Goal: Task Accomplishment & Management: Use online tool/utility

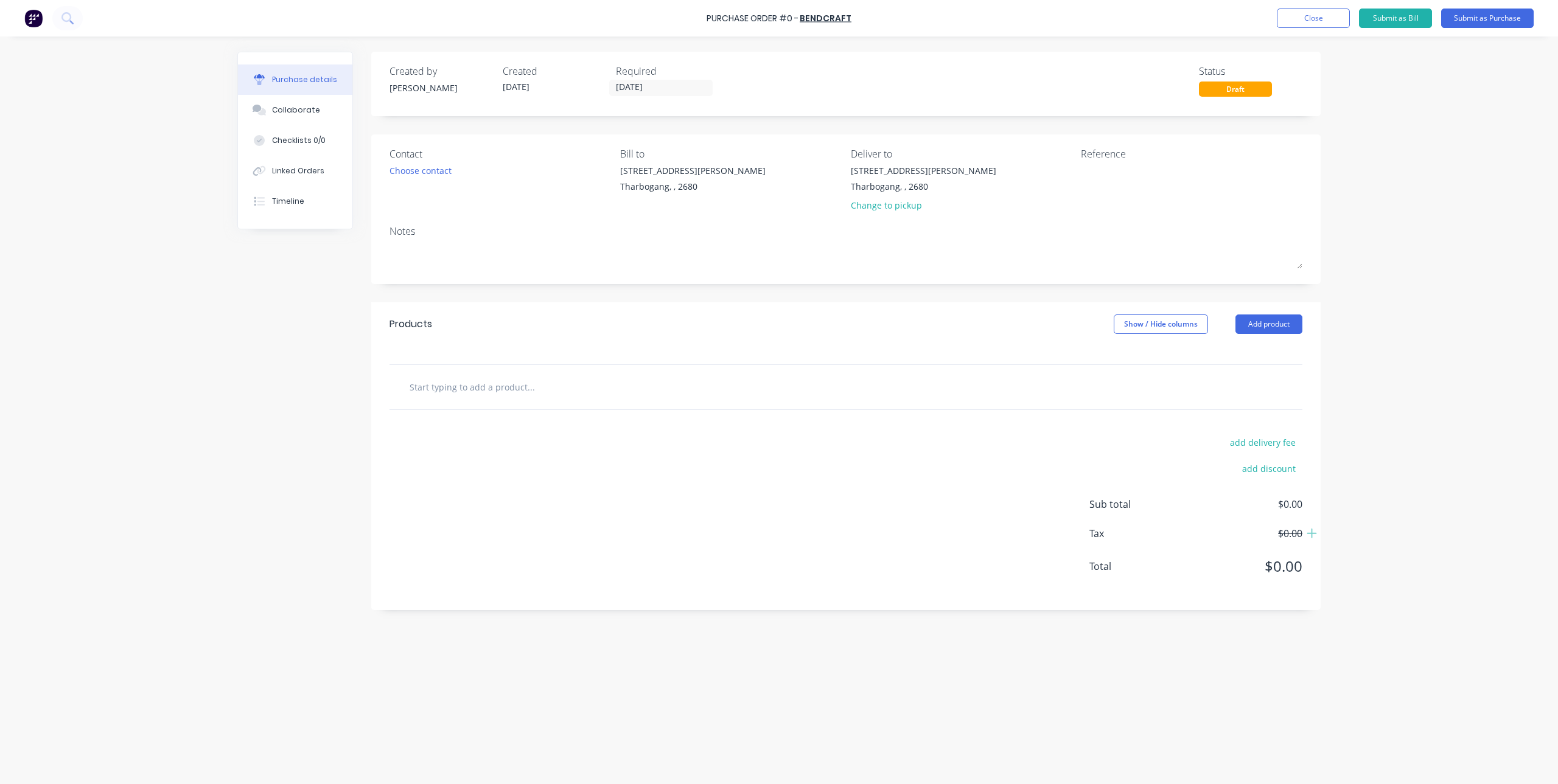
click at [525, 391] on input "text" at bounding box center [531, 387] width 244 height 24
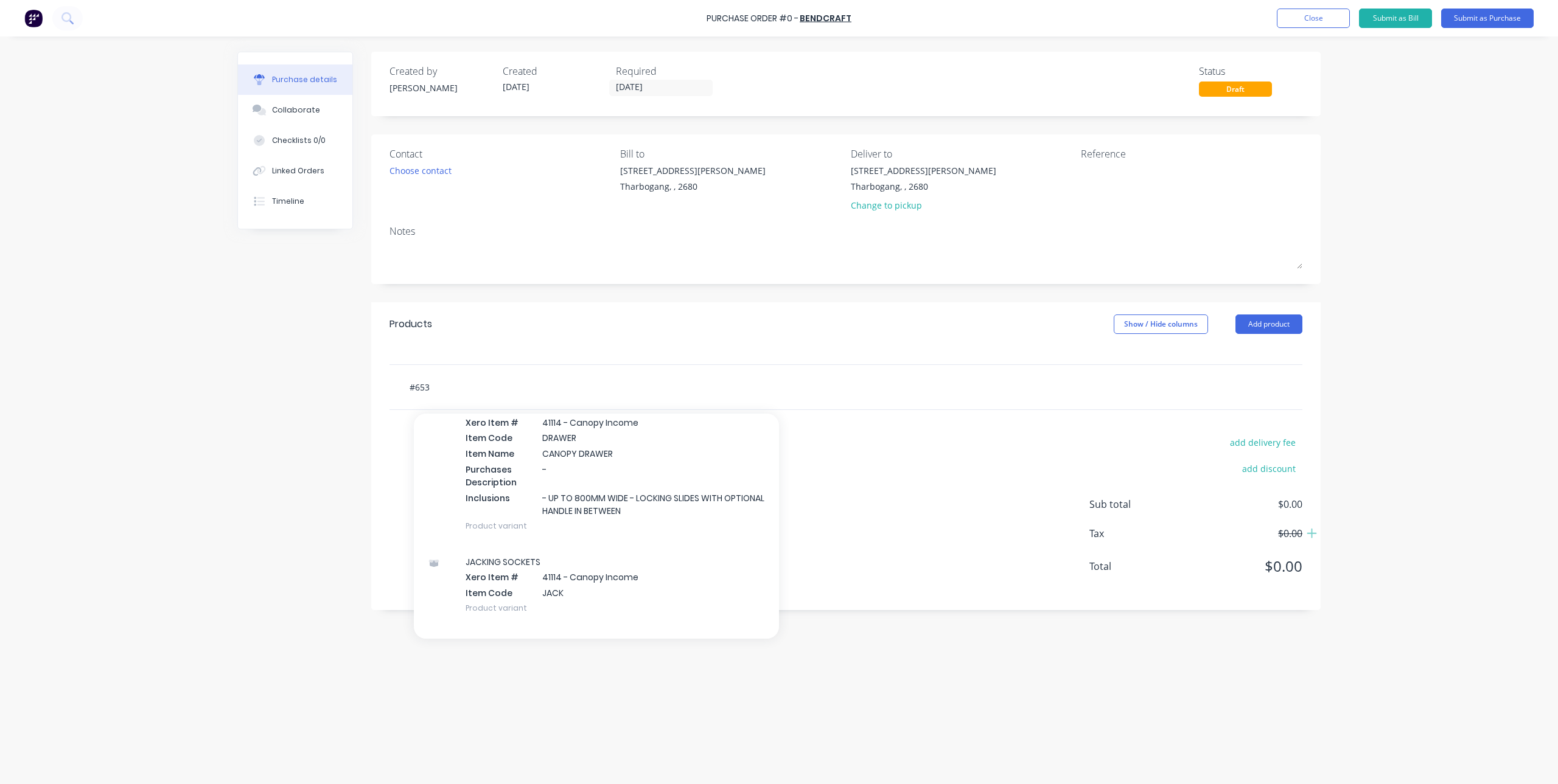
scroll to position [1582, 0]
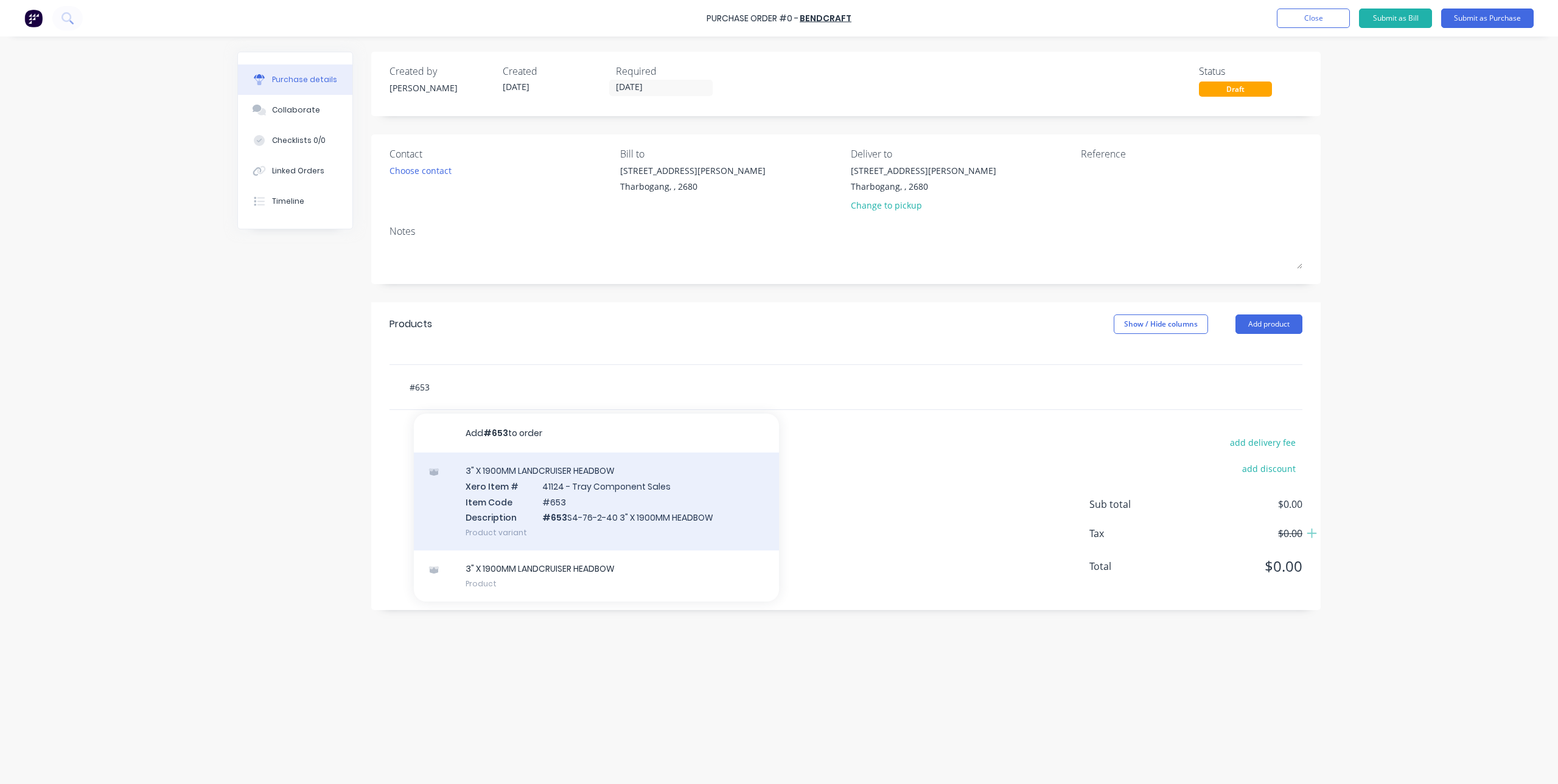
type input "#653"
click at [613, 487] on div "3" X 1900MM LANDCRUISER HEADBOW Xero Item # 41124 - Tray Component Sales Item C…" at bounding box center [596, 501] width 365 height 98
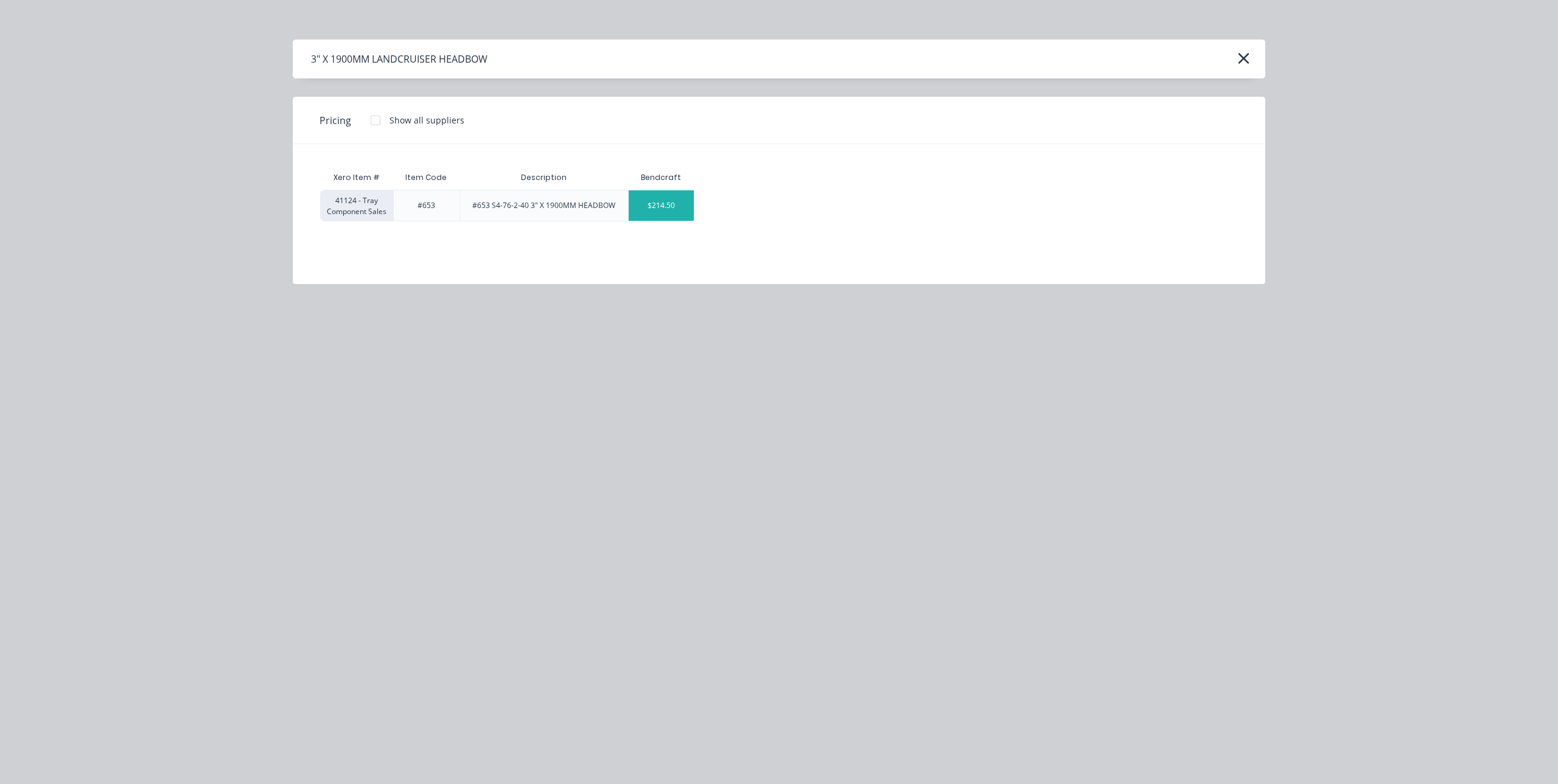
click at [673, 199] on div "$214.50" at bounding box center [661, 205] width 65 height 30
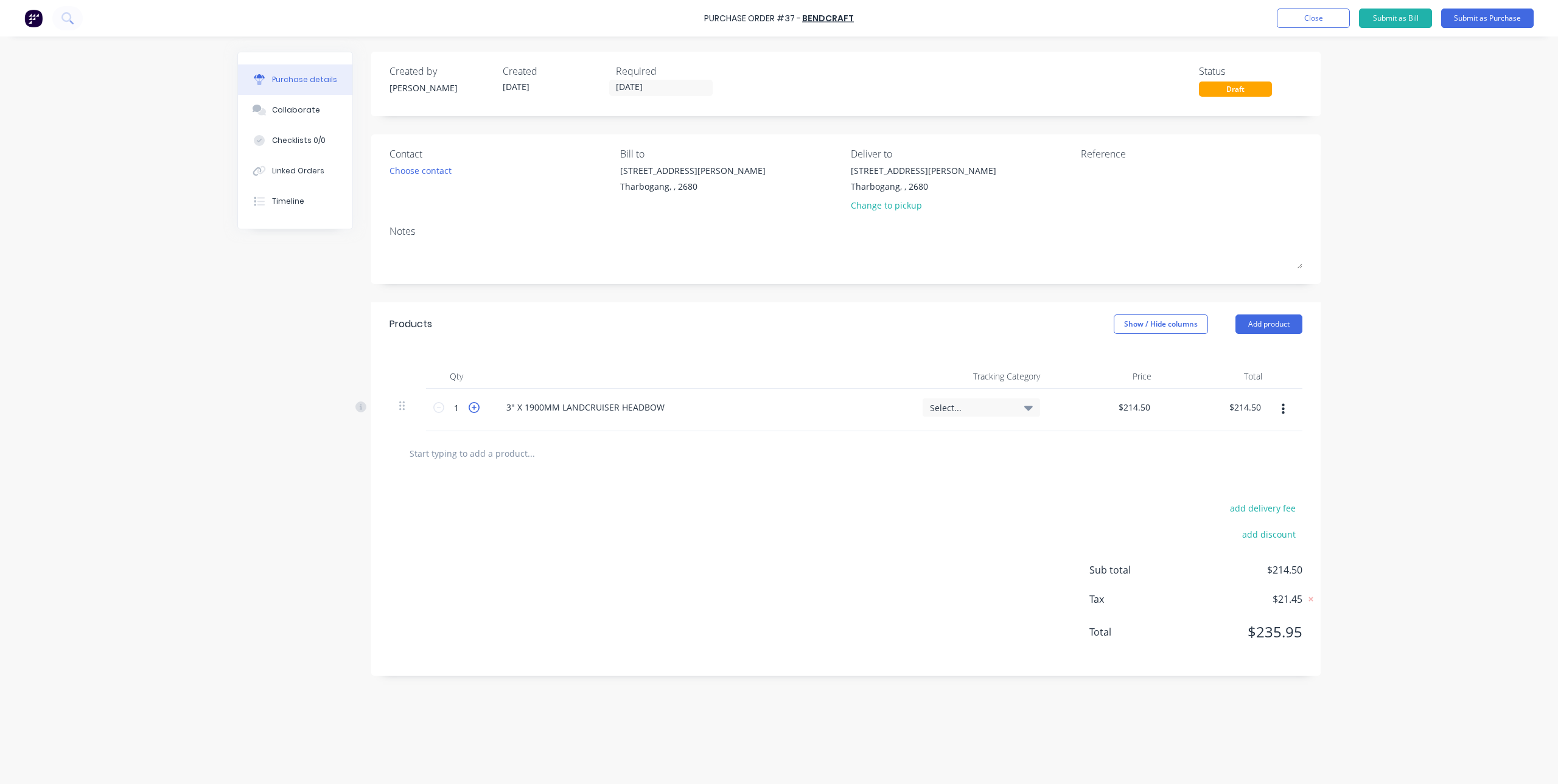
click at [473, 407] on icon at bounding box center [474, 408] width 11 height 11
type input "2"
type input "$429.00"
click at [483, 453] on input "text" at bounding box center [531, 453] width 244 height 24
drag, startPoint x: 665, startPoint y: 411, endPoint x: 420, endPoint y: 423, distance: 245.3
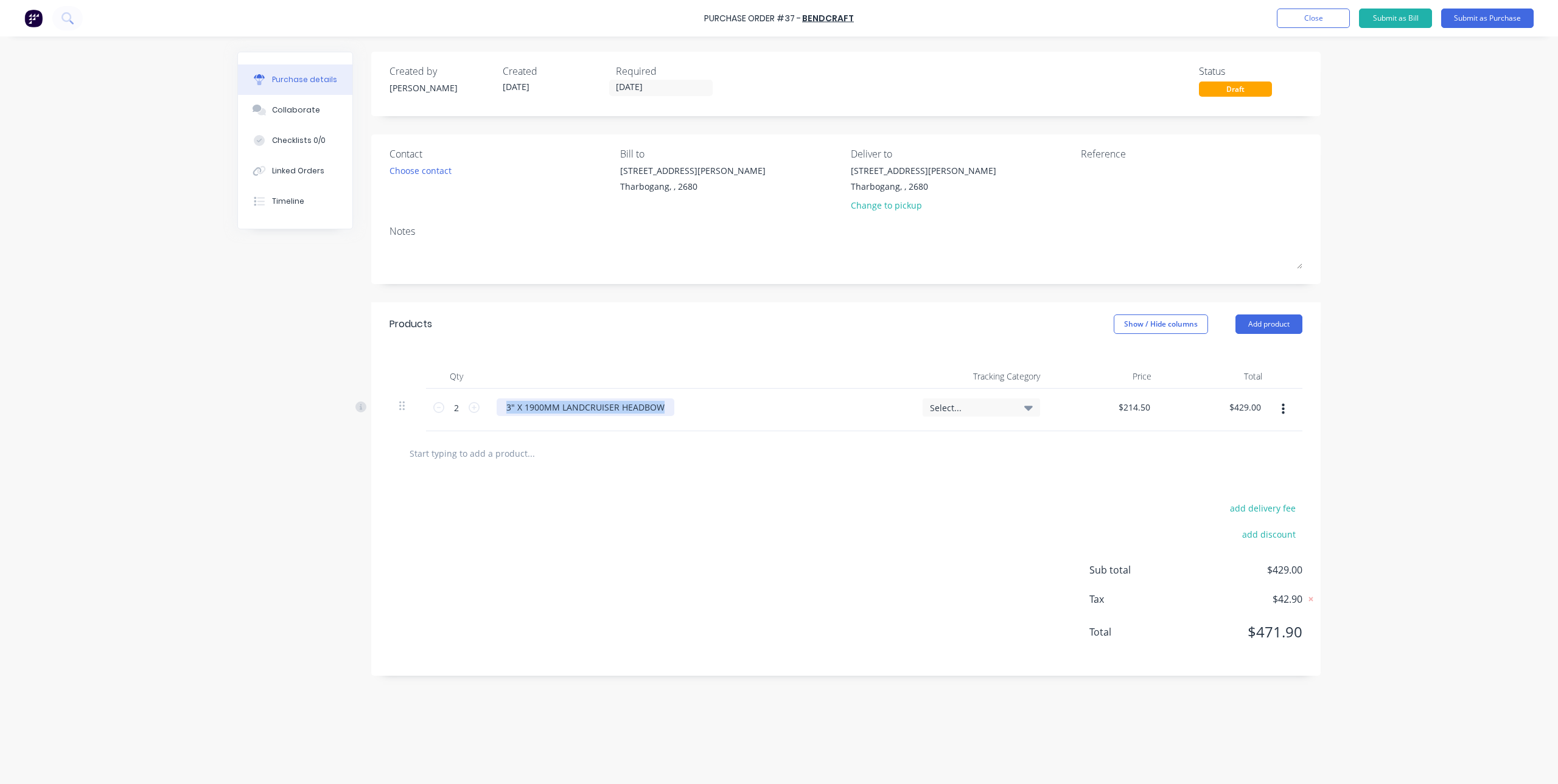
click at [420, 423] on div "2 2 3" X 1900MM LANDCRUISER HEADBOW Select... $214.50 $214.50 $429.00 $429.00" at bounding box center [846, 410] width 913 height 43
click at [493, 449] on input "text" at bounding box center [531, 453] width 244 height 24
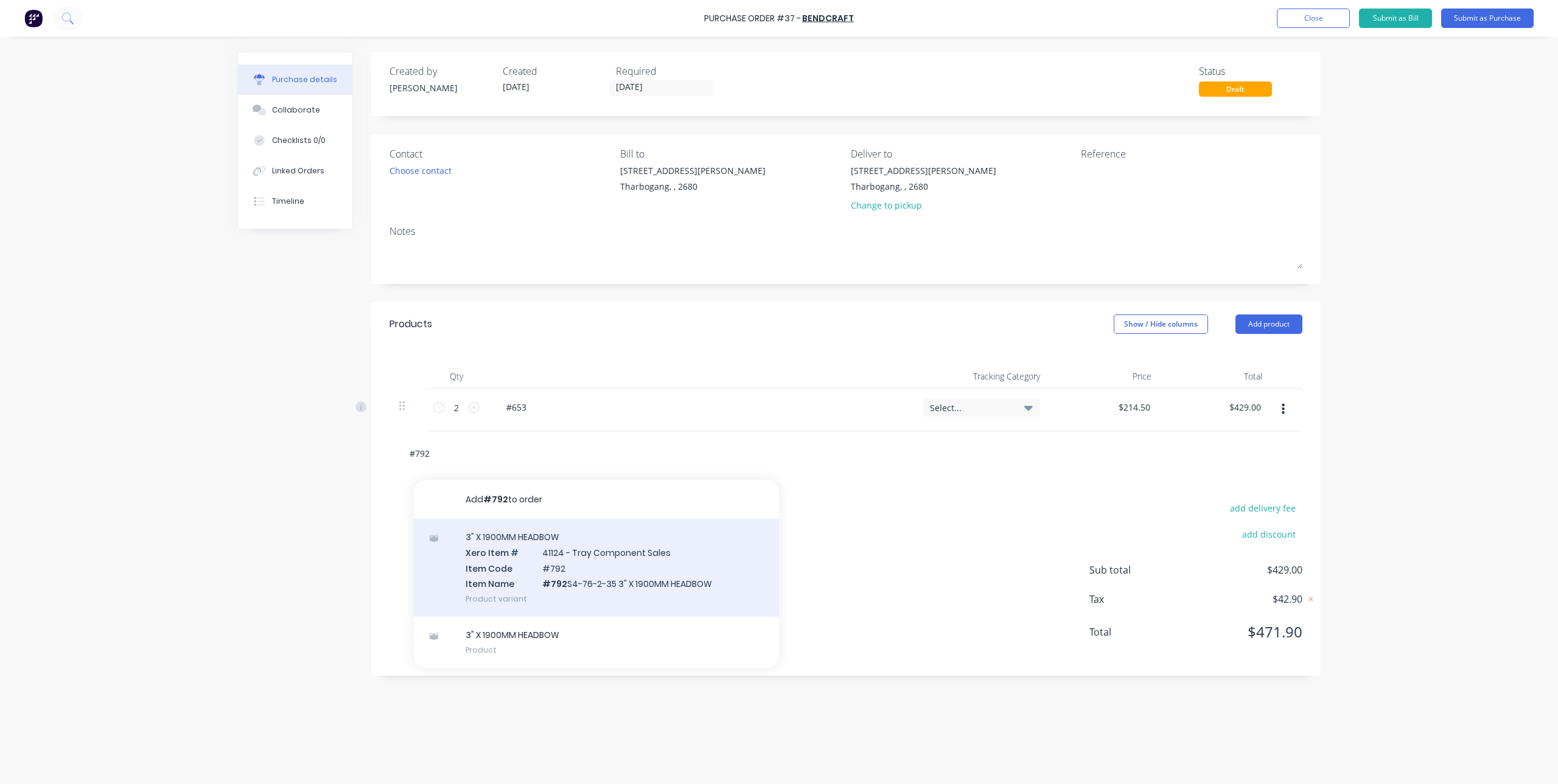
type input "#792"
click at [578, 560] on div "3" X 1900MM HEADBOW Xero Item # 41124 - Tray Component Sales Item Code #792 Ite…" at bounding box center [596, 568] width 365 height 98
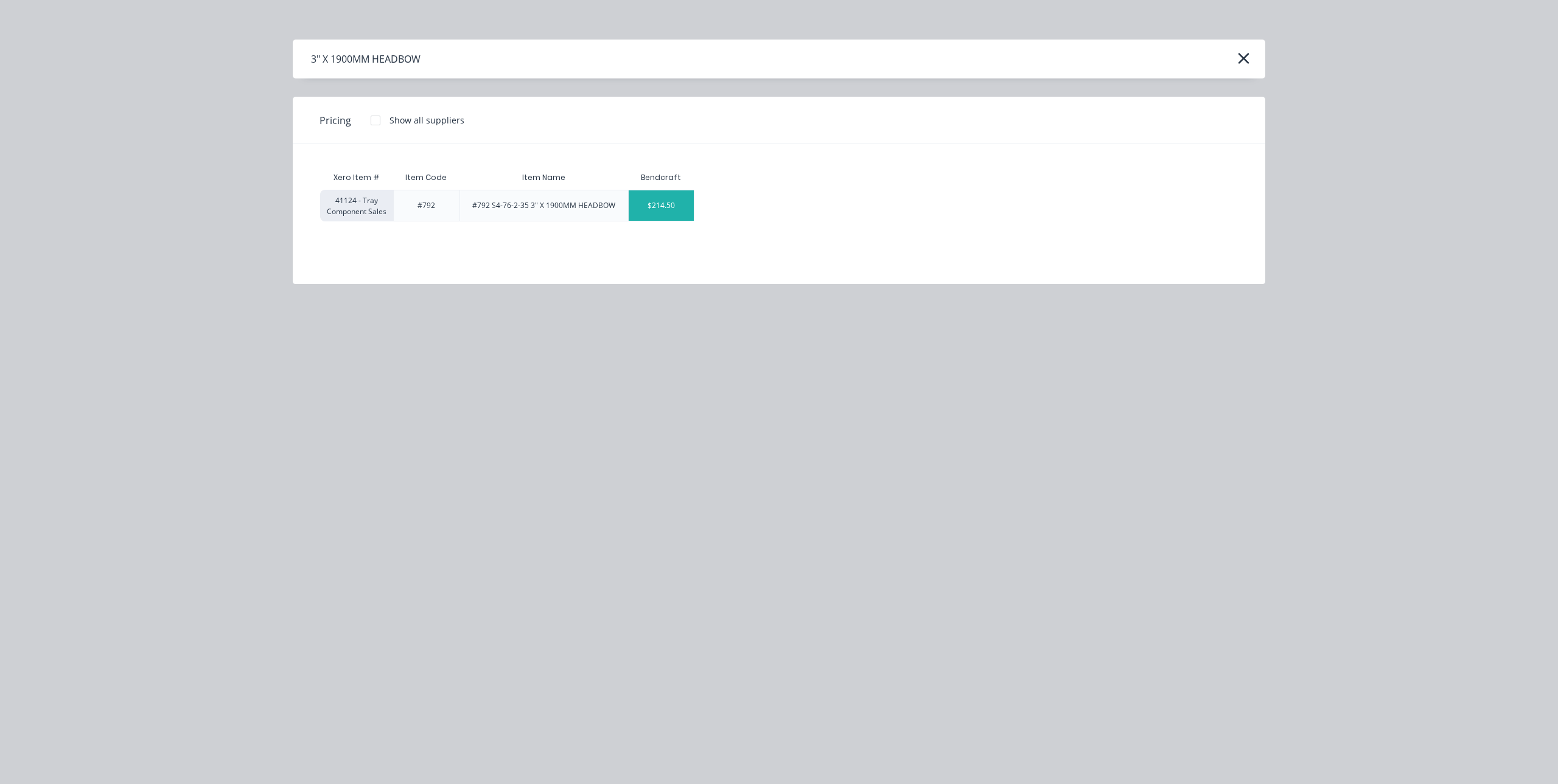
click at [661, 211] on div "$214.50" at bounding box center [661, 205] width 65 height 30
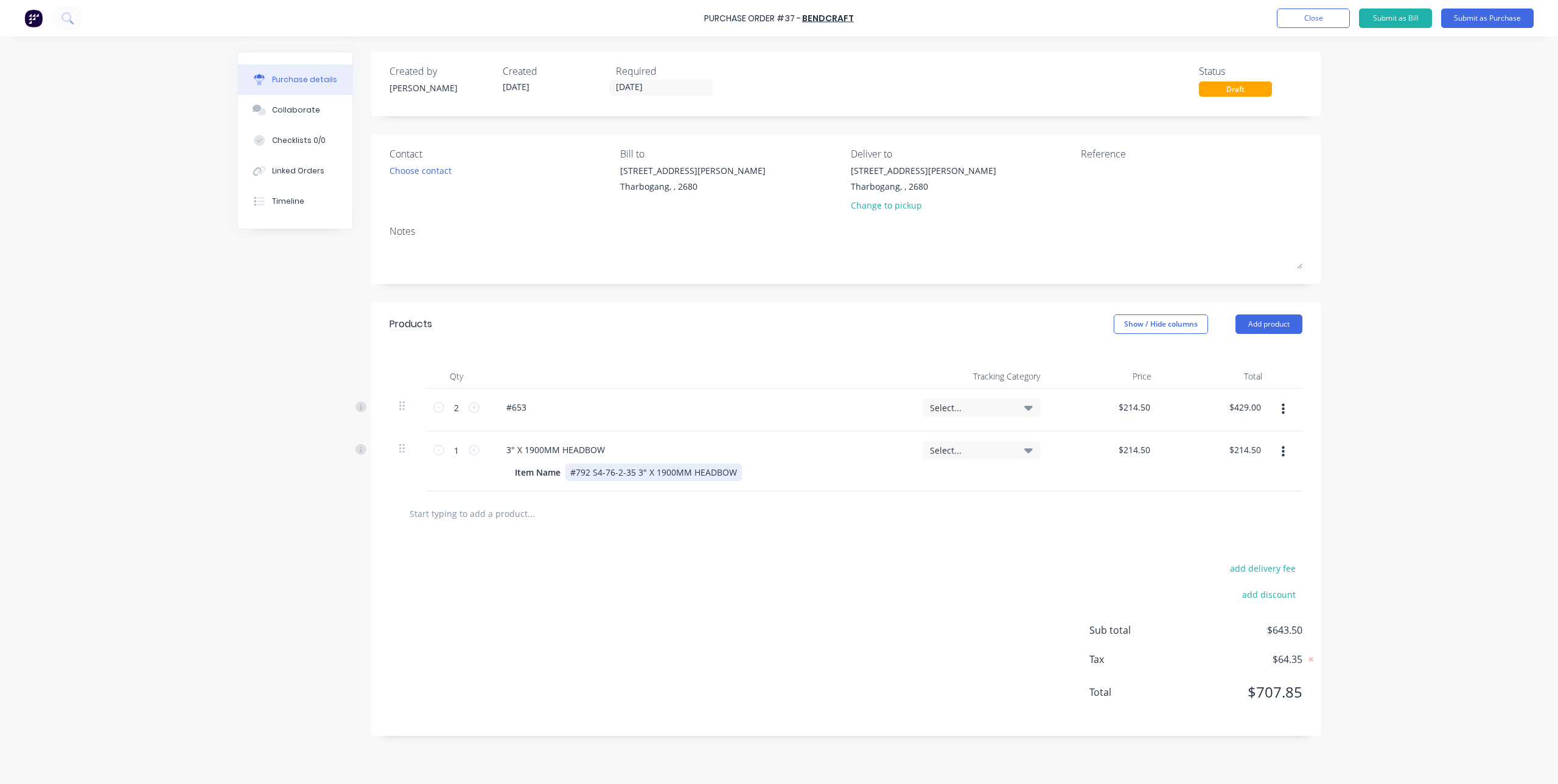
click at [592, 472] on div "#792 S4-76-2-35 3" X 1900MM HEADBOW" at bounding box center [653, 472] width 176 height 18
drag, startPoint x: 569, startPoint y: 474, endPoint x: 804, endPoint y: 484, distance: 235.2
click at [804, 484] on div "3" X 1900MM HEADBOW Item Name #792 S4-76-2-35 3" X 1900MM HEADBOW" at bounding box center [699, 462] width 426 height 61
click at [611, 446] on div "3" X 1900MM HEADBOW" at bounding box center [556, 449] width 118 height 18
drag, startPoint x: 611, startPoint y: 446, endPoint x: 508, endPoint y: 452, distance: 103.2
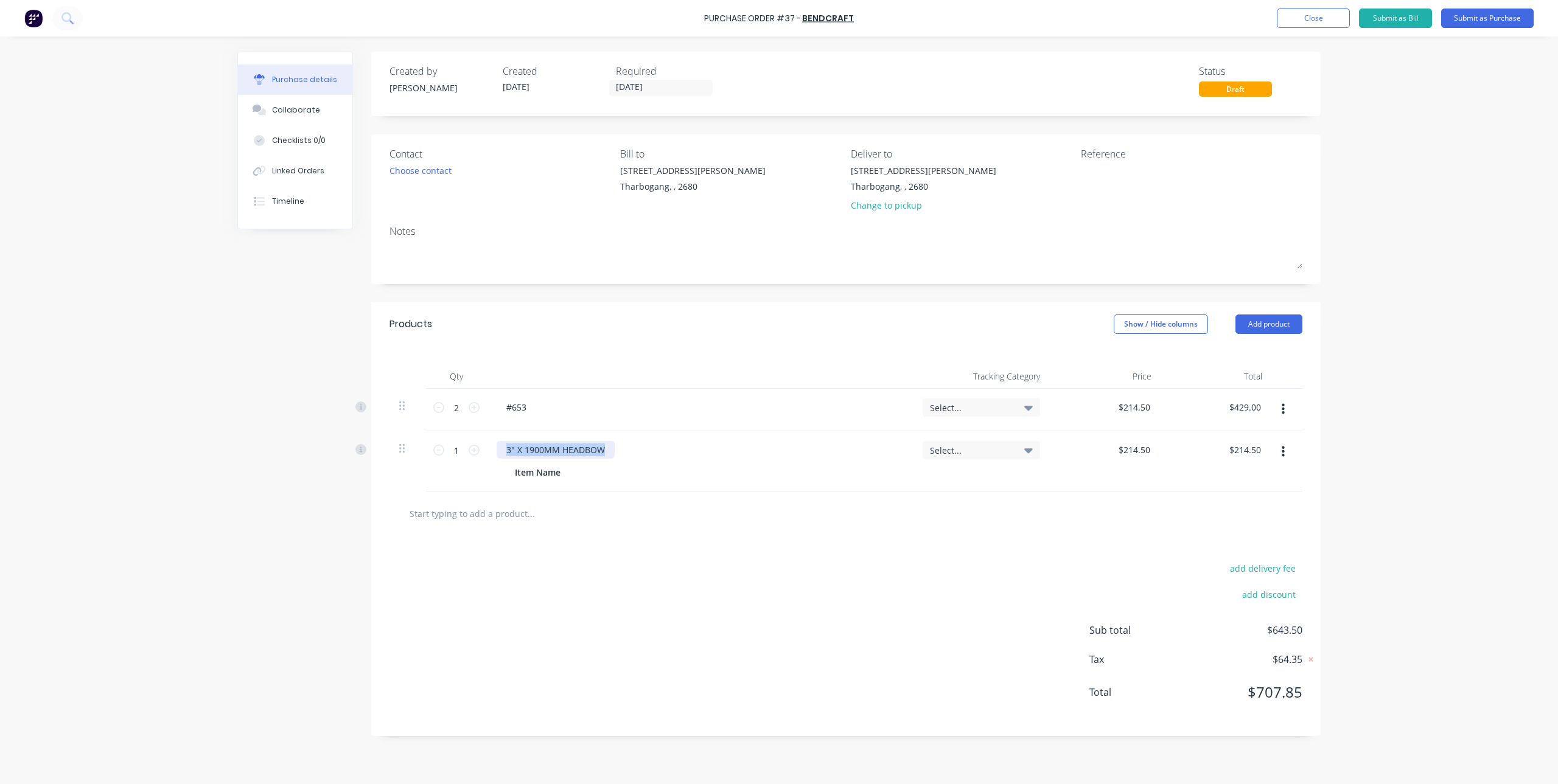
click at [508, 452] on div "3" X 1900MM HEADBOW" at bounding box center [556, 449] width 118 height 18
paste div
drag, startPoint x: 562, startPoint y: 475, endPoint x: 484, endPoint y: 474, distance: 78.0
click at [484, 474] on div "1 1 #792 S4-76-2-35 3" X 1900MM HEADBOW Item Name Select... $214.50 $214.50 $21…" at bounding box center [846, 462] width 913 height 61
click at [657, 566] on div "add delivery fee add discount Sub total $643.50 Tax $64.35 Total $707.85" at bounding box center [845, 637] width 949 height 200
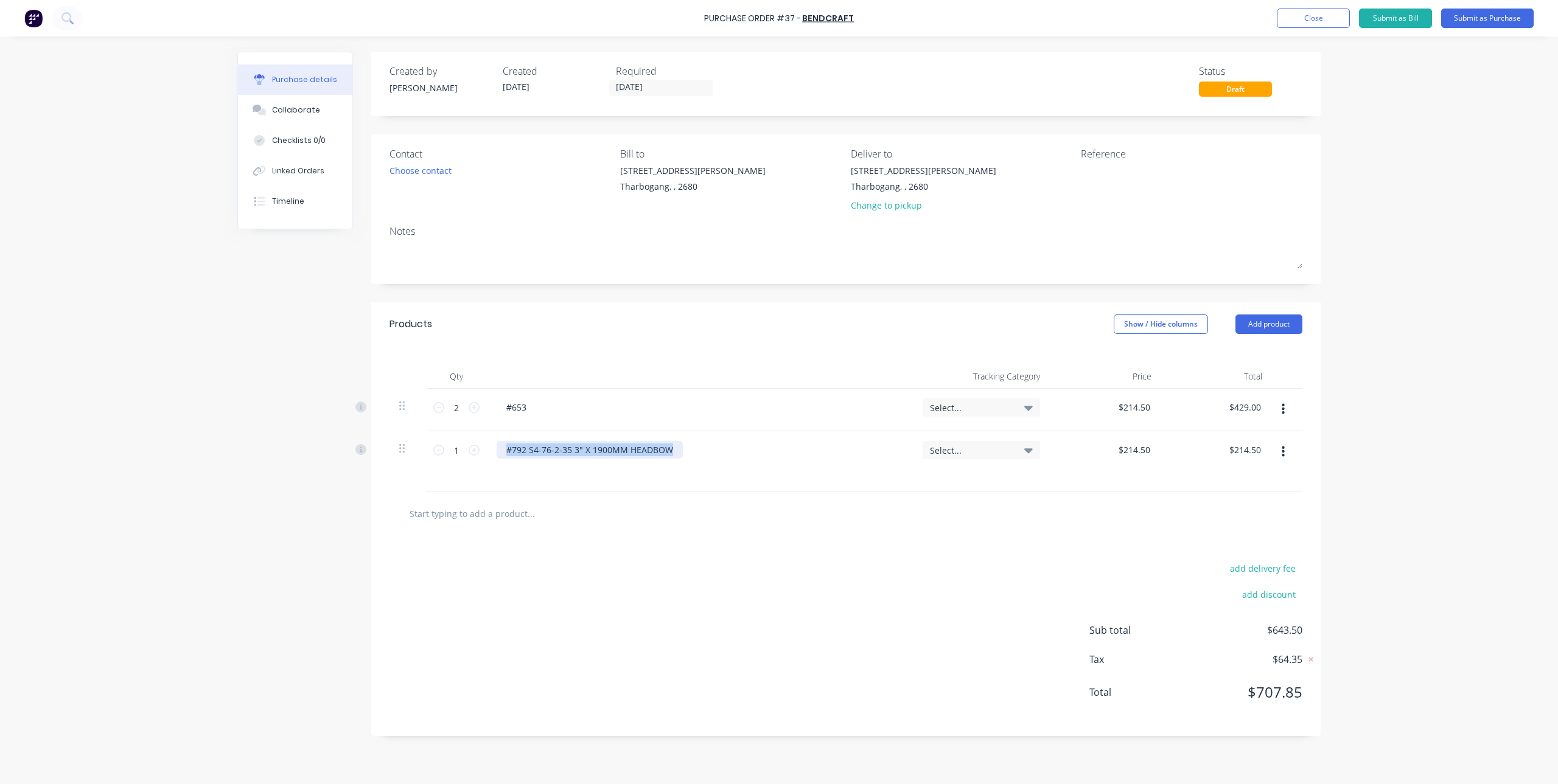
drag, startPoint x: 502, startPoint y: 452, endPoint x: 714, endPoint y: 472, distance: 212.9
click at [714, 472] on div "#792 S4-76-2-35 3" X 1900MM HEADBOW" at bounding box center [699, 462] width 426 height 61
copy div "#792 S4-76-2-35 3" X 1900MM HEADBOW"
click at [510, 404] on div "#653" at bounding box center [516, 407] width 40 height 18
drag, startPoint x: 528, startPoint y: 405, endPoint x: 491, endPoint y: 415, distance: 38.3
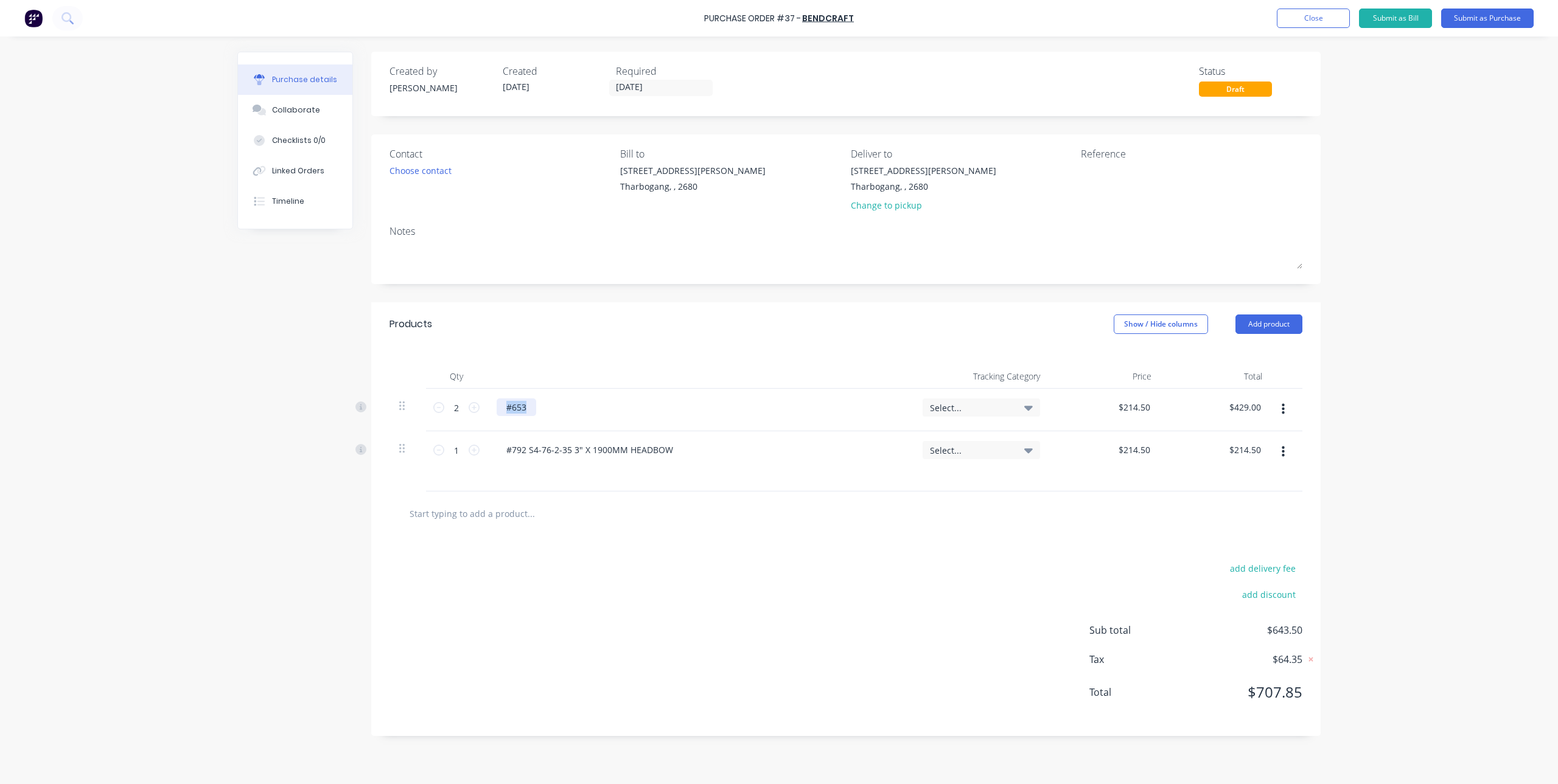
click at [491, 415] on div "#653" at bounding box center [699, 410] width 426 height 43
click at [512, 412] on div "#792 S4-76-2-35 3" X 1900MM HEADBOW" at bounding box center [590, 407] width 186 height 18
drag, startPoint x: 526, startPoint y: 404, endPoint x: 512, endPoint y: 415, distance: 17.8
click at [512, 415] on div "#792 S4-76-2-35 3" X 1900MM HEADBOW" at bounding box center [590, 407] width 186 height 18
drag, startPoint x: 571, startPoint y: 408, endPoint x: 562, endPoint y: 411, distance: 9.5
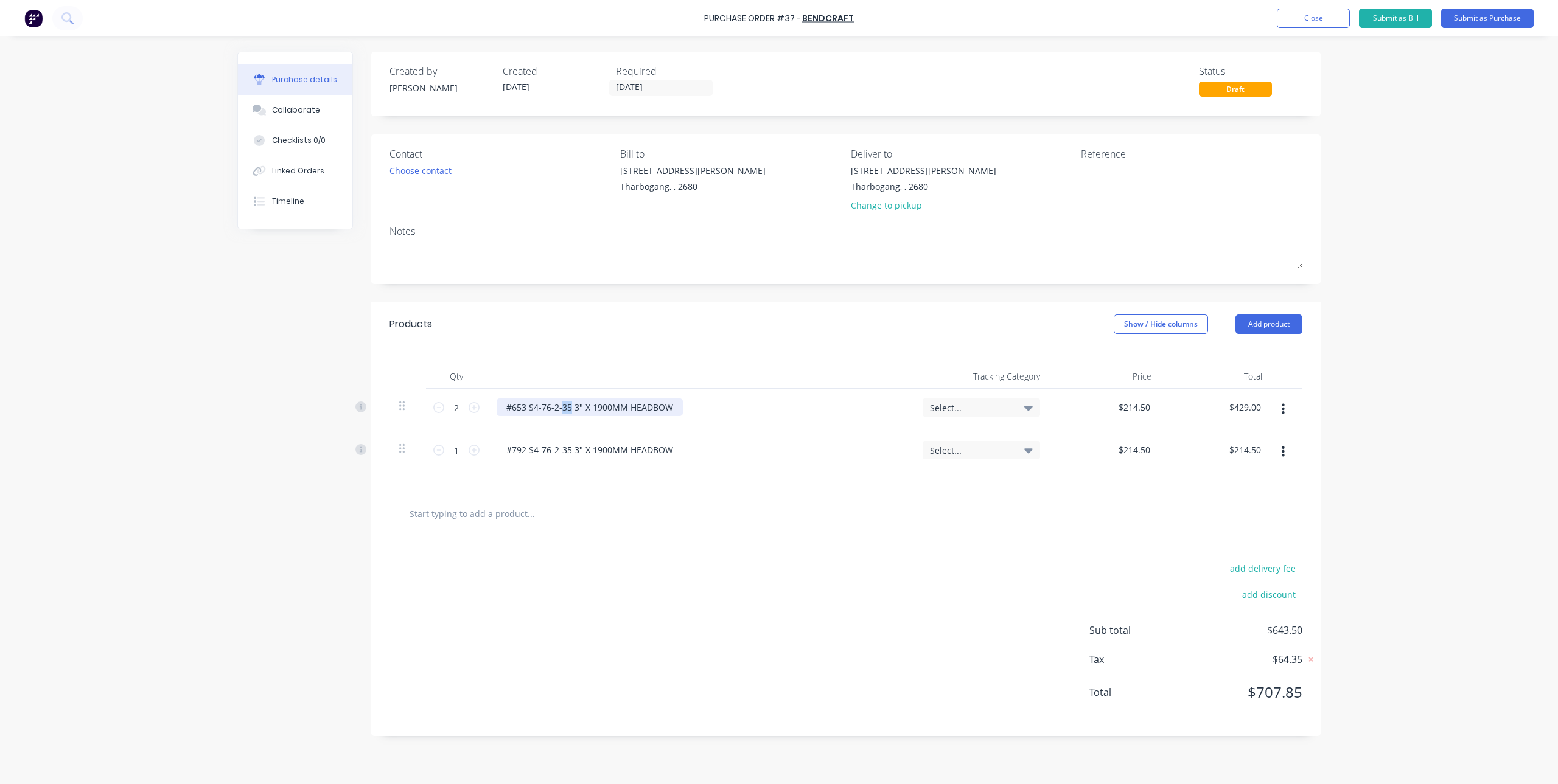
click at [562, 411] on div "#653 S4-76-2-35 3" X 1900MM HEADBOW" at bounding box center [590, 407] width 186 height 18
click at [692, 598] on div "add delivery fee add discount Sub total $643.50 Tax $64.35 Total $707.85" at bounding box center [845, 637] width 949 height 200
click at [462, 455] on input "1" at bounding box center [456, 450] width 24 height 19
type input "8"
type input "$1,716.00"
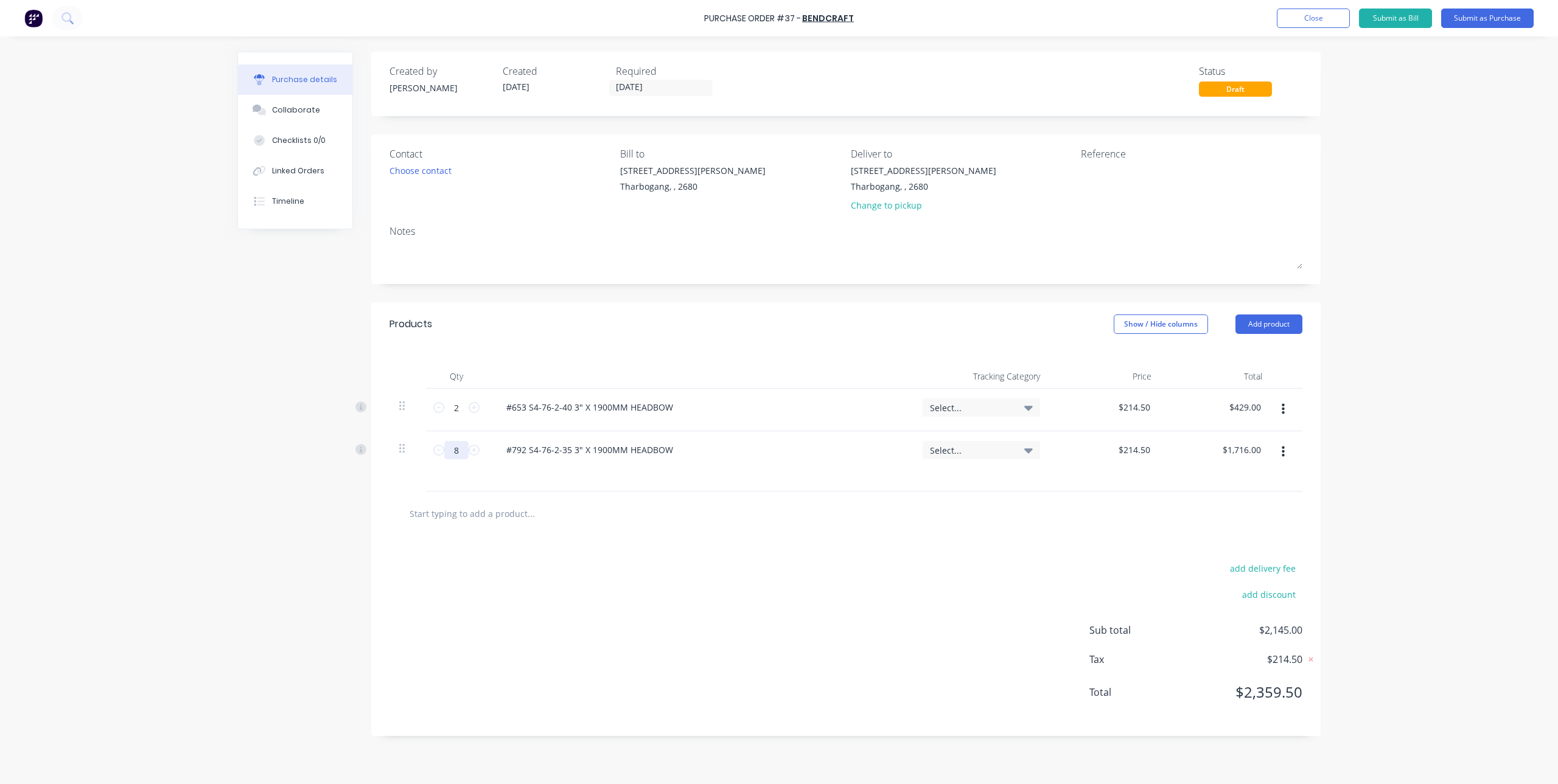
type input "8"
click at [737, 739] on div "Created by Joe Created 14/10/25 Required 14/10/25 Status Draft Contact Choose c…" at bounding box center [779, 408] width 1083 height 711
click at [485, 508] on input "text" at bounding box center [531, 513] width 244 height 24
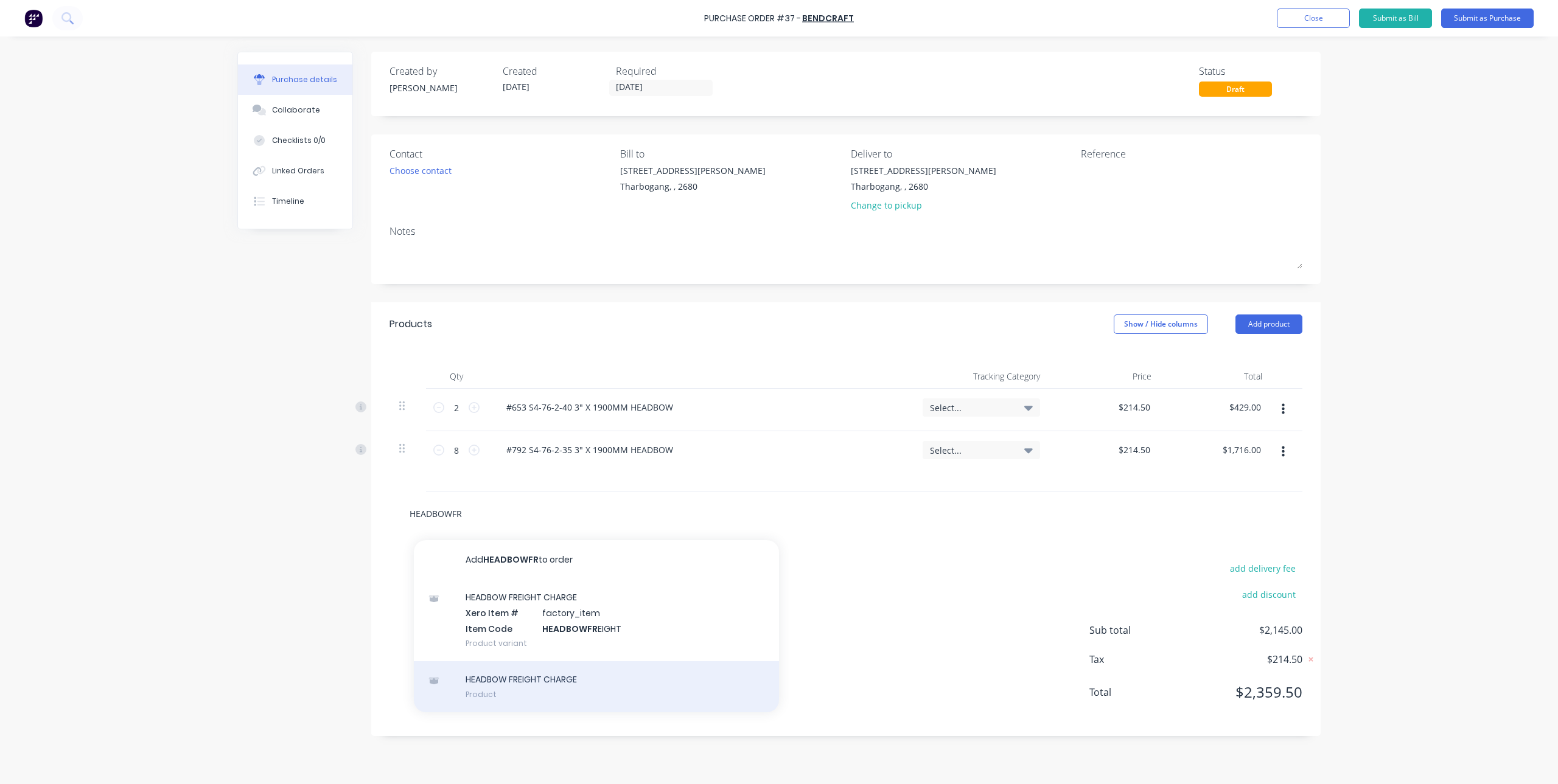
type input "HEADBOWFR"
click at [511, 689] on div "HEADBOW FREIGHT CHARGE Product" at bounding box center [596, 687] width 365 height 51
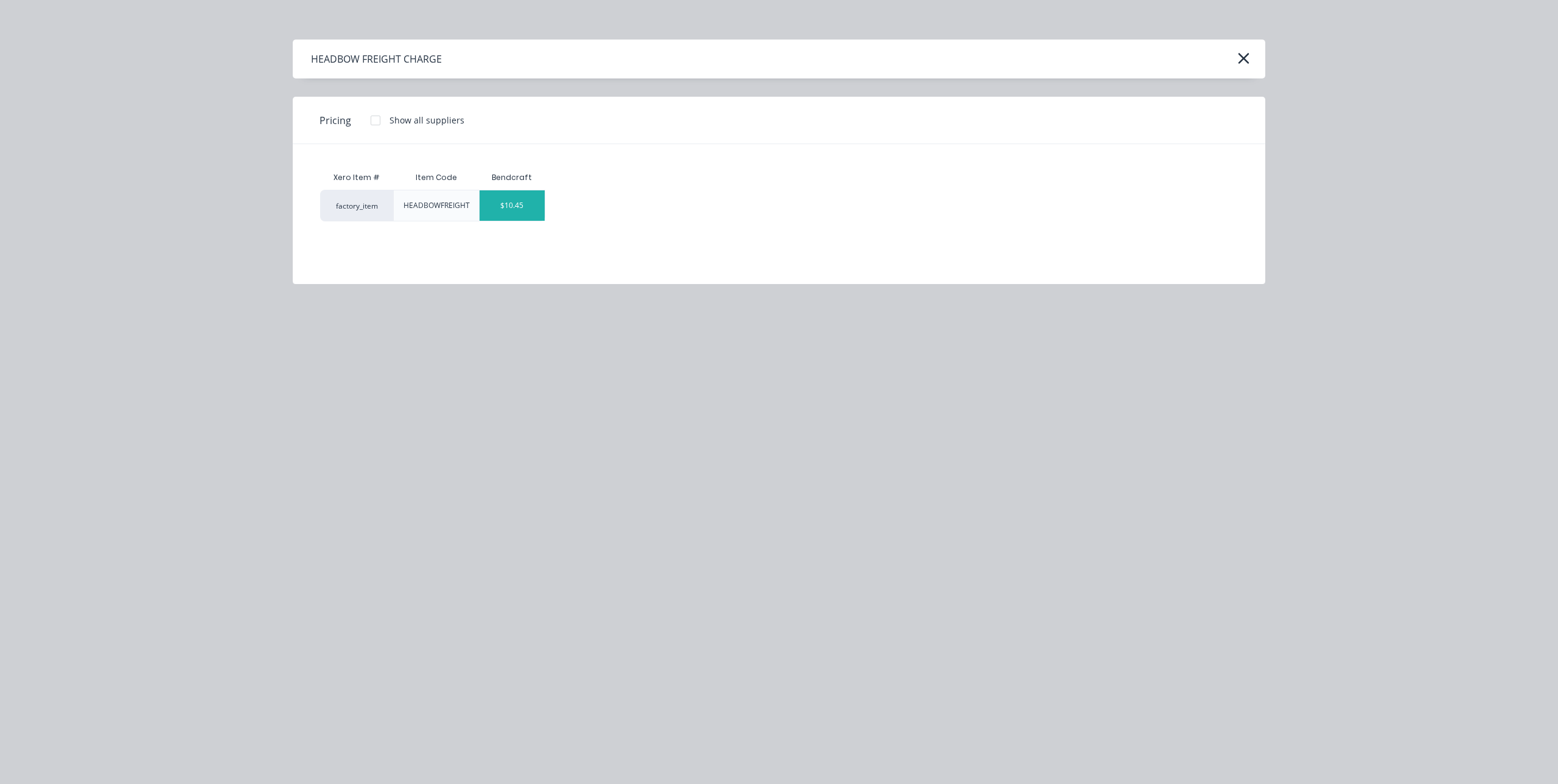
click at [503, 205] on div "$10.45" at bounding box center [512, 205] width 65 height 30
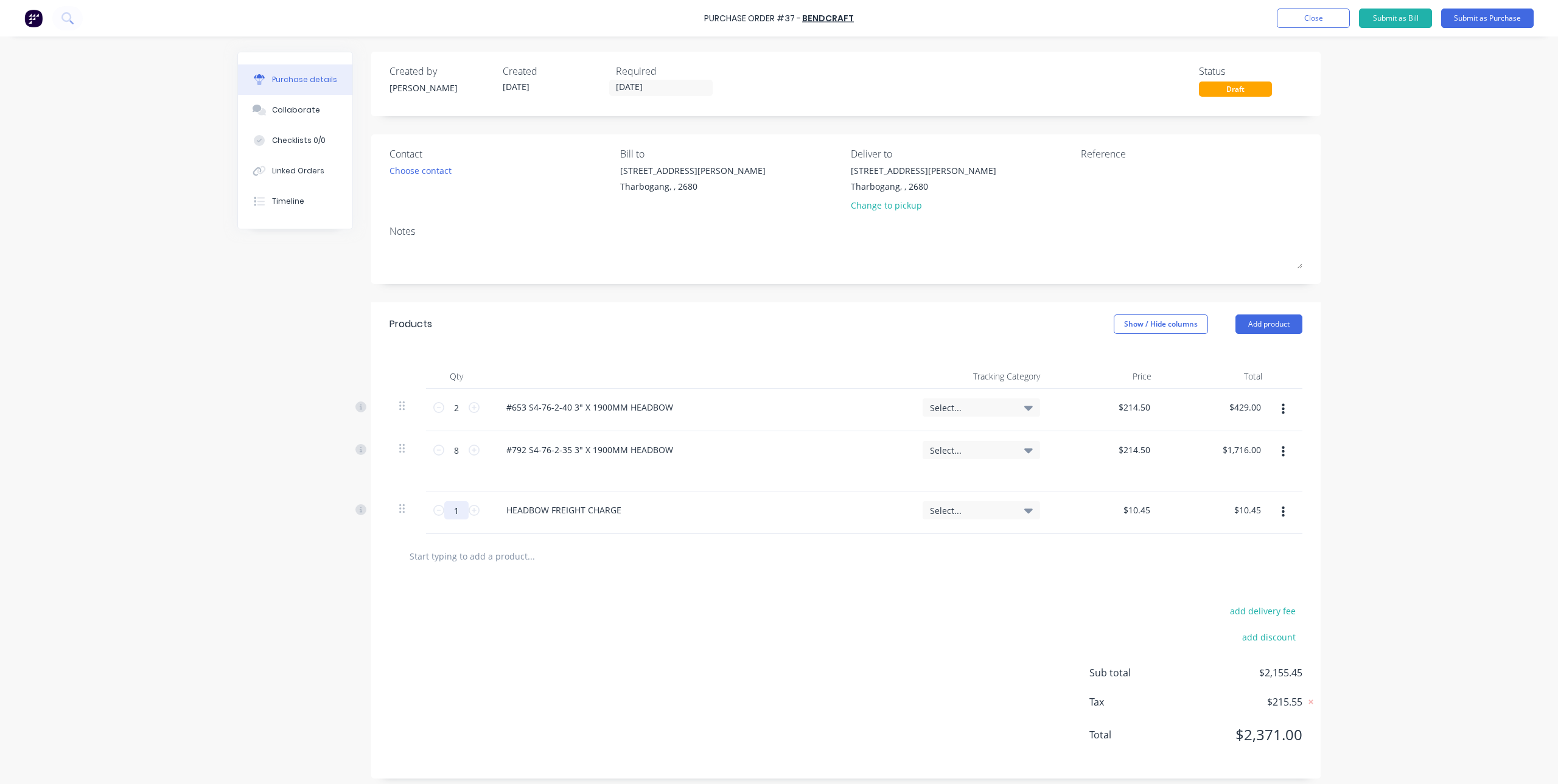
click at [455, 509] on input "1" at bounding box center [456, 511] width 24 height 19
click at [460, 507] on input "1" at bounding box center [456, 511] width 24 height 19
type input "10"
type input "$104.50"
type input "10"
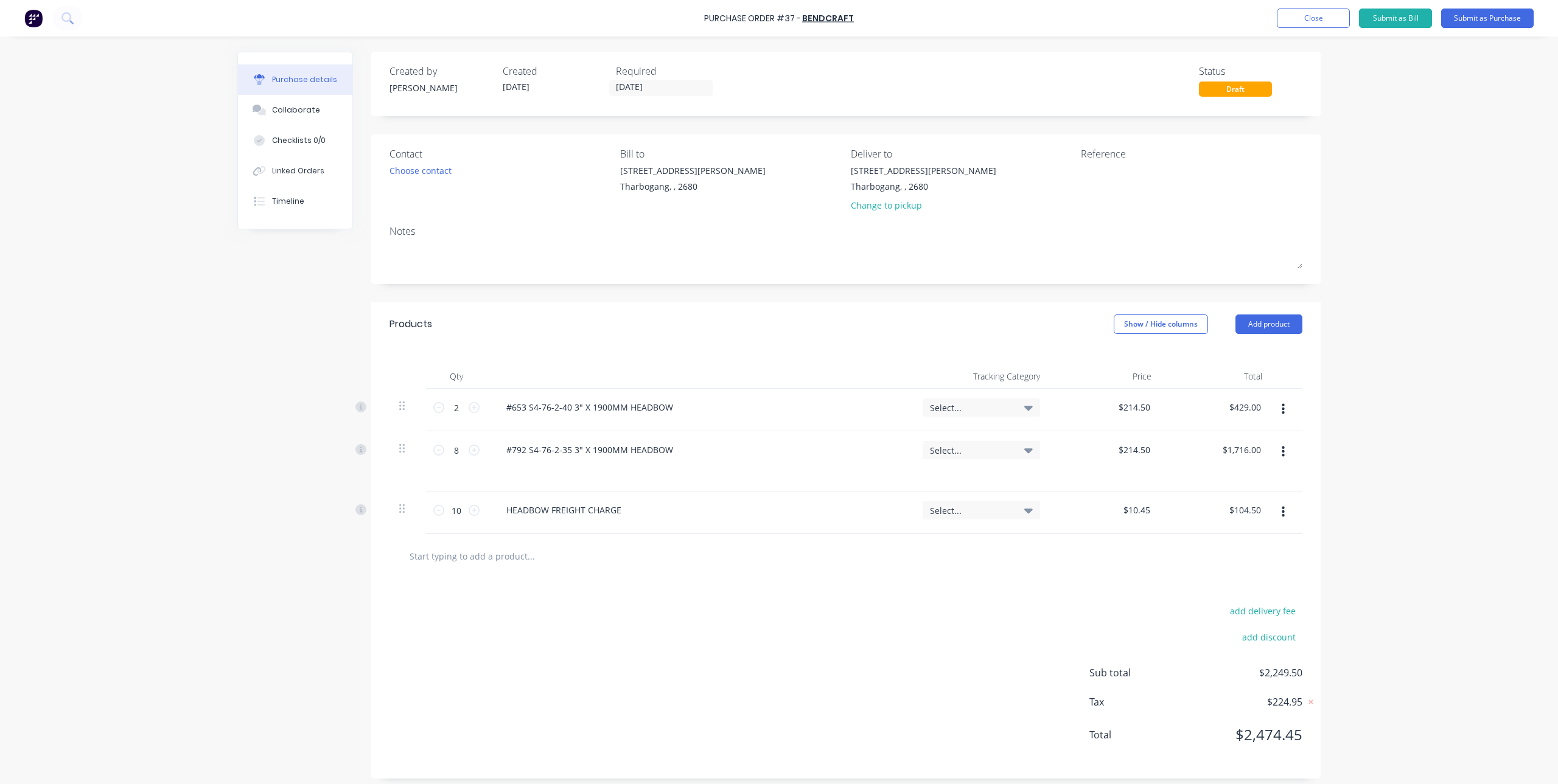
click at [612, 642] on div "add delivery fee add discount Sub total $2,249.50 Tax $224.95 Total $2,474.45" at bounding box center [845, 679] width 949 height 200
click at [1483, 20] on button "Submit as Purchase" at bounding box center [1487, 18] width 92 height 19
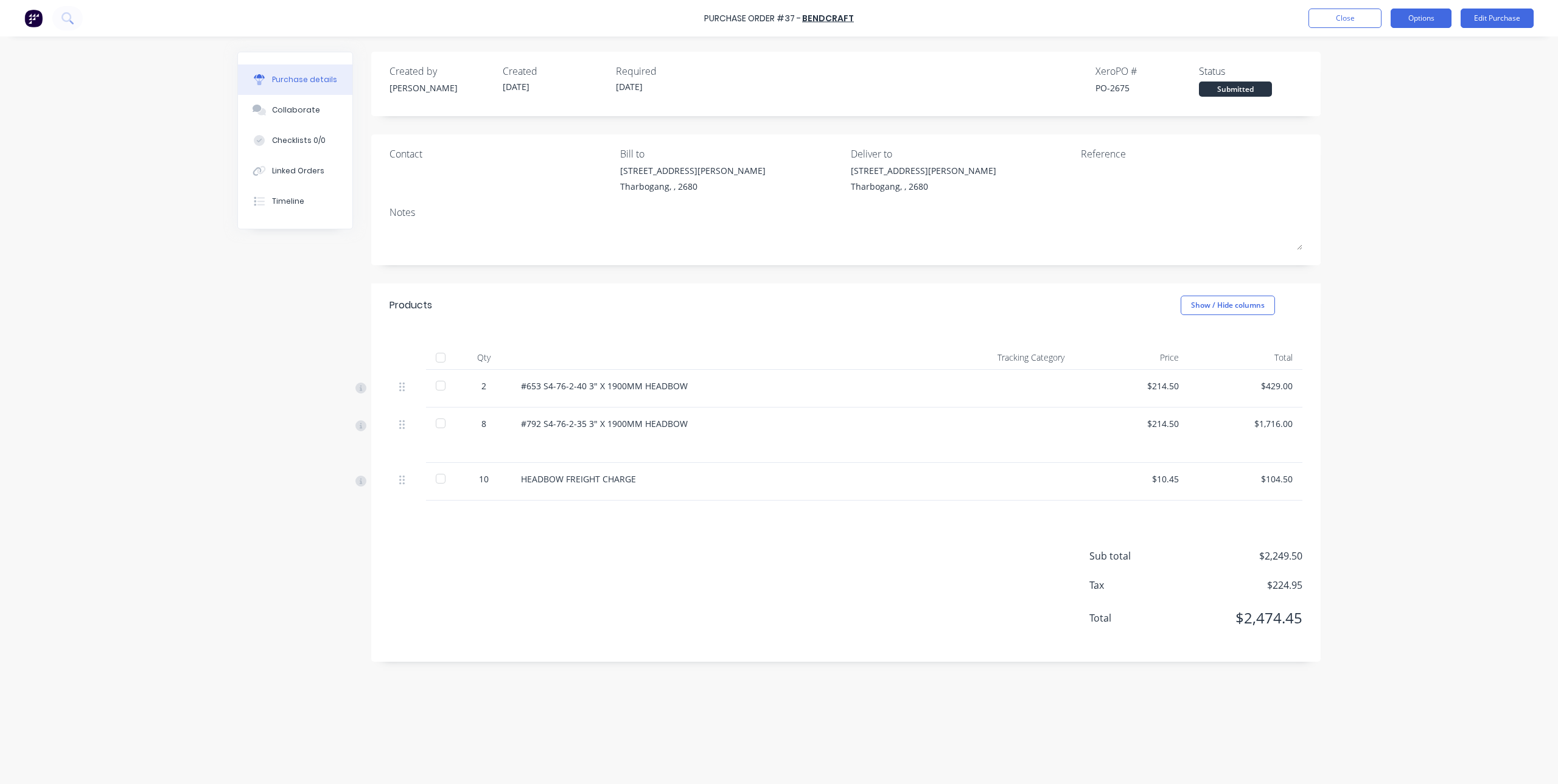
click at [1431, 17] on button "Options" at bounding box center [1421, 18] width 61 height 19
click at [1410, 57] on div "Print / Email" at bounding box center [1393, 50] width 94 height 18
click at [1402, 77] on div "With pricing" at bounding box center [1393, 74] width 94 height 18
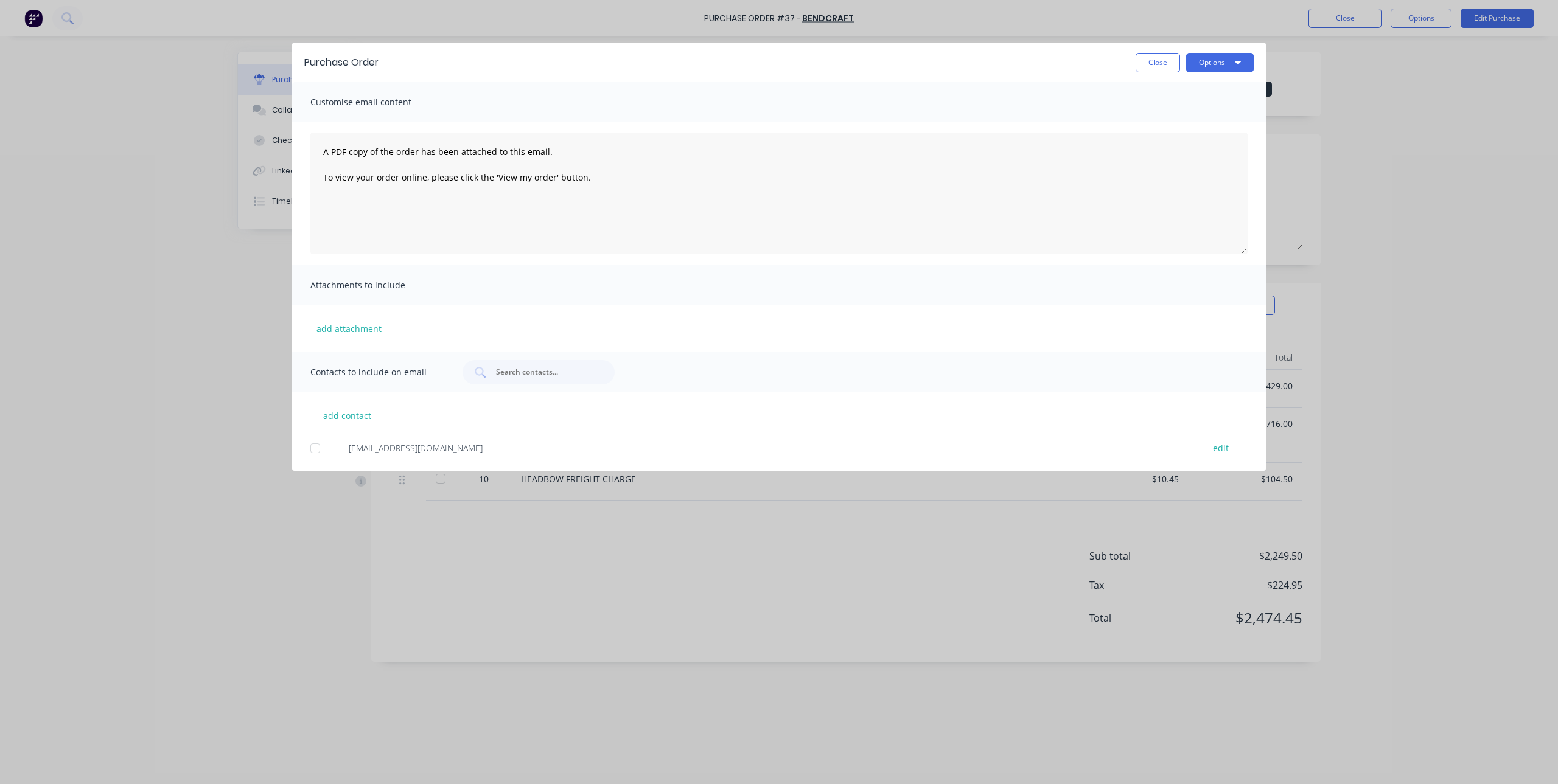
click at [317, 449] on div at bounding box center [314, 448] width 24 height 24
click at [1215, 445] on button "edit" at bounding box center [1220, 447] width 30 height 16
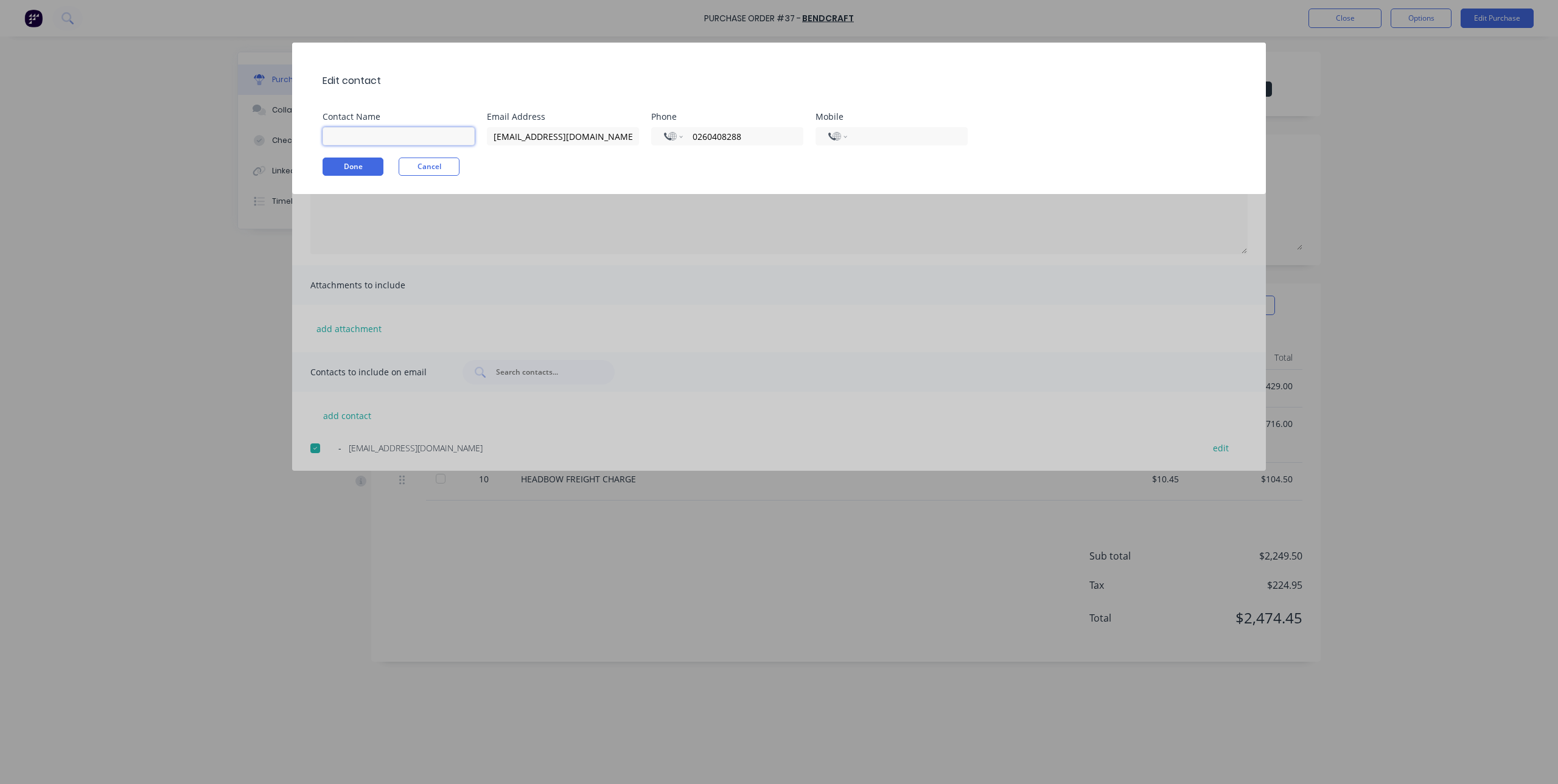
click at [409, 134] on input at bounding box center [398, 137] width 152 height 19
type input "s"
type input "Sales"
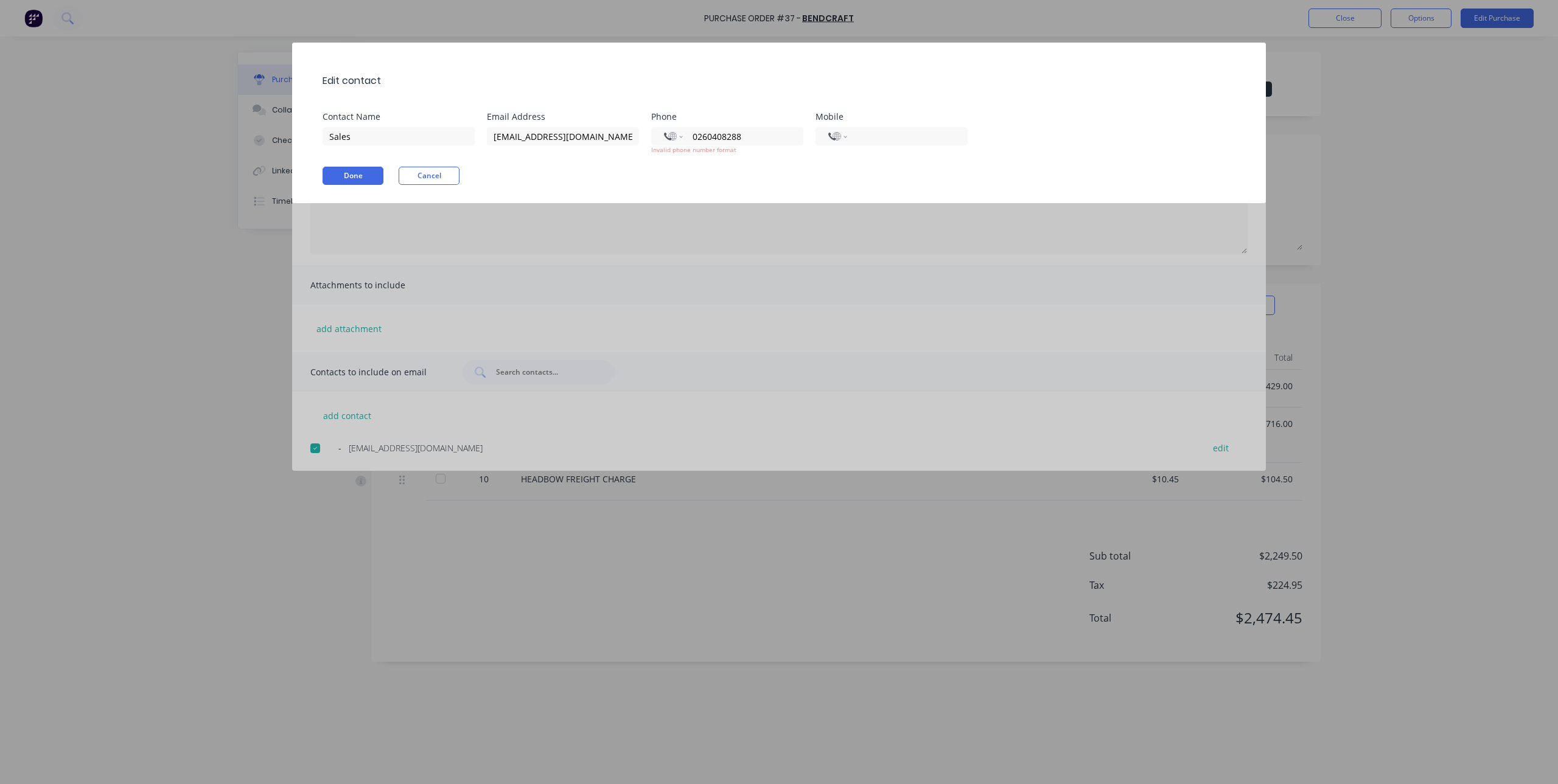
click at [619, 173] on div "Done Cancel" at bounding box center [785, 176] width 925 height 19
drag, startPoint x: 706, startPoint y: 137, endPoint x: 654, endPoint y: 138, distance: 52.0
click at [654, 138] on div "International Afghanistan Åland Islands Albania Algeria American Samoa Andorra …" at bounding box center [727, 137] width 152 height 19
click at [651, 167] on div "Done Cancel" at bounding box center [785, 176] width 925 height 19
click at [349, 179] on button "Done" at bounding box center [352, 176] width 61 height 19
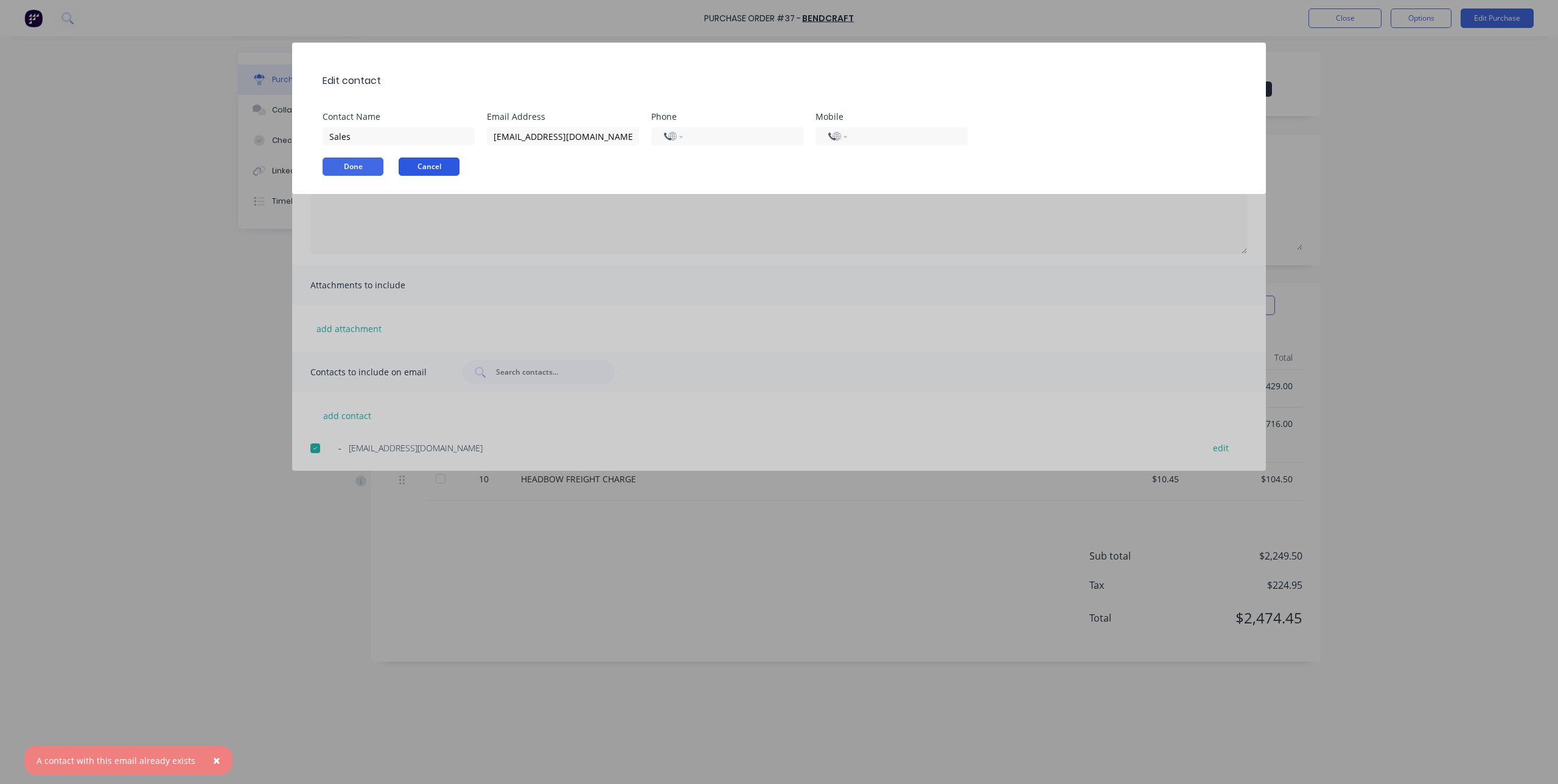
click at [435, 165] on button "Cancel" at bounding box center [429, 167] width 61 height 19
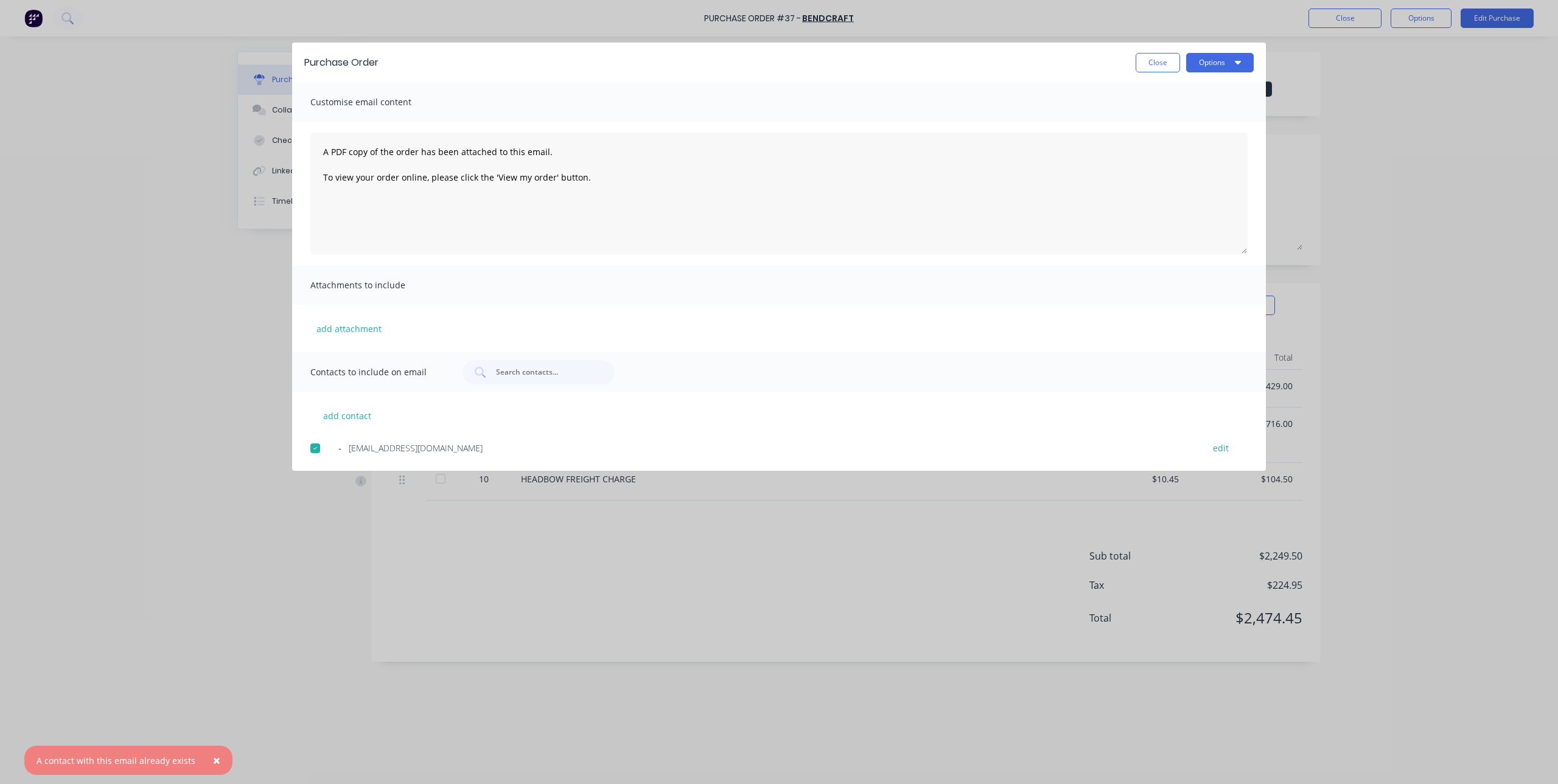
click at [383, 449] on span "sales@bendcraft.com" at bounding box center [415, 448] width 134 height 12
click at [320, 450] on div at bounding box center [314, 448] width 24 height 24
click at [1223, 446] on button "edit" at bounding box center [1220, 447] width 30 height 16
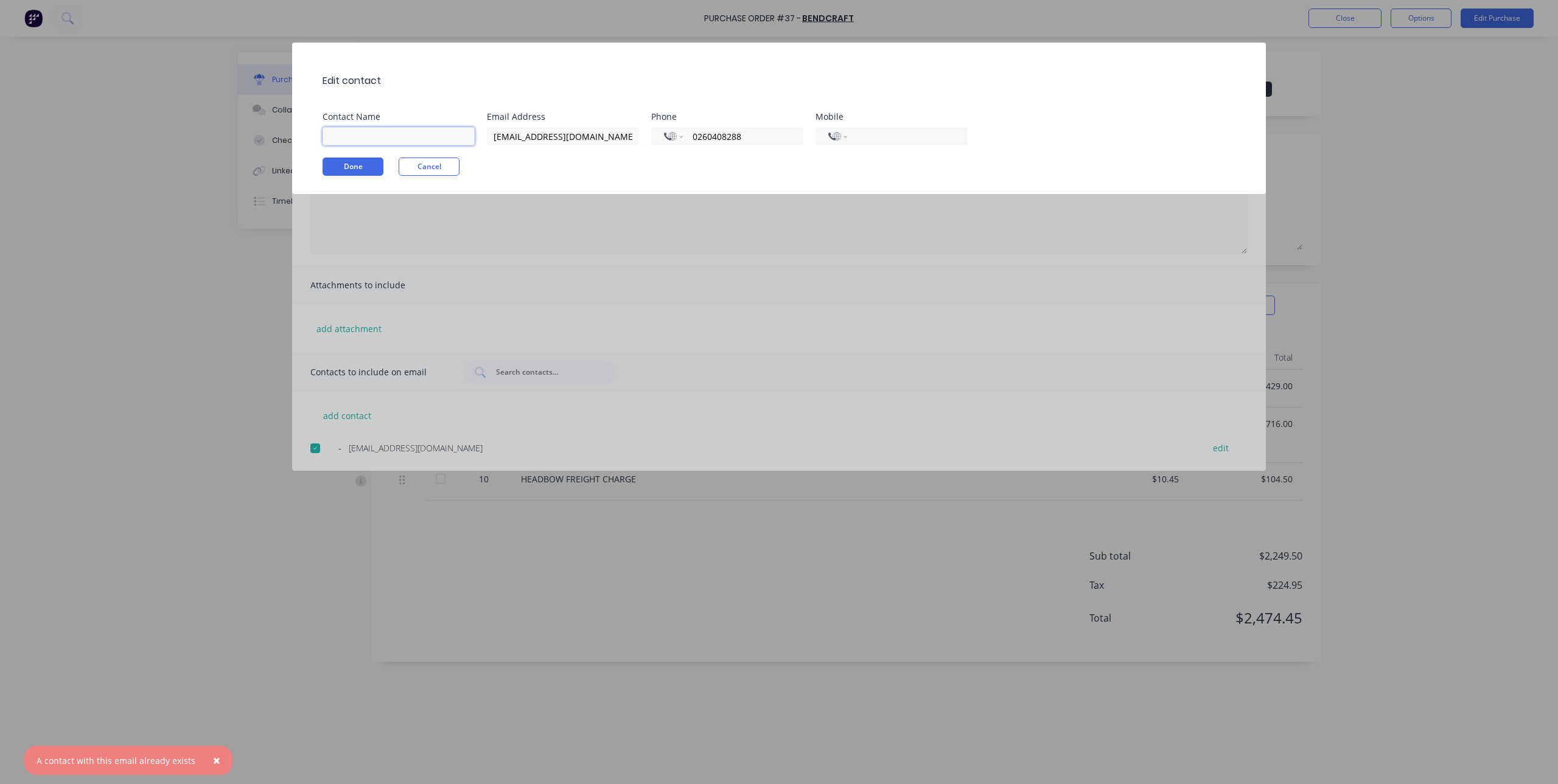
click at [390, 137] on input at bounding box center [398, 137] width 152 height 19
type input "Sales"
click at [331, 161] on div "Edit contact Contact Name Sales Email Address sales@bendcraft.com Phone Interna…" at bounding box center [779, 118] width 973 height 151
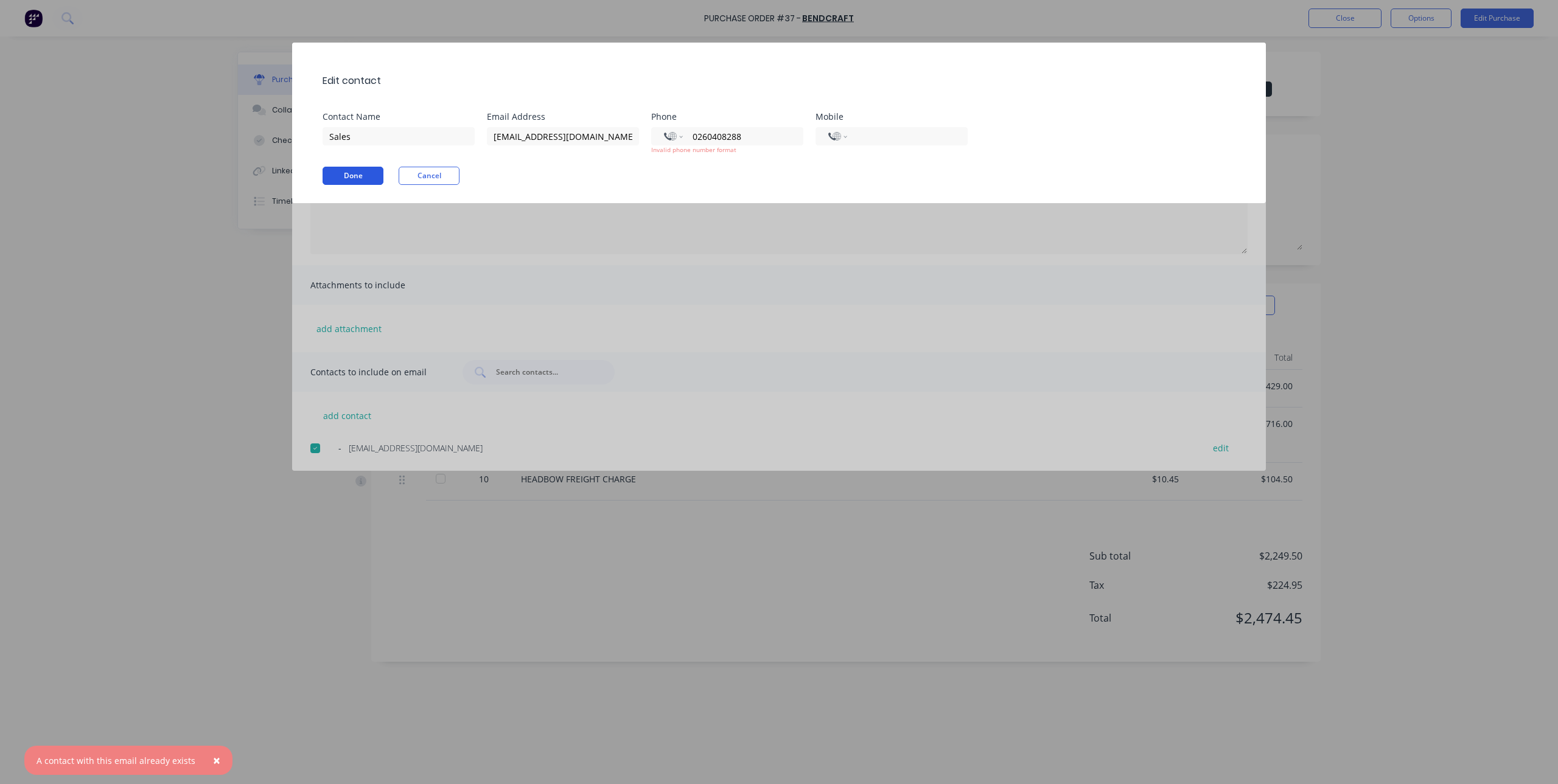
click at [355, 170] on button "Done" at bounding box center [352, 176] width 61 height 19
click at [730, 134] on input "0260408288" at bounding box center [741, 137] width 99 height 14
drag, startPoint x: 695, startPoint y: 133, endPoint x: 883, endPoint y: 142, distance: 188.2
click at [883, 142] on div "Contact Name Sales Email Address sales@bendcraft.com Phone International Afghan…" at bounding box center [785, 134] width 925 height 42
type input "+0"
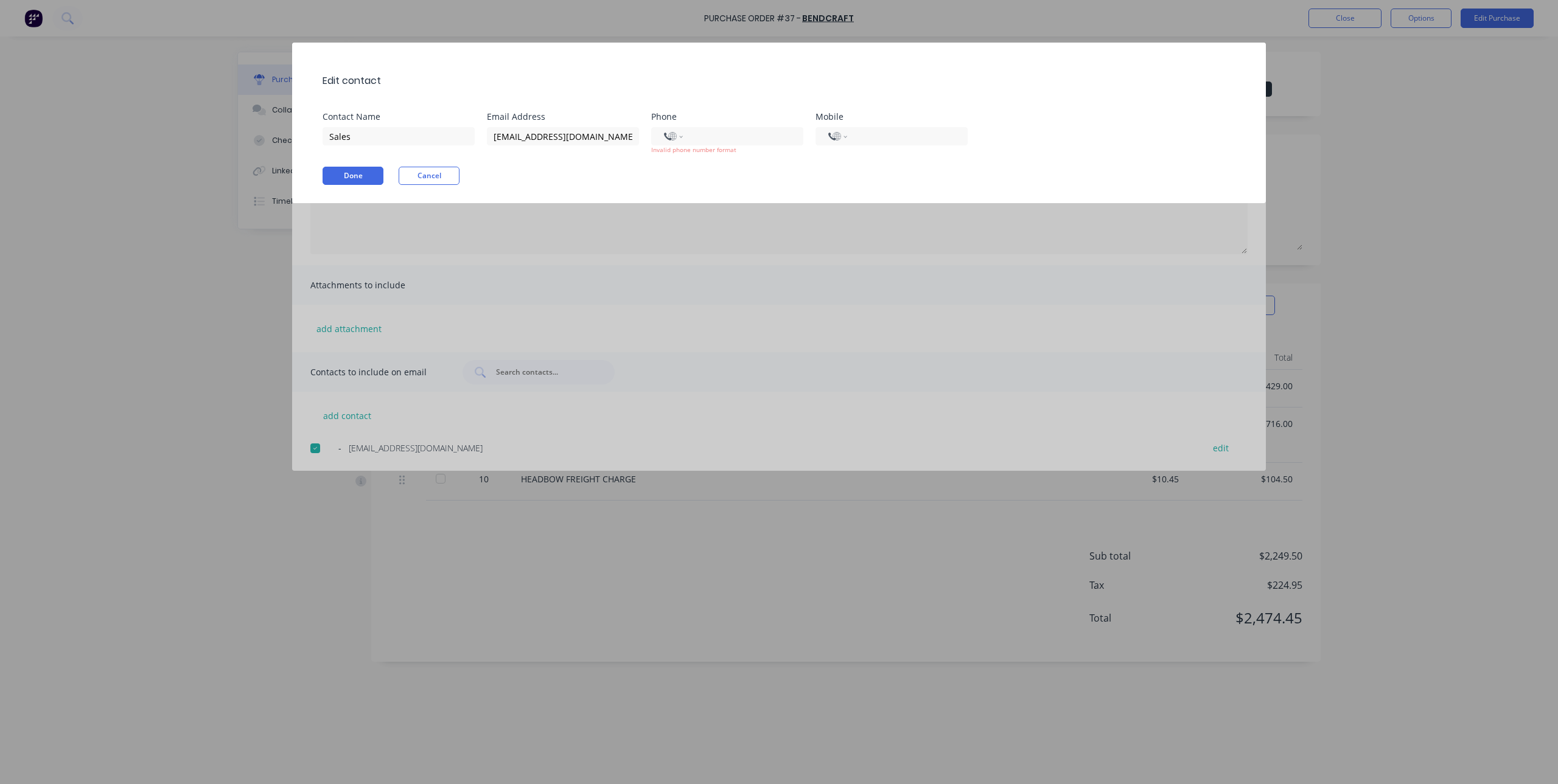
click at [885, 325] on div "Edit contact Contact Name Sales Email Address sales@bendcraft.com Phone Interna…" at bounding box center [779, 392] width 1558 height 784
click at [345, 179] on button "Done" at bounding box center [352, 176] width 61 height 19
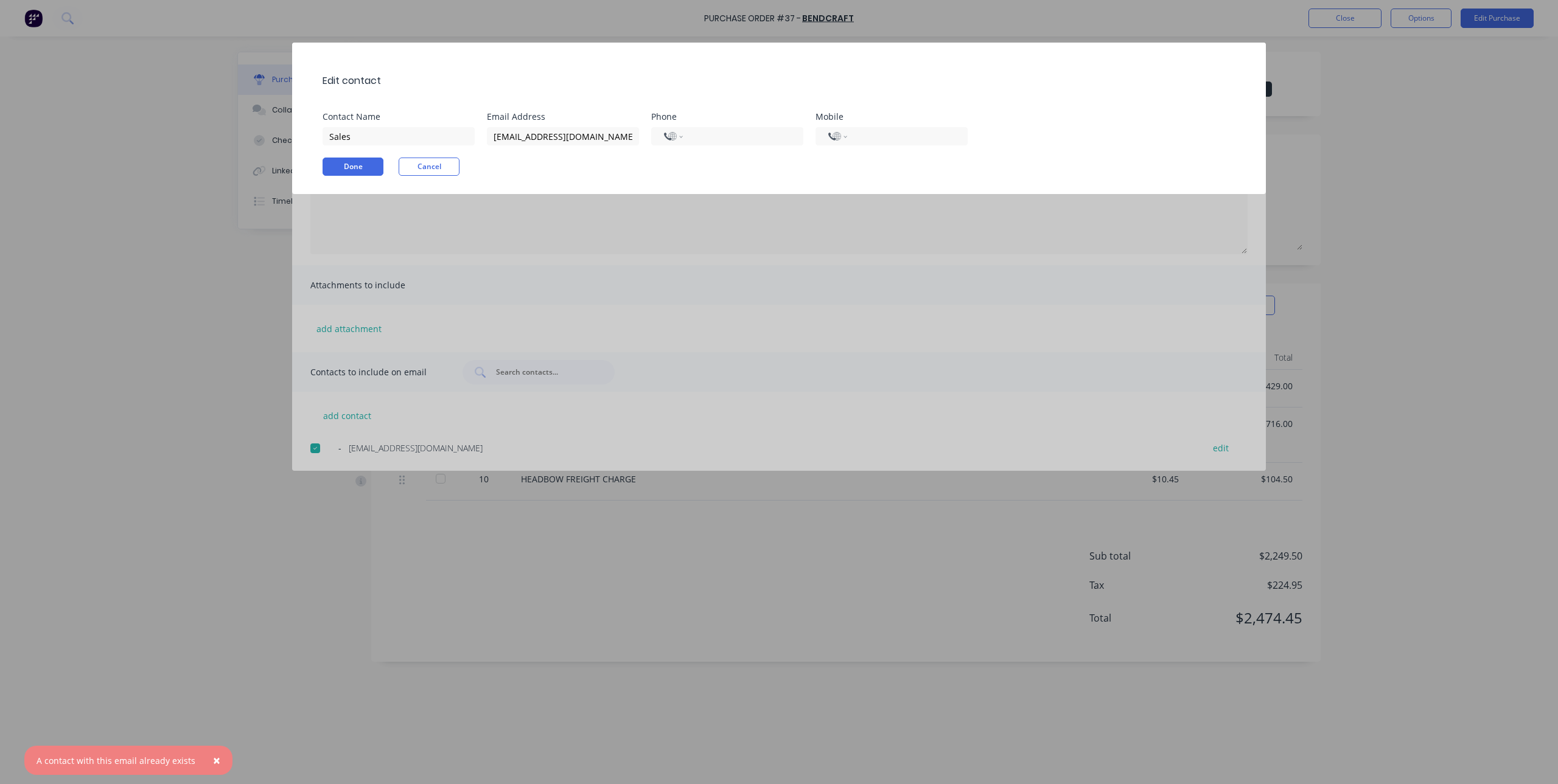
click at [213, 758] on span "×" at bounding box center [216, 761] width 7 height 17
click at [364, 168] on button "Done" at bounding box center [352, 167] width 61 height 19
click at [459, 168] on button "Cancel" at bounding box center [429, 167] width 61 height 19
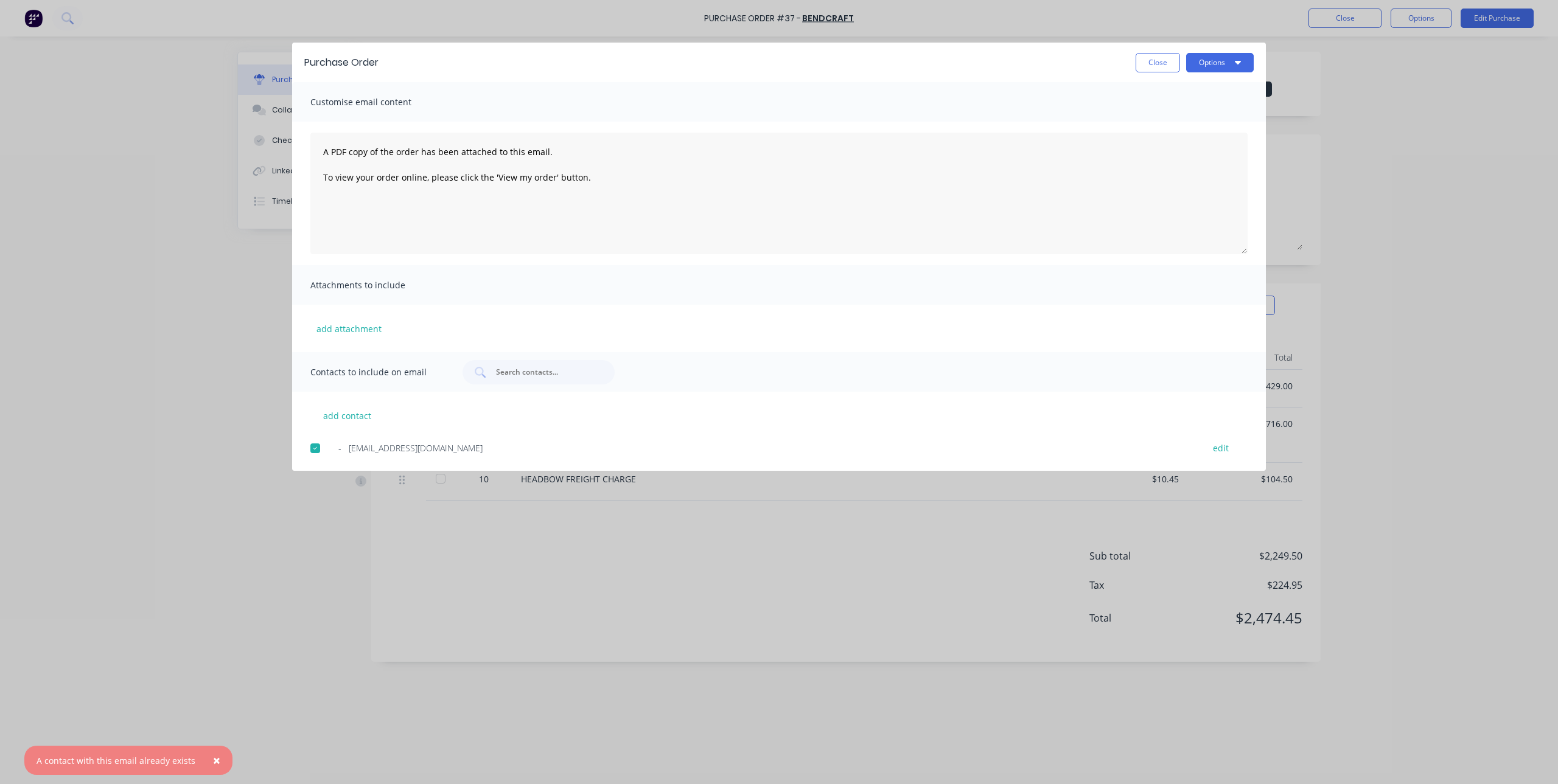
click at [575, 434] on div "add contact - sales@bendcraft.com edit" at bounding box center [779, 424] width 973 height 64
click at [416, 450] on span "sales@bendcraft.com" at bounding box center [415, 448] width 134 height 12
click at [360, 415] on button "add contact" at bounding box center [347, 416] width 73 height 19
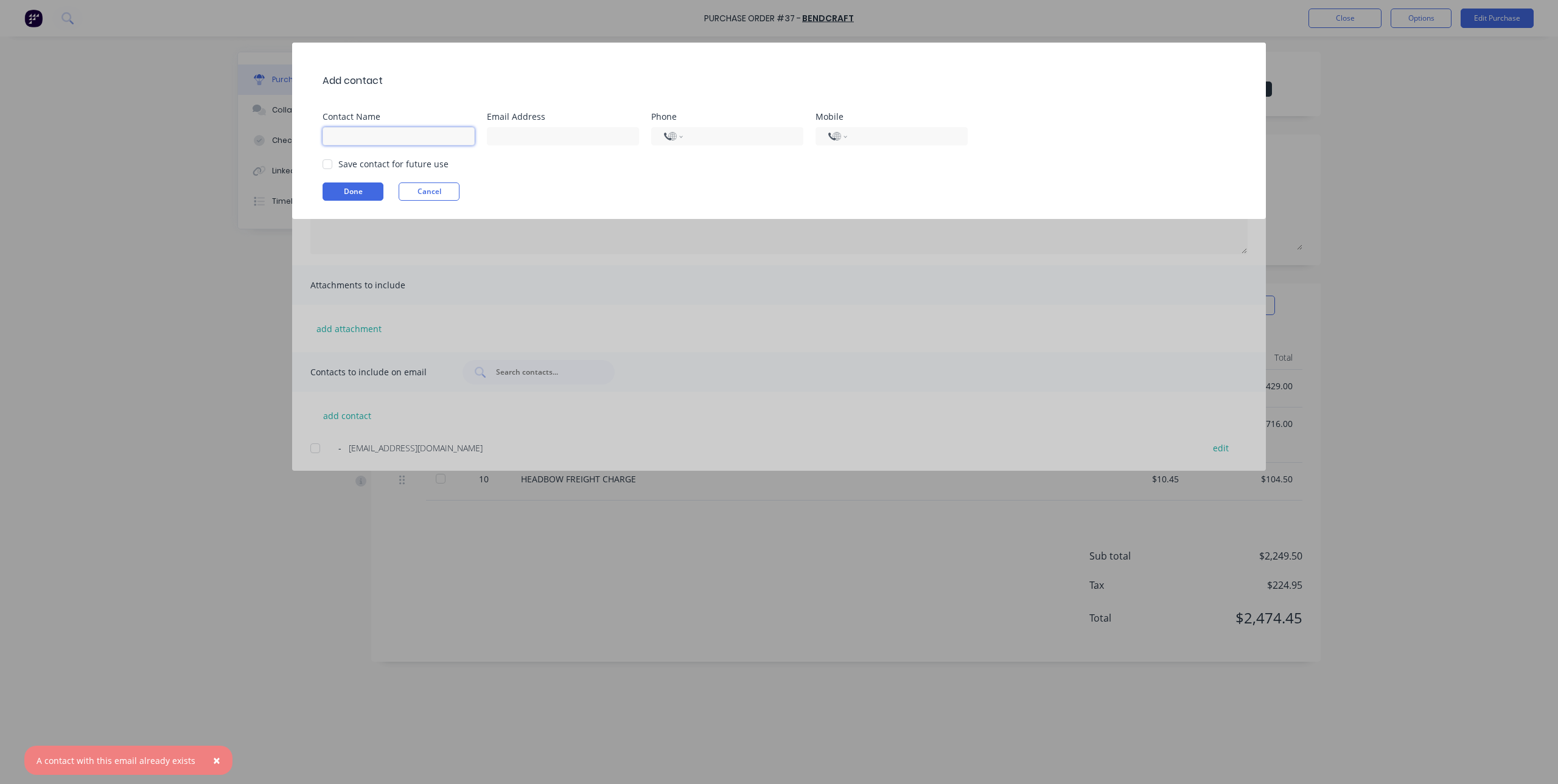
click at [363, 135] on input at bounding box center [398, 137] width 152 height 19
type input "Sales"
click at [550, 141] on input at bounding box center [563, 137] width 152 height 19
type input "sales@bendcraft.com"
click at [317, 159] on div at bounding box center [327, 164] width 24 height 24
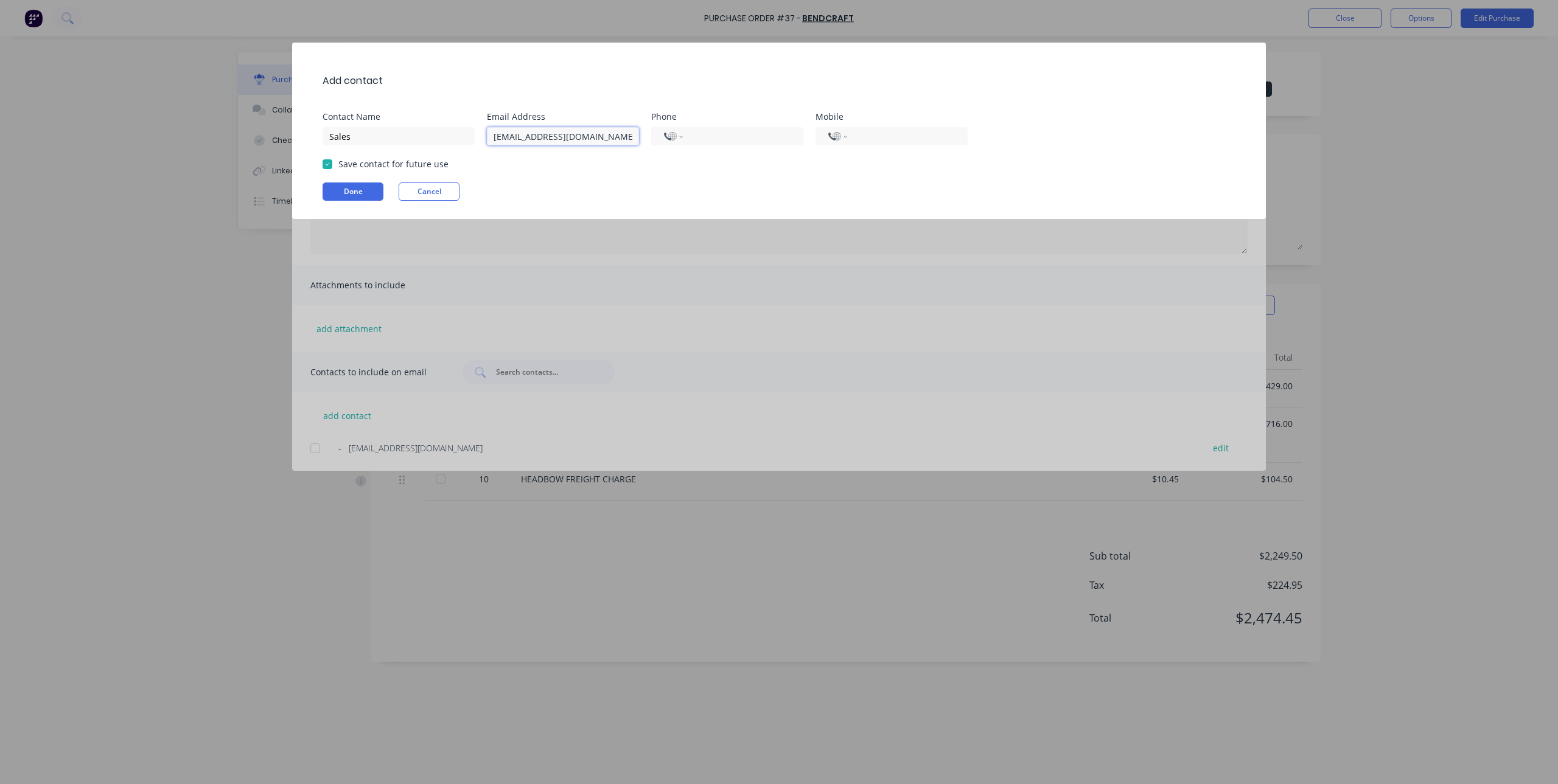
click at [327, 165] on div at bounding box center [327, 164] width 24 height 24
click at [331, 164] on div at bounding box center [327, 164] width 24 height 24
click at [349, 192] on button "Done" at bounding box center [352, 192] width 61 height 19
click at [375, 137] on input "Sales" at bounding box center [398, 137] width 152 height 19
click at [356, 193] on button "Done" at bounding box center [352, 192] width 61 height 19
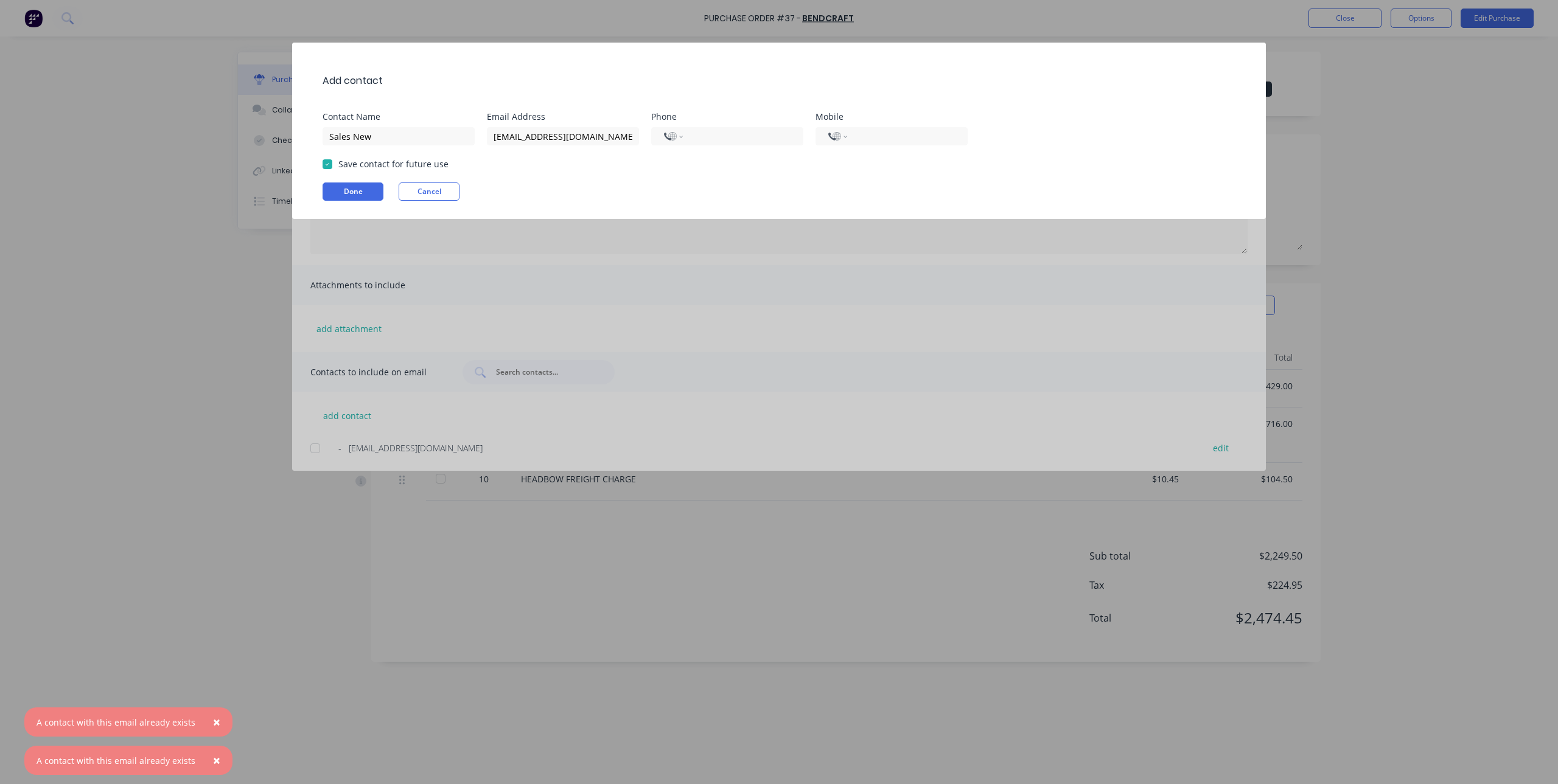
click at [205, 716] on button "×" at bounding box center [217, 723] width 32 height 29
click at [390, 131] on input "Sales New" at bounding box center [398, 137] width 152 height 19
type input "Sales"
click at [453, 187] on button "Cancel" at bounding box center [429, 192] width 61 height 19
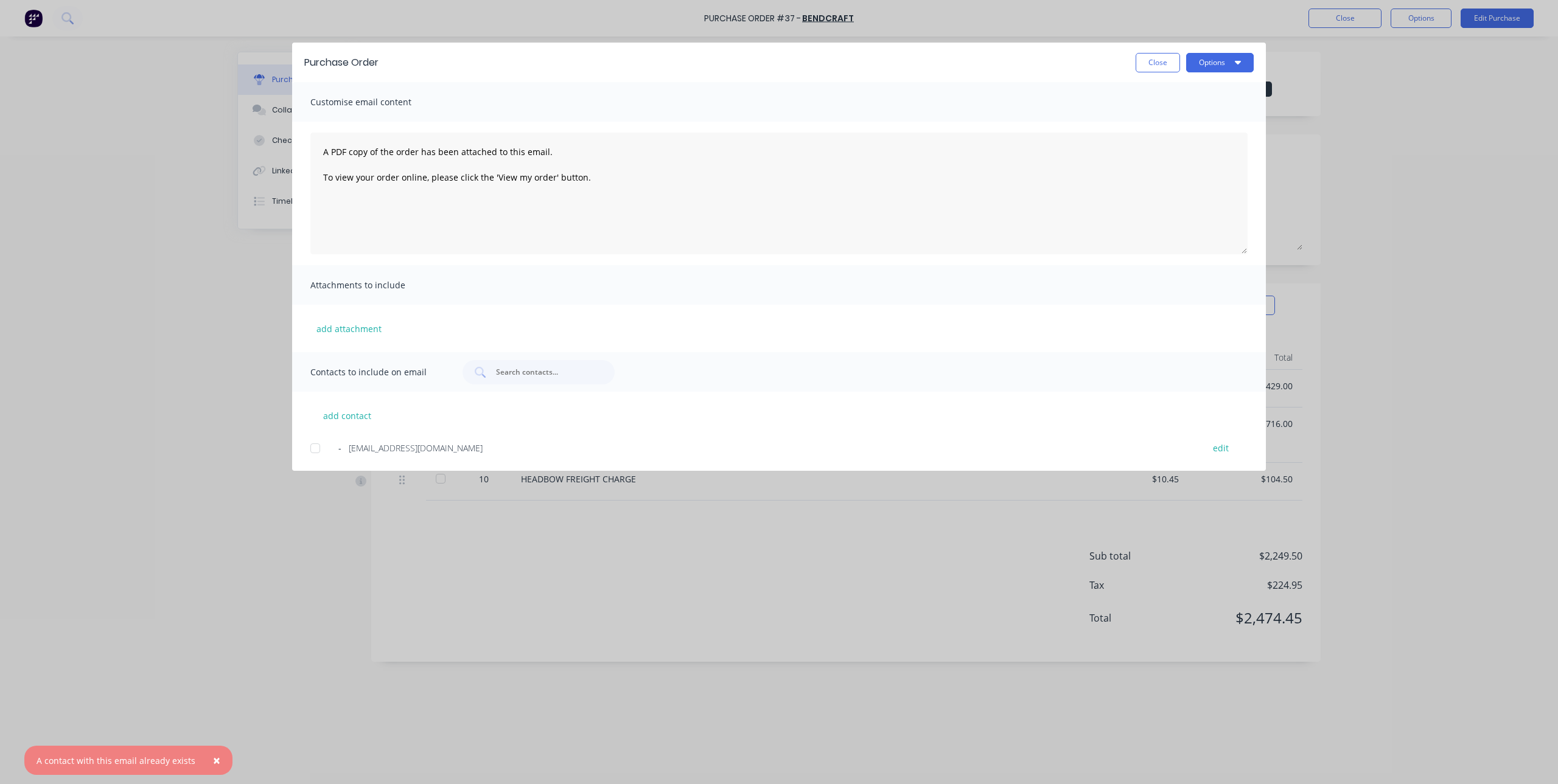
click at [472, 432] on div "add contact - sales@bendcraft.com edit" at bounding box center [779, 424] width 973 height 64
click at [315, 446] on div at bounding box center [314, 448] width 24 height 24
click at [1232, 51] on div "Purchase Order Close Options" at bounding box center [779, 62] width 973 height 40
click at [1241, 61] on icon "button" at bounding box center [1238, 62] width 6 height 4
click at [1190, 88] on div "Preview" at bounding box center [1195, 93] width 94 height 18
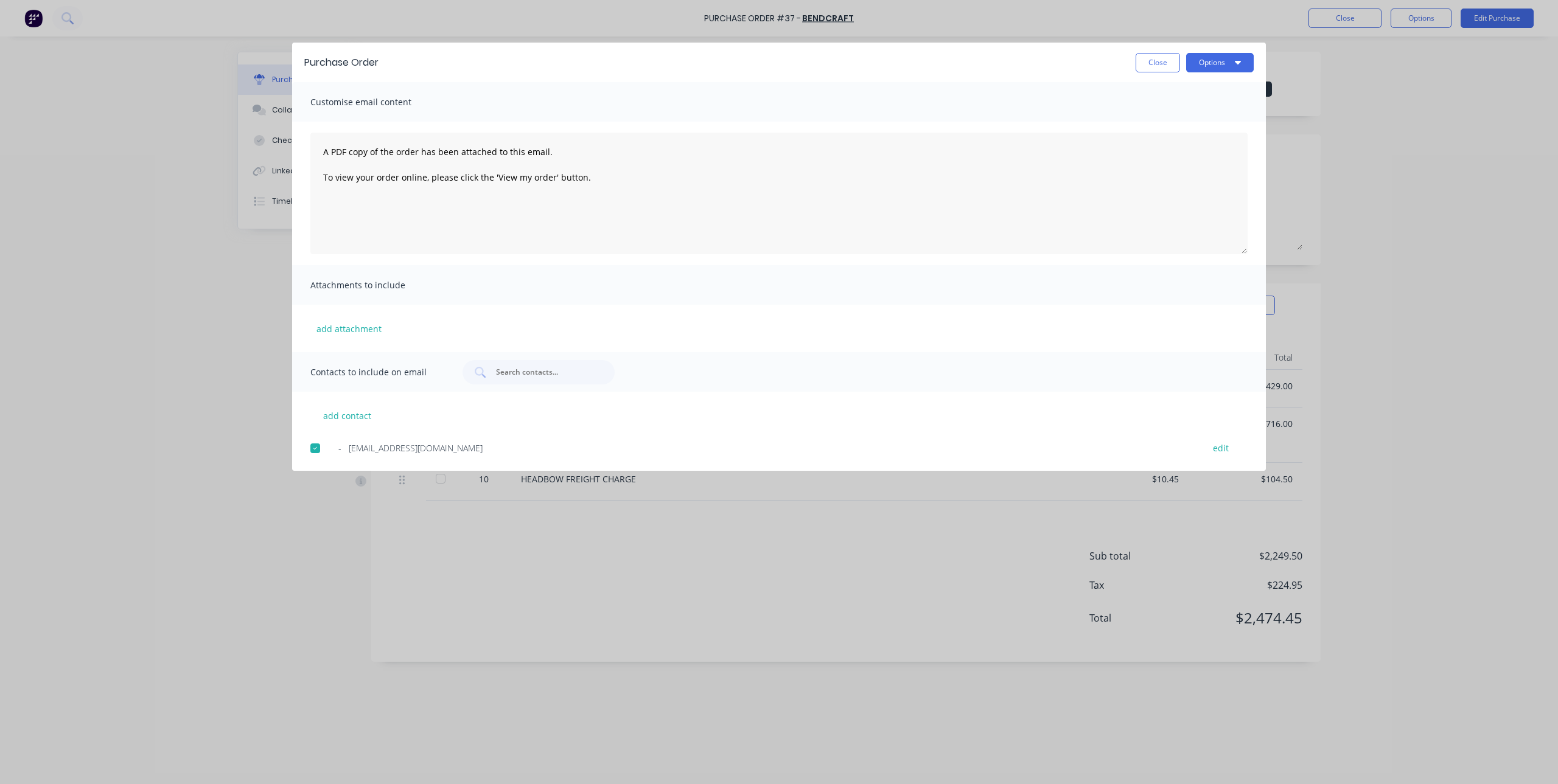
click at [1232, 52] on div "Purchase Order Close Options" at bounding box center [779, 62] width 973 height 40
click at [1232, 55] on button "Options" at bounding box center [1220, 62] width 68 height 19
click at [1202, 138] on div "Email" at bounding box center [1195, 142] width 94 height 18
click at [1164, 63] on button "Close" at bounding box center [1157, 62] width 44 height 19
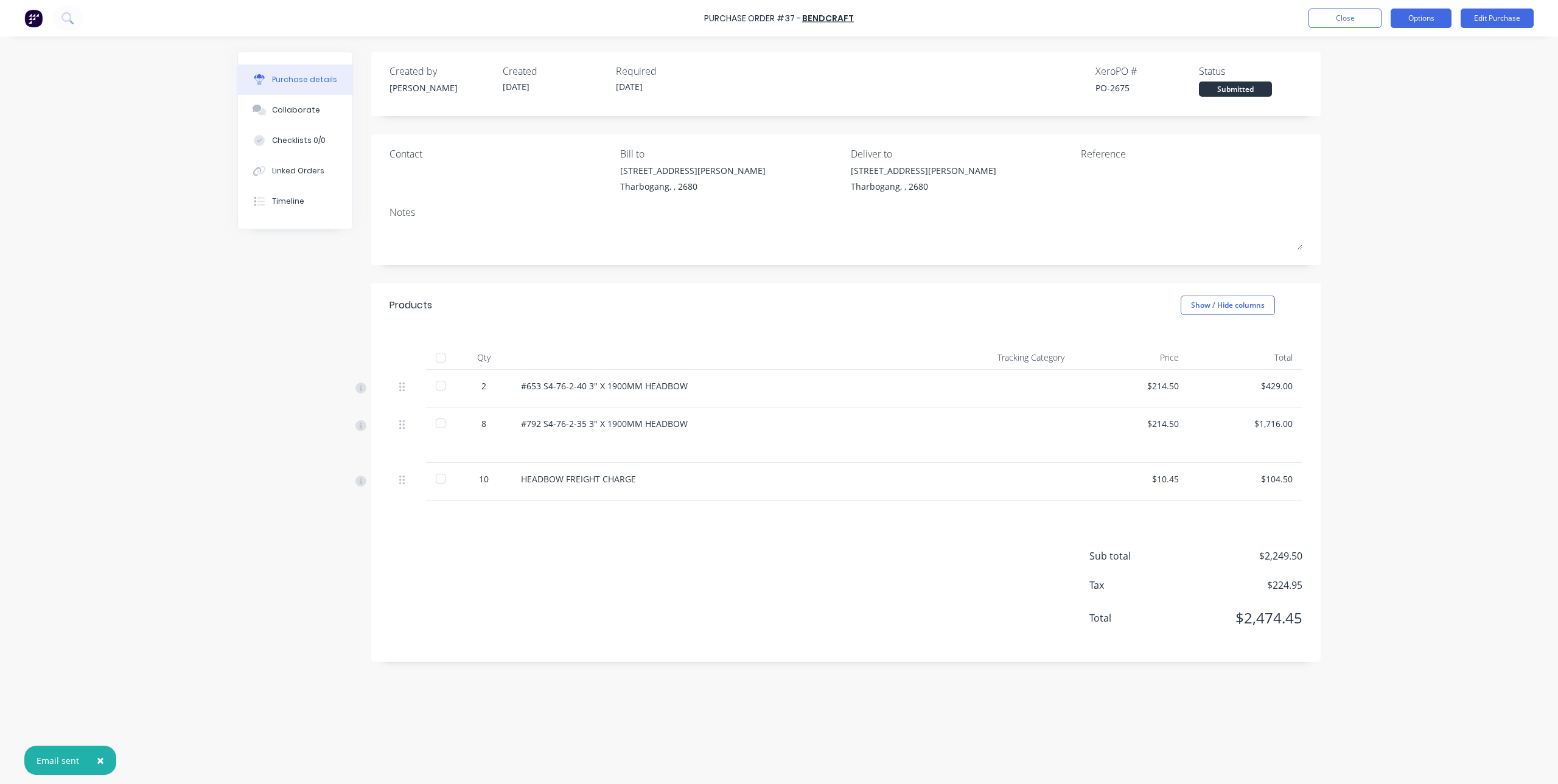
click at [1418, 19] on button "Options" at bounding box center [1421, 18] width 61 height 19
click at [1369, 12] on button "Close" at bounding box center [1345, 18] width 73 height 19
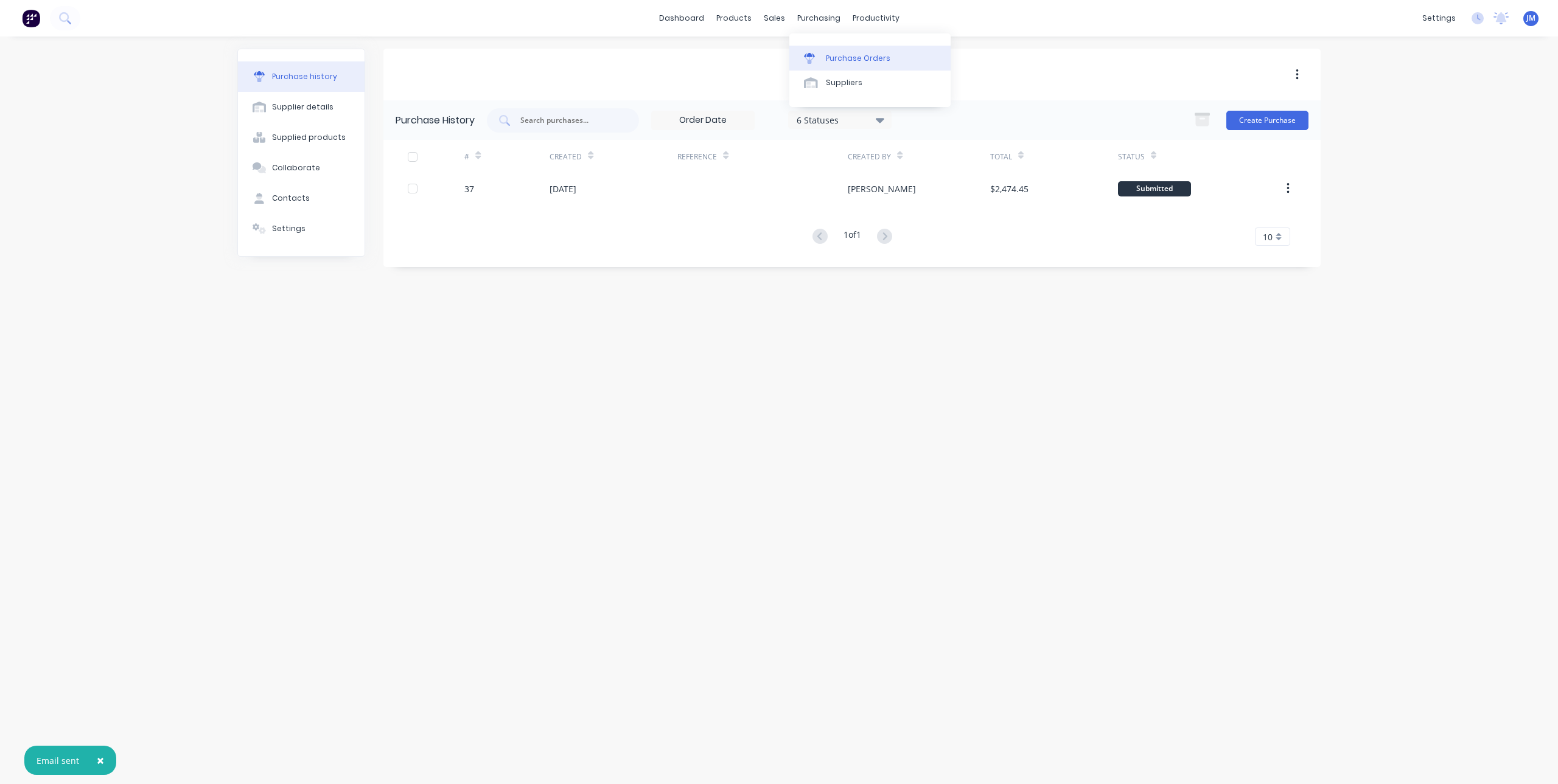
click at [838, 61] on div "Purchase Orders" at bounding box center [858, 58] width 64 height 11
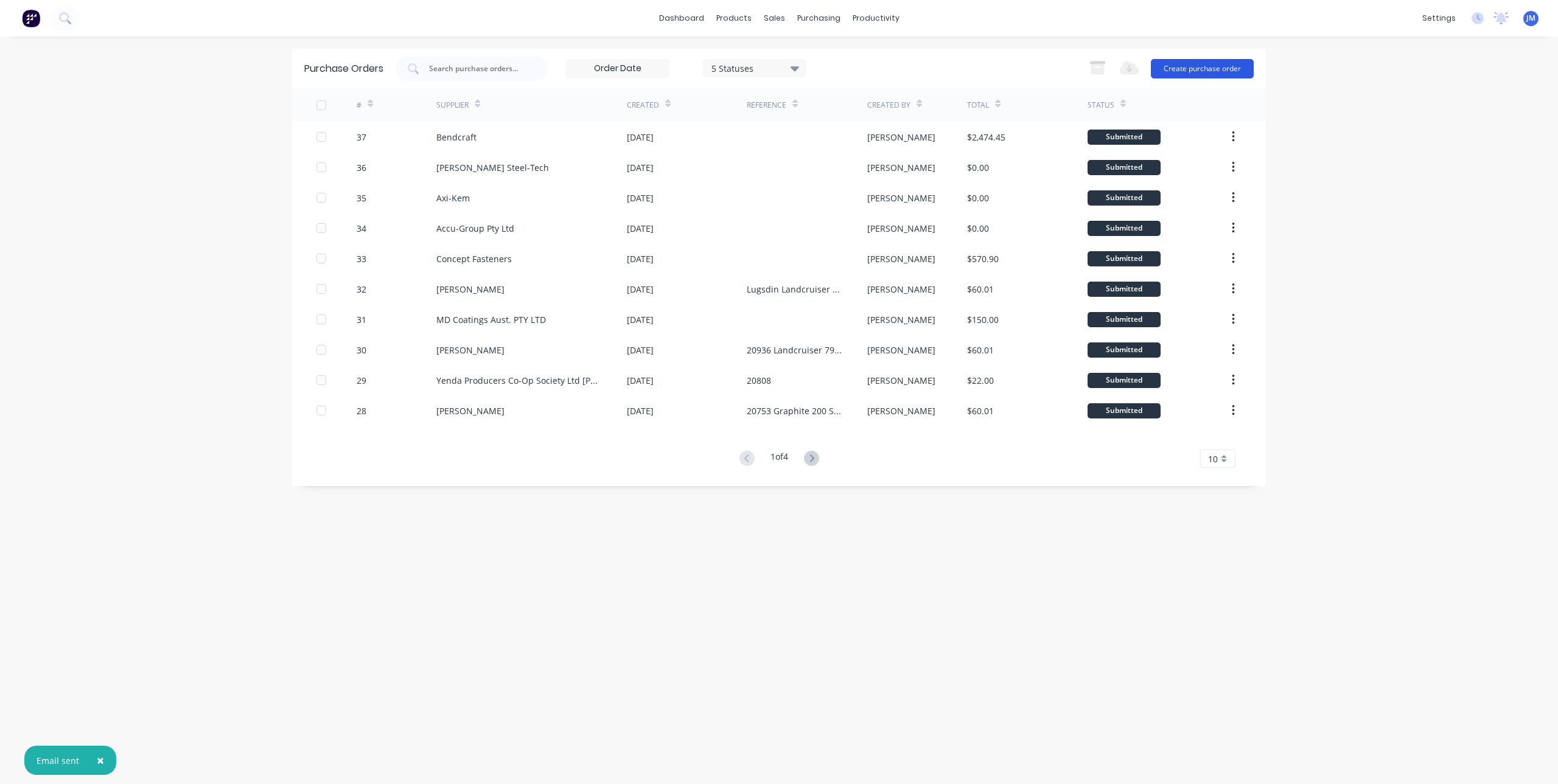
click at [1173, 70] on button "Create purchase order" at bounding box center [1202, 68] width 102 height 19
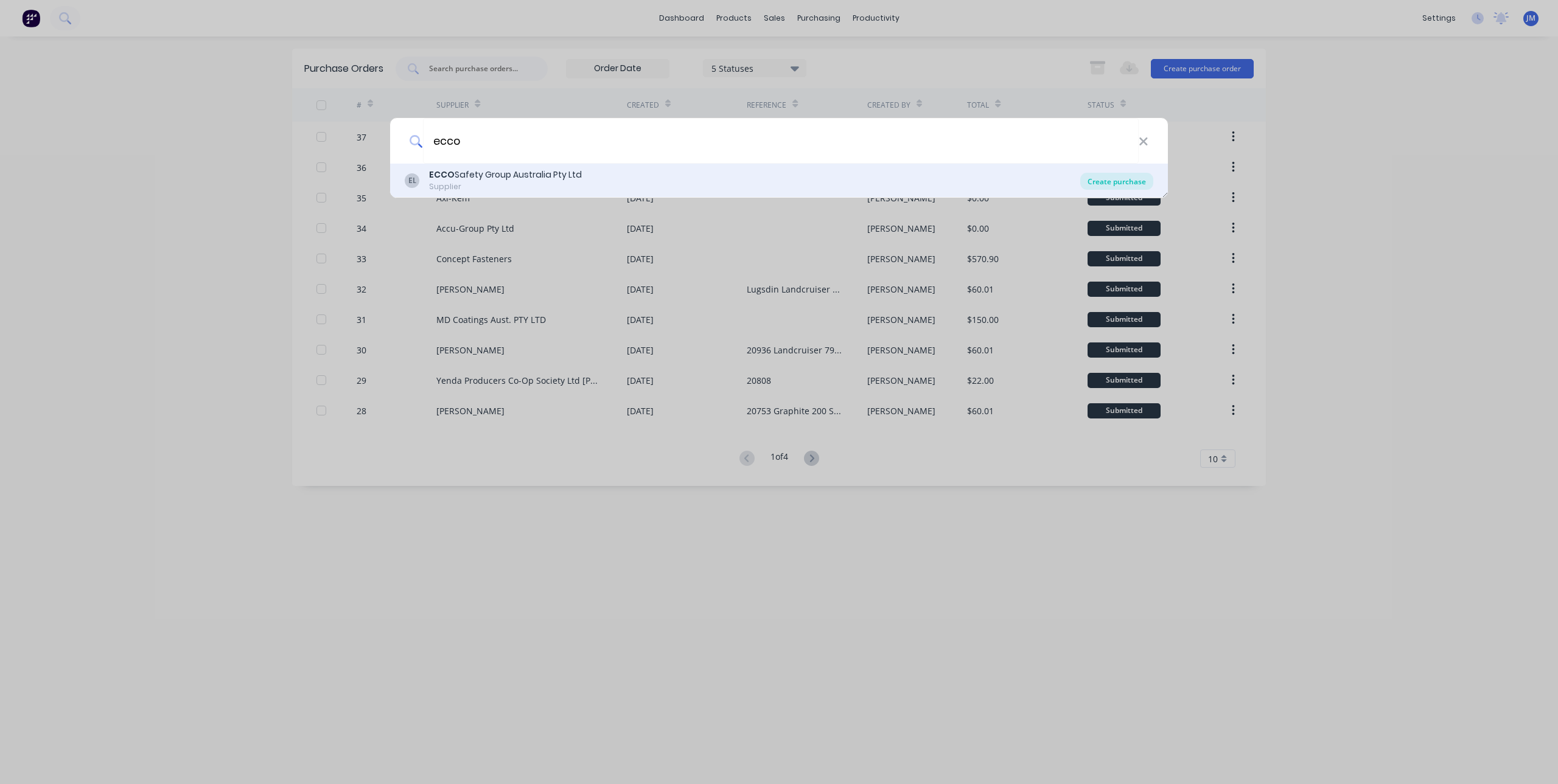
type input "ecco"
click at [1123, 182] on div "Create purchase" at bounding box center [1116, 182] width 73 height 17
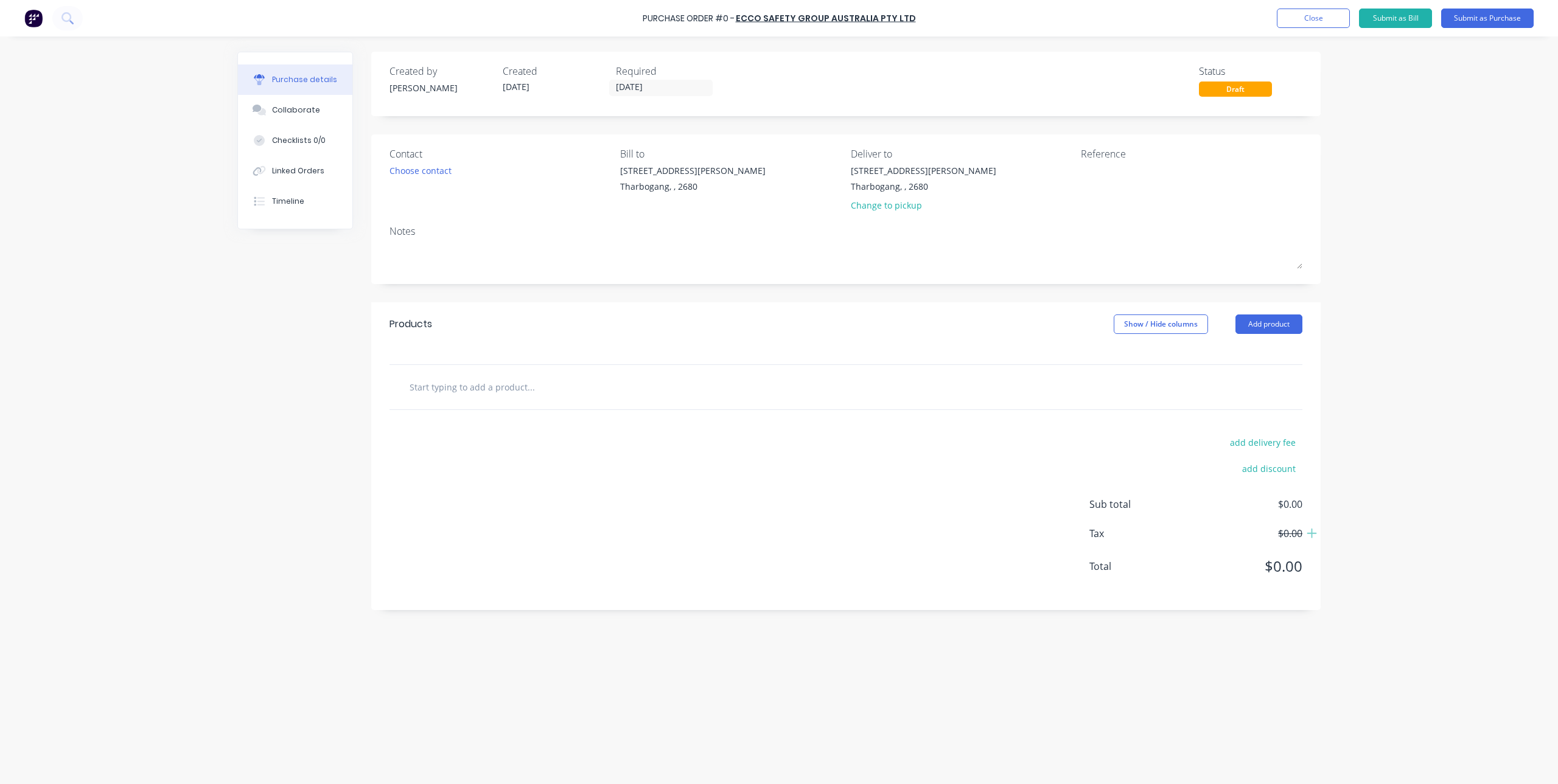
click at [568, 397] on input "text" at bounding box center [531, 387] width 244 height 24
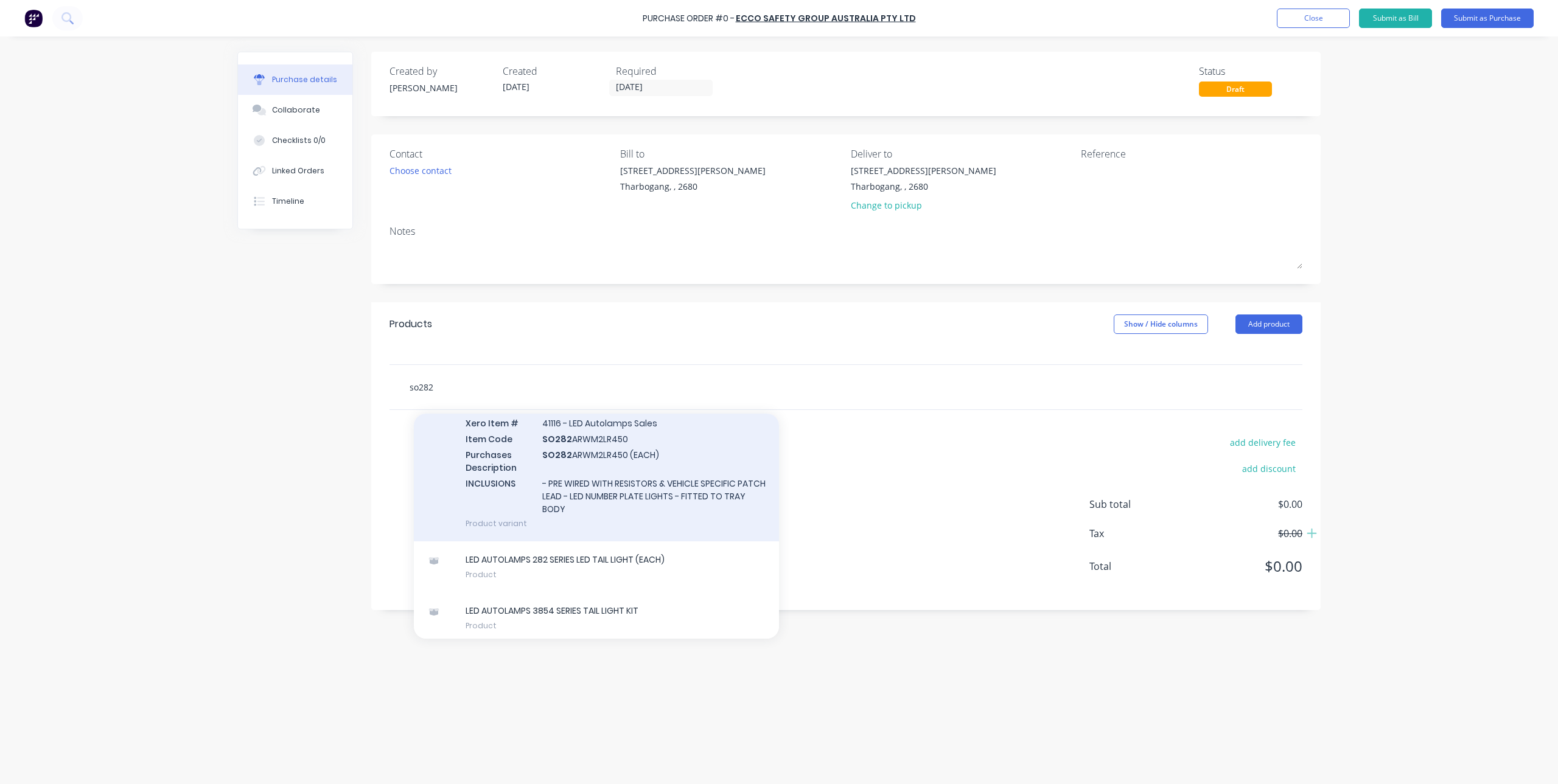
scroll to position [176, 0]
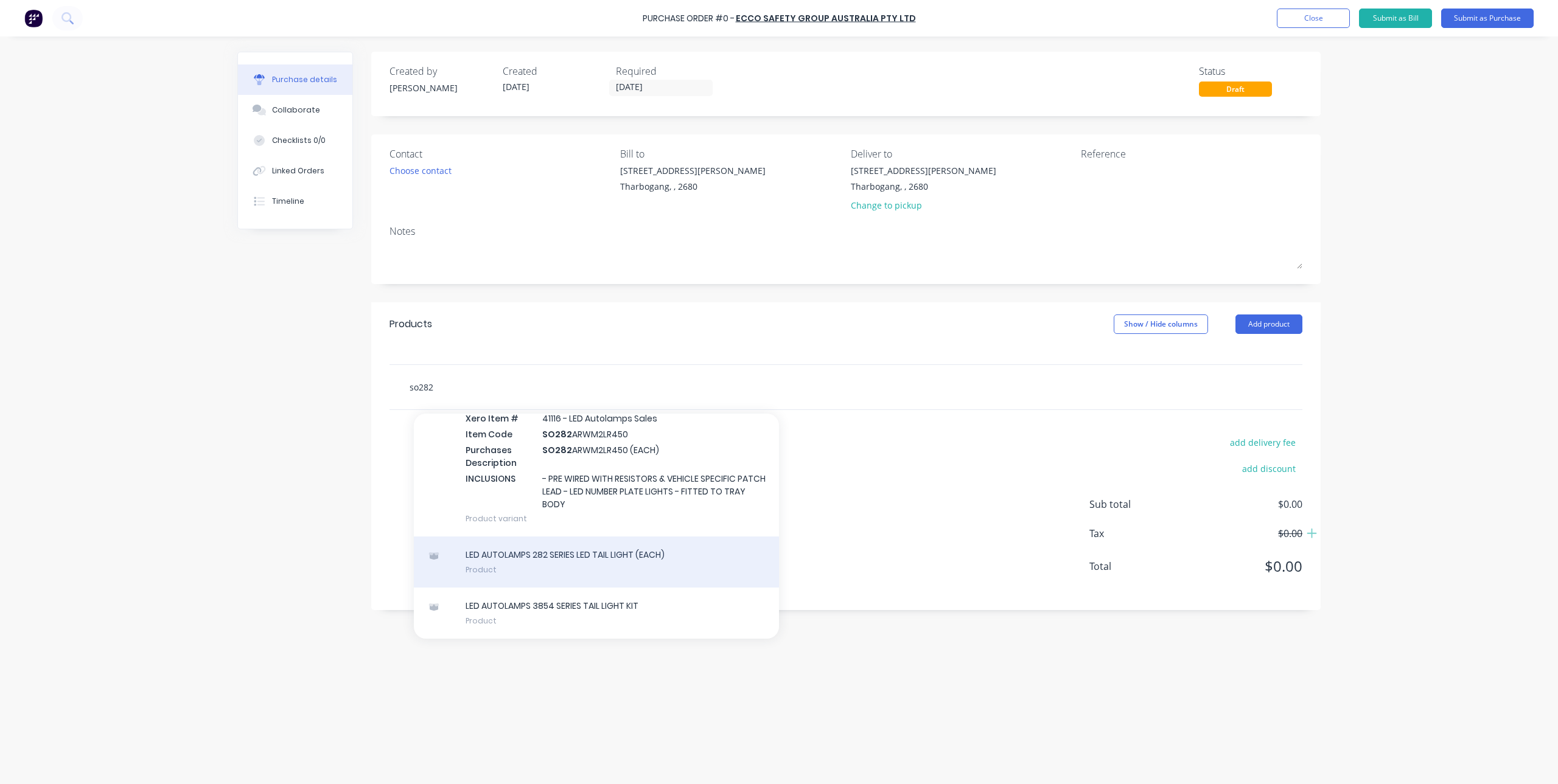
type input "so282"
click at [629, 559] on div "LED AUTOLAMPS 282 SERIES LED TAIL LIGHT (EACH) Product" at bounding box center [596, 562] width 365 height 51
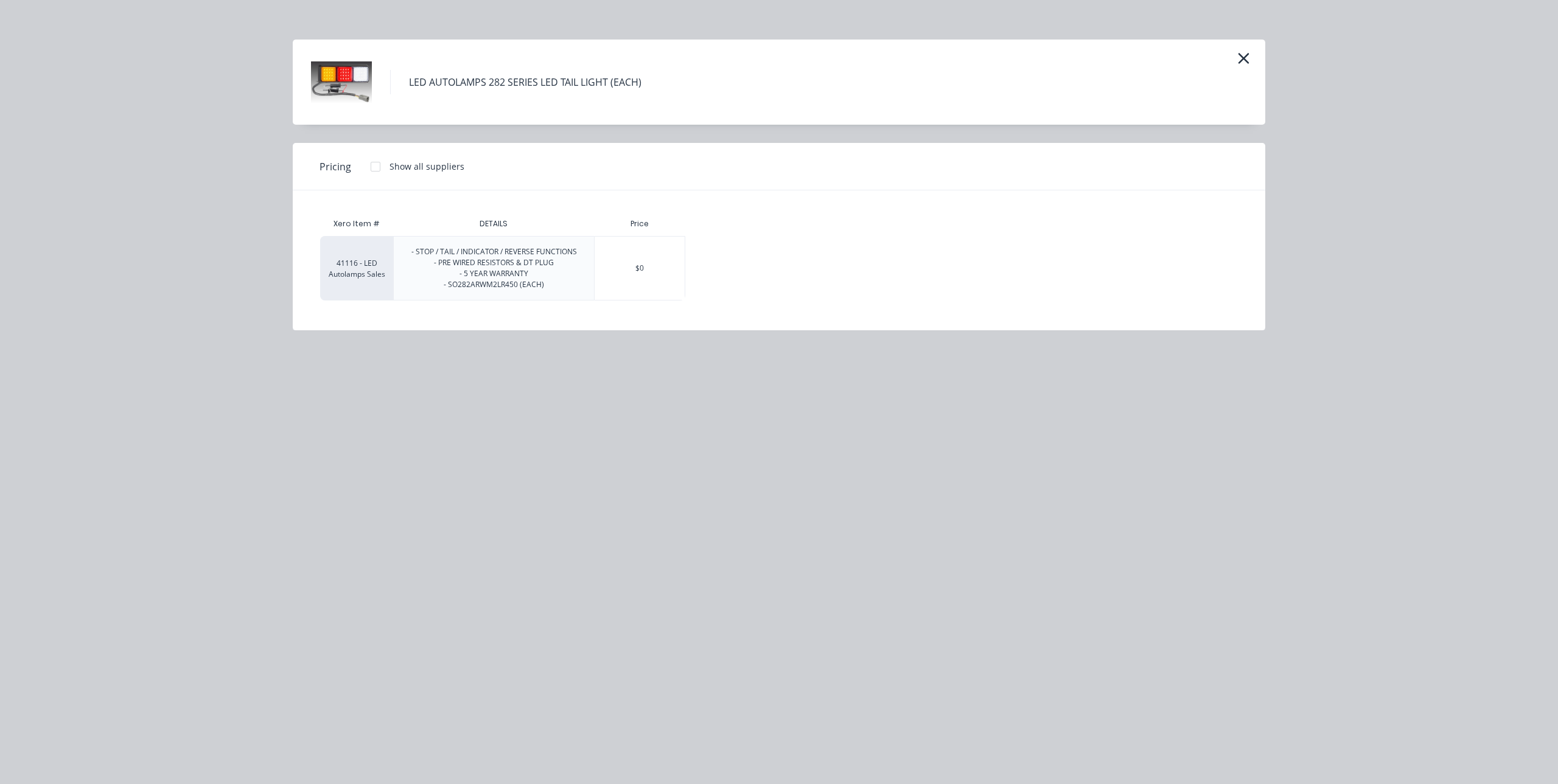
click at [375, 165] on div at bounding box center [375, 166] width 24 height 24
click at [717, 261] on div "$94.57" at bounding box center [720, 269] width 69 height 64
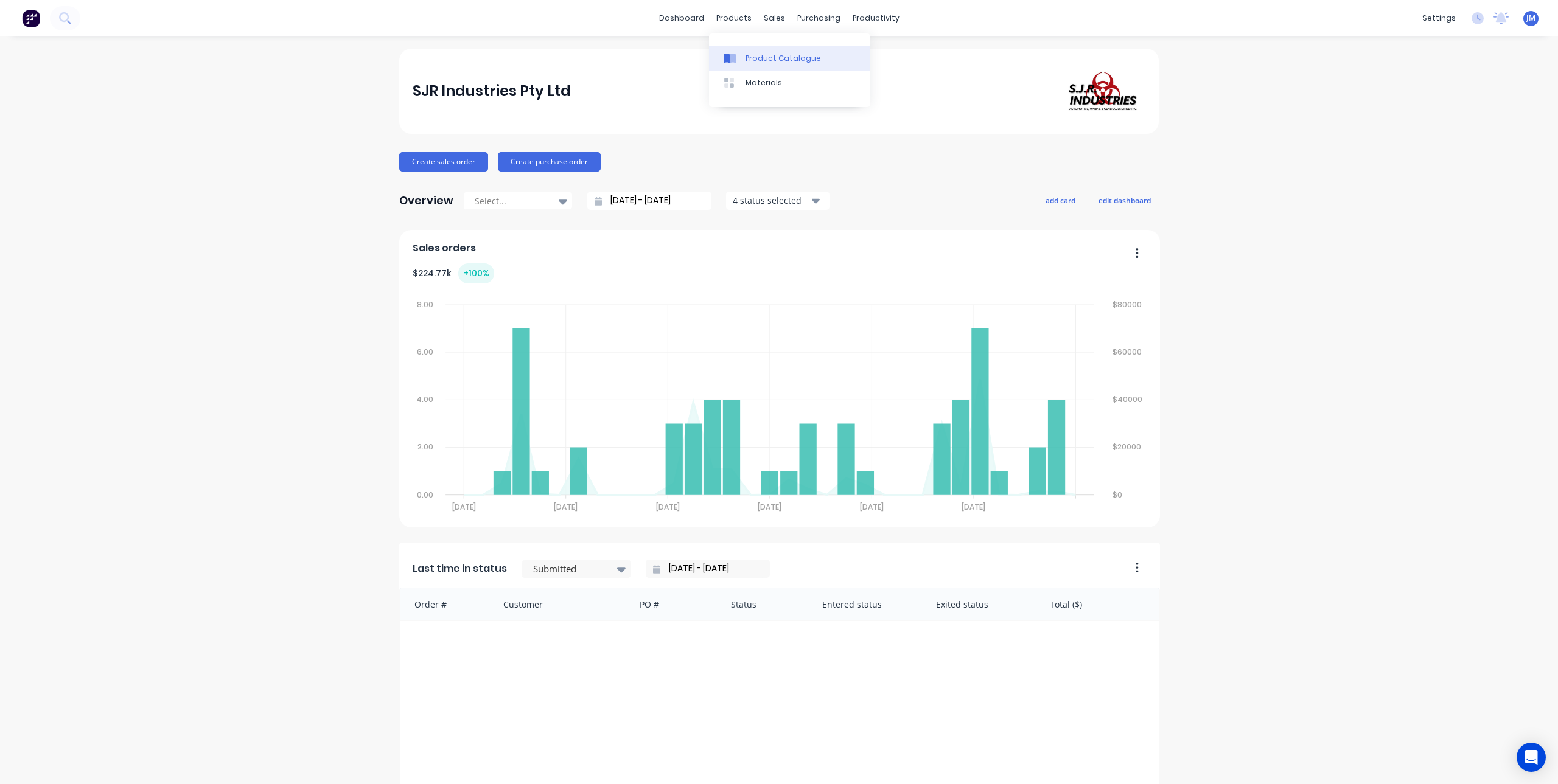
click at [746, 64] on link "Product Catalogue" at bounding box center [789, 57] width 161 height 24
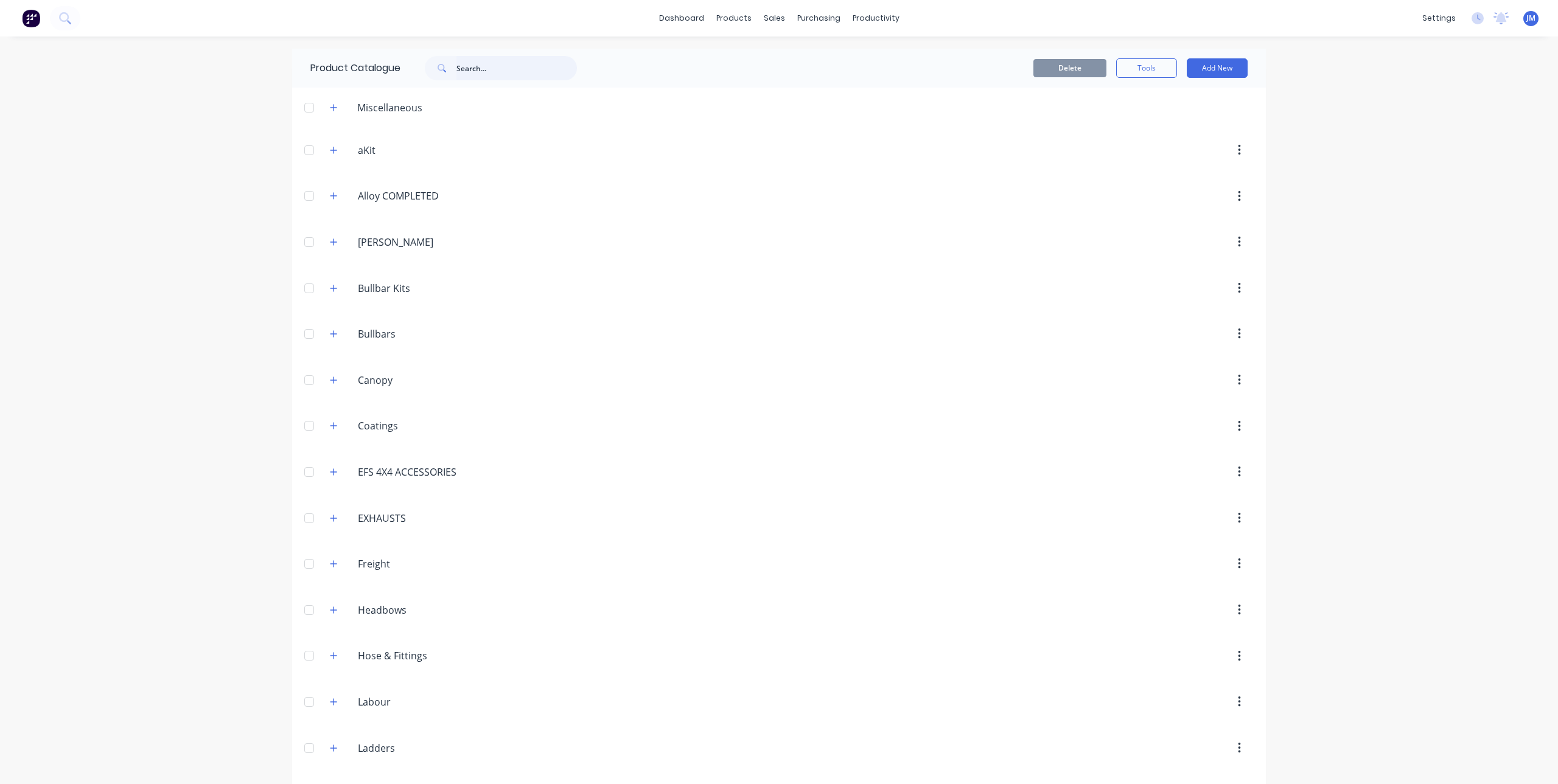
click at [500, 63] on input "text" at bounding box center [516, 68] width 120 height 24
type input "s"
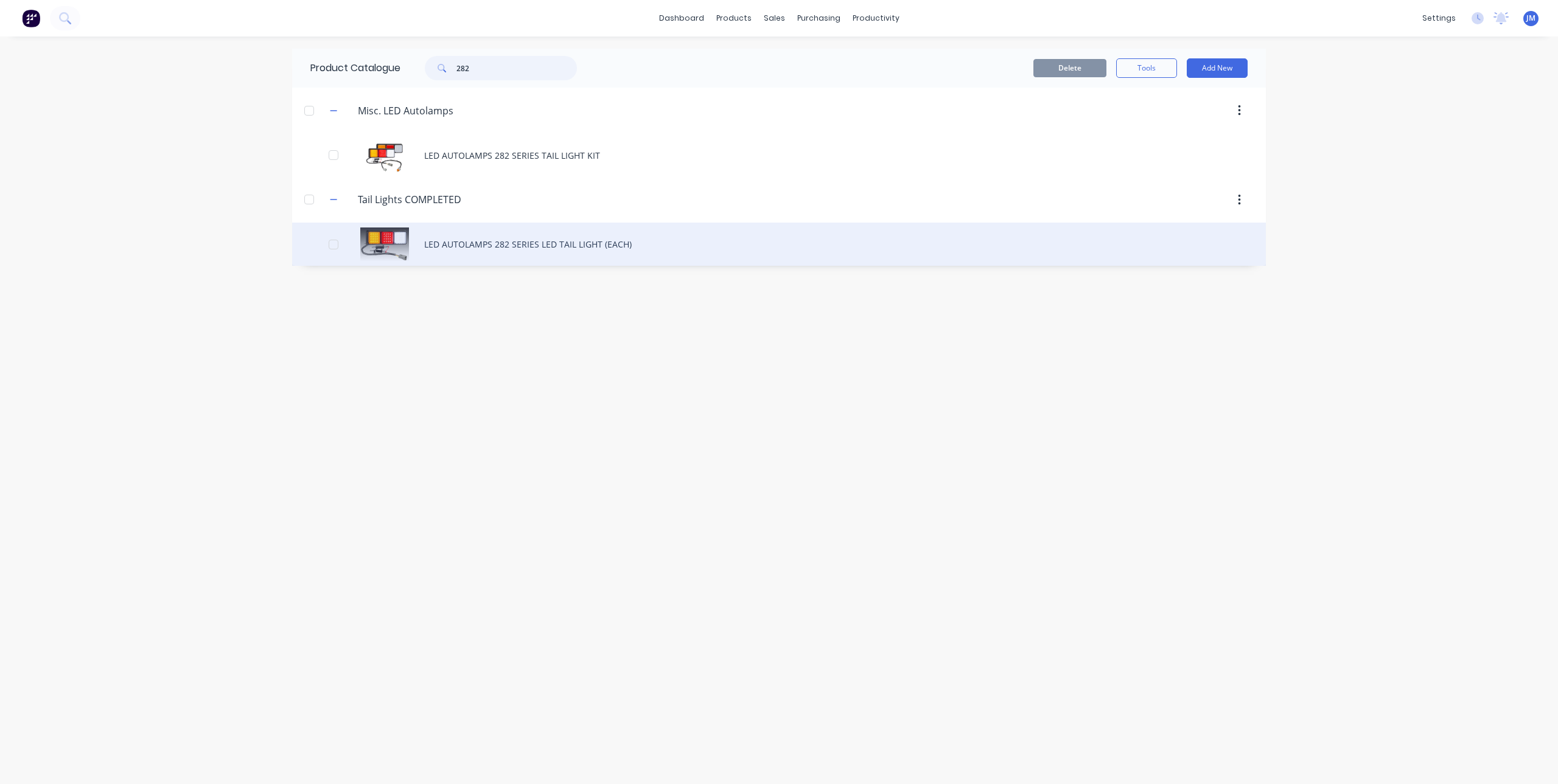
type input "282"
click at [428, 238] on div "LED AUTOLAMPS 282 SERIES LED TAIL LIGHT (EACH)" at bounding box center [779, 245] width 973 height 43
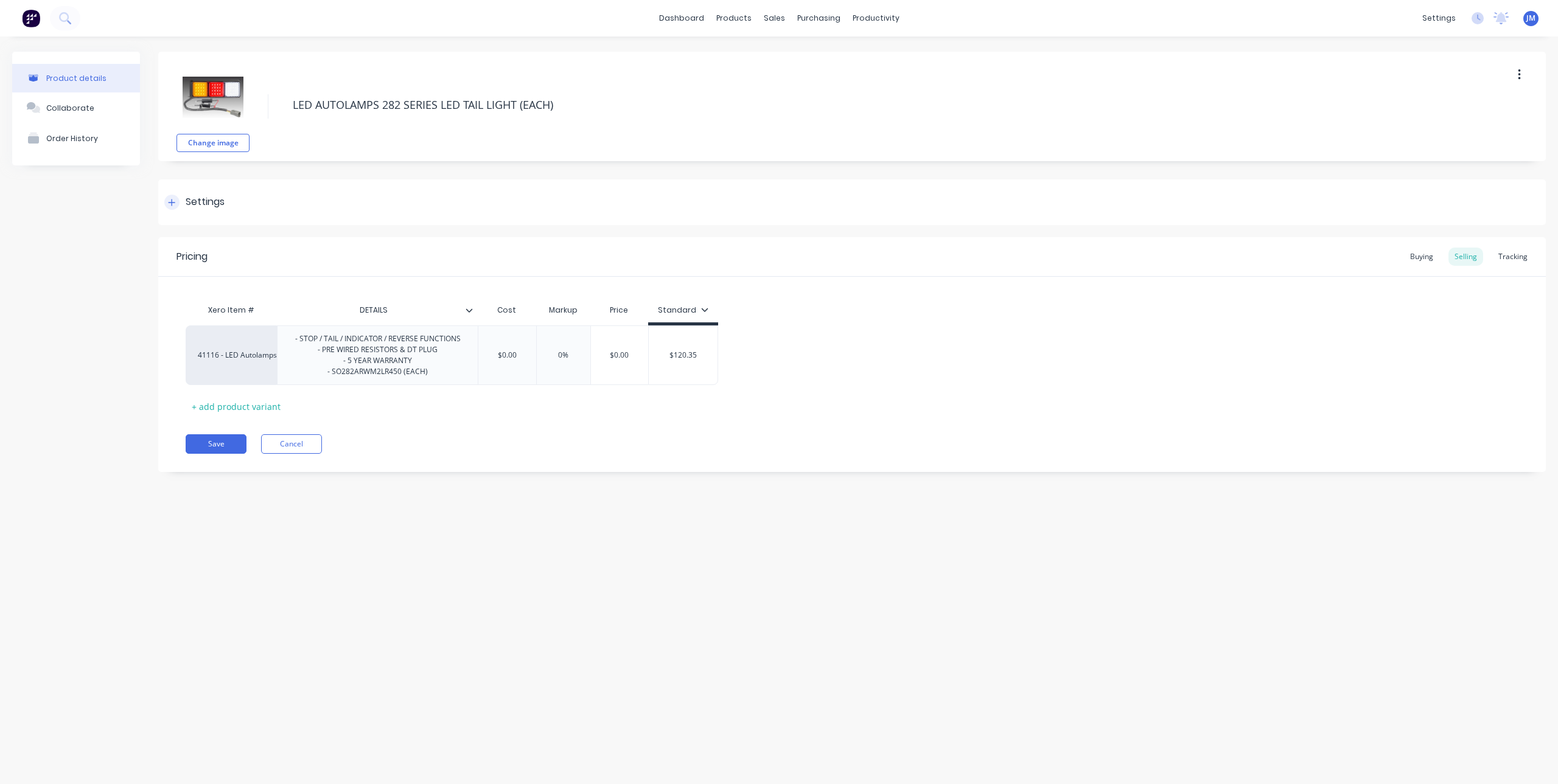
click at [170, 198] on div at bounding box center [172, 203] width 16 height 16
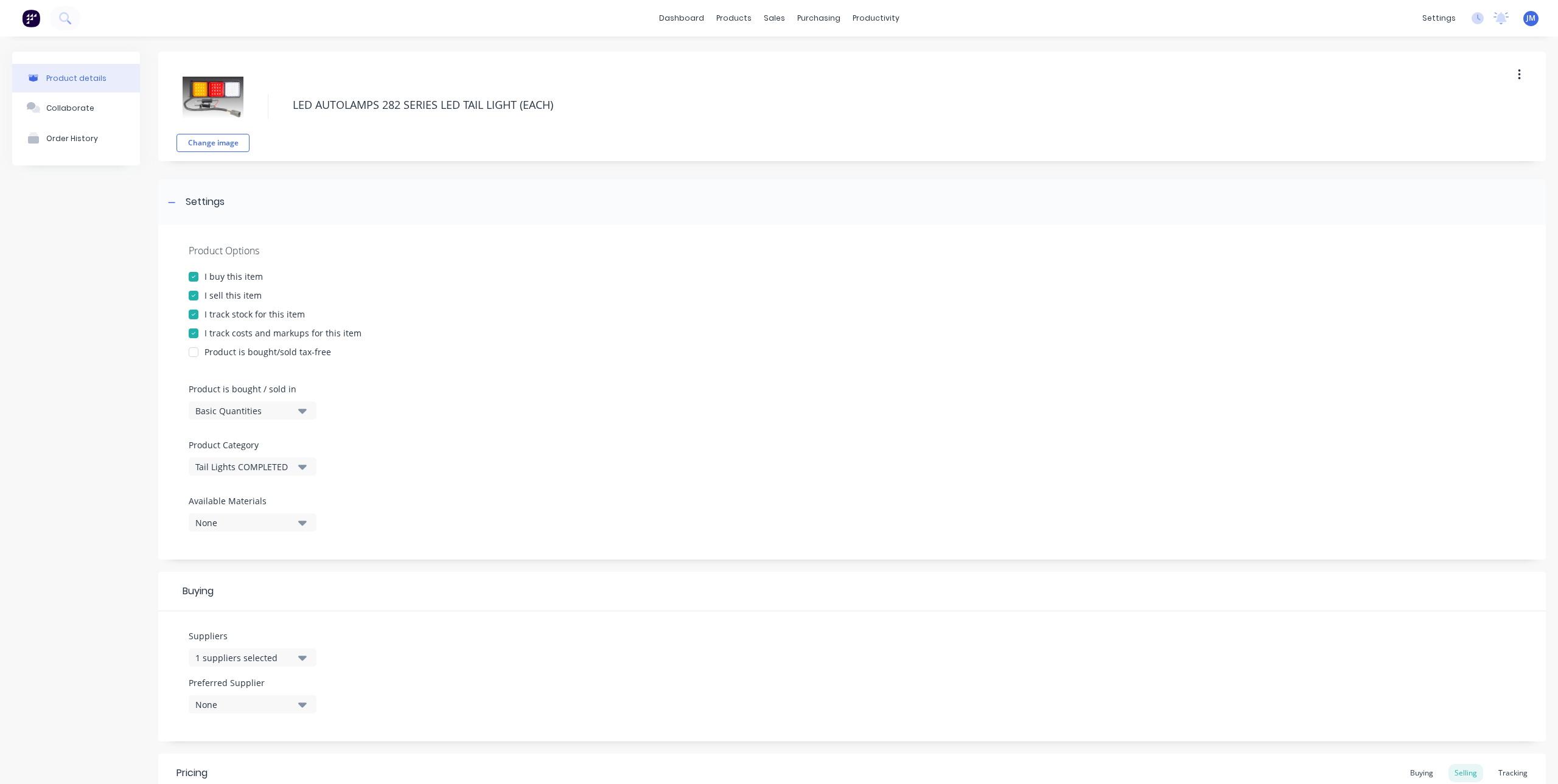
click at [196, 336] on div at bounding box center [193, 333] width 24 height 24
click at [196, 316] on div at bounding box center [193, 314] width 24 height 24
type textarea "x"
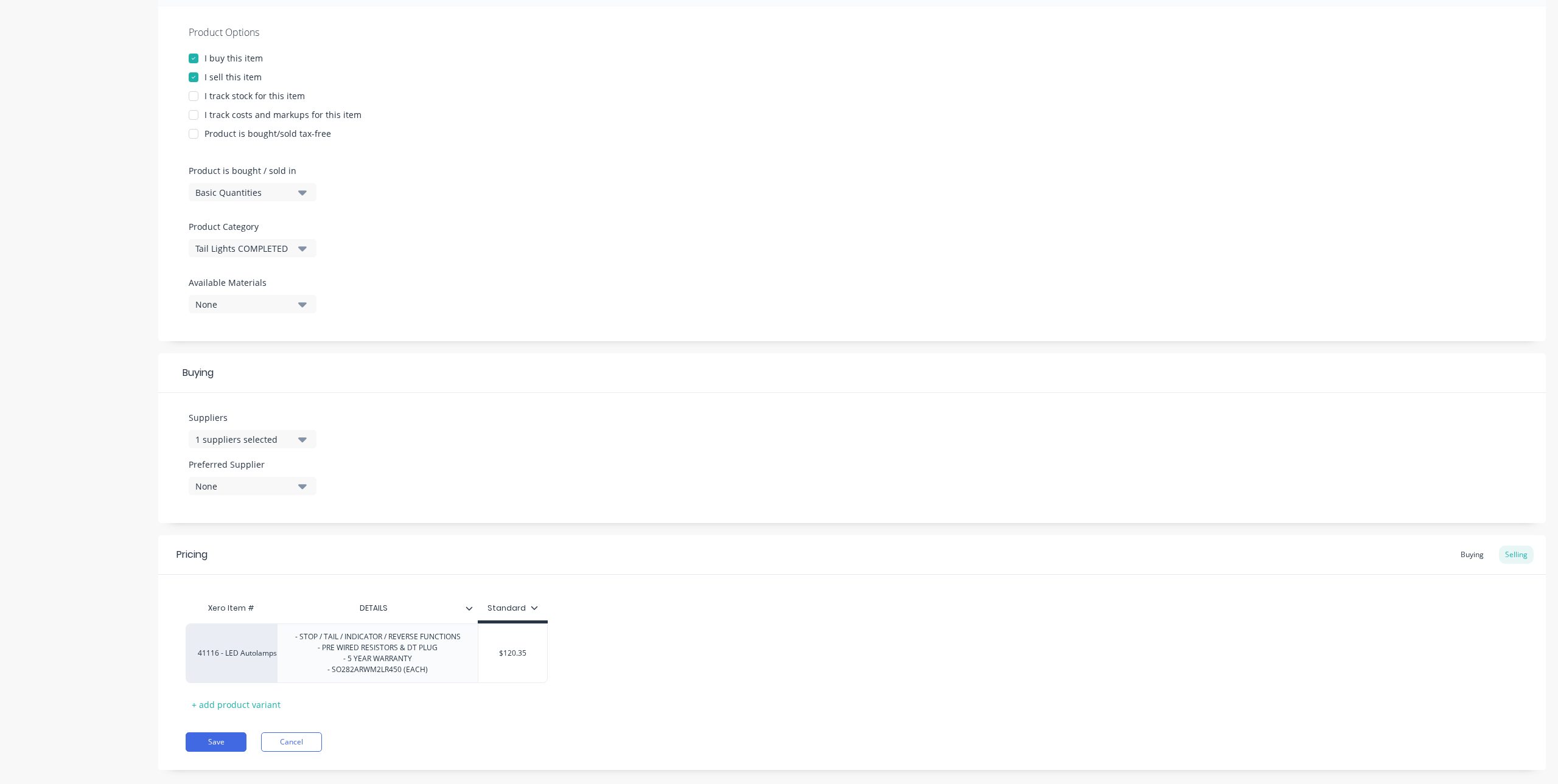
scroll to position [238, 0]
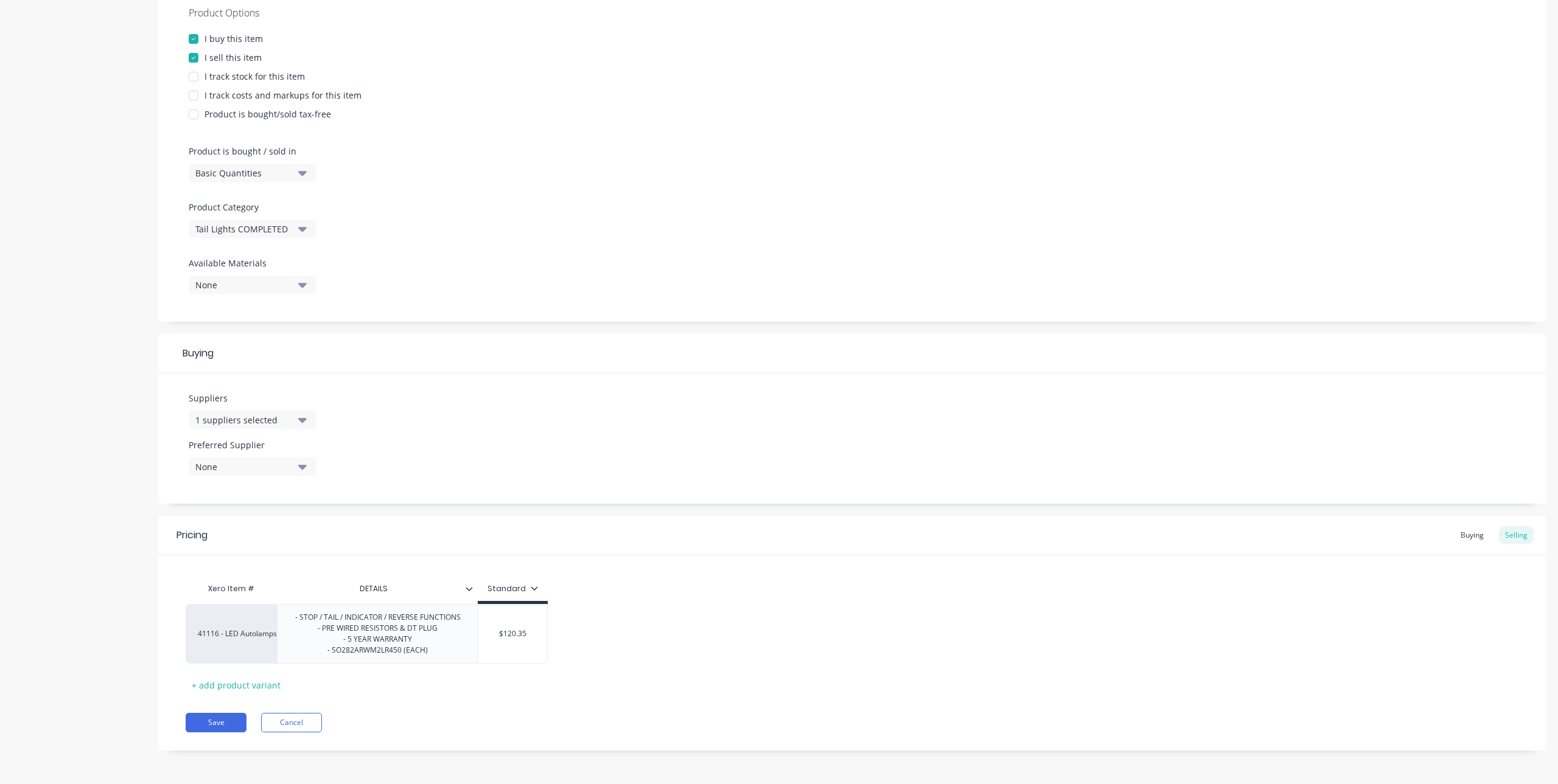
type input "DETAILS"
click at [462, 590] on input "DETAILS" at bounding box center [373, 589] width 193 height 11
click at [466, 589] on icon at bounding box center [469, 588] width 7 height 7
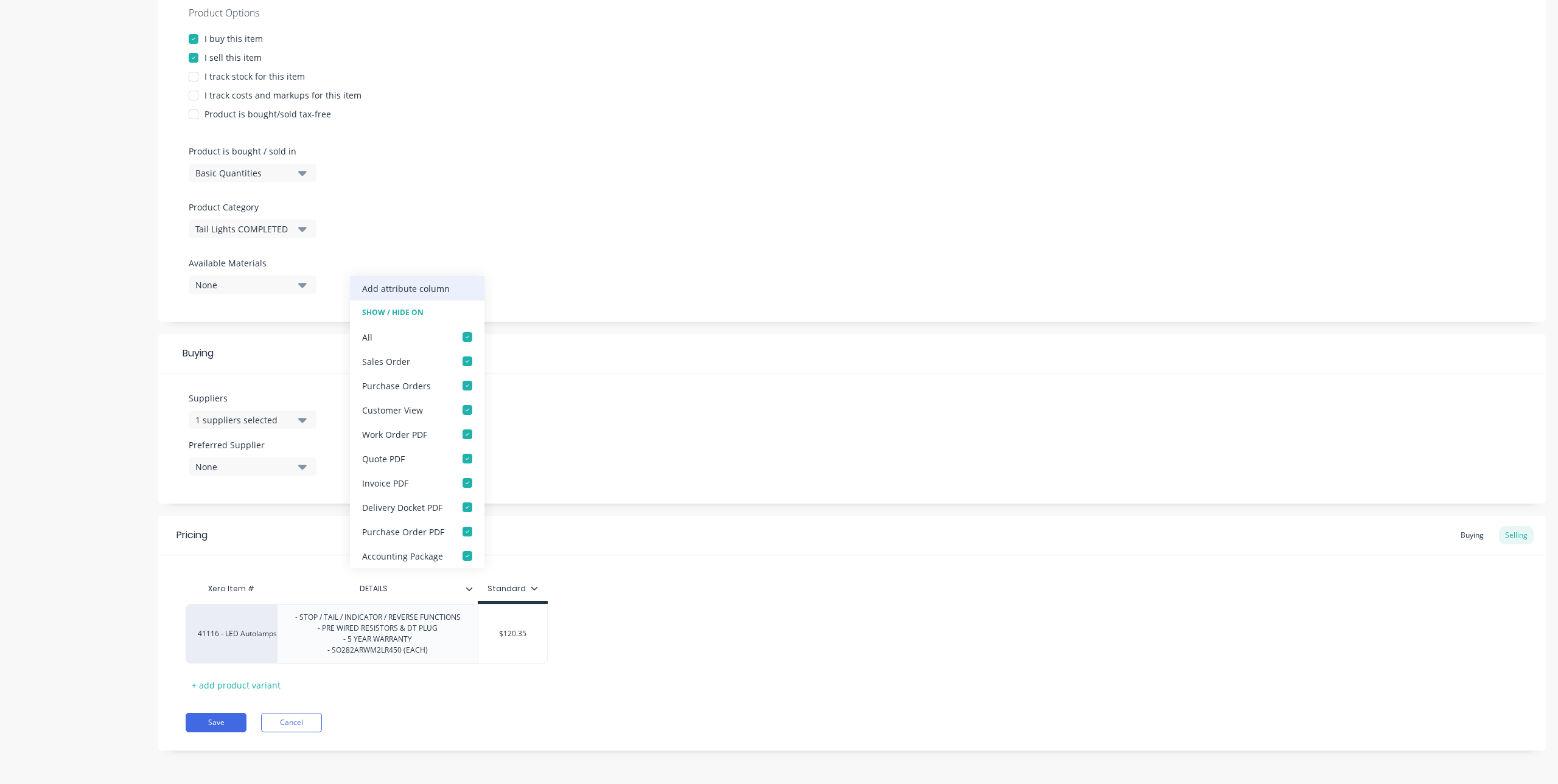
click at [432, 286] on div "Add attribute column" at bounding box center [405, 289] width 88 height 12
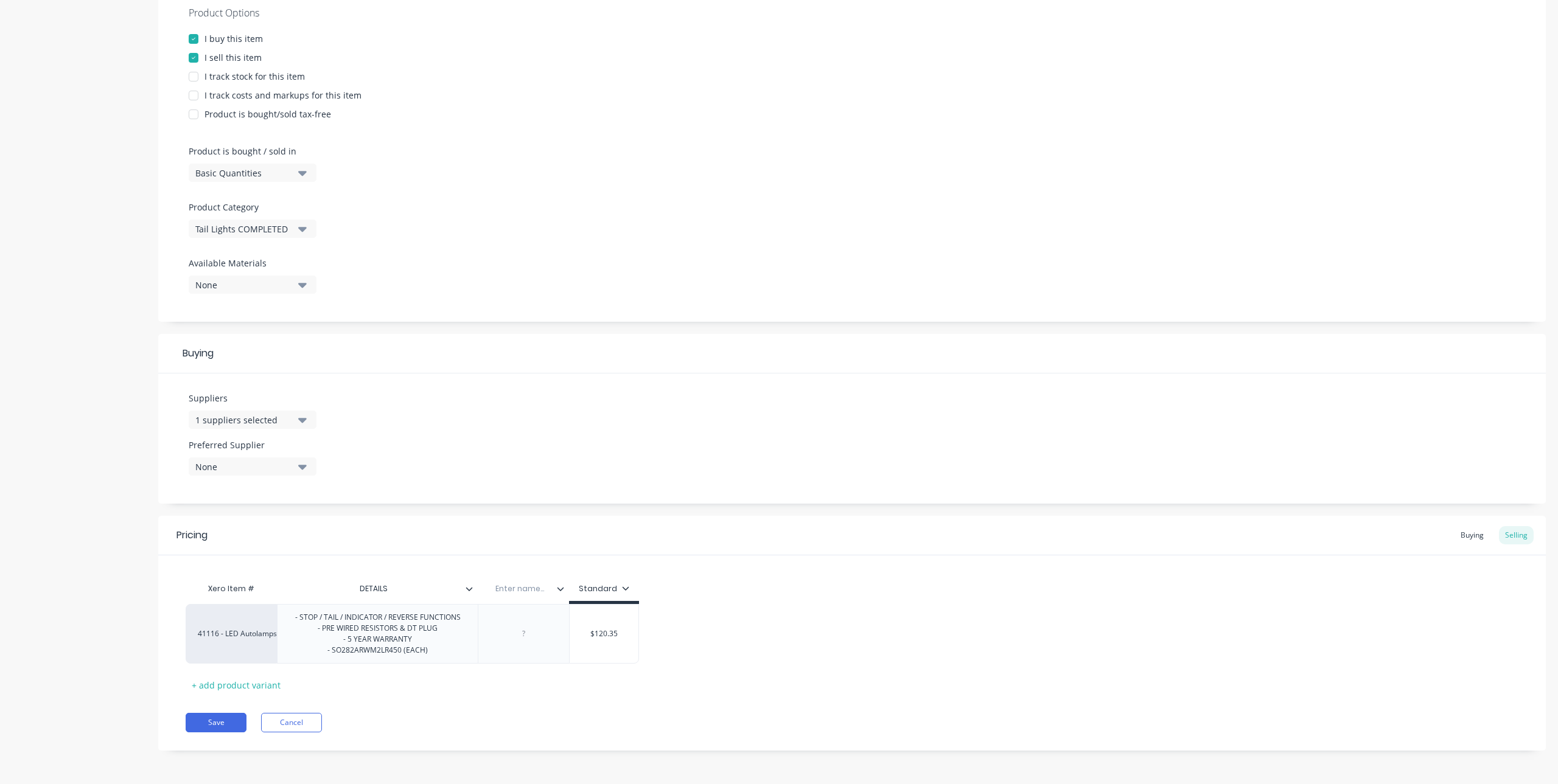
click at [541, 595] on div "Enter name..." at bounding box center [519, 588] width 84 height 30
click at [561, 593] on input "text" at bounding box center [519, 589] width 84 height 11
click at [531, 636] on div at bounding box center [524, 634] width 61 height 16
drag, startPoint x: 334, startPoint y: 657, endPoint x: 401, endPoint y: 662, distance: 67.2
click at [401, 662] on div "- STOP / TAIL / INDICATOR / REVERSE FUNCTIONS - PRE WIRED RESISTORS & DT PLUG -…" at bounding box center [377, 633] width 201 height 60
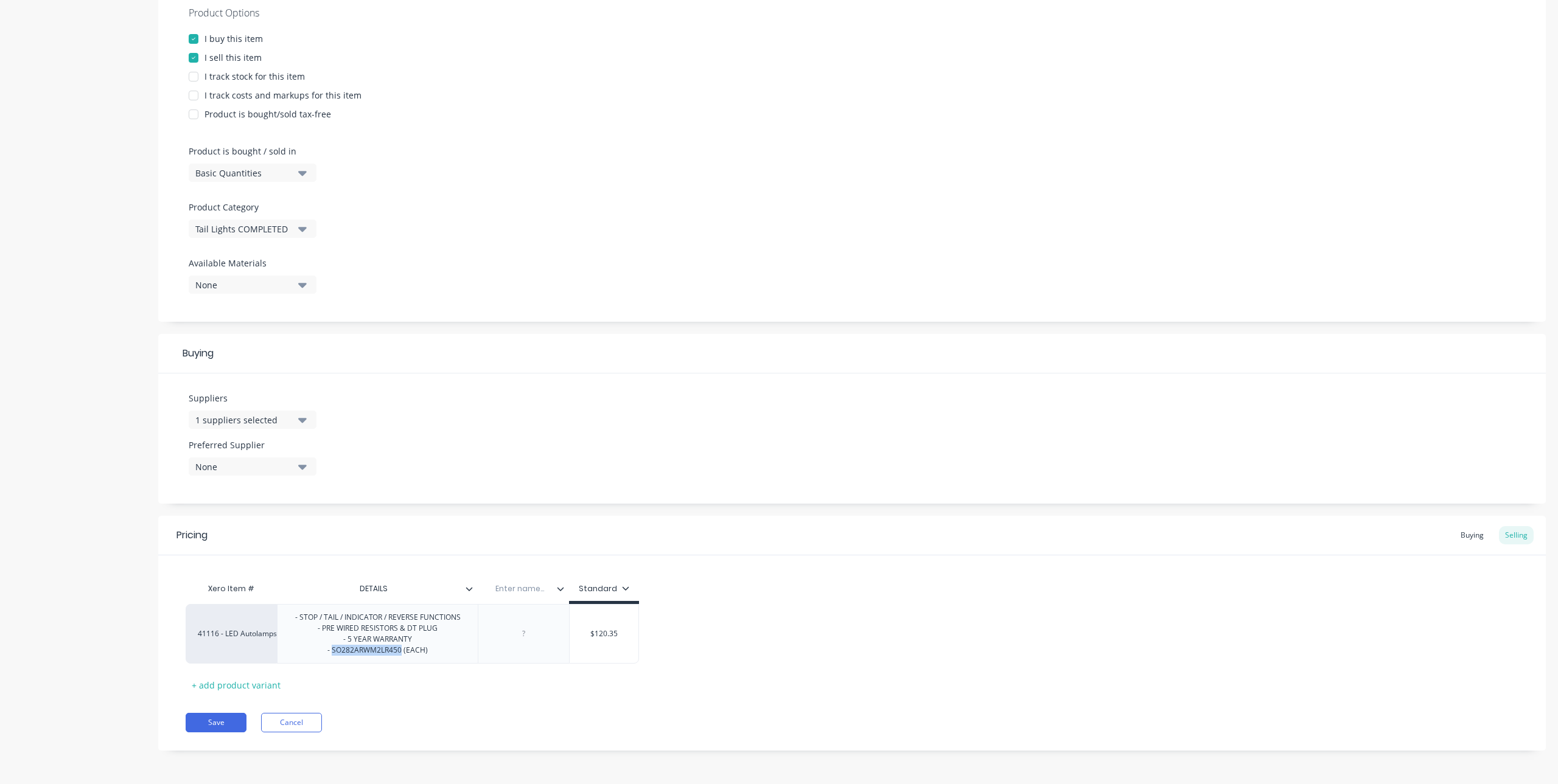
copy div "SO282ARWM2LR450"
click at [521, 624] on div at bounding box center [523, 633] width 92 height 60
type textarea "x"
click at [522, 630] on div at bounding box center [524, 634] width 61 height 16
paste div
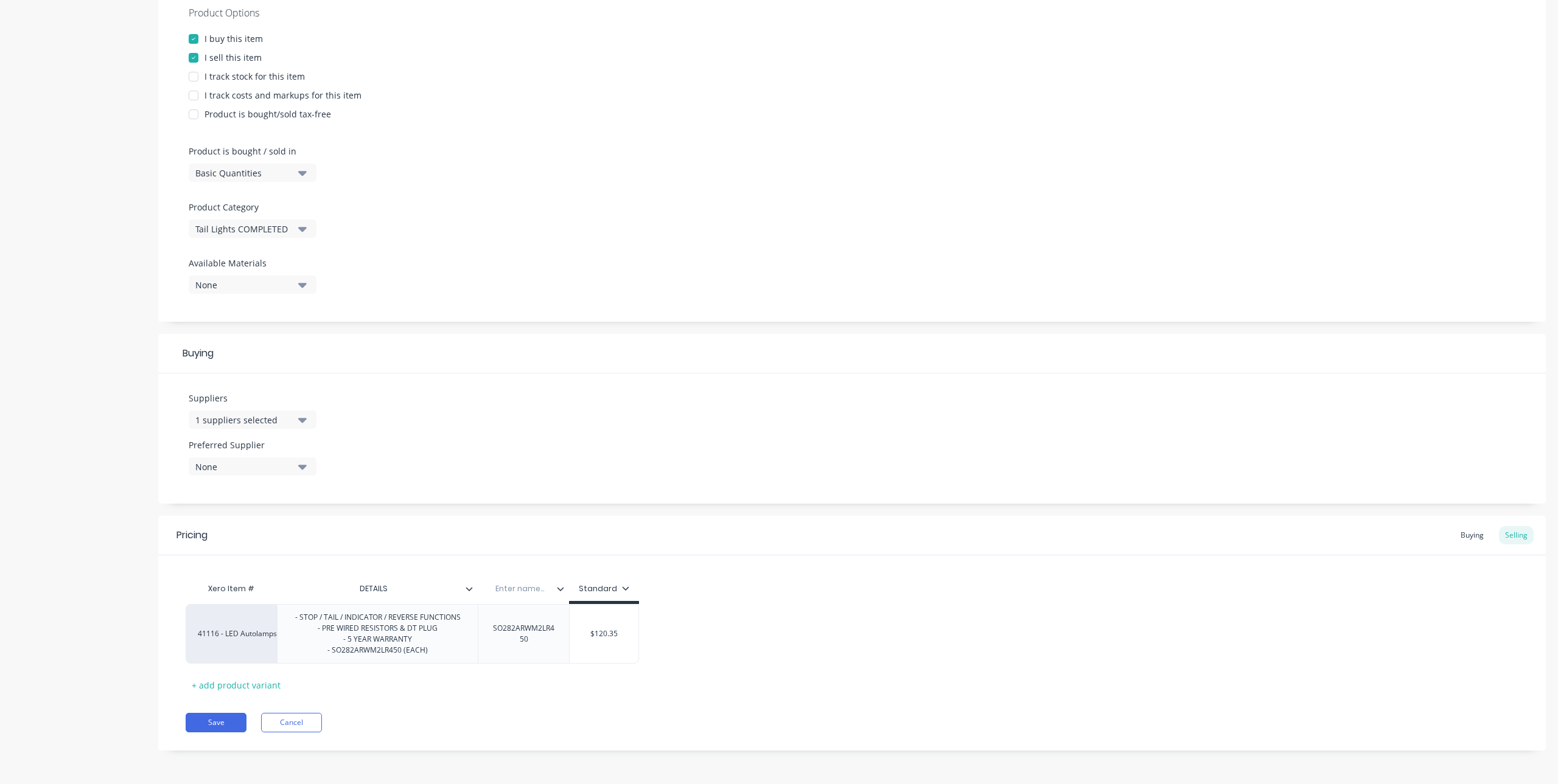
click at [563, 593] on div at bounding box center [565, 589] width 7 height 11
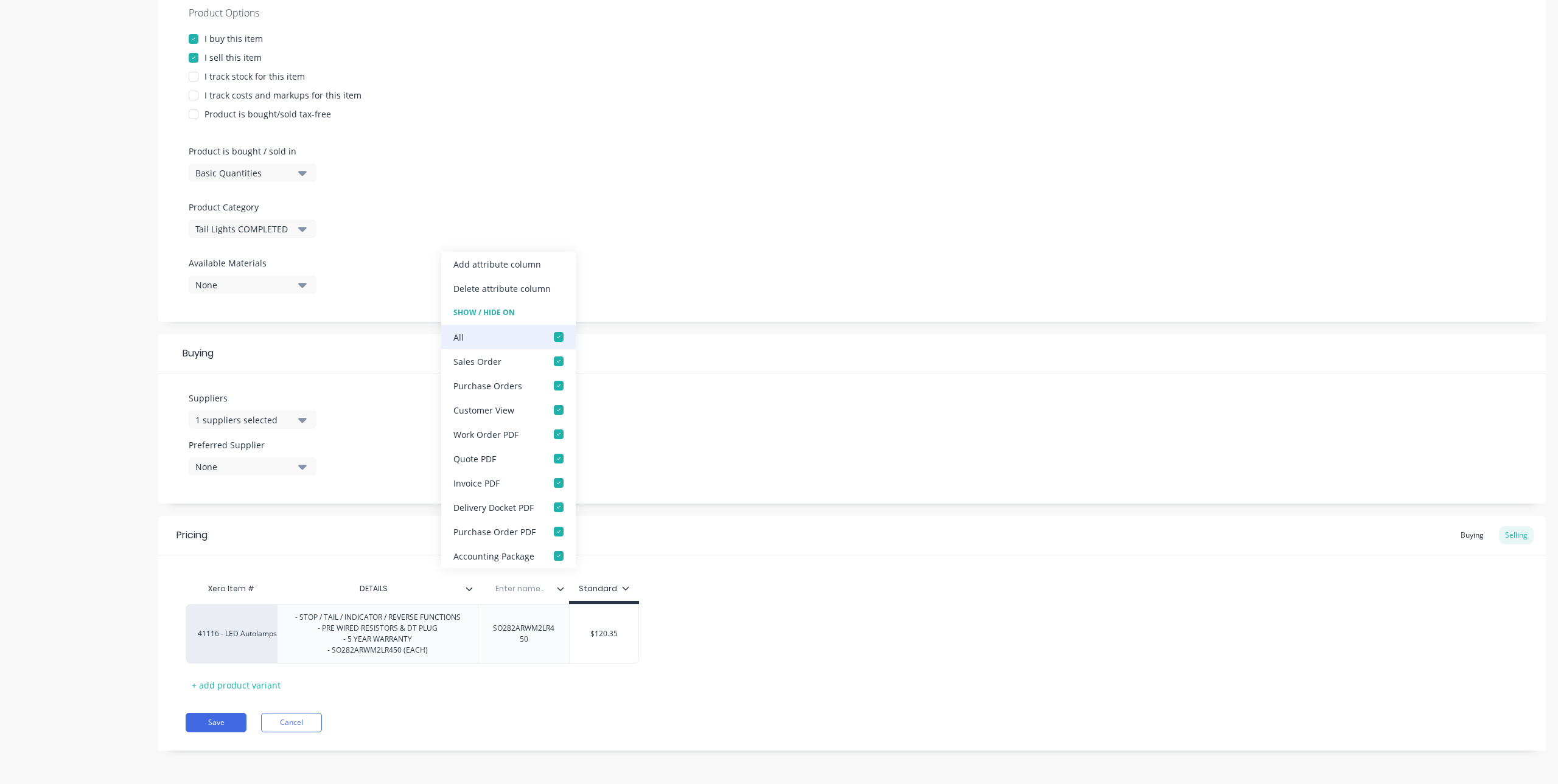
click at [553, 336] on div at bounding box center [558, 337] width 24 height 24
click at [559, 383] on div at bounding box center [558, 385] width 24 height 24
click at [558, 527] on div at bounding box center [558, 531] width 24 height 24
click at [458, 706] on div "Pricing Buying Selling Xero Item # DETAILS Enter name... Standard 41116 - LED A…" at bounding box center [852, 633] width 1387 height 235
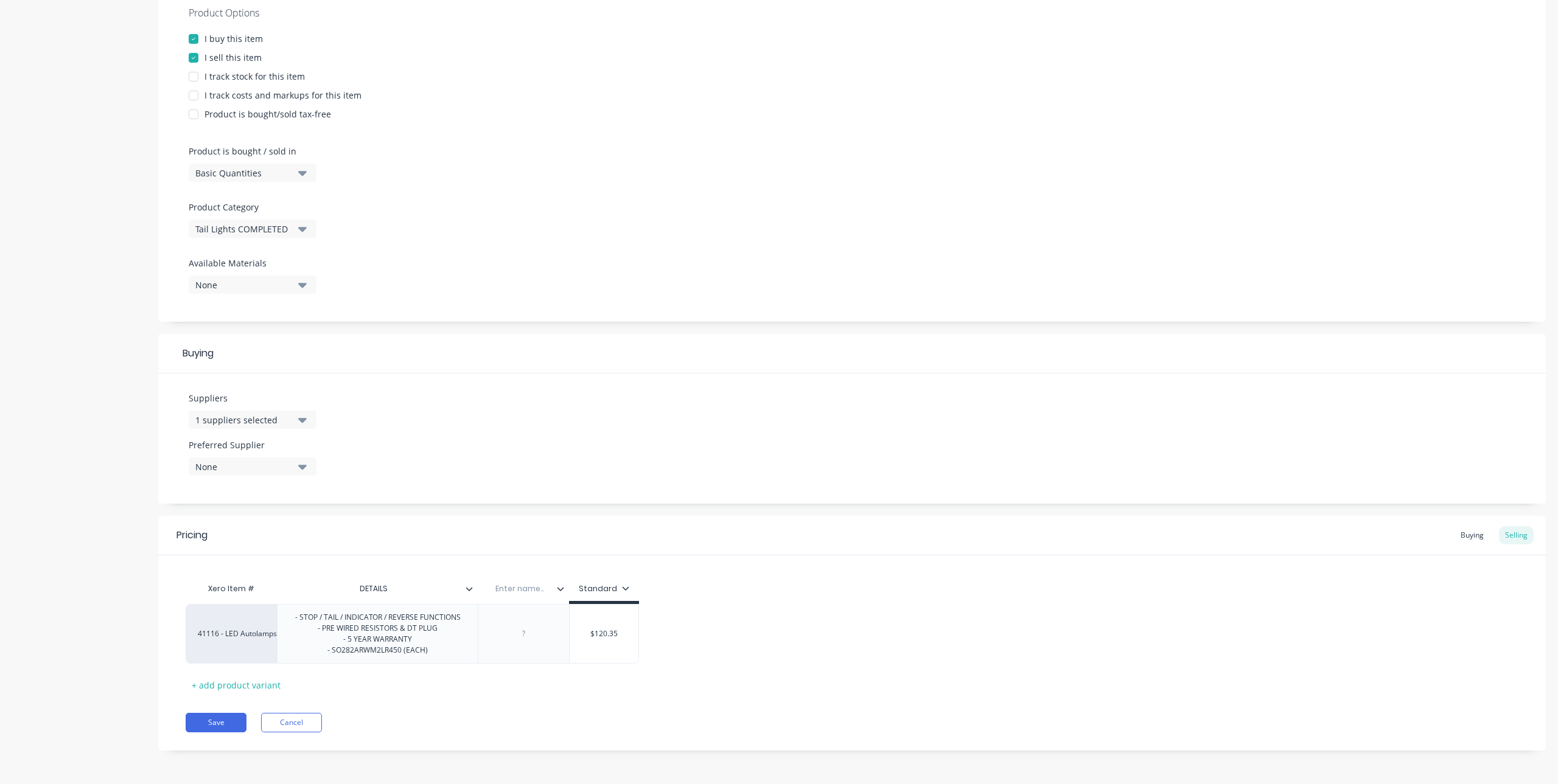
click at [560, 595] on div "Enter name..." at bounding box center [519, 588] width 84 height 30
click at [560, 591] on icon at bounding box center [560, 588] width 7 height 7
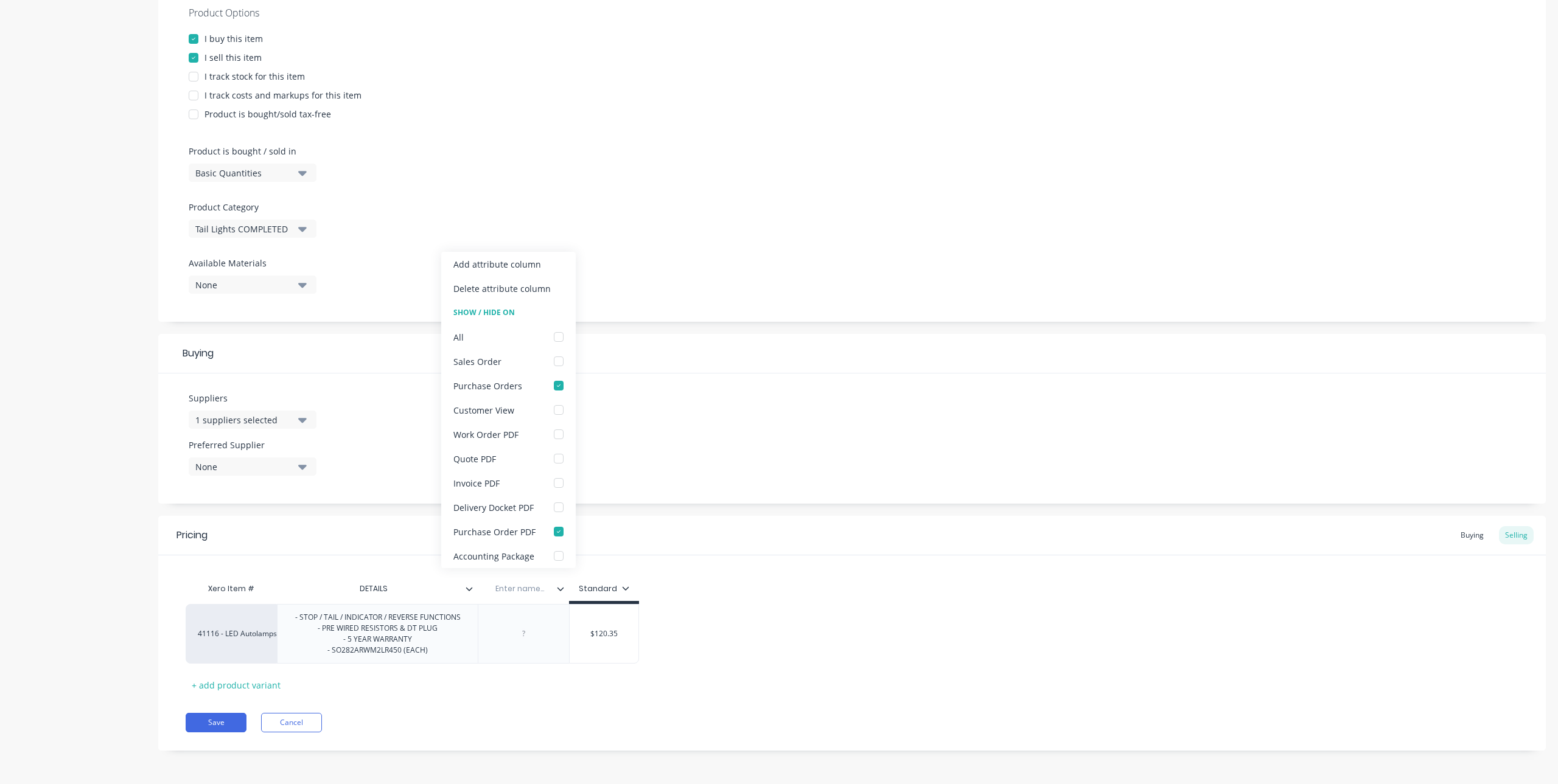
click at [553, 700] on div "Pricing Buying Selling Xero Item # DETAILS Enter name... Standard 41116 - LED A…" at bounding box center [852, 633] width 1387 height 235
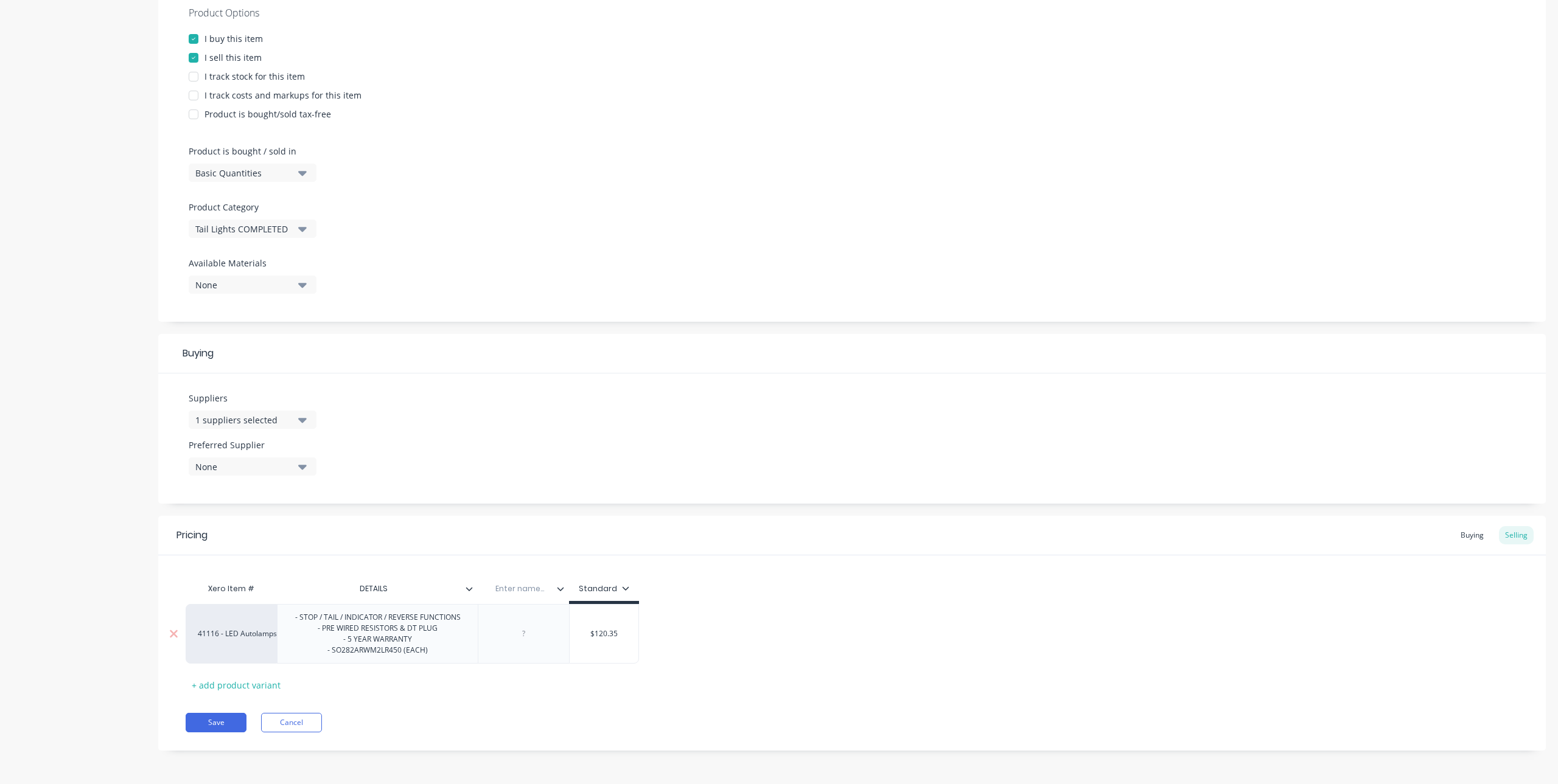
click at [424, 657] on div "- STOP / TAIL / INDICATOR / REVERSE FUNCTIONS - PRE WIRED RESISTORS & DT PLUG -…" at bounding box center [378, 633] width 185 height 49
drag, startPoint x: 404, startPoint y: 657, endPoint x: 330, endPoint y: 663, distance: 74.2
click at [330, 663] on div "- STOP / TAIL / INDICATOR / REVERSE FUNCTIONS - PRE WIRED RESISTORS & DT PLUG -…" at bounding box center [377, 633] width 201 height 60
click at [337, 654] on div "- STOP / TAIL / INDICATOR / REVERSE FUNCTIONS - PRE WIRED RESISTORS & DT PLUG -…" at bounding box center [378, 633] width 185 height 49
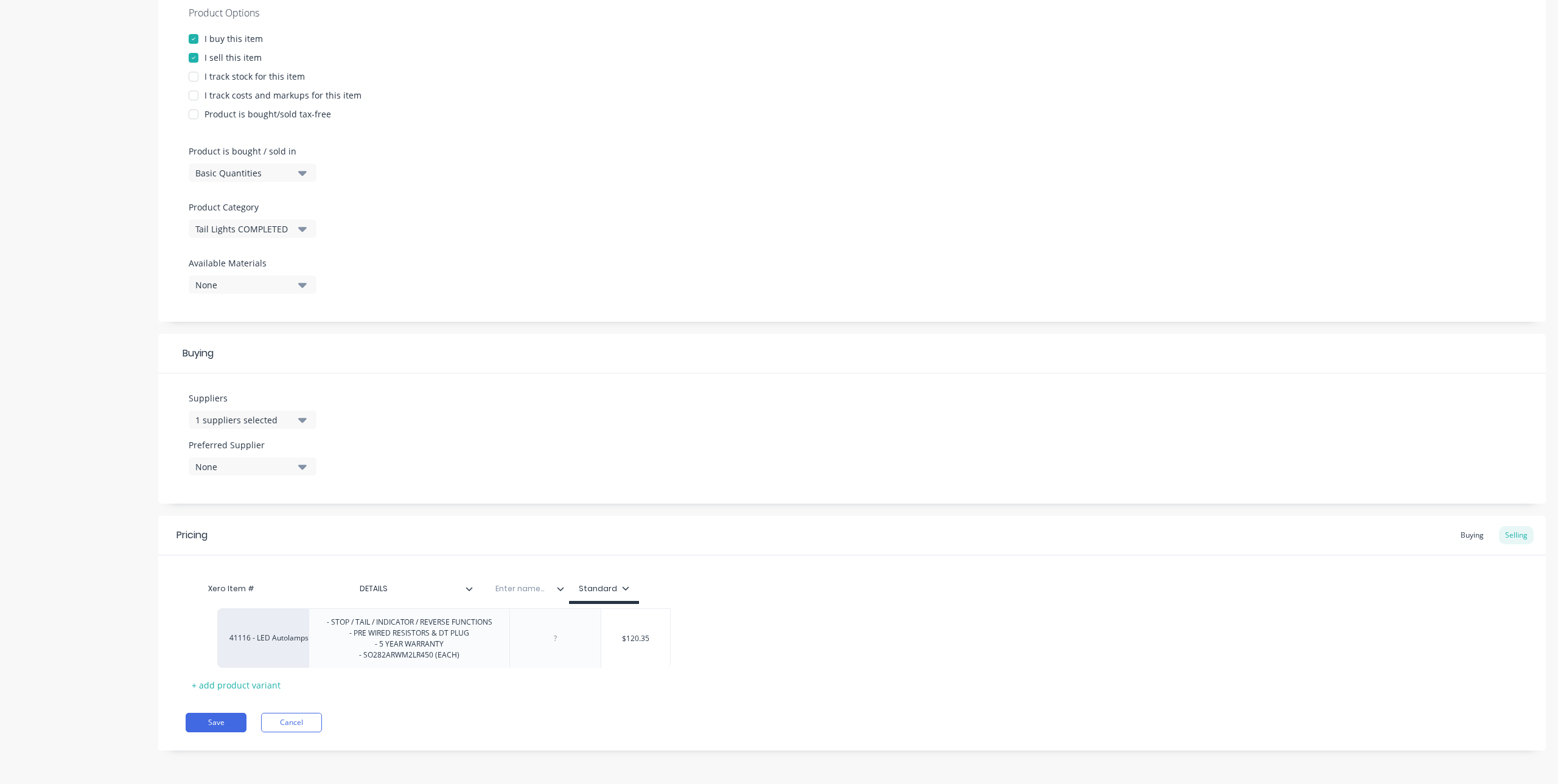
drag, startPoint x: 334, startPoint y: 658, endPoint x: 359, endPoint y: 654, distance: 25.3
click at [366, 659] on div "41116 - LED Autolamps Sales - STOP / TAIL / INDICATOR / REVERSE FUNCTIONS - PRE…" at bounding box center [852, 633] width 1333 height 60
drag, startPoint x: 404, startPoint y: 652, endPoint x: 333, endPoint y: 656, distance: 71.1
click at [333, 656] on div "- STOP / TAIL / INDICATOR / REVERSE FUNCTIONS - PRE WIRED RESISTORS & DT PLUG -…" at bounding box center [378, 633] width 185 height 49
copy div "SO282ARWM2LR450"
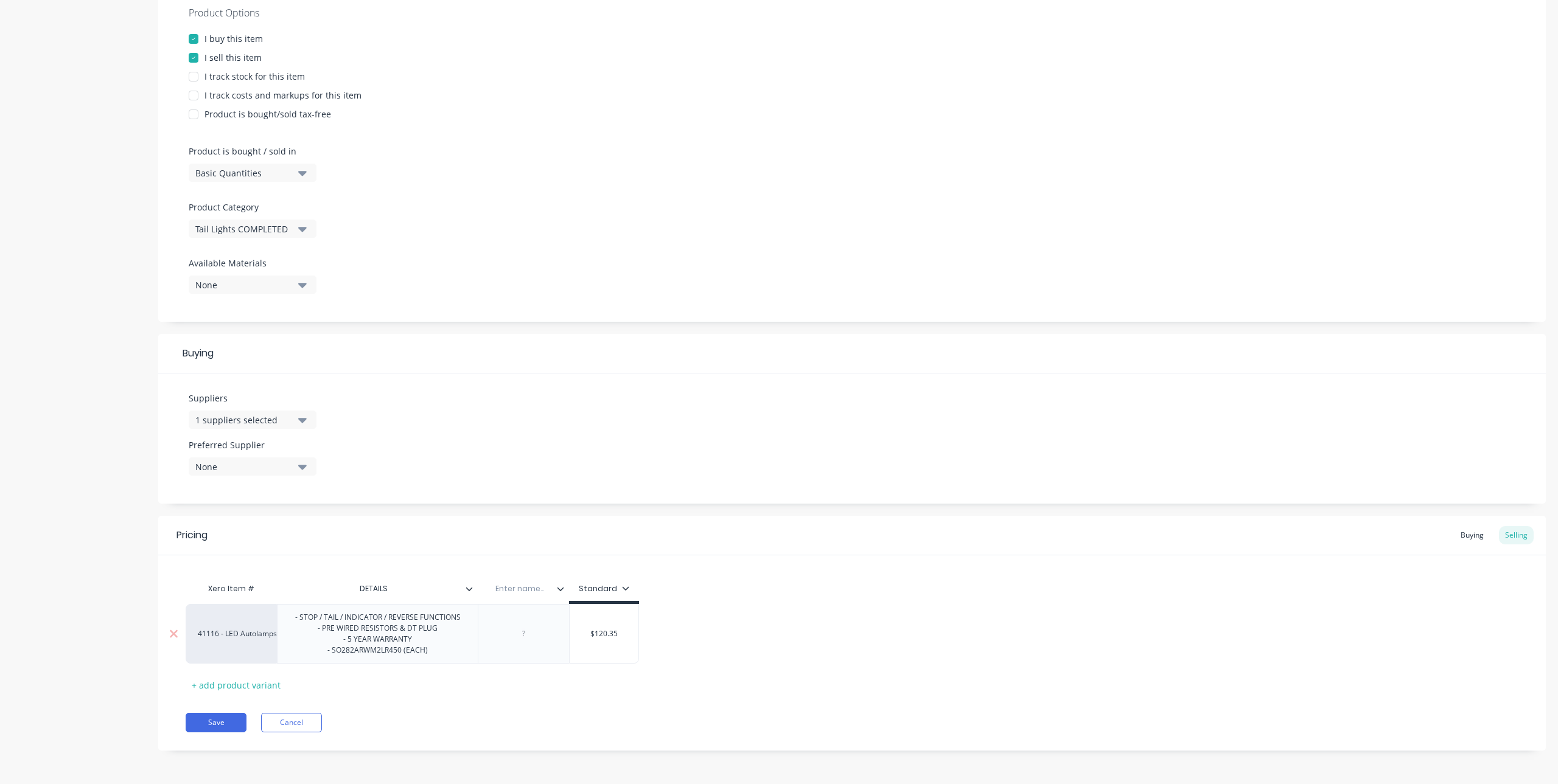
click at [522, 639] on div at bounding box center [524, 634] width 61 height 16
click at [471, 593] on div at bounding box center [474, 589] width 7 height 11
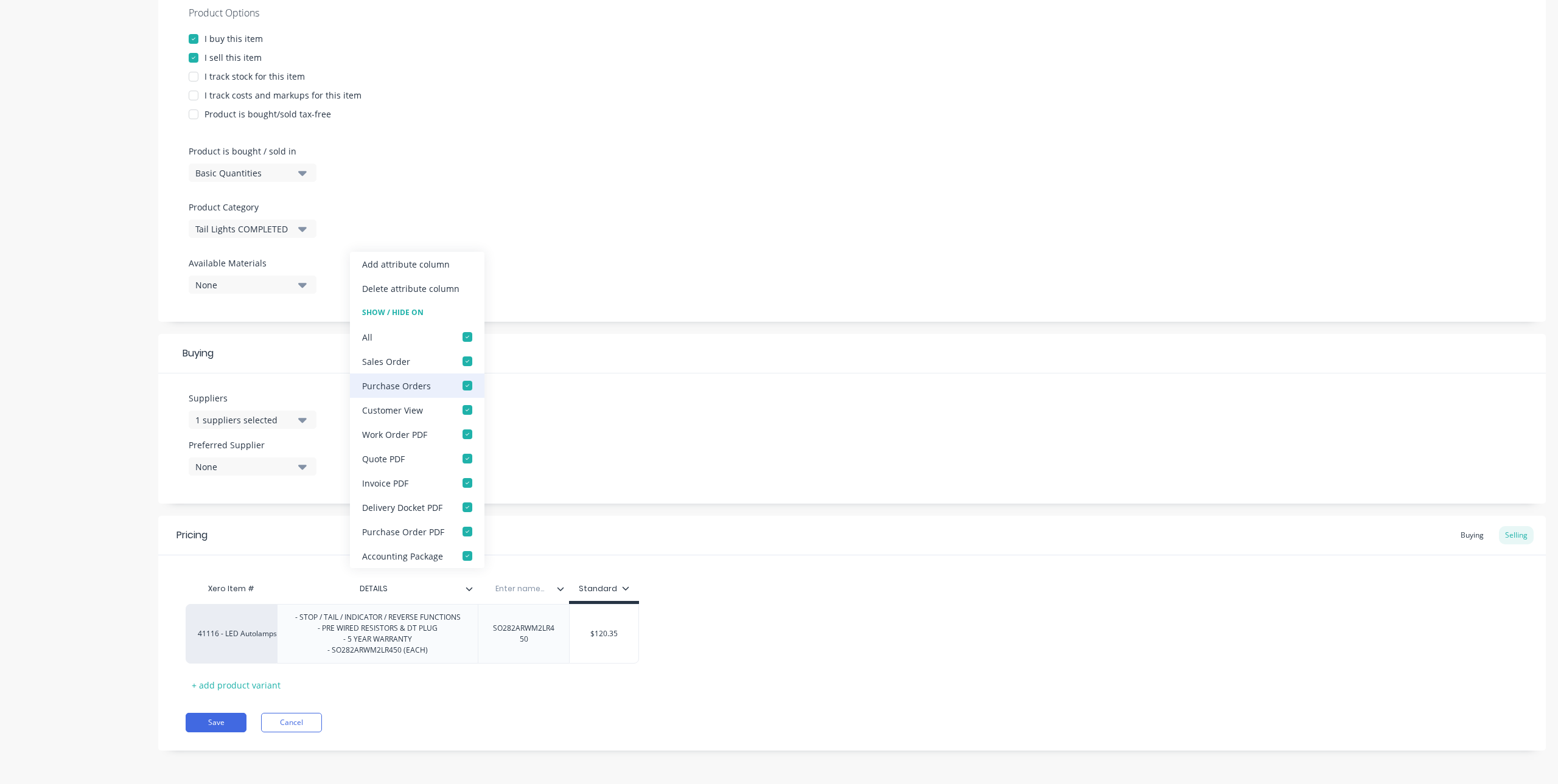
click at [470, 387] on div at bounding box center [467, 385] width 24 height 24
click at [462, 530] on div at bounding box center [467, 531] width 24 height 24
click at [531, 692] on div "Xero Item # DETAILS Enter name... Standard 41116 - LED Autolamps Sales - STOP /…" at bounding box center [852, 636] width 1333 height 118
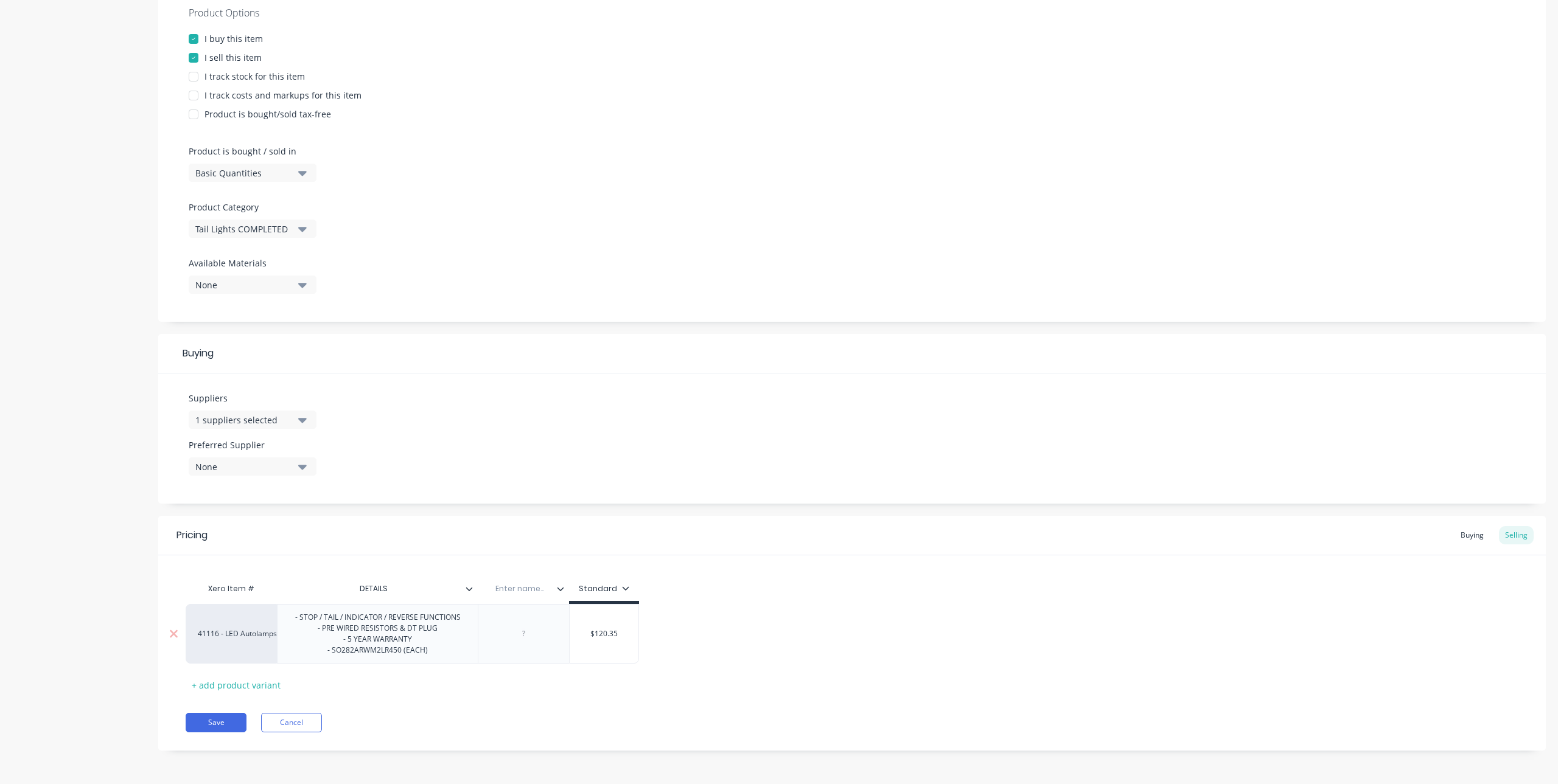
click at [529, 616] on div at bounding box center [523, 633] width 92 height 60
click at [531, 652] on div at bounding box center [523, 633] width 92 height 60
click at [534, 637] on div at bounding box center [524, 634] width 61 height 16
click at [579, 686] on div "Xero Item # DETAILS Enter name... Standard 41116 - LED Autolamps Sales - STOP /…" at bounding box center [852, 636] width 1333 height 118
click at [394, 654] on div "- STOP / TAIL / INDICATOR / REVERSE FUNCTIONS - PRE WIRED RESISTORS & DT PLUG -…" at bounding box center [378, 633] width 185 height 49
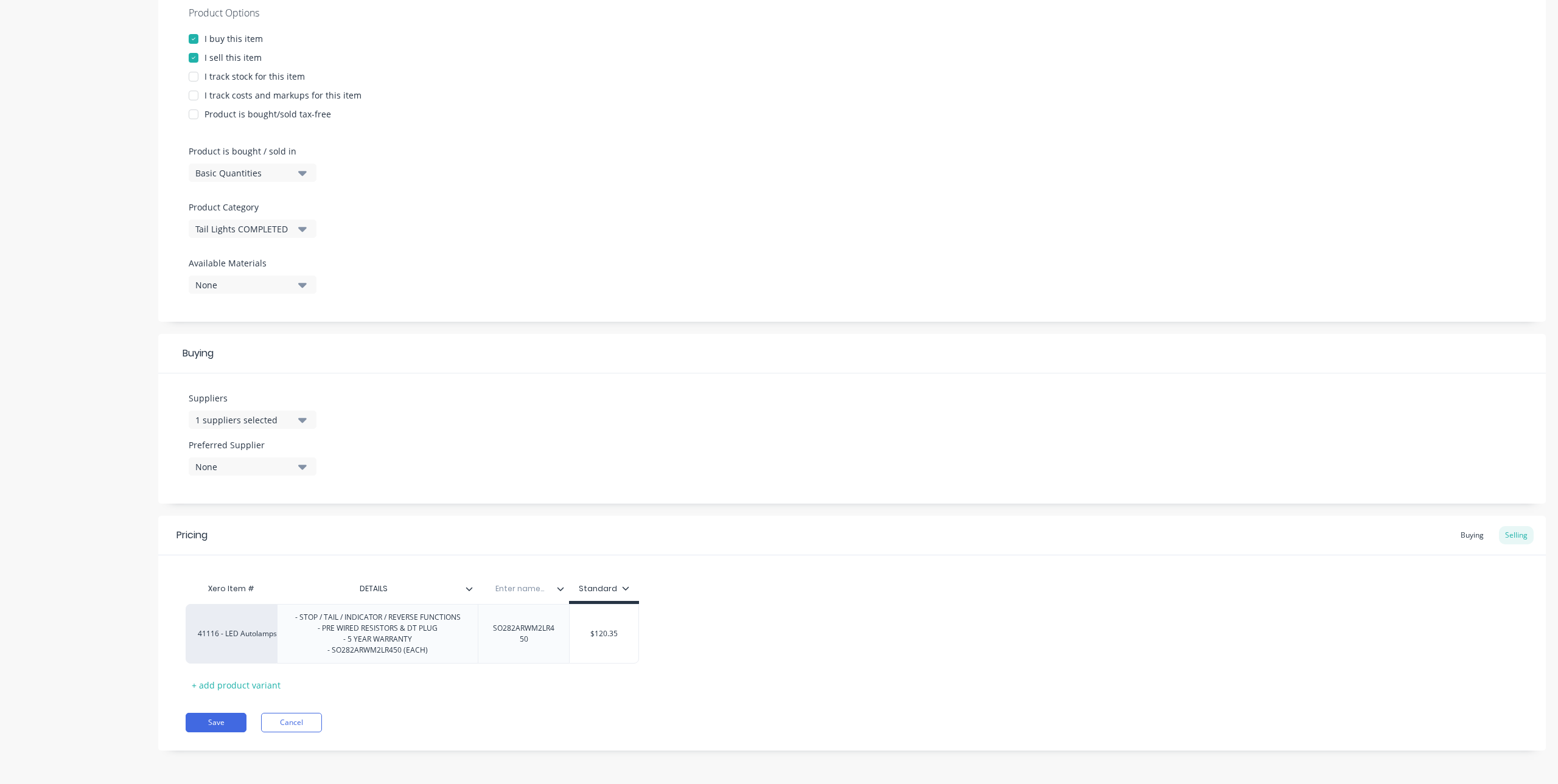
click at [469, 683] on div "Xero Item # DETAILS Enter name... Standard 41116 - LED Autolamps Sales - STOP /…" at bounding box center [852, 636] width 1333 height 118
click at [1455, 532] on div "Buying" at bounding box center [1472, 536] width 35 height 19
click at [468, 595] on icon at bounding box center [469, 591] width 7 height 7
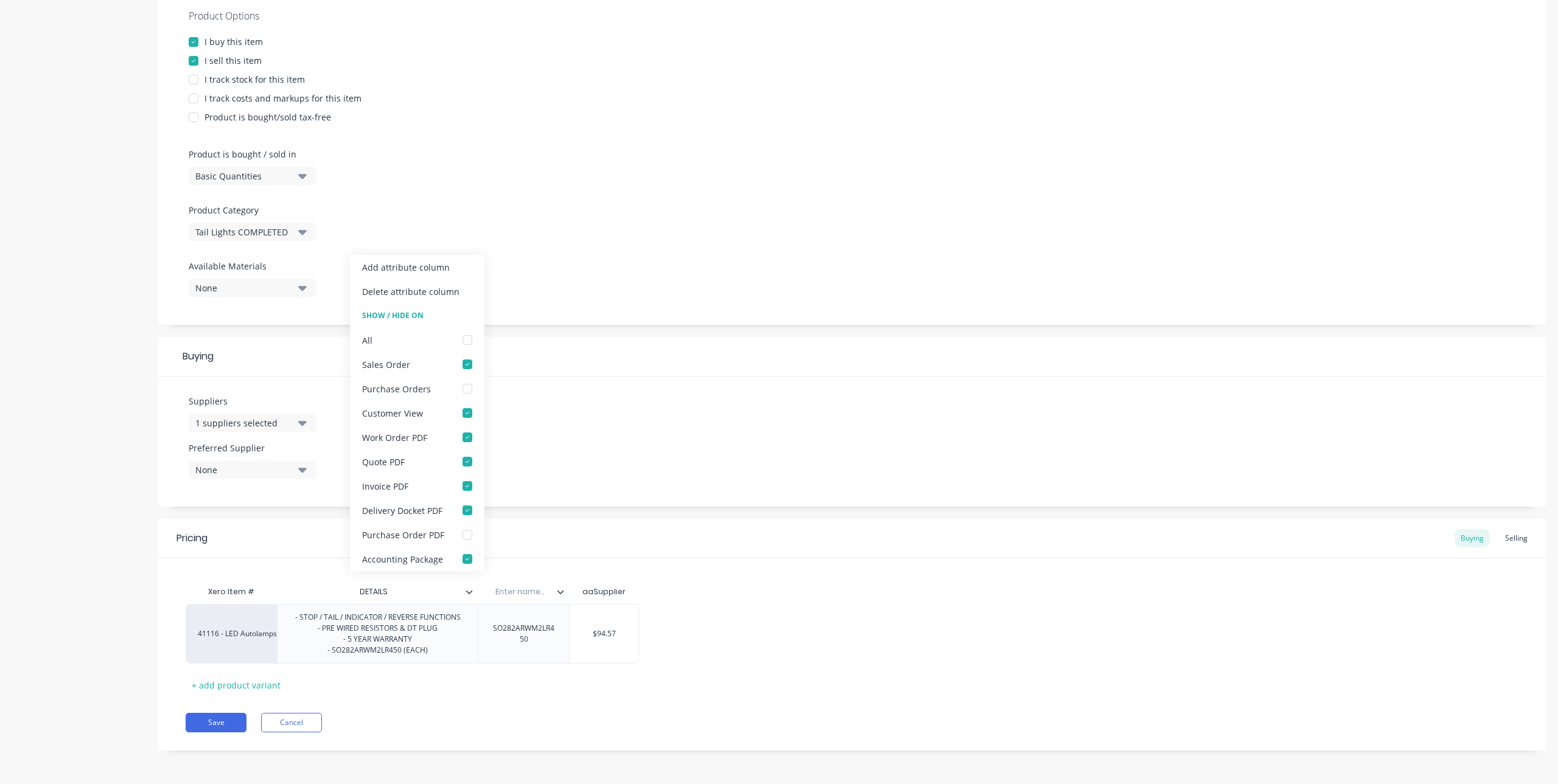
type textarea "x"
click at [885, 638] on div "41116 - LED Autolamps Sales - STOP / TAIL / INDICATOR / REVERSE FUNCTIONS - PRE…" at bounding box center [852, 633] width 1333 height 60
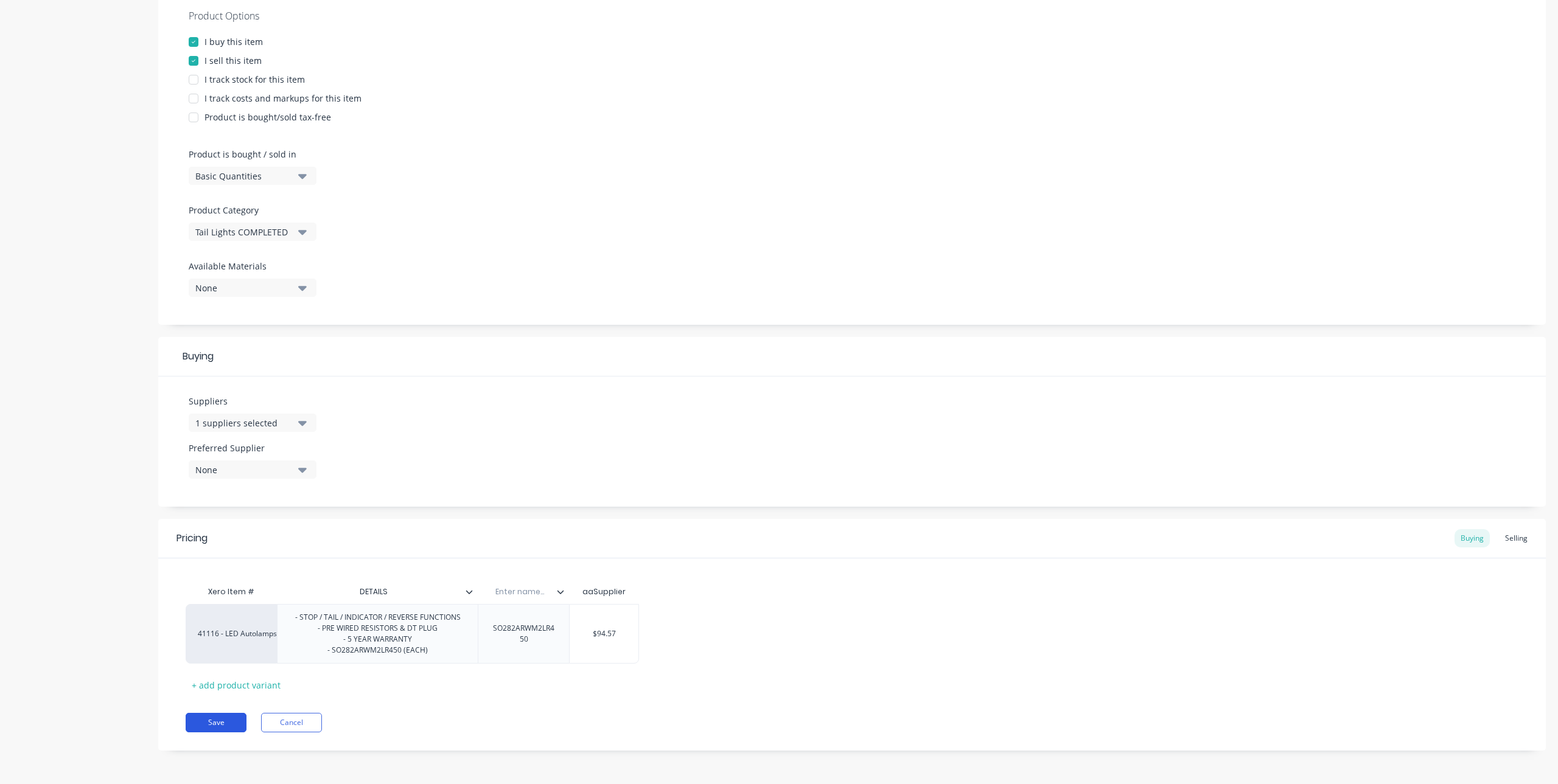
click at [221, 728] on button "Save" at bounding box center [216, 723] width 61 height 19
click at [531, 593] on input "text" at bounding box center [519, 592] width 84 height 11
type input "SUPPLIER P/N"
click at [613, 701] on div "Pricing Buying Selling Xero Item # DETAILS SUPPLIER P/N SUPPLIER P/N aaSupplier…" at bounding box center [852, 635] width 1387 height 232
click at [229, 720] on button "Save" at bounding box center [216, 723] width 61 height 19
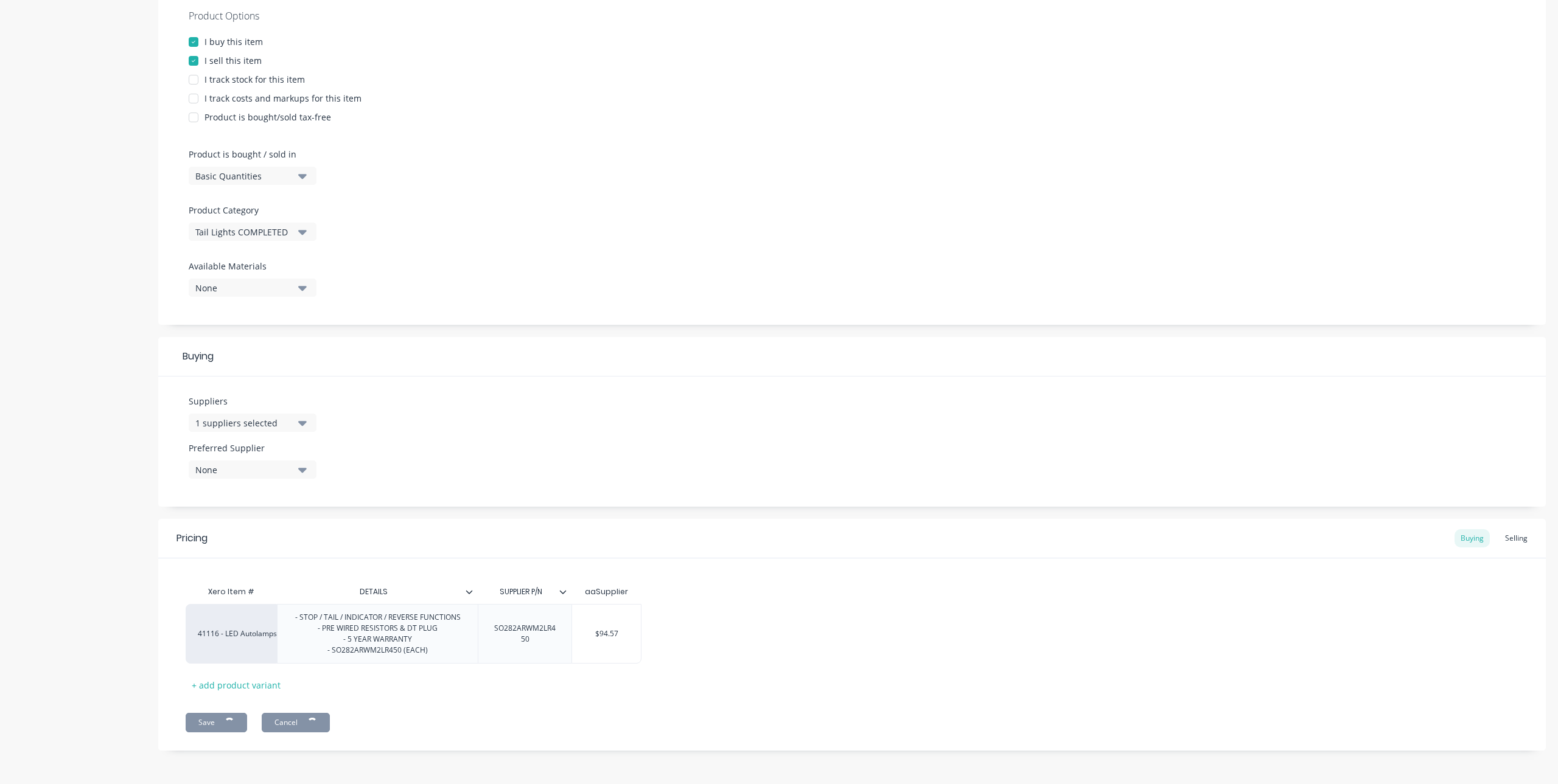
type textarea "x"
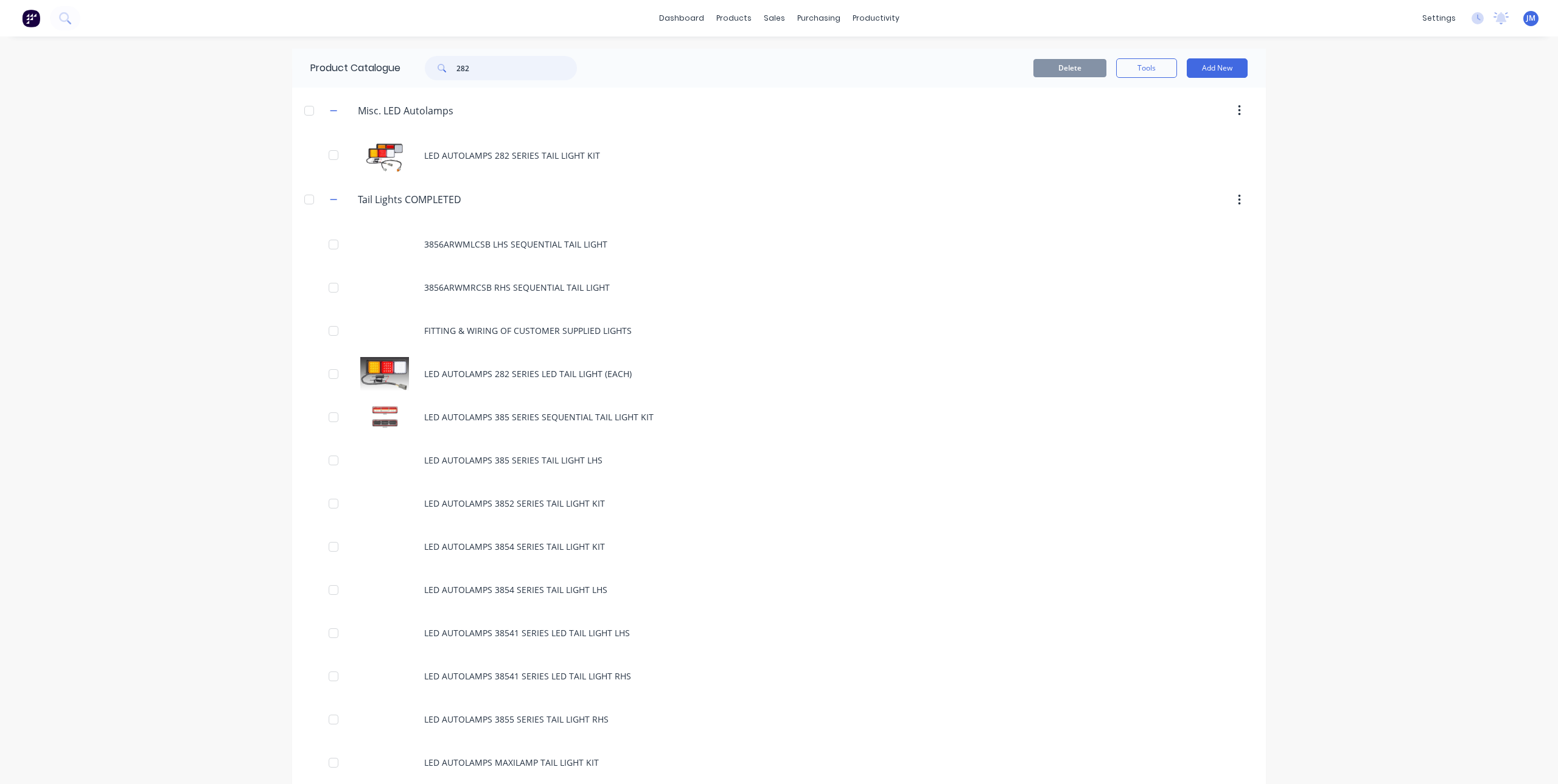
drag, startPoint x: 469, startPoint y: 72, endPoint x: 408, endPoint y: 83, distance: 62.0
click at [408, 83] on div "Product Catalogue 282" at bounding box center [449, 68] width 315 height 39
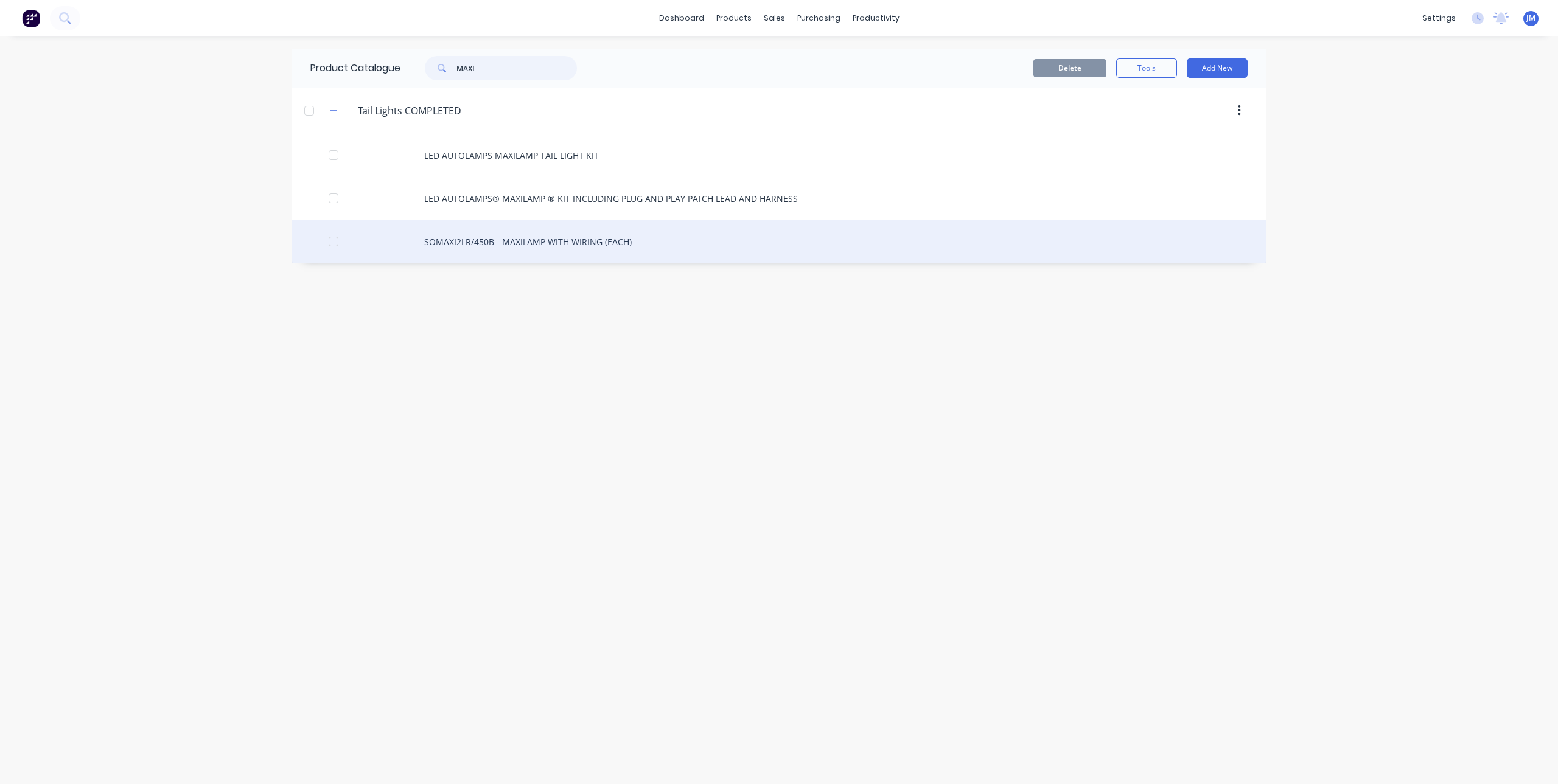
type input "MAXI"
click at [508, 242] on div "SOMAXI2LR/450B - MAXILAMP WITH WIRING (EACH)" at bounding box center [779, 242] width 973 height 43
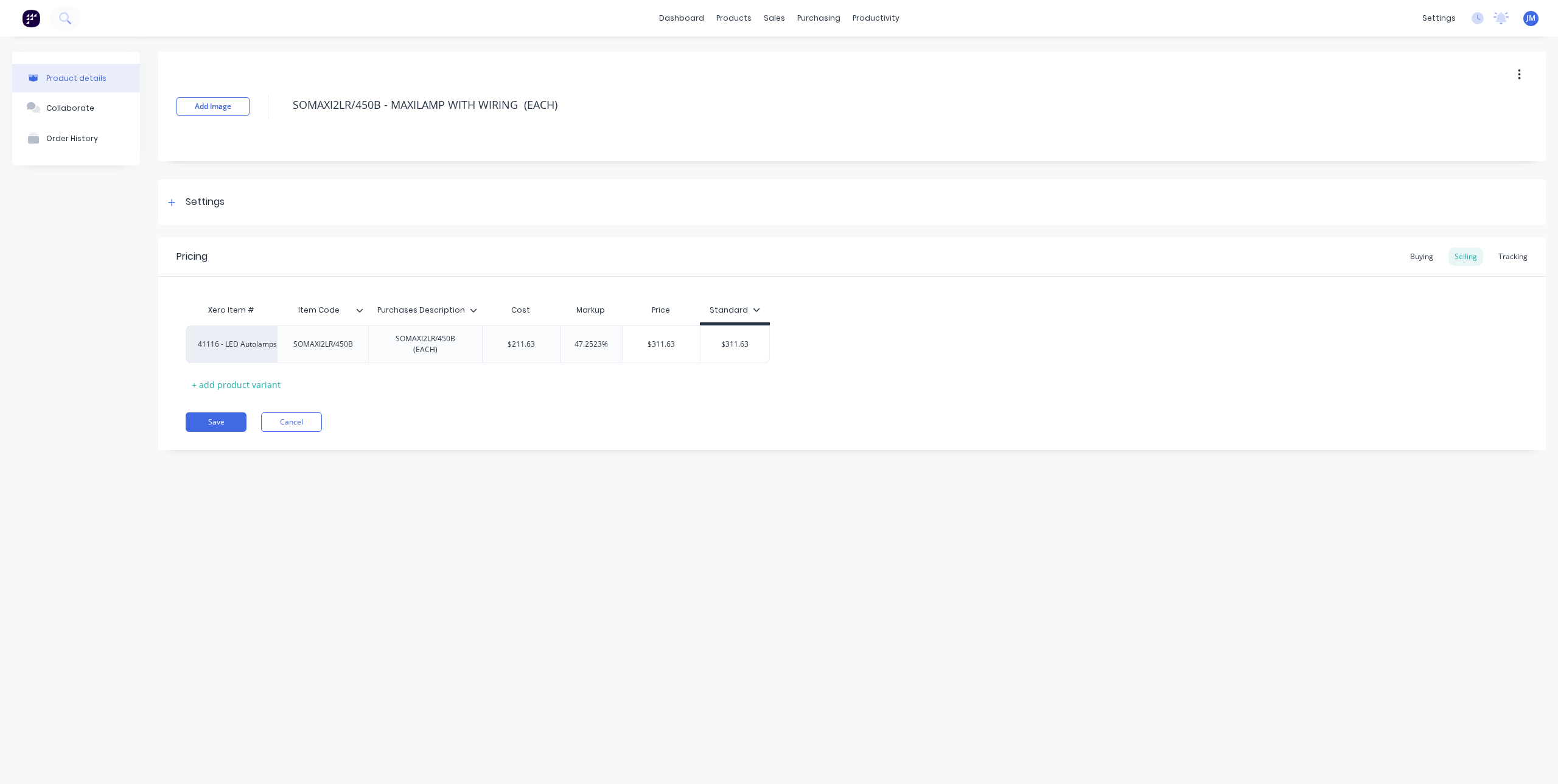
type textarea "x"
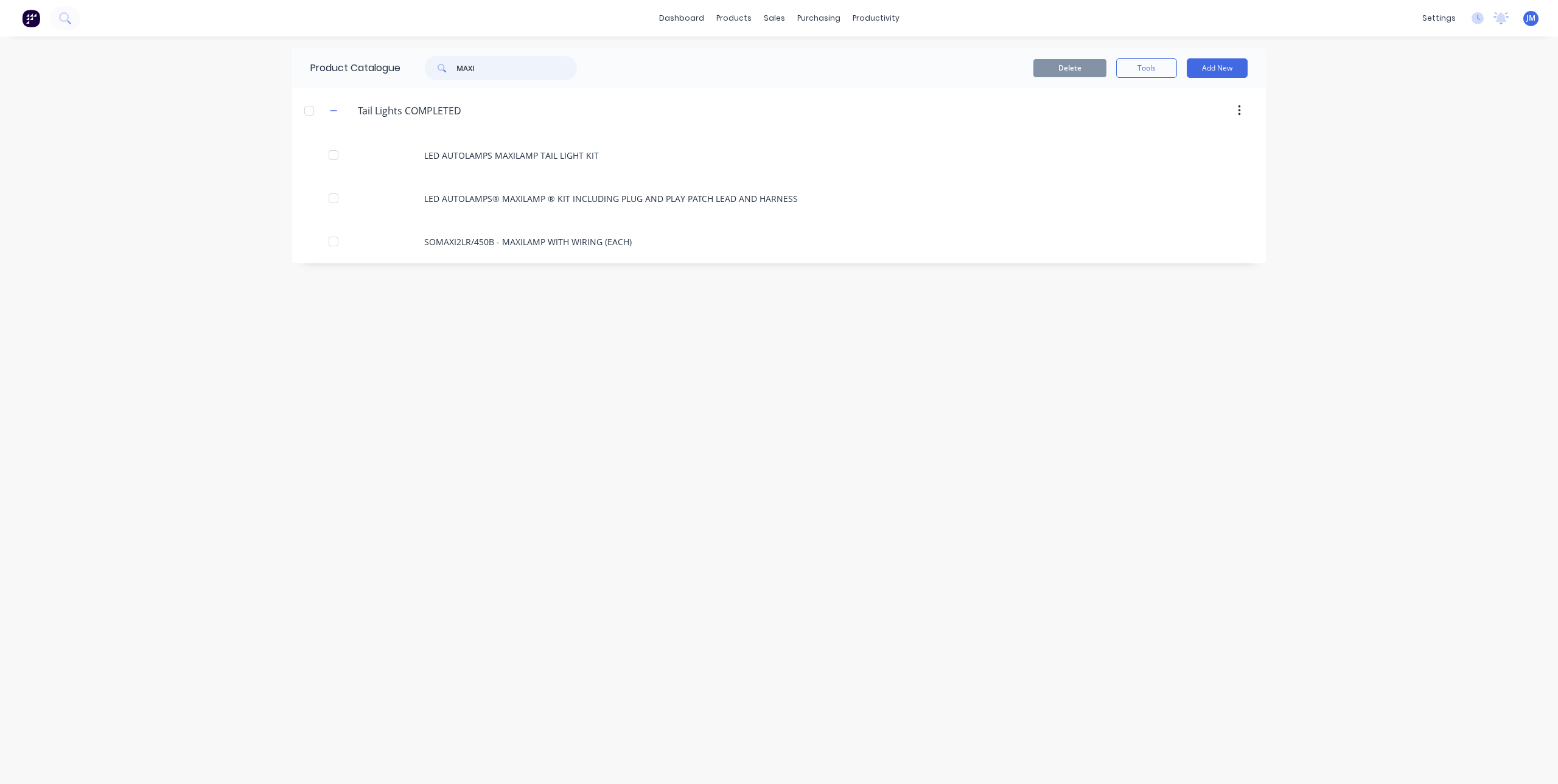
drag, startPoint x: 431, startPoint y: 74, endPoint x: 408, endPoint y: 76, distance: 23.1
click at [409, 76] on div "MAXI" at bounding box center [498, 68] width 195 height 24
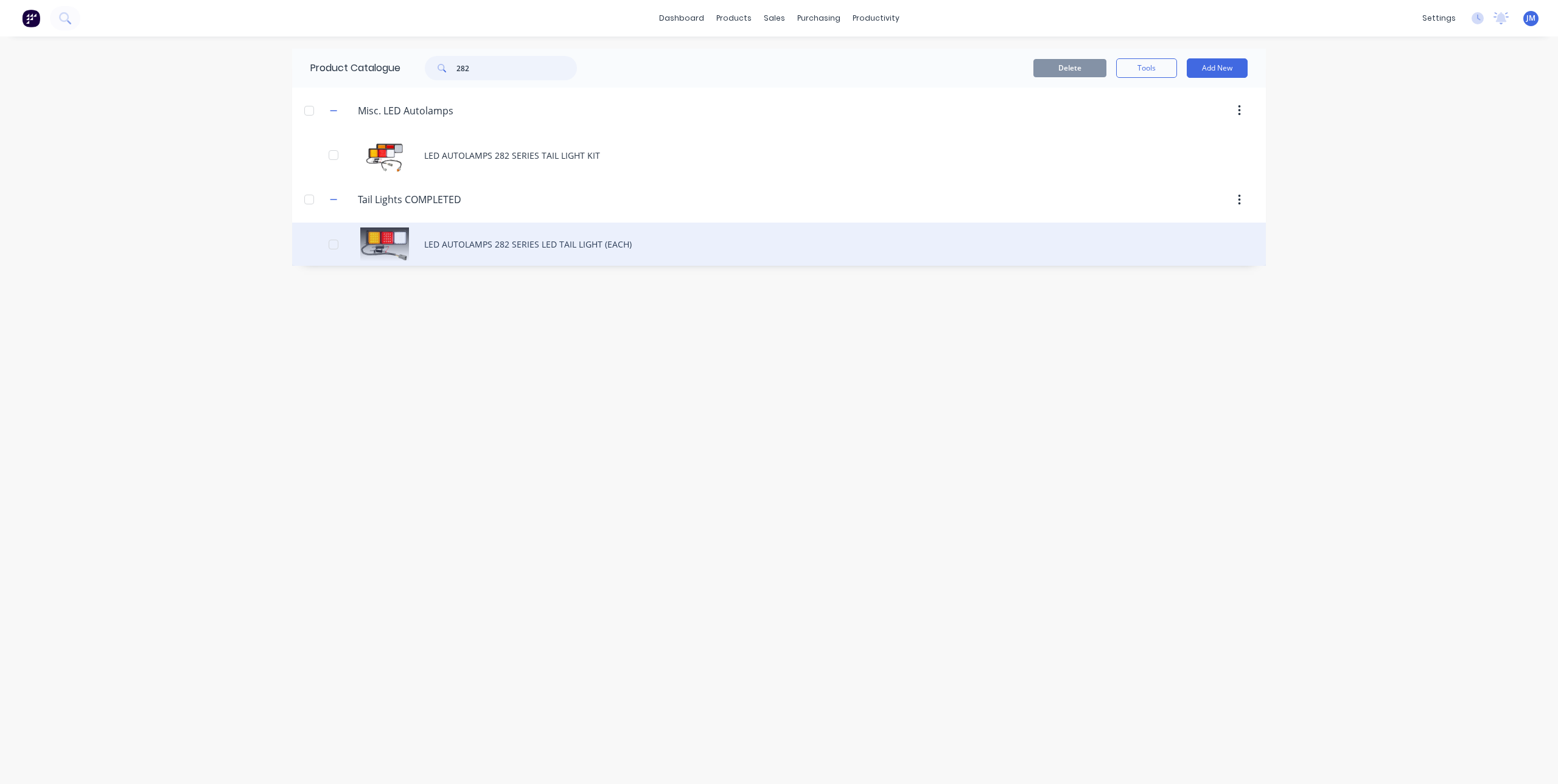
type input "282"
click at [510, 251] on div "LED AUTOLAMPS 282 SERIES LED TAIL LIGHT (EACH)" at bounding box center [779, 245] width 973 height 43
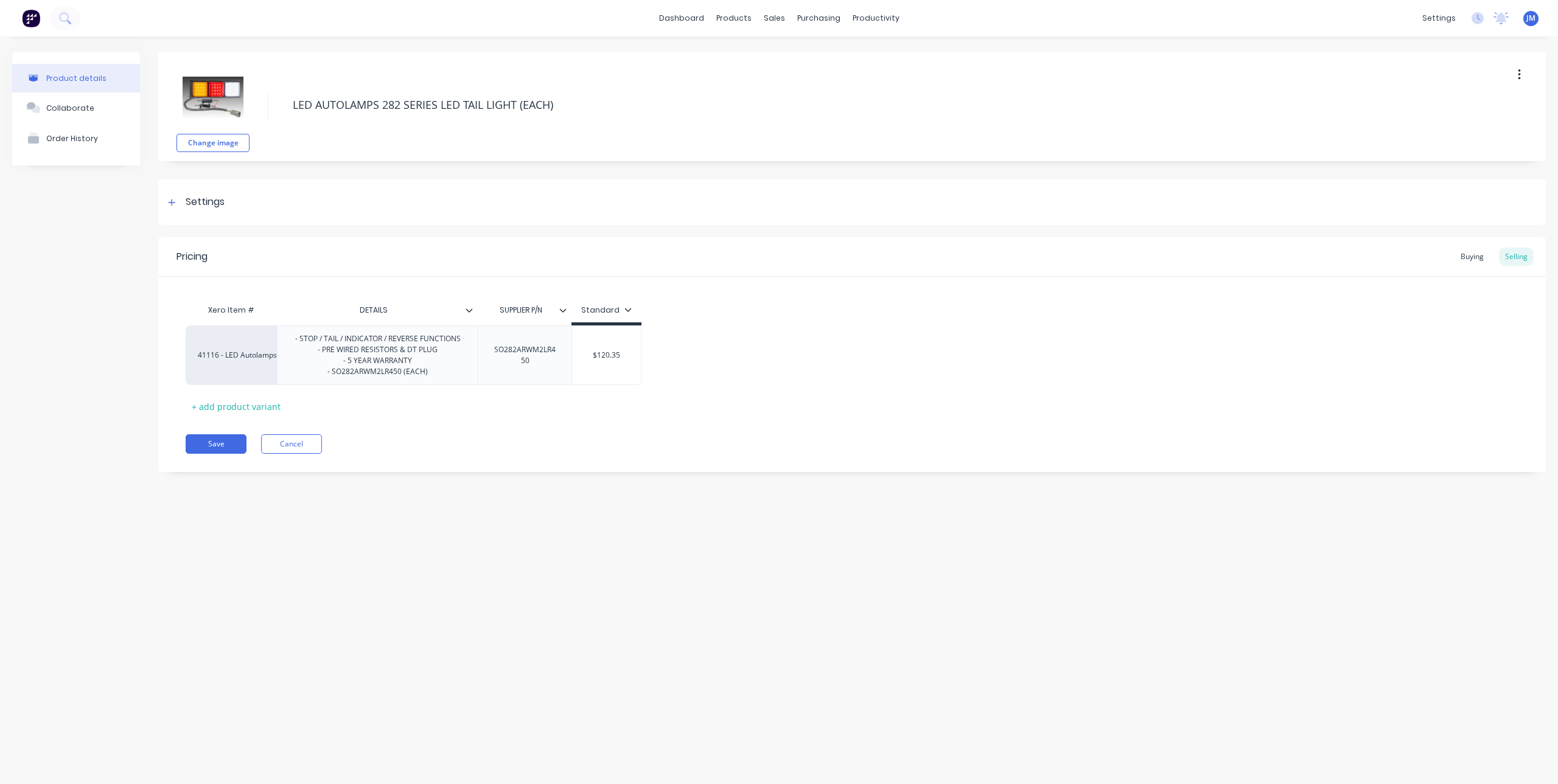
type textarea "x"
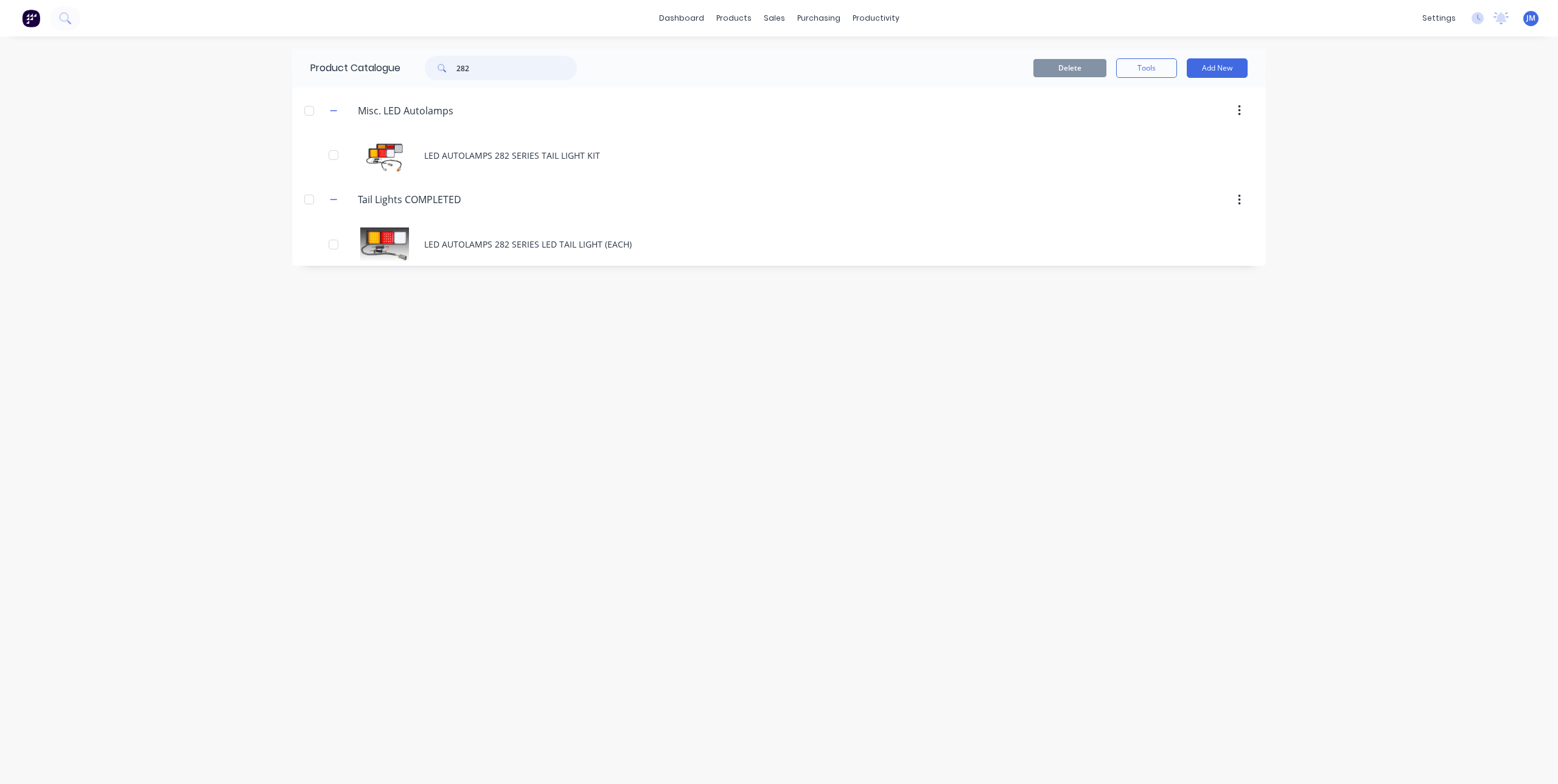
drag, startPoint x: 494, startPoint y: 71, endPoint x: 441, endPoint y: 64, distance: 53.5
click at [441, 64] on div "282" at bounding box center [501, 68] width 152 height 24
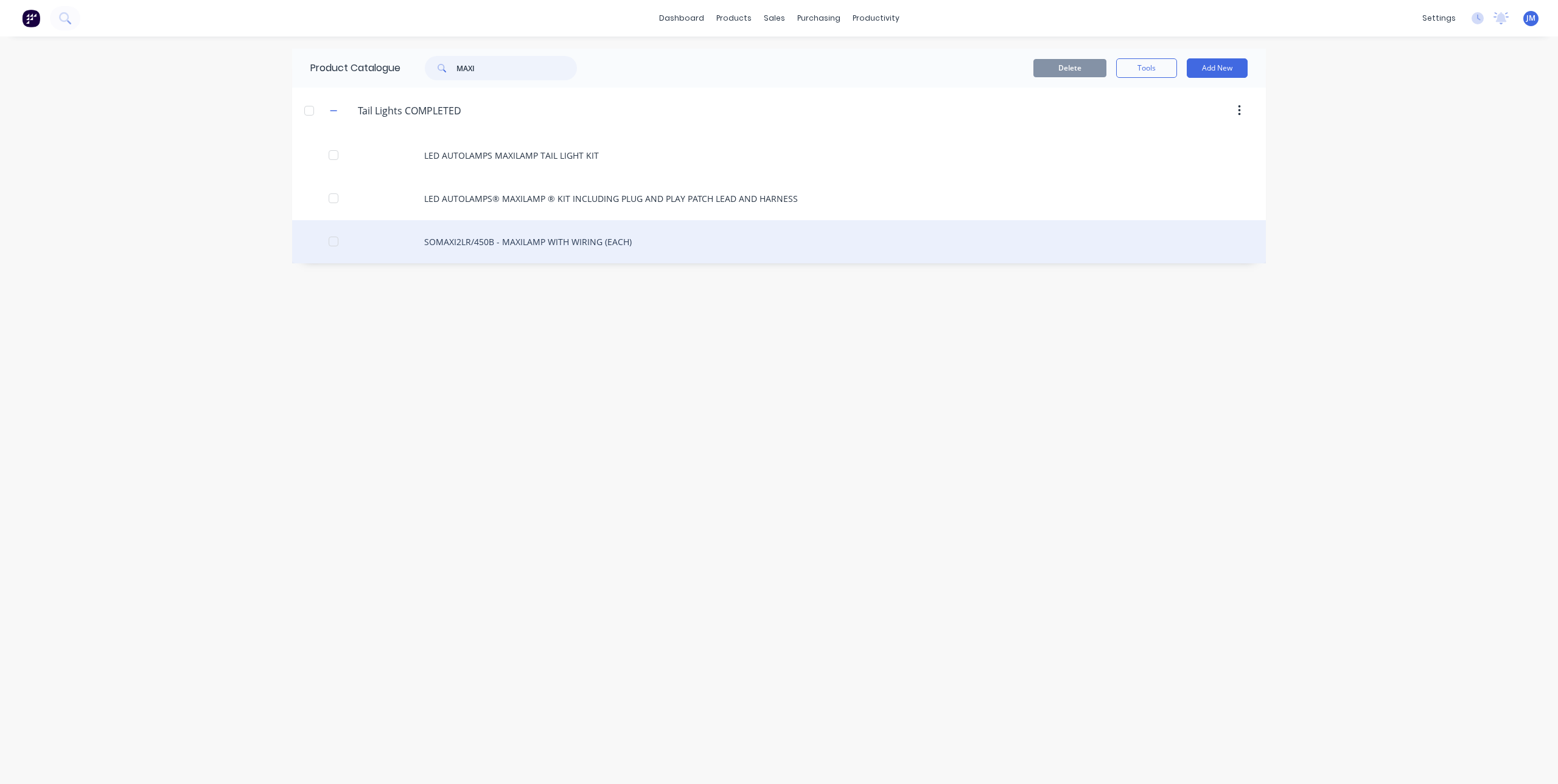
type input "MAXI"
click at [535, 238] on div "SOMAXI2LR/450B - MAXILAMP WITH WIRING (EACH)" at bounding box center [779, 242] width 973 height 43
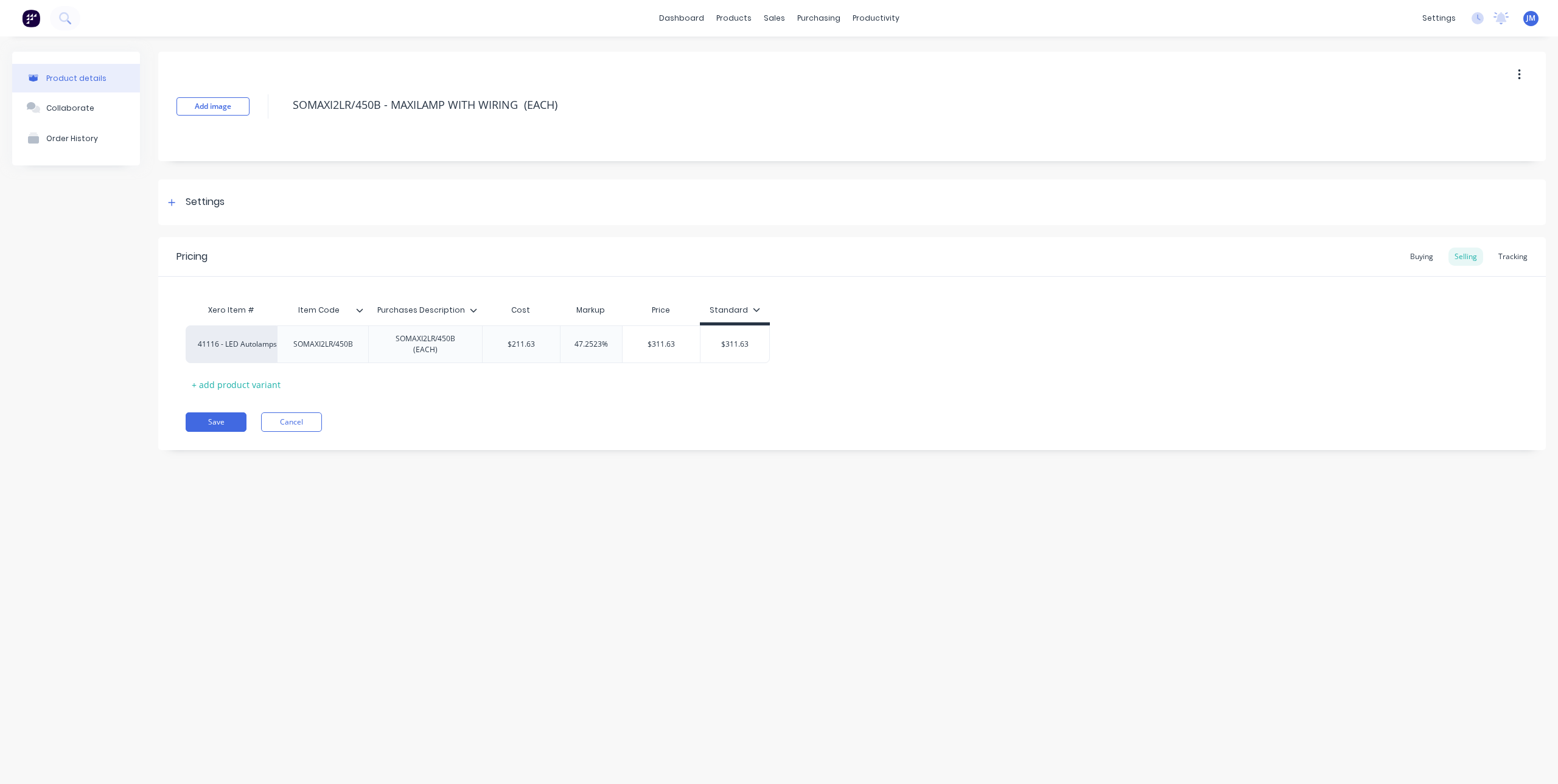
click at [511, 90] on div "Add image SOMAXI2LR/450B - MAXILAMP WITH WIRING (EACH)" at bounding box center [852, 106] width 1387 height 109
drag, startPoint x: 585, startPoint y: 106, endPoint x: 227, endPoint y: 111, distance: 358.0
click at [227, 111] on div "Add image SOMAXI2LR/450B - MAXILAMP WITH WIRING (EACH)" at bounding box center [852, 106] width 1387 height 109
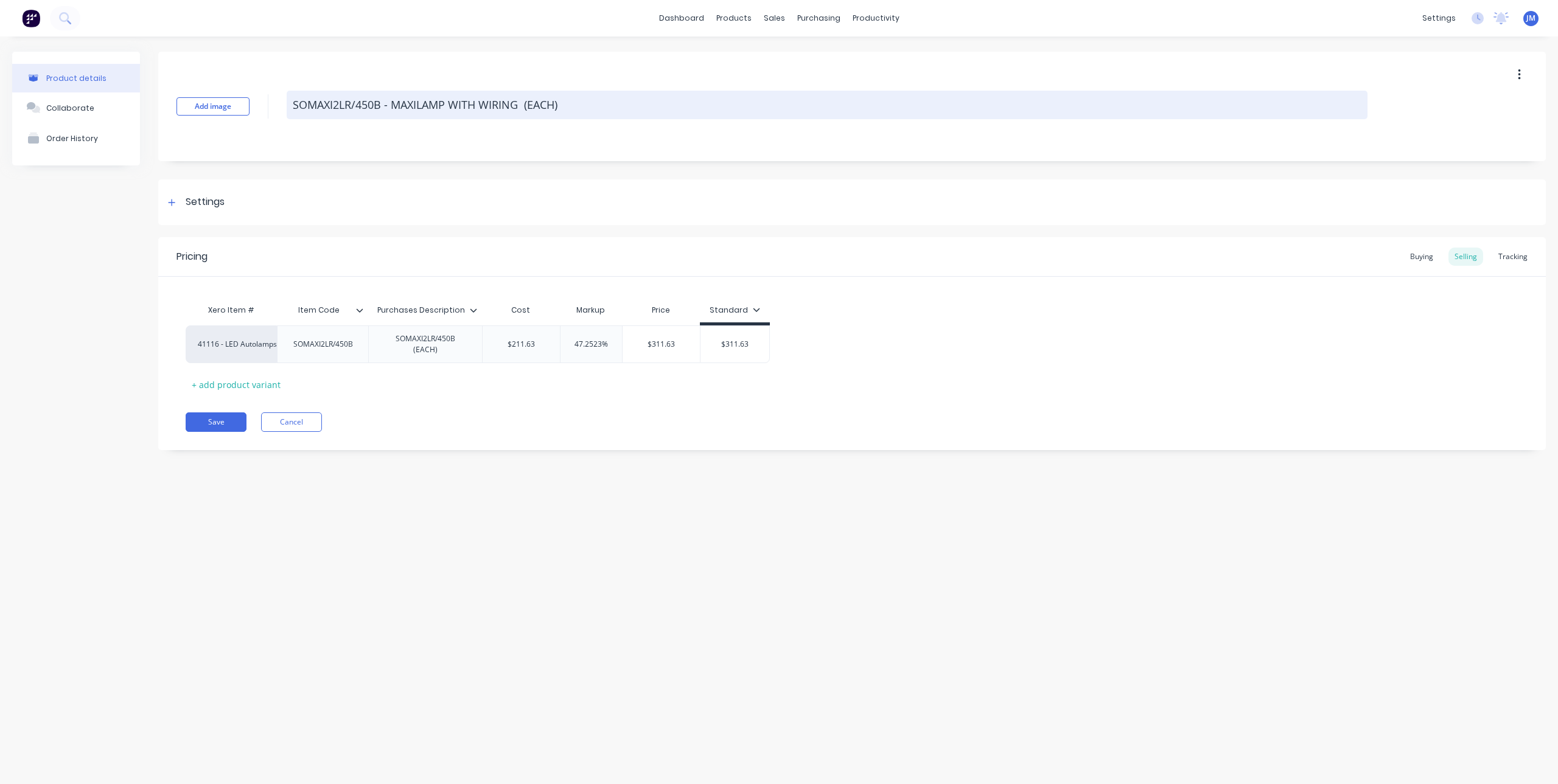
paste textarea "LED AUTOLAMPS 282 SERIES LED TAIL LIGHT"
type textarea "x"
type textarea "LED AUTOLAMPS 282 SERIES LED TAIL LIGHT (EACH)"
drag, startPoint x: 441, startPoint y: 106, endPoint x: 383, endPoint y: 109, distance: 58.1
click at [383, 109] on textarea "LED AUTOLAMPS 282 SERIES LED TAIL LIGHT (EACH)" at bounding box center [827, 105] width 1081 height 29
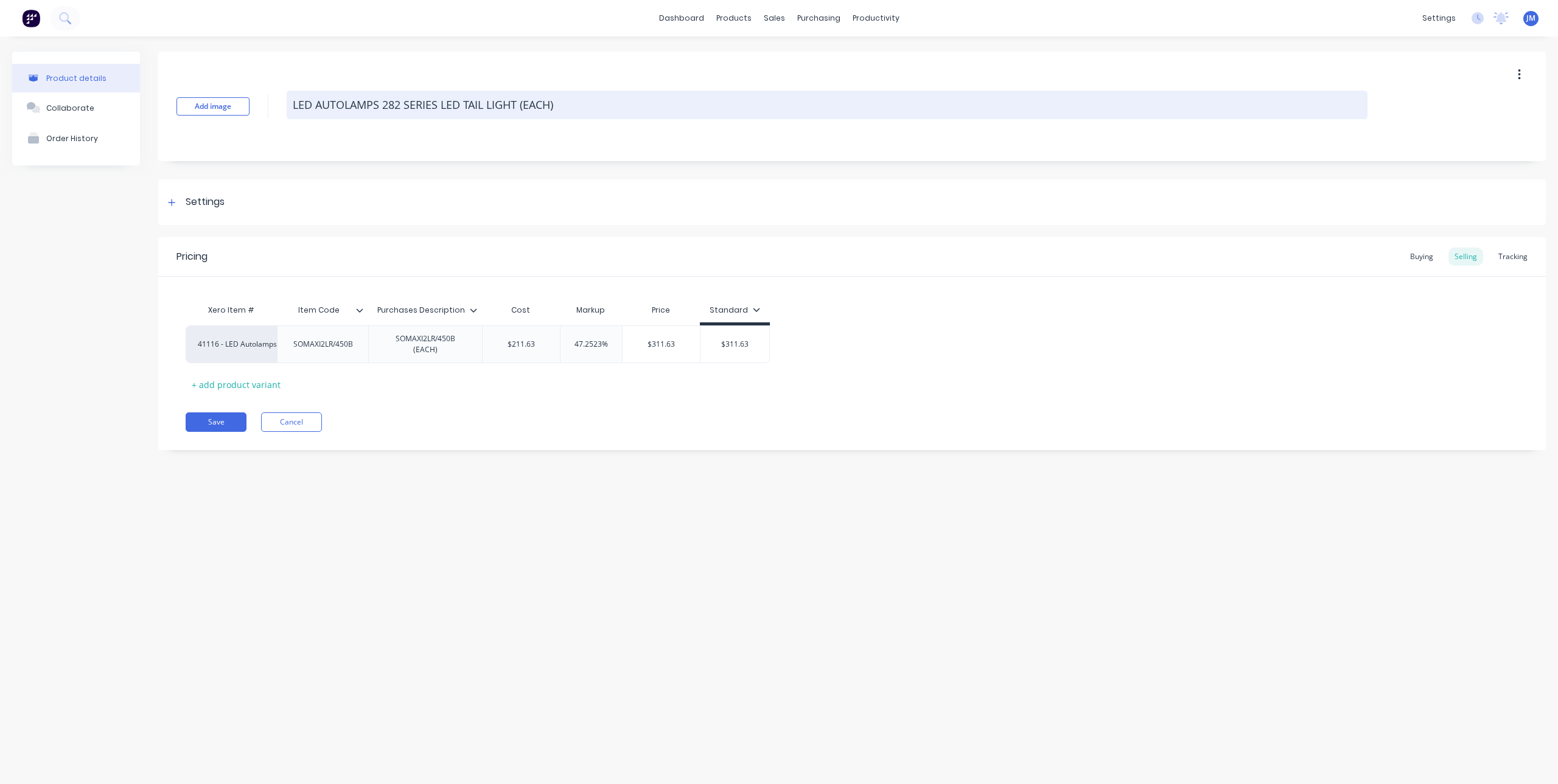
type textarea "x"
type textarea "LED AUTOLAMPS mLED TAIL LIGHT (EACH)"
type textarea "x"
type textarea "LED AUTOLAMPS mALED TAIL LIGHT (EACH)"
type textarea "x"
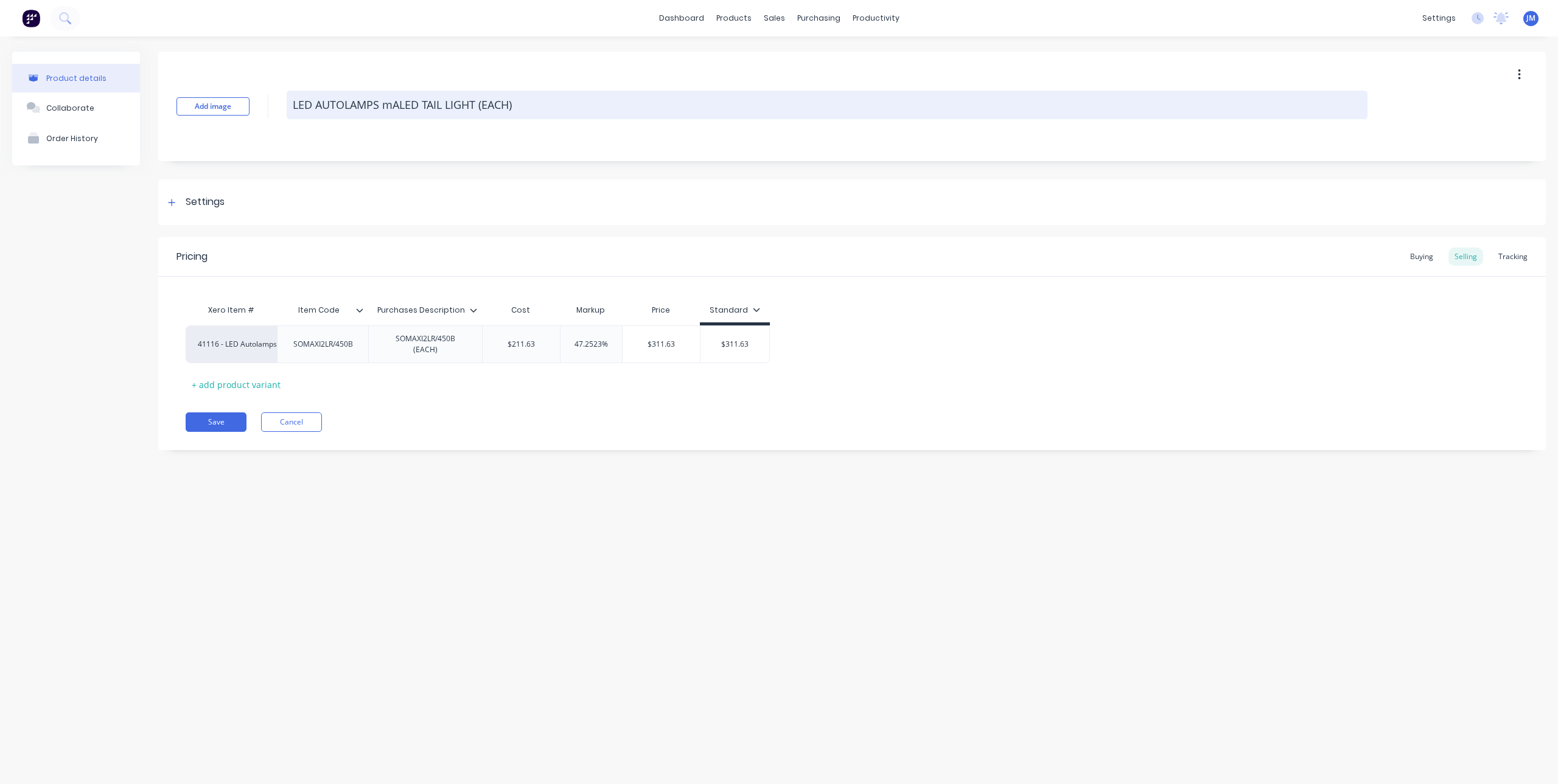
type textarea "LED AUTOLAMPS mAXLED TAIL LIGHT (EACH)"
type textarea "x"
type textarea "LED AUTOLAMPS mAXILED TAIL LIGHT (EACH)"
type textarea "x"
type textarea "LED AUTOLAMPS mAXLED TAIL LIGHT (EACH)"
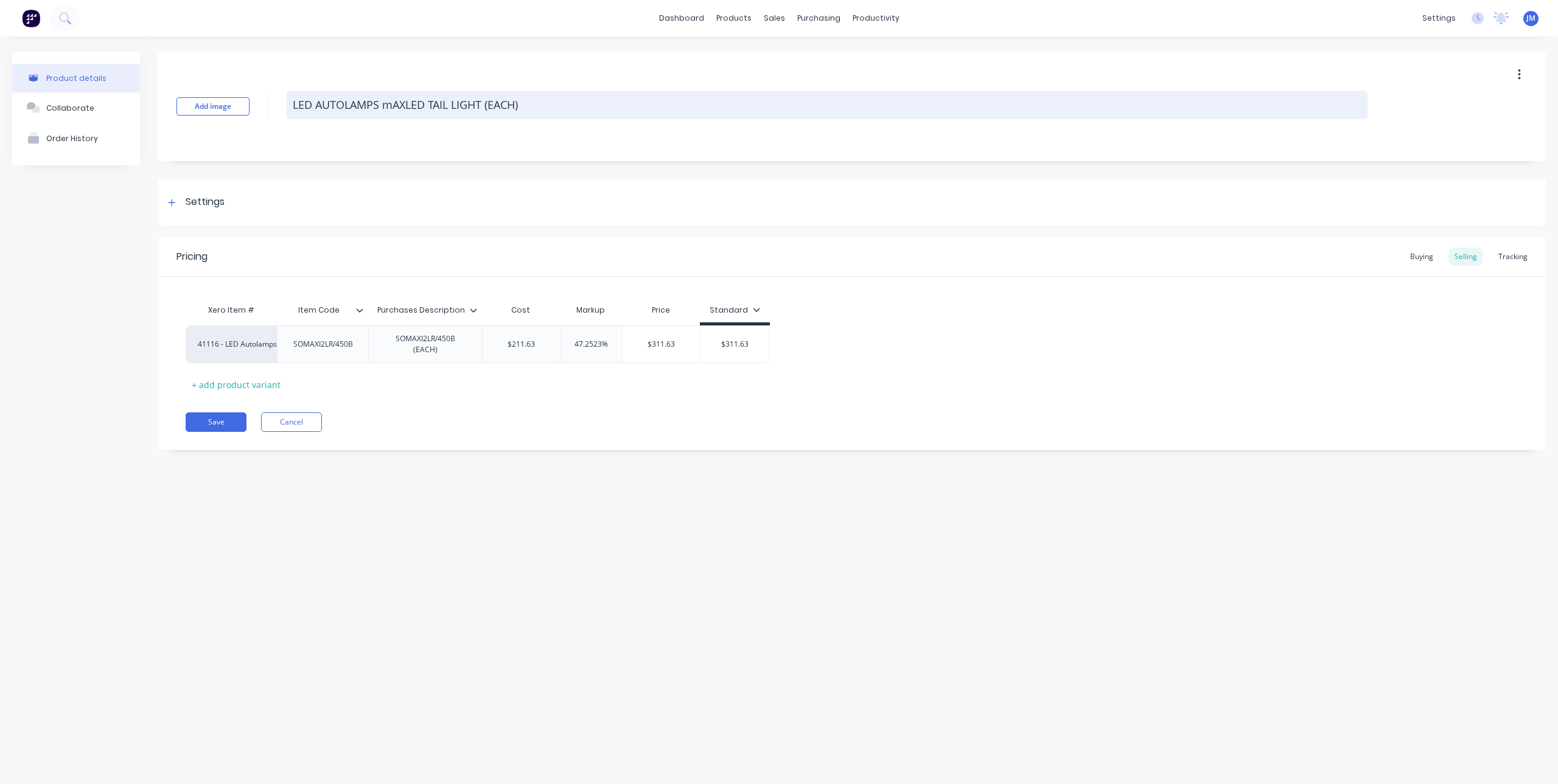
type textarea "x"
type textarea "LED AUTOLAMPS mALED TAIL LIGHT (EACH)"
type textarea "x"
type textarea "LED AUTOLAMPS mLED TAIL LIGHT (EACH)"
type textarea "x"
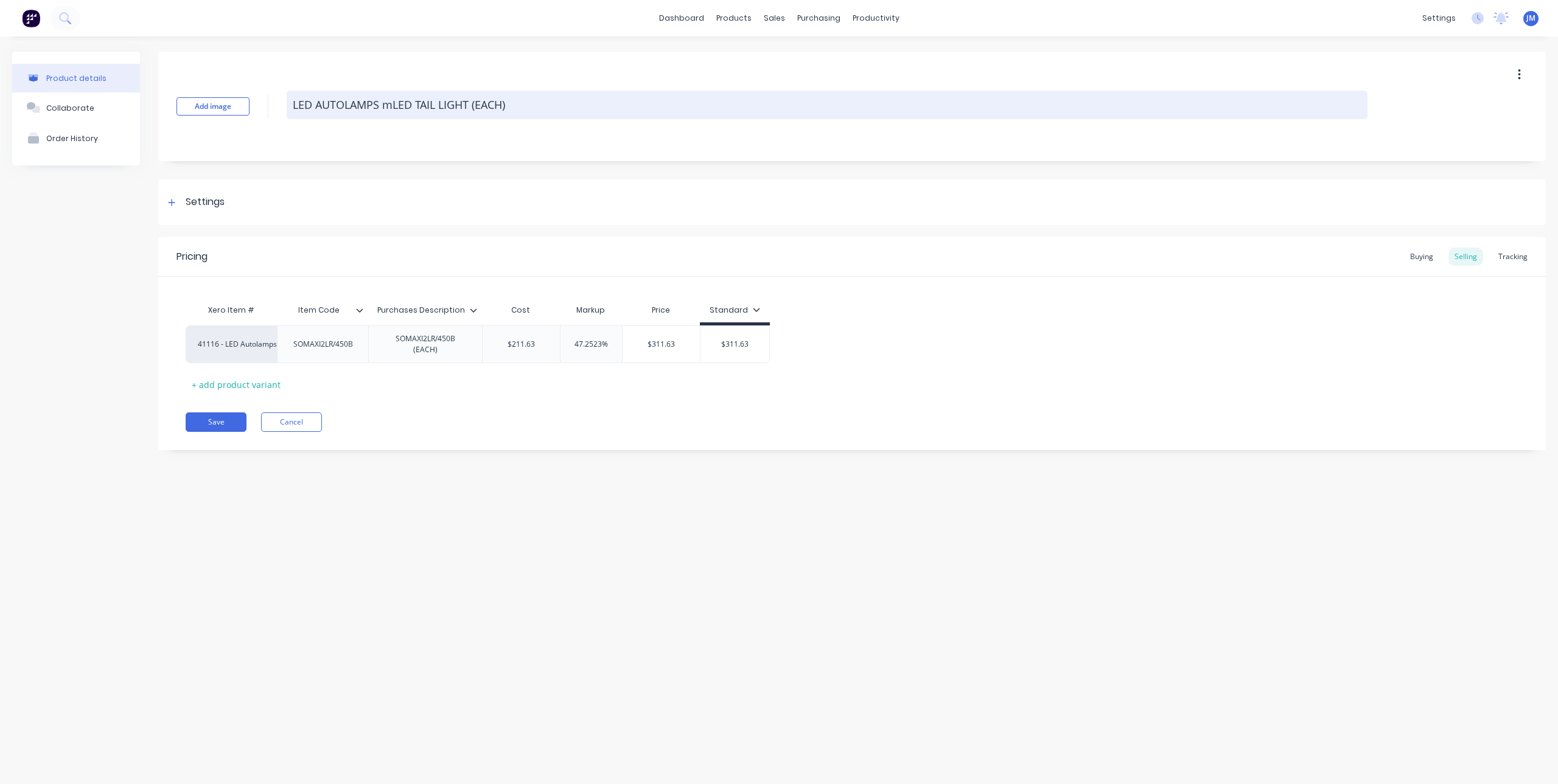
type textarea "LED AUTOLAMPS LED TAIL LIGHT (EACH)"
type textarea "x"
type textarea "LED AUTOLAMPS MLED TAIL LIGHT (EACH)"
type textarea "x"
type textarea "LED AUTOLAMPS MALED TAIL LIGHT (EACH)"
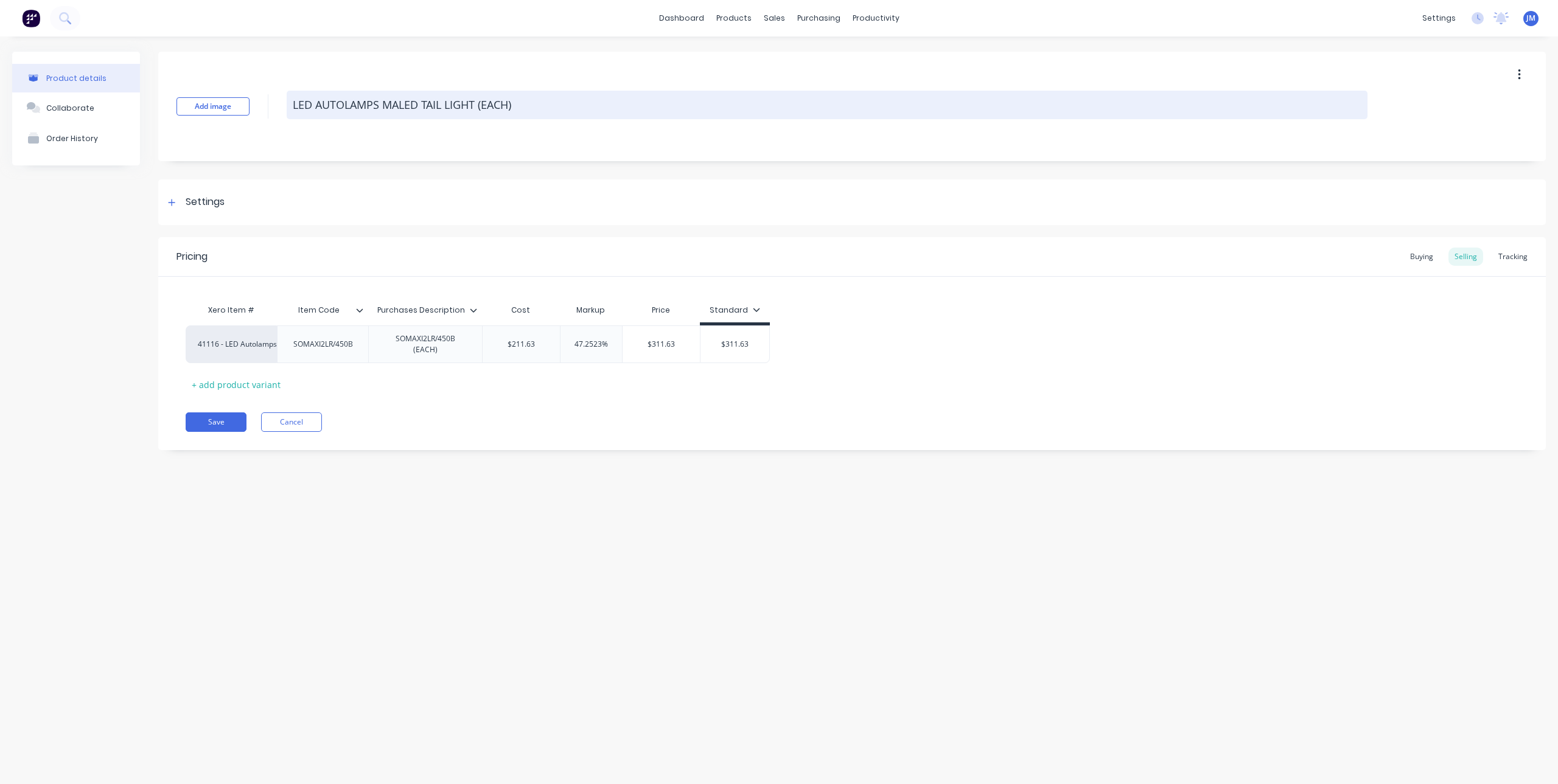
type textarea "x"
type textarea "LED AUTOLAMPS MAXLED TAIL LIGHT (EACH)"
type textarea "x"
type textarea "LED AUTOLAMPS MAXILED TAIL LIGHT (EACH)"
type textarea "x"
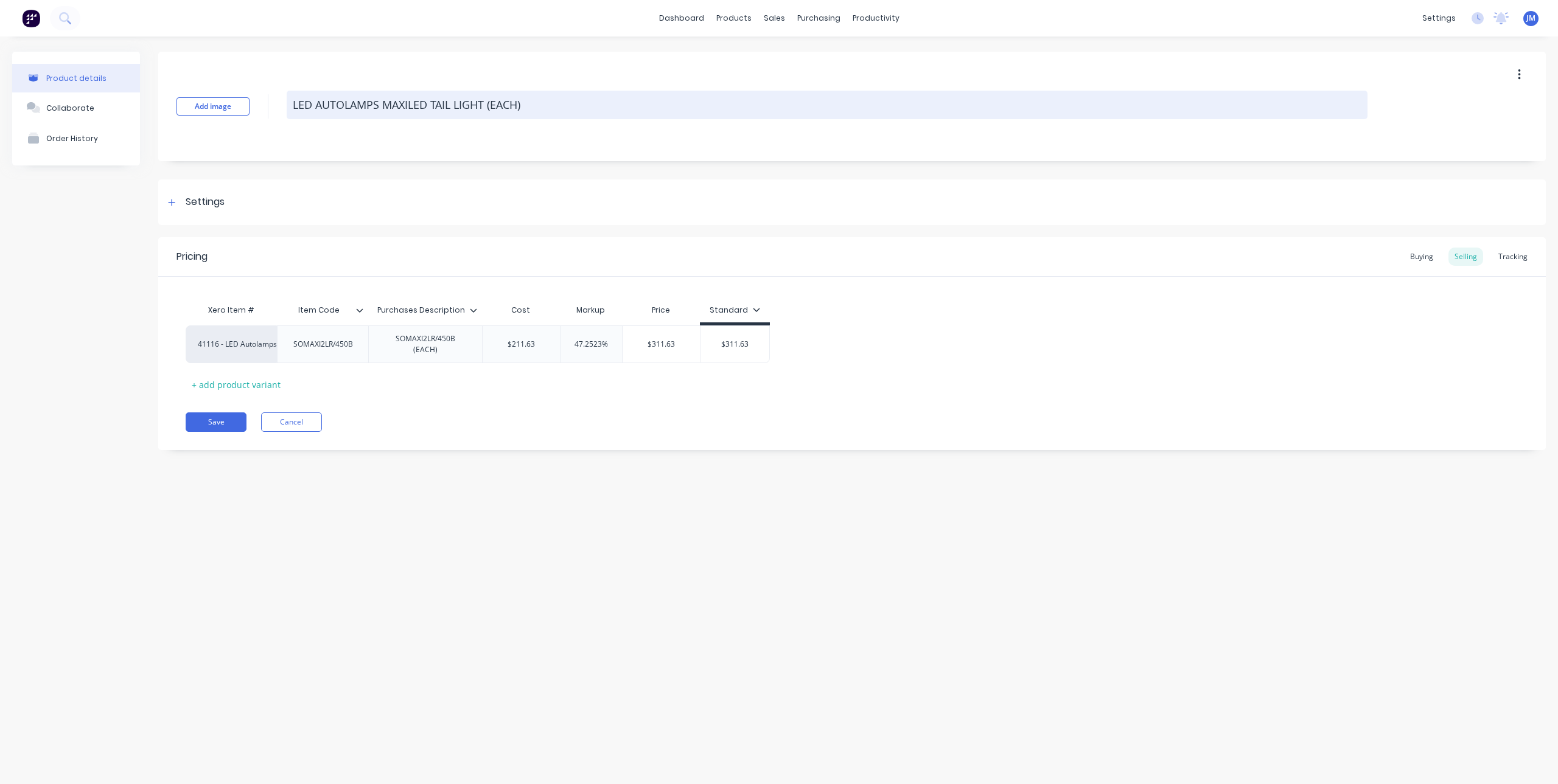
type textarea "LED AUTOLAMPS MAXILLED TAIL LIGHT (EACH)"
type textarea "x"
type textarea "LED AUTOLAMPS MAXILALED TAIL LIGHT (EACH)"
type textarea "x"
type textarea "LED AUTOLAMPS MAXILAMLED TAIL LIGHT (EACH)"
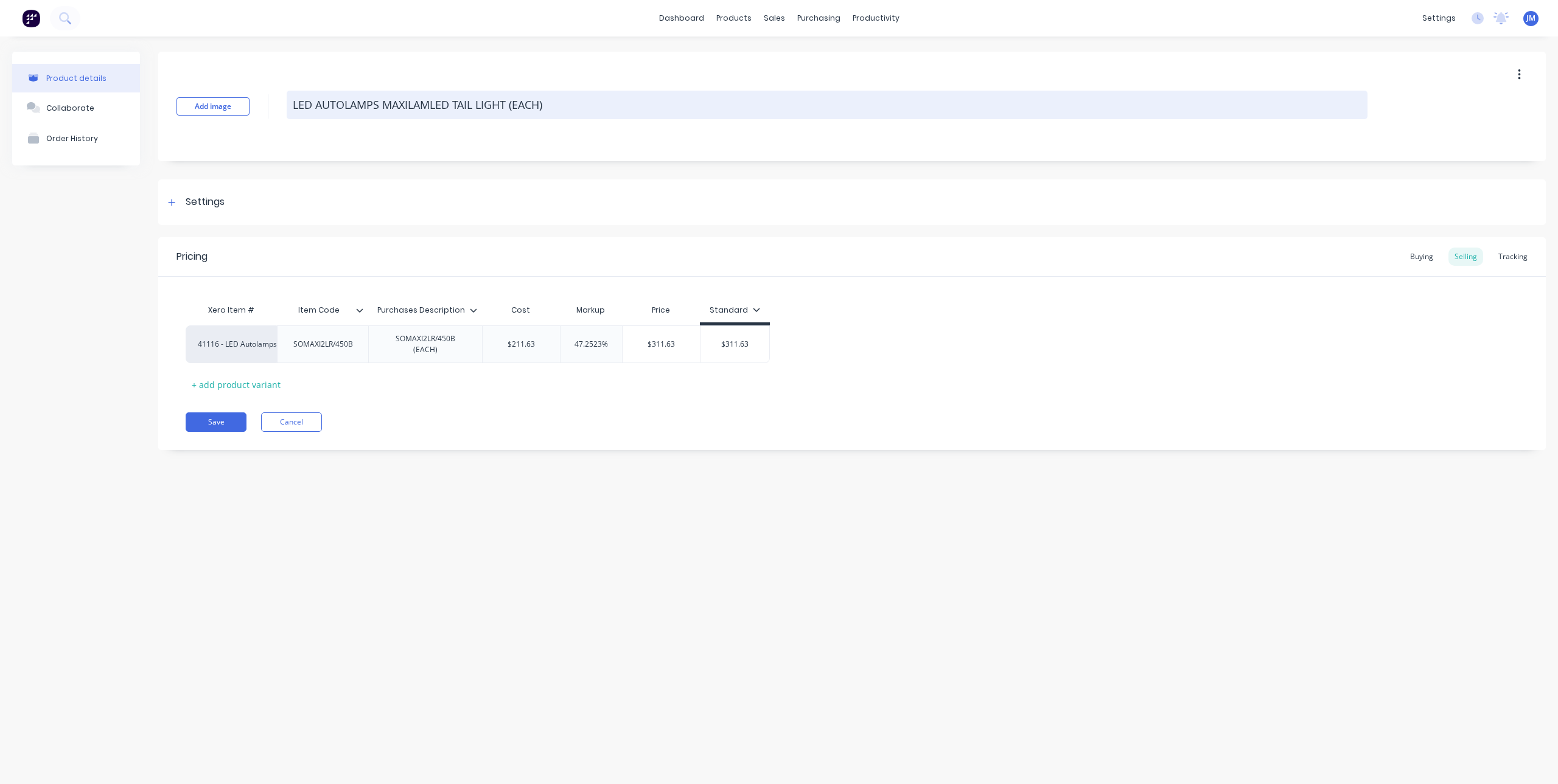
type textarea "x"
type textarea "LED AUTOLAMPS MAXILAMPLED TAIL LIGHT (EACH)"
type textarea "x"
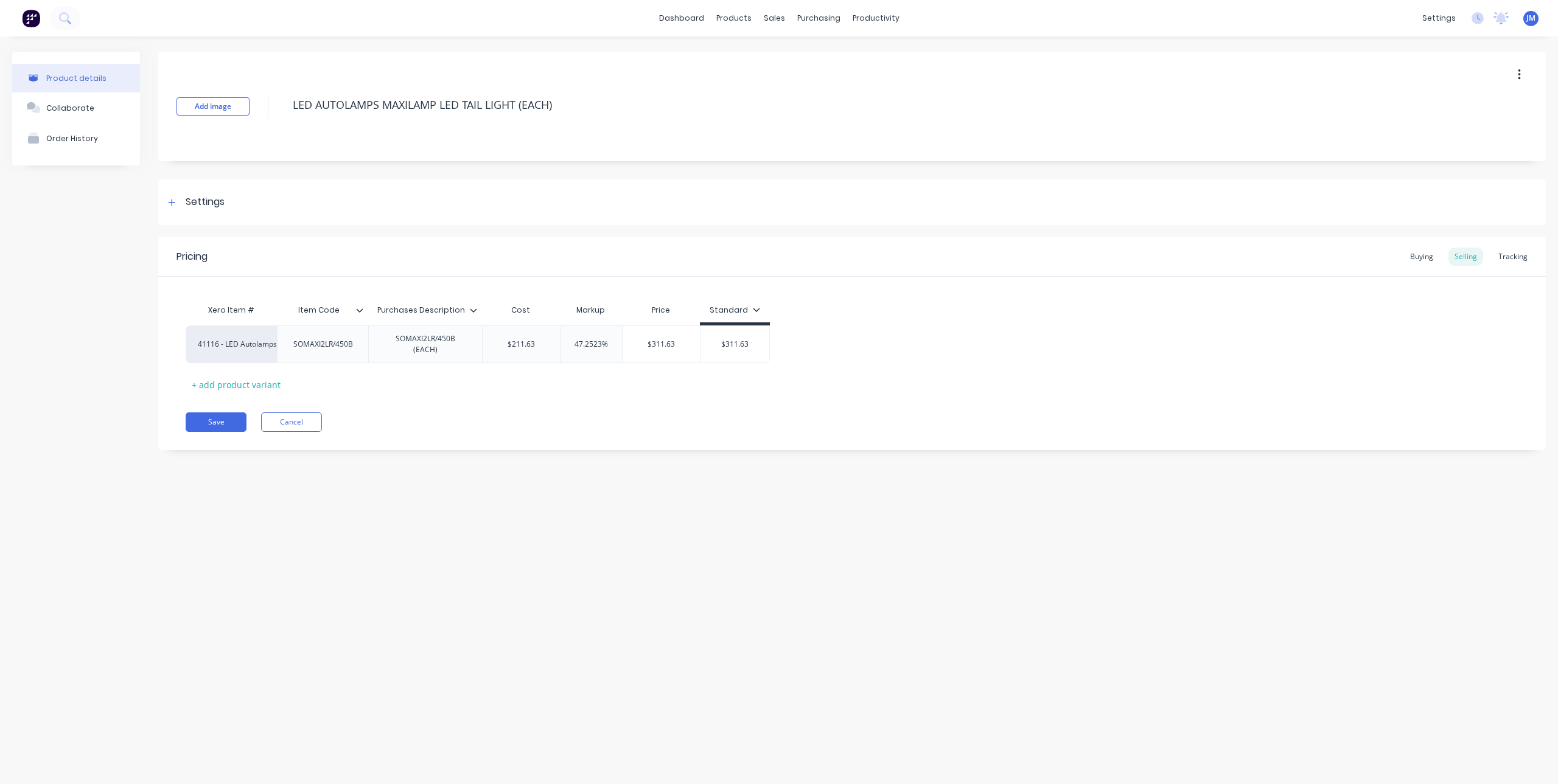
type textarea "LED AUTOLAMPS MAXILAMP LED TAIL LIGHT (EACH)"
type textarea "x"
type textarea "LED AUTOLAMPS MAXILAMP LED TAIL LIGHT (EACH)"
type textarea "x"
click at [210, 116] on div "Add image LED AUTOLAMPS MAXILAMP LED TAIL LIGHT (EACH)" at bounding box center [852, 106] width 1387 height 109
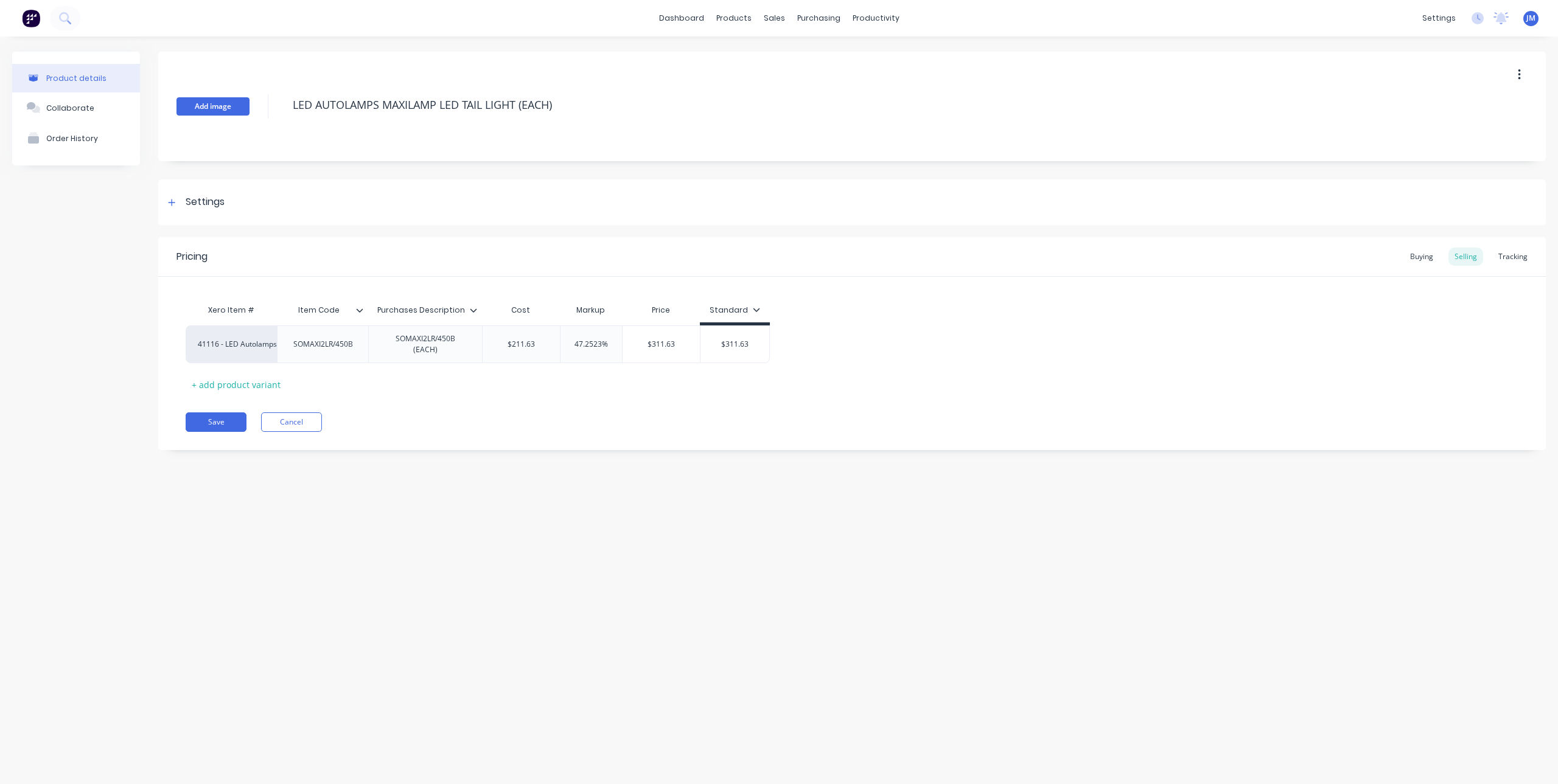
click at [213, 109] on button "Add image" at bounding box center [213, 106] width 73 height 19
click at [209, 111] on button "Add image" at bounding box center [213, 106] width 73 height 19
click at [359, 308] on icon at bounding box center [359, 310] width 7 height 7
type textarea "x"
click at [342, 314] on input "Item Code" at bounding box center [319, 310] width 84 height 11
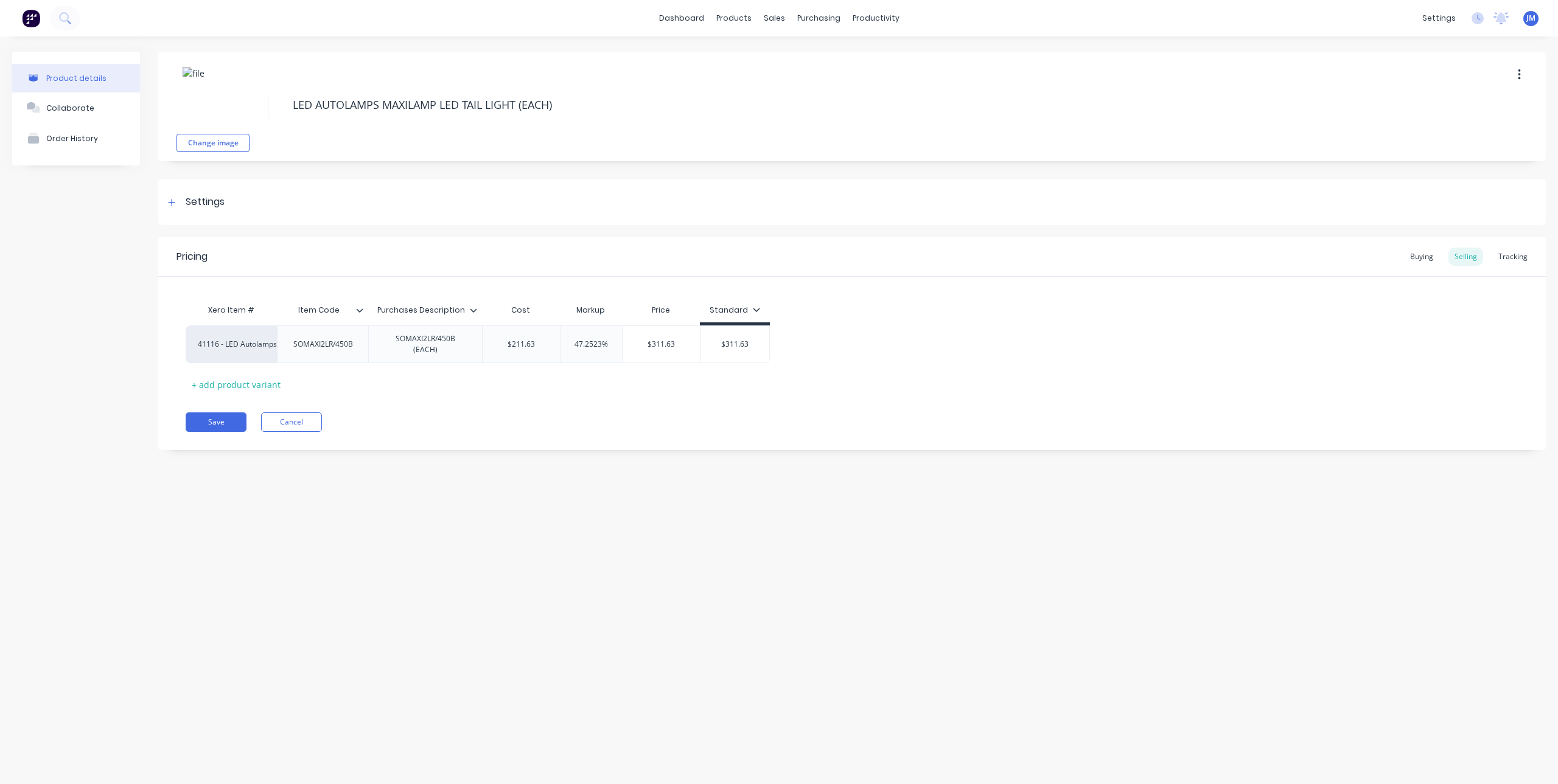
drag, startPoint x: 342, startPoint y: 314, endPoint x: 260, endPoint y: 323, distance: 82.5
click at [260, 323] on div "Xero Item # Item Code Item Code Purchases Description Cost Markup Price Standard" at bounding box center [477, 311] width 585 height 27
type input "SUPPLIER P/N"
click at [170, 199] on icon at bounding box center [171, 203] width 7 height 9
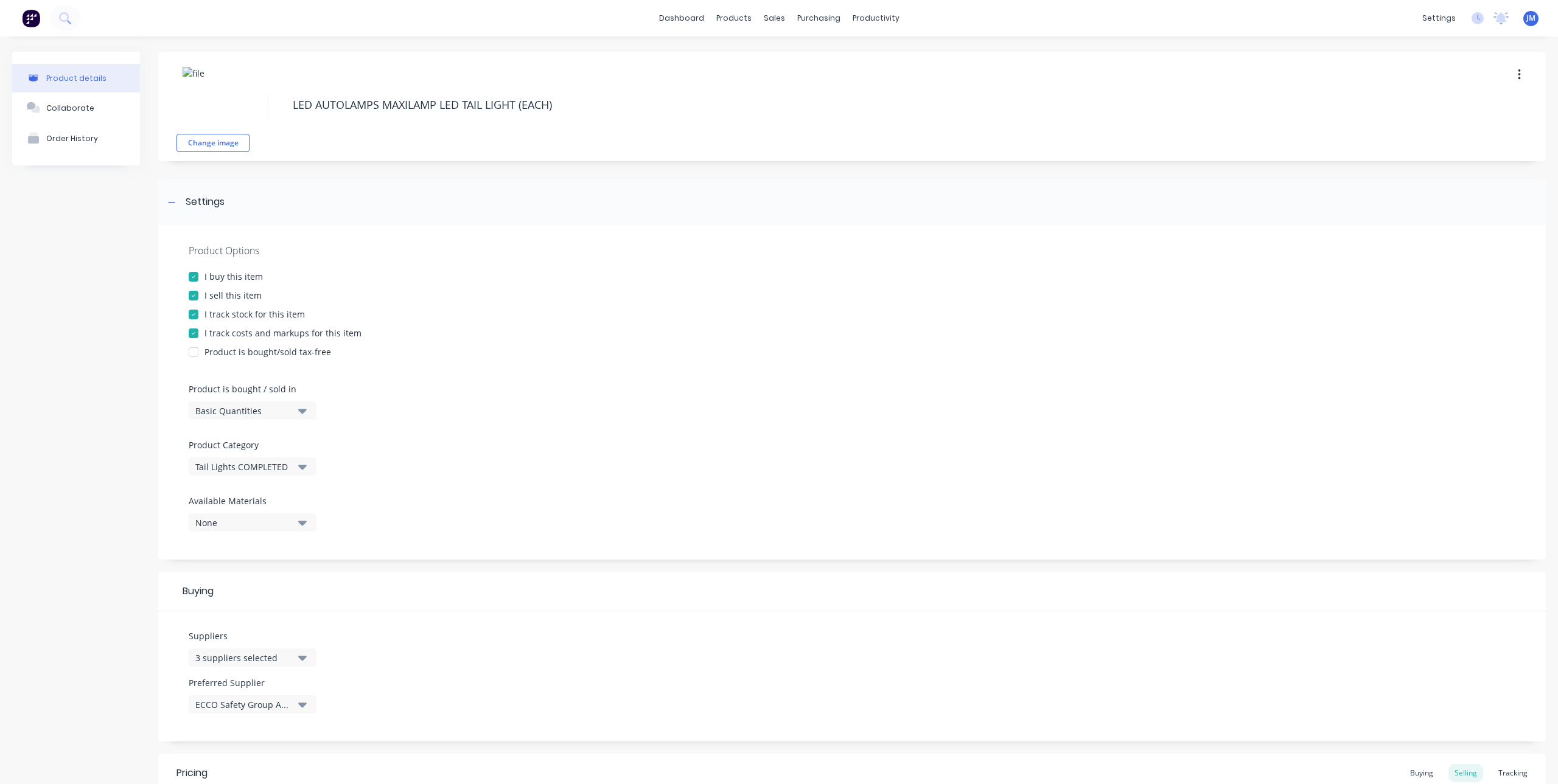
click at [200, 318] on div at bounding box center [193, 314] width 24 height 24
click at [200, 331] on div at bounding box center [193, 333] width 24 height 24
type textarea "x"
click at [564, 344] on div "Product Options I buy this item I sell this item I track stock for this item I …" at bounding box center [852, 392] width 1387 height 335
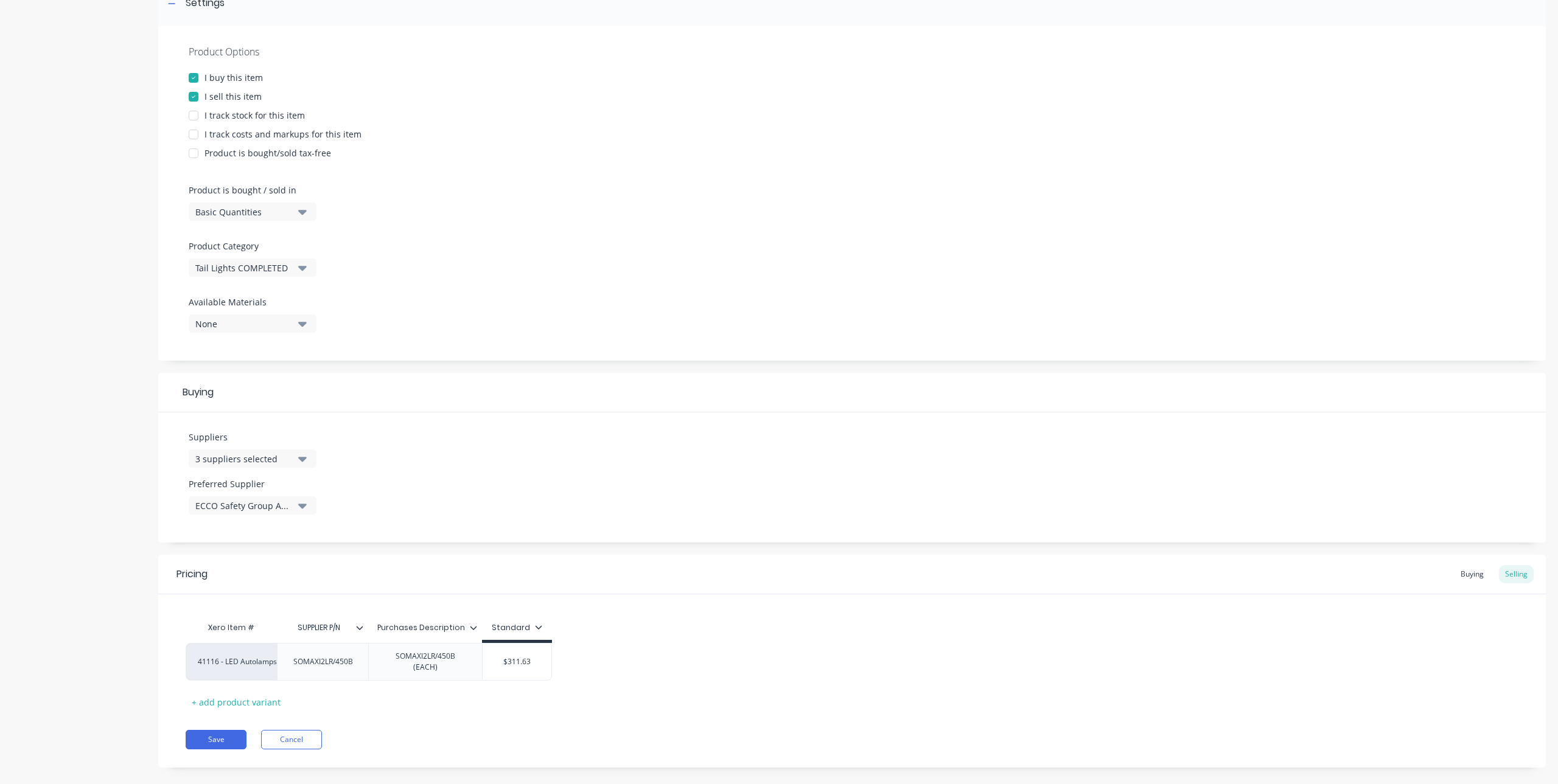
scroll to position [216, 0]
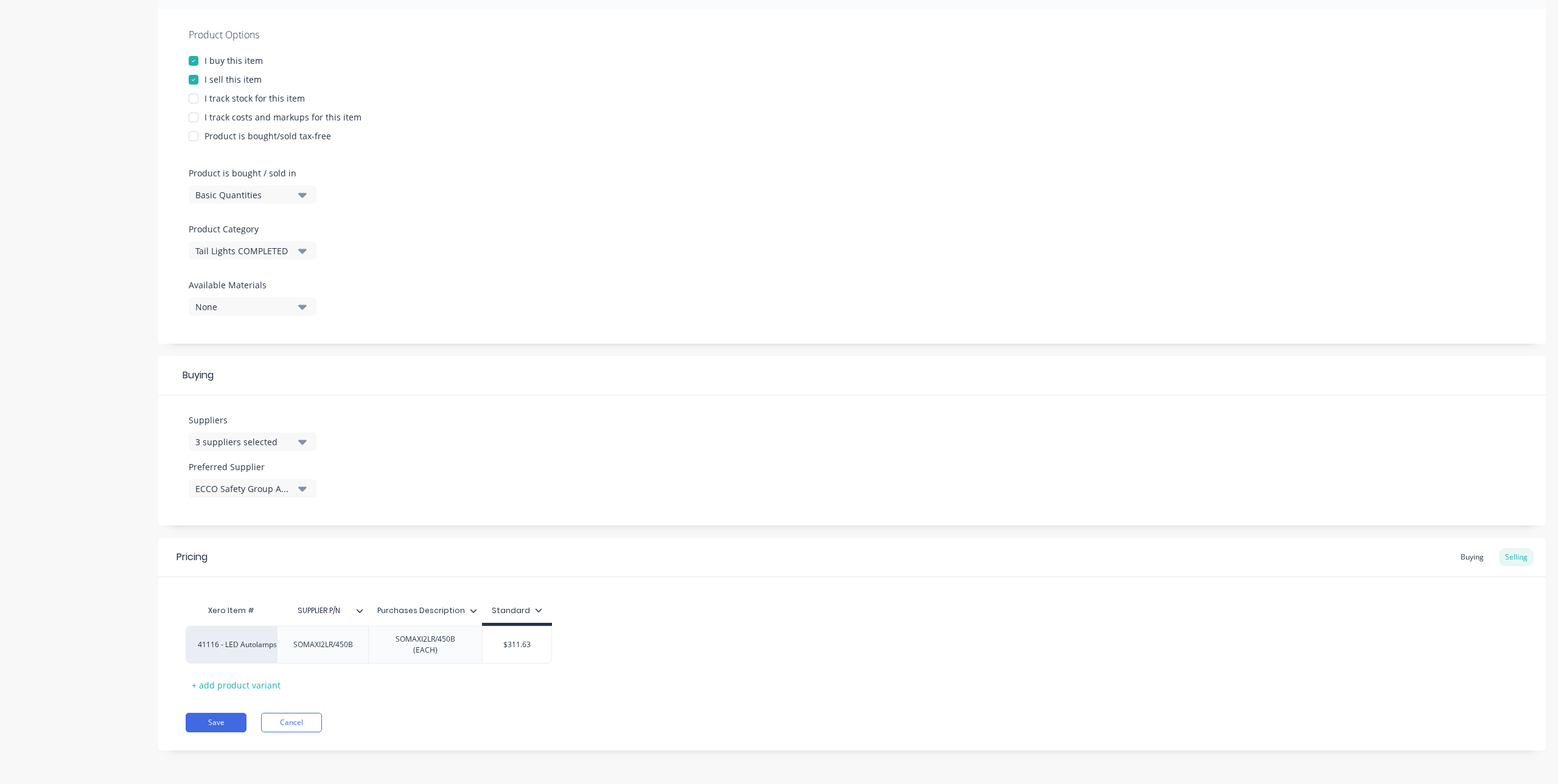
type input "Purchases Description"
click at [472, 615] on input "Purchases Description" at bounding box center [421, 611] width 106 height 11
click at [474, 612] on icon at bounding box center [473, 611] width 7 height 4
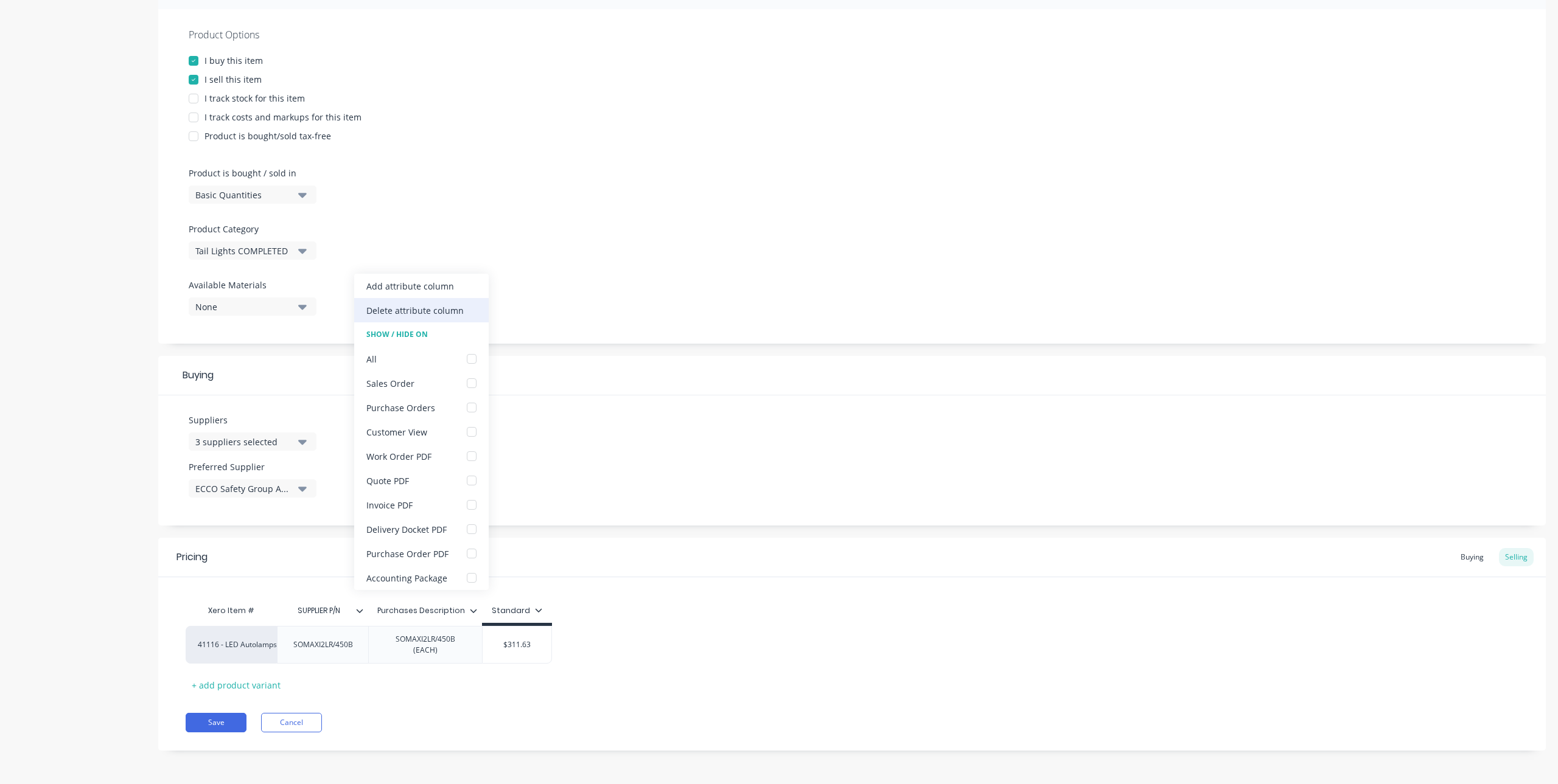
click at [412, 306] on div "Delete attribute column" at bounding box center [415, 310] width 97 height 12
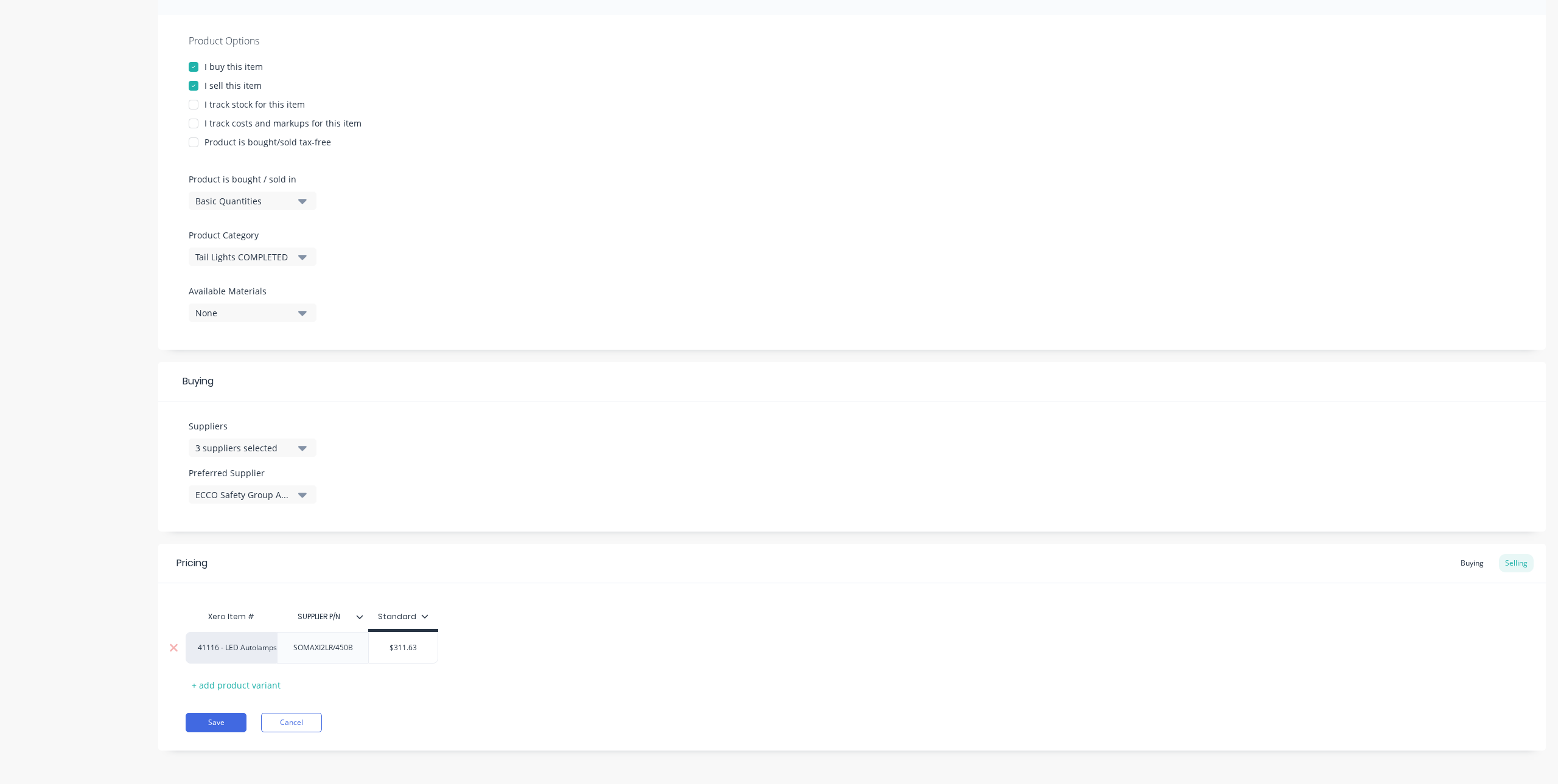
click at [328, 654] on div "SOMAXI2LR/450B" at bounding box center [323, 648] width 79 height 16
drag, startPoint x: 358, startPoint y: 654, endPoint x: 268, endPoint y: 649, distance: 90.1
click at [268, 649] on div "41116 - LED Autolamps Sales SOMAXI2LR/450B $311.63" at bounding box center [311, 647] width 252 height 32
click at [609, 637] on div "41116 - LED Autolamps Sales SOMAXI2LR/450B $311.63" at bounding box center [852, 647] width 1333 height 32
click at [359, 620] on icon at bounding box center [359, 616] width 7 height 7
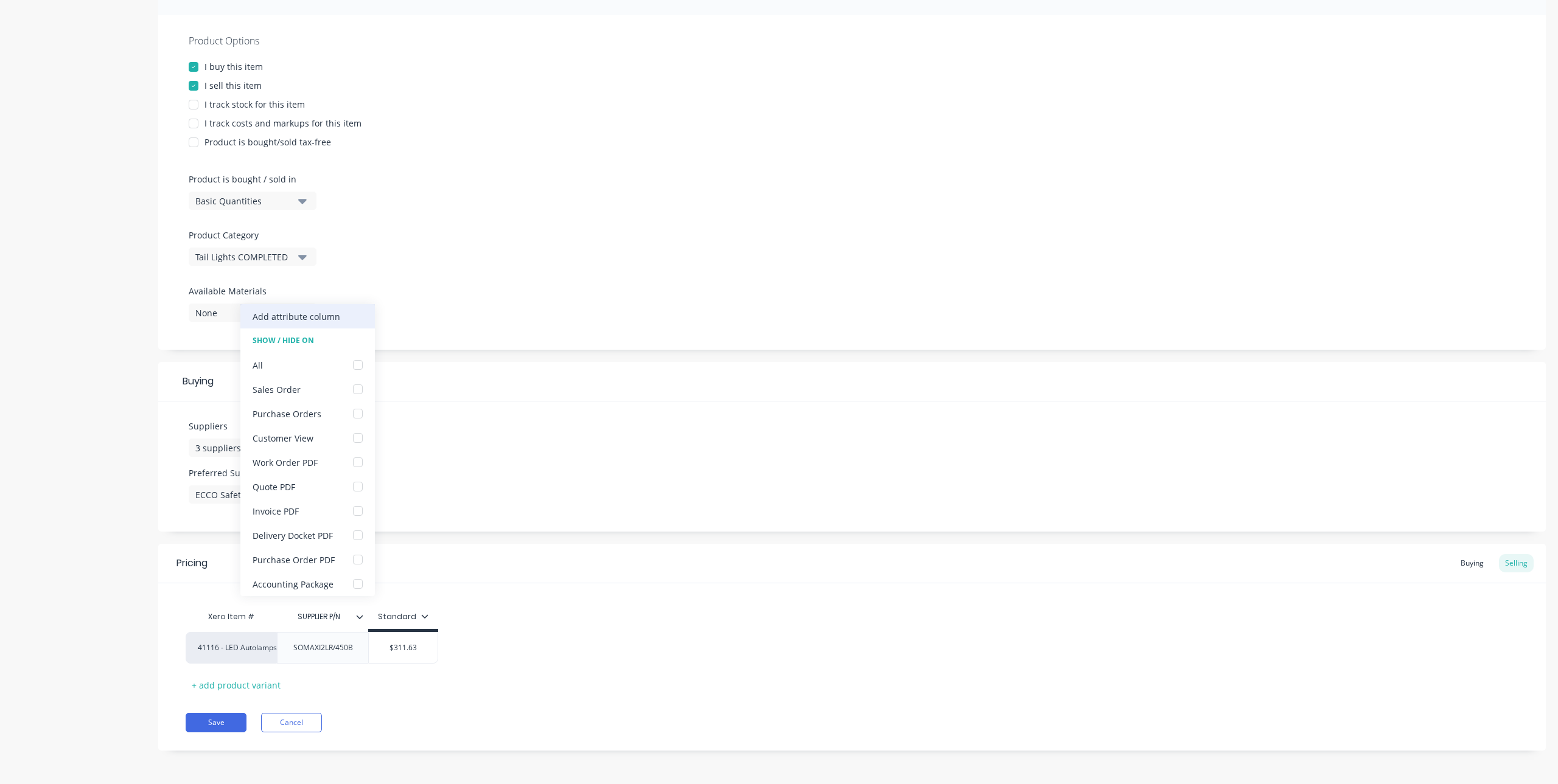
click at [289, 317] on div "Add attribute column" at bounding box center [296, 317] width 88 height 12
type textarea "x"
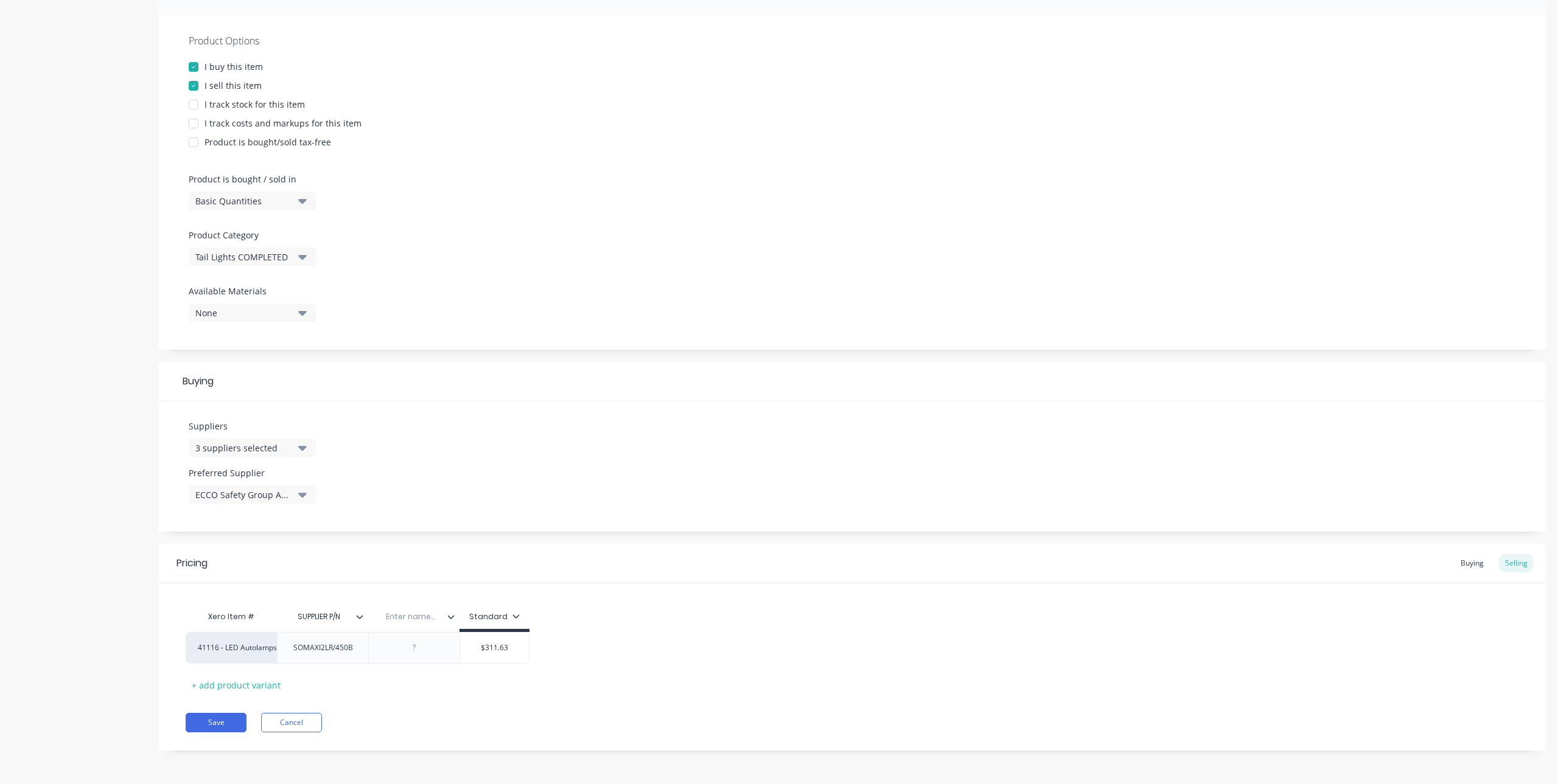
click at [393, 618] on input "text" at bounding box center [410, 617] width 84 height 11
type input "DETAILS"
type textarea "x"
click at [415, 651] on div at bounding box center [415, 648] width 61 height 16
paste div
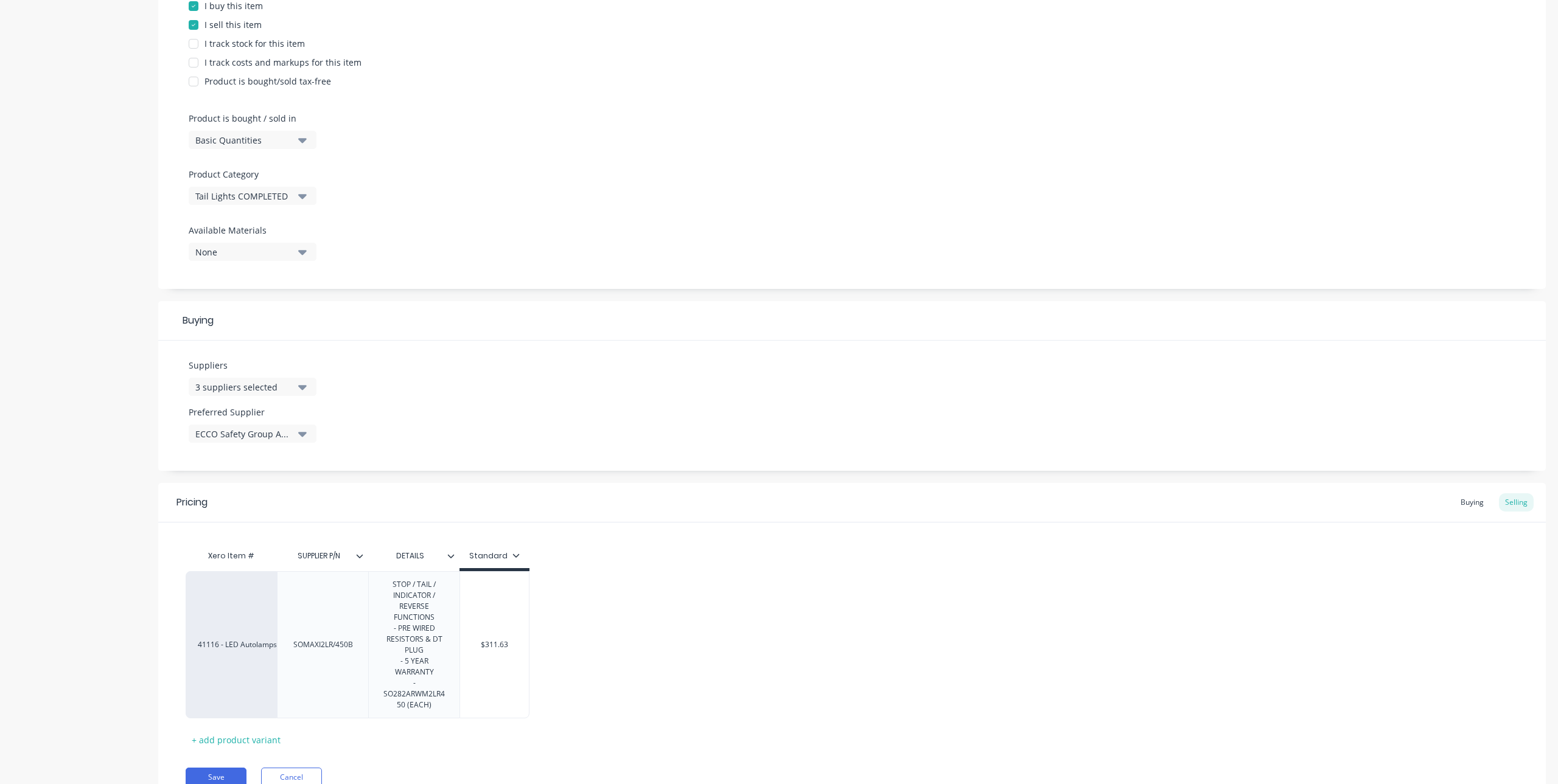
scroll to position [325, 0]
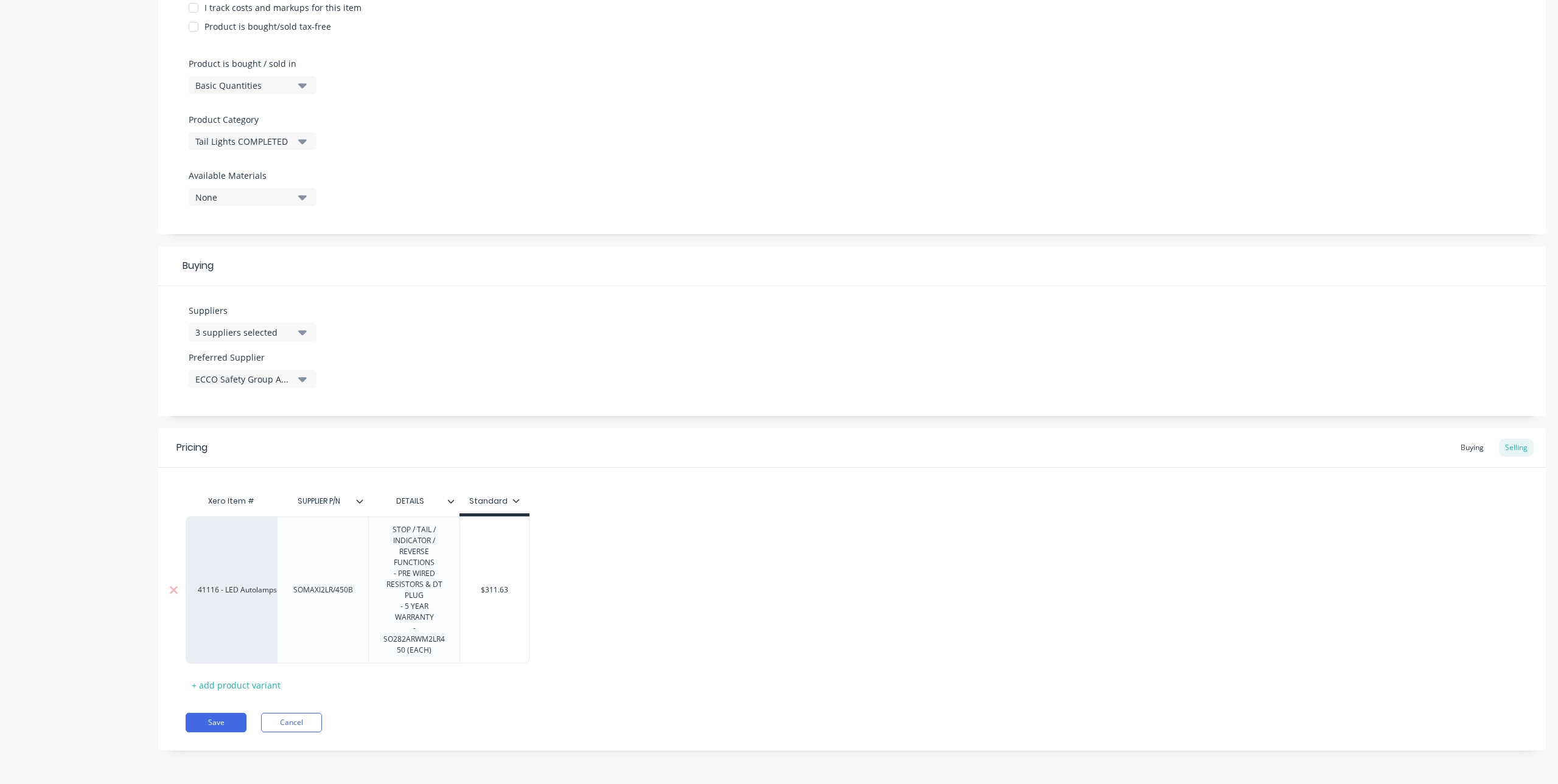
click at [393, 531] on div "STOP / TAIL / INDICATOR / REVERSE FUNCTIONS - PRE WIRED RESISTORS & DT PLUG - 5…" at bounding box center [414, 591] width 81 height 137
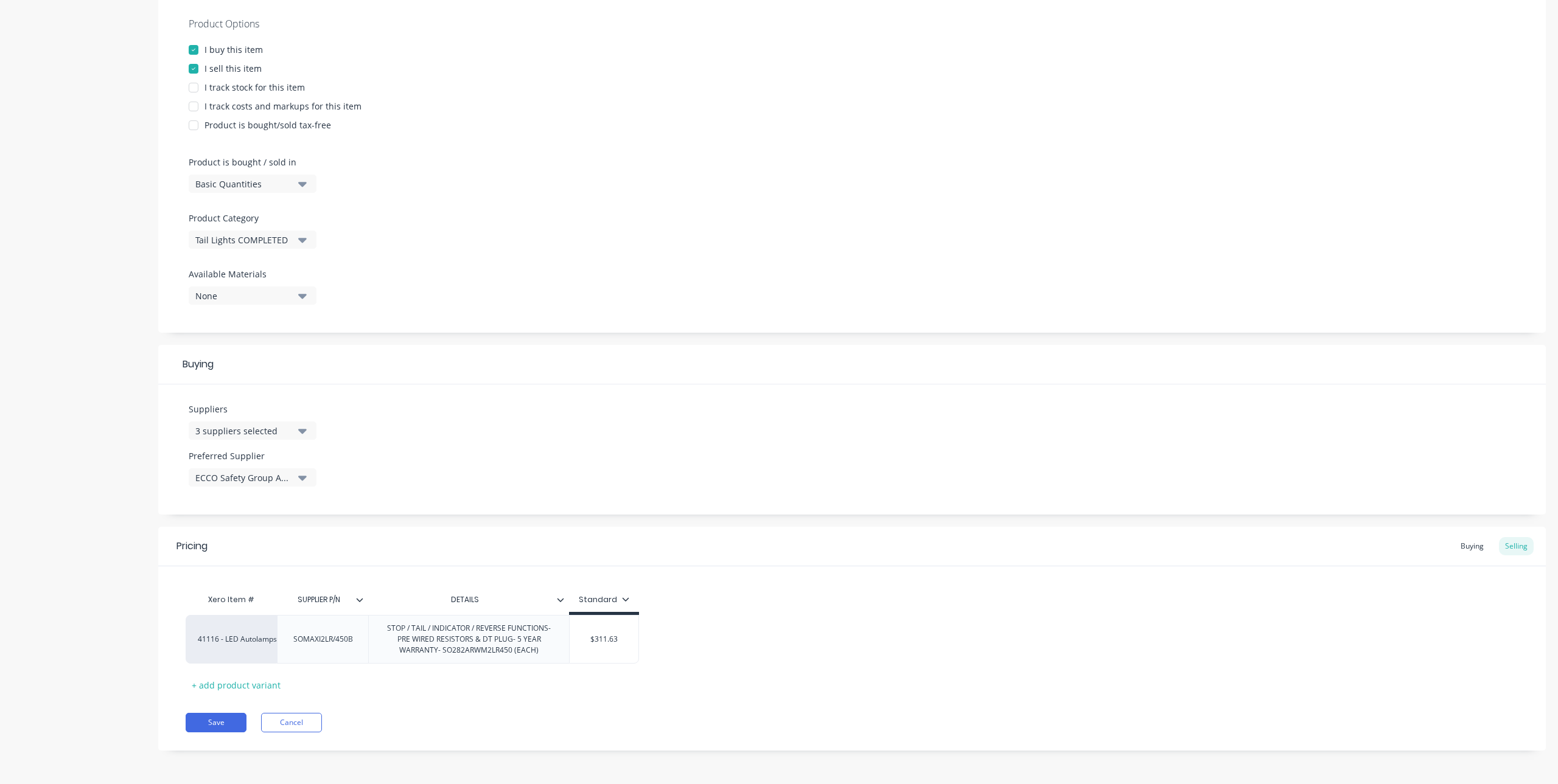
scroll to position [227, 0]
click at [388, 633] on div "STOP / TAIL / INDICATOR / REVERSE FUNCTIONS- PRE WIRED RESISTORS & DT PLUG- 5 Y…" at bounding box center [468, 640] width 190 height 38
click at [550, 630] on div "- STOP / TAIL / INDICATOR / REVERSE FUNCTIONS- PRE WIRED RESISTORS & DT PLUG- 5…" at bounding box center [468, 640] width 190 height 38
click at [514, 644] on div "- STOP / TAIL / INDICATOR / REVERSE FUNCTIONS - PRE WIRED RESISTORS & DT PLUG- …" at bounding box center [468, 640] width 190 height 38
click at [516, 644] on div "- STOP / TAIL / INDICATOR / REVERSE FUNCTIONS - PRE WIRED RESISTORS & DT PLUG- …" at bounding box center [468, 640] width 190 height 38
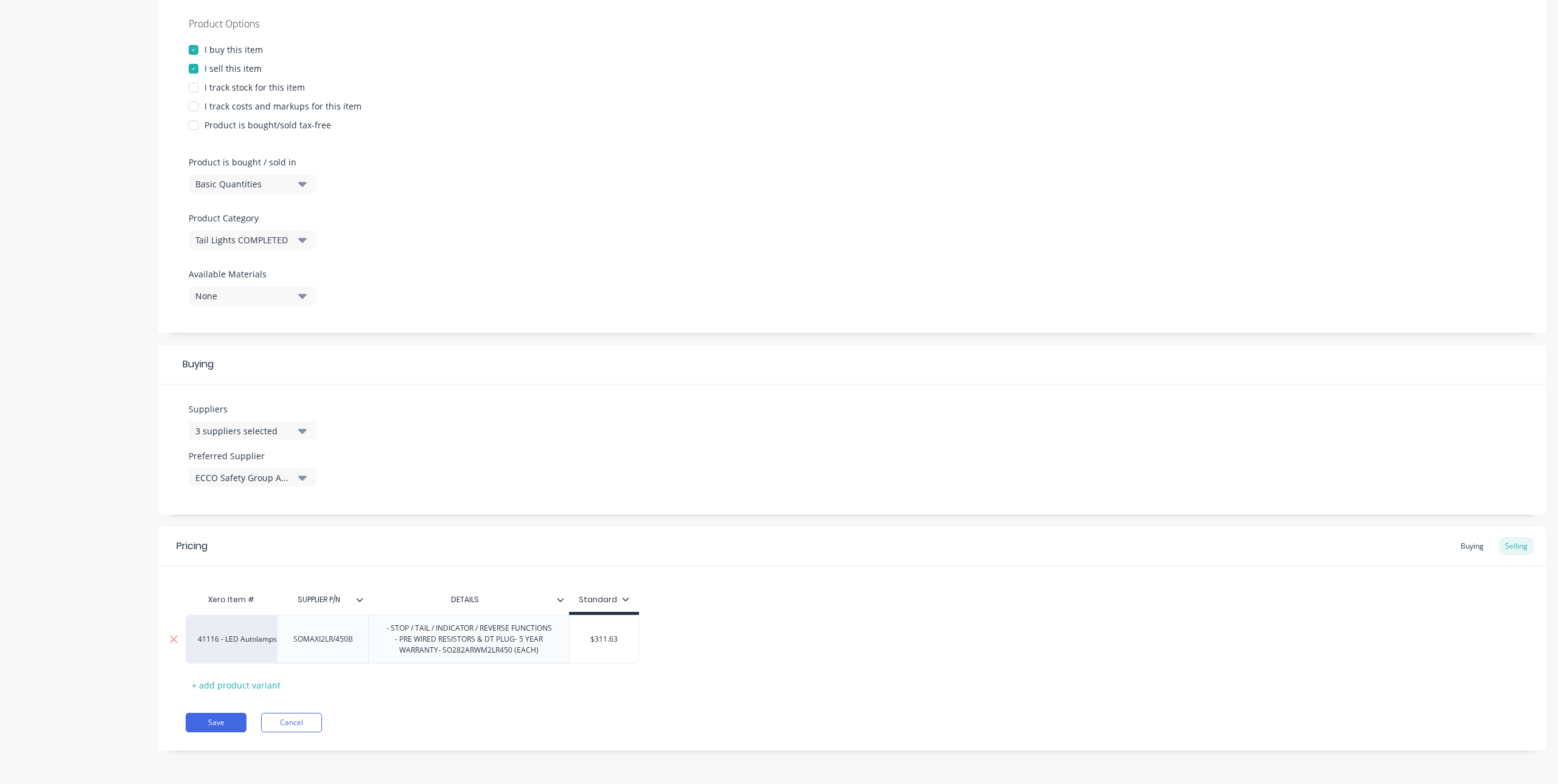
click at [515, 644] on div "- STOP / TAIL / INDICATOR / REVERSE FUNCTIONS - PRE WIRED RESISTORS & DT PLUG- …" at bounding box center [468, 640] width 190 height 38
click at [455, 654] on div "- STOP / TAIL / INDICATOR / REVERSE FUNCTIONS - PRE WIRED RESISTORS & DT PLUG -…" at bounding box center [469, 640] width 189 height 38
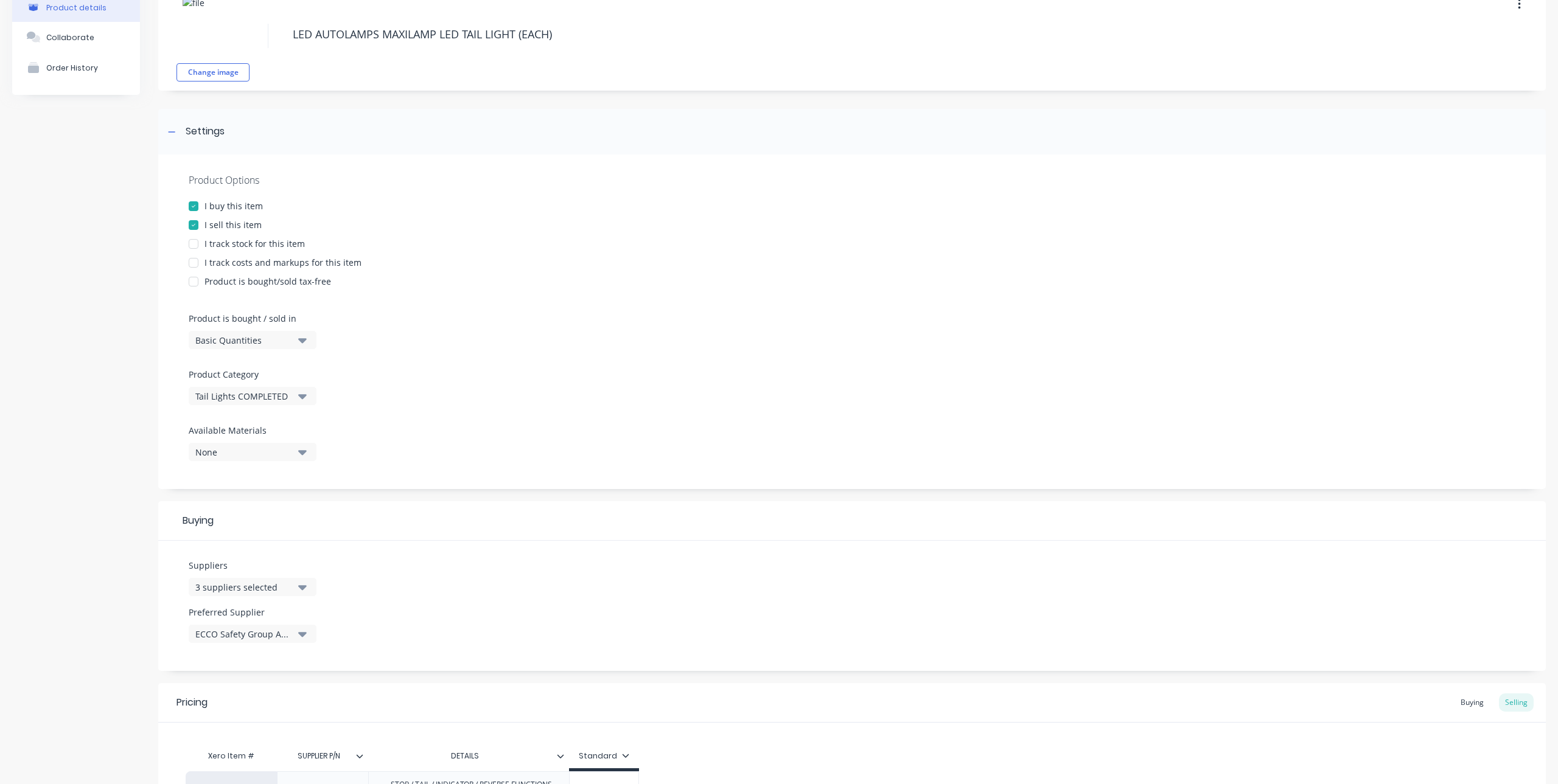
scroll to position [238, 0]
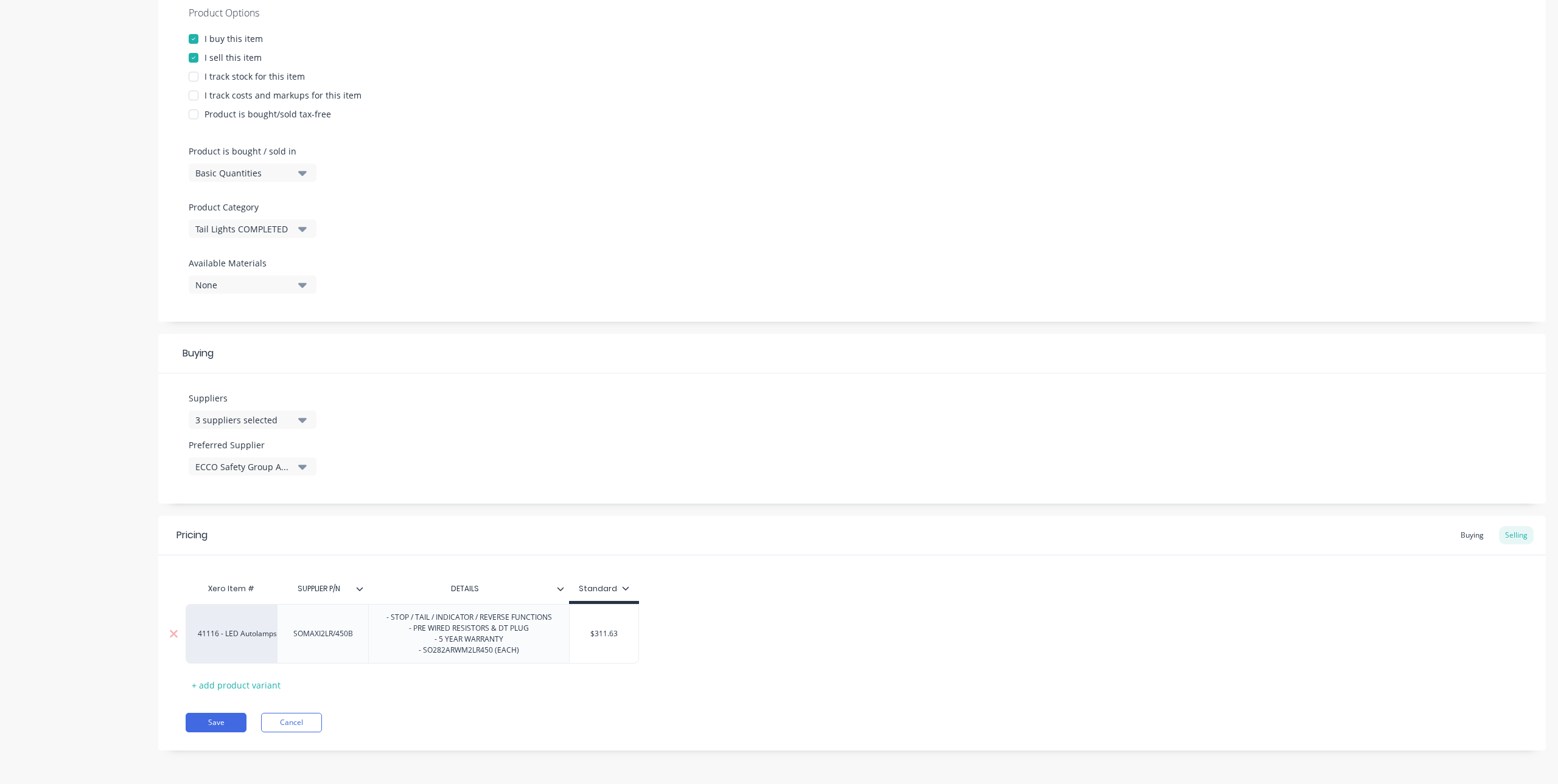
click at [446, 647] on div "- STOP / TAIL / INDICATOR / REVERSE FUNCTIONS - PRE WIRED RESISTORS & DT PLUG -…" at bounding box center [469, 633] width 185 height 49
click at [443, 644] on div "- STOP / TAIL / INDICATOR / REVERSE FUNCTIONS - PRE WIRED RESISTORS & DT PLUG -…" at bounding box center [469, 633] width 185 height 49
drag, startPoint x: 336, startPoint y: 639, endPoint x: 286, endPoint y: 652, distance: 51.7
click at [286, 652] on div "SOMAXI2LR/450B" at bounding box center [323, 633] width 92 height 60
copy div "SOMAXI2LR/450B"
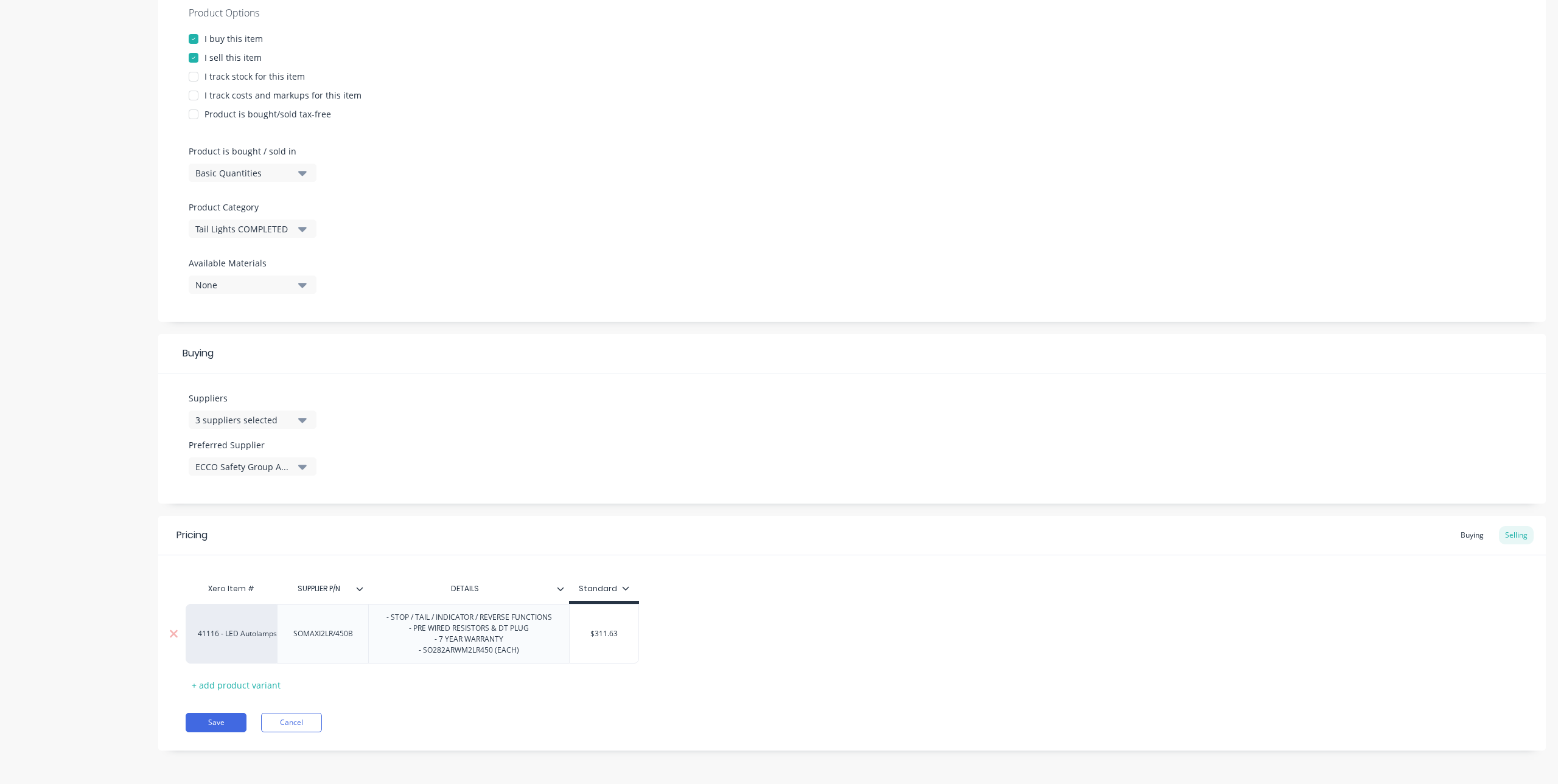
click at [519, 653] on div "- STOP / TAIL / INDICATOR / REVERSE FUNCTIONS - PRE WIRED RESISTORS & DT PLUG -…" at bounding box center [469, 633] width 185 height 49
drag, startPoint x: 492, startPoint y: 657, endPoint x: 423, endPoint y: 664, distance: 69.4
click at [423, 664] on div "Xero Item # SUPPLIER P/N DETAILS Standard 41116 - LED Autolamps Sales SOMAXI2LR…" at bounding box center [852, 636] width 1333 height 118
click at [528, 662] on div "- STOP / TAIL / INDICATOR / REVERSE FUNCTIONS - PRE WIRED RESISTORS & DT PLUG -…" at bounding box center [468, 633] width 201 height 60
click at [508, 666] on div "Xero Item # SUPPLIER P/N DETAILS Standard 41116 - LED Autolamps Sales SOMAXI2LR…" at bounding box center [852, 636] width 1333 height 118
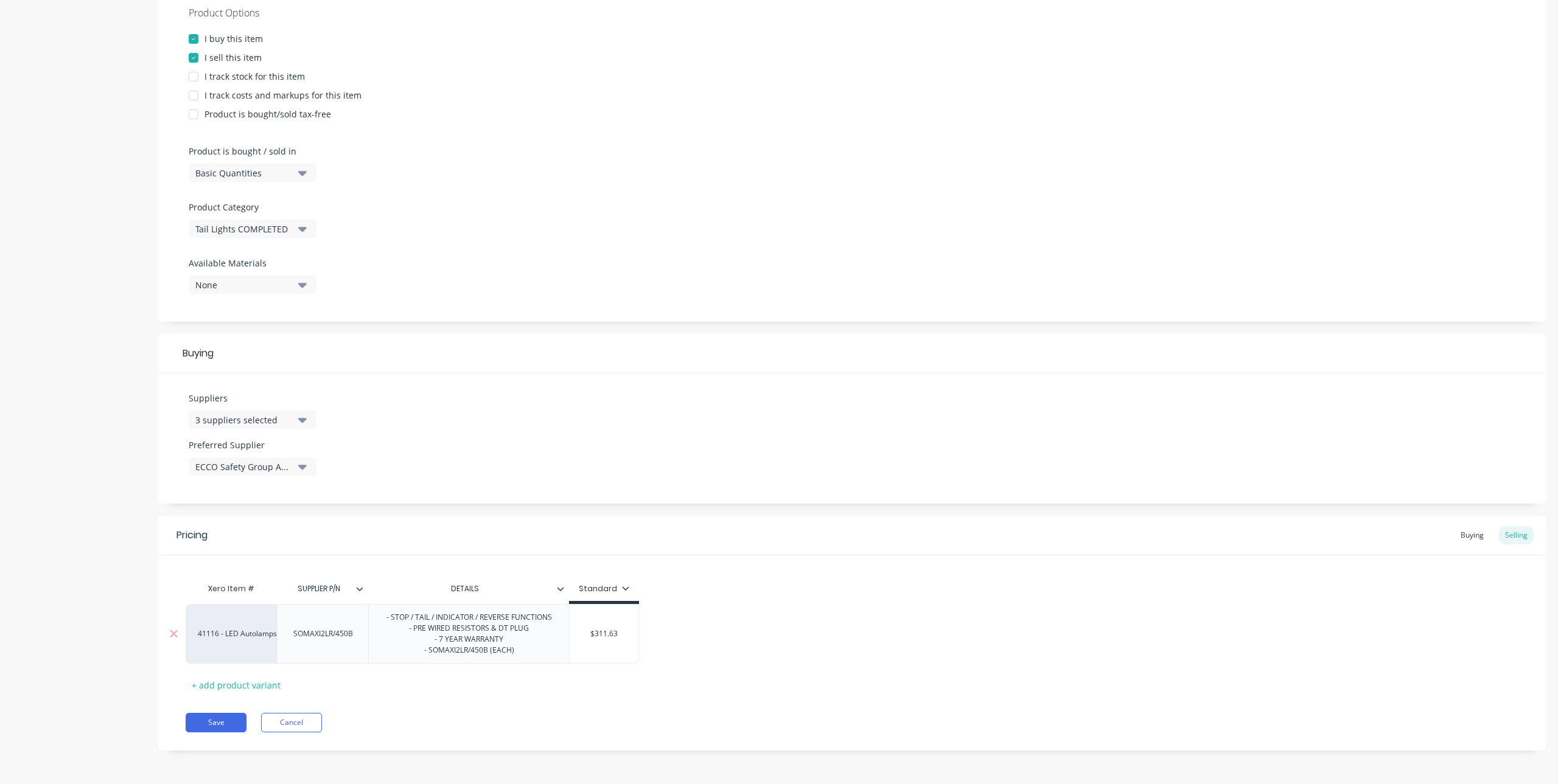
click at [491, 654] on div "- STOP / TAIL / INDICATOR / REVERSE FUNCTIONS - PRE WIRED RESISTORS & DT PLUG -…" at bounding box center [469, 633] width 185 height 49
click at [489, 658] on div "- STOP / TAIL / INDICATOR / REVERSE FUNCTIONS - PRE WIRED RESISTORS & DT PLUG -…" at bounding box center [468, 633] width 201 height 60
click at [524, 654] on div "- STOP / TAIL / INDICATOR / REVERSE FUNCTIONS - PRE WIRED RESISTORS & DT PLUG -…" at bounding box center [469, 633] width 185 height 49
click at [528, 673] on div "Xero Item # SUPPLIER P/N DETAILS Standard 41116 - LED Autolamps Sales SOMAXI2LR…" at bounding box center [852, 636] width 1333 height 118
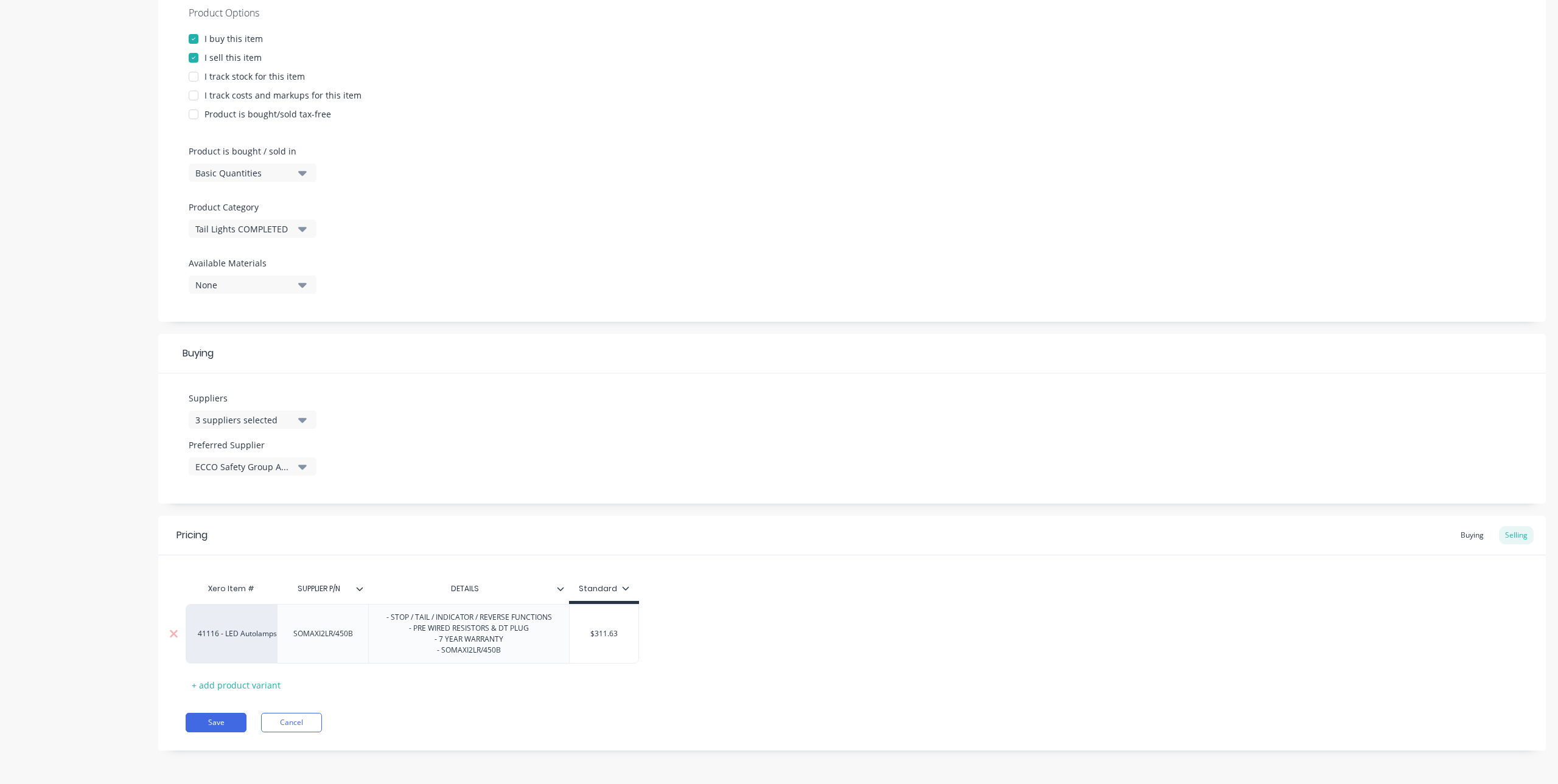
click at [531, 632] on div "- STOP / TAIL / INDICATOR / REVERSE FUNCTIONS - PRE WIRED RESISTORS & DT PLUG -…" at bounding box center [469, 633] width 185 height 49
click at [548, 695] on div "Xero Item # SUPPLIER P/N DETAILS Standard 41116 - LED Autolamps Sales SOMAXI2LR…" at bounding box center [852, 636] width 1333 height 118
click at [363, 593] on div at bounding box center [364, 589] width 7 height 11
click at [357, 384] on div at bounding box center [357, 385] width 24 height 24
click at [356, 531] on div at bounding box center [357, 531] width 24 height 24
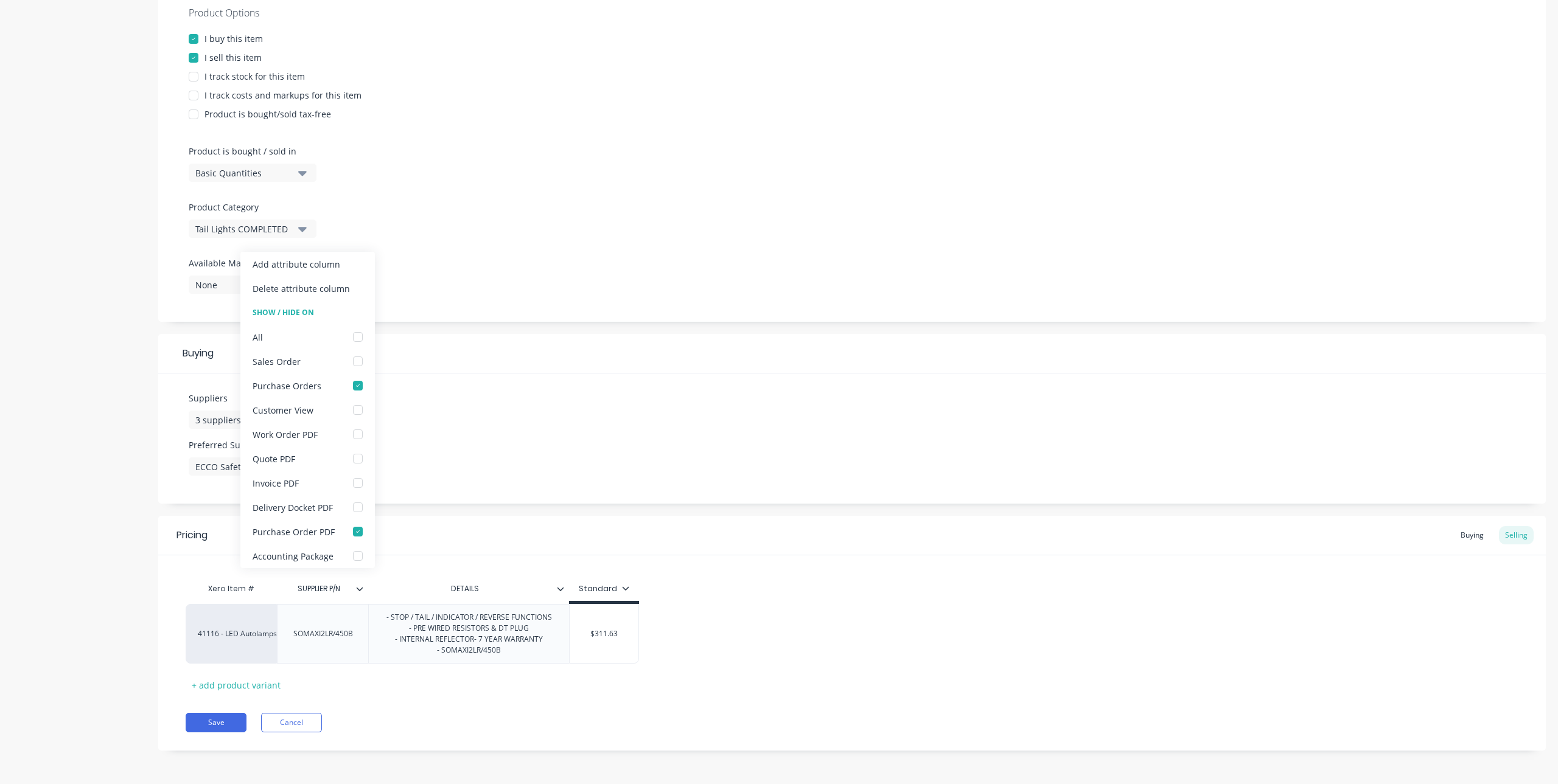
click at [528, 552] on div "Pricing Buying Selling" at bounding box center [852, 536] width 1387 height 40
click at [563, 594] on div at bounding box center [565, 589] width 7 height 11
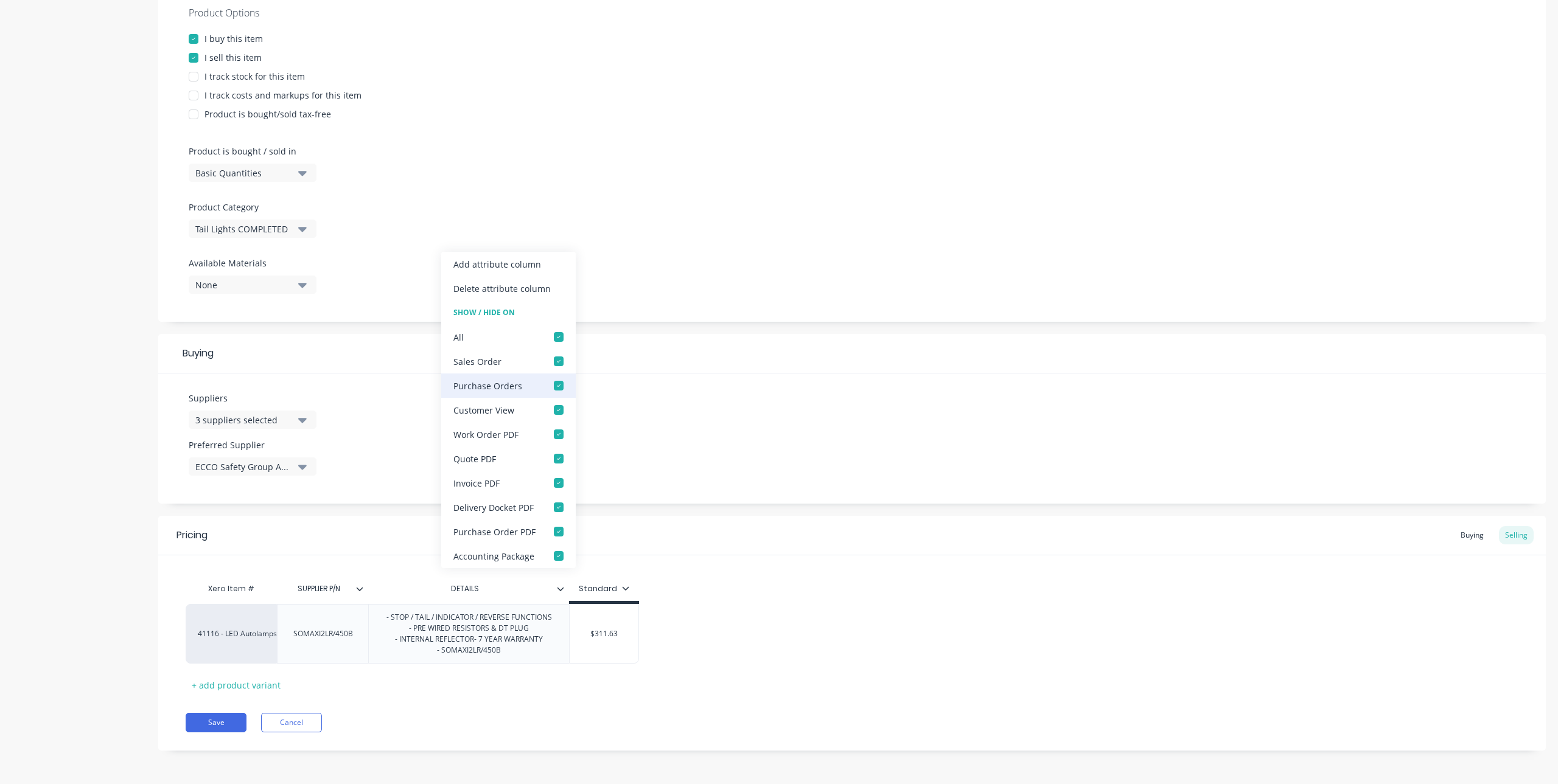
click at [562, 384] on div at bounding box center [558, 385] width 24 height 24
click at [560, 523] on div at bounding box center [558, 531] width 24 height 24
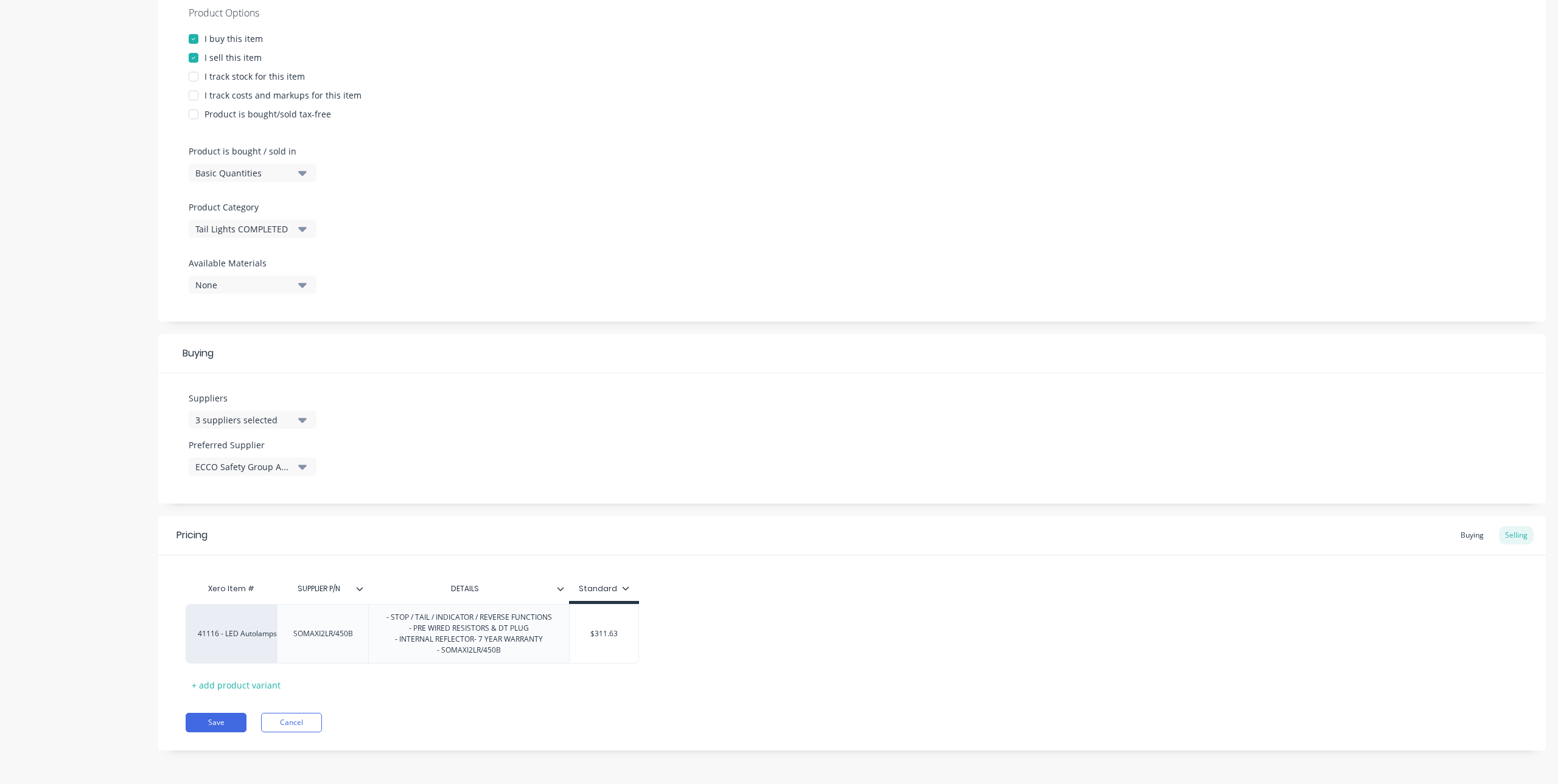
click at [660, 730] on div "Save Cancel" at bounding box center [866, 723] width 1360 height 19
click at [224, 733] on button "Save" at bounding box center [216, 723] width 61 height 19
type textarea "x"
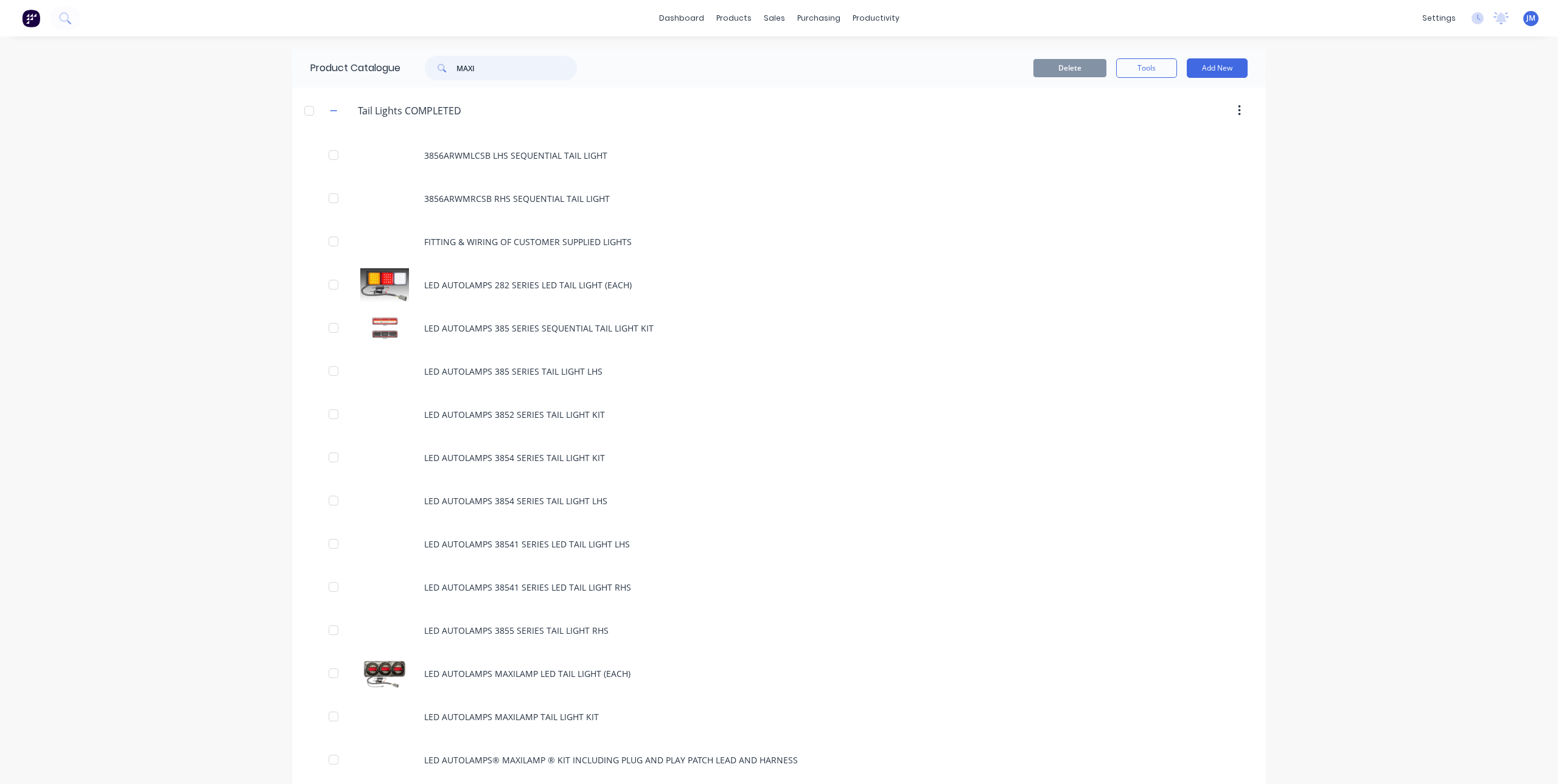
drag, startPoint x: 516, startPoint y: 69, endPoint x: 383, endPoint y: 80, distance: 133.5
click at [383, 80] on div "Product Catalogue MAXI" at bounding box center [449, 68] width 315 height 39
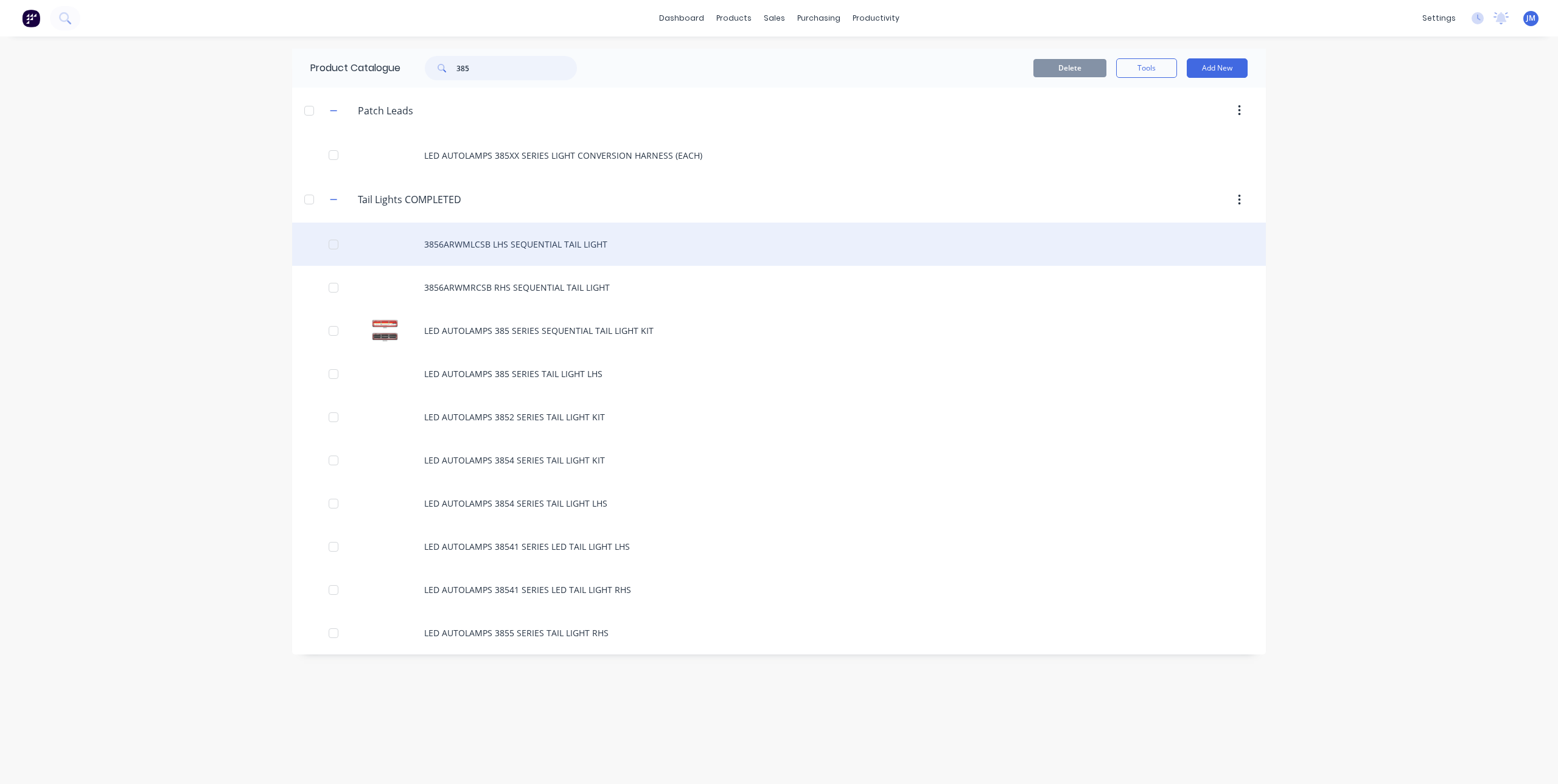
click at [334, 244] on div at bounding box center [333, 244] width 24 height 24
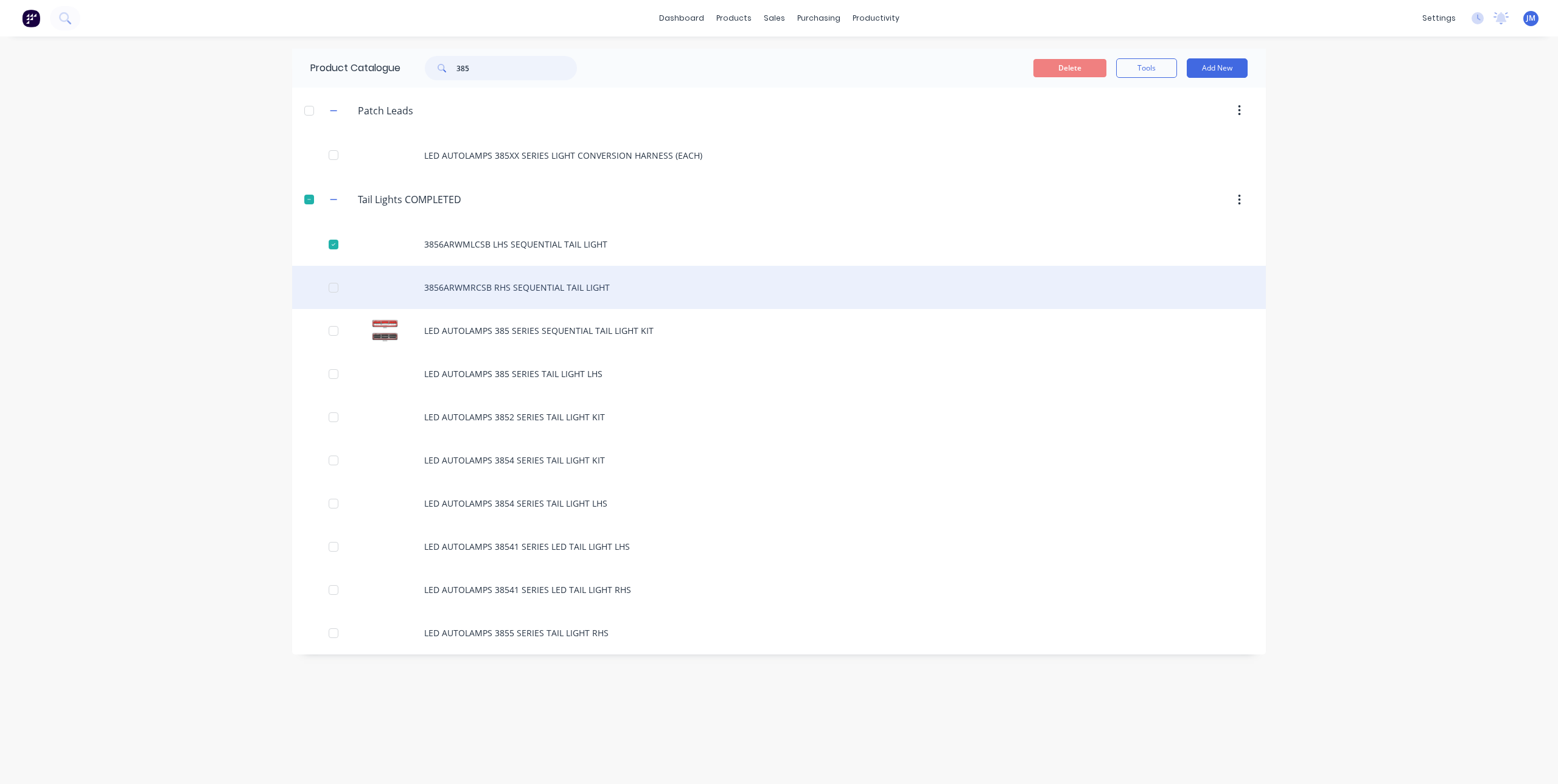
click at [331, 283] on div at bounding box center [333, 287] width 24 height 24
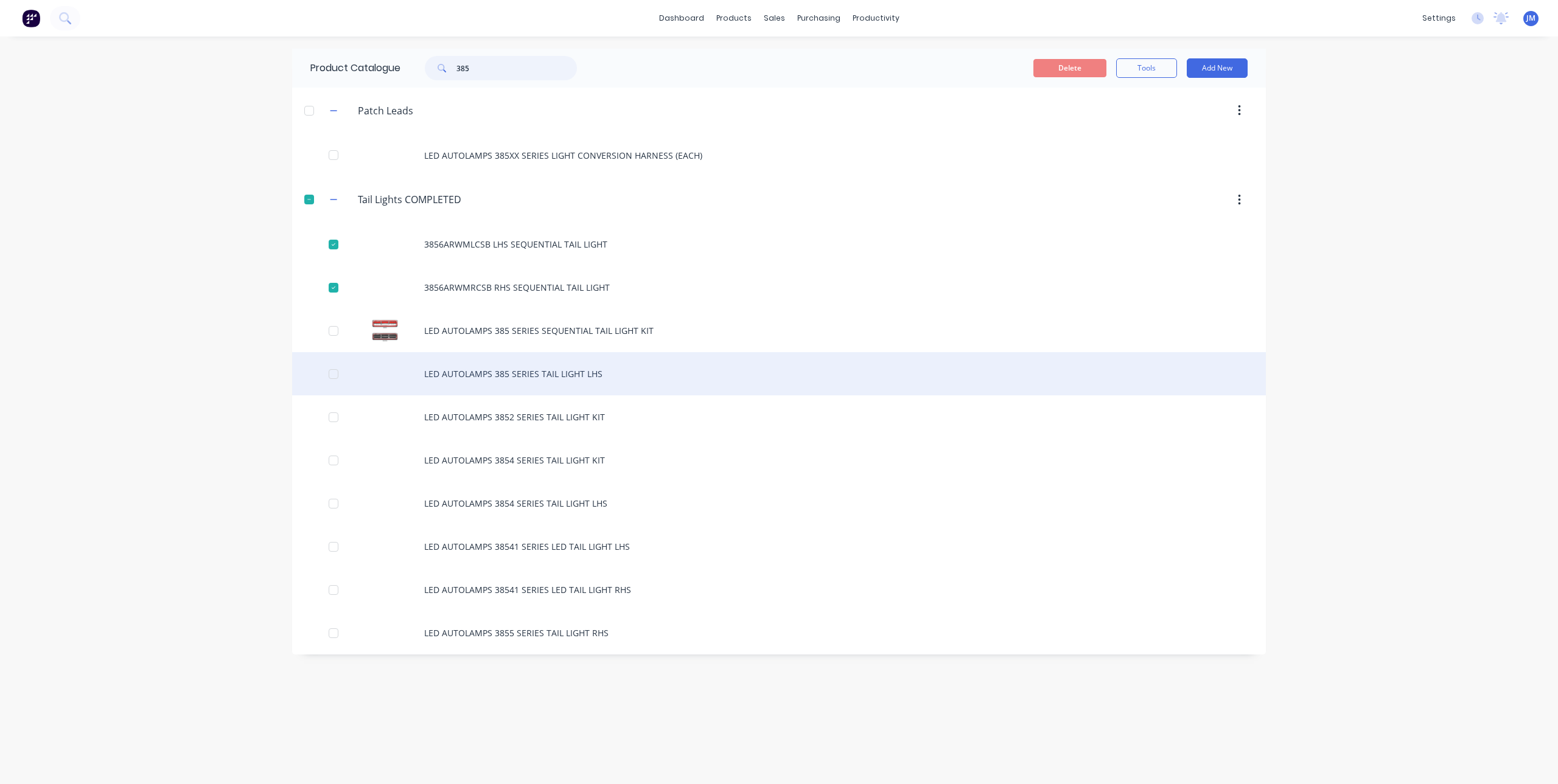
click at [332, 374] on div at bounding box center [333, 373] width 24 height 24
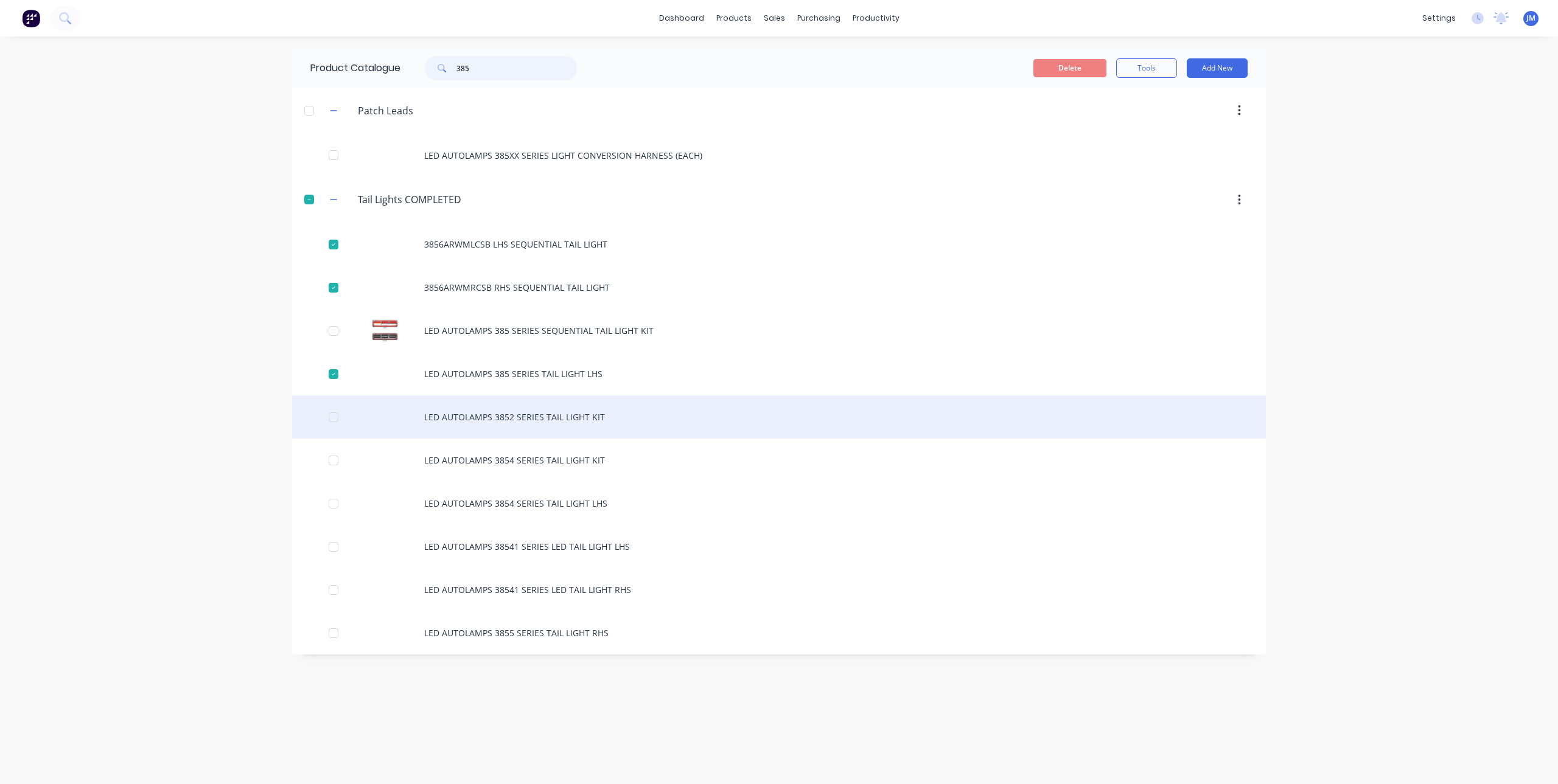
click at [337, 413] on div at bounding box center [333, 417] width 24 height 24
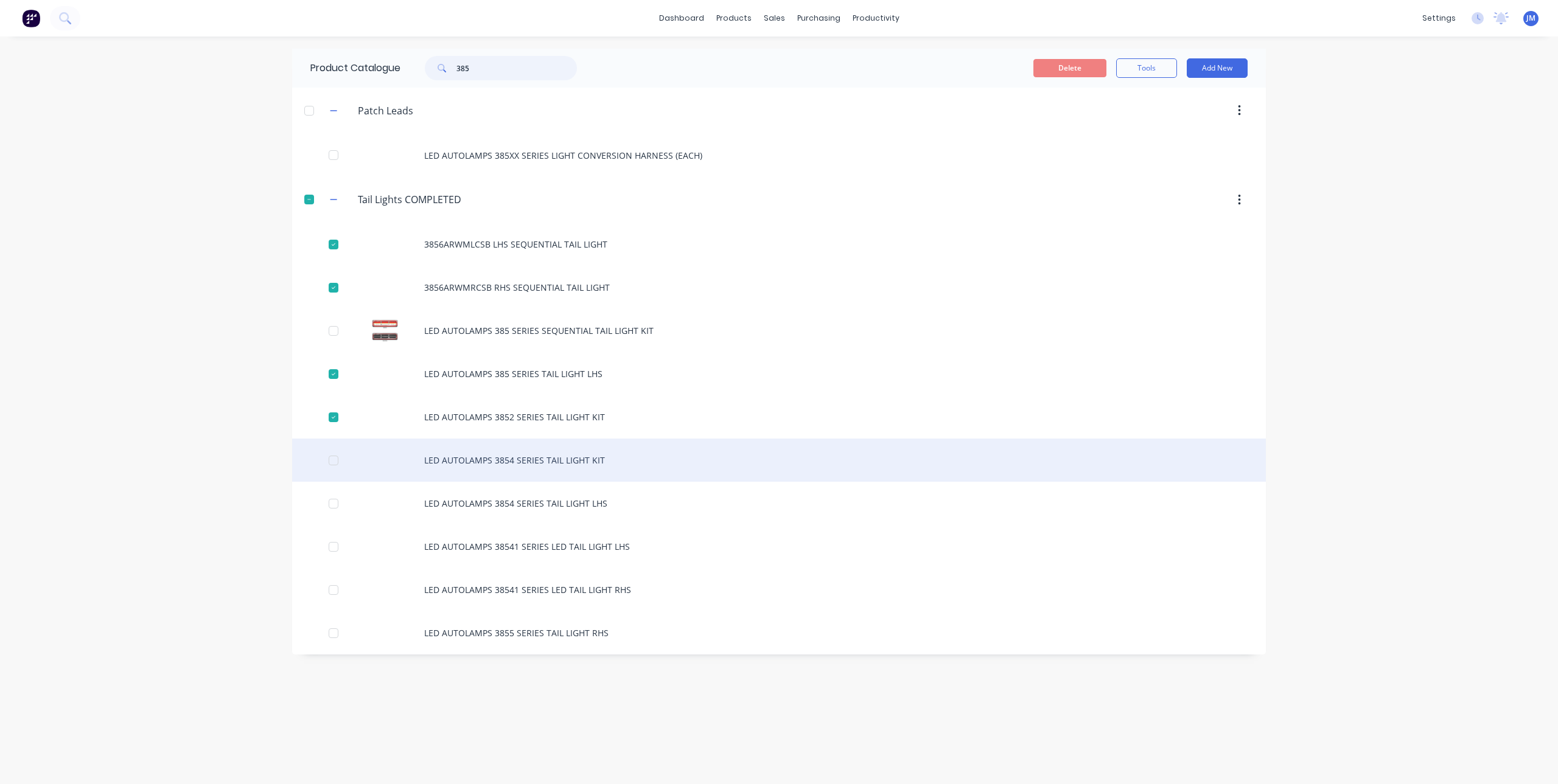
drag, startPoint x: 331, startPoint y: 460, endPoint x: 332, endPoint y: 466, distance: 6.1
click at [331, 460] on div at bounding box center [333, 460] width 24 height 24
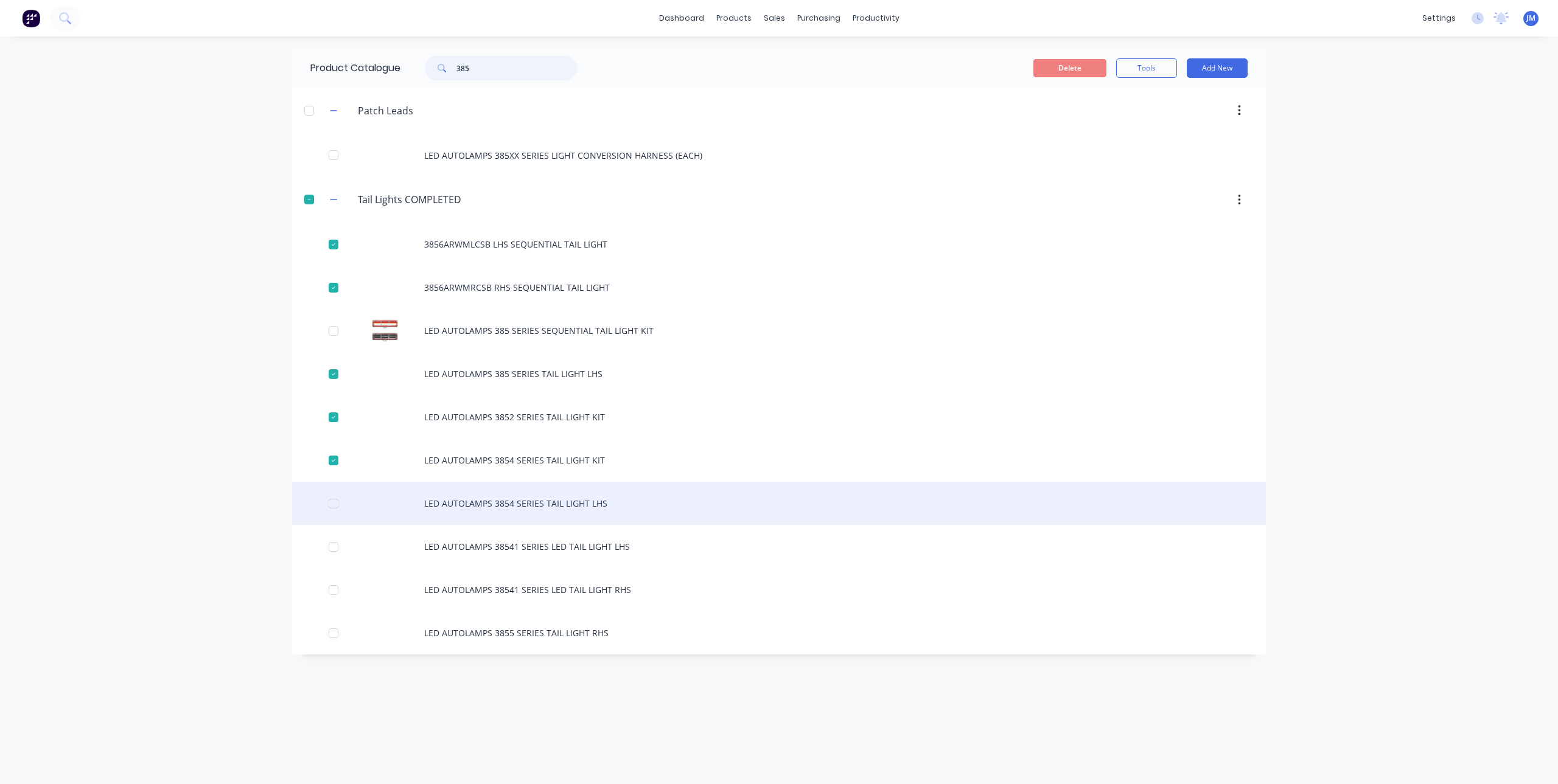
click at [338, 503] on div at bounding box center [333, 503] width 24 height 24
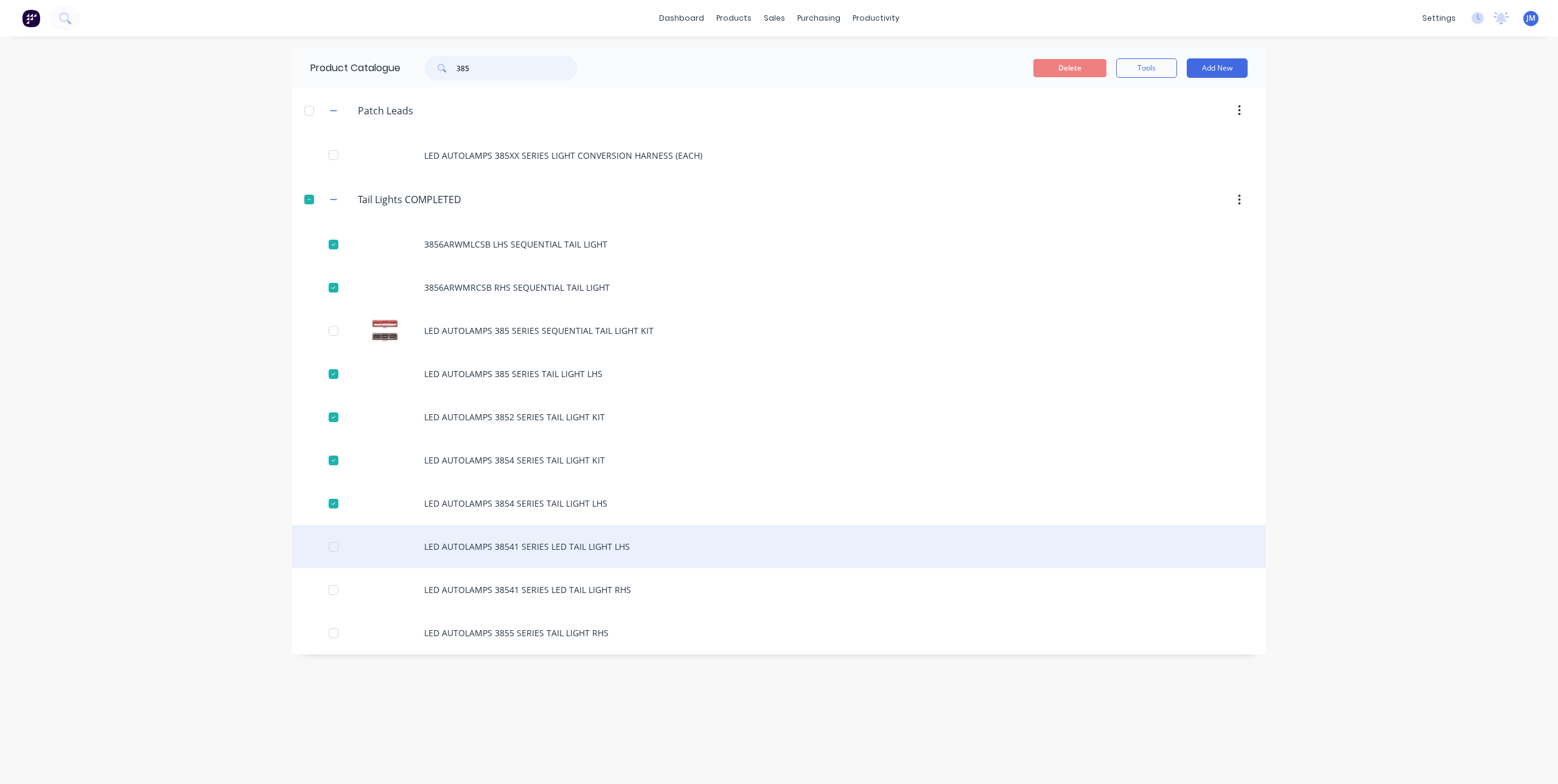
click at [335, 551] on div at bounding box center [333, 546] width 24 height 24
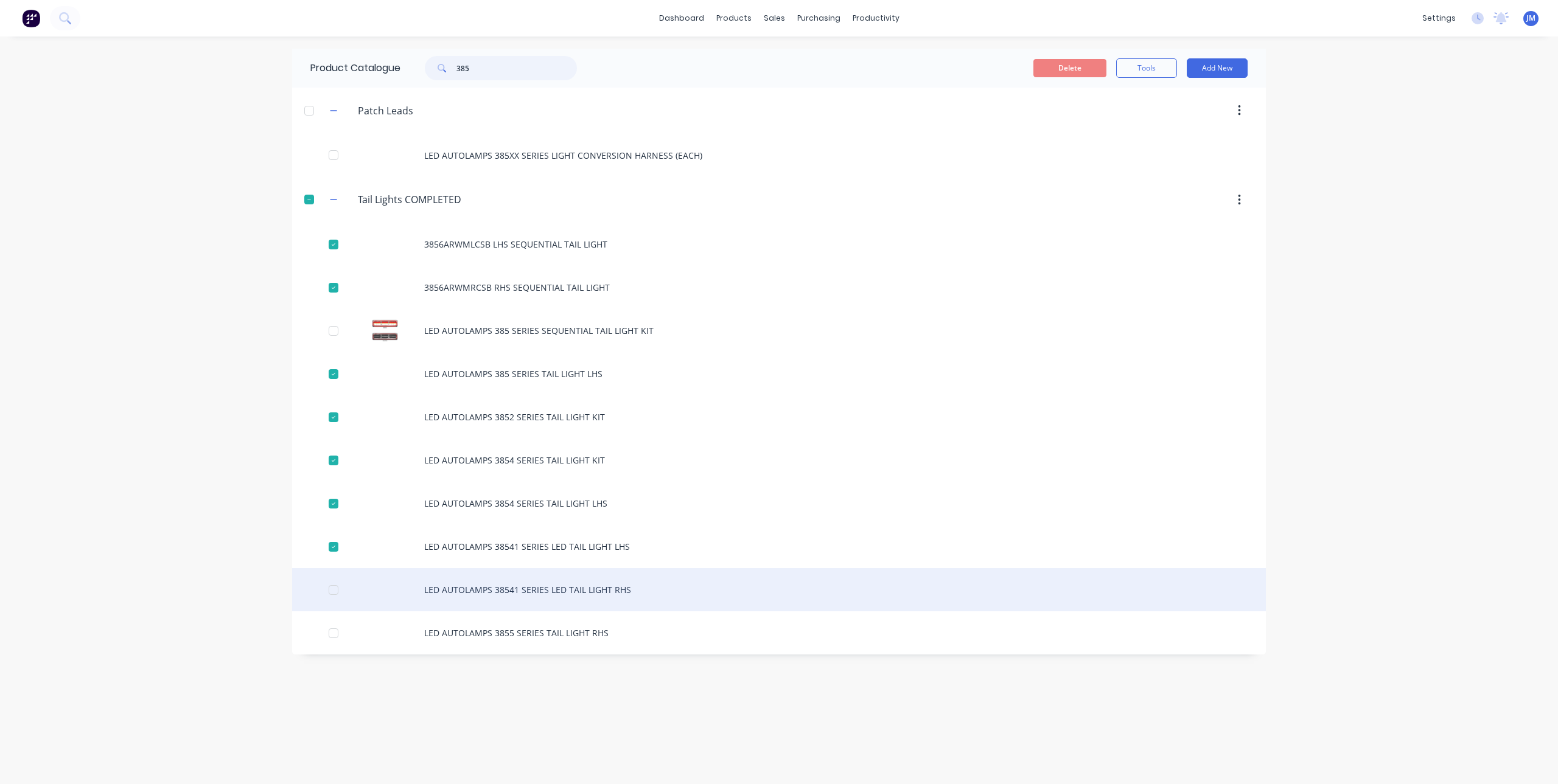
click at [336, 594] on div at bounding box center [333, 590] width 24 height 24
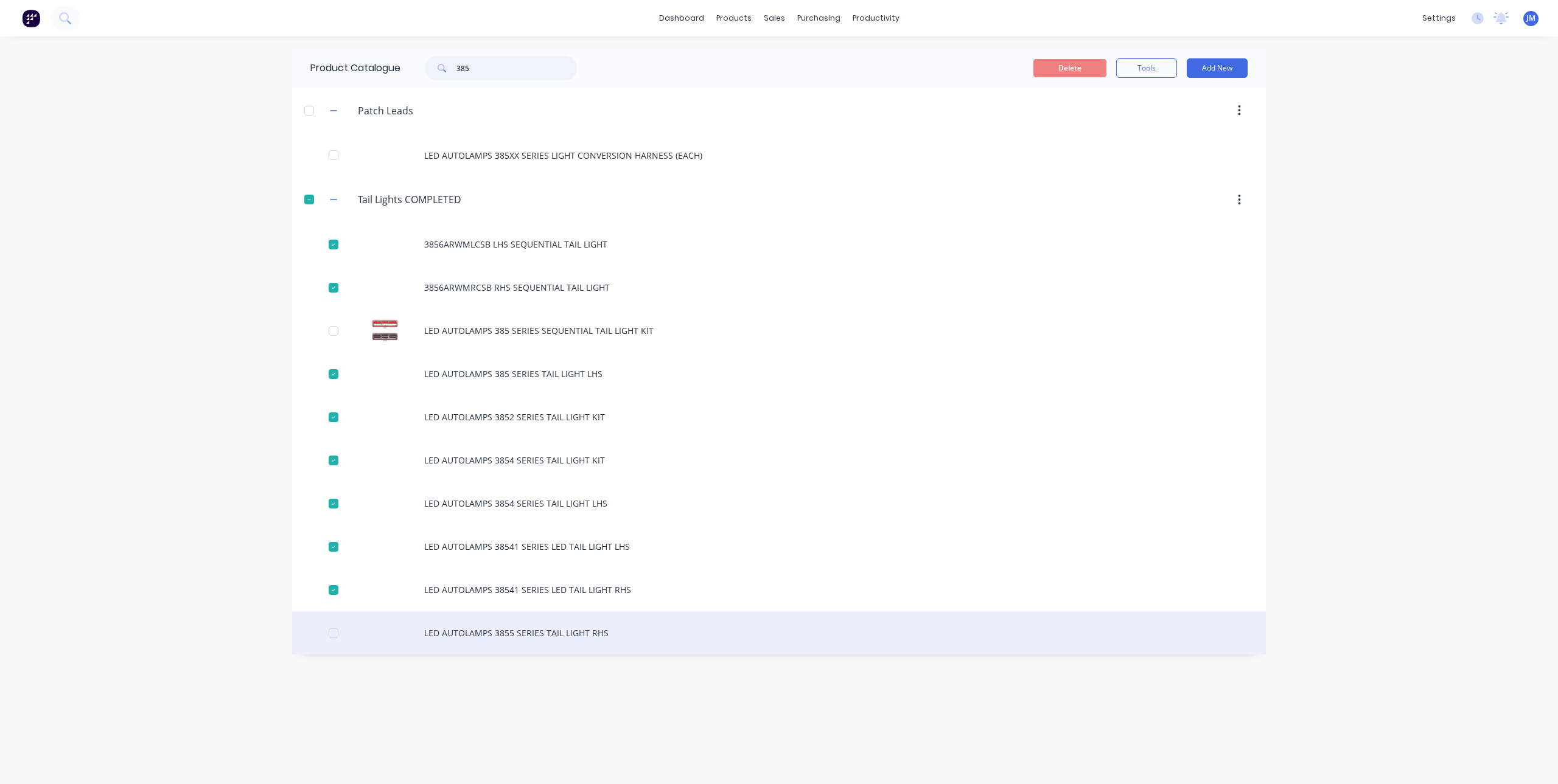
click at [337, 635] on div at bounding box center [333, 633] width 24 height 24
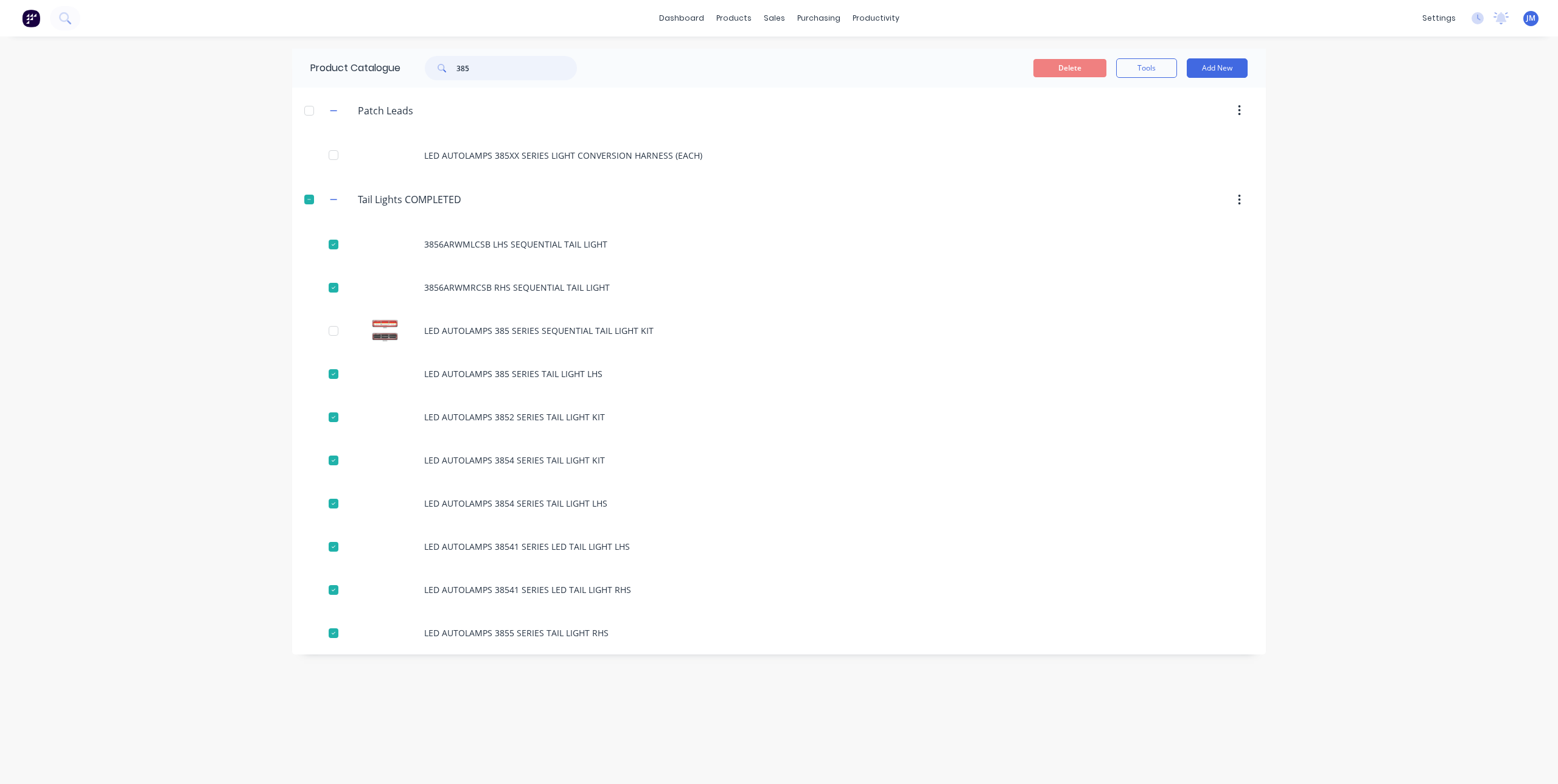
type input "385"
click at [308, 202] on div at bounding box center [309, 199] width 24 height 24
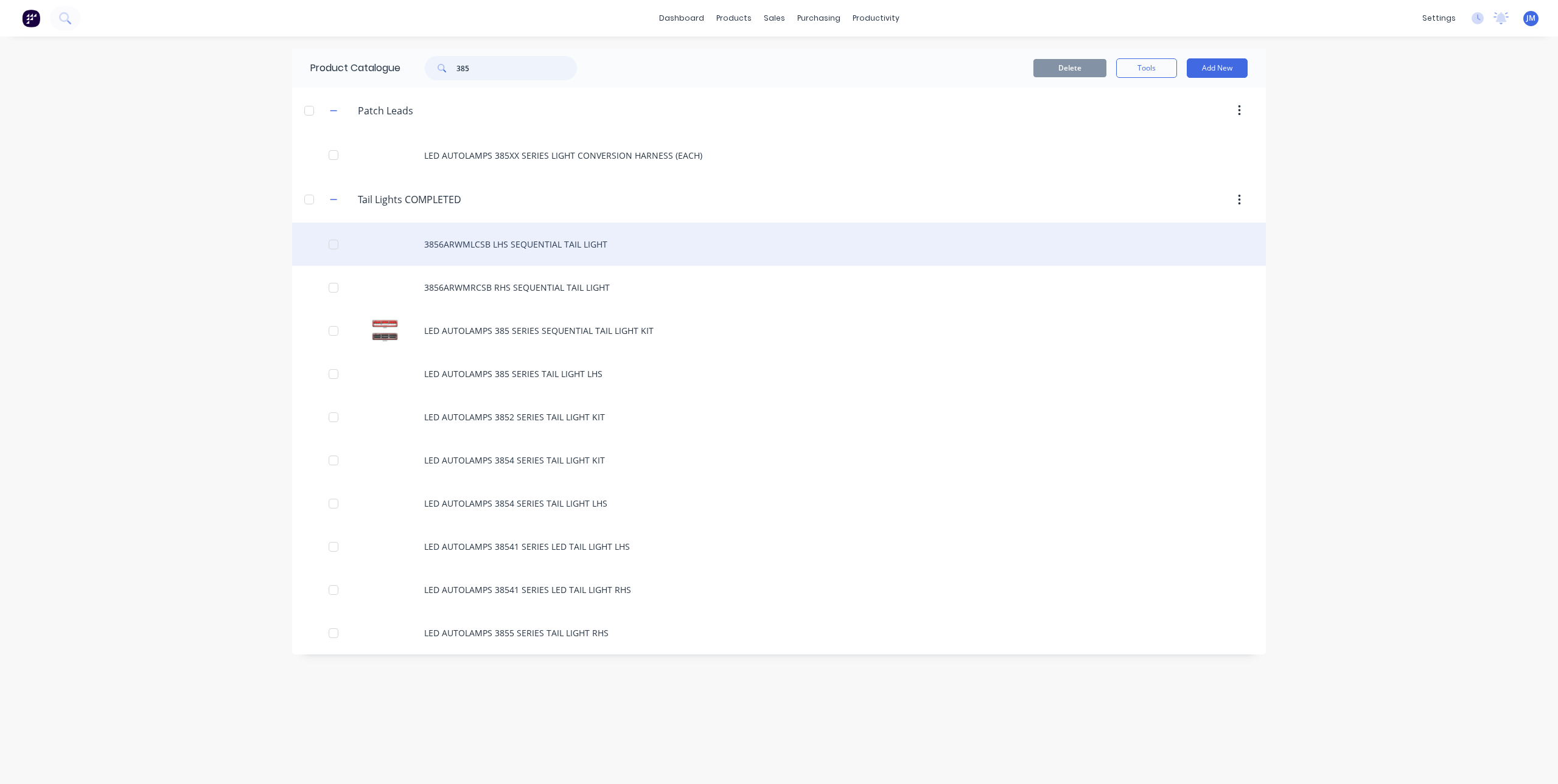
click at [335, 249] on div at bounding box center [333, 244] width 24 height 24
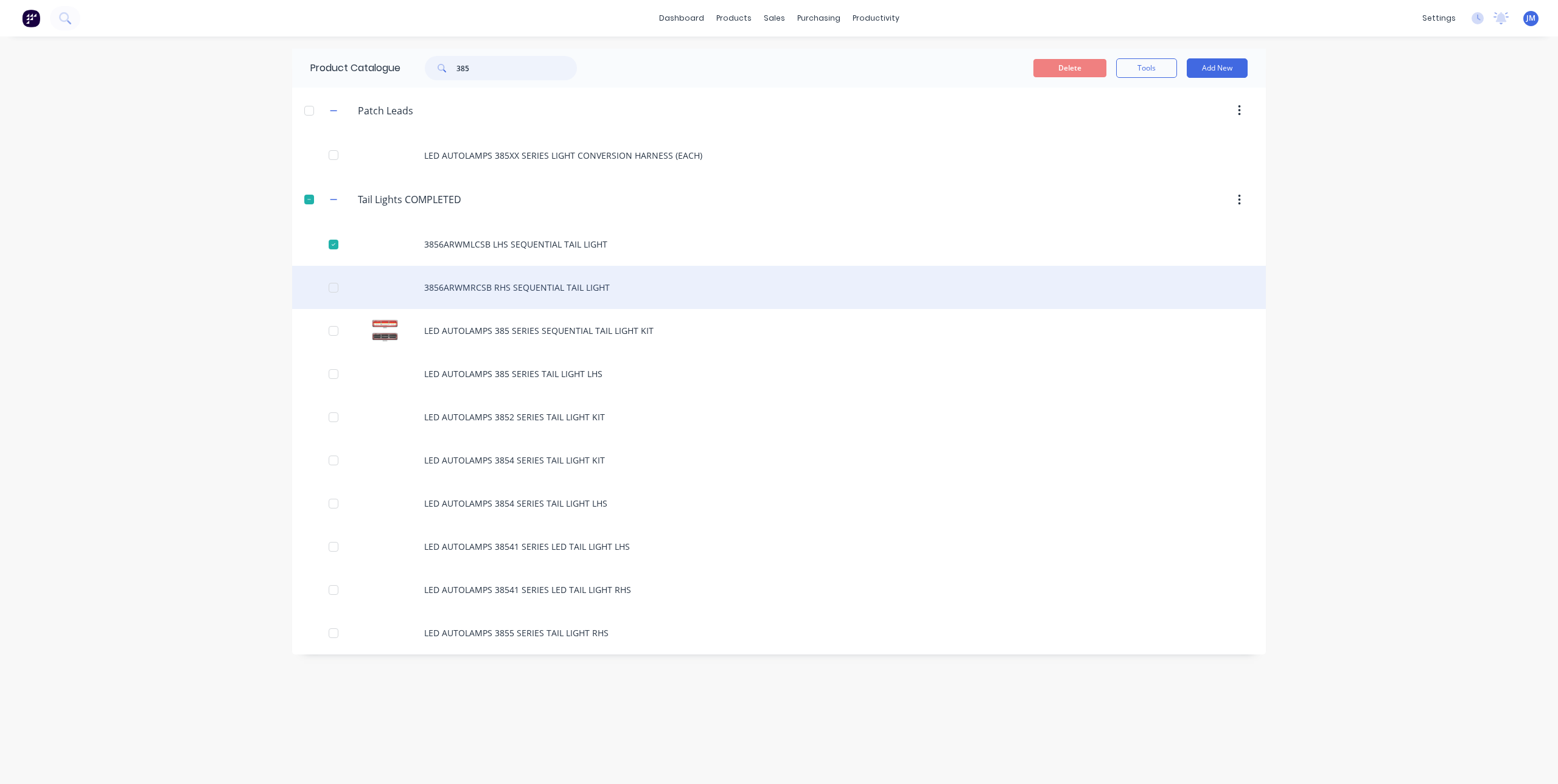
click at [334, 290] on div at bounding box center [333, 287] width 24 height 24
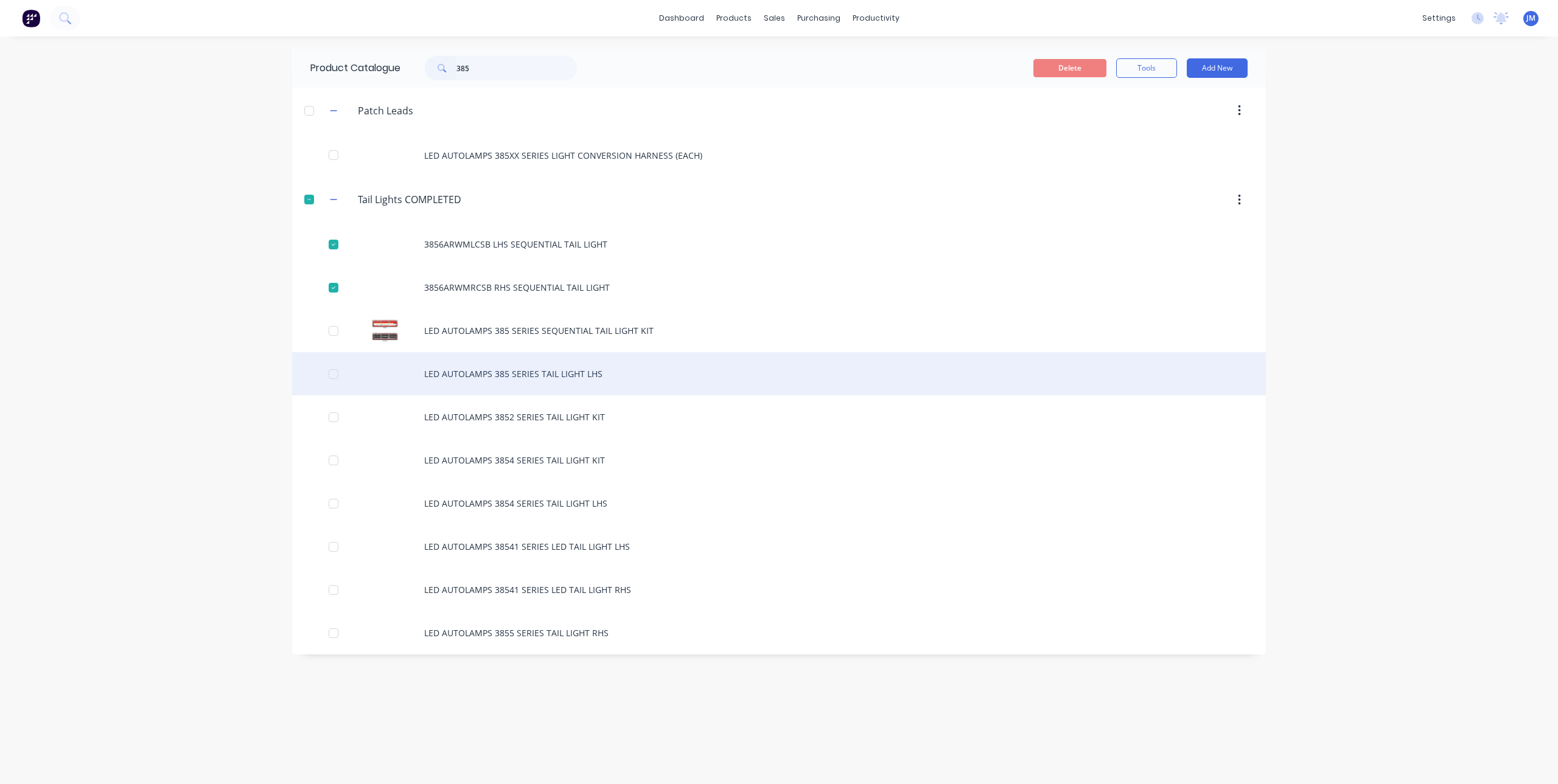
click at [315, 388] on div "LED AUTOLAMPS 385 SERIES TAIL LIGHT LHS" at bounding box center [779, 374] width 973 height 43
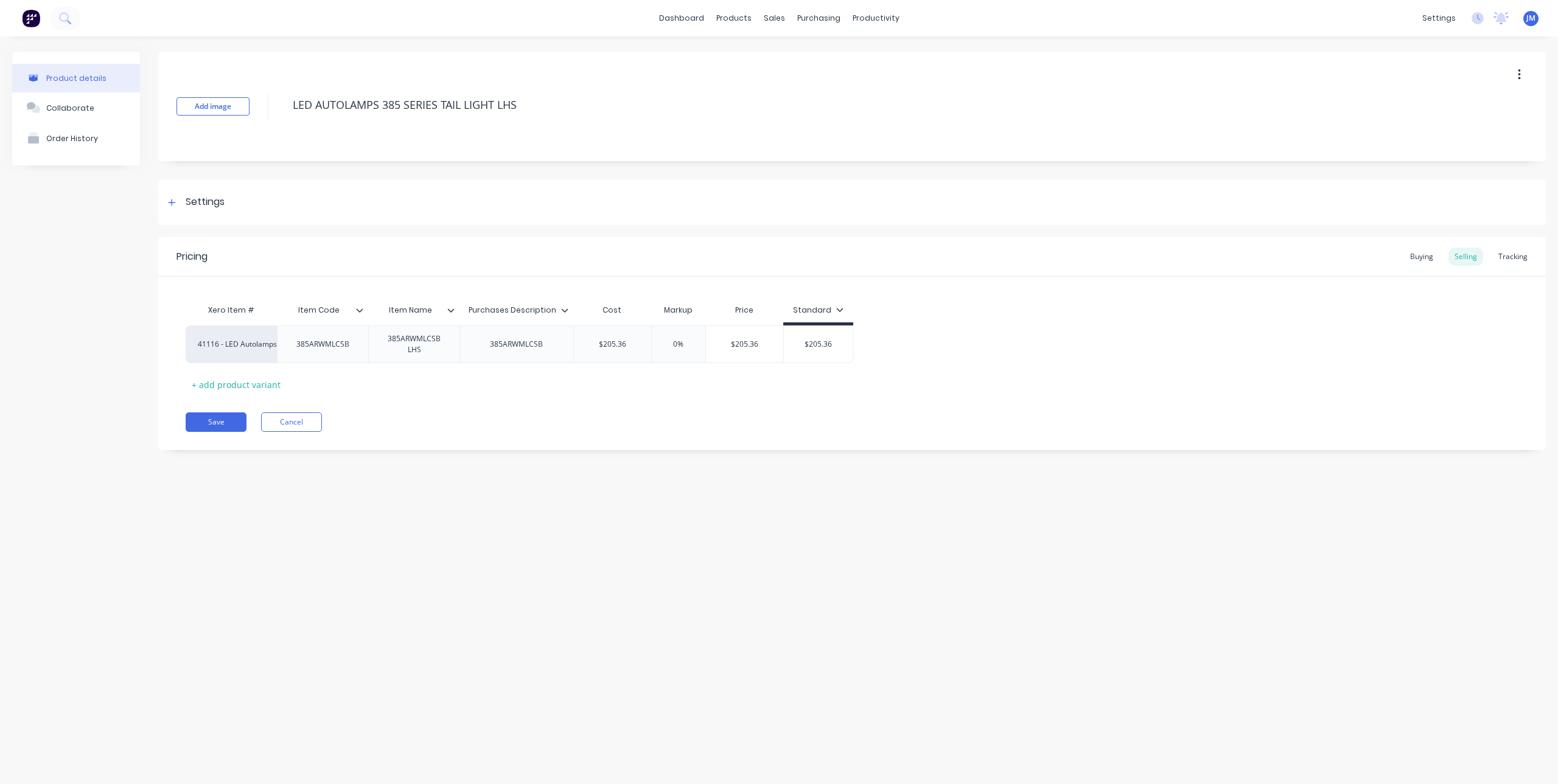
type textarea "x"
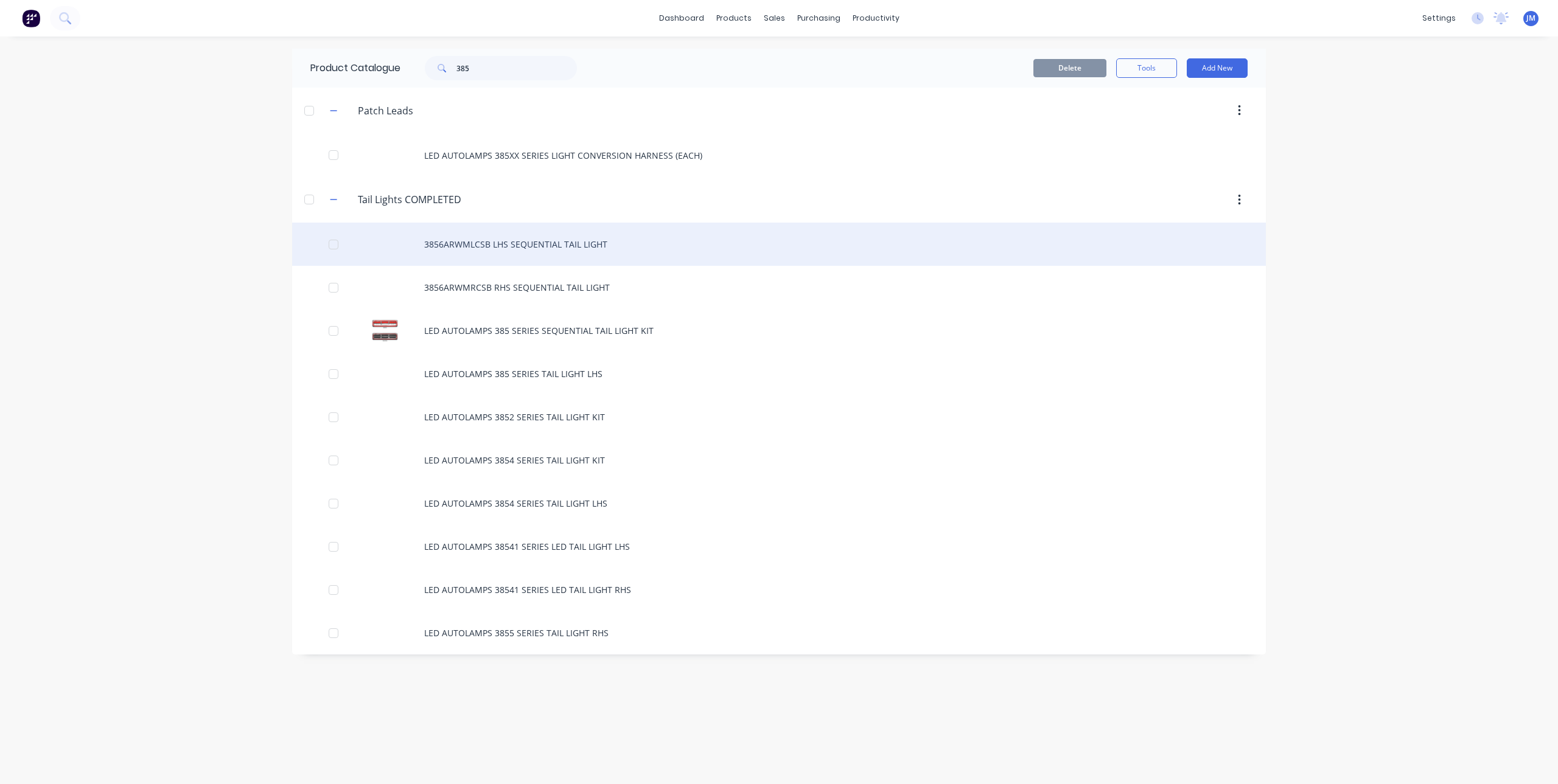
click at [336, 253] on div at bounding box center [333, 244] width 24 height 24
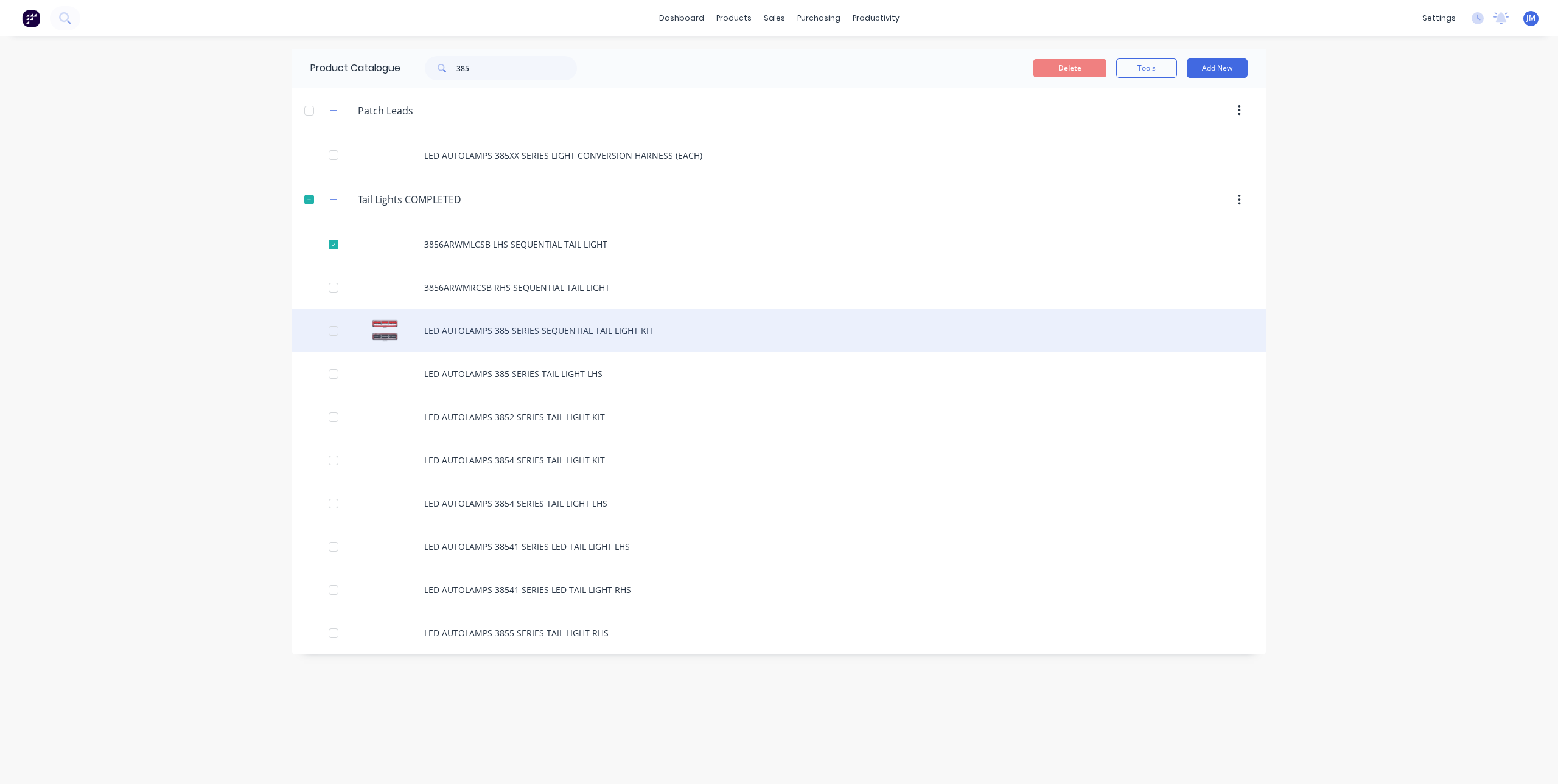
drag, startPoint x: 331, startPoint y: 289, endPoint x: 340, endPoint y: 326, distance: 38.1
click at [331, 291] on div at bounding box center [333, 287] width 24 height 24
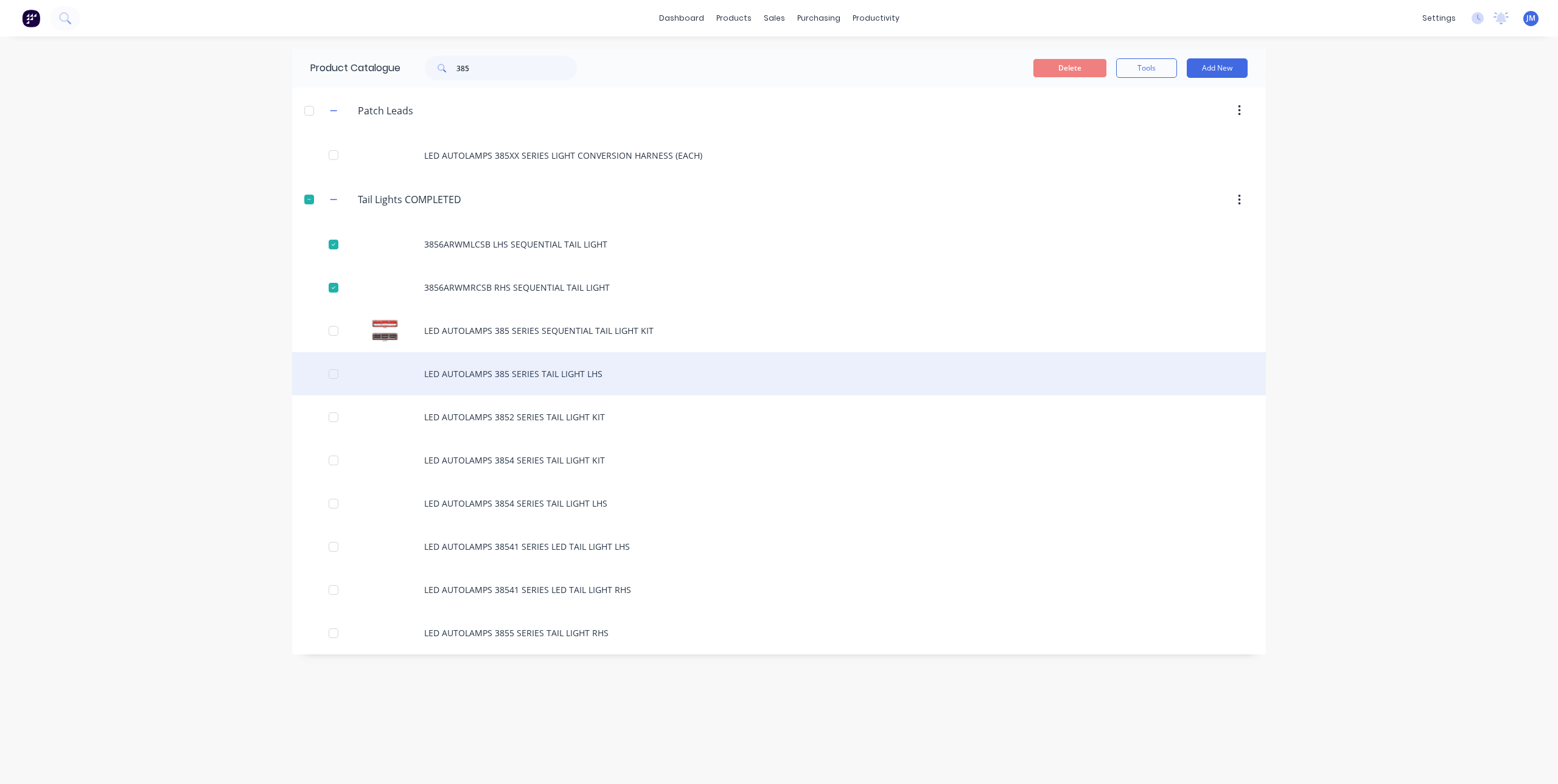
click at [336, 370] on div at bounding box center [333, 373] width 24 height 24
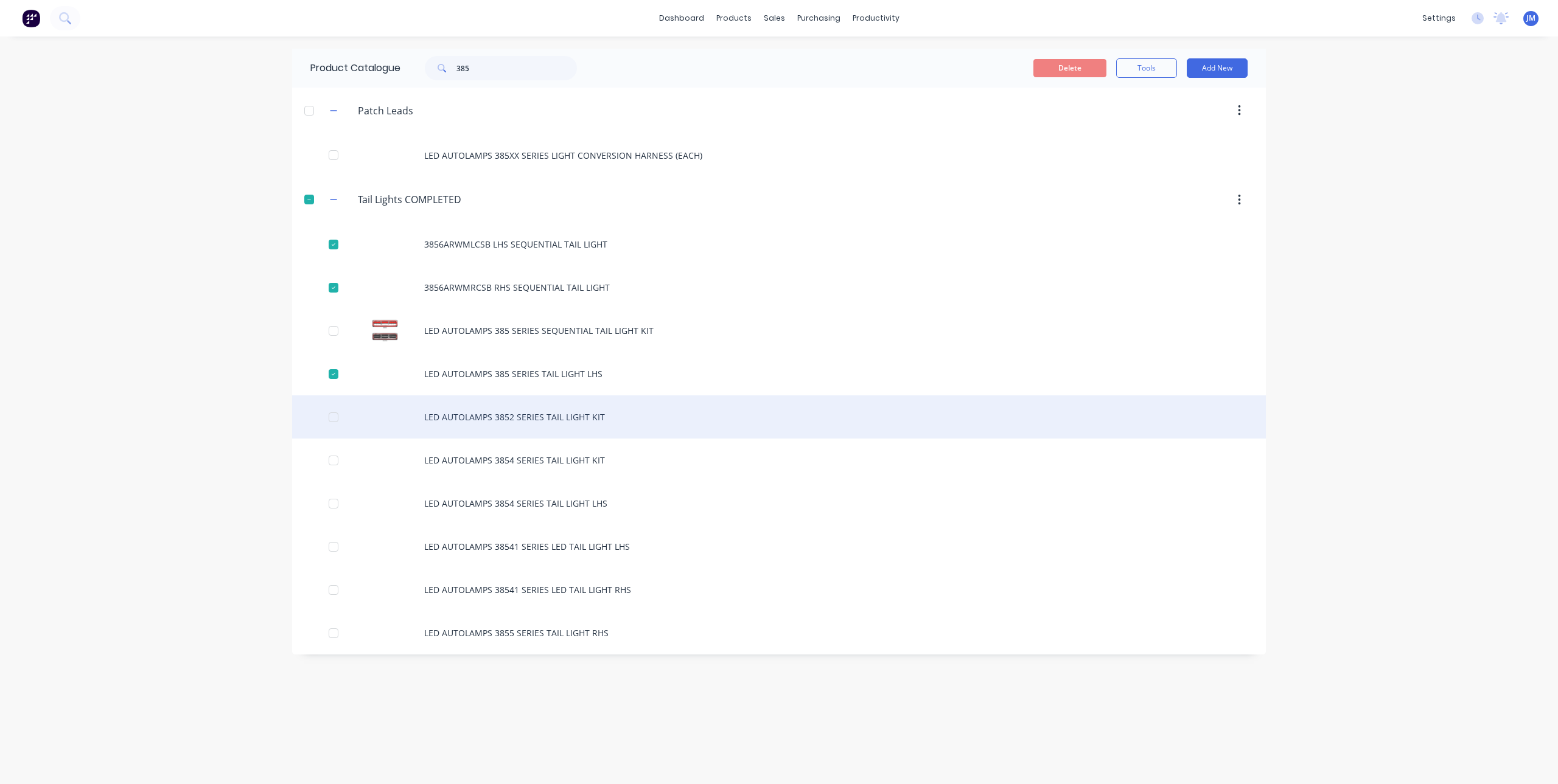
click at [340, 418] on div at bounding box center [333, 417] width 24 height 24
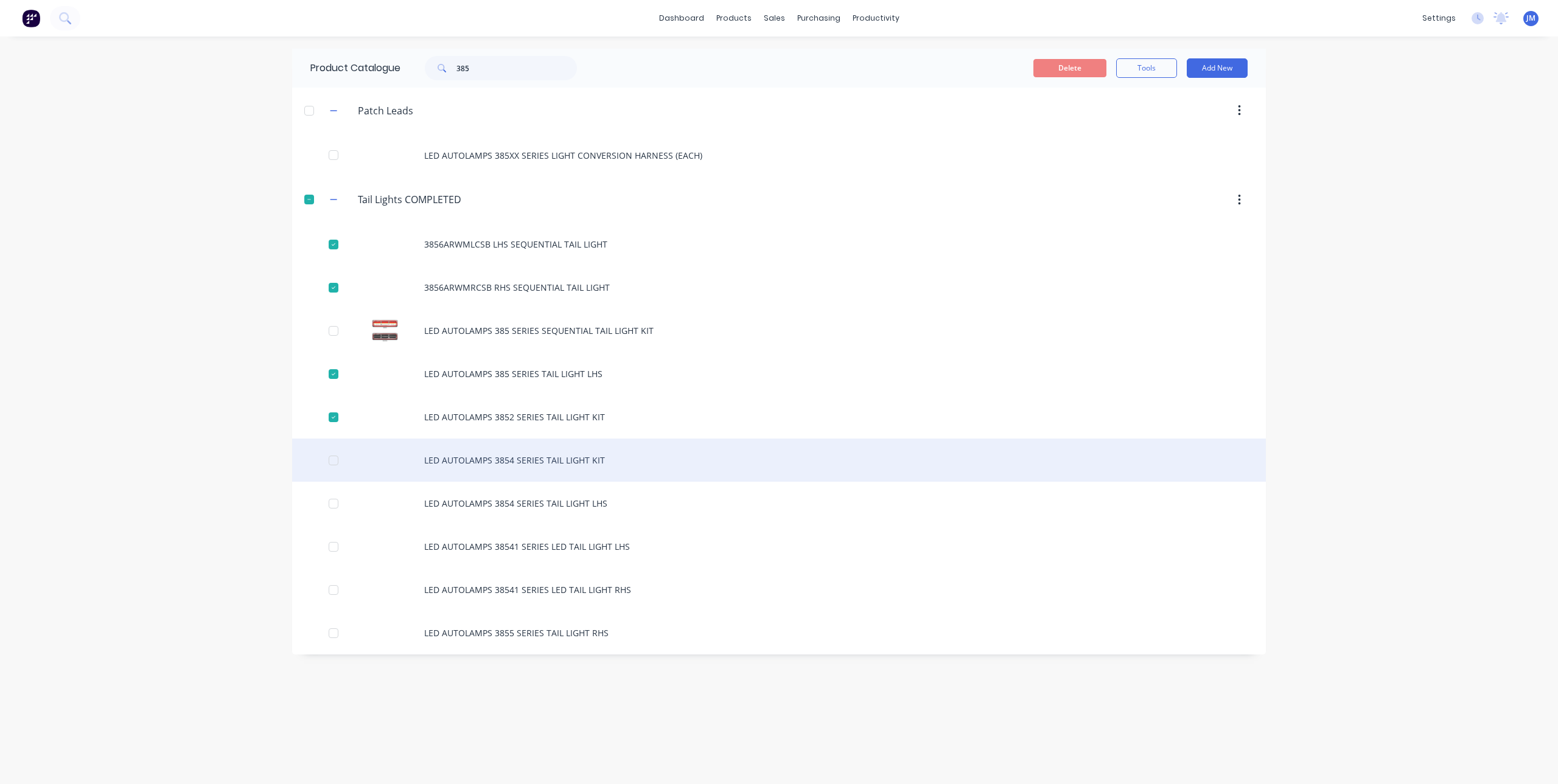
click at [338, 452] on div at bounding box center [333, 460] width 24 height 24
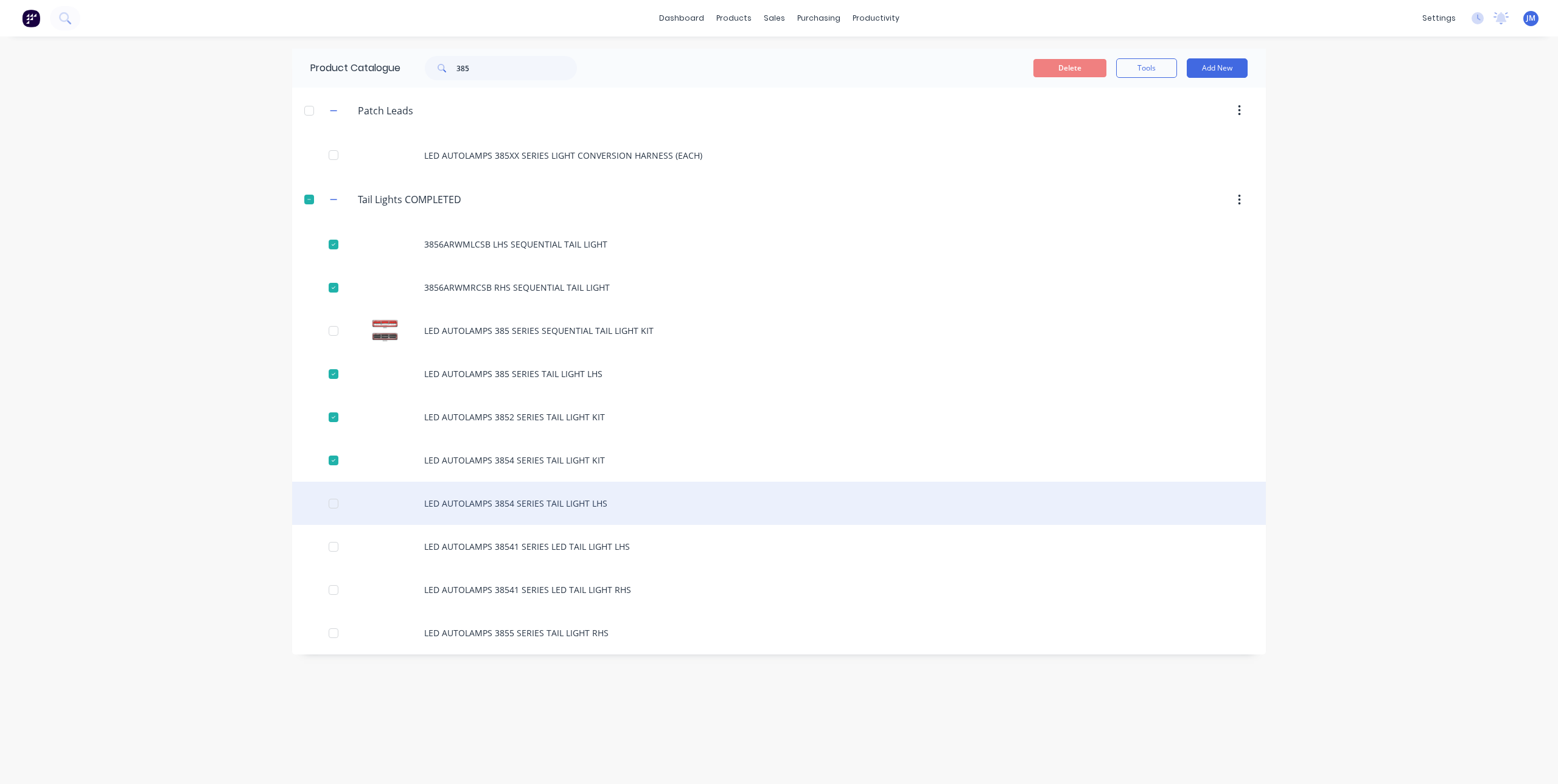
click at [335, 509] on div at bounding box center [333, 503] width 24 height 24
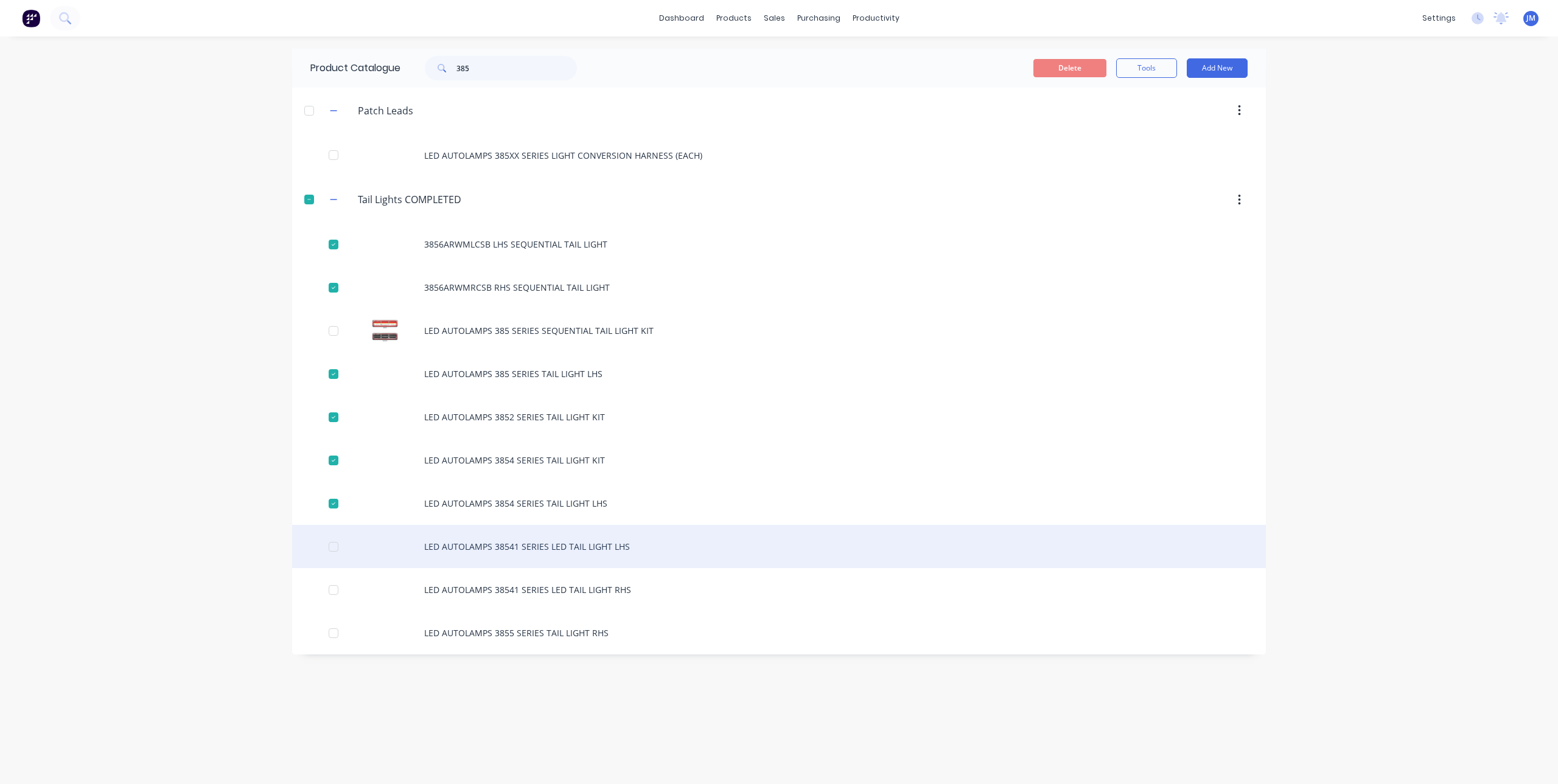
click at [330, 553] on div at bounding box center [333, 546] width 24 height 24
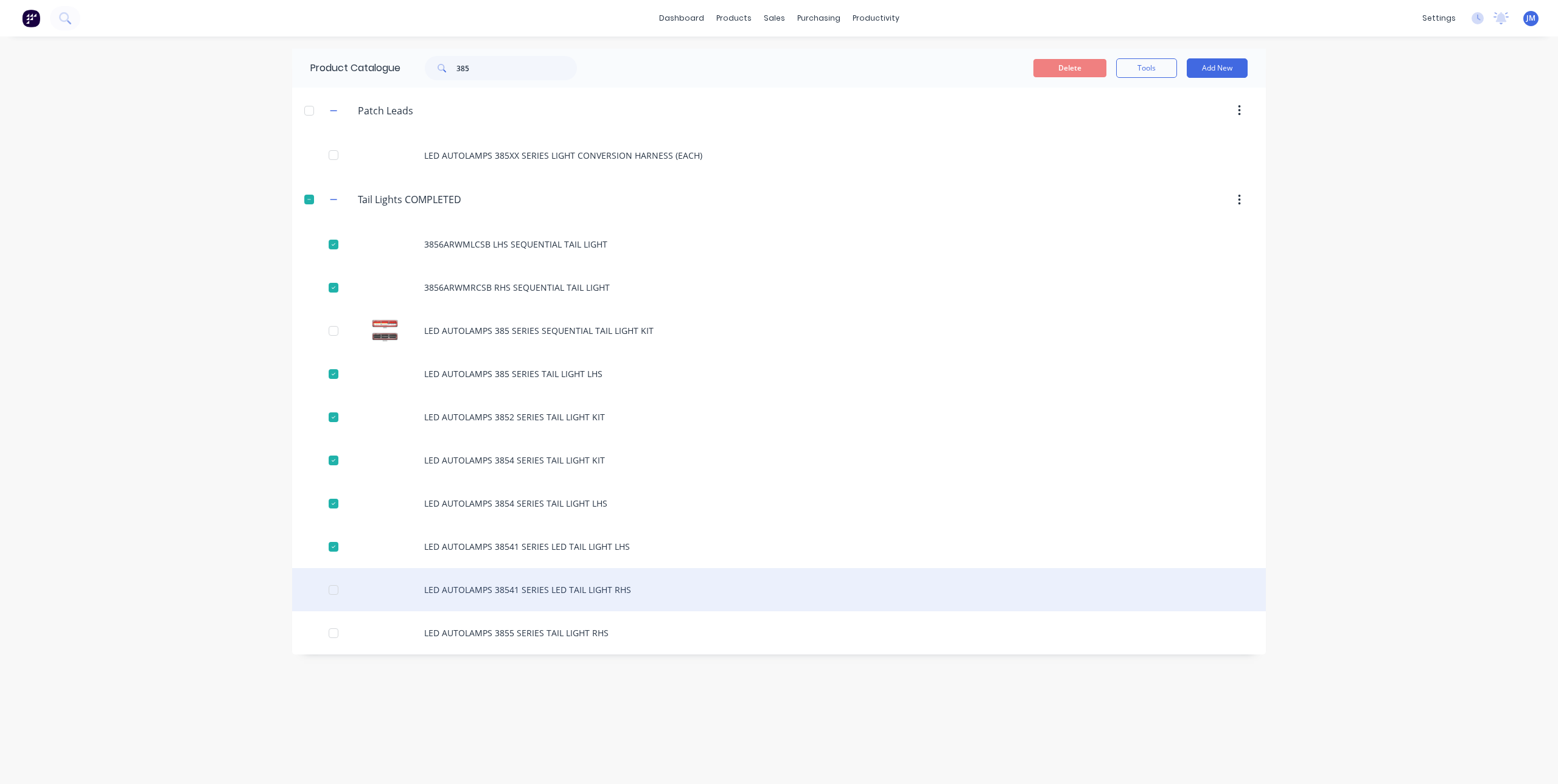
click at [334, 589] on div at bounding box center [333, 590] width 24 height 24
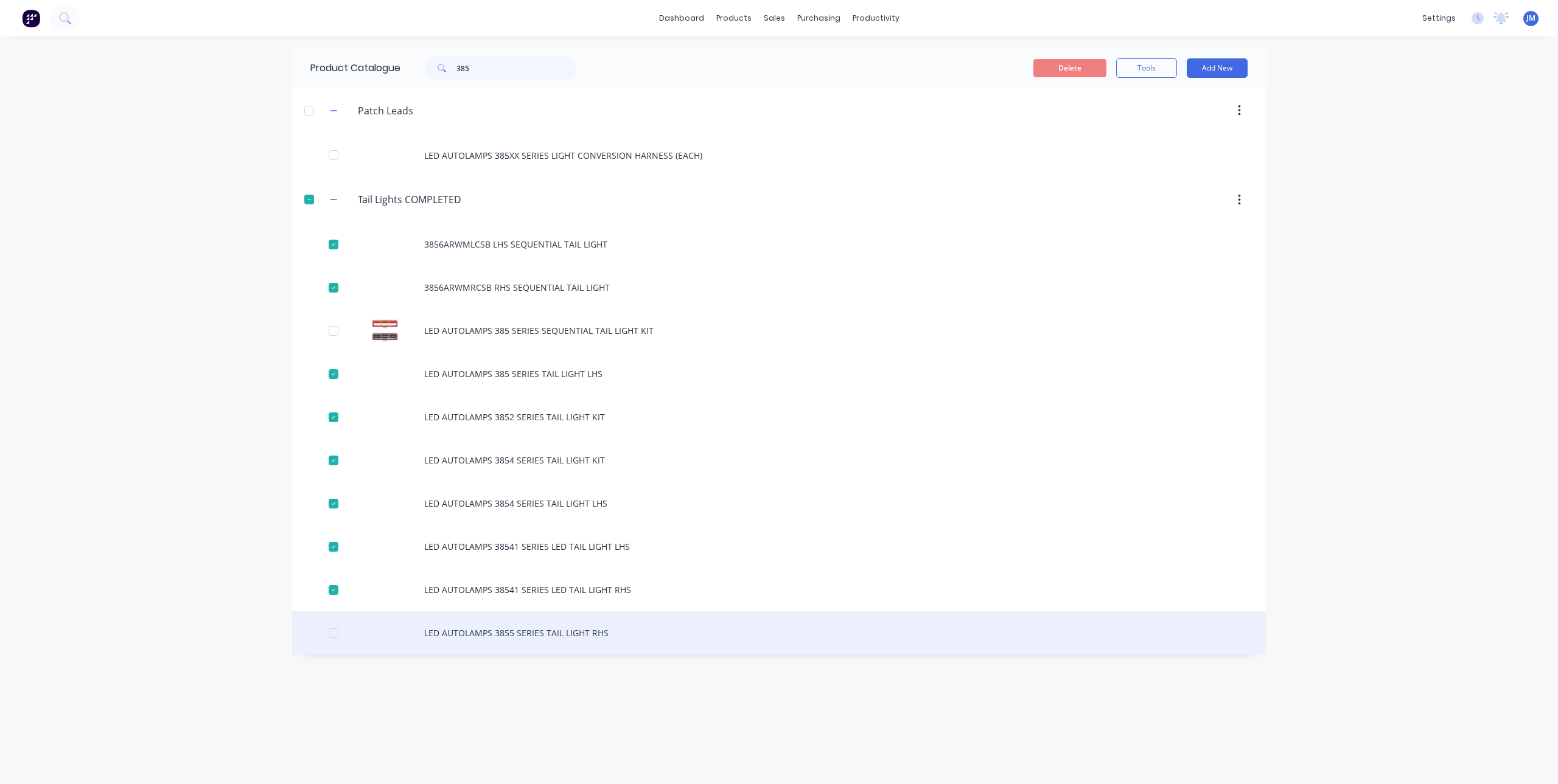
click at [325, 640] on div at bounding box center [333, 633] width 24 height 24
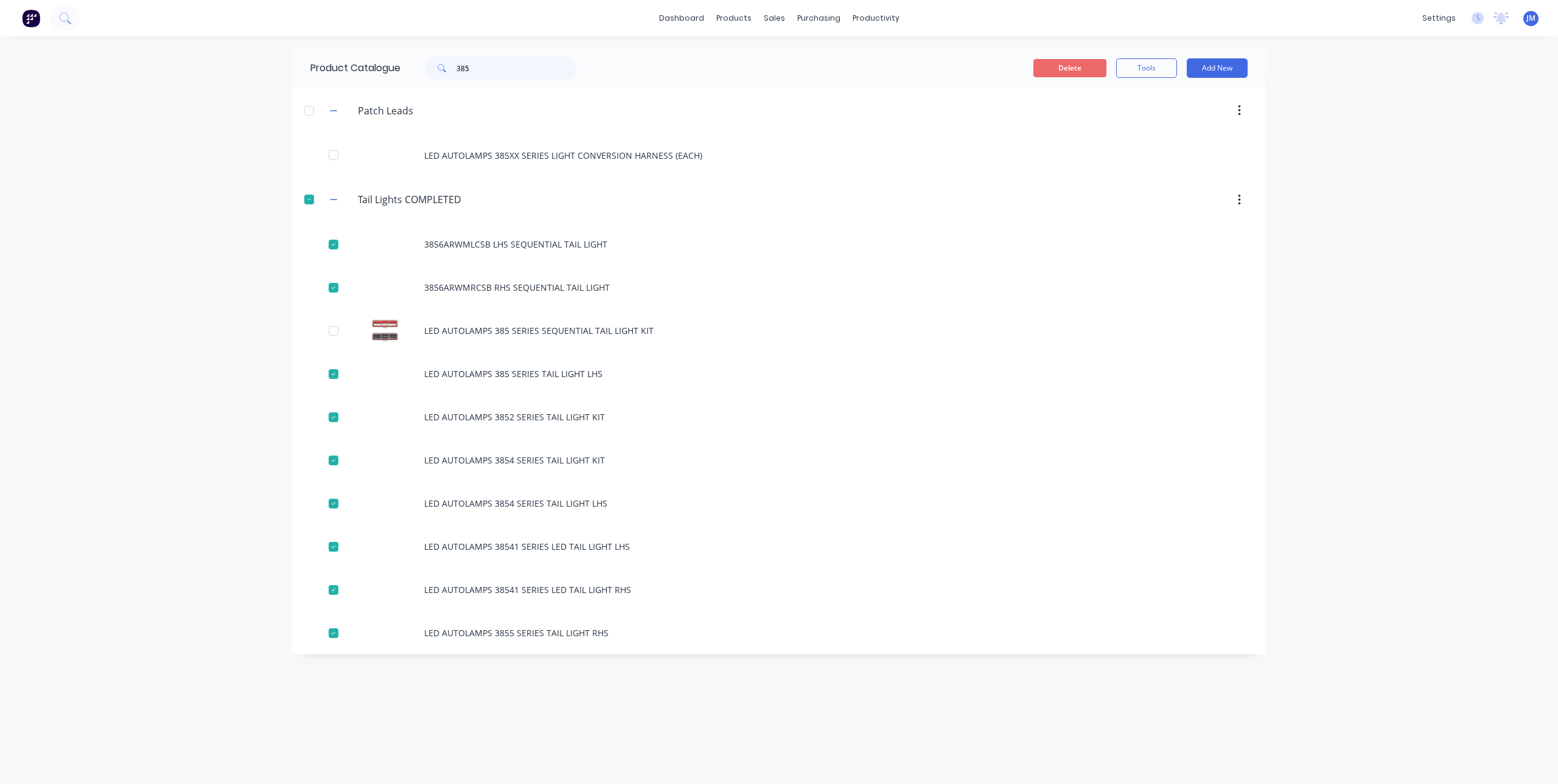
click at [1067, 66] on button "Delete" at bounding box center [1070, 68] width 73 height 19
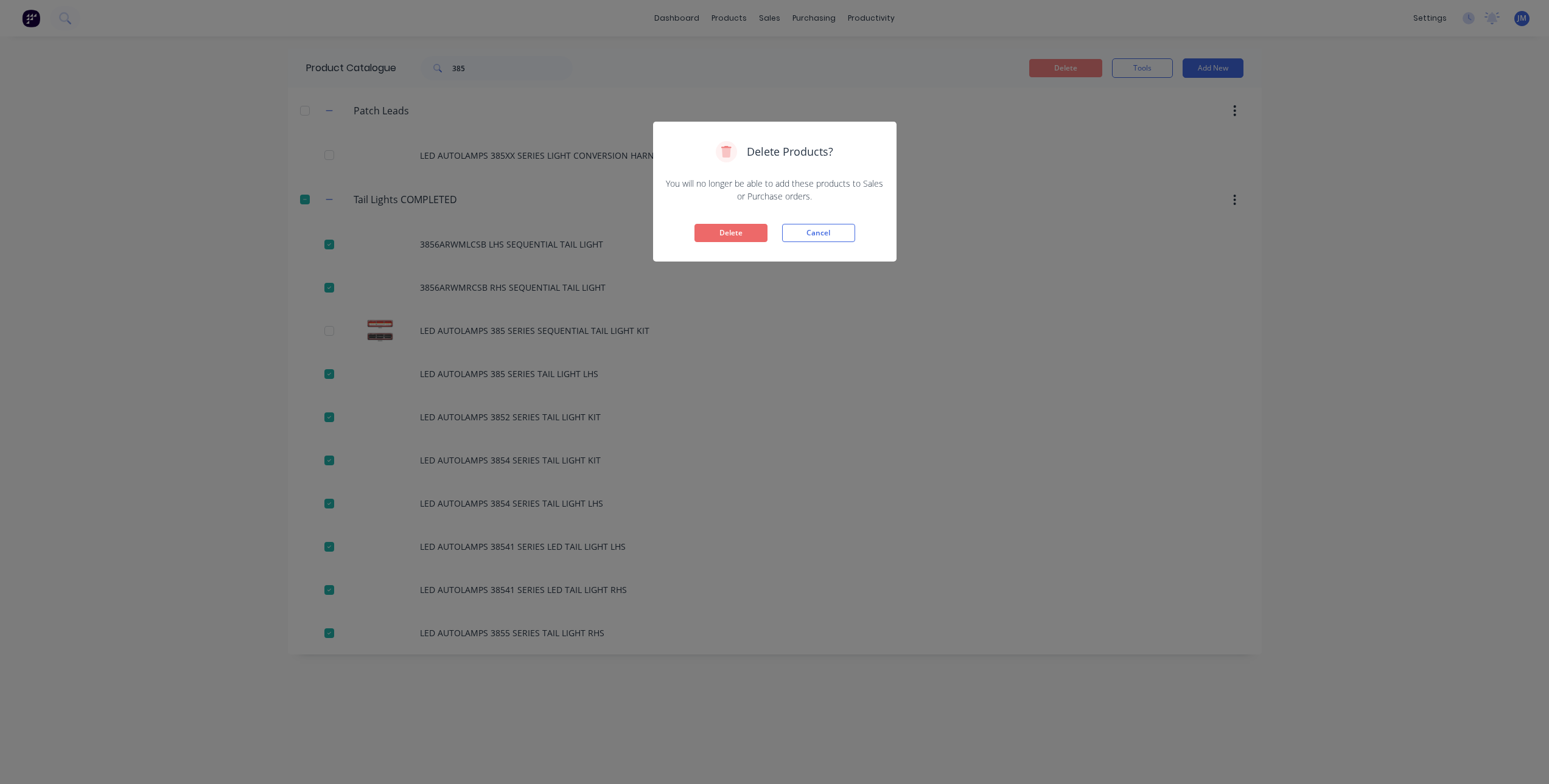
click at [745, 230] on button "Delete" at bounding box center [731, 233] width 73 height 19
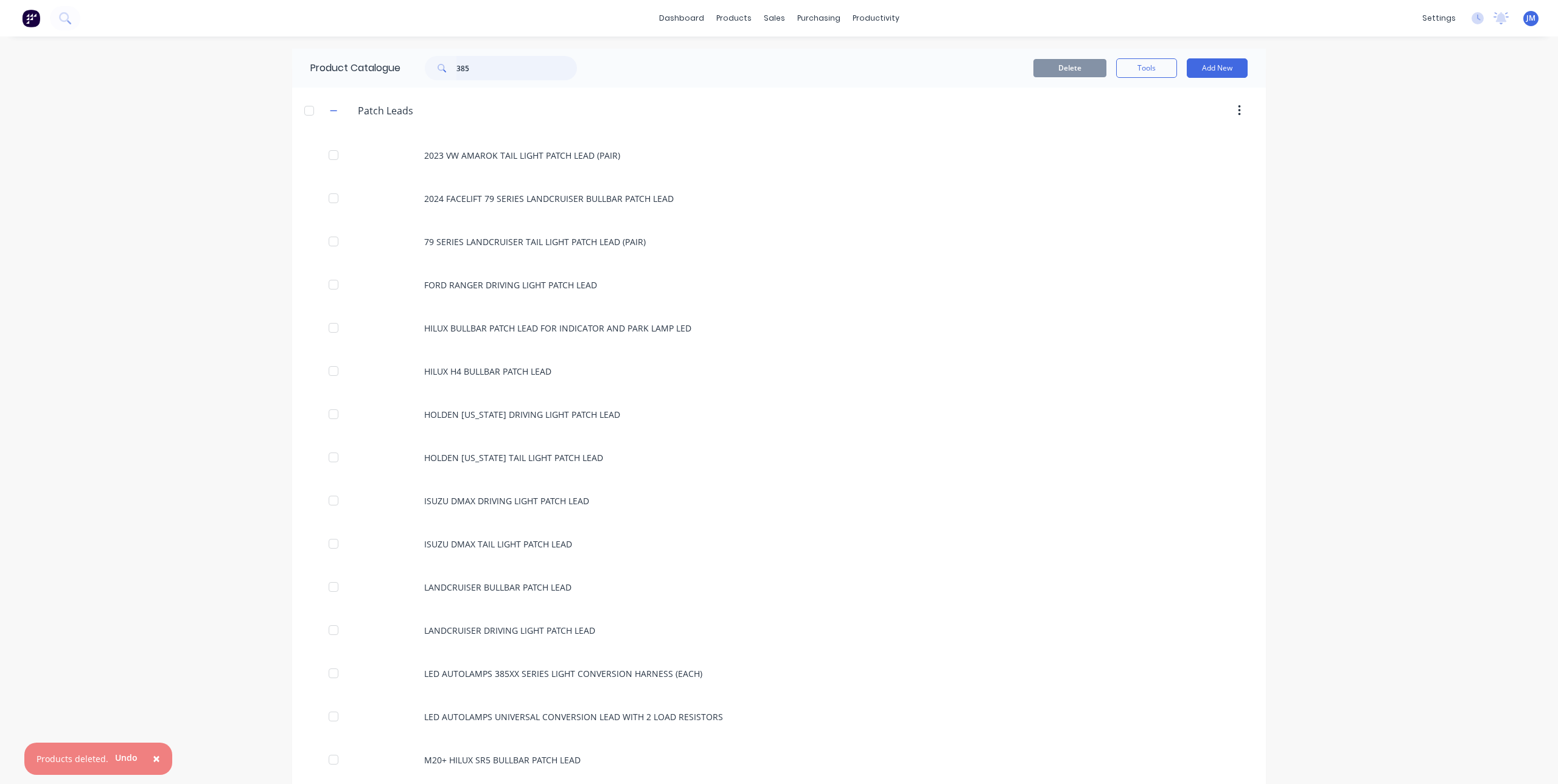
click at [488, 68] on input "385" at bounding box center [516, 68] width 120 height 24
type input "385"
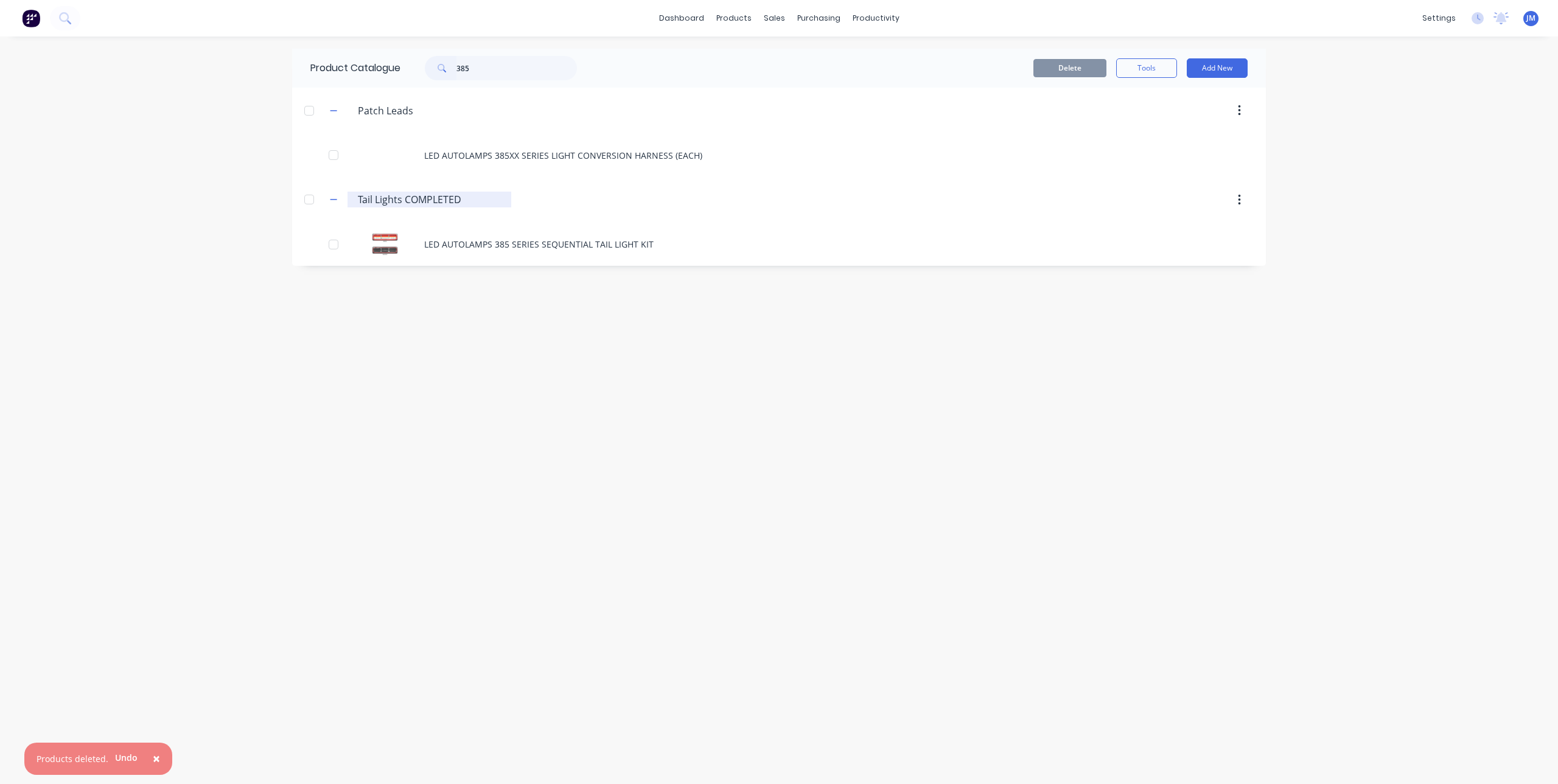
click at [401, 194] on input "Tail Lights COMPLETED" at bounding box center [430, 199] width 144 height 15
drag, startPoint x: 403, startPoint y: 199, endPoint x: 574, endPoint y: 211, distance: 171.4
click at [574, 211] on header "Tail.Lights.COMPLETED Tail Lights COMPLETED" at bounding box center [779, 200] width 973 height 47
type input "Tail Lights"
click at [624, 386] on div "Product Catalogue 385 Delete Tools Add New Patch.Leads Patch Leads LED AUTOLAMP…" at bounding box center [779, 411] width 973 height 723
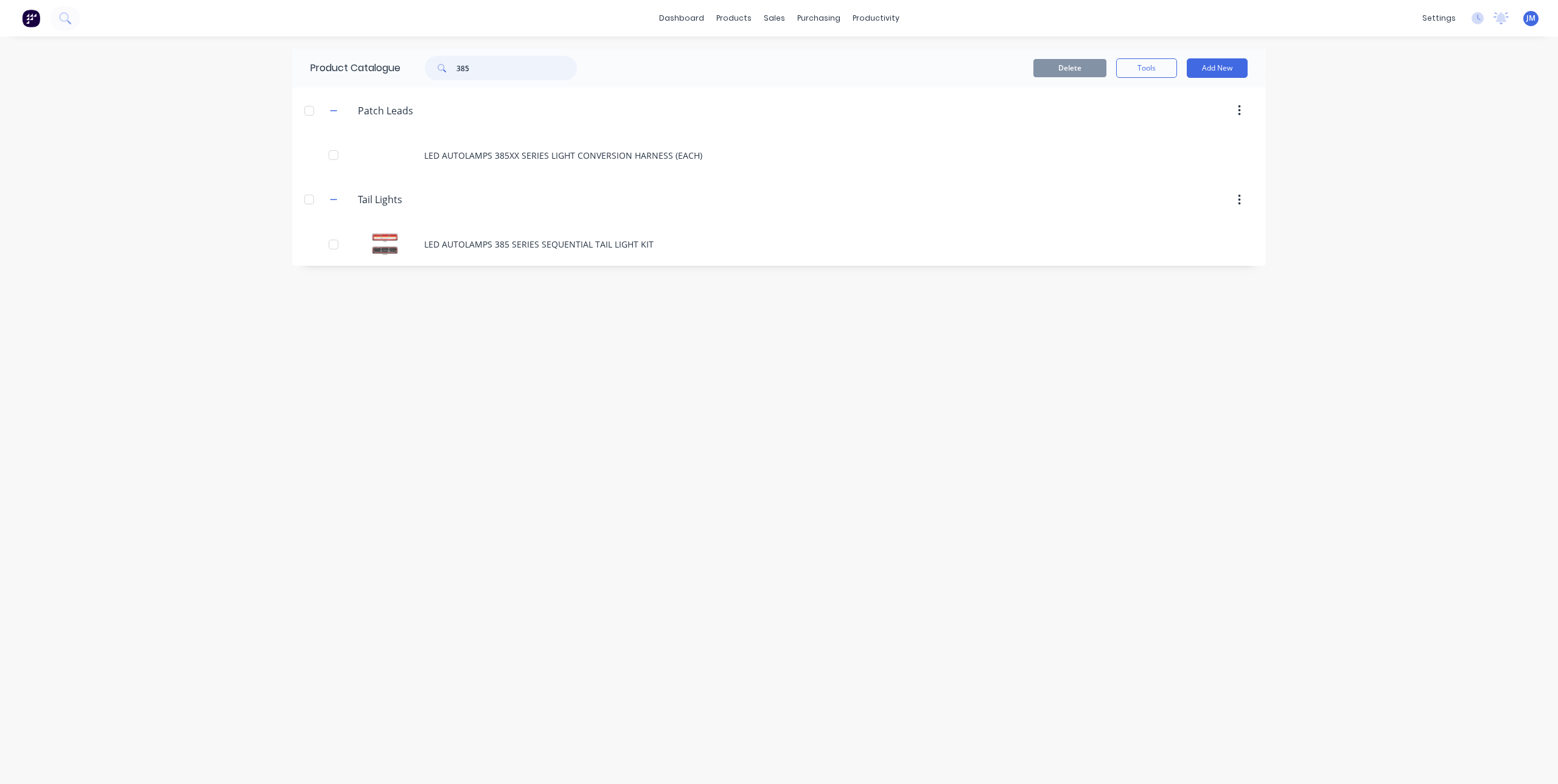
click at [390, 73] on div "Product Catalogue 385" at bounding box center [449, 68] width 315 height 39
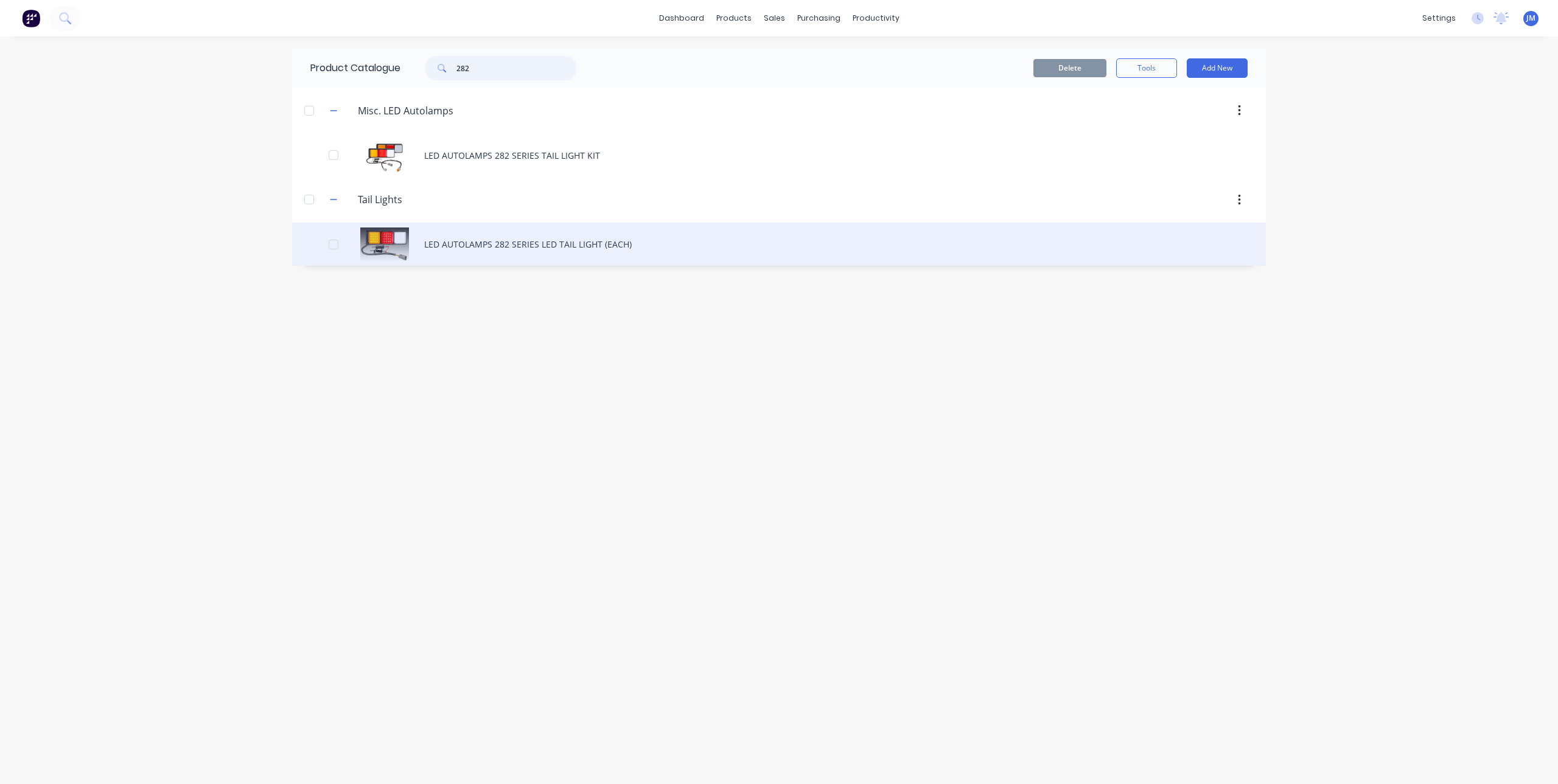
type input "282"
click at [529, 241] on div "LED AUTOLAMPS 282 SERIES LED TAIL LIGHT (EACH)" at bounding box center [779, 245] width 973 height 43
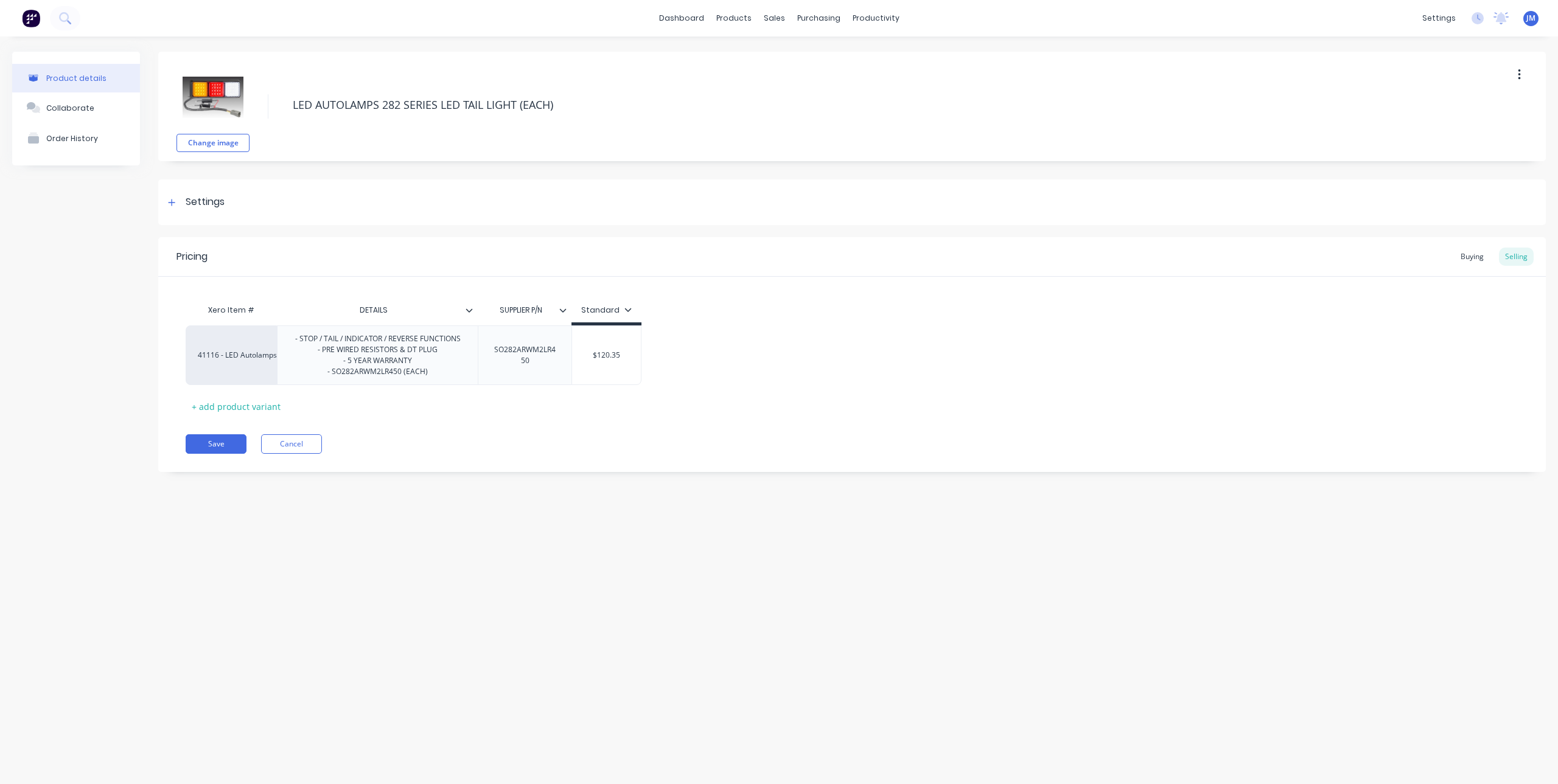
click at [1514, 69] on button "button" at bounding box center [1519, 75] width 29 height 22
click at [1486, 105] on span "Duplicate" at bounding box center [1475, 106] width 92 height 12
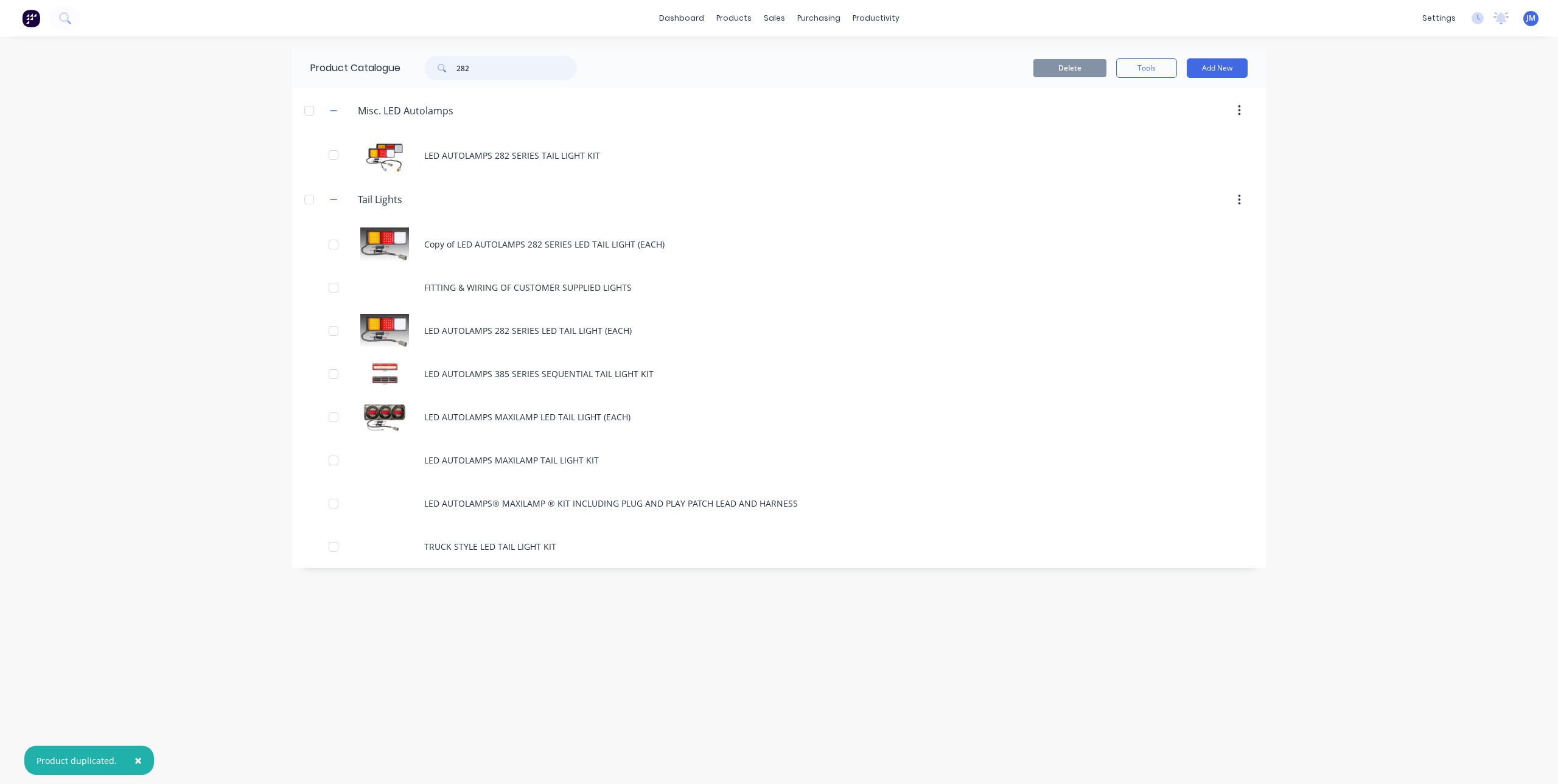
click at [494, 75] on input "282" at bounding box center [516, 68] width 120 height 24
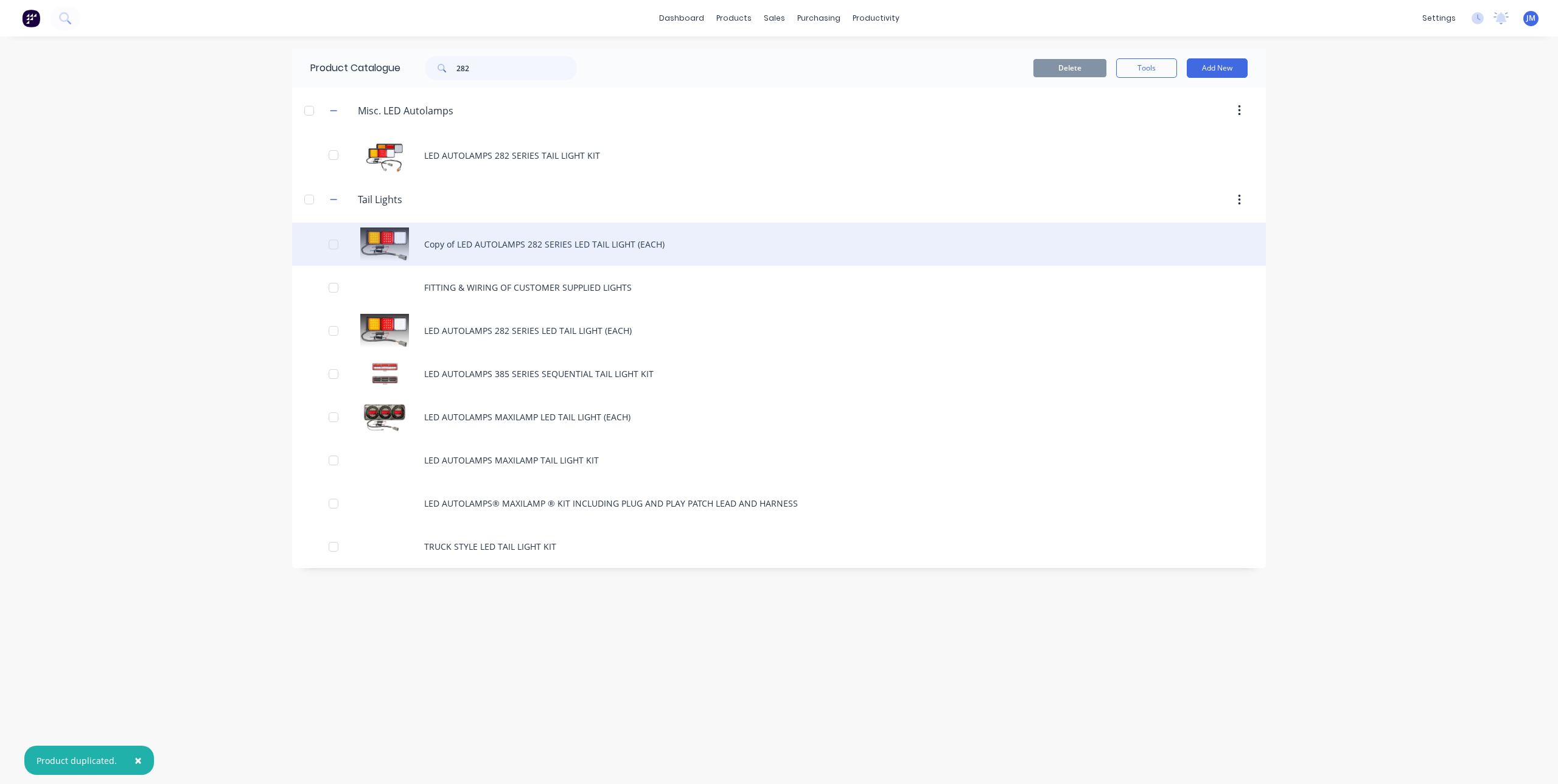
click at [543, 245] on div "Copy of LED AUTOLAMPS 282 SERIES LED TAIL LIGHT (EACH)" at bounding box center [779, 245] width 973 height 43
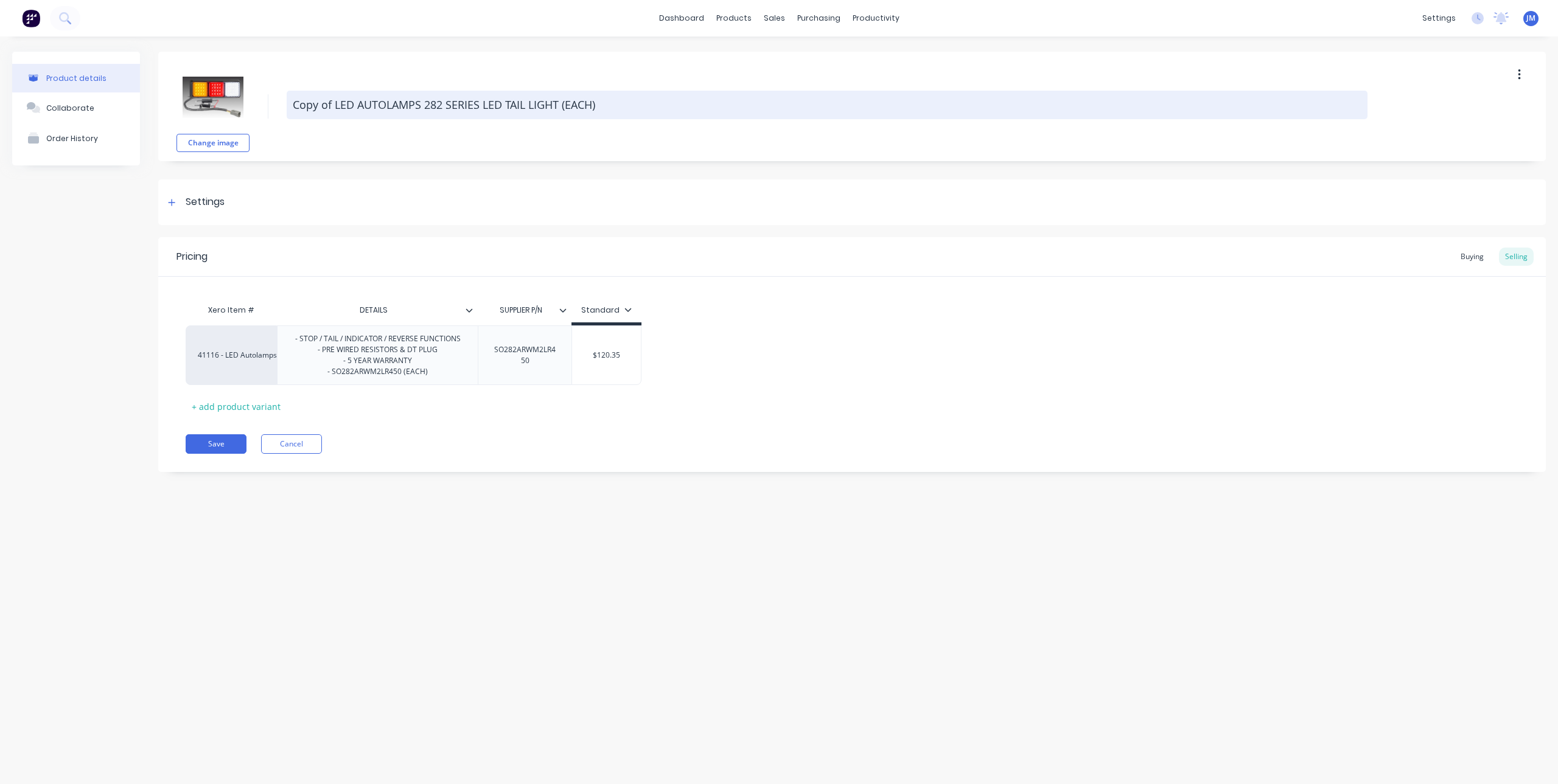
click at [339, 92] on textarea "Copy of LED AUTOLAMPS 282 SERIES LED TAIL LIGHT (EACH)" at bounding box center [827, 105] width 1081 height 29
type textarea "x"
type textarea "Copy of L3ED AUTOLAMPS 282 SERIES LED TAIL LIGHT (EACH)"
type textarea "x"
type textarea "Copy of L38ED AUTOLAMPS 282 SERIES LED TAIL LIGHT (EACH)"
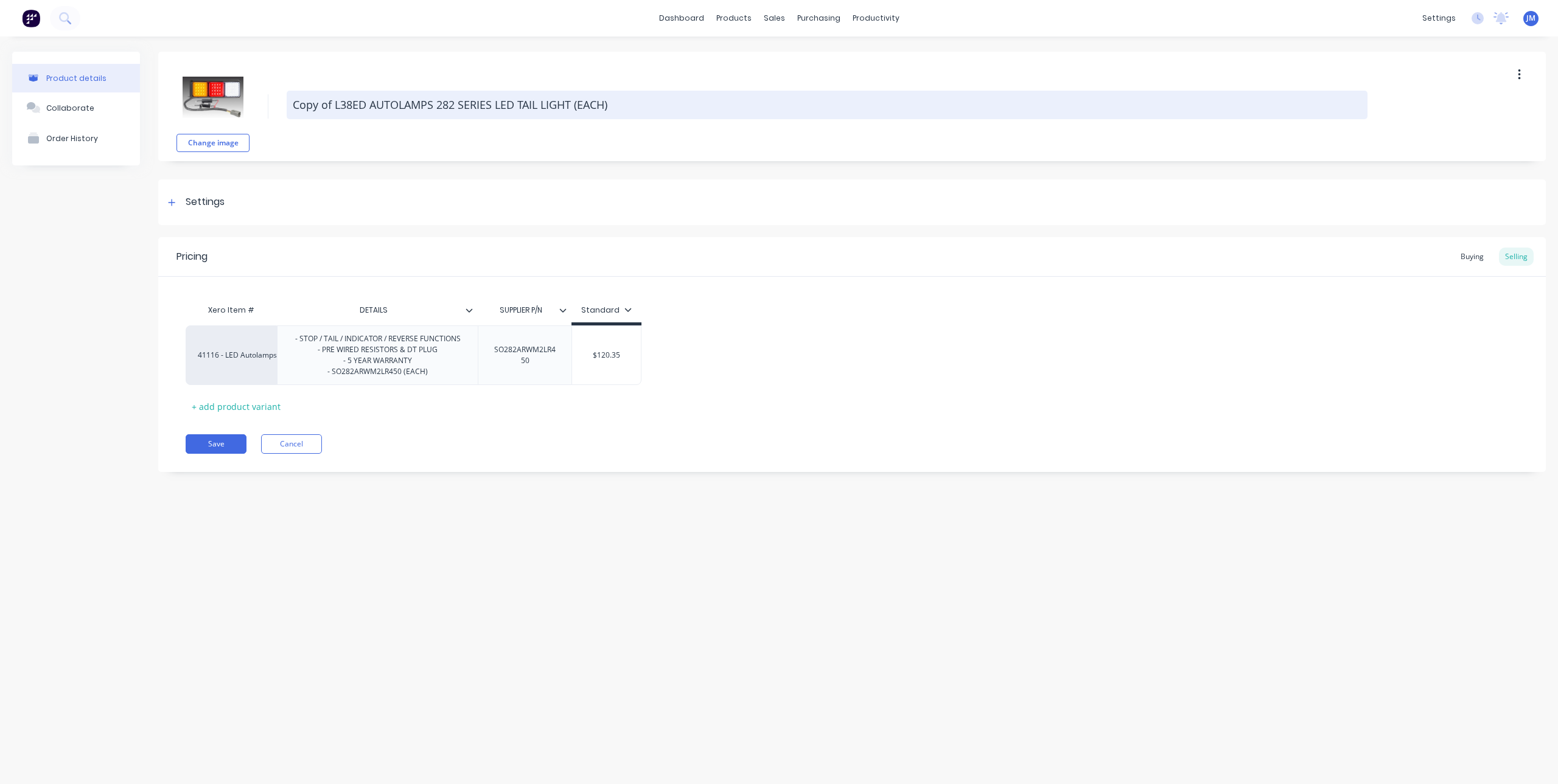
type textarea "x"
type textarea "Copy of L385ED AUTOLAMPS 282 SERIES LED TAIL LIGHT (EACH)"
click at [690, 100] on textarea "Copy of L385ED AUTOLAMPS 282 SERIES LED TAIL LIGHT (EACH)" at bounding box center [827, 105] width 1081 height 29
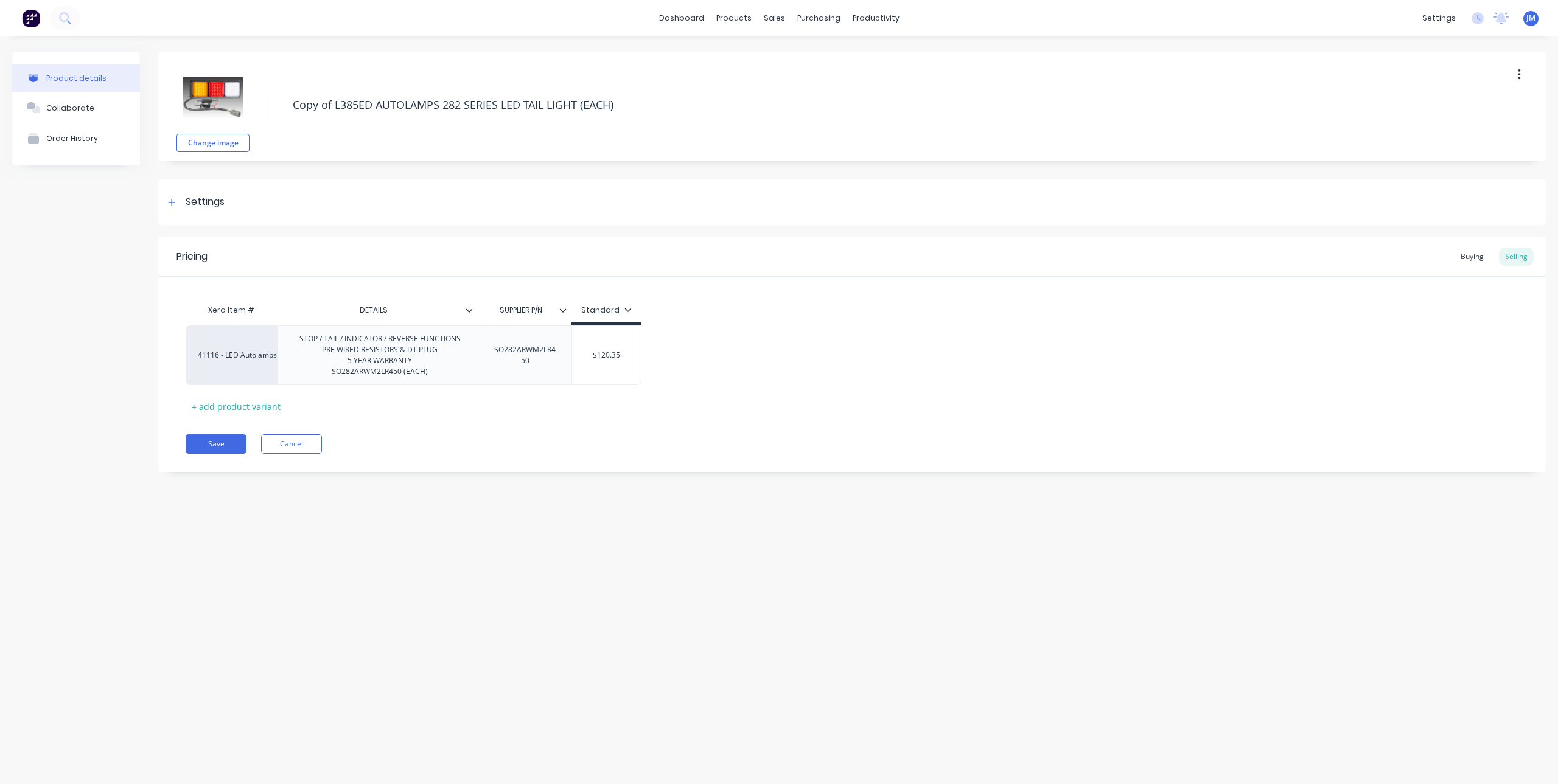
drag, startPoint x: 255, startPoint y: 122, endPoint x: 147, endPoint y: 124, distance: 108.0
click at [147, 124] on div "Product details Collaborate Order History Change image Copy of L385ED AUTOLAMPS…" at bounding box center [779, 271] width 1533 height 439
type textarea "x"
type textarea "3"
type textarea "x"
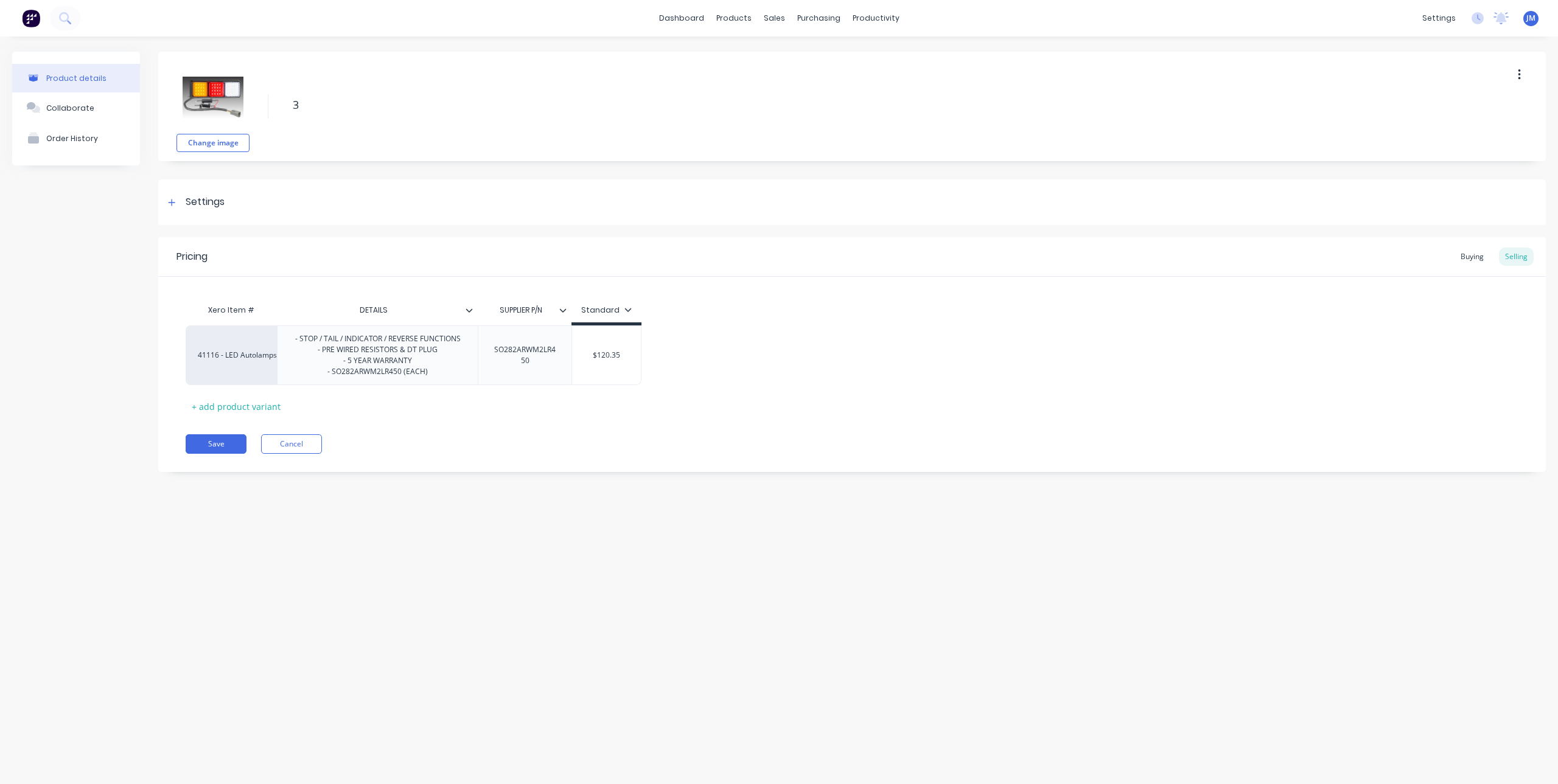
type textarea "38"
type textarea "x"
type textarea "385"
type textarea "x"
type textarea "385"
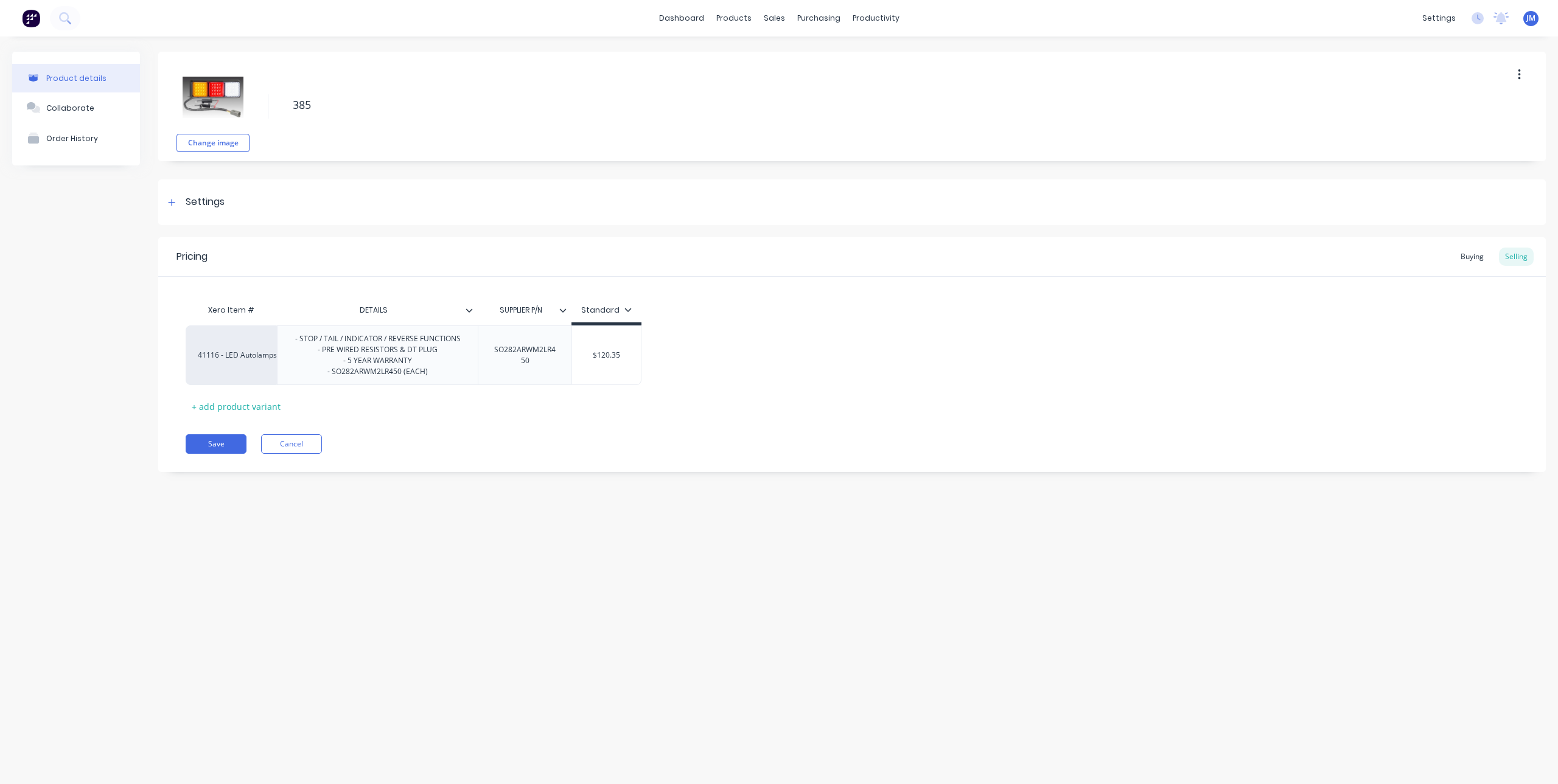
type textarea "x"
type textarea "385 s"
type textarea "x"
type textarea "385"
type textarea "x"
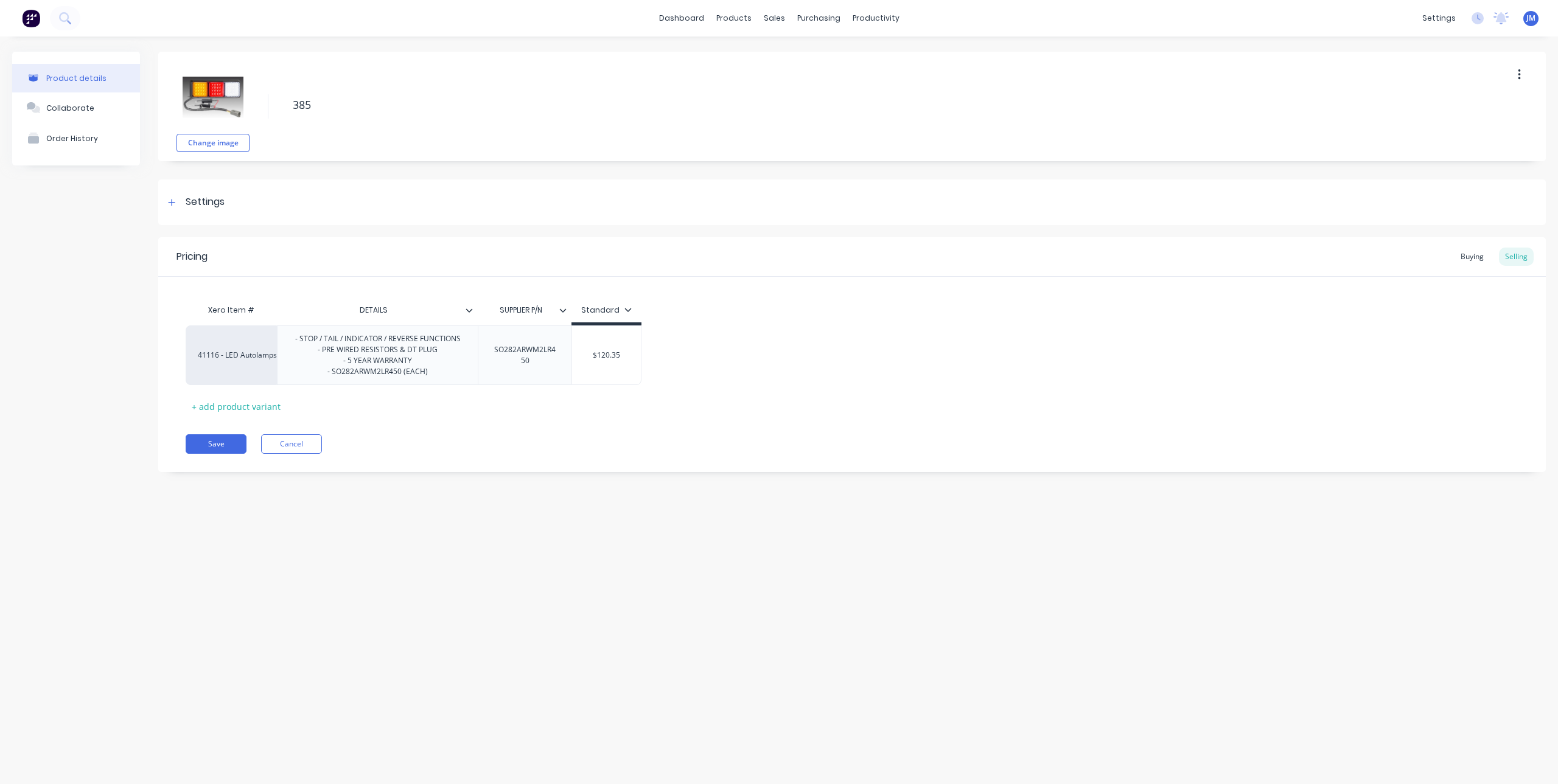
type textarea "385 S"
type textarea "x"
type textarea "385 SE"
type textarea "x"
type textarea "385 SER"
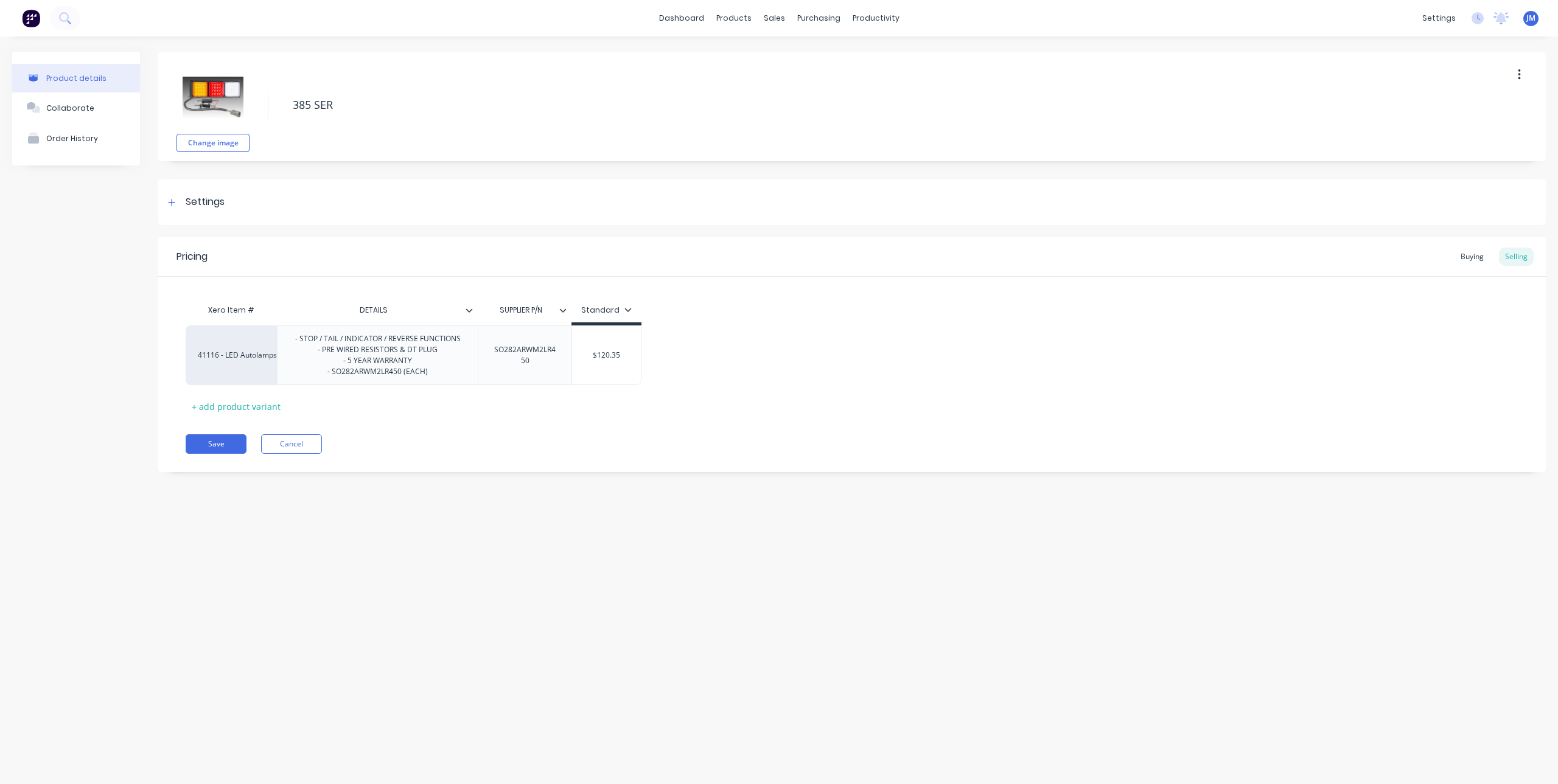
type textarea "x"
type textarea "385 SERI"
type textarea "x"
type textarea "385 SERIE"
type textarea "x"
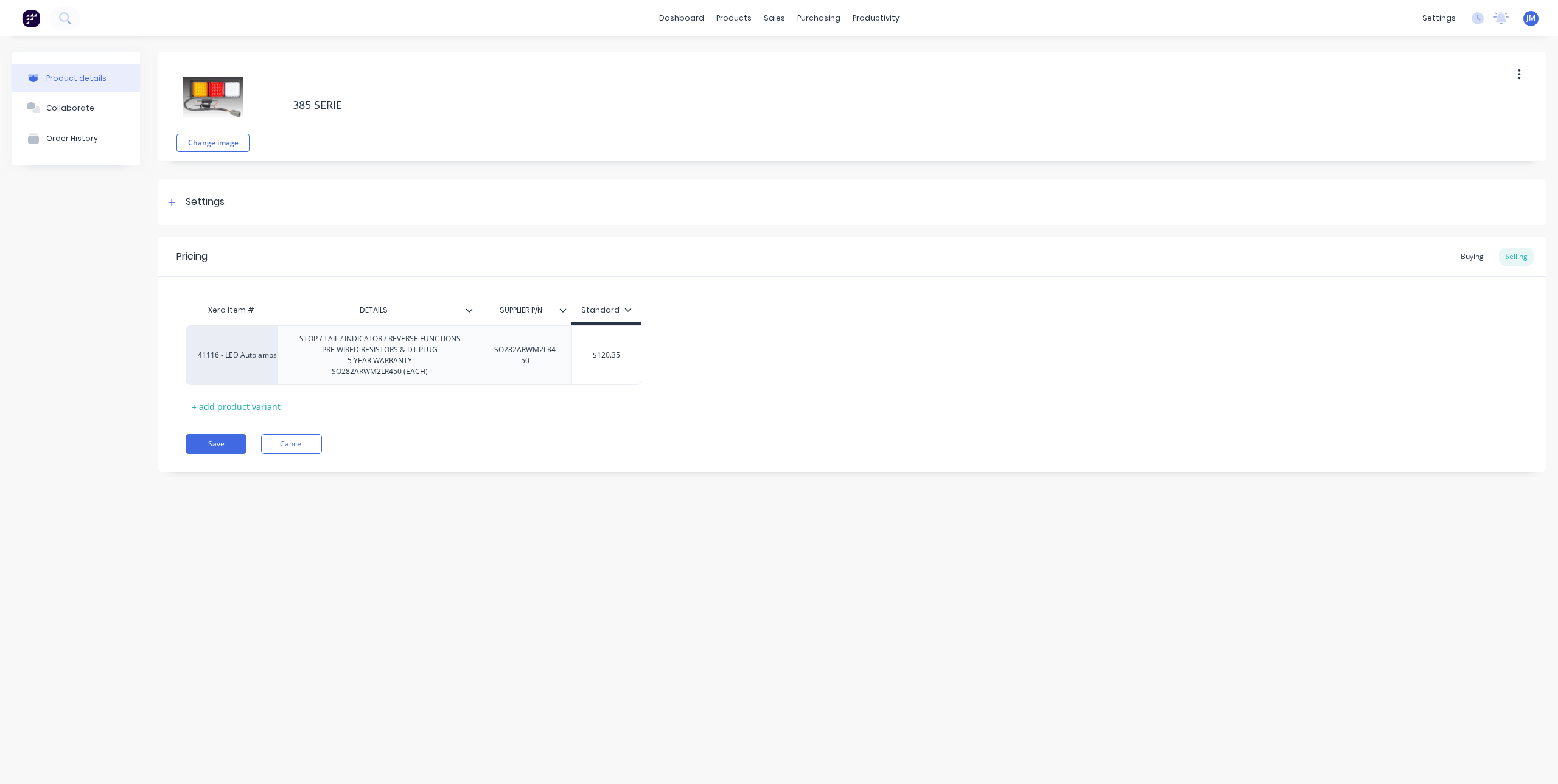
type textarea "385 SERIES"
type textarea "x"
type textarea "385 SERIES"
type textarea "x"
type textarea "385 SERIES T"
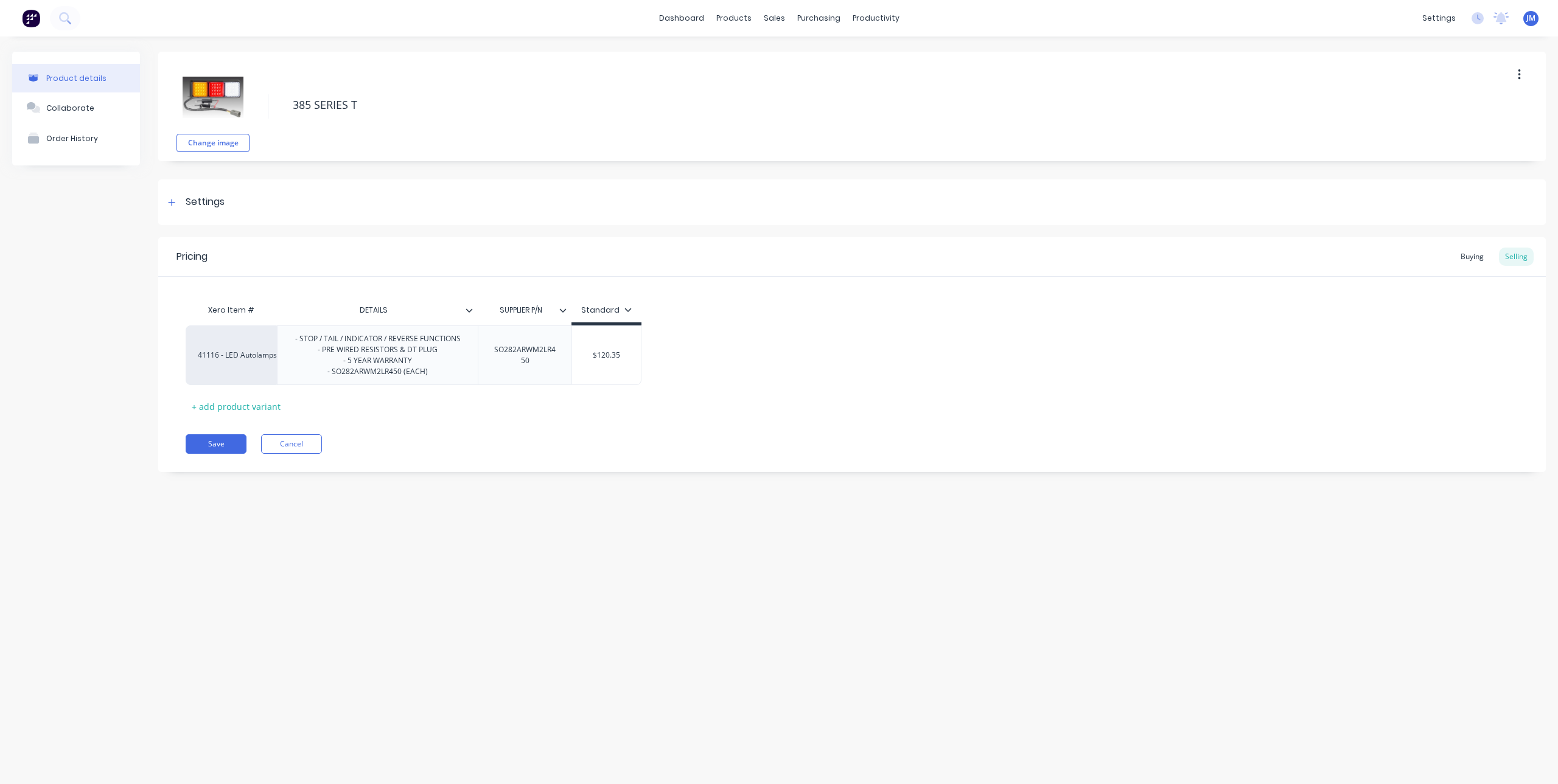
type textarea "x"
type textarea "385 SERIES TA"
type textarea "x"
type textarea "385 SERIES TAI"
type textarea "x"
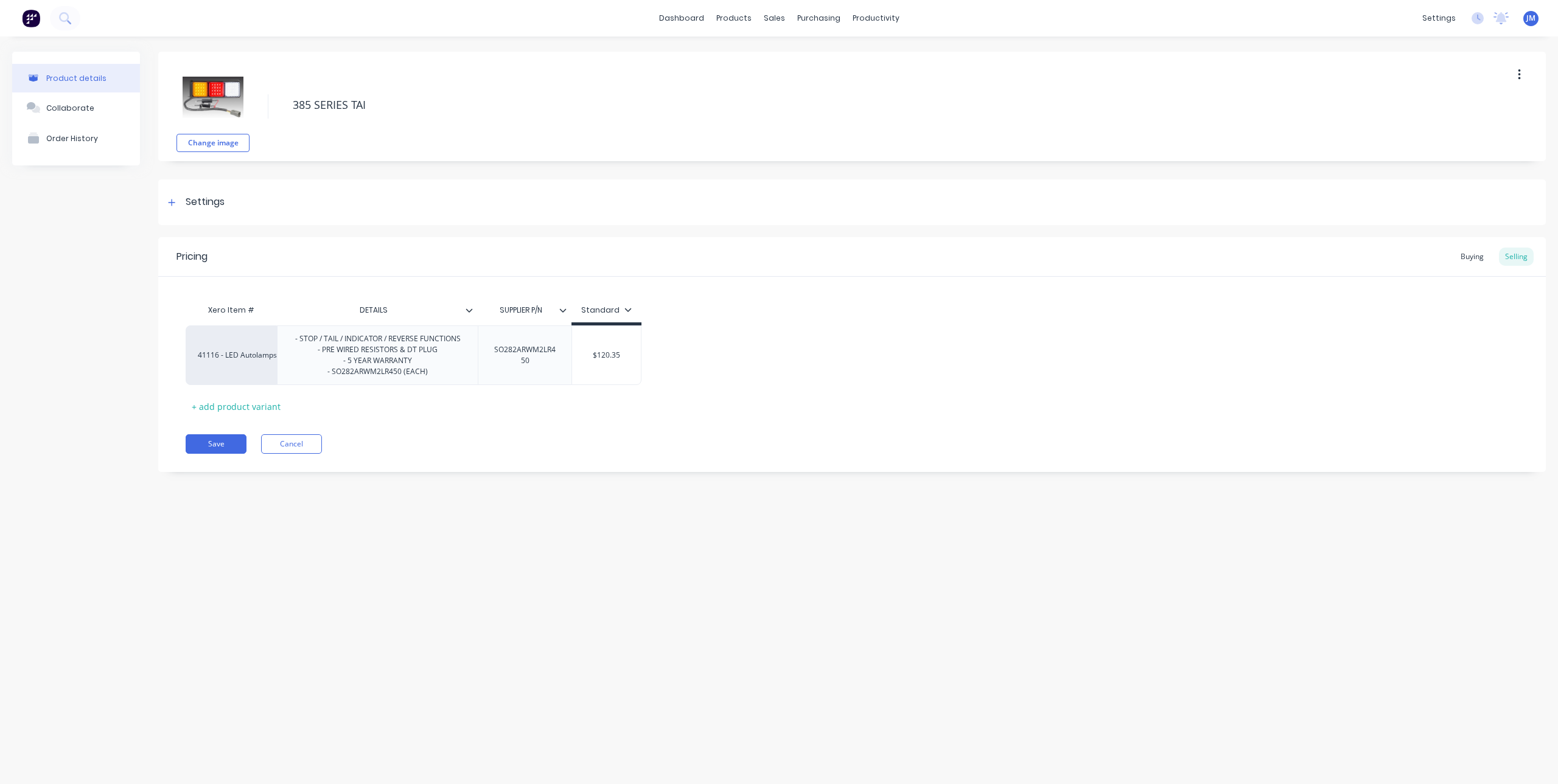
type textarea "385 SERIES TAIL"
type textarea "x"
type textarea "385 SERIES TAIL"
type textarea "x"
type textarea "385 SERIES TAIL L"
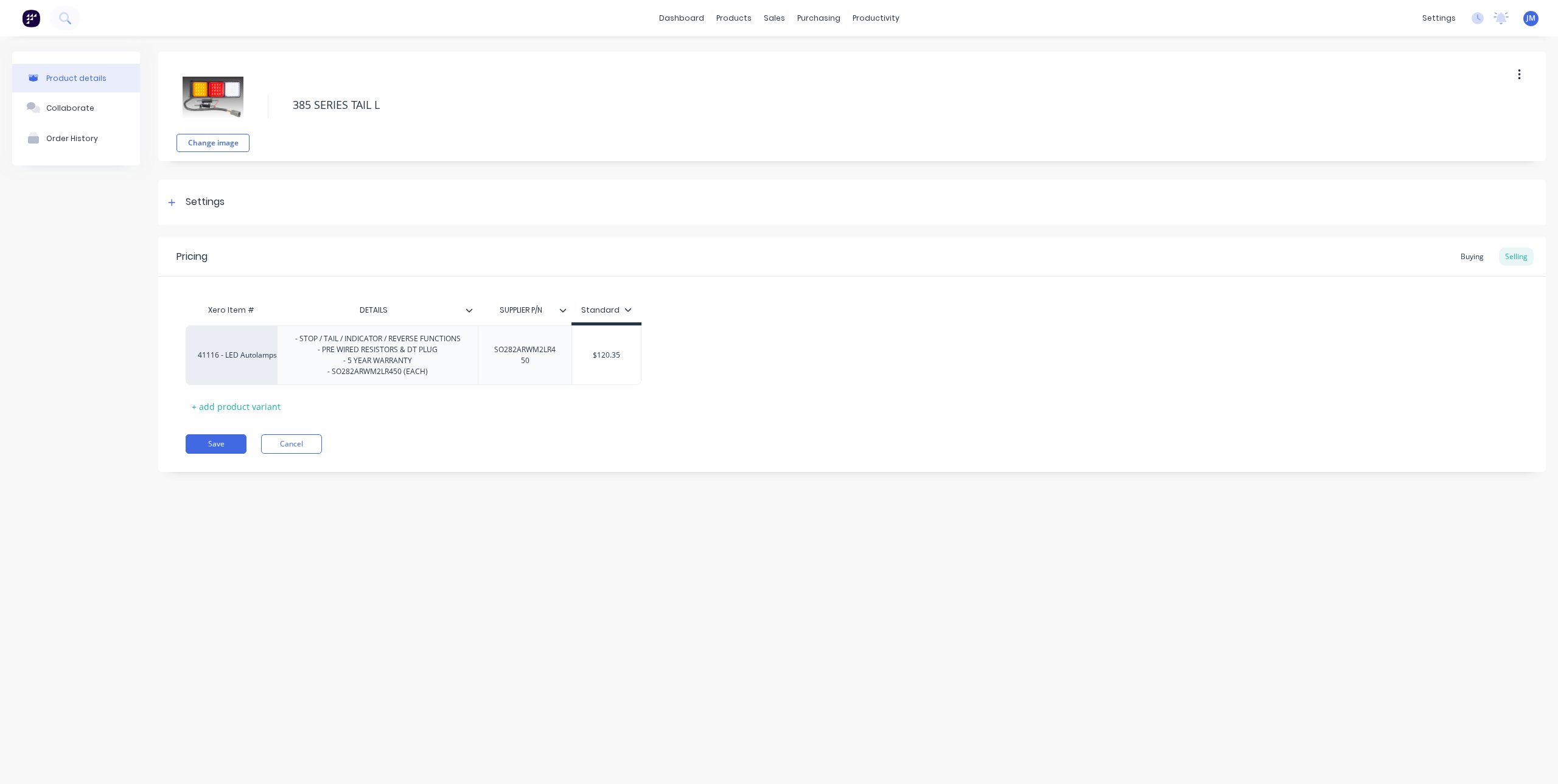
type textarea "x"
type textarea "385 SERIES TAIL LI"
type textarea "x"
type textarea "385 SERIES TAIL LIG"
type textarea "x"
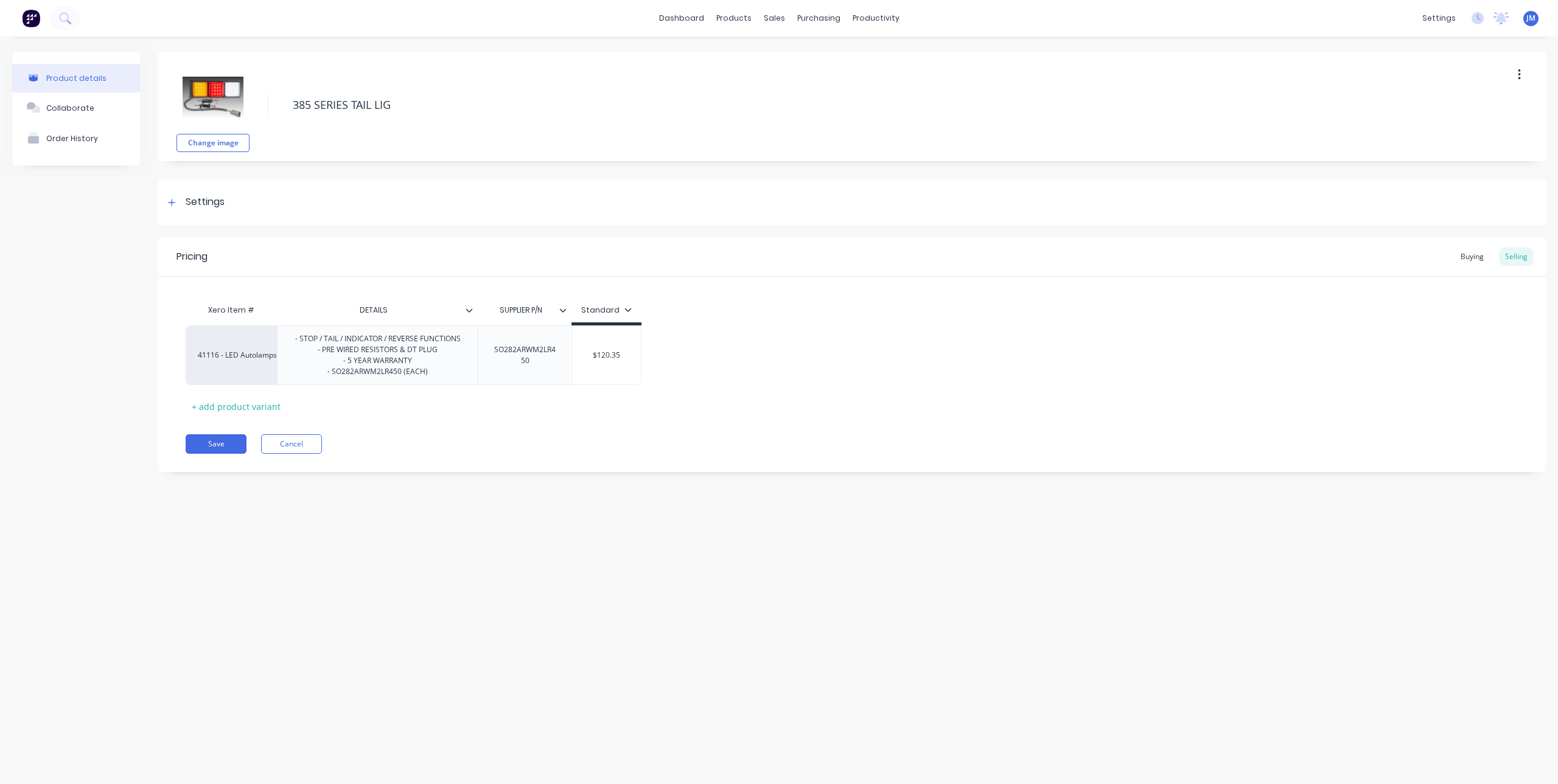
type textarea "385 SERIES TAIL LIGH"
type textarea "x"
type textarea "385 SERIES TAIL LIGHT"
type textarea "x"
type textarea "385 SERIES TAIL LIGHT"
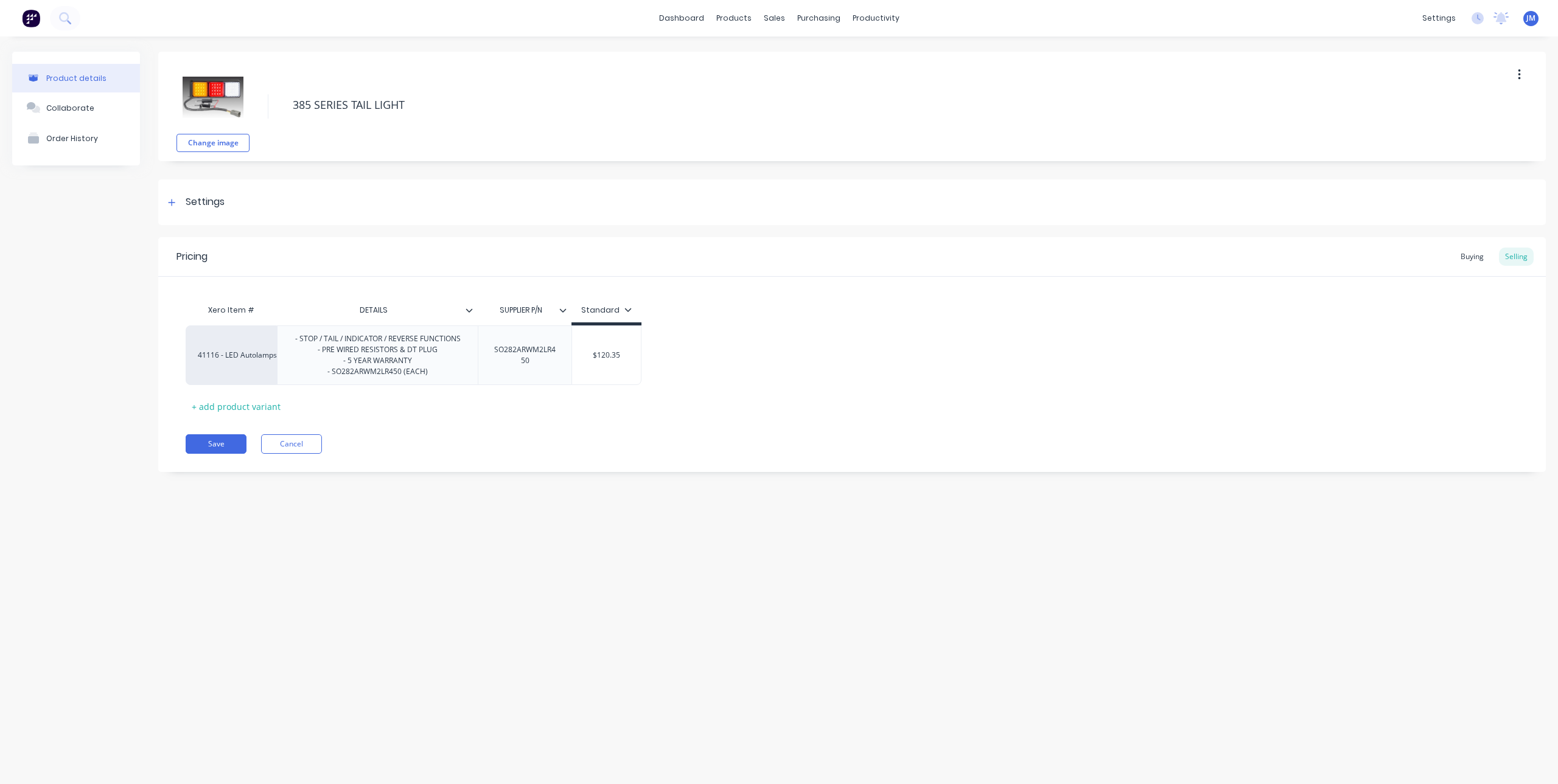
type textarea "x"
type textarea "385 SERIES TAIL LIGHT L"
type textarea "x"
type textarea "385 SERIES TAIL LIGHT LH"
type textarea "x"
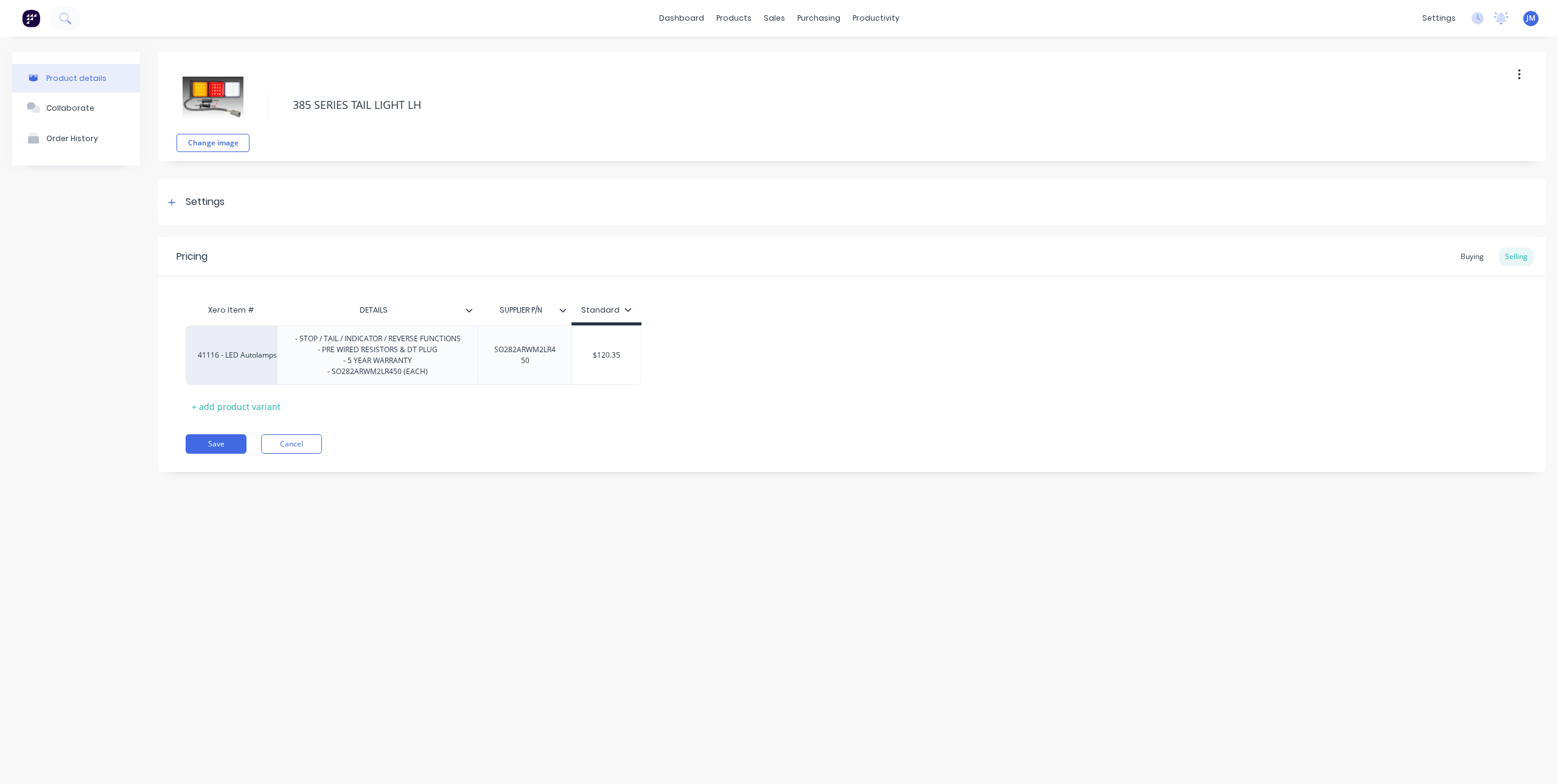
type textarea "385 SERIES TAIL LIGHT LHS"
type textarea "x"
type textarea "385 SERIES TAIL LIGHT LHS"
type textarea "x"
type textarea "385 SERIES TAIL LIGHT LHS ("
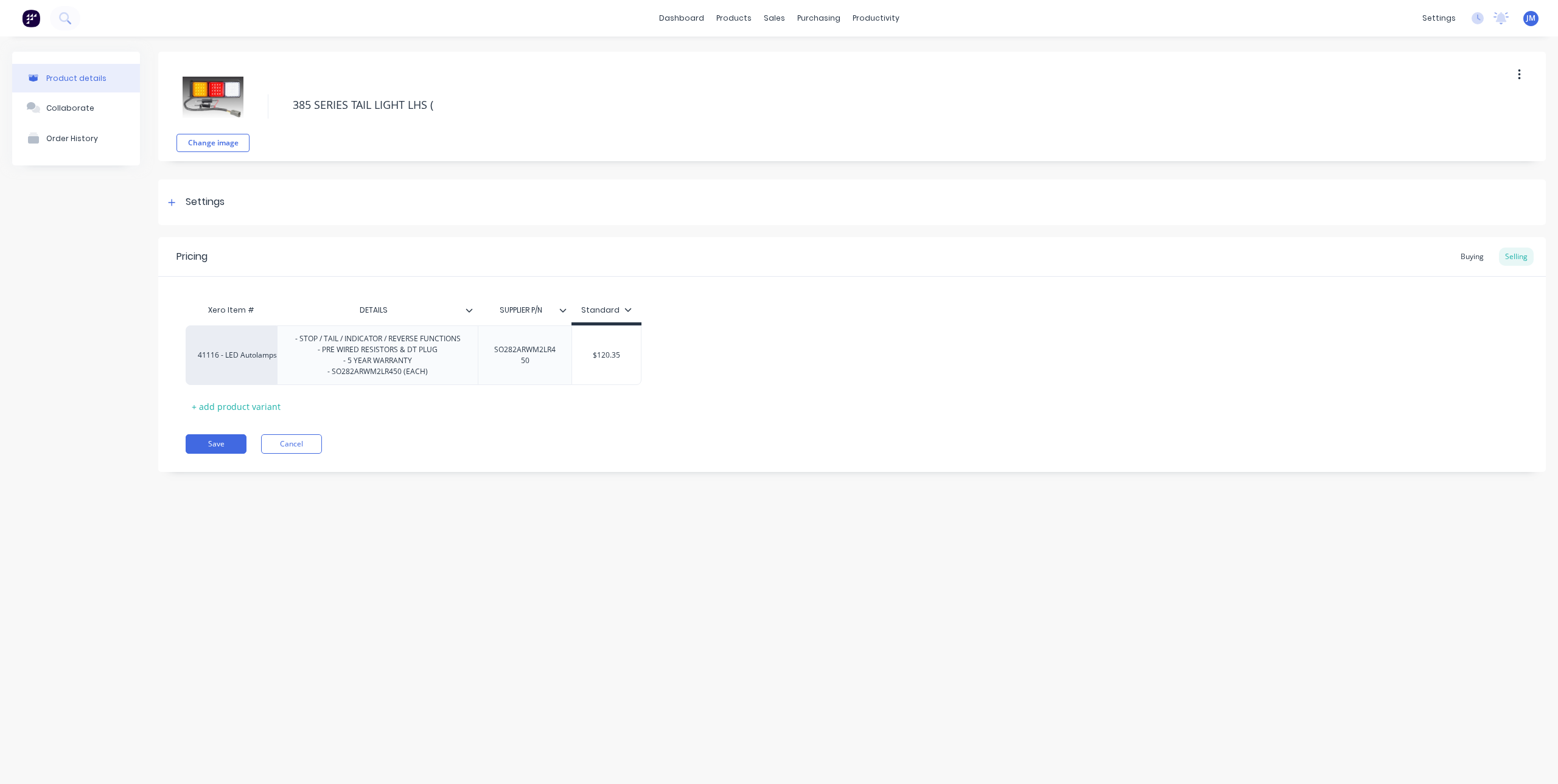
type textarea "x"
type textarea "385 SERIES TAIL LIGHT LHS (E"
type textarea "x"
type textarea "385 SERIES TAIL LIGHT LHS (EA"
type textarea "x"
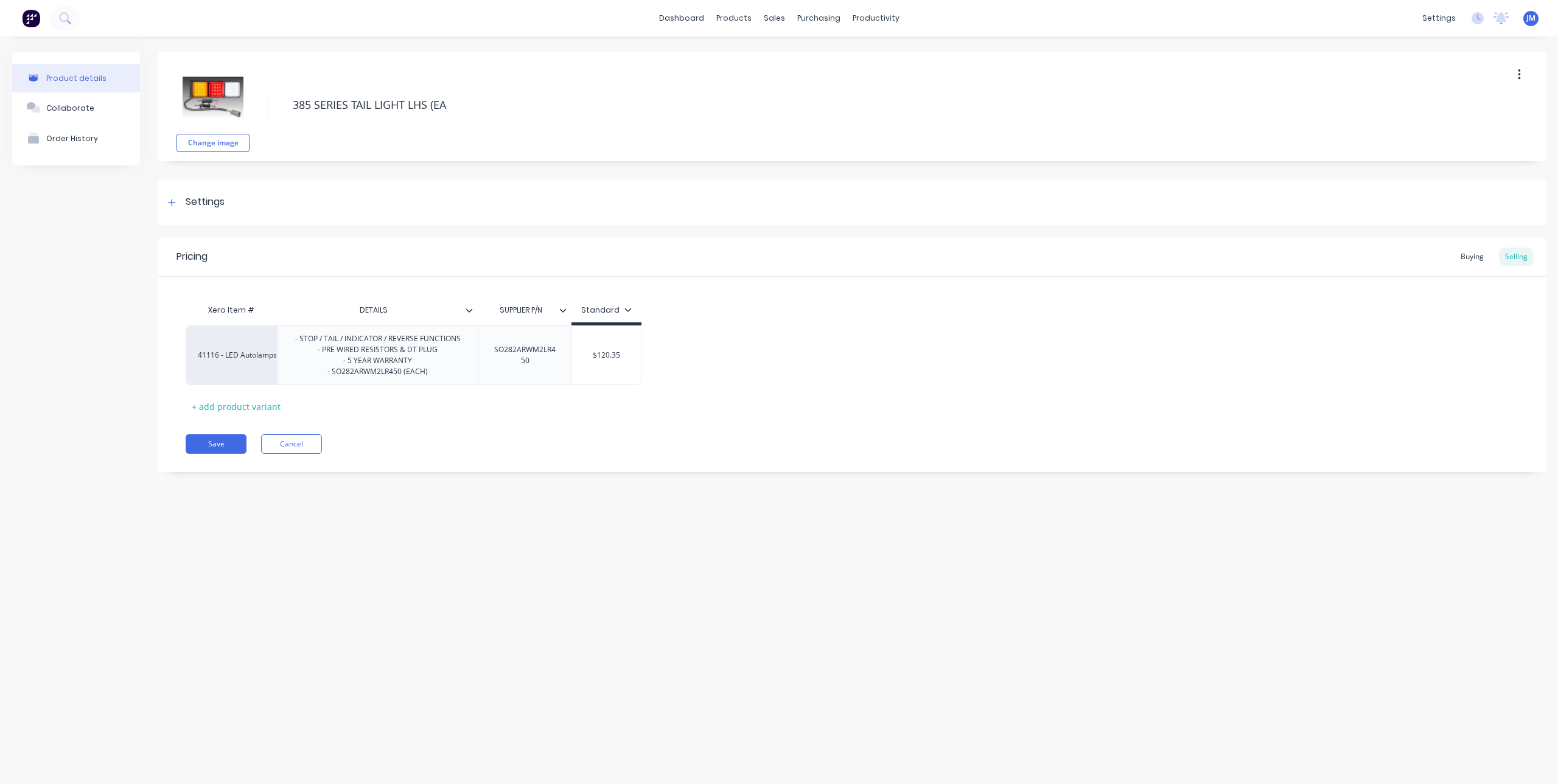
type textarea "385 SERIES TAIL LIGHT LHS (EAC"
type textarea "x"
type textarea "385 SERIES TAIL LIGHT LHS (EACH"
type textarea "x"
type textarea "385 SERIES TAIL LIGHT LHS (EACH)"
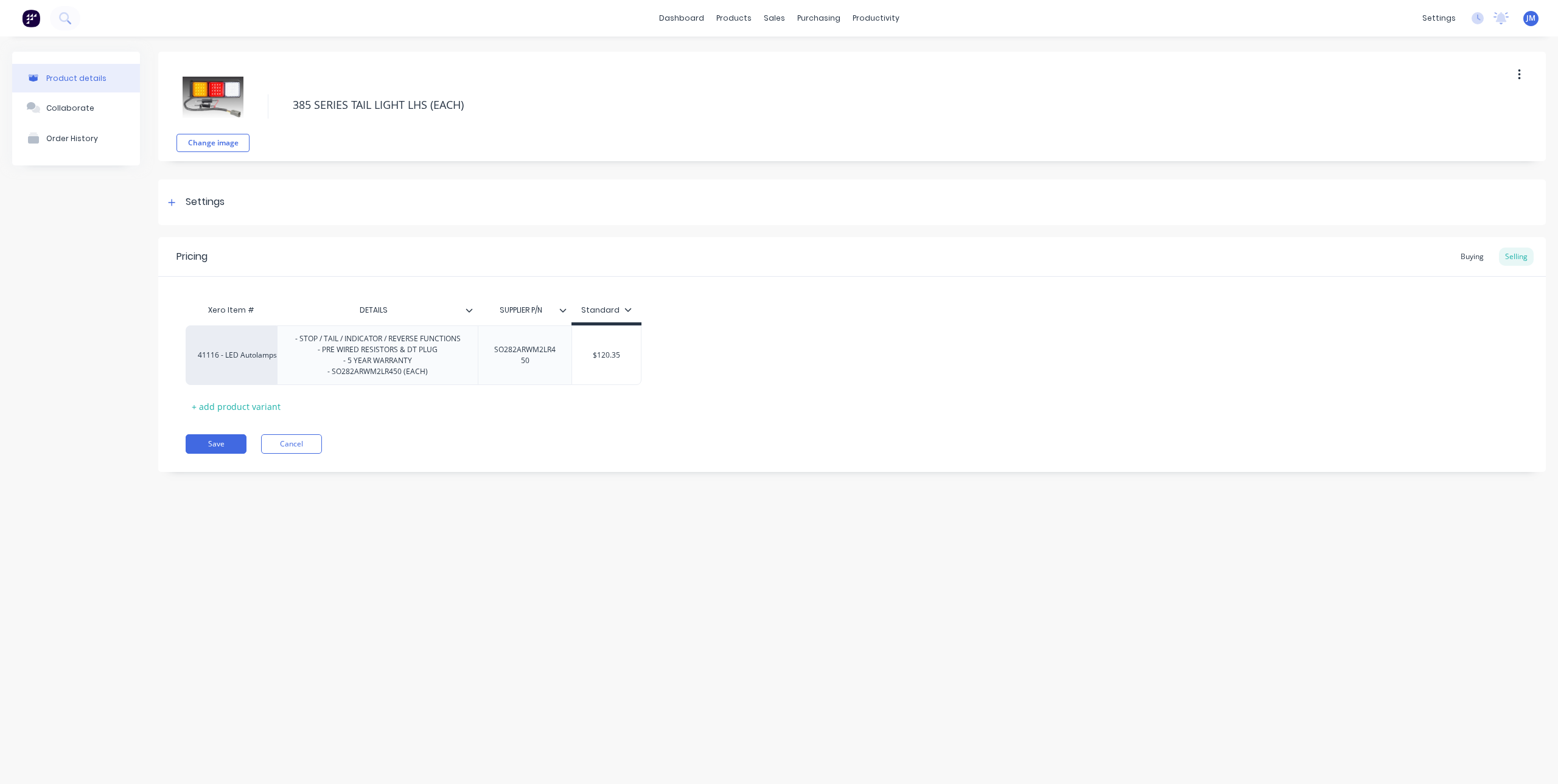
type textarea "x"
type textarea "385 SERIES TAIL LIGHT LHS (EACH)"
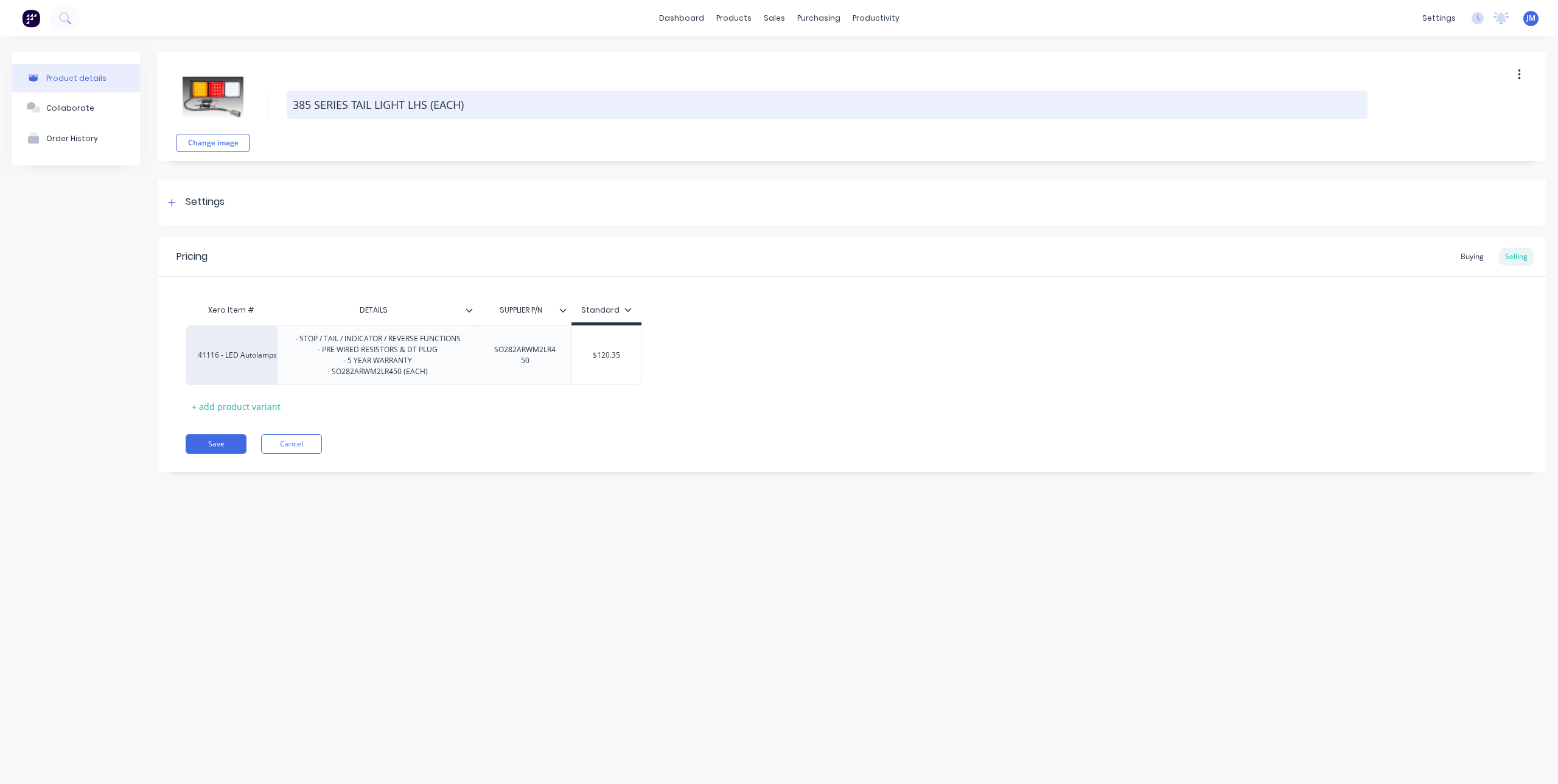
click at [290, 104] on textarea "385 SERIES TAIL LIGHT LHS (EACH)" at bounding box center [827, 105] width 1081 height 29
type textarea "x"
type textarea "L385 SERIES TAIL LIGHT LHS (EACH)"
type textarea "x"
type textarea "LE385 SERIES TAIL LIGHT LHS (EACH)"
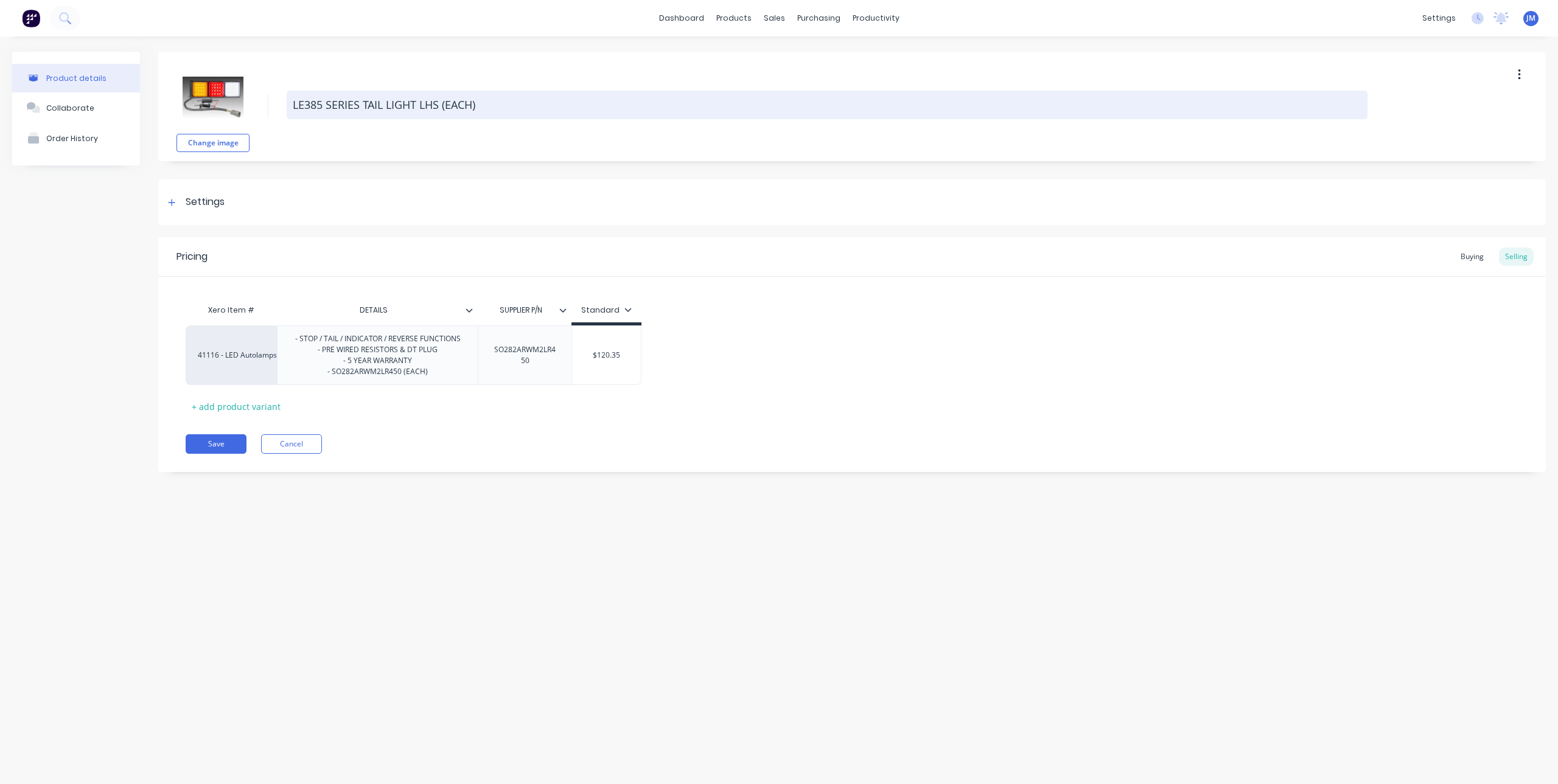
type textarea "x"
type textarea "LED385 SERIES TAIL LIGHT LHS (EACH)"
type textarea "x"
type textarea "LED 385 SERIES TAIL LIGHT LHS (EACH)"
type textarea "x"
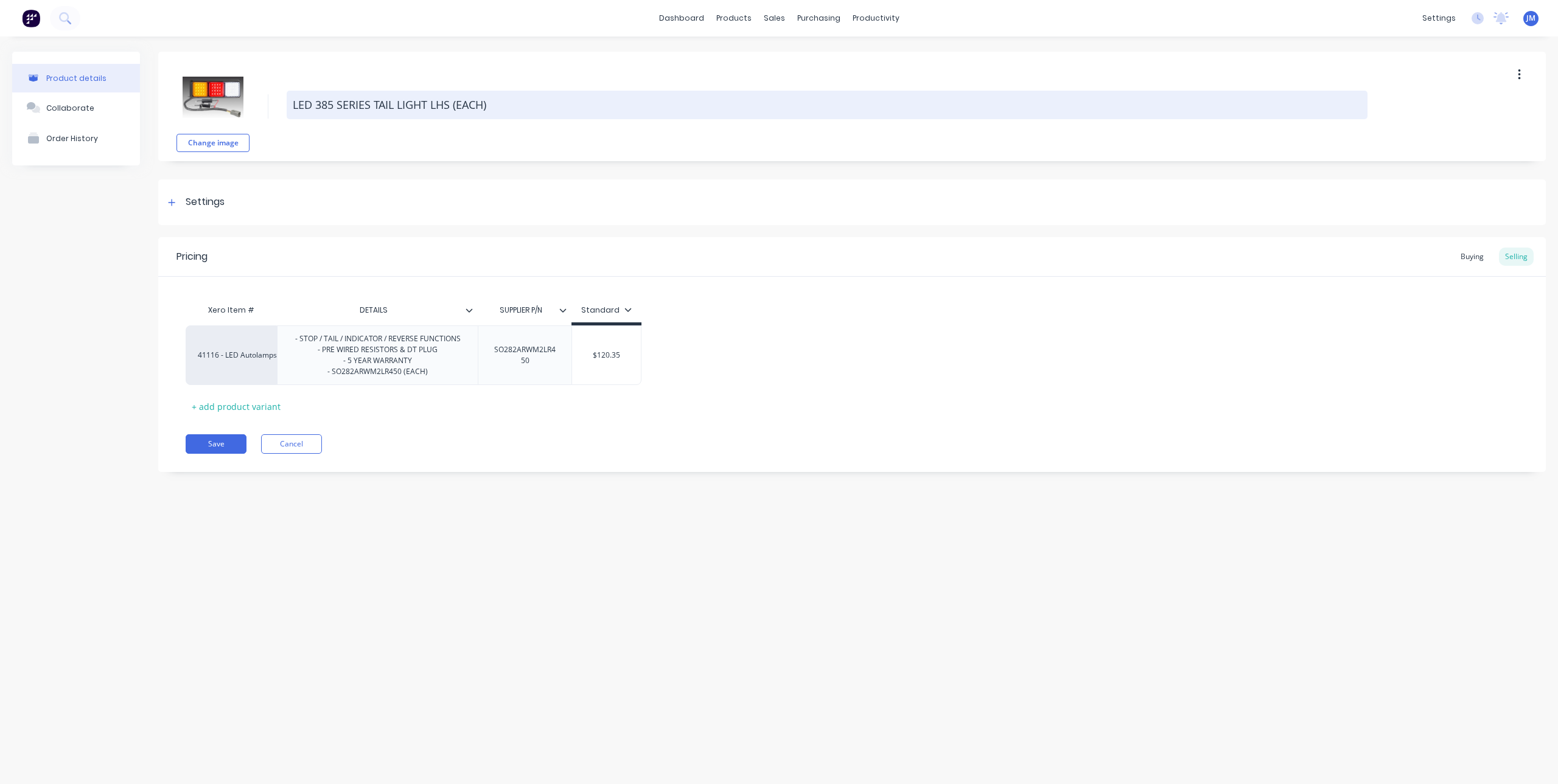
type textarea "LED A385 SERIES TAIL LIGHT LHS (EACH)"
type textarea "x"
type textarea "LED AU385 SERIES TAIL LIGHT LHS (EACH)"
type textarea "x"
type textarea "LED AUT385 SERIES TAIL LIGHT LHS (EACH)"
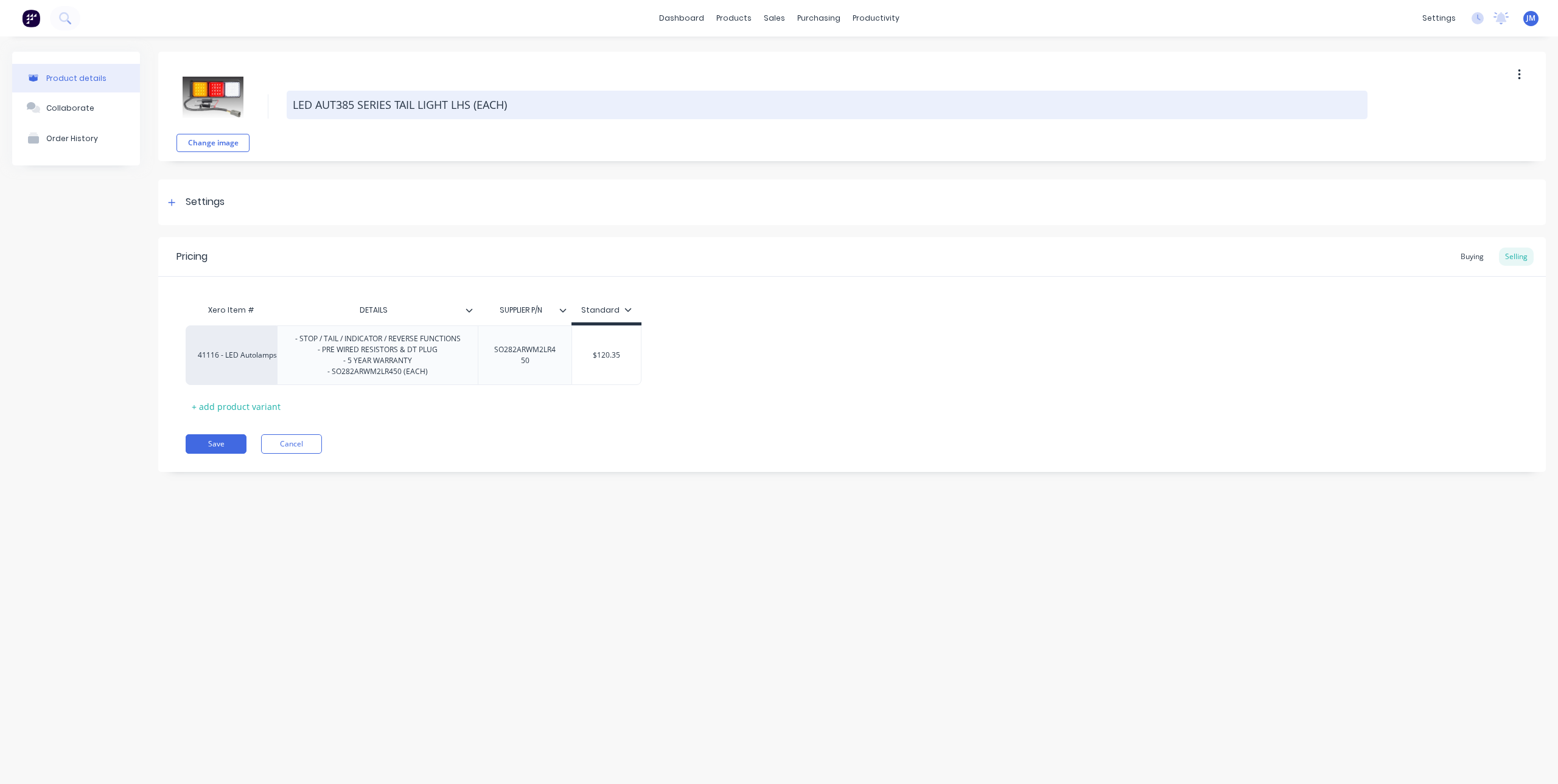
type textarea "x"
type textarea "LED AUTO385 SERIES TAIL LIGHT LHS (EACH)"
type textarea "x"
type textarea "LED AUTOL385 SERIES TAIL LIGHT LHS (EACH)"
type textarea "x"
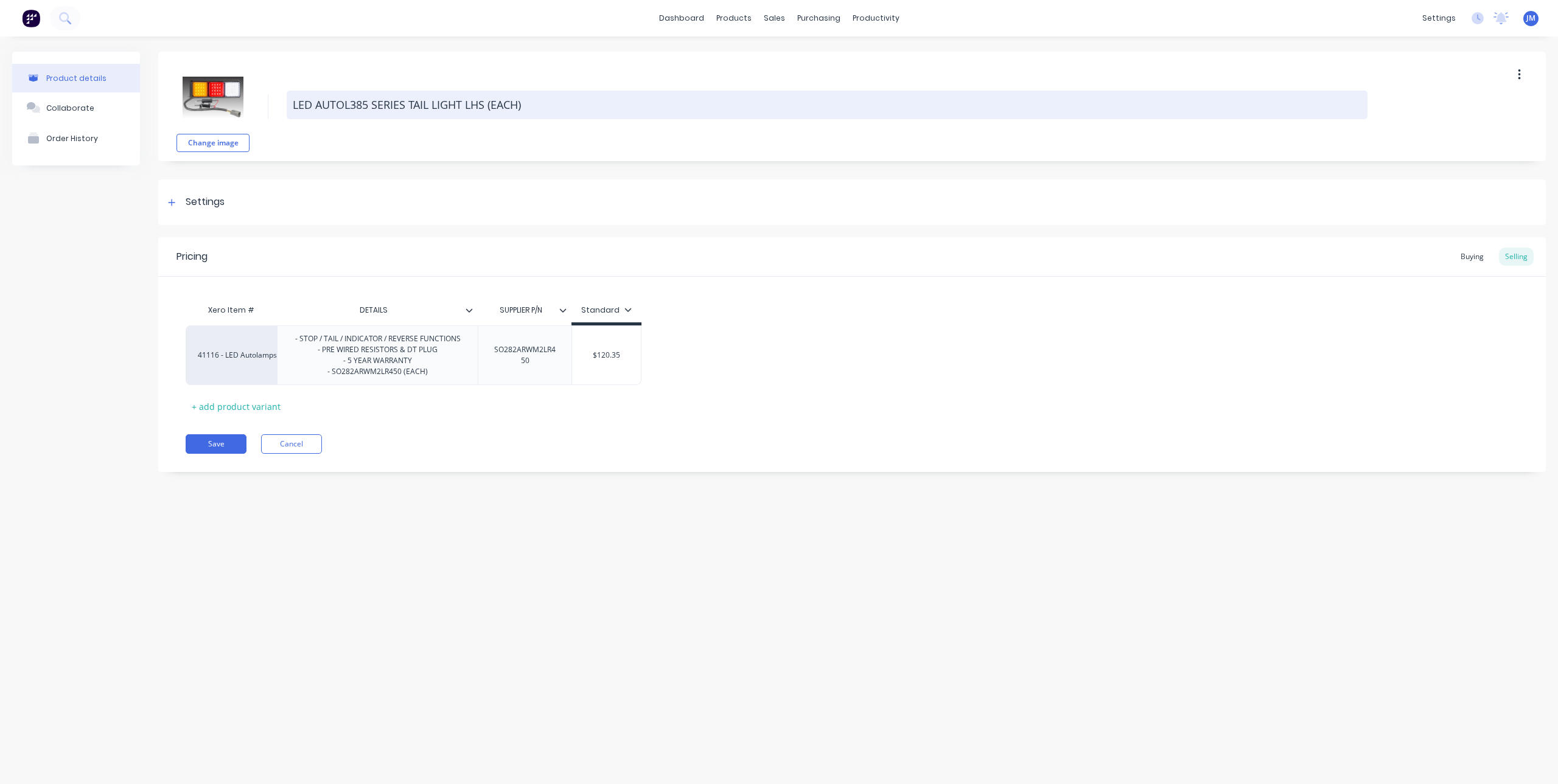
type textarea "LED AUTOLA385 SERIES TAIL LIGHT LHS (EACH)"
type textarea "x"
type textarea "LED AUTOLAM385 SERIES TAIL LIGHT LHS (EACH)"
type textarea "x"
type textarea "LED AUTOLAMP385 SERIES TAIL LIGHT LHS (EACH)"
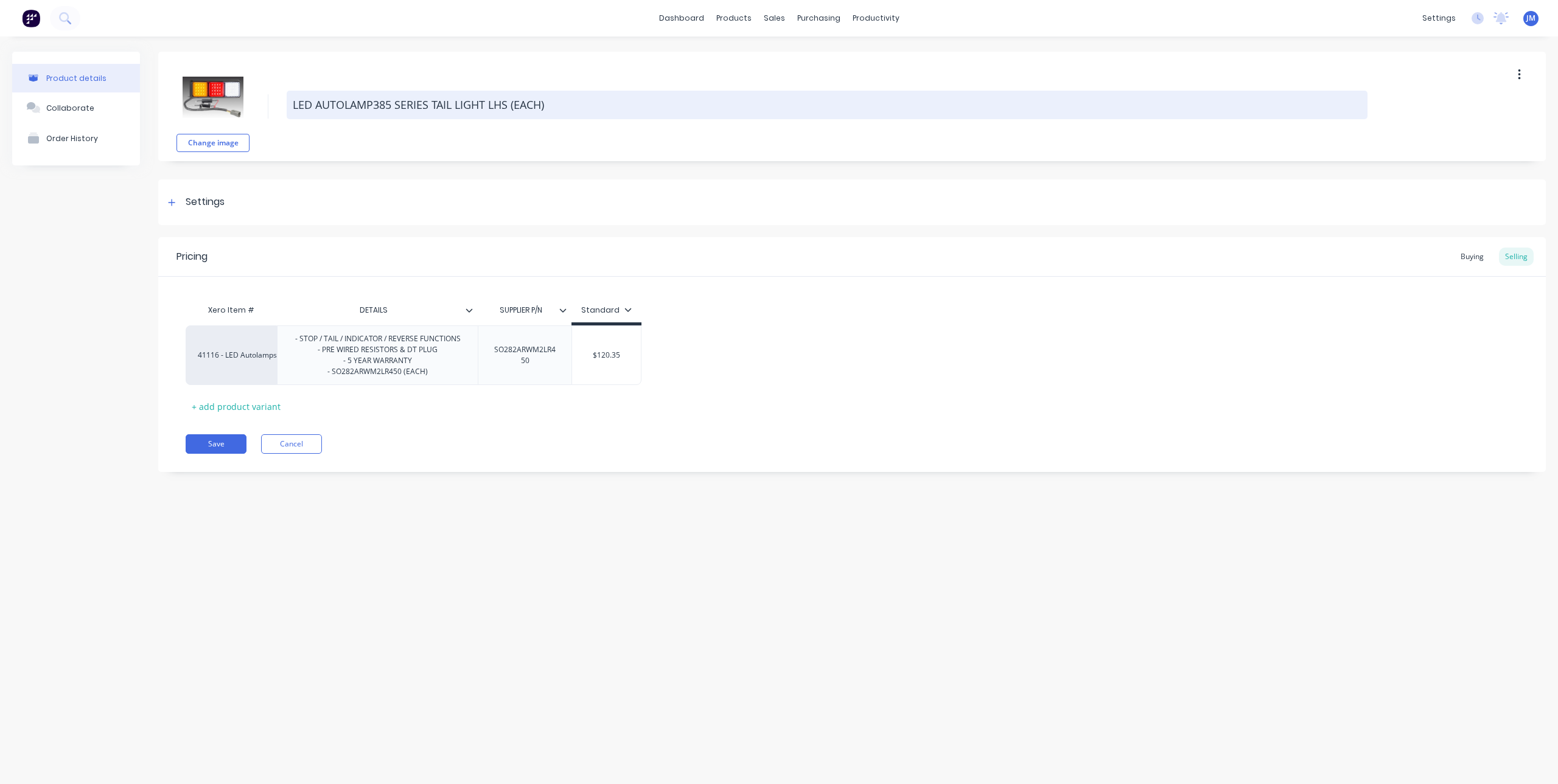
type textarea "x"
type textarea "LED AUTOLAMPS385 SERIES TAIL LIGHT LHS (EACH)"
type textarea "x"
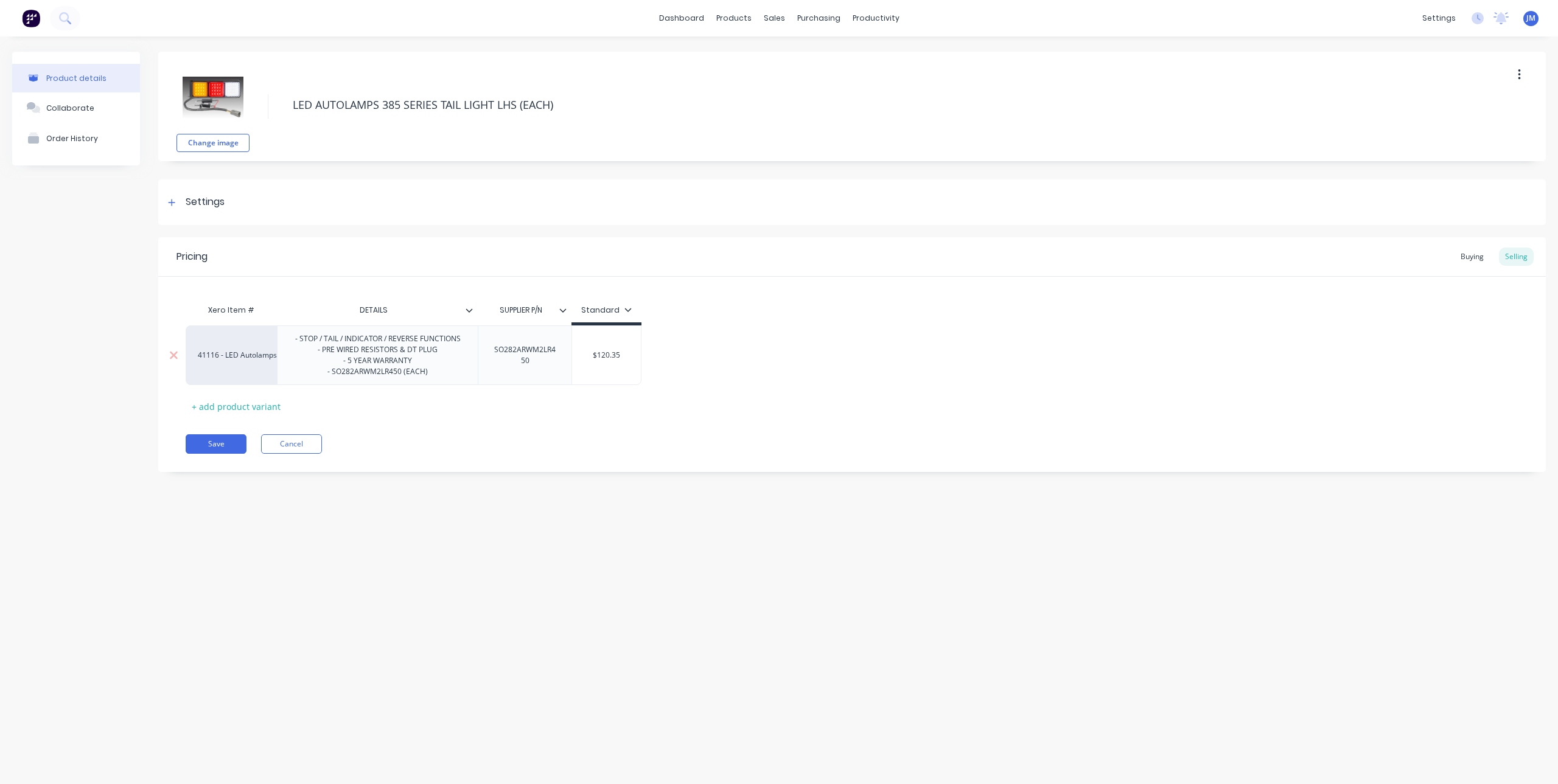
type textarea "LED AUTOLAMPS 385 SERIES TAIL LIGHT LHS (EACH)"
type textarea "x"
type textarea "LED AUTOLAMPS 385 SERIES TAIL LIGHT LHS (EACH)"
click at [514, 351] on div "SO282ARWM2LR450" at bounding box center [524, 356] width 83 height 26
drag, startPoint x: 543, startPoint y: 365, endPoint x: 484, endPoint y: 340, distance: 64.1
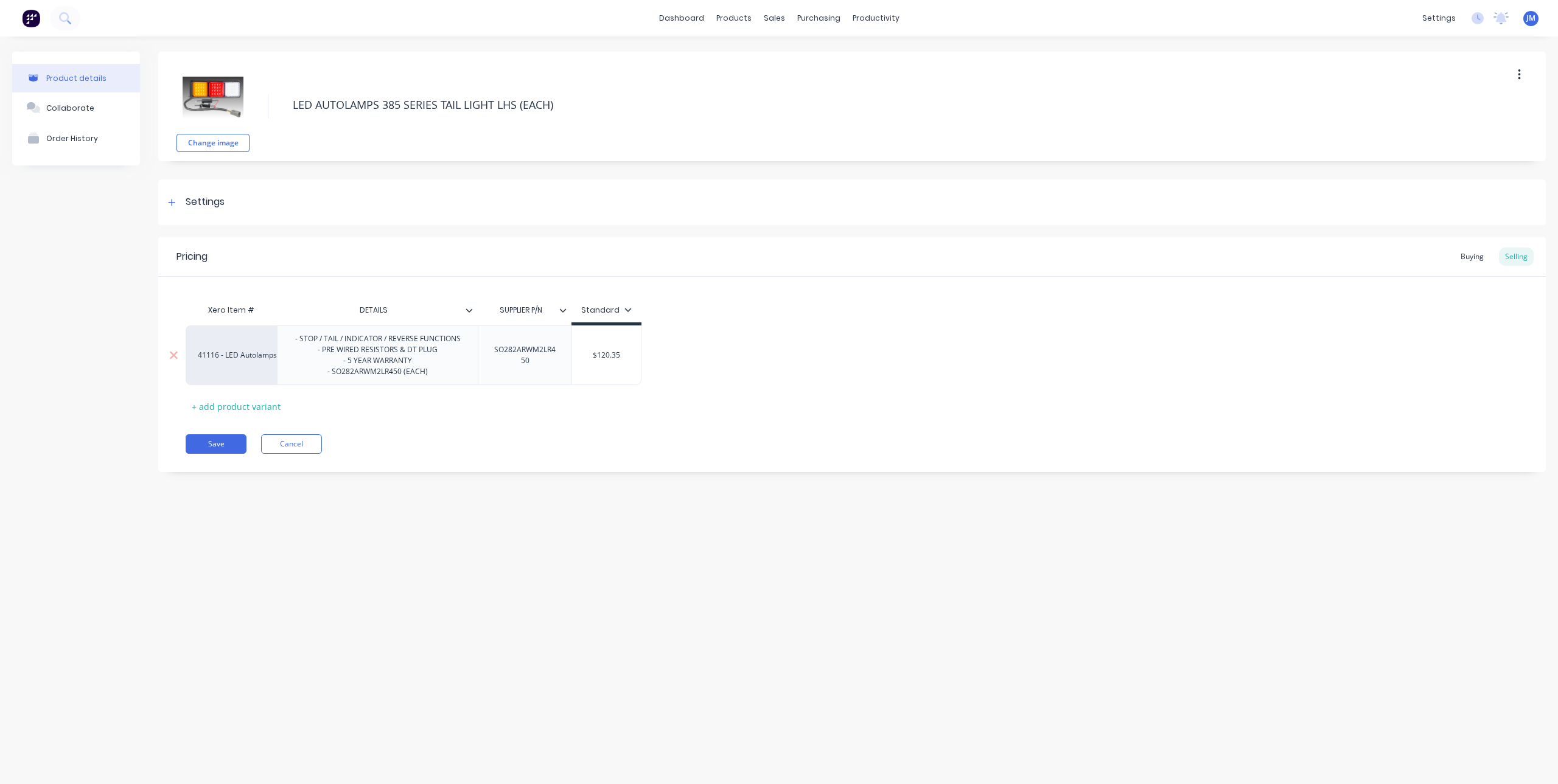
click at [484, 340] on div "SO282ARWM2LR450" at bounding box center [524, 355] width 94 height 60
type textarea "x"
click at [564, 415] on div "Xero Item # DETAILS SUPPLIER P/N Standard 41116 - LED Autolamps Sales - STOP / …" at bounding box center [852, 357] width 1333 height 118
click at [585, 363] on div "$120.35" at bounding box center [604, 355] width 69 height 30
type input "$120.35"
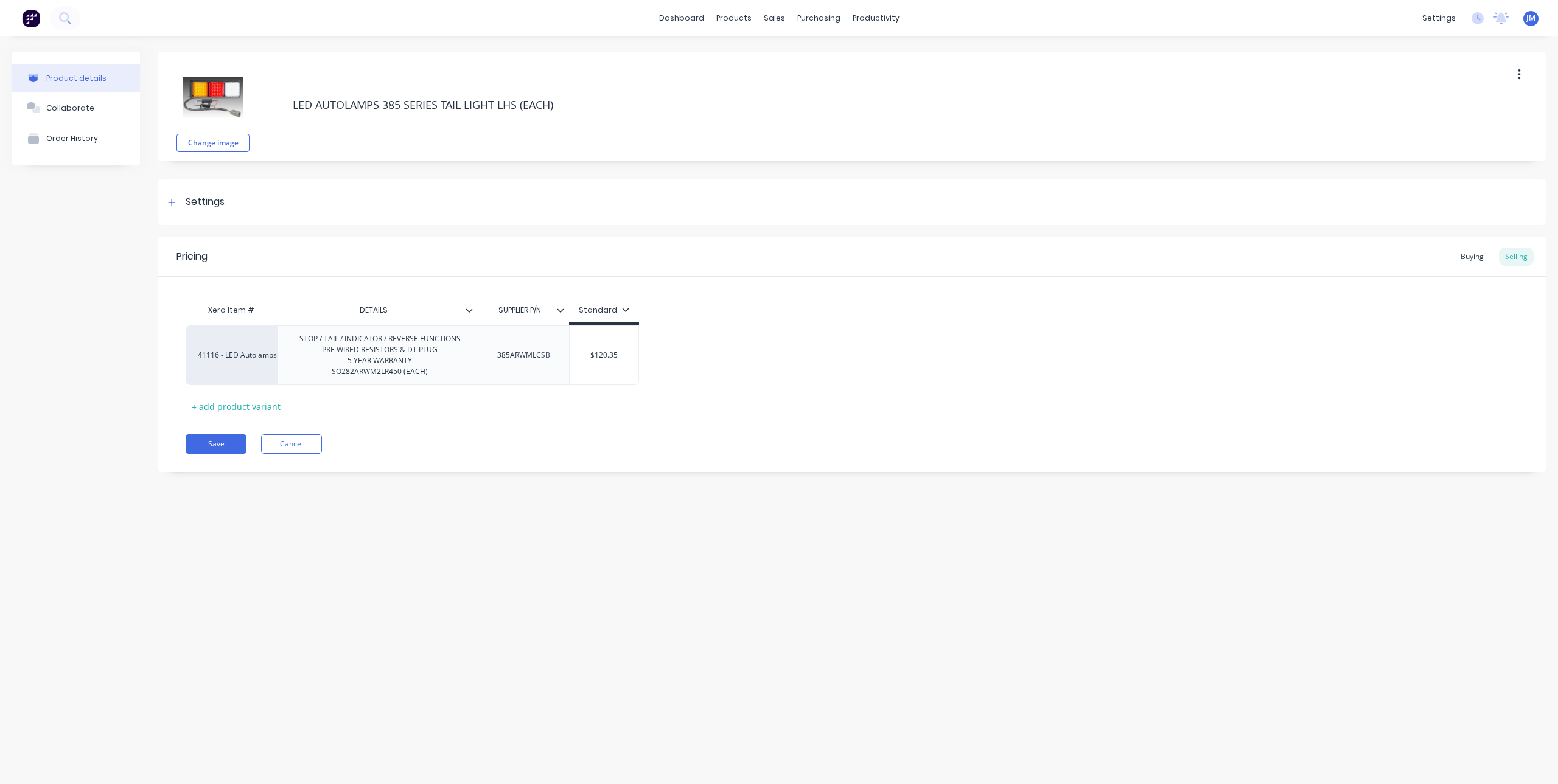
drag, startPoint x: 585, startPoint y: 356, endPoint x: 645, endPoint y: 359, distance: 60.1
click at [645, 359] on div "41116 - LED Autolamps Sales - STOP / TAIL / INDICATOR / REVERSE FUNCTIONS - PRE…" at bounding box center [852, 355] width 1333 height 60
click at [617, 355] on input "$120.35" at bounding box center [604, 356] width 69 height 11
drag, startPoint x: 595, startPoint y: 350, endPoint x: 566, endPoint y: 349, distance: 29.0
click at [566, 349] on div "41116 - LED Autolamps Sales - STOP / TAIL / INDICATOR / REVERSE FUNCTIONS - PRE…" at bounding box center [412, 355] width 453 height 60
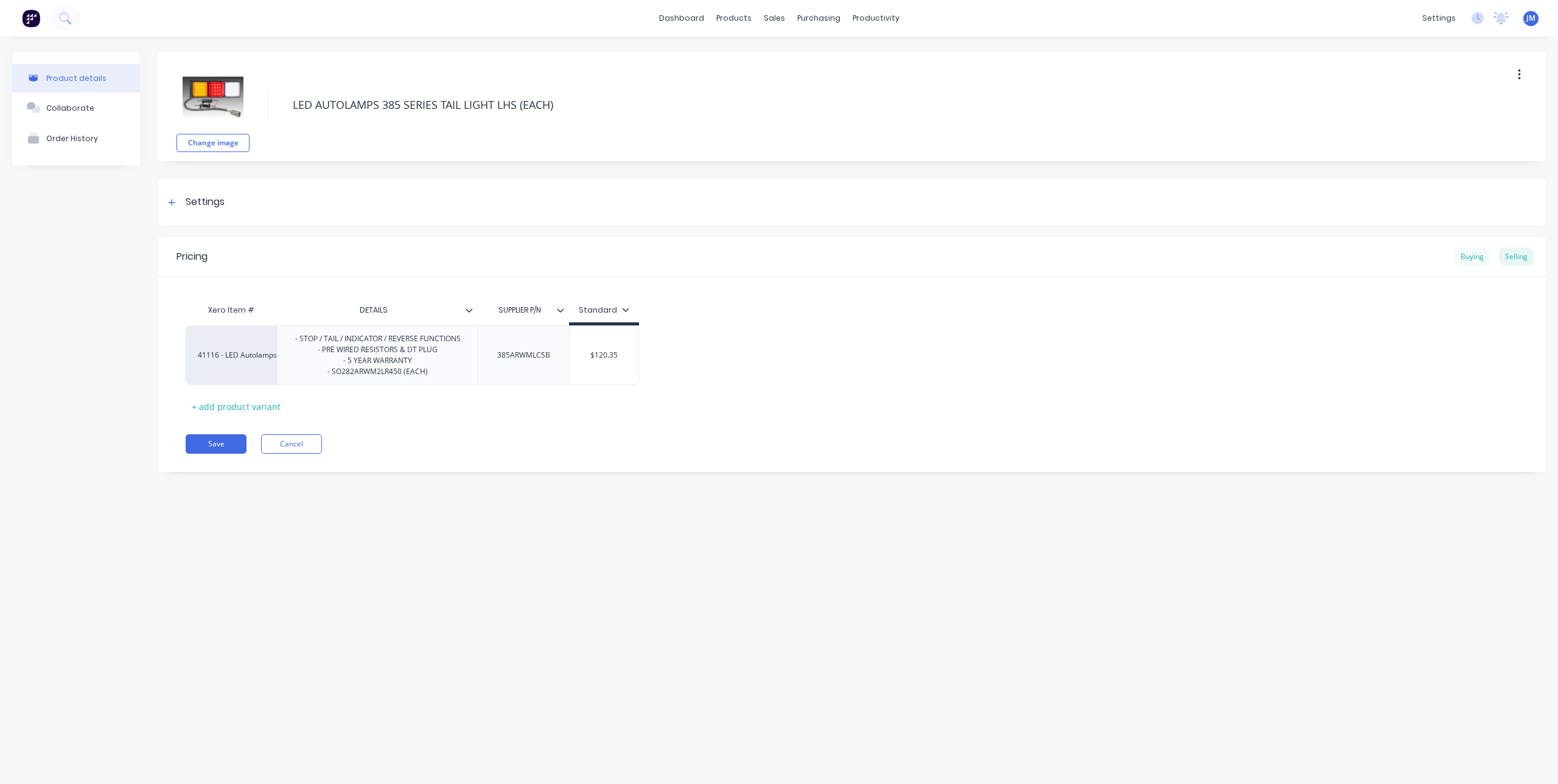
click at [1465, 262] on div "Buying" at bounding box center [1472, 257] width 35 height 19
type input "$0.00"
click at [690, 352] on input "$0.00" at bounding box center [654, 352] width 168 height 11
drag, startPoint x: 649, startPoint y: 353, endPoint x: 626, endPoint y: 354, distance: 23.0
click at [626, 354] on input "$0.00" at bounding box center [654, 352] width 168 height 11
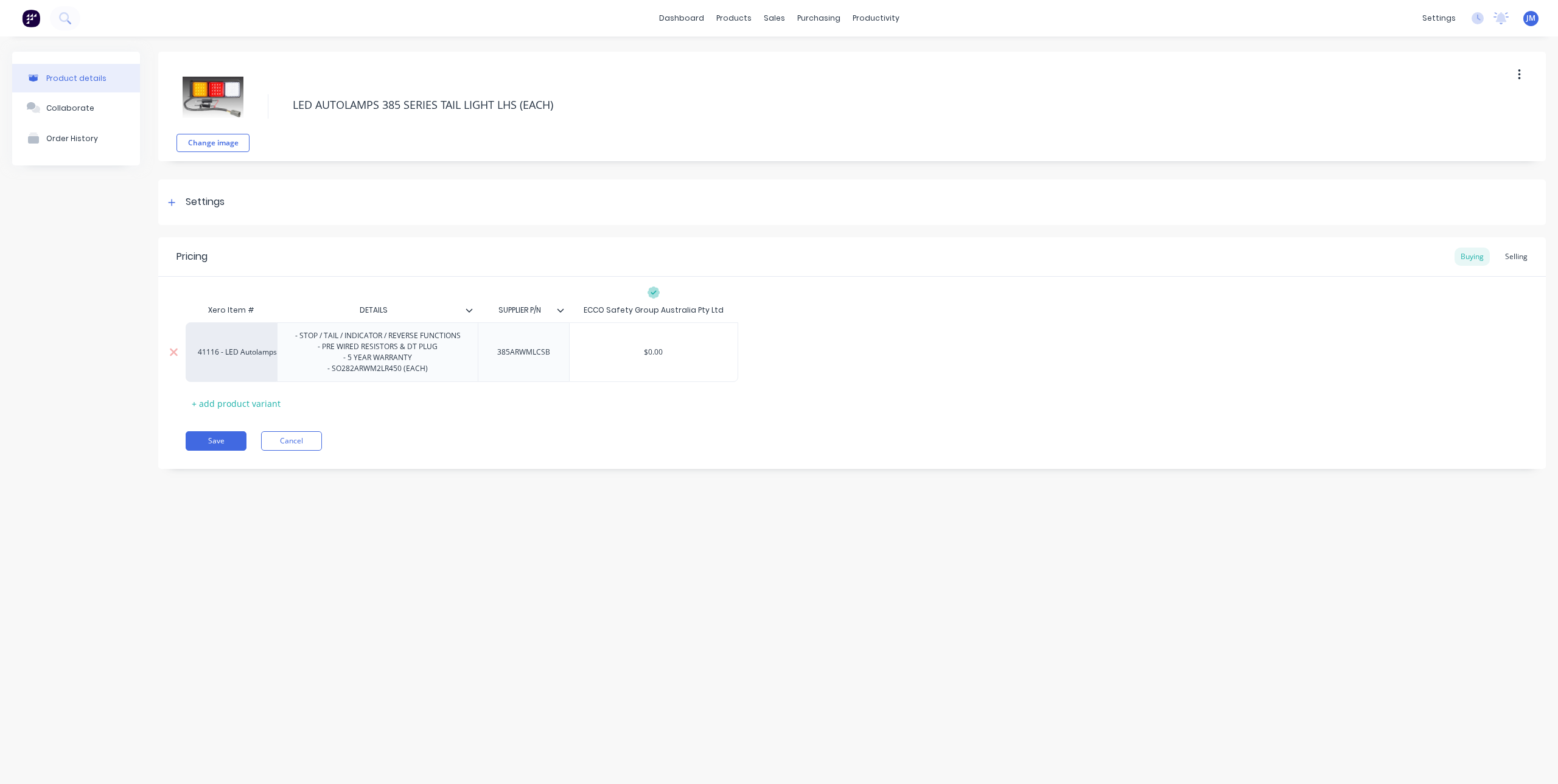
type textarea "x"
type input "1"
type textarea "x"
type input "11"
type textarea "x"
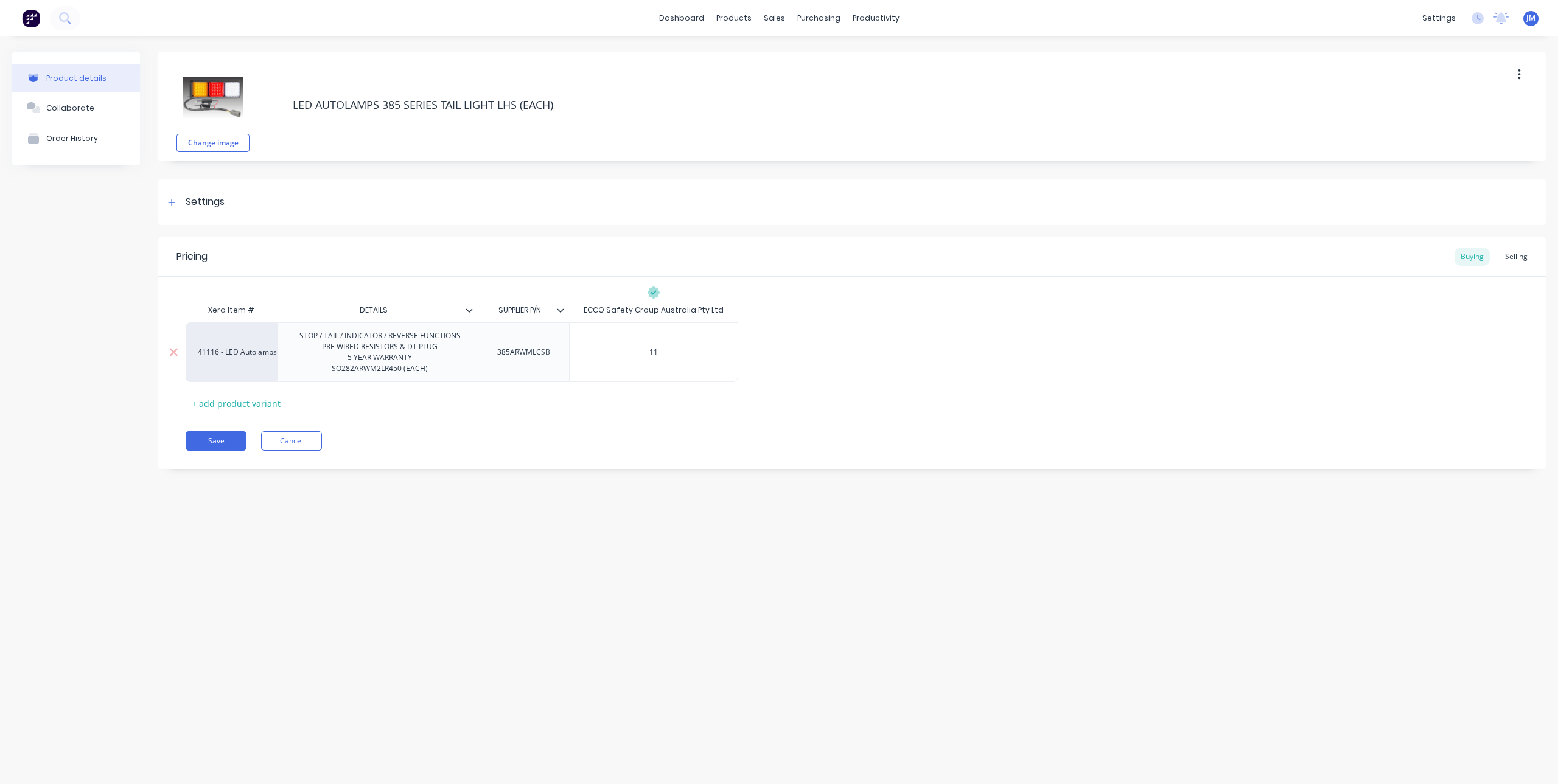
type input "113"
type textarea "x"
type input "113."
type textarea "x"
type input "113.1"
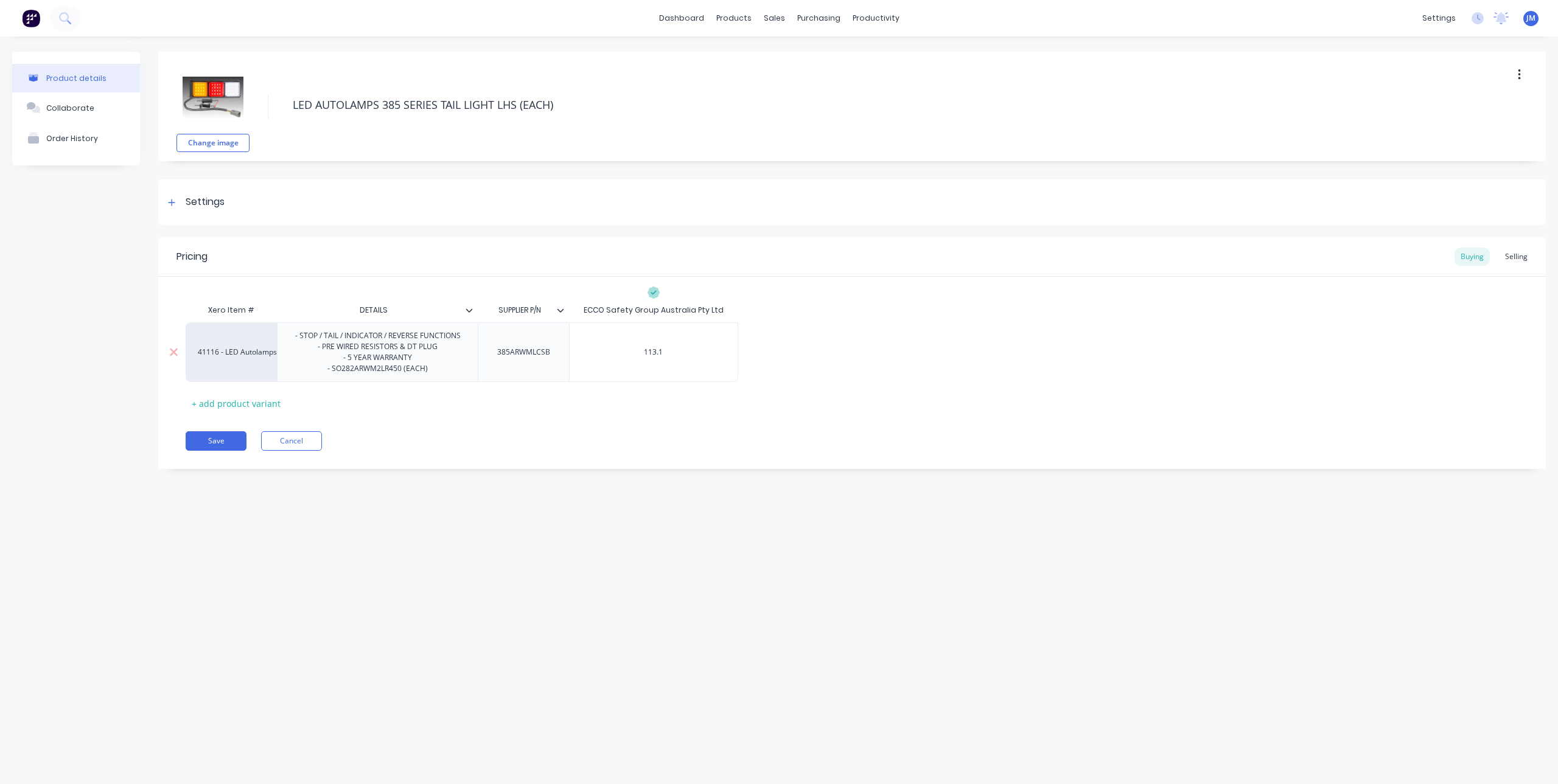
type textarea "x"
type input "113.16"
click at [630, 393] on div "Xero Item # DETAILS SUPPLIER P/N ECCO Safety Group Australia Pty Ltd 41116 - LE…" at bounding box center [852, 356] width 1333 height 115
click at [220, 142] on button "Change image" at bounding box center [213, 143] width 73 height 19
type textarea "x"
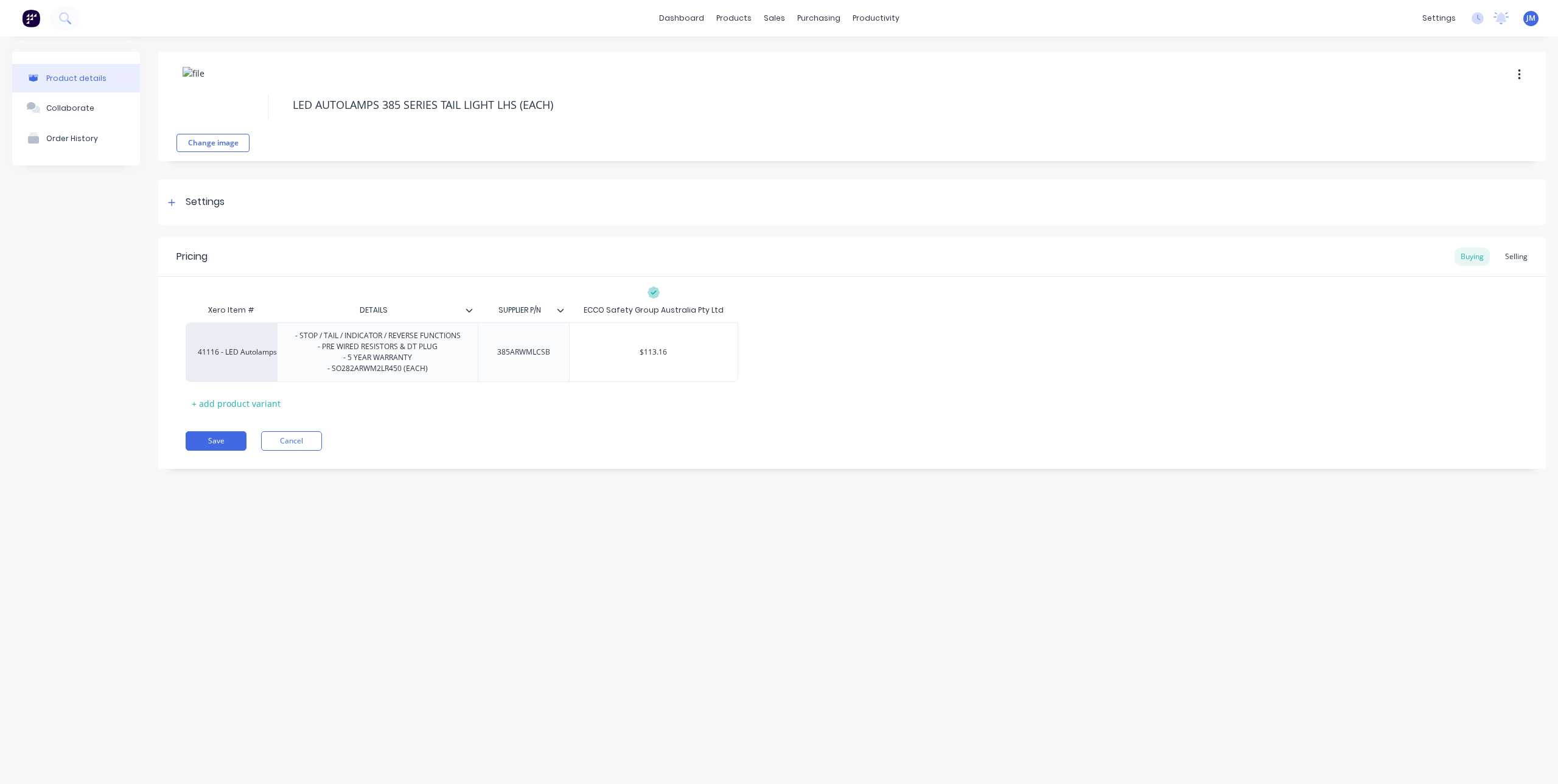
type input "DETAILS"
click at [388, 311] on input "DETAILS" at bounding box center [373, 310] width 193 height 11
click at [472, 314] on div at bounding box center [474, 310] width 7 height 11
type textarea "x"
type input "SUPPLIER P/N"
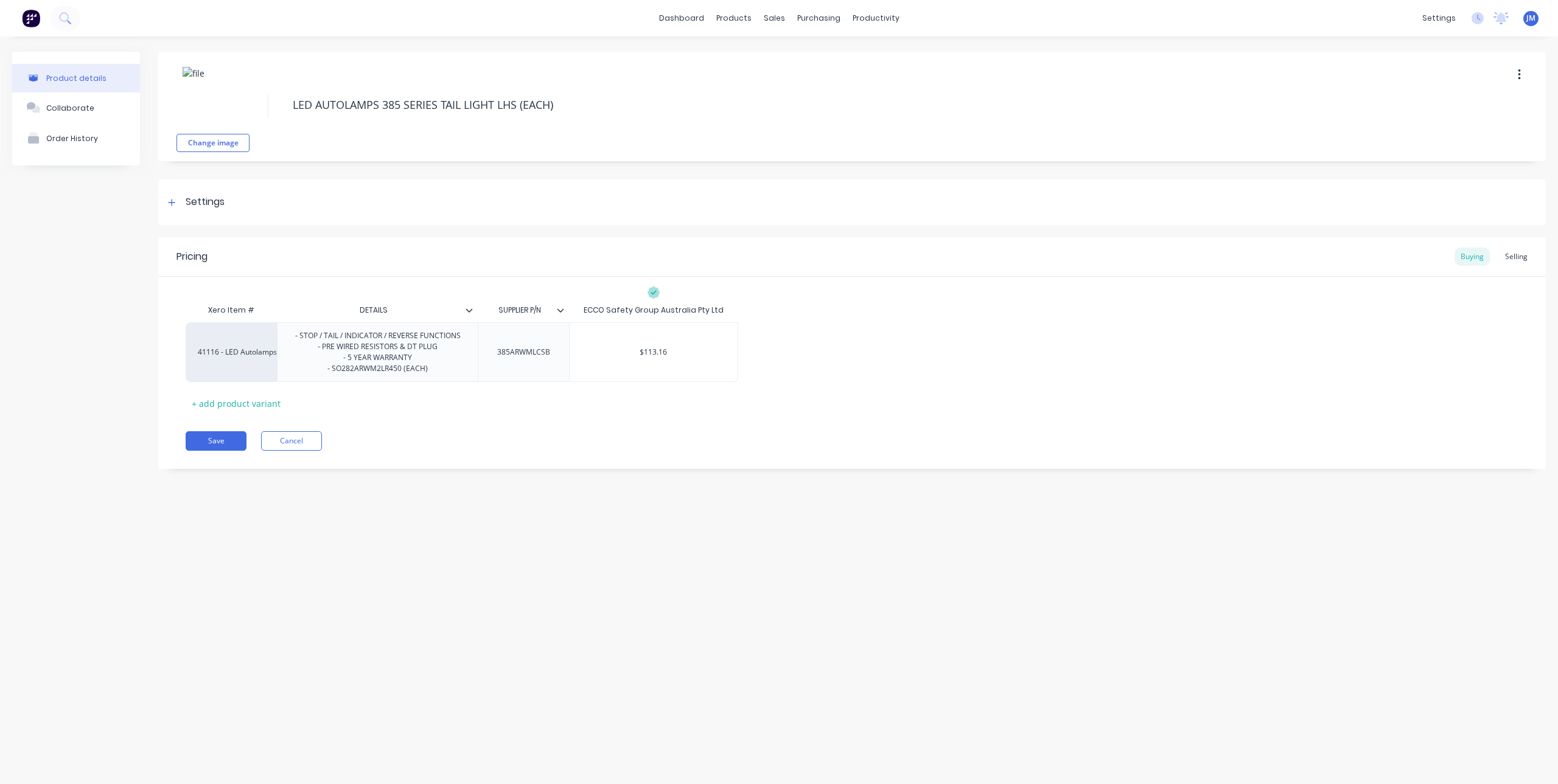
click at [556, 314] on input "SUPPLIER P/N" at bounding box center [519, 310] width 84 height 11
click at [560, 312] on icon at bounding box center [560, 310] width 7 height 7
type textarea "x"
click at [686, 407] on div "Xero Item # DETAILS SUPPLIER P/N SUPPLIER P/N ECCO Safety Group Australia Pty L…" at bounding box center [852, 356] width 1333 height 115
click at [325, 338] on div "- STOP / TAIL / INDICATOR / REVERSE FUNCTIONS - PRE WIRED RESISTORS & DT PLUG -…" at bounding box center [378, 352] width 185 height 49
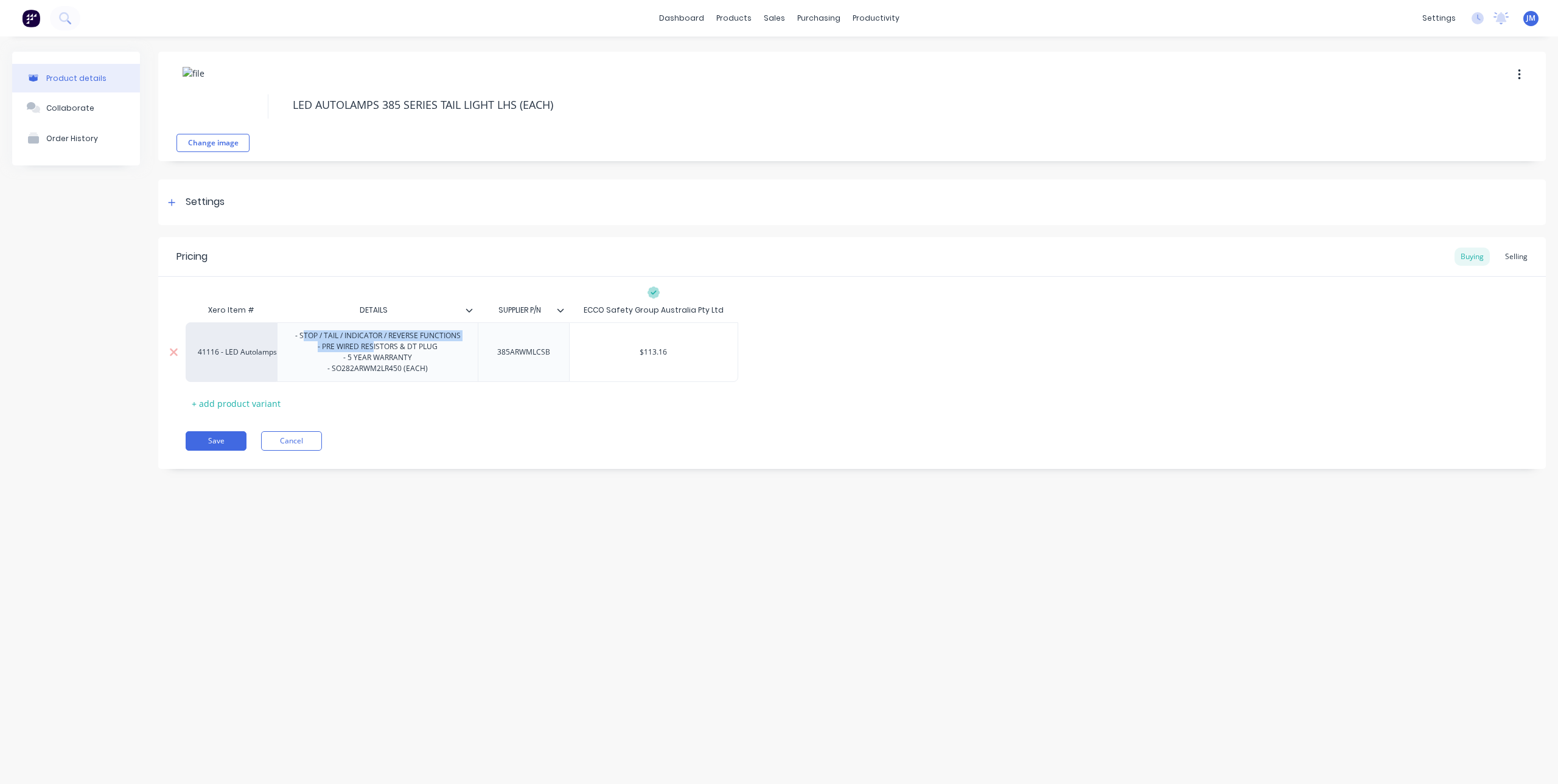
drag, startPoint x: 302, startPoint y: 337, endPoint x: 373, endPoint y: 349, distance: 72.0
click at [373, 349] on div "- STOP / TAIL / INDICATOR / REVERSE FUNCTIONS - PRE WIRED RESISTORS & DT PLUG -…" at bounding box center [378, 352] width 185 height 49
click at [420, 368] on div "- STOP / TAIL / INDICATOR / REVERSE FUNCTIONS - PRE WIRED RESISTORS & DT PLUG -…" at bounding box center [378, 352] width 185 height 49
drag, startPoint x: 416, startPoint y: 349, endPoint x: 408, endPoint y: 348, distance: 8.1
click at [408, 348] on div "- STOP / TAIL / INDICATOR / REVERSE FUNCTIONS - PRE WIRED RESISTORS & DT PLUG -…" at bounding box center [378, 352] width 185 height 49
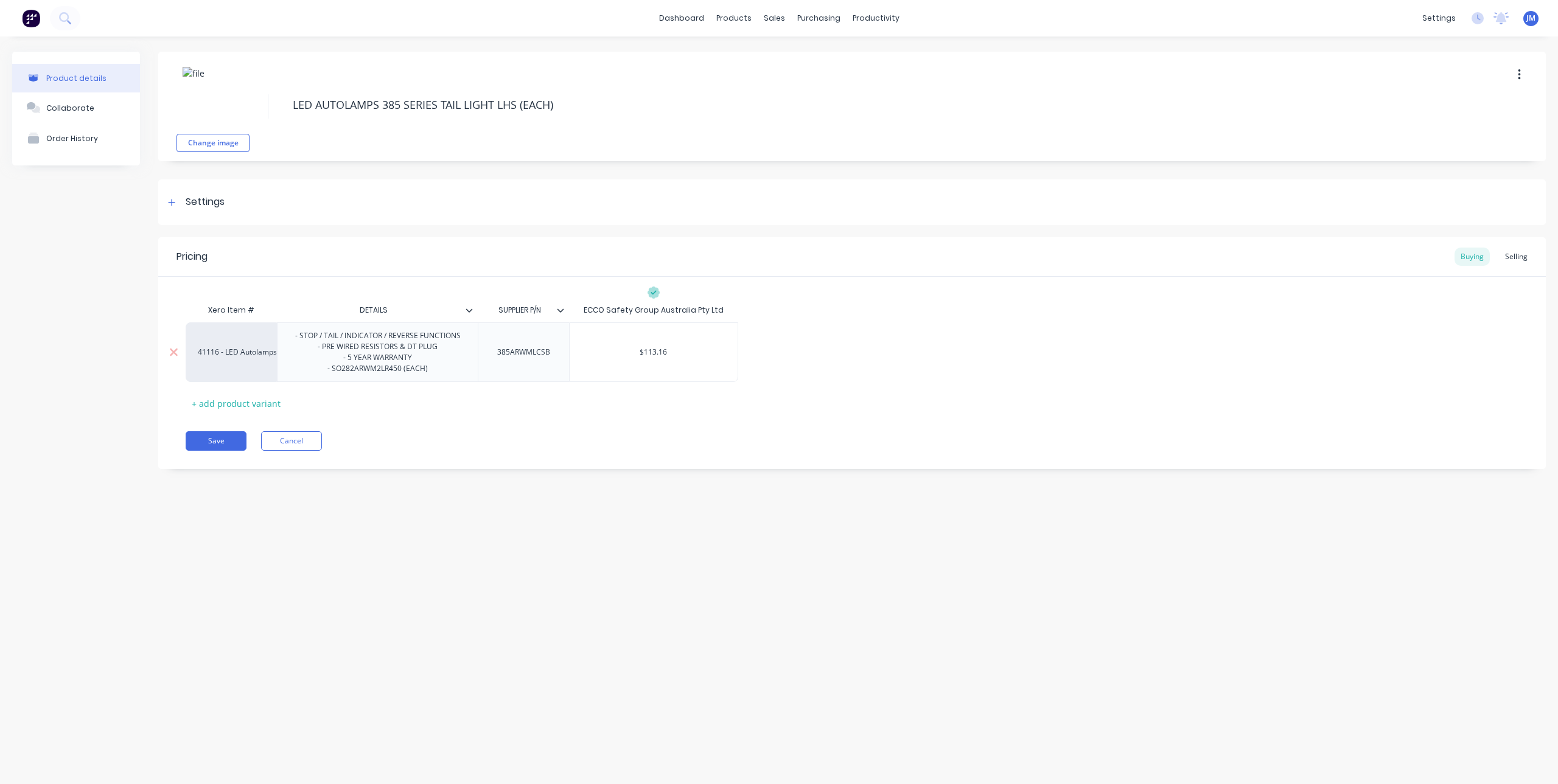
click at [406, 359] on div "- STOP / TAIL / INDICATOR / REVERSE FUNCTIONS - PRE WIRED RESISTORS & DT PLUG -…" at bounding box center [378, 352] width 185 height 49
drag, startPoint x: 439, startPoint y: 351, endPoint x: 322, endPoint y: 350, distance: 117.0
click at [322, 350] on div "- STOP / TAIL / INDICATOR / REVERSE FUNCTIONS - PRE WIRED RESISTORS & DT PLUG -…" at bounding box center [378, 352] width 185 height 49
drag, startPoint x: 561, startPoint y: 353, endPoint x: 549, endPoint y: 363, distance: 15.6
click at [549, 363] on div "41116 - LED Autolamps Sales - STOP / TAIL / INDICATOR / REVERSE FUNCTIONS - CSB…" at bounding box center [852, 352] width 1333 height 60
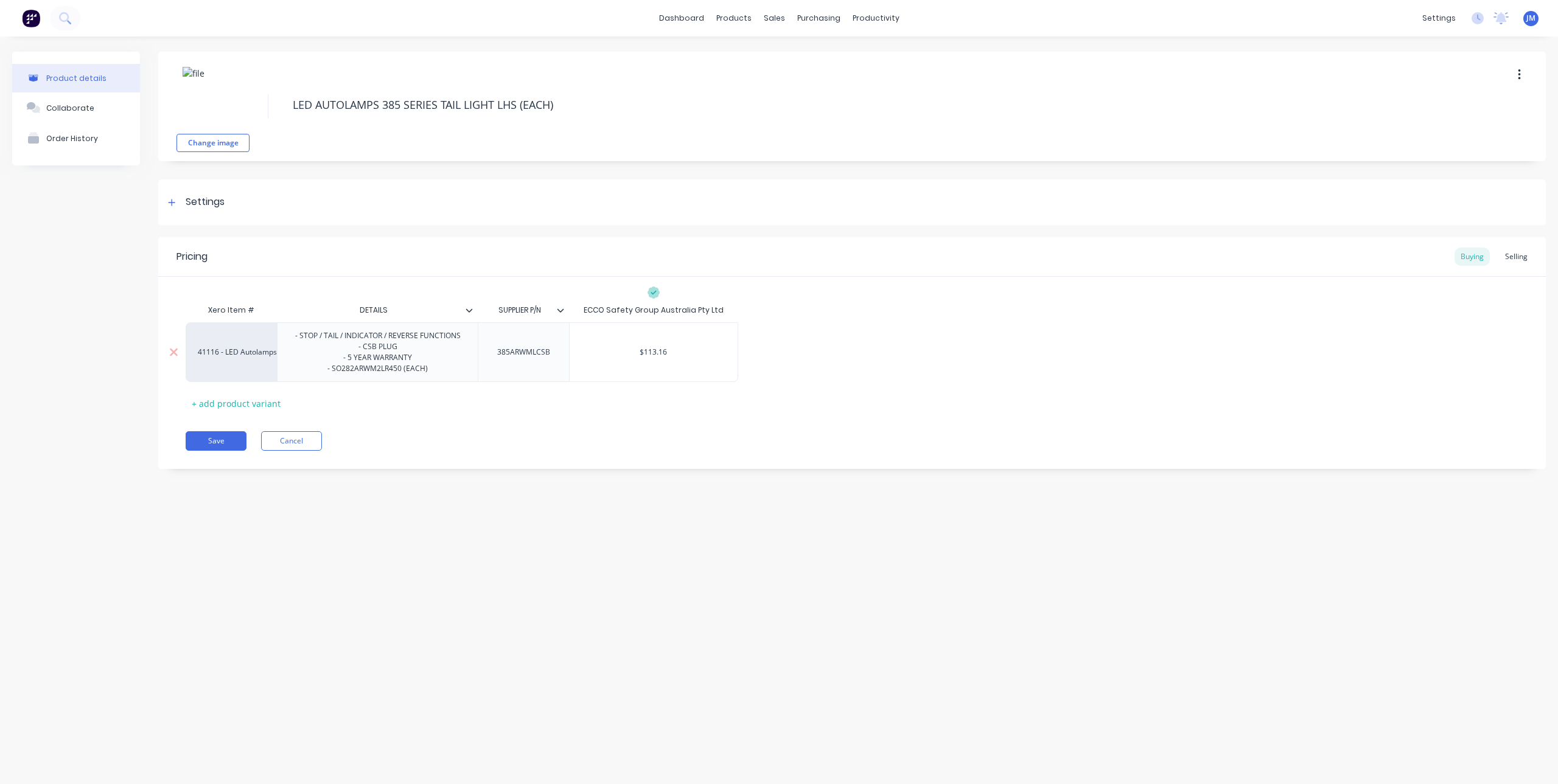
click at [543, 354] on div "385ARWMLCSB" at bounding box center [523, 352] width 72 height 16
drag, startPoint x: 552, startPoint y: 353, endPoint x: 498, endPoint y: 353, distance: 54.0
click at [498, 353] on div "385ARWMLCSB" at bounding box center [523, 352] width 72 height 16
copy div "385ARWMLCSB"
click at [430, 362] on div "- STOP / TAIL / INDICATOR / REVERSE FUNCTIONS - CSB PLUG - 5 YEAR WARRANTY - SO…" at bounding box center [378, 352] width 185 height 49
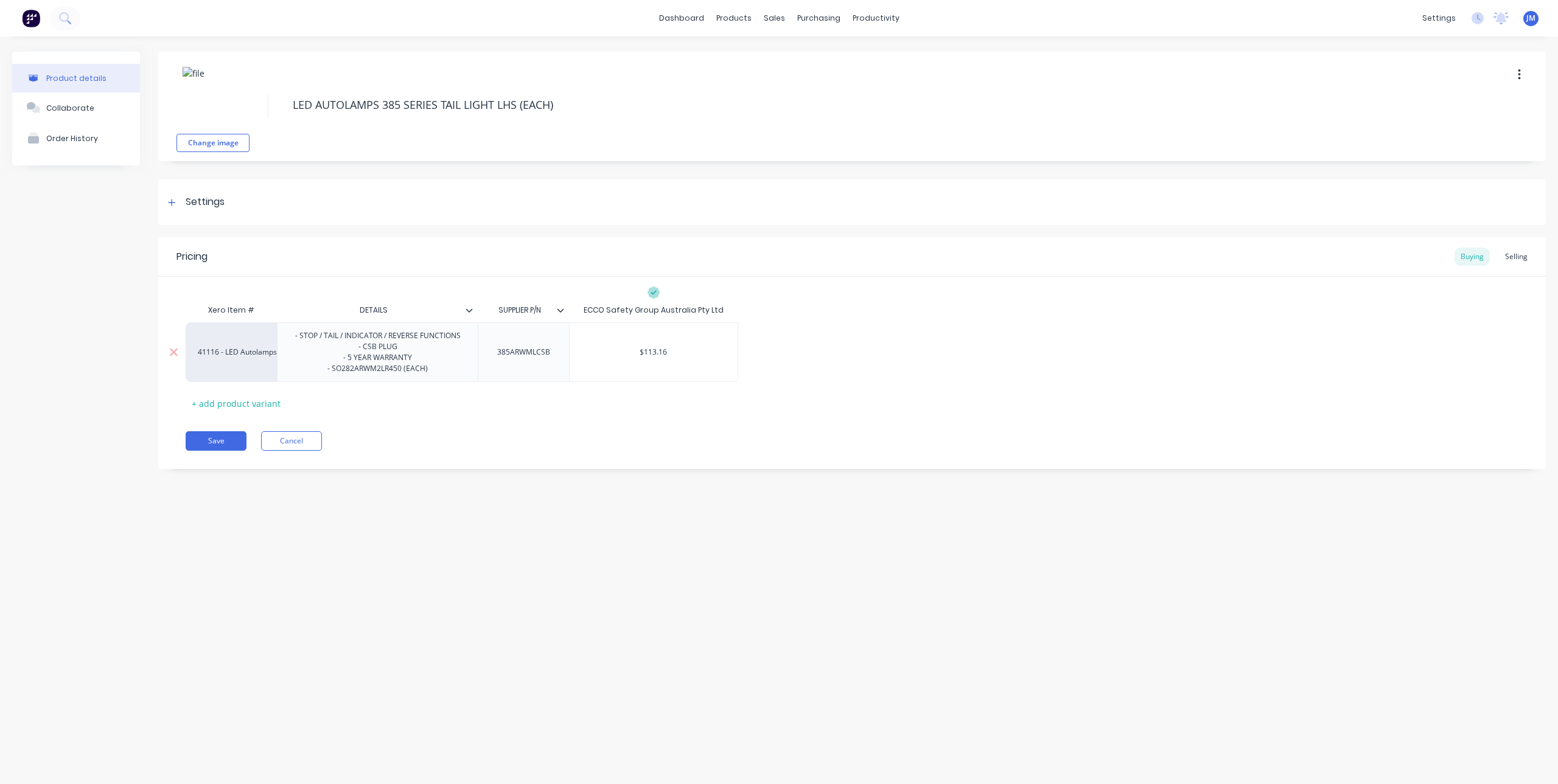
click at [438, 373] on div "- STOP / TAIL / INDICATOR / REVERSE FUNCTIONS - CSB PLUG - 5 YEAR WARRANTY - SO…" at bounding box center [378, 352] width 185 height 49
drag, startPoint x: 441, startPoint y: 374, endPoint x: 332, endPoint y: 382, distance: 109.3
click at [332, 382] on div "Xero Item # DETAILS SUPPLIER P/N ECCO Safety Group Australia Pty Ltd 41116 - LE…" at bounding box center [852, 356] width 1333 height 115
click at [438, 438] on div "Save Cancel" at bounding box center [866, 441] width 1360 height 19
click at [421, 368] on div "- STOP / TAIL / INDICATOR / REVERSE FUNCTIONS - CSB PLUG - 5 YEAR WARRANTY - 38…" at bounding box center [378, 352] width 185 height 49
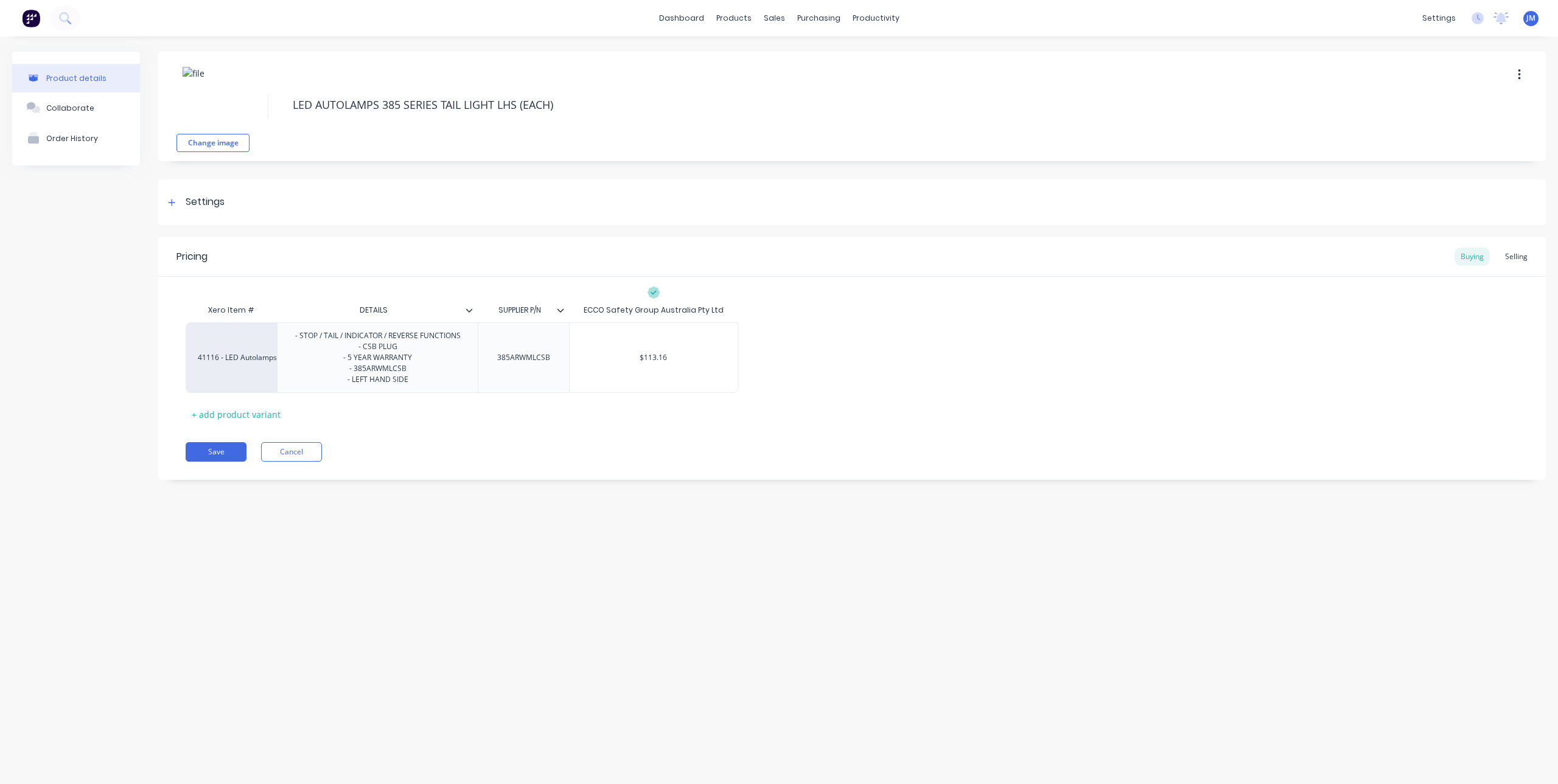
click at [501, 443] on div "Save Cancel" at bounding box center [866, 452] width 1360 height 19
click at [171, 200] on icon at bounding box center [171, 203] width 7 height 9
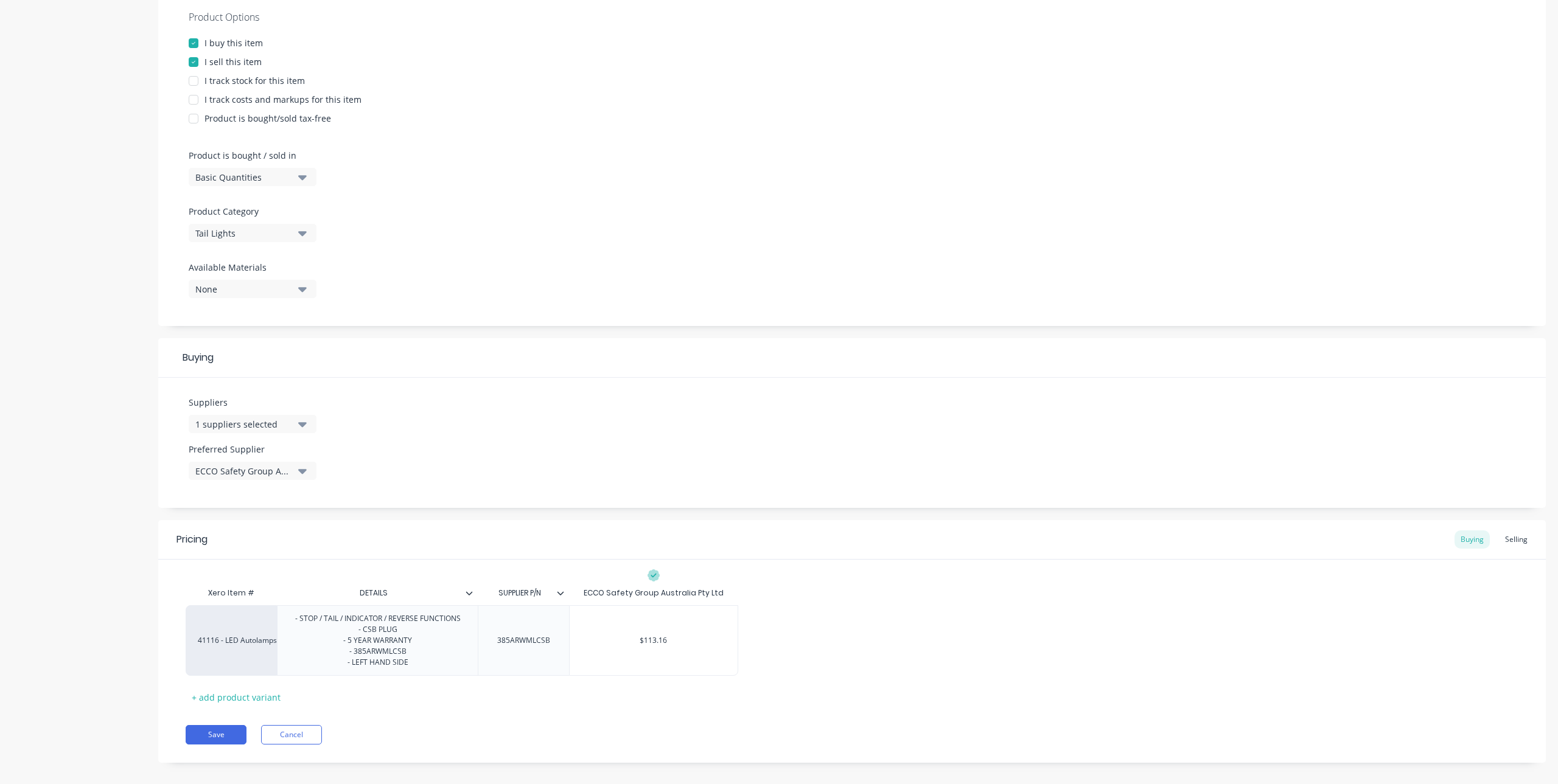
scroll to position [244, 0]
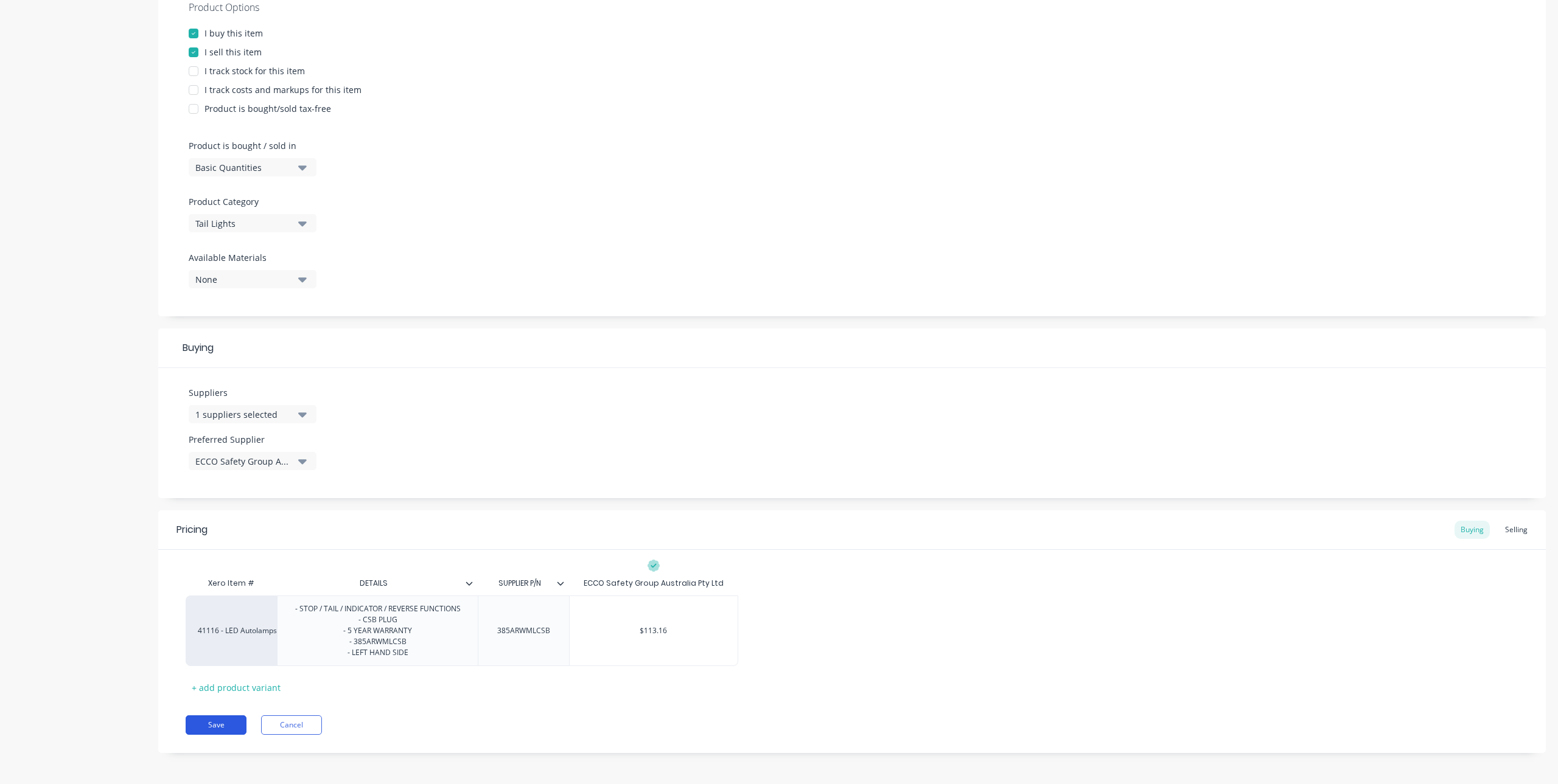
click at [221, 728] on button "Save" at bounding box center [216, 725] width 61 height 19
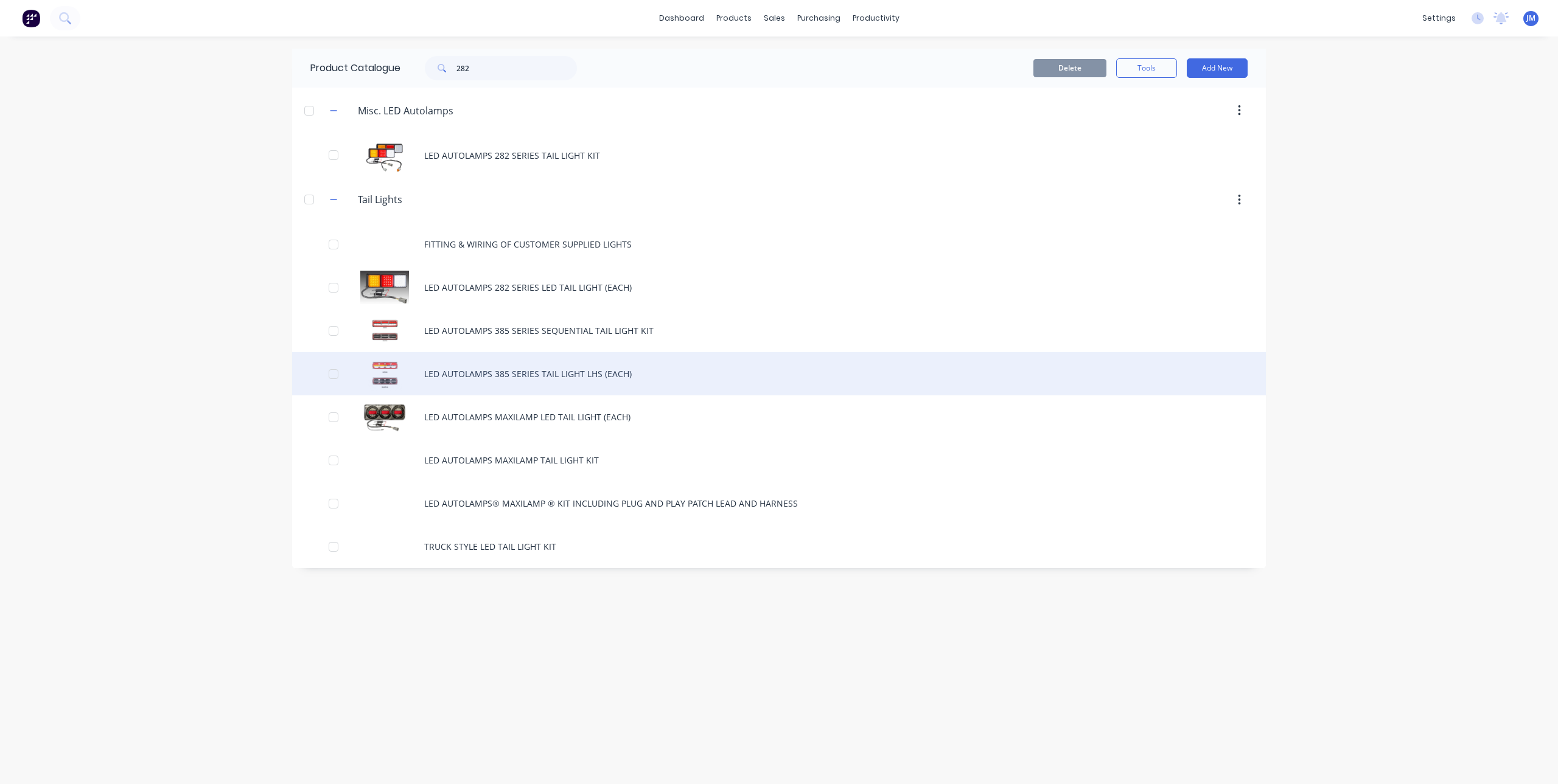
click at [528, 387] on div "LED AUTOLAMPS 385 SERIES TAIL LIGHT LHS (EACH)" at bounding box center [779, 374] width 973 height 43
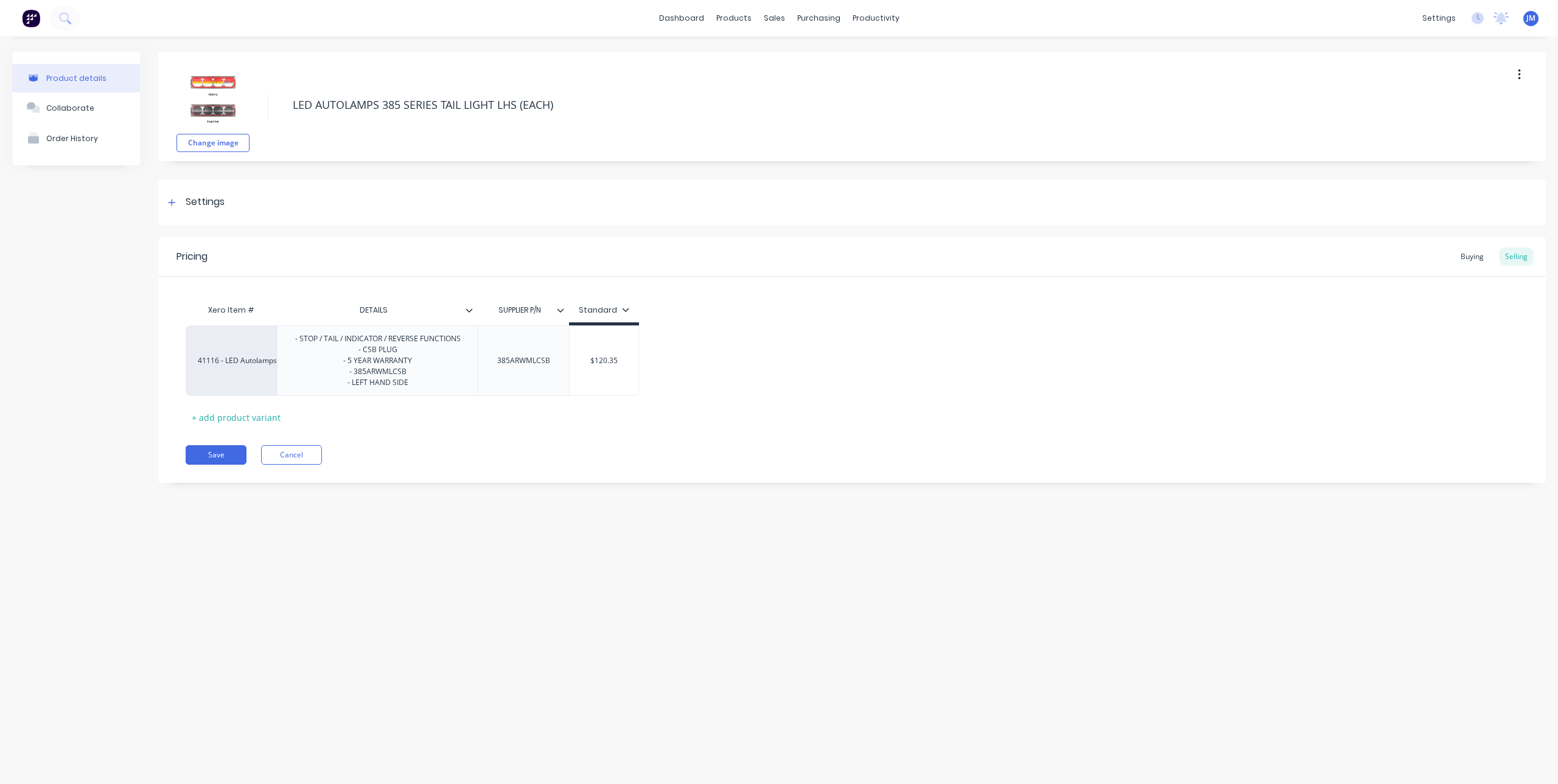
click at [1515, 70] on button "button" at bounding box center [1519, 75] width 29 height 22
click at [1461, 109] on span "Duplicate" at bounding box center [1475, 106] width 92 height 12
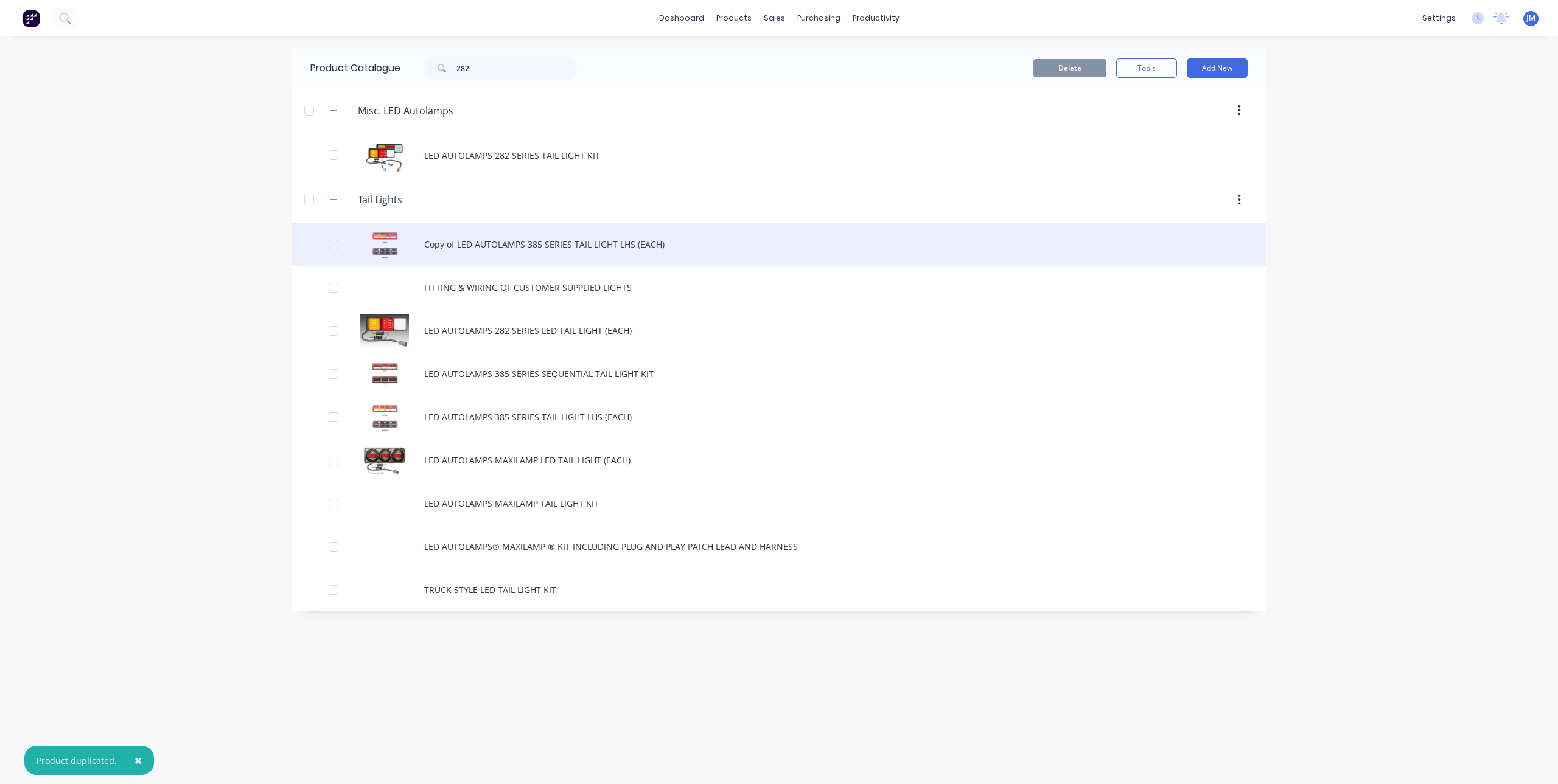
click at [484, 245] on div "Copy of LED AUTOLAMPS 385 SERIES TAIL LIGHT LHS (EACH)" at bounding box center [779, 245] width 973 height 43
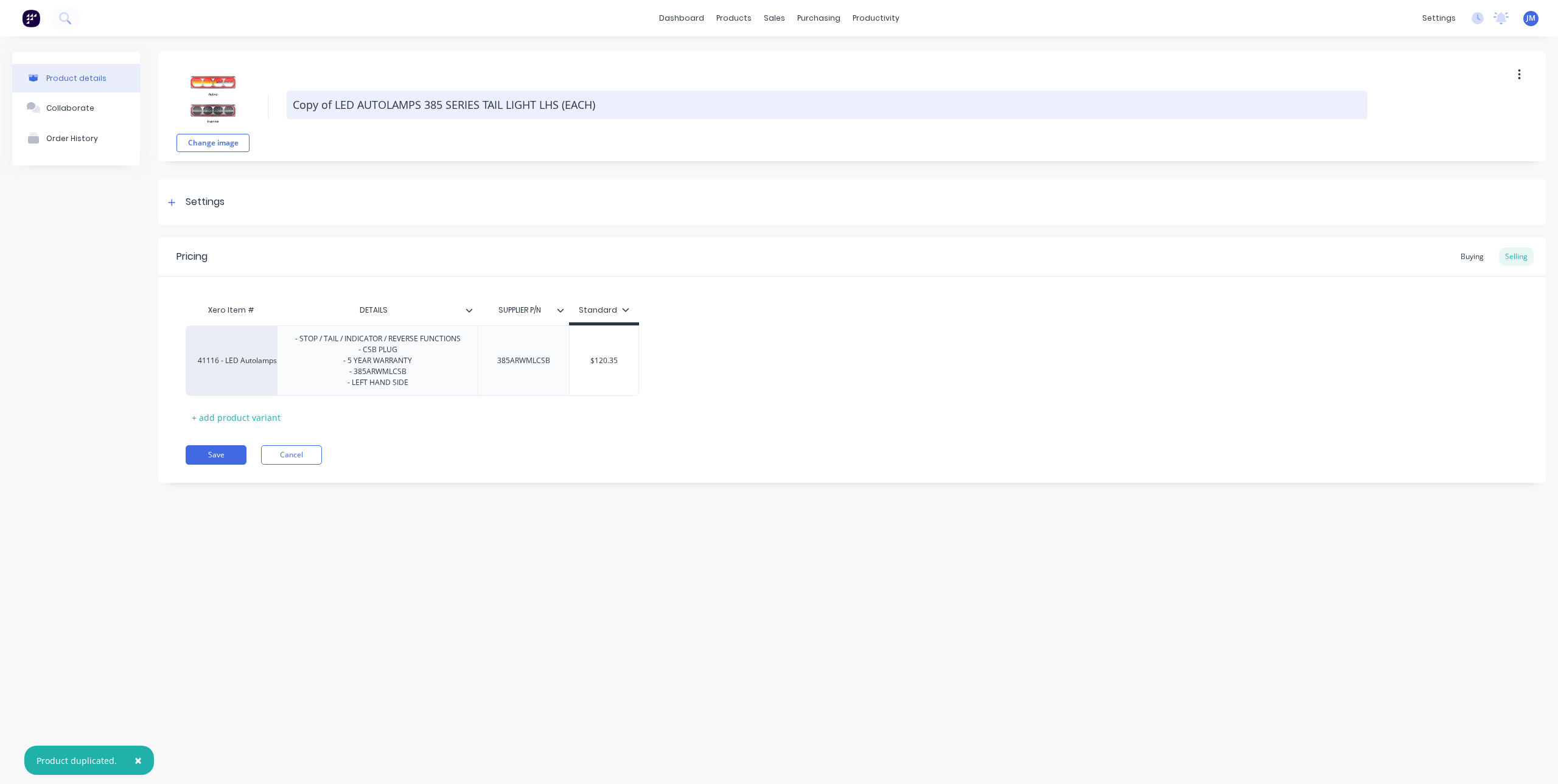
click at [327, 99] on textarea "Copy of LED AUTOLAMPS 385 SERIES TAIL LIGHT LHS (EACH)" at bounding box center [827, 105] width 1081 height 29
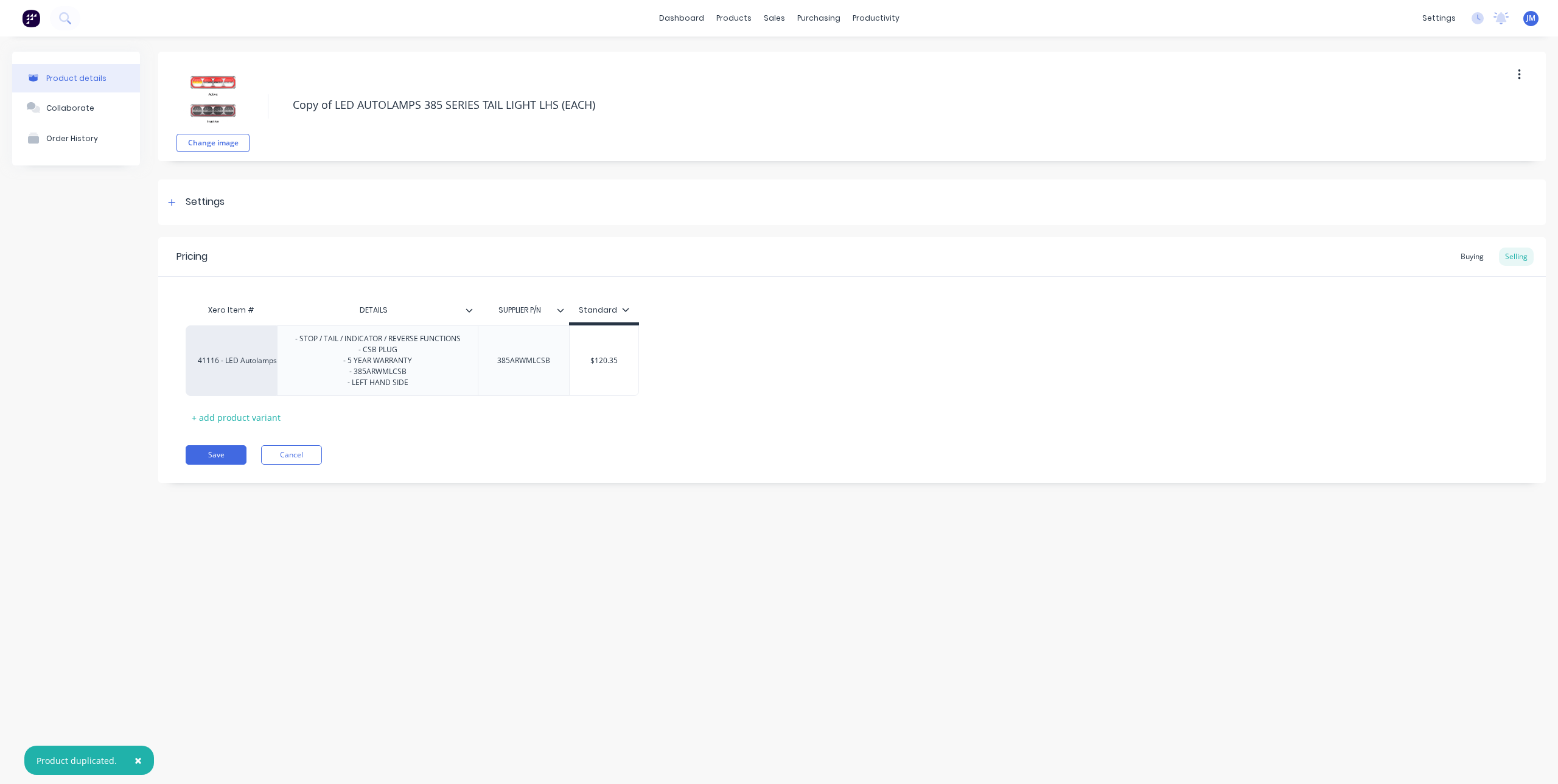
drag, startPoint x: 335, startPoint y: 104, endPoint x: 263, endPoint y: 116, distance: 73.0
click at [263, 116] on div "Change image Copy of LED AUTOLAMPS 385 SERIES TAIL LIGHT LHS (EACH)" at bounding box center [852, 106] width 1387 height 109
type textarea "x"
type textarea "LED AUTOLAMPS 385 SERIES TAIL LIGHT LHS (EACH)"
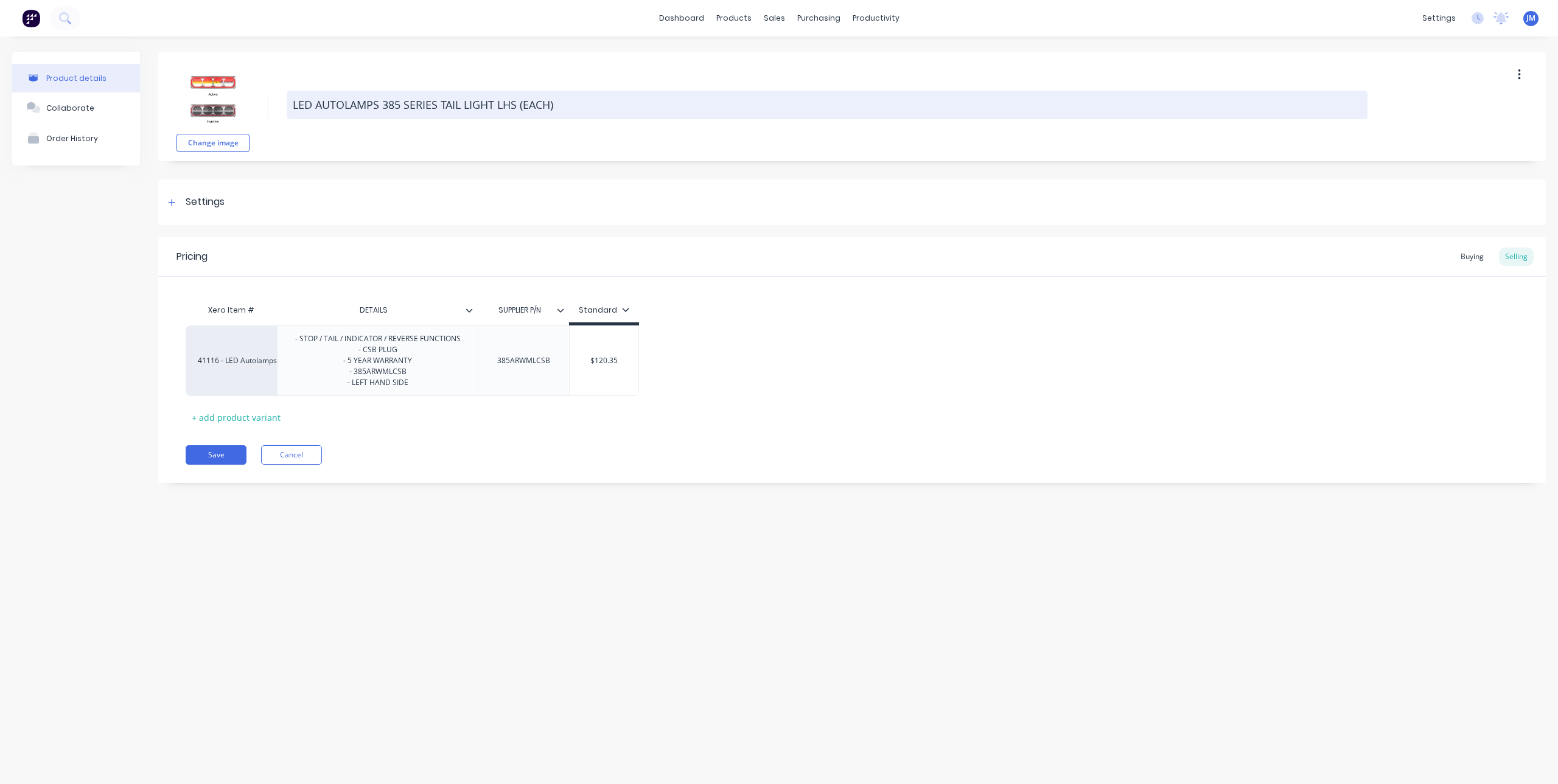
click at [508, 102] on textarea "LED AUTOLAMPS 385 SERIES TAIL LIGHT LHS (EACH)" at bounding box center [827, 105] width 1081 height 29
click at [504, 106] on textarea "LED AUTOLAMPS 385 SERIES TAIL LIGHT LHS (EACH)" at bounding box center [827, 105] width 1081 height 29
type textarea "x"
type textarea "LED AUTOLAMPS 385 SERIES TAIL LIGHT HS (EACH)"
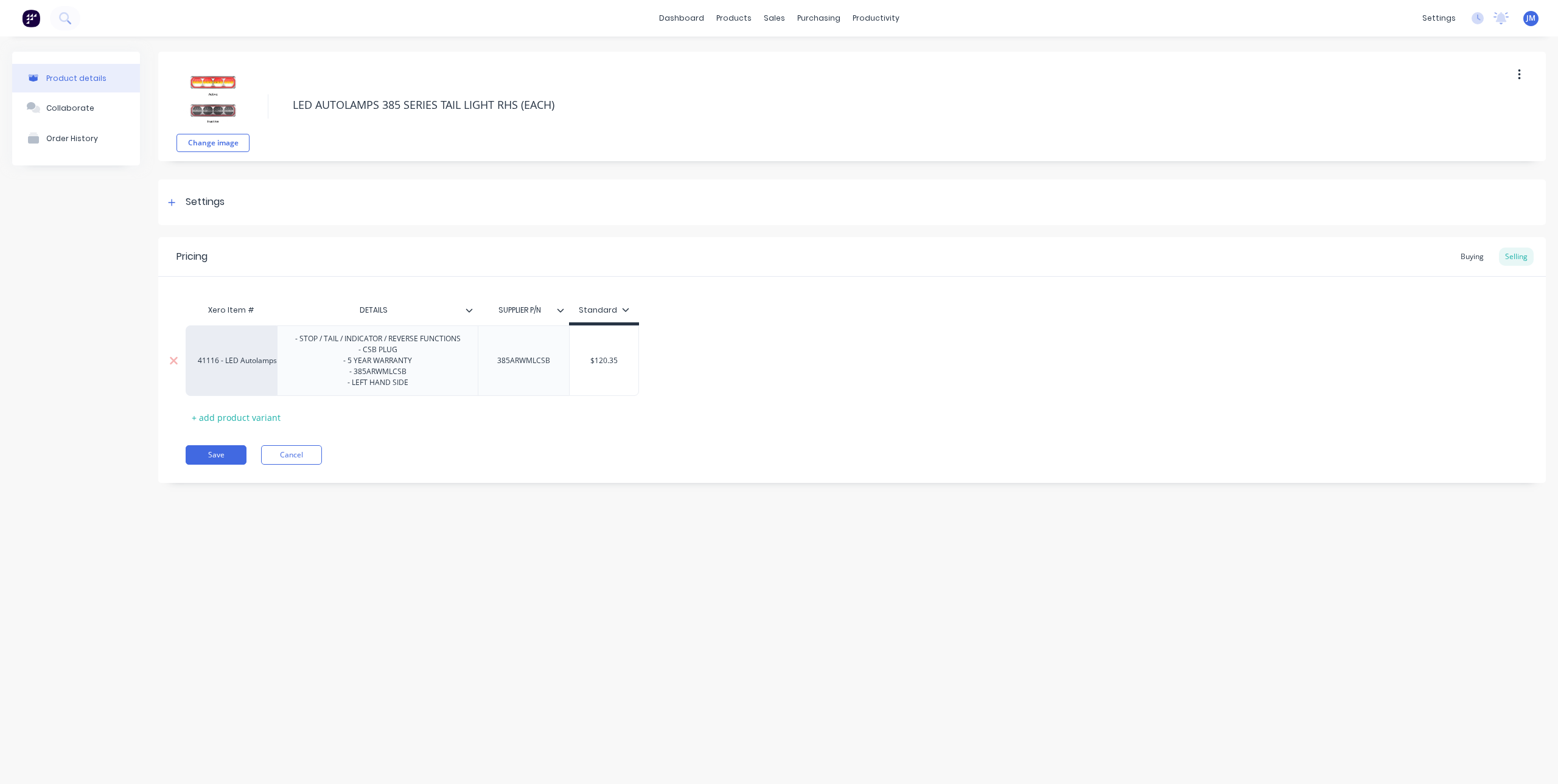
click at [366, 387] on div "- STOP / TAIL / INDICATOR / REVERSE FUNCTIONS - CSB PLUG - 5 YEAR WARRANTY - 38…" at bounding box center [378, 360] width 185 height 60
drag, startPoint x: 367, startPoint y: 387, endPoint x: 352, endPoint y: 394, distance: 16.6
click at [352, 394] on div "- STOP / TAIL / INDICATOR / REVERSE FUNCTIONS - CSB PLUG - 5 YEAR WARRANTY - 38…" at bounding box center [377, 360] width 201 height 71
drag, startPoint x: 393, startPoint y: 376, endPoint x: 414, endPoint y: 402, distance: 33.4
click at [395, 378] on div "- STOP / TAIL / INDICATOR / REVERSE FUNCTIONS - CSB PLUG - 5 YEAR WARRANTY - 38…" at bounding box center [378, 360] width 185 height 60
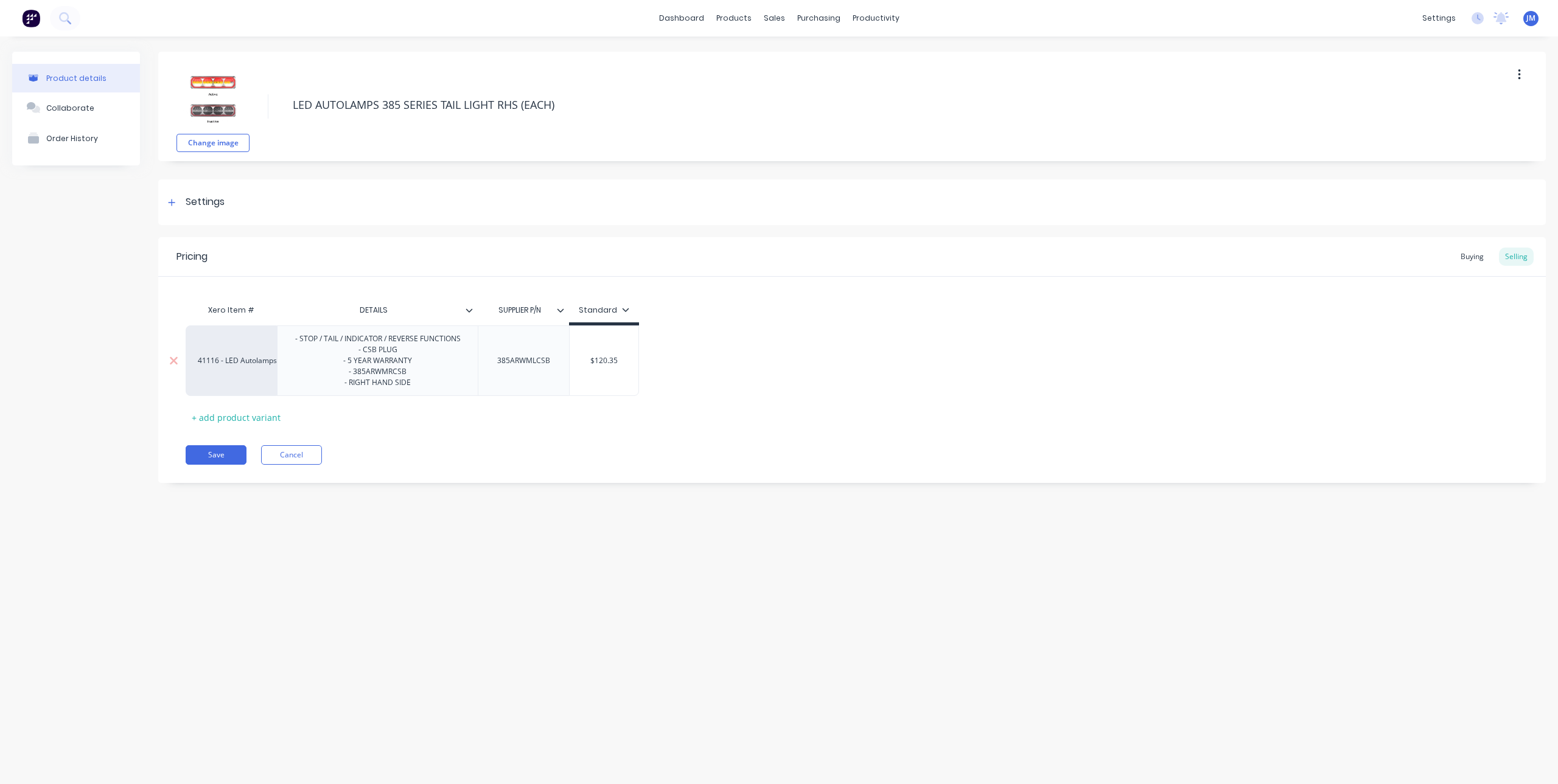
click at [542, 364] on div "385ARWMLCSB" at bounding box center [523, 361] width 72 height 16
click at [537, 365] on div "385ARWMLCSB" at bounding box center [523, 361] width 72 height 16
click at [345, 341] on div "- STOP / TAIL / INDICATOR / REVERSE FUNCTIONS - CSB PLUG - 5 YEAR WARRANTY - 38…" at bounding box center [378, 360] width 185 height 60
click at [404, 397] on div "Xero Item # DETAILS SUPPLIER P/N Standard 41116 - LED Autolamps Sales - STOP / …" at bounding box center [852, 363] width 1333 height 129
click at [401, 344] on div "- STOP / TAIL / INDICATOR / REVERSE FUNCTIONS - CSB PLUG - 5 YEAR WARRANTY - 38…" at bounding box center [378, 360] width 185 height 60
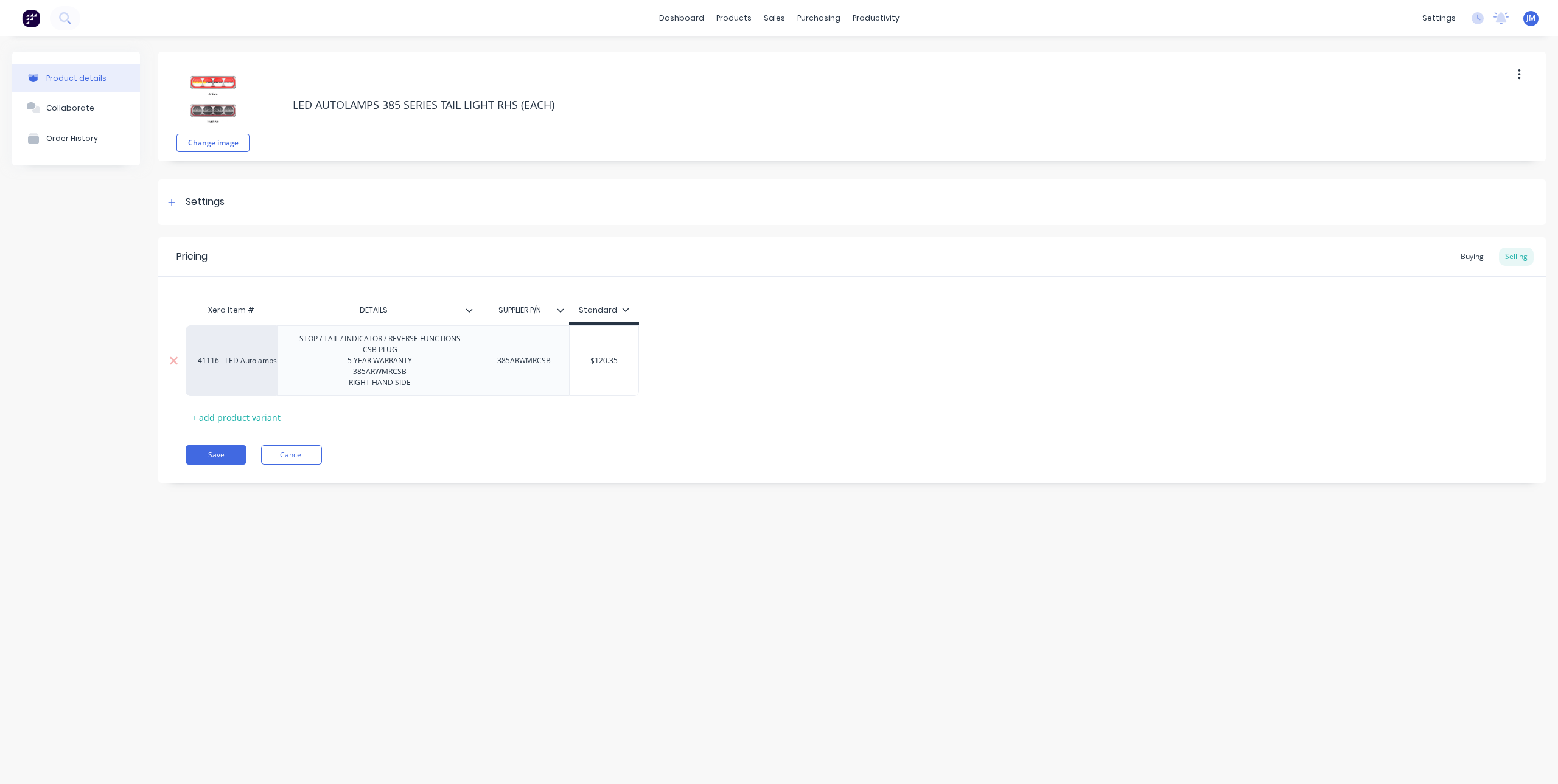
click at [345, 342] on div "- STOP / TAIL / INDICATOR / REVERSE FUNCTIONS - CSB PLUG - 5 YEAR WARRANTY - 38…" at bounding box center [378, 360] width 185 height 60
click at [344, 343] on div "- STOP / TAIL / INDICATOR / REVERSE FUNCTIONS - CSB PLUG - 5 YEAR WARRANTY - 38…" at bounding box center [378, 360] width 185 height 60
click at [585, 372] on div "$120.35" at bounding box center [604, 366] width 69 height 30
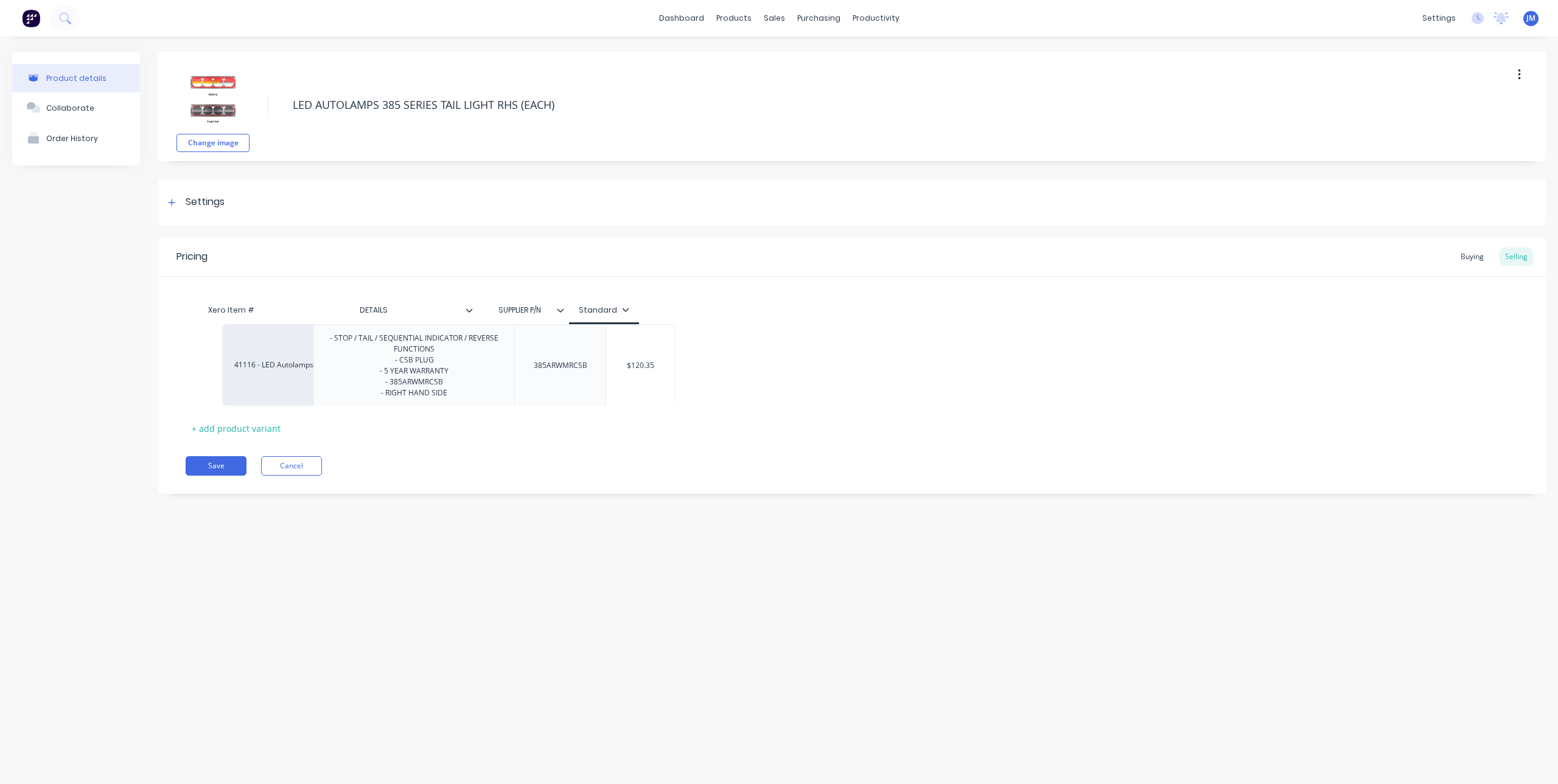
drag, startPoint x: 585, startPoint y: 372, endPoint x: 633, endPoint y: 370, distance: 48.0
click at [633, 370] on div "41116 - LED Autolamps Sales - STOP / TAIL / SEQUENTIAL INDICATOR / REVERSE FUNC…" at bounding box center [852, 366] width 1333 height 82
click at [607, 356] on div "41116 - LED Autolamps Sales - STOP / TAIL / SEQUENTIAL INDICATOR / REVERSE FUNC…" at bounding box center [852, 366] width 1333 height 82
drag, startPoint x: 603, startPoint y: 366, endPoint x: 573, endPoint y: 365, distance: 30.0
click at [573, 365] on input "$120.35" at bounding box center [604, 366] width 69 height 11
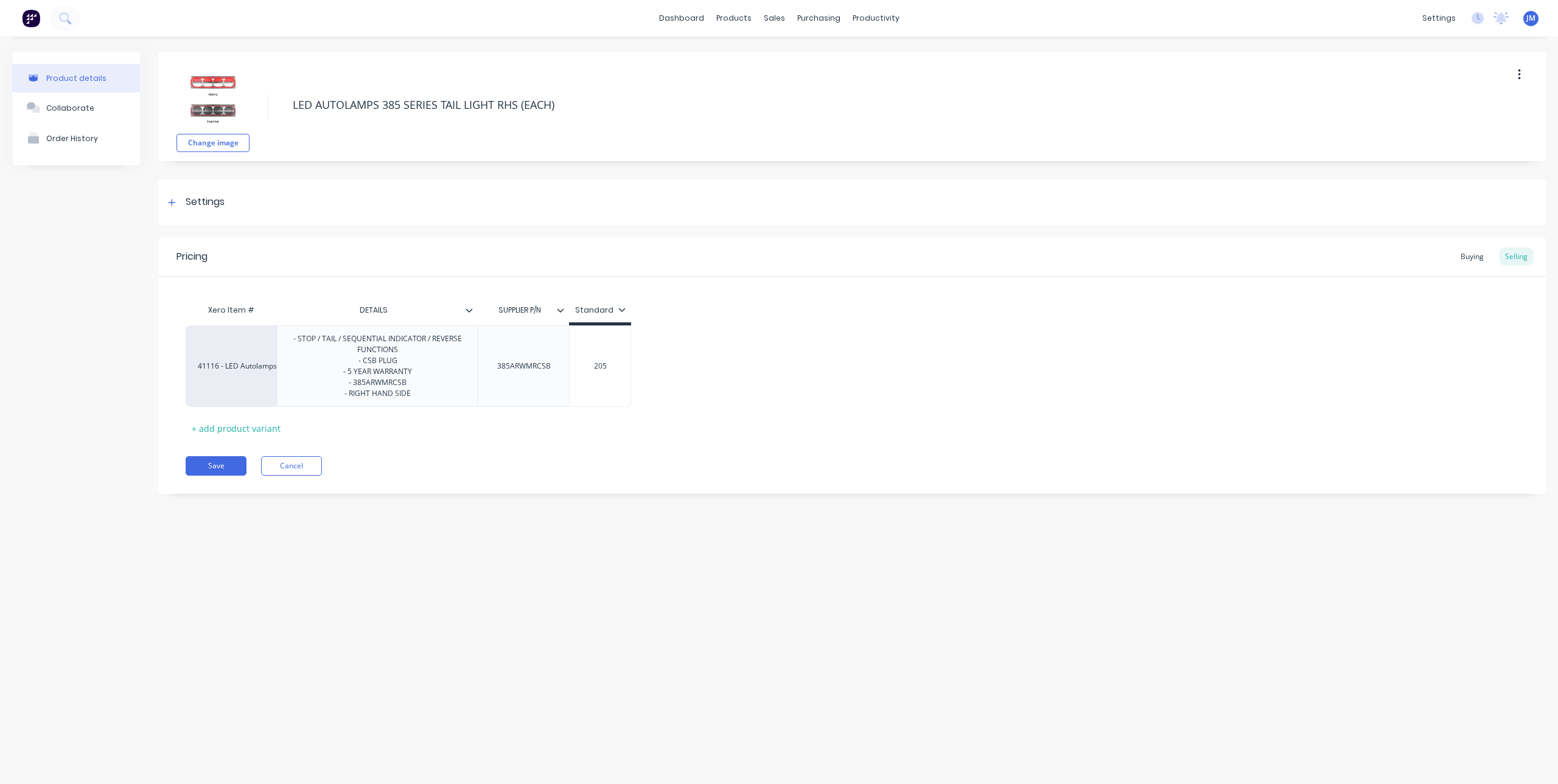
click at [744, 424] on div "Xero Item # DETAILS SUPPLIER P/N Standard 41116 - LED Autolamps Sales - STOP / …" at bounding box center [852, 368] width 1333 height 140
click at [1469, 261] on div "Buying" at bounding box center [1472, 257] width 35 height 19
click at [221, 467] on button "Save" at bounding box center [216, 463] width 61 height 19
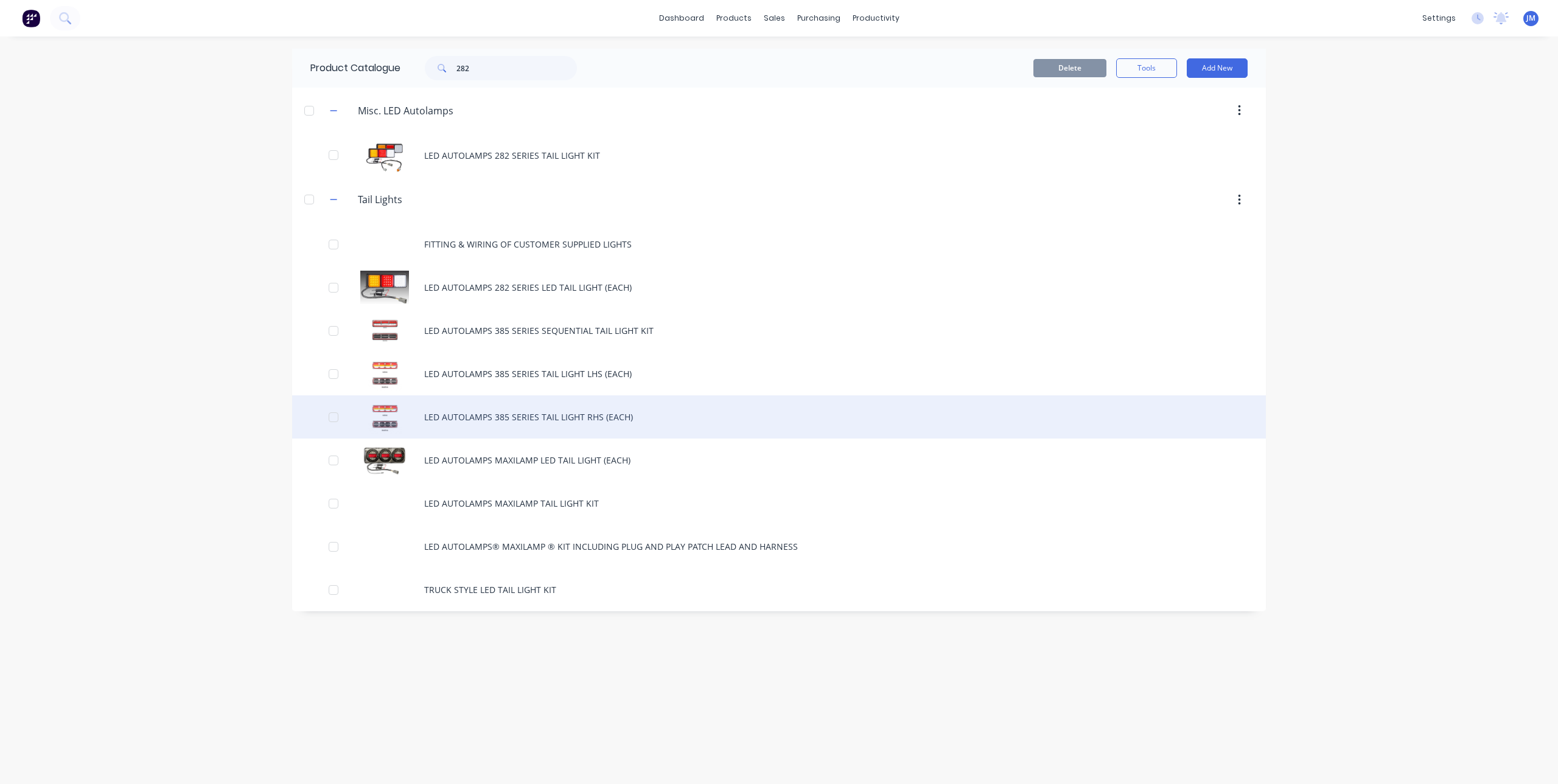
click at [494, 421] on div "LED AUTOLAMPS 385 SERIES TAIL LIGHT RHS (EACH)" at bounding box center [779, 418] width 973 height 43
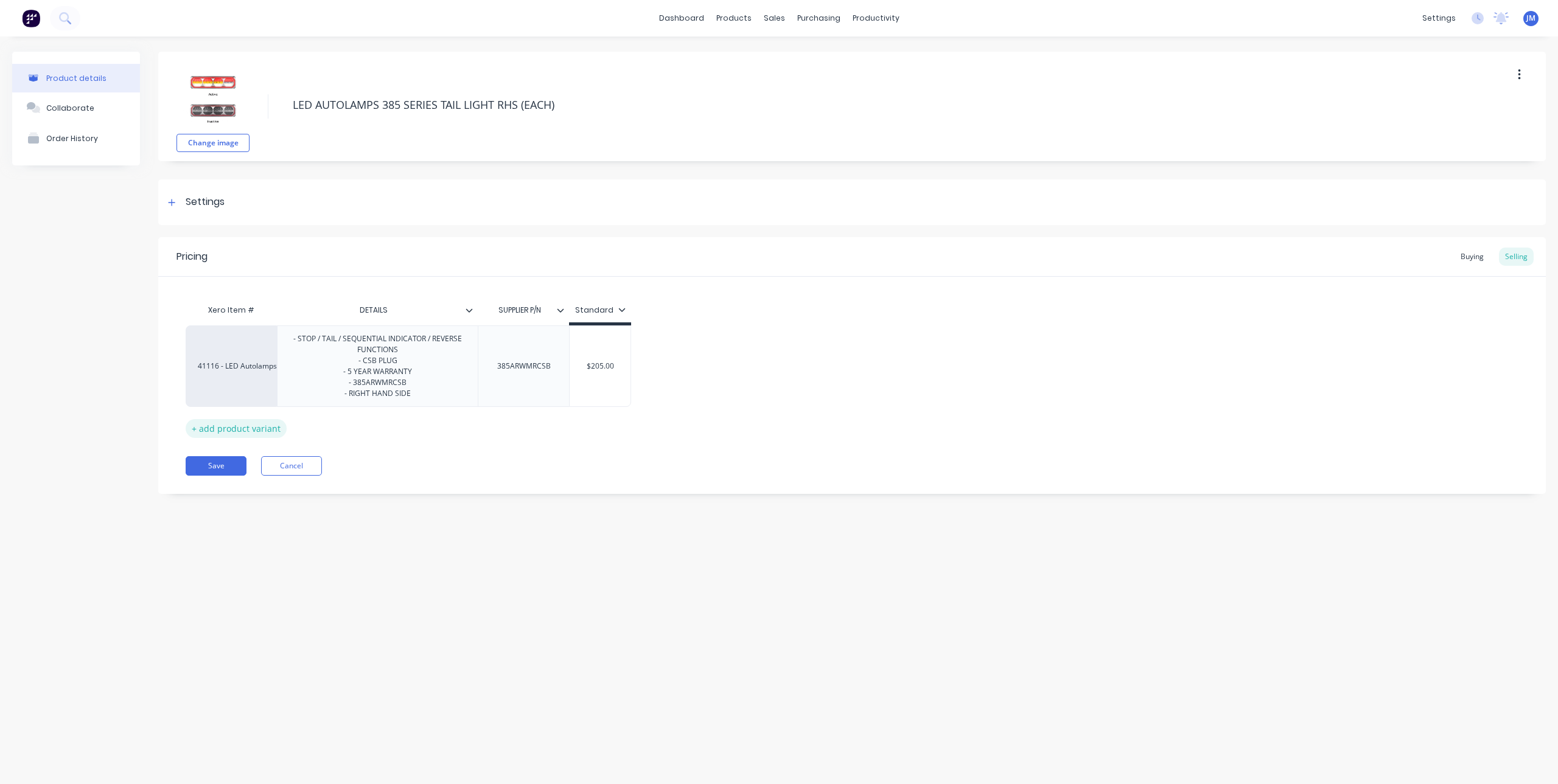
click at [244, 429] on div "+ add product variant" at bounding box center [236, 428] width 101 height 19
click at [259, 425] on div "factory_item" at bounding box center [231, 422] width 67 height 11
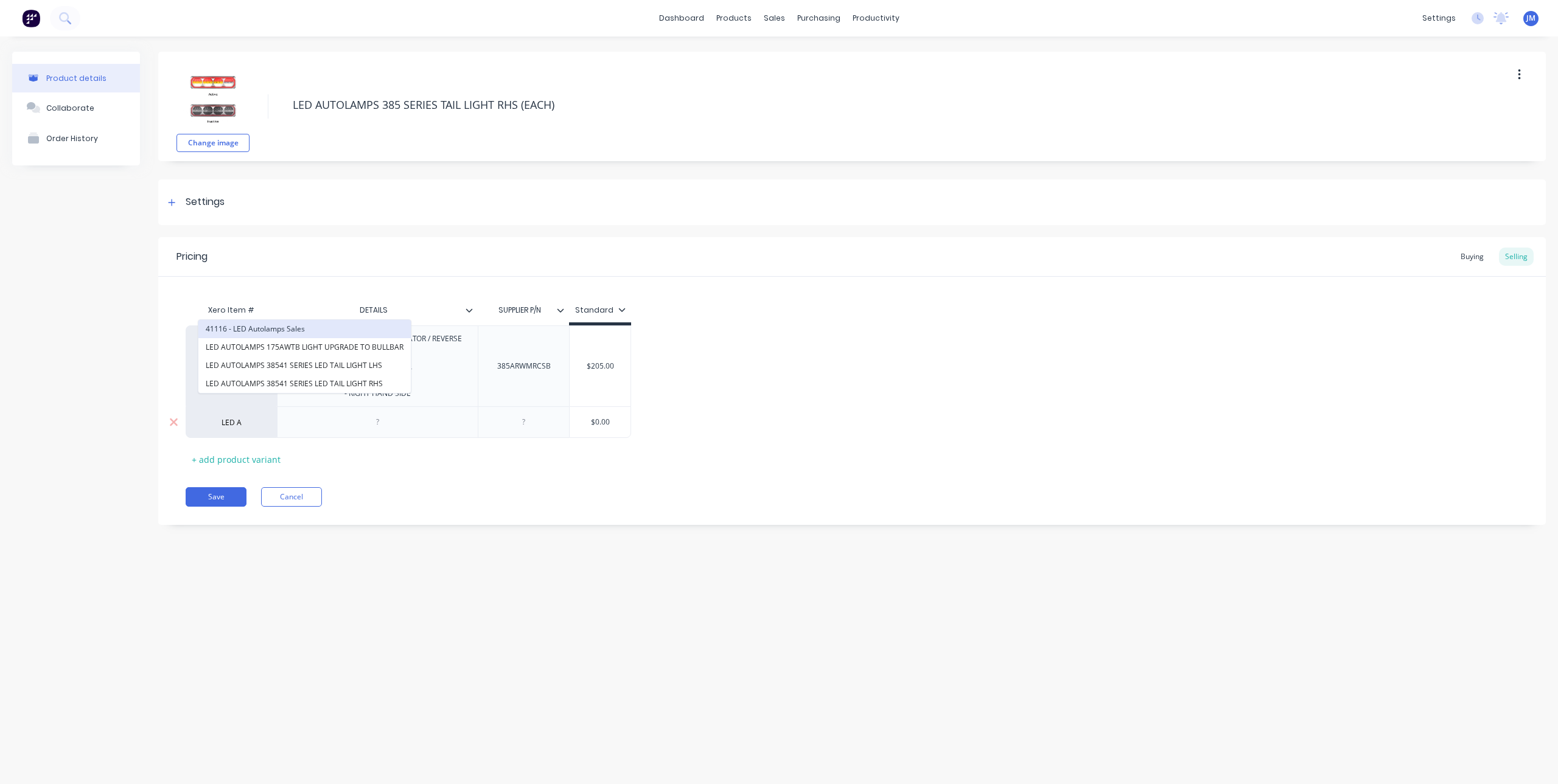
click at [238, 329] on button "41116 - LED Autolamps Sales" at bounding box center [305, 329] width 213 height 19
click at [176, 425] on icon at bounding box center [174, 422] width 8 height 8
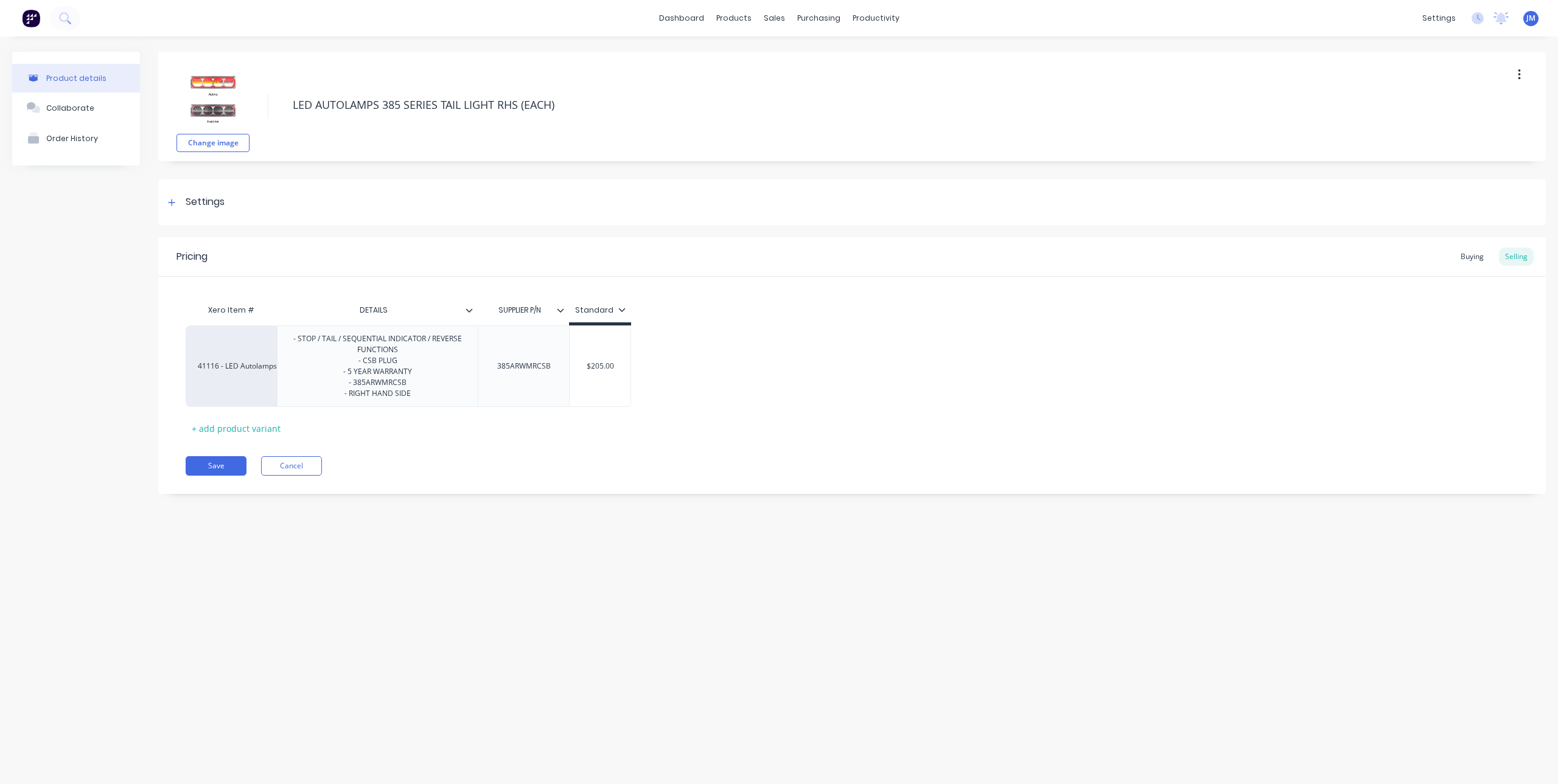
click at [439, 463] on div "Save Cancel" at bounding box center [866, 466] width 1360 height 19
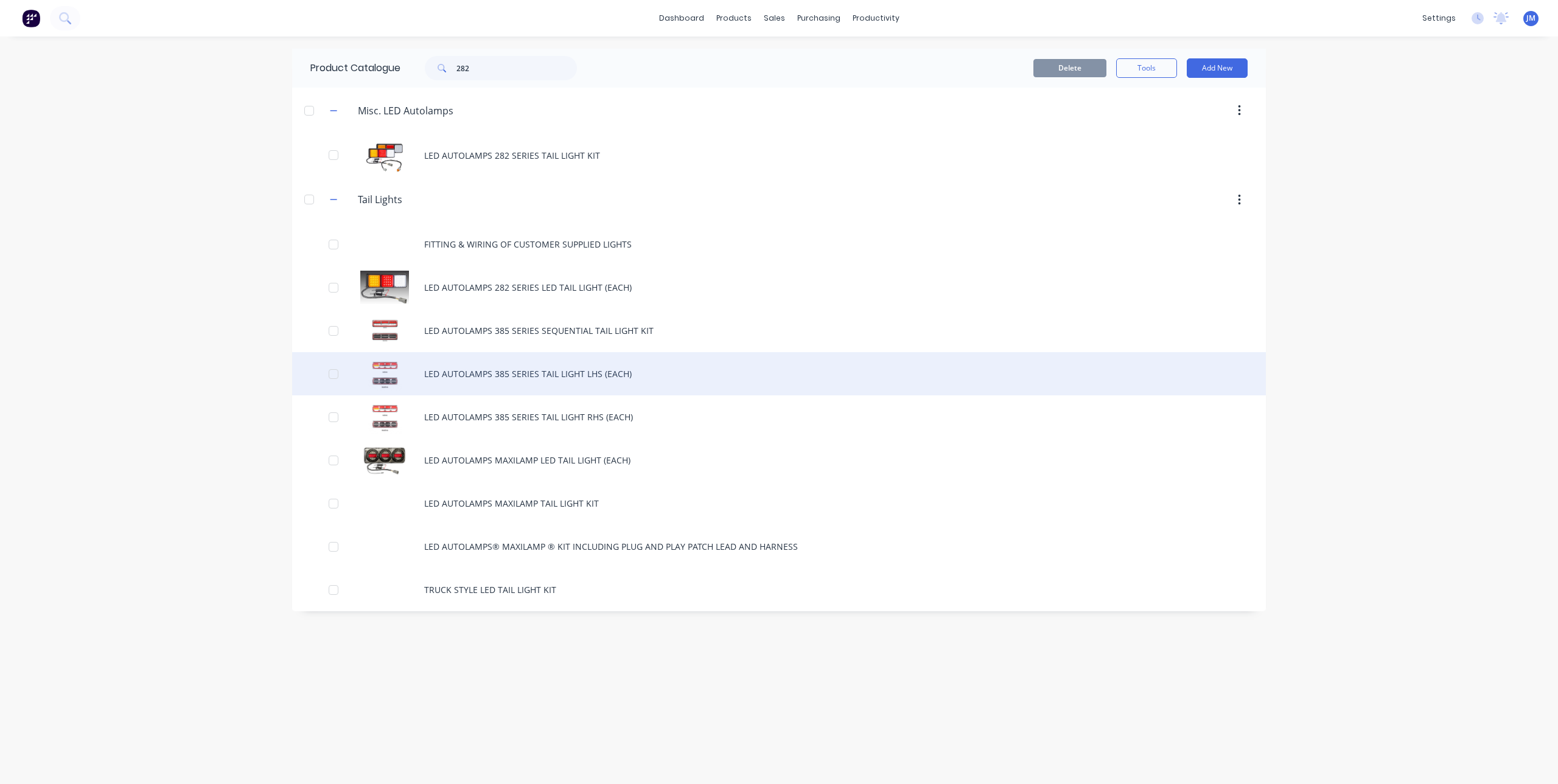
click at [578, 373] on div "LED AUTOLAMPS 385 SERIES TAIL LIGHT LHS (EACH)" at bounding box center [779, 374] width 973 height 43
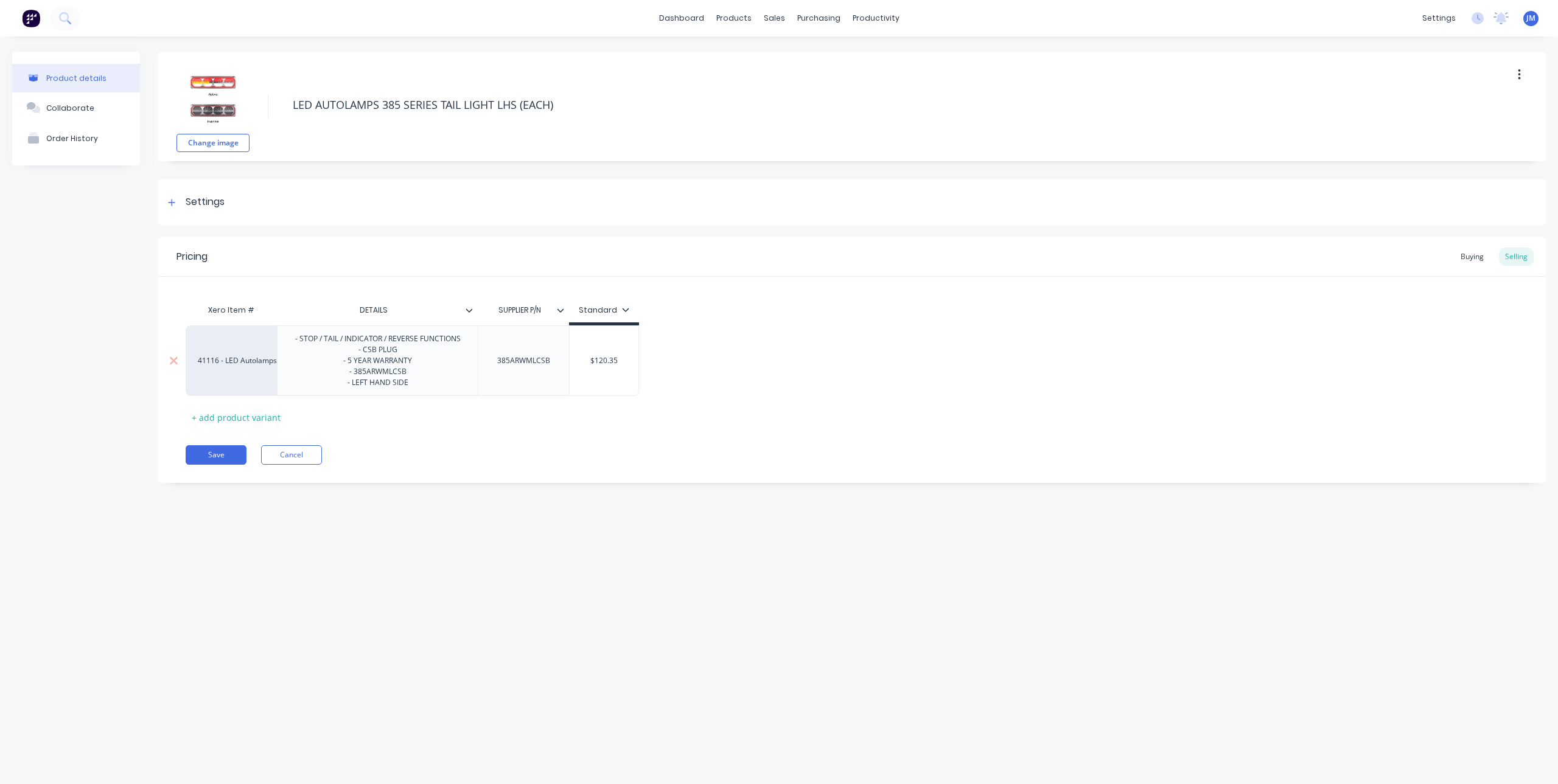
click at [345, 344] on div "- STOP / TAIL / INDICATOR / REVERSE FUNCTIONS - CSB PLUG - 5 YEAR WARRANTY - 38…" at bounding box center [378, 360] width 185 height 60
click at [547, 462] on div "Save Cancel" at bounding box center [866, 466] width 1360 height 19
click at [593, 370] on input "$120.35" at bounding box center [604, 366] width 69 height 11
drag, startPoint x: 584, startPoint y: 366, endPoint x: 666, endPoint y: 379, distance: 83.0
click at [666, 379] on div "41116 - LED Autolamps Sales - STOP / TAIL / SEQUENTIAL INDICATOR / REVERSE FUNC…" at bounding box center [852, 366] width 1333 height 82
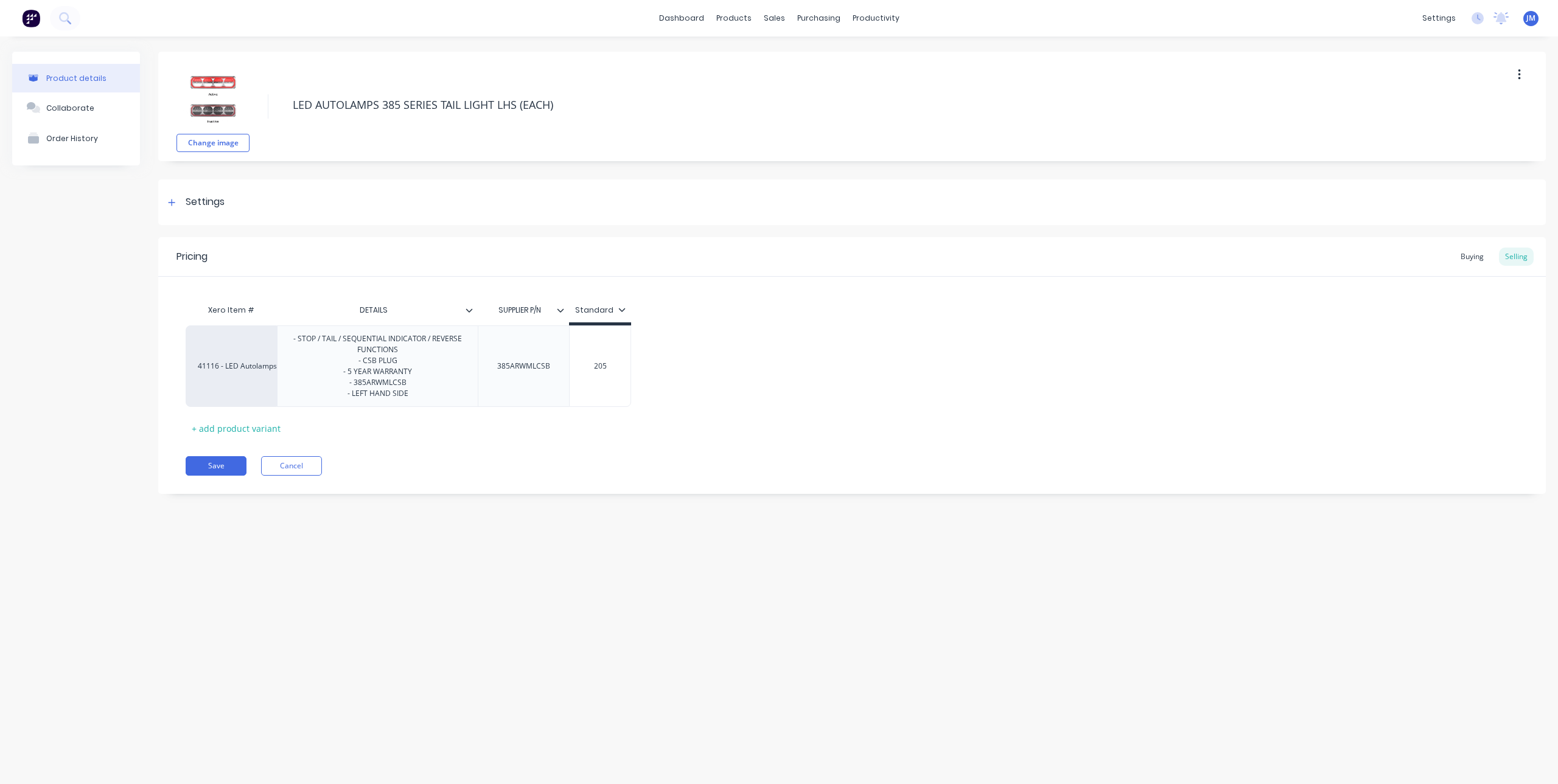
click at [711, 425] on div "Xero Item # DETAILS SUPPLIER P/N Standard 41116 - LED Autolamps Sales - STOP / …" at bounding box center [852, 368] width 1333 height 140
click at [230, 463] on button "Save" at bounding box center [216, 466] width 61 height 19
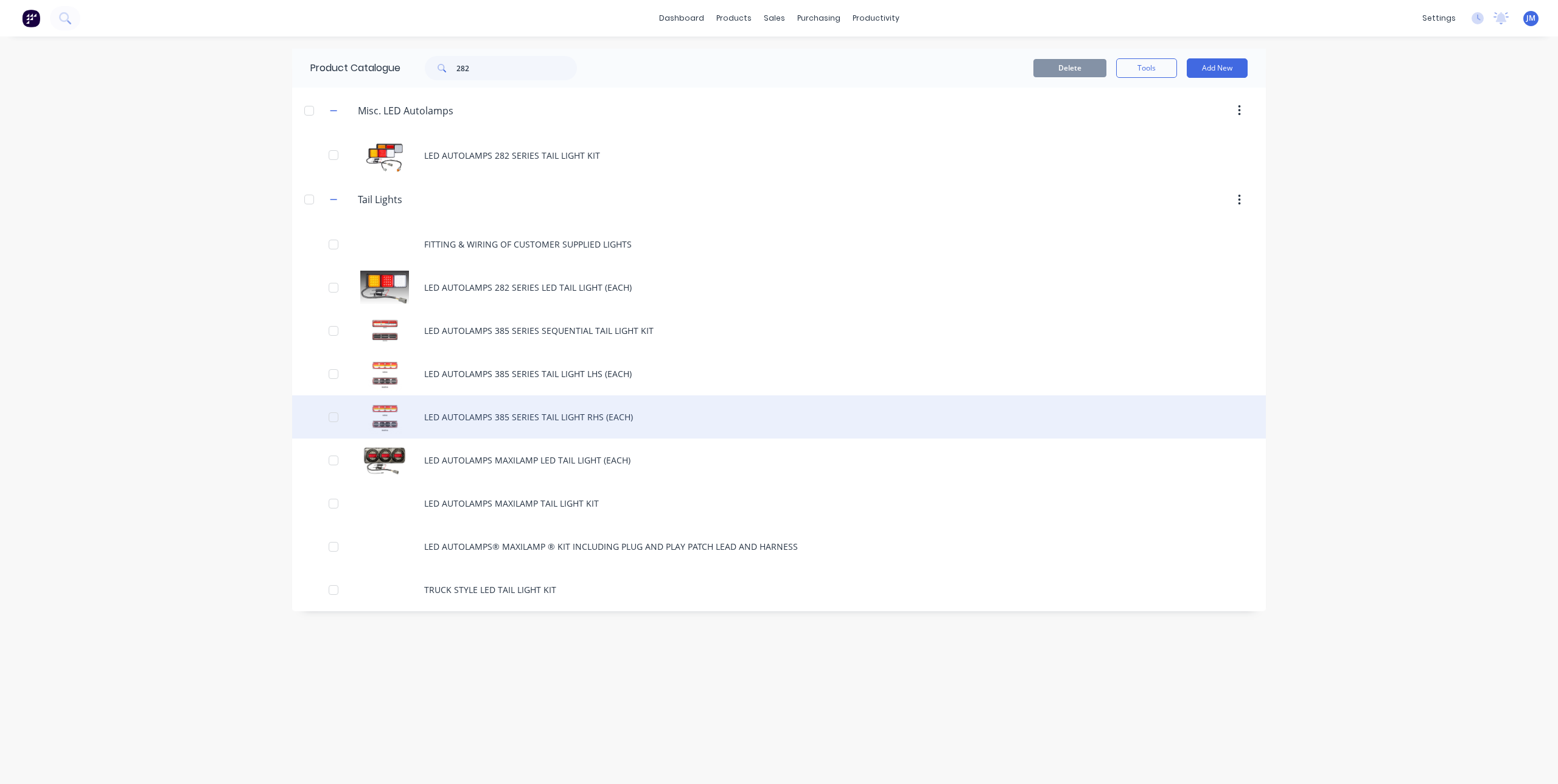
click at [567, 418] on div "LED AUTOLAMPS 385 SERIES TAIL LIGHT RHS (EACH)" at bounding box center [779, 418] width 973 height 43
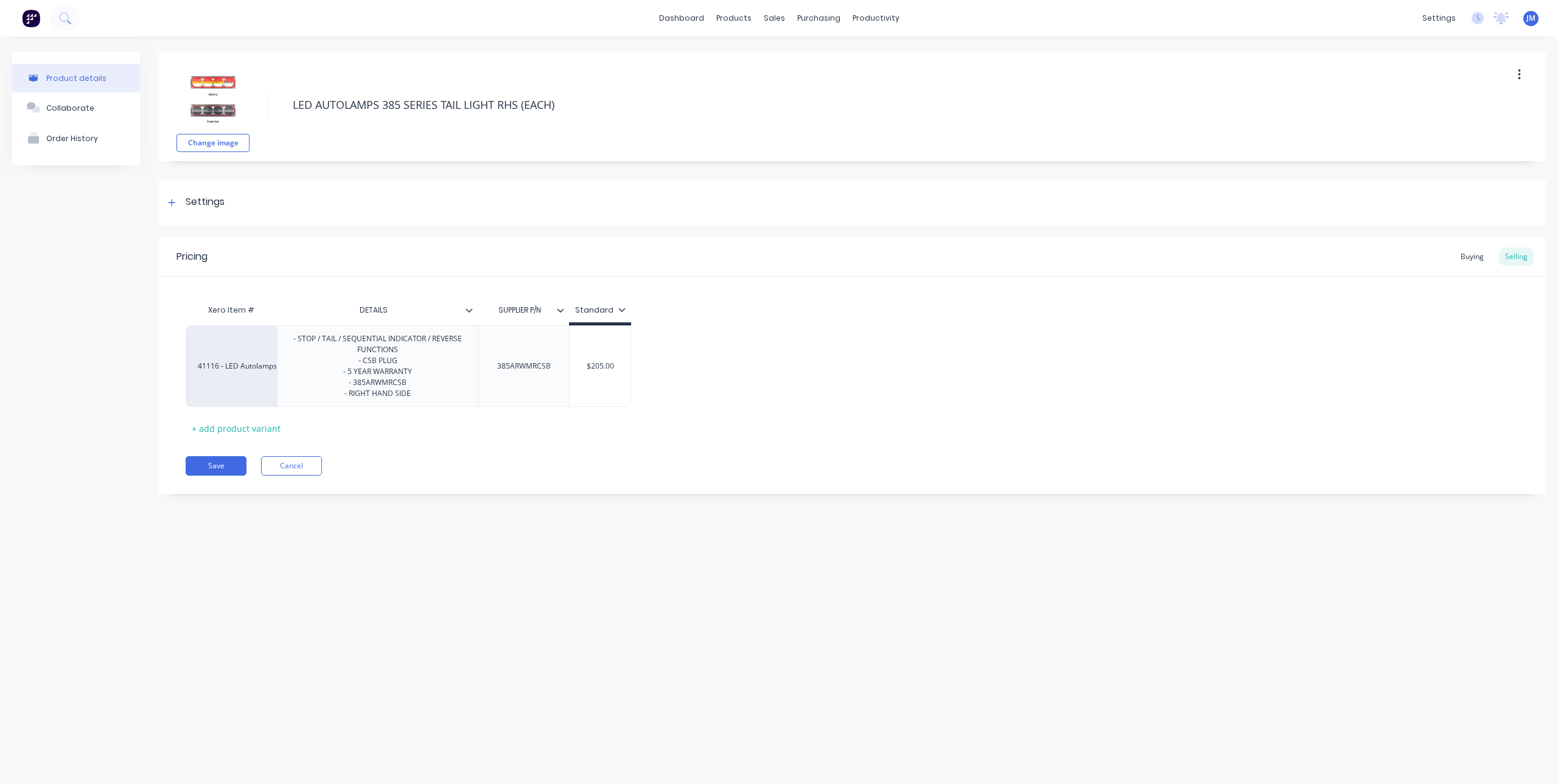
click at [1522, 76] on button "button" at bounding box center [1519, 75] width 29 height 22
click at [1459, 105] on span "Duplicate" at bounding box center [1475, 106] width 92 height 12
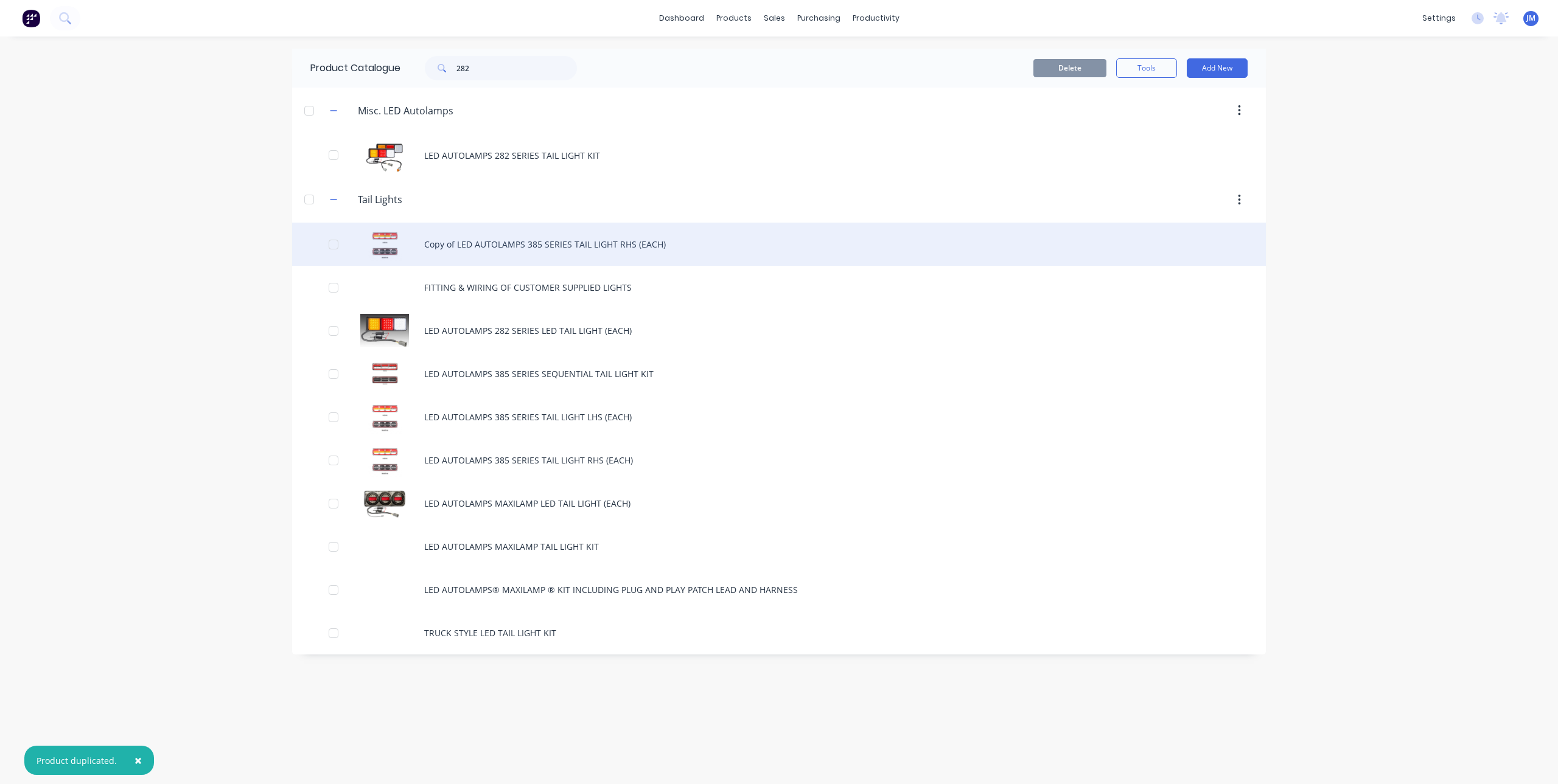
click at [492, 244] on div "Copy of LED AUTOLAMPS 385 SERIES TAIL LIGHT RHS (EACH)" at bounding box center [779, 245] width 973 height 43
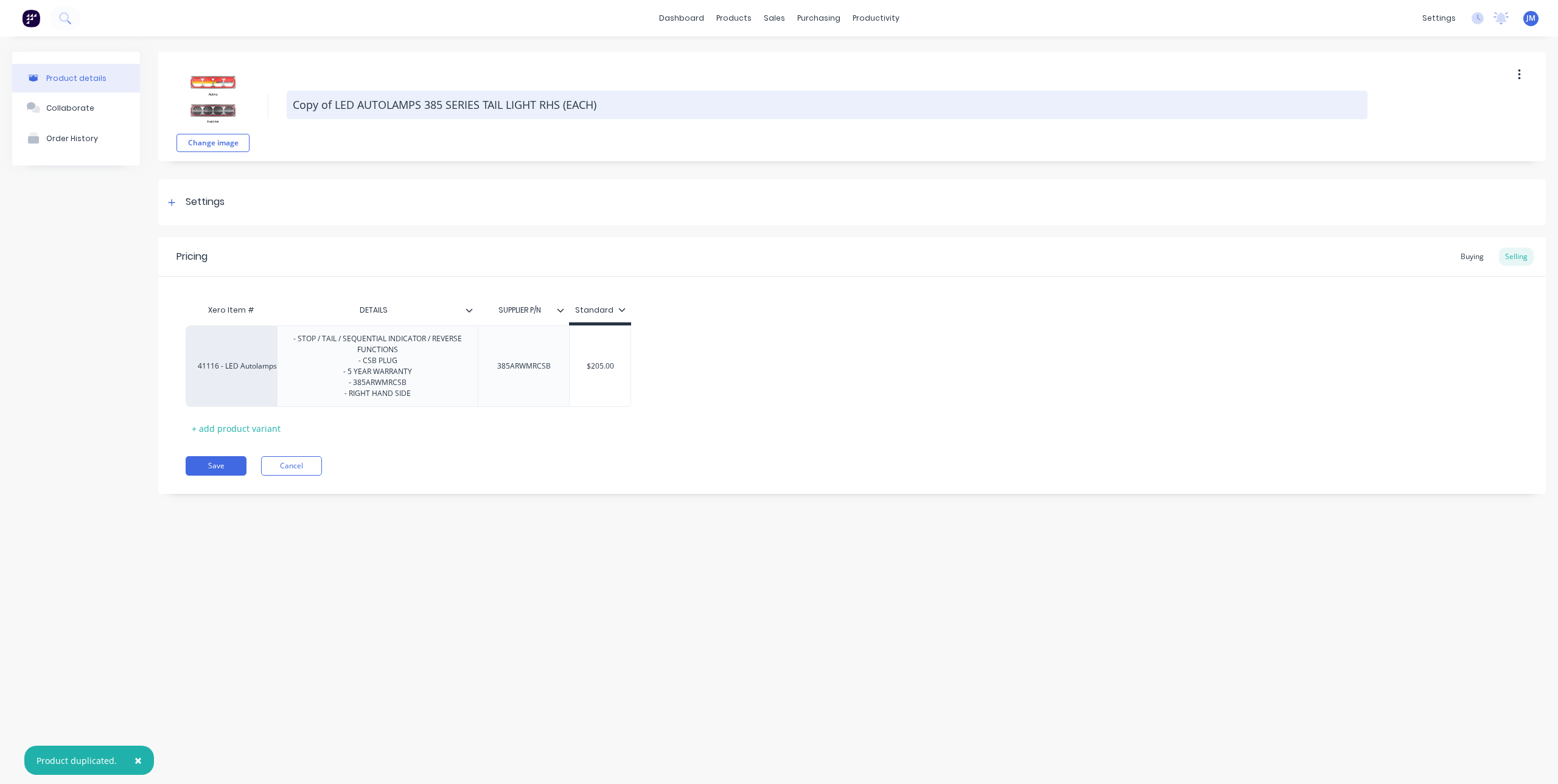
click at [432, 102] on textarea "Copy of LED AUTOLAMPS 385 SERIES TAIL LIGHT RHS (EACH)" at bounding box center [827, 105] width 1081 height 29
click at [441, 104] on textarea "Copy of LED AUTOLAMPS 385 SERIES TAIL LIGHT RHS (EACH)" at bounding box center [827, 105] width 1081 height 29
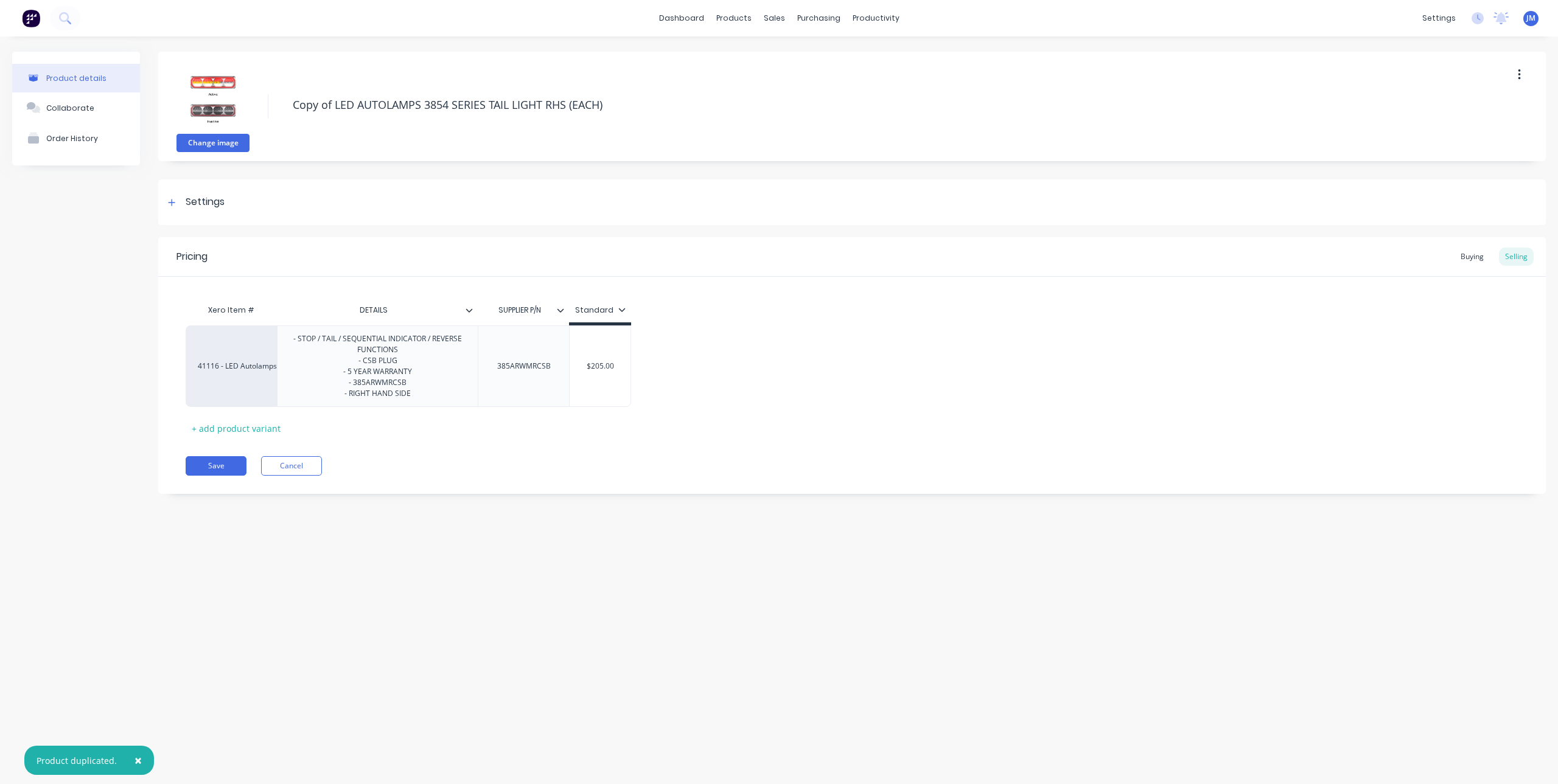
click at [224, 138] on button "Change image" at bounding box center [213, 143] width 73 height 19
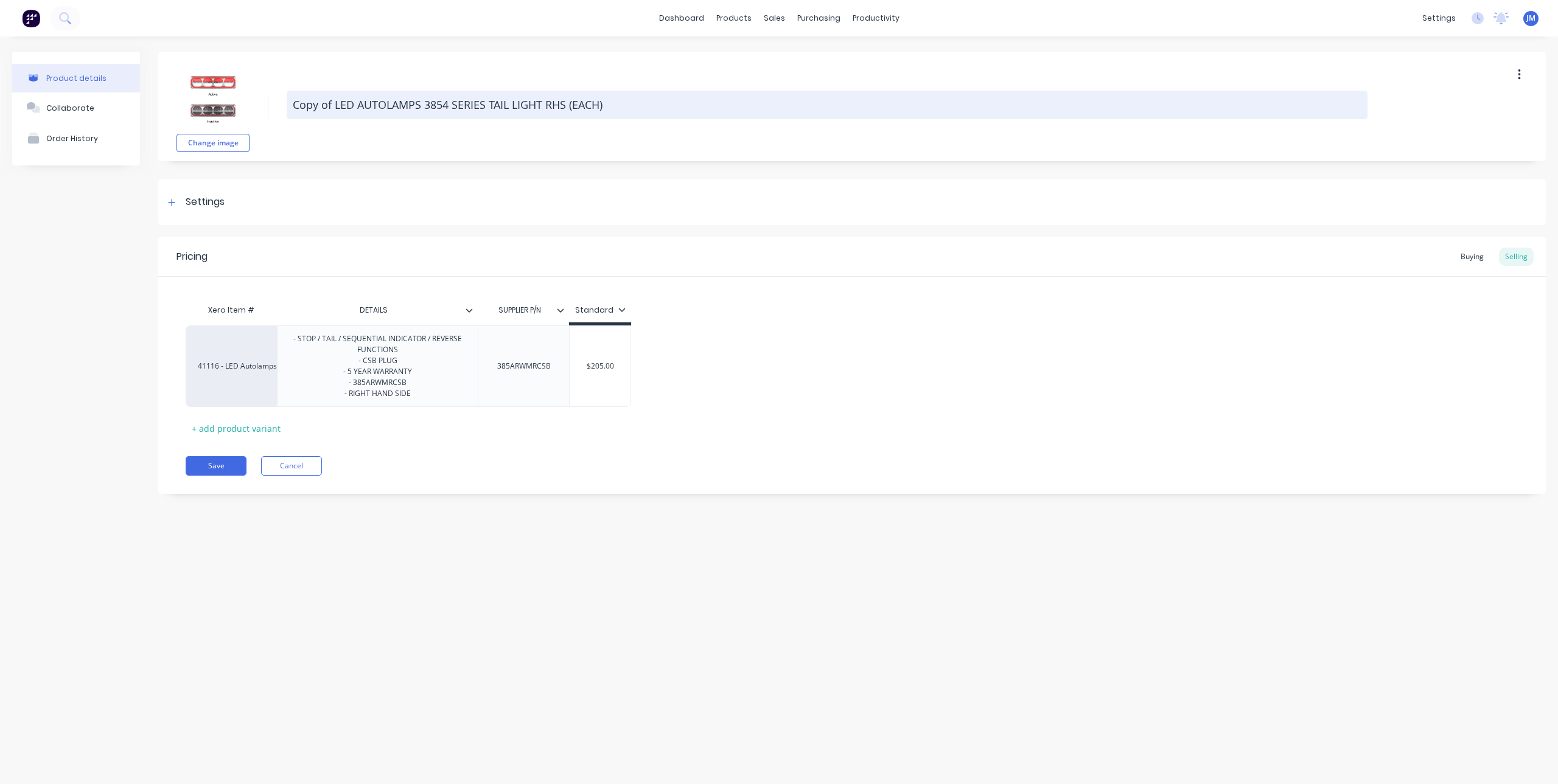
click at [317, 107] on textarea "Copy of LED AUTOLAMPS 3854 SERIES TAIL LIGHT RHS (EACH)" at bounding box center [827, 105] width 1081 height 29
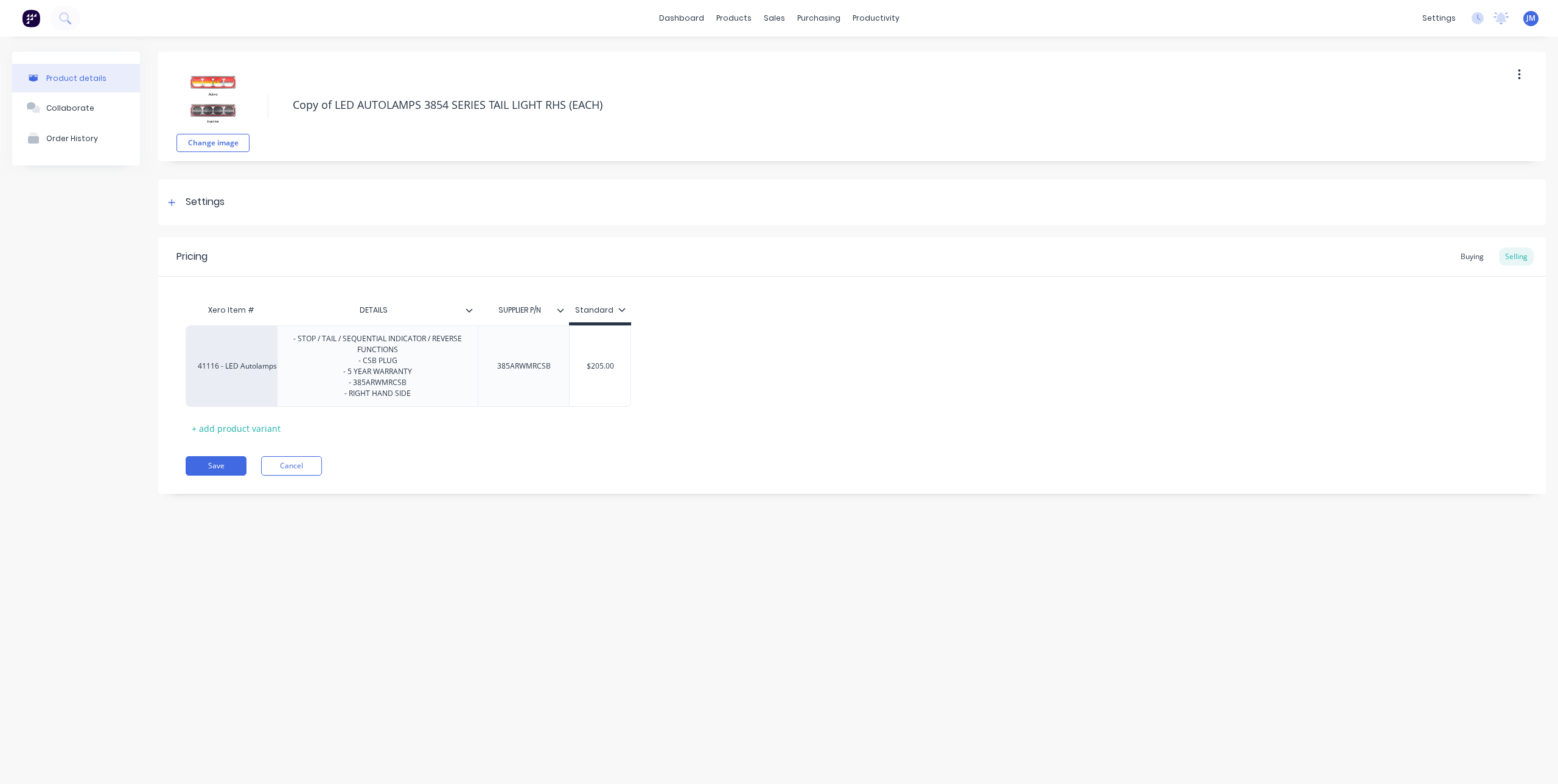
drag, startPoint x: 336, startPoint y: 107, endPoint x: 283, endPoint y: 109, distance: 53.0
click at [283, 109] on div "Change image Copy of LED AUTOLAMPS 3854 SERIES TAIL LIGHT RHS (EACH)" at bounding box center [852, 106] width 1387 height 109
click at [225, 139] on button "Change image" at bounding box center [213, 143] width 73 height 19
click at [366, 388] on div "- STOP / TAIL / SEQUENTIAL INDICATOR / REVERSE FUNCTIONS - CSB PLUG - 5 YEAR WA…" at bounding box center [377, 366] width 190 height 71
click at [366, 384] on div "- STOP / TAIL / SEQUENTIAL INDICATOR / REVERSE FUNCTIONS - CSB PLUG - 5 YEAR WA…" at bounding box center [377, 366] width 190 height 71
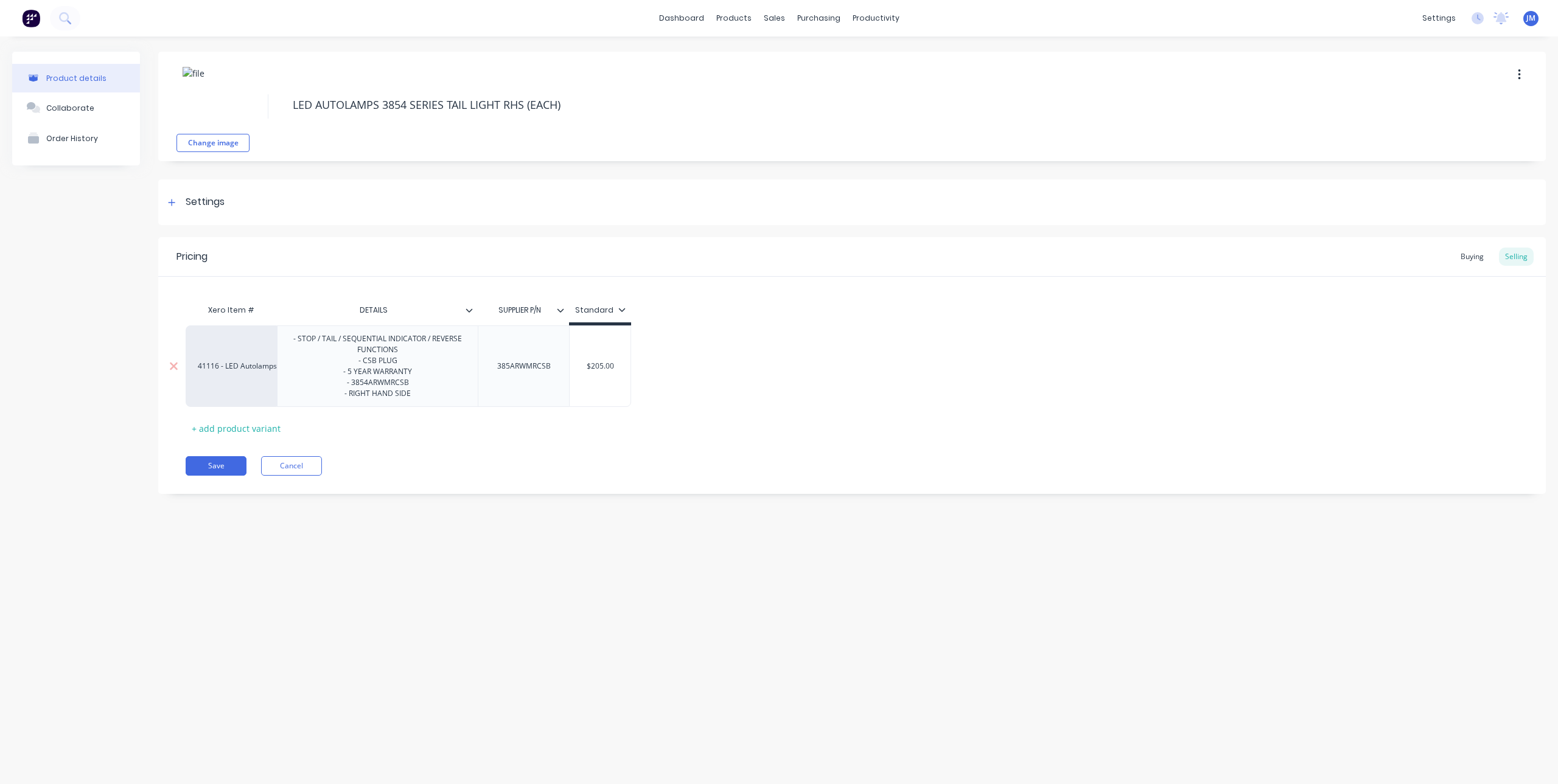
click at [512, 368] on div "385ARWMRCSB" at bounding box center [524, 366] width 73 height 16
click at [581, 446] on div "Pricing Buying Selling Xero Item # DETAILS SUPPLIER P/N Standard 41116 - LED Au…" at bounding box center [852, 366] width 1387 height 257
click at [511, 428] on div "Xero Item # DETAILS SUPPLIER P/N Standard 41116 - LED Autolamps Sales - STOP / …" at bounding box center [852, 368] width 1333 height 140
click at [223, 464] on button "Save" at bounding box center [216, 466] width 61 height 19
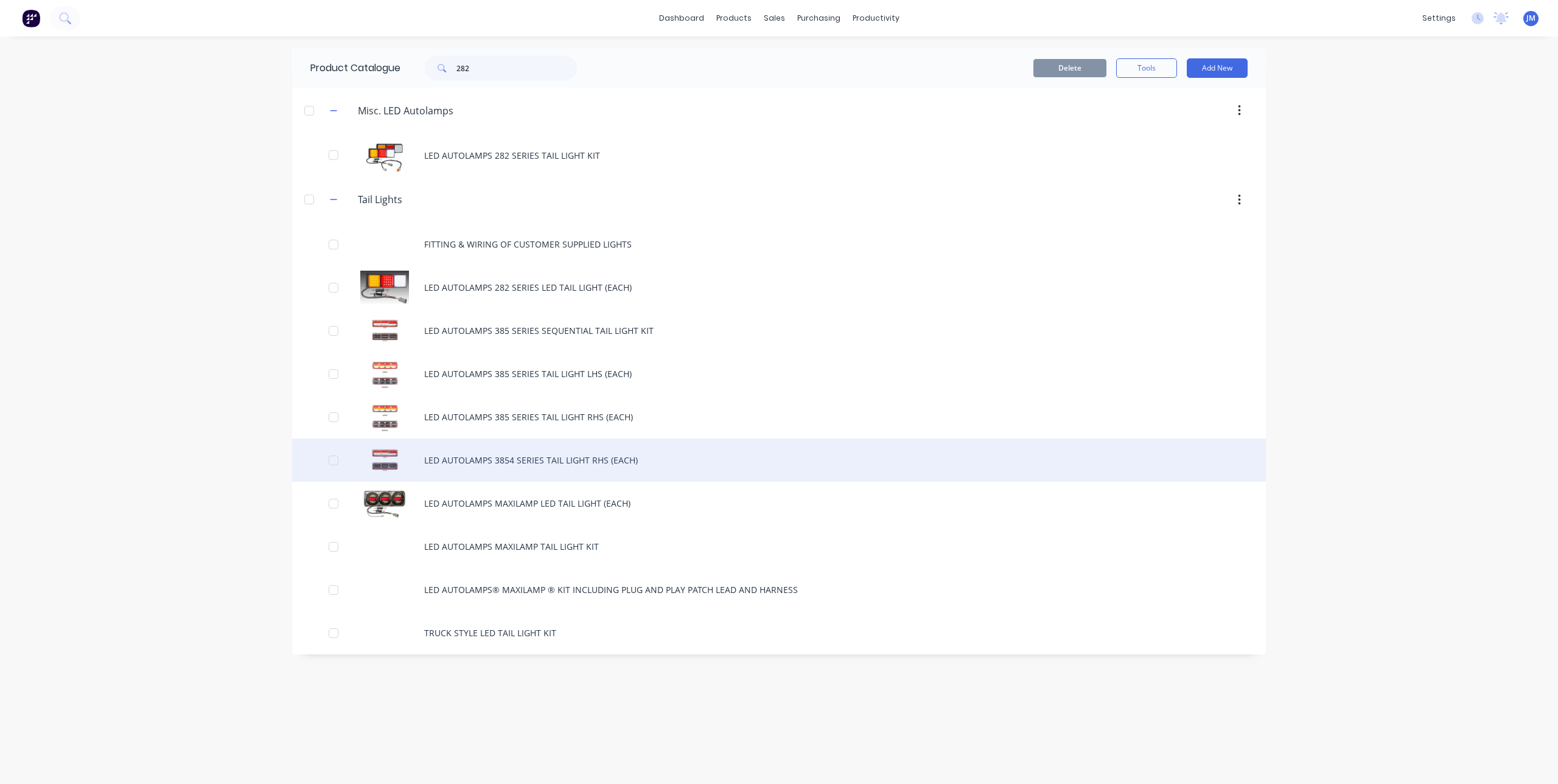
click at [519, 463] on div "LED AUTOLAMPS 3854 SERIES TAIL LIGHT RHS (EACH)" at bounding box center [779, 460] width 973 height 43
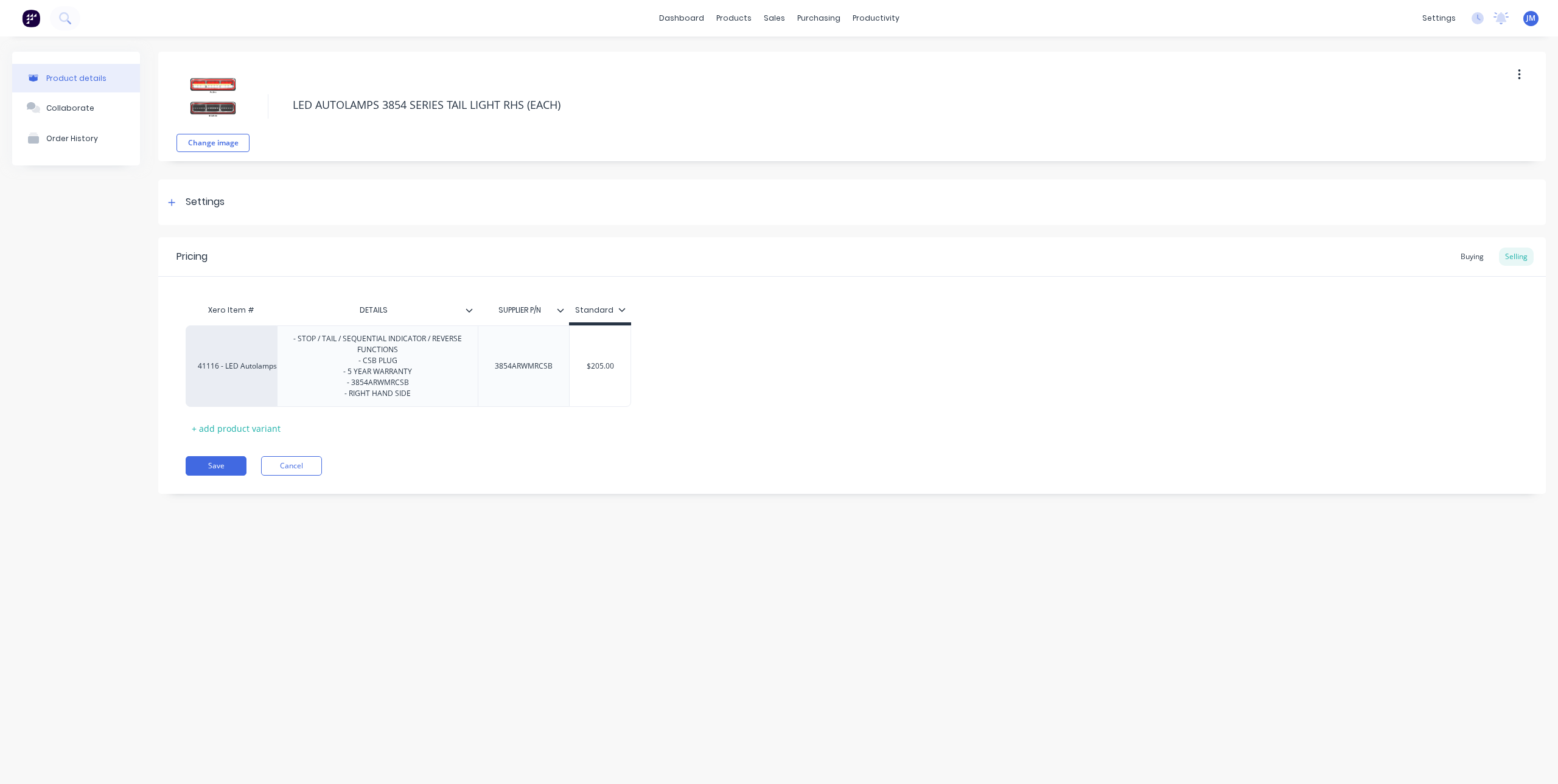
click at [1519, 73] on icon "button" at bounding box center [1519, 75] width 3 height 13
click at [1460, 111] on span "Duplicate" at bounding box center [1475, 106] width 92 height 12
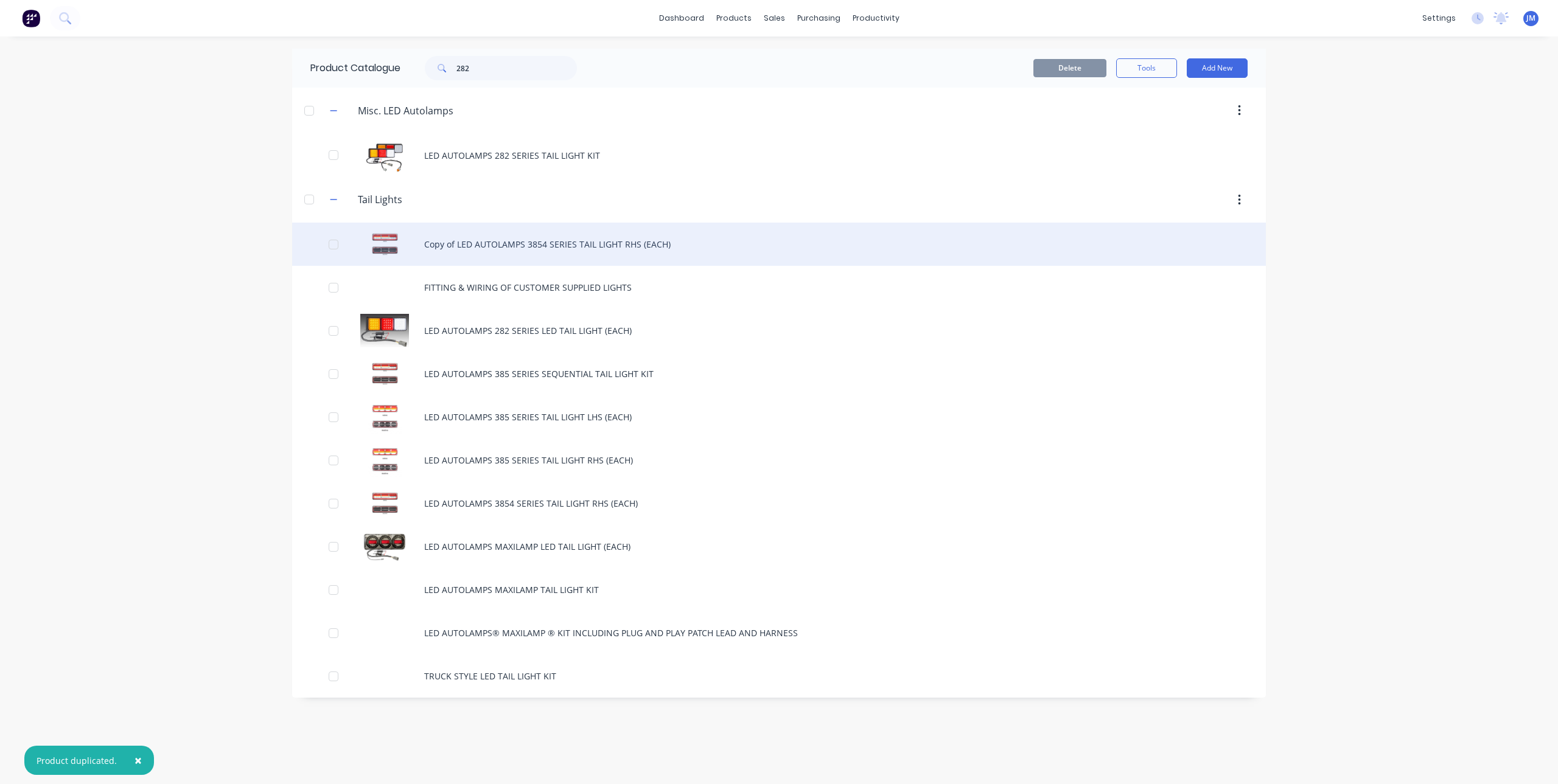
click at [503, 246] on div "Copy of LED AUTOLAMPS 3854 SERIES TAIL LIGHT RHS (EACH)" at bounding box center [779, 245] width 973 height 43
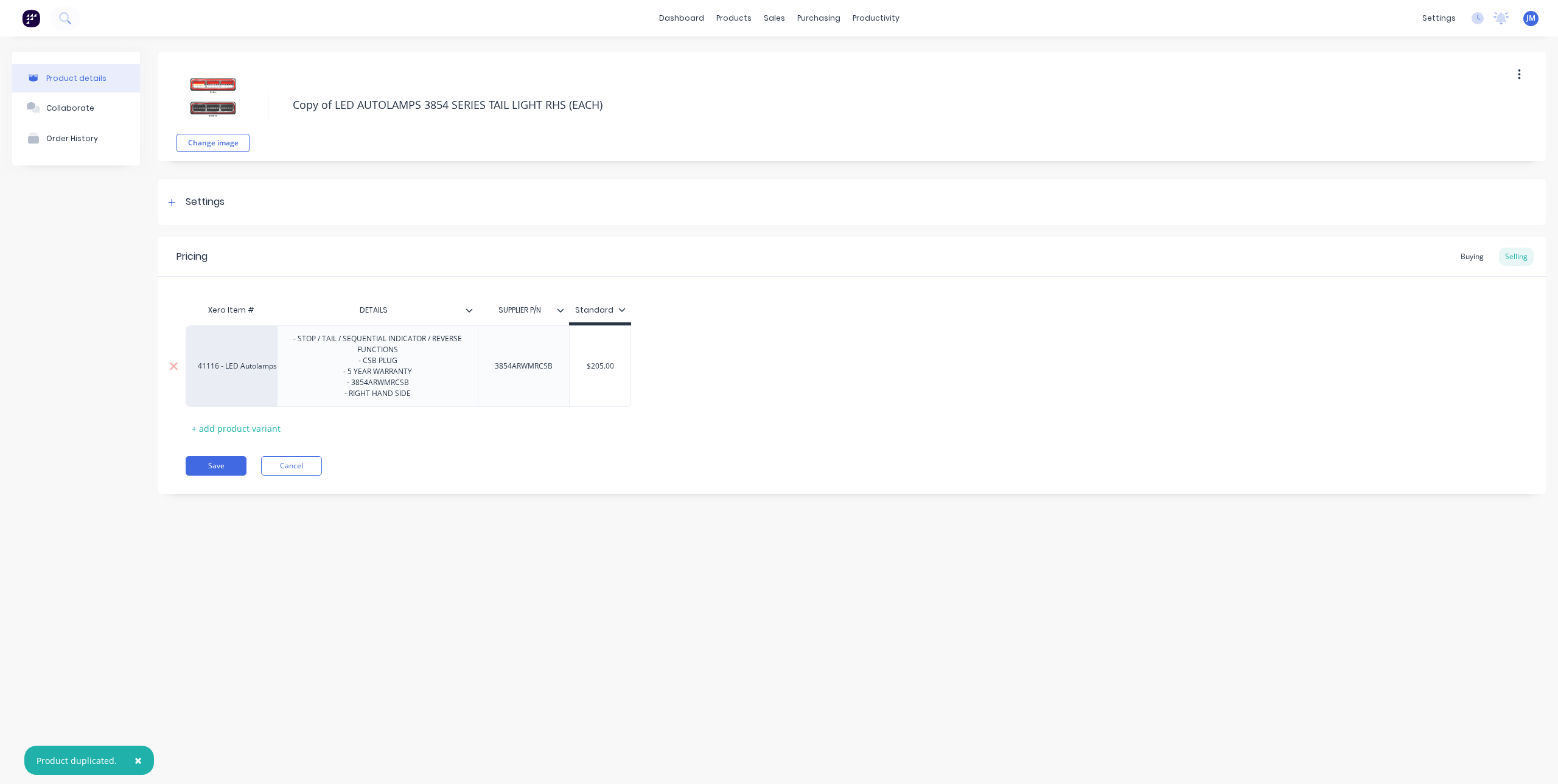
click at [368, 396] on div "- STOP / TAIL / SEQUENTIAL INDICATOR / REVERSE FUNCTIONS - CSB PLUG - 5 YEAR WA…" at bounding box center [377, 366] width 190 height 71
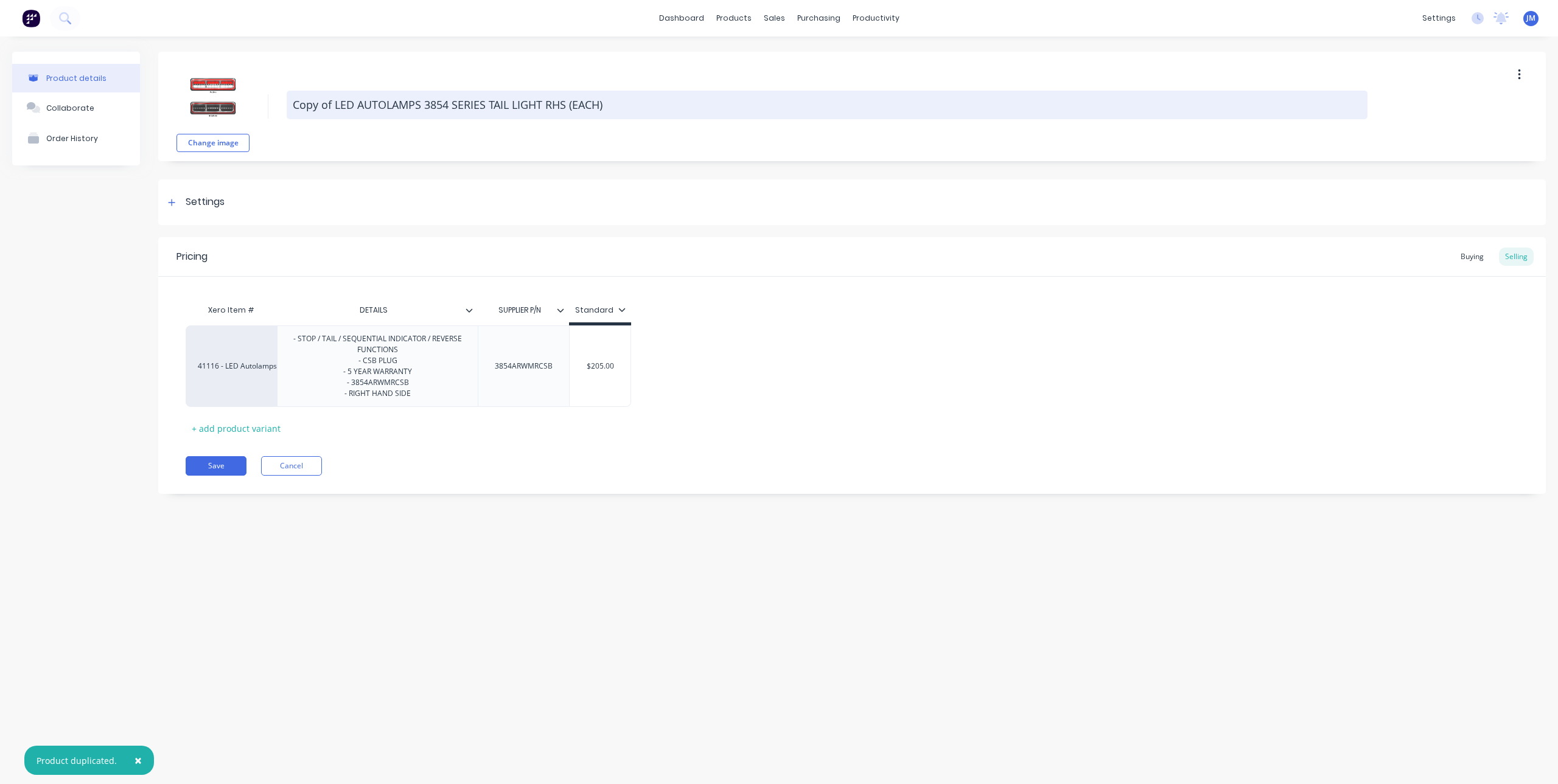
click at [553, 106] on textarea "Copy of LED AUTOLAMPS 3854 SERIES TAIL LIGHT RHS (EACH)" at bounding box center [827, 105] width 1081 height 29
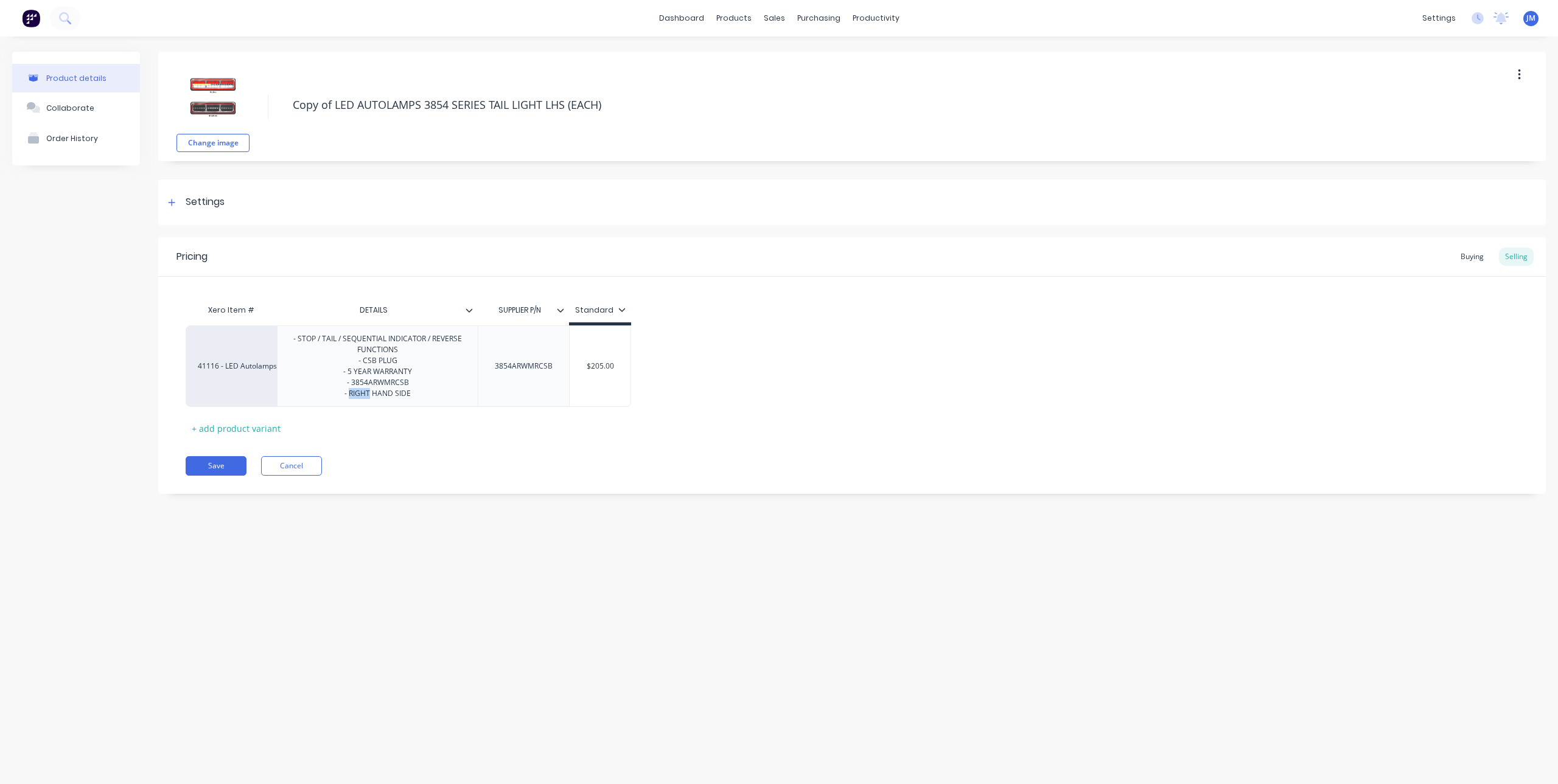
drag, startPoint x: 370, startPoint y: 396, endPoint x: 348, endPoint y: 410, distance: 26.1
click at [348, 410] on div "Xero Item # DETAILS SUPPLIER P/N Standard 41116 - LED Autolamps Sales - STOP / …" at bounding box center [852, 368] width 1333 height 140
click at [540, 365] on div "3854ARWMRCSB" at bounding box center [524, 366] width 78 height 16
click at [591, 429] on div "Xero Item # DETAILS SUPPLIER P/N Standard 41116 - LED Autolamps Sales - STOP / …" at bounding box center [852, 368] width 1333 height 140
click at [222, 468] on button "Save" at bounding box center [216, 466] width 61 height 19
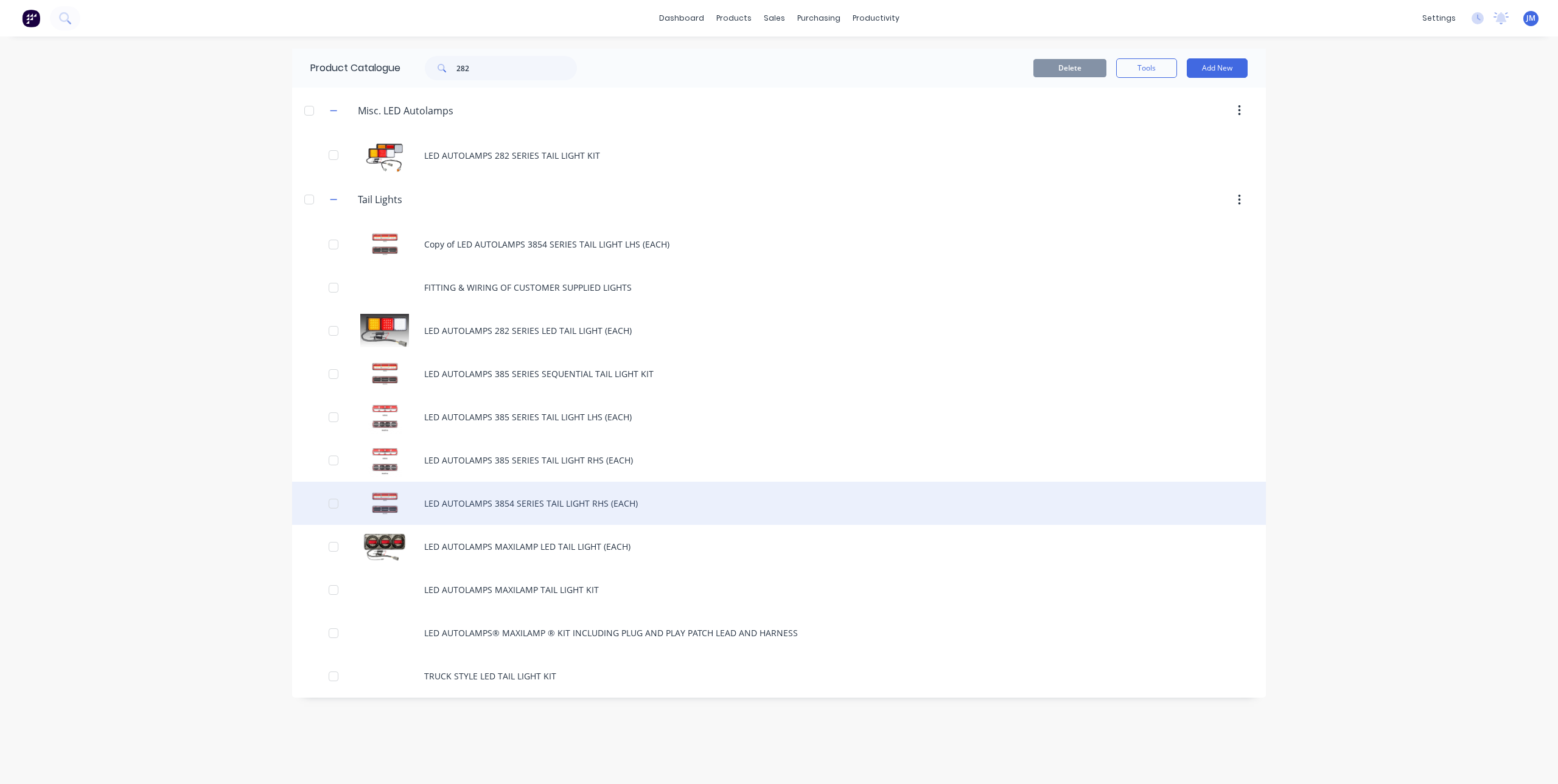
click at [550, 494] on div "LED AUTOLAMPS 3854 SERIES TAIL LIGHT RHS (EACH)" at bounding box center [779, 504] width 973 height 43
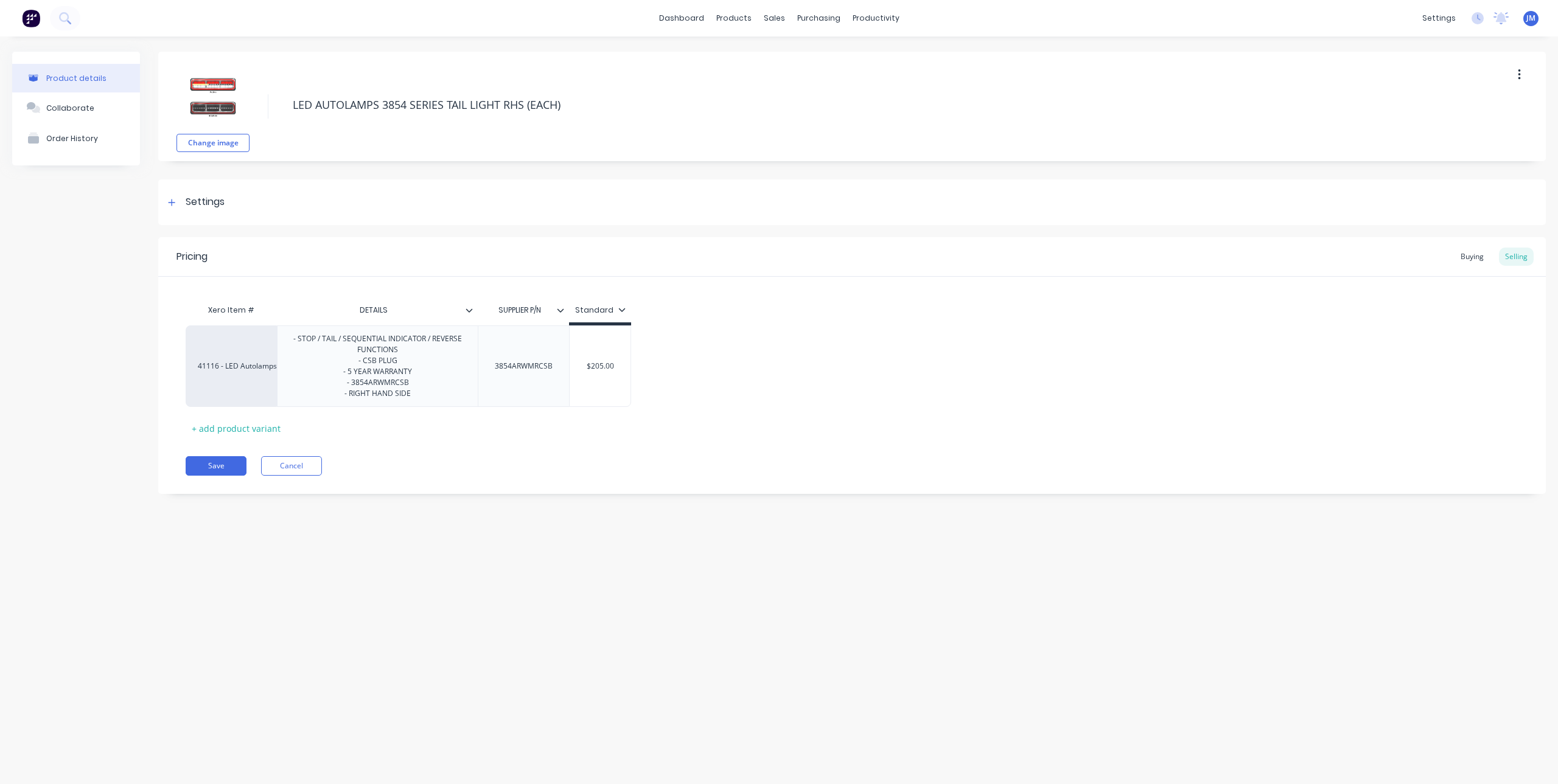
click at [1524, 78] on button "button" at bounding box center [1519, 75] width 29 height 22
click at [1456, 102] on span "Duplicate" at bounding box center [1475, 106] width 92 height 12
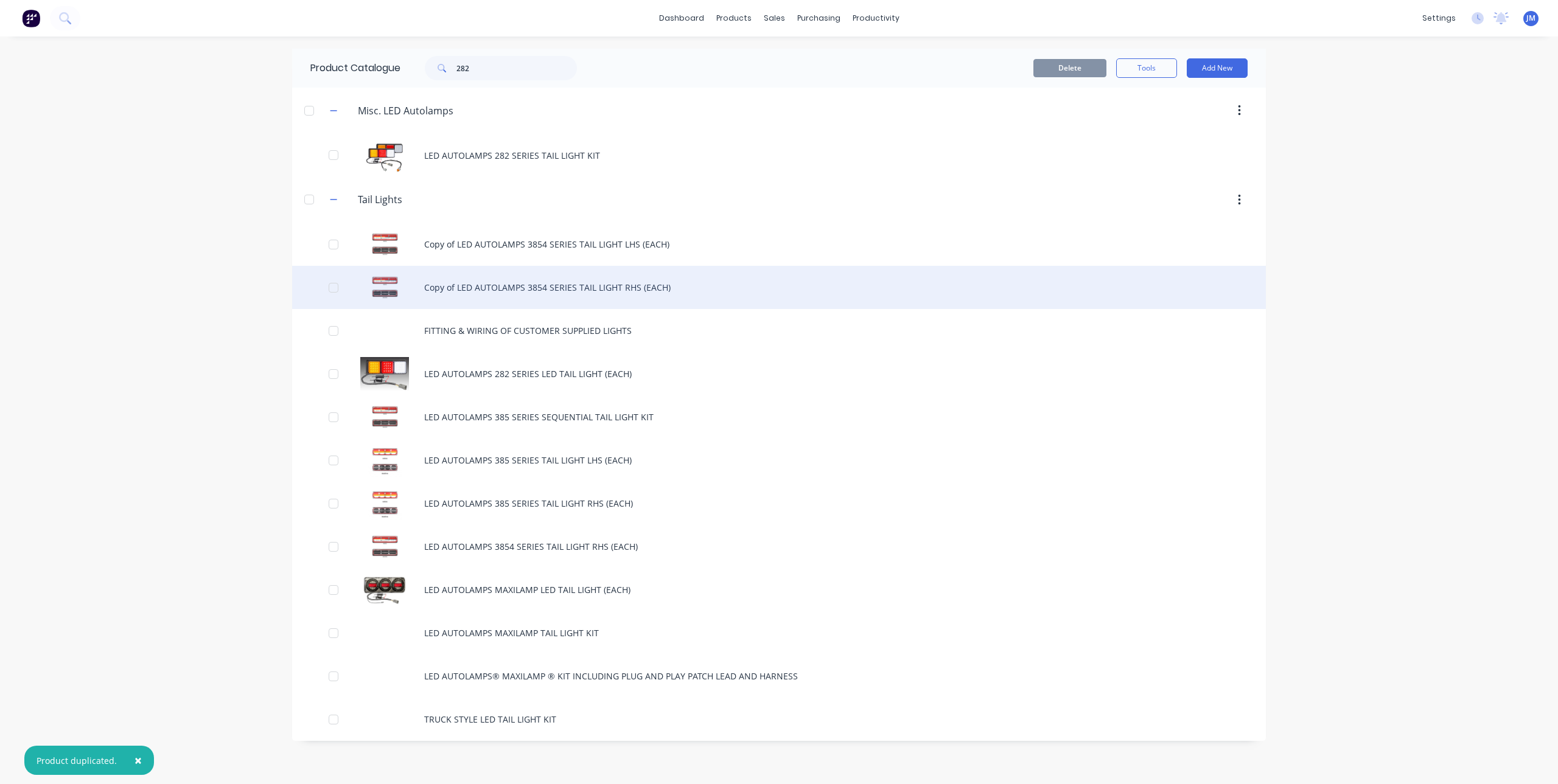
click at [562, 288] on div "Copy of LED AUTOLAMPS 3854 SERIES TAIL LIGHT RHS (EACH)" at bounding box center [779, 288] width 973 height 43
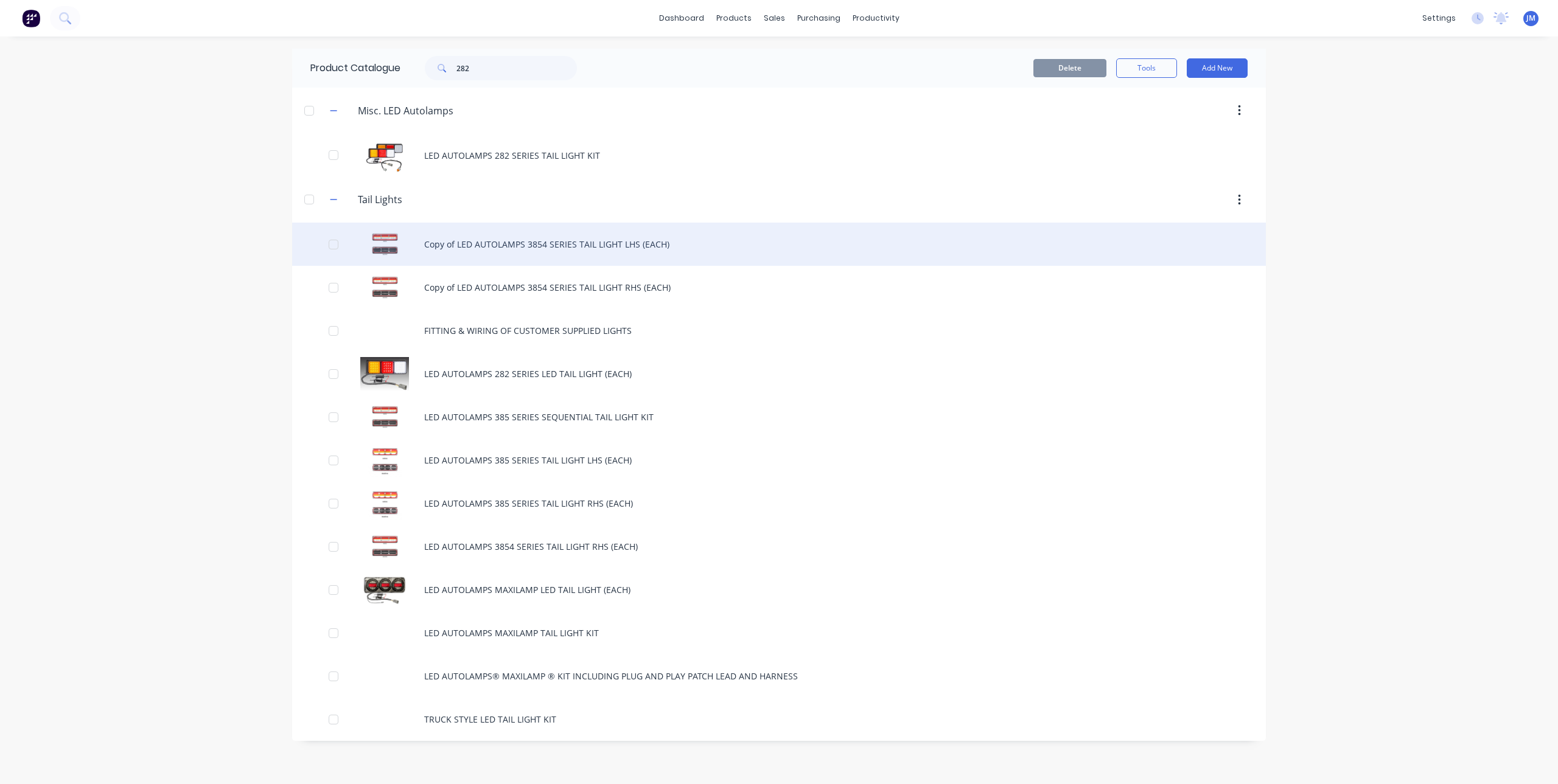
click at [593, 239] on div "Copy of LED AUTOLAMPS 3854 SERIES TAIL LIGHT LHS (EACH)" at bounding box center [779, 245] width 973 height 43
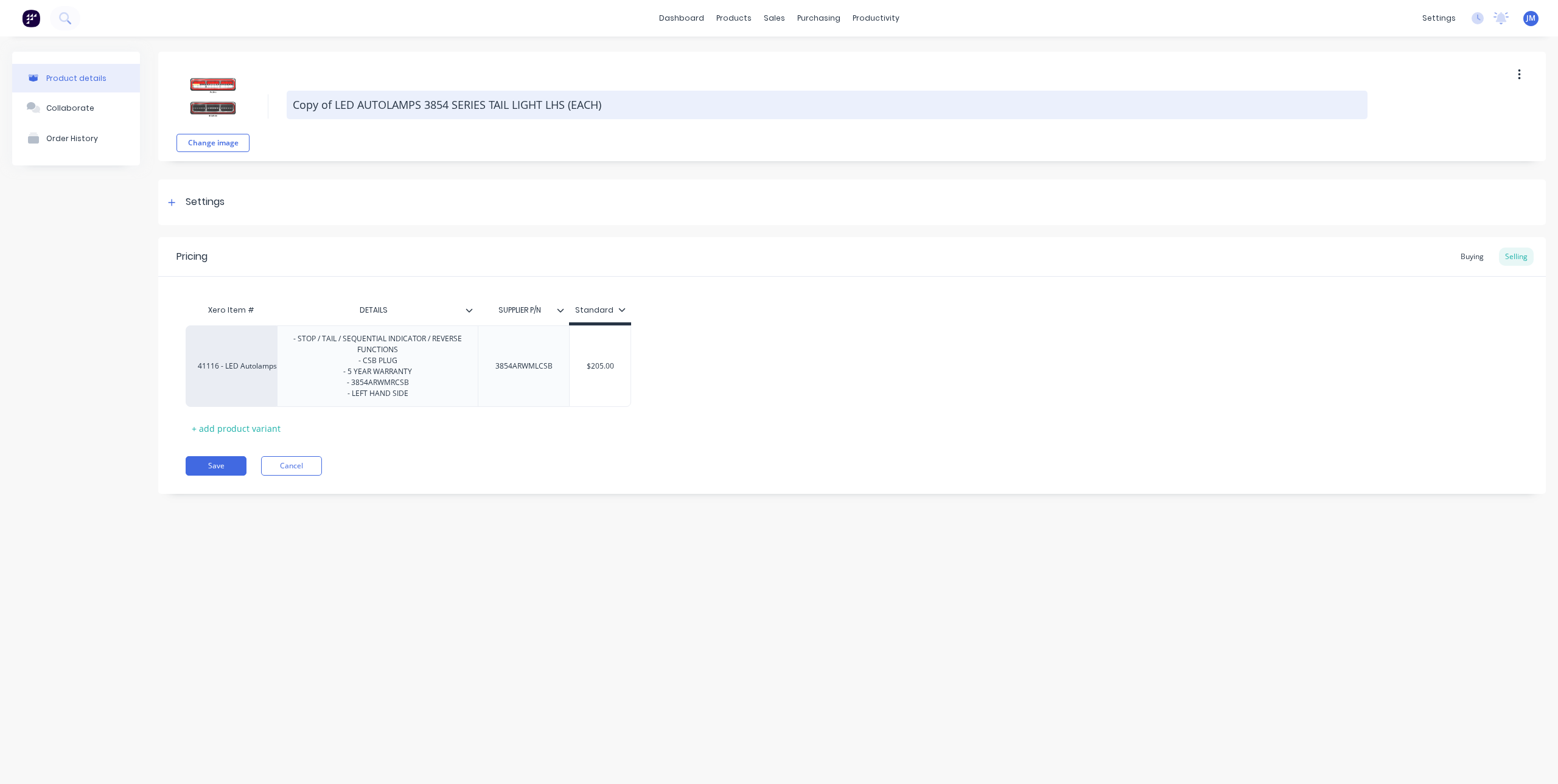
click at [324, 94] on textarea "Copy of LED AUTOLAMPS 3854 SERIES TAIL LIGHT LHS (EACH)" at bounding box center [827, 105] width 1081 height 29
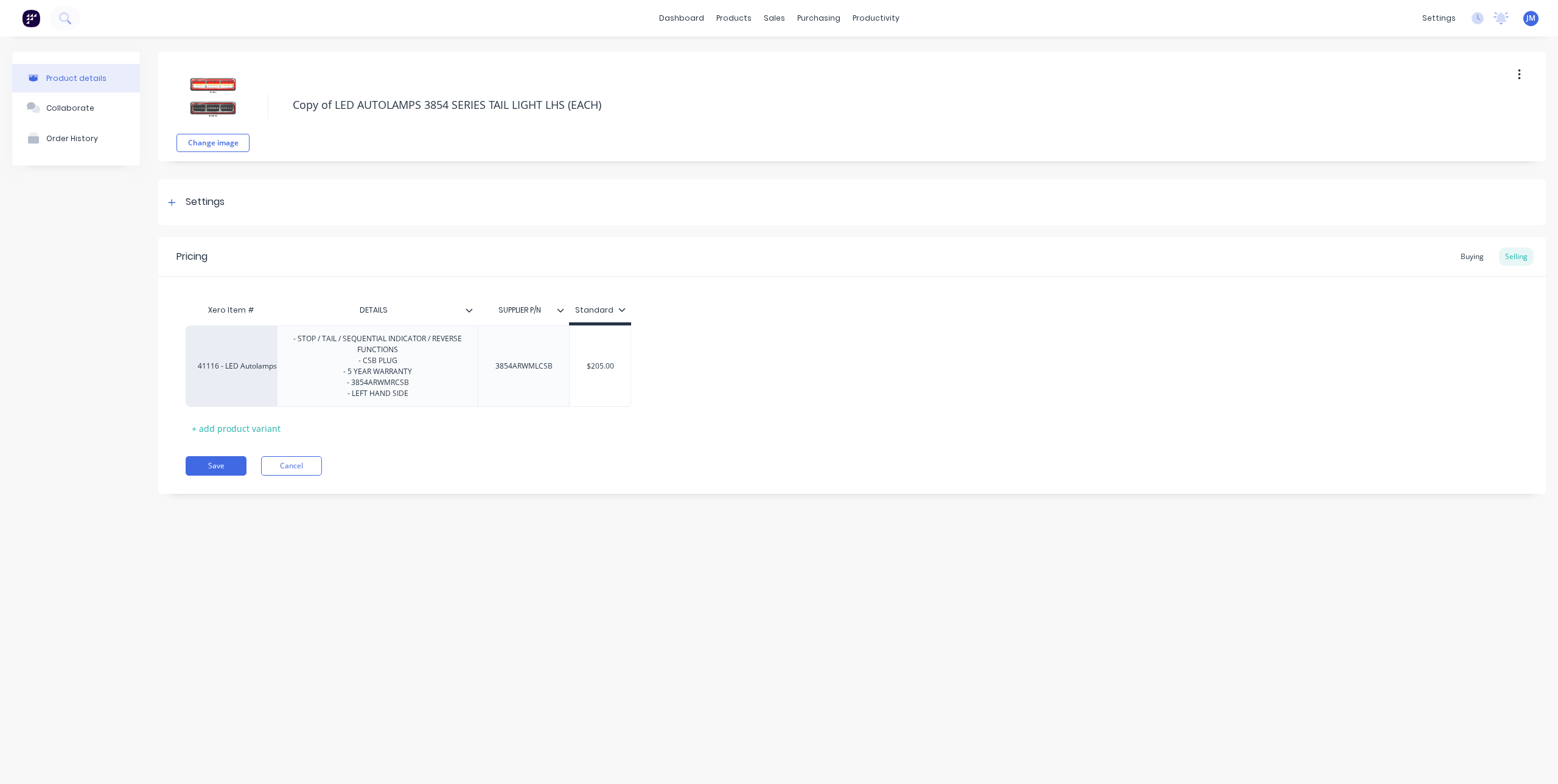
drag, startPoint x: 336, startPoint y: 103, endPoint x: 262, endPoint y: 112, distance: 74.5
click at [262, 112] on div "Change image Copy of LED AUTOLAMPS 3854 SERIES TAIL LIGHT LHS (EACH)" at bounding box center [852, 106] width 1387 height 109
click at [213, 463] on button "Save" at bounding box center [216, 466] width 61 height 19
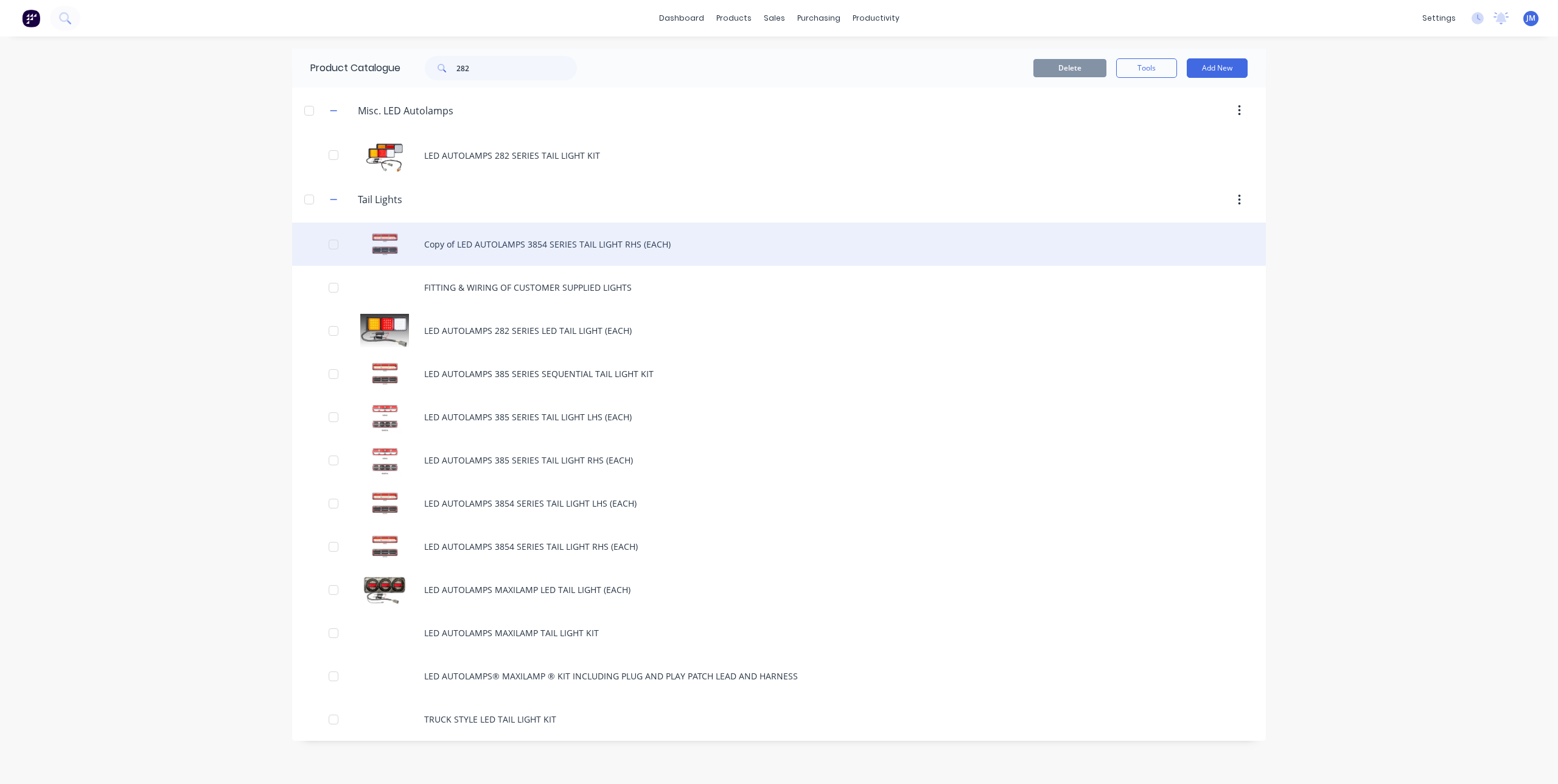
click at [532, 241] on div "Copy of LED AUTOLAMPS 3854 SERIES TAIL LIGHT RHS (EACH)" at bounding box center [779, 245] width 973 height 43
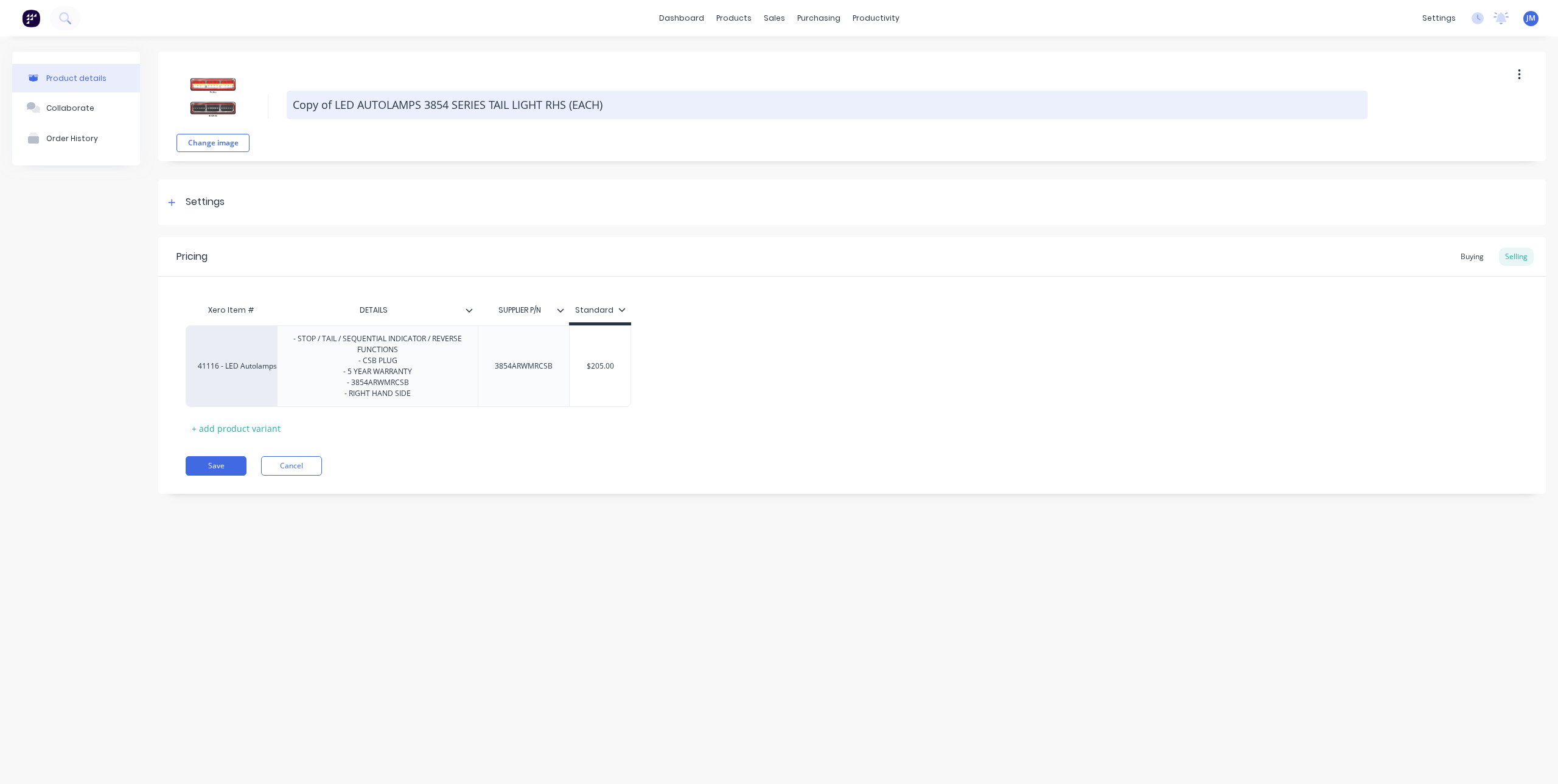
click at [320, 101] on textarea "Copy of LED AUTOLAMPS 3854 SERIES TAIL LIGHT RHS (EACH)" at bounding box center [827, 105] width 1081 height 29
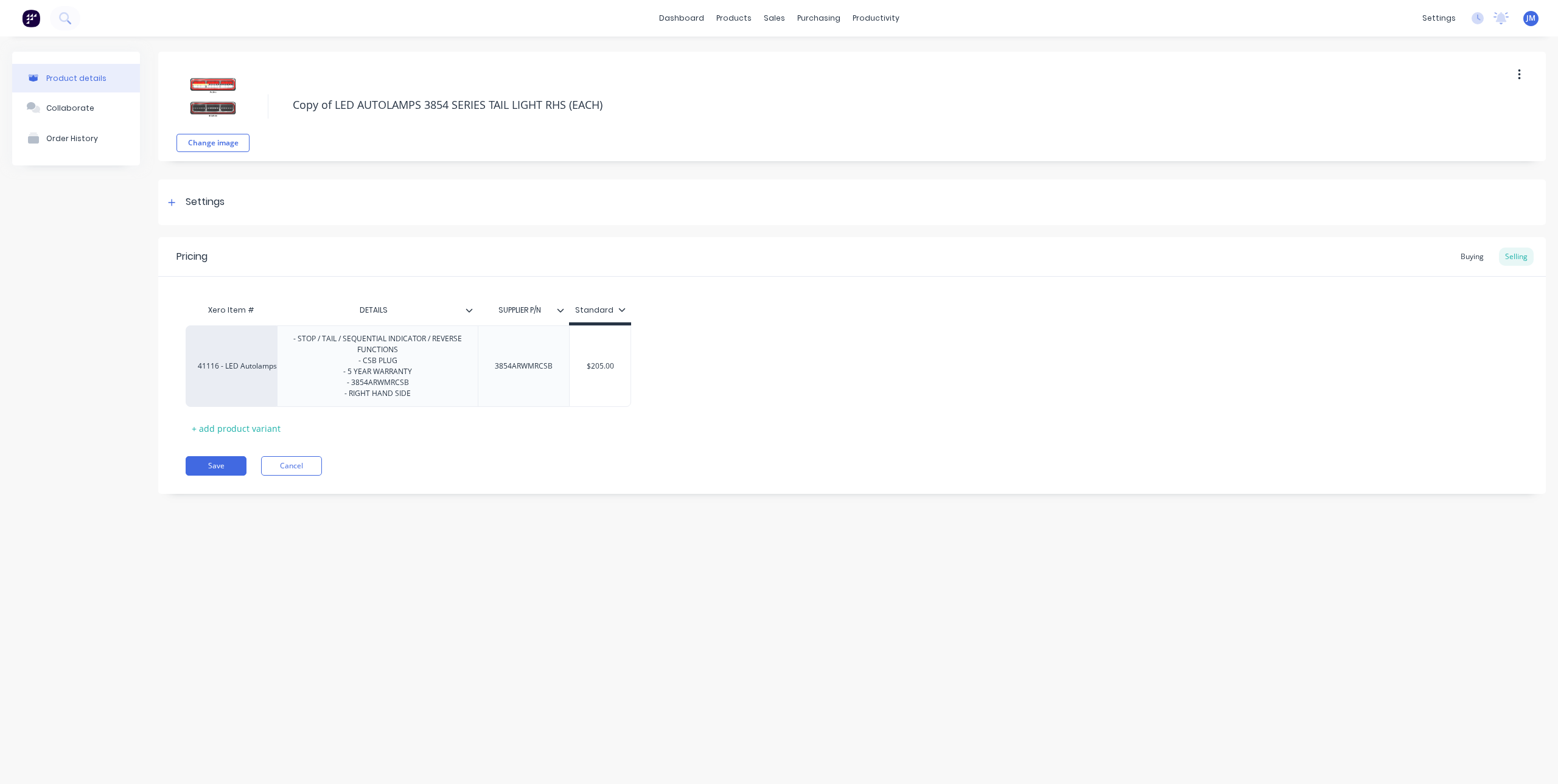
drag, startPoint x: 334, startPoint y: 106, endPoint x: 259, endPoint y: 109, distance: 75.1
click at [259, 109] on div "Change image Copy of LED AUTOLAMPS 3854 SERIES TAIL LIGHT RHS (EACH)" at bounding box center [852, 106] width 1387 height 109
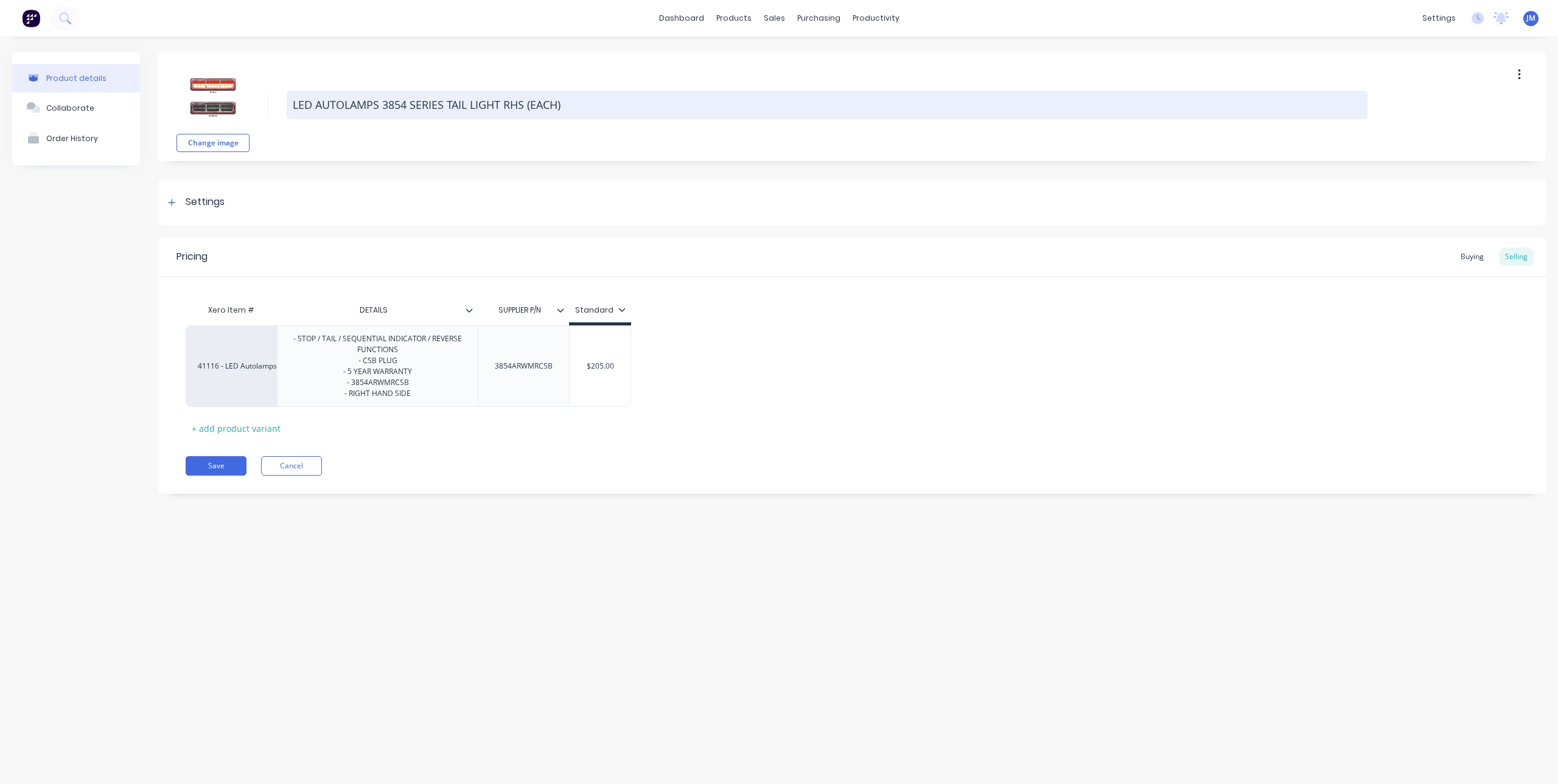
click at [408, 106] on textarea "LED AUTOLAMPS 3854 SERIES TAIL LIGHT RHS (EACH)" at bounding box center [827, 105] width 1081 height 29
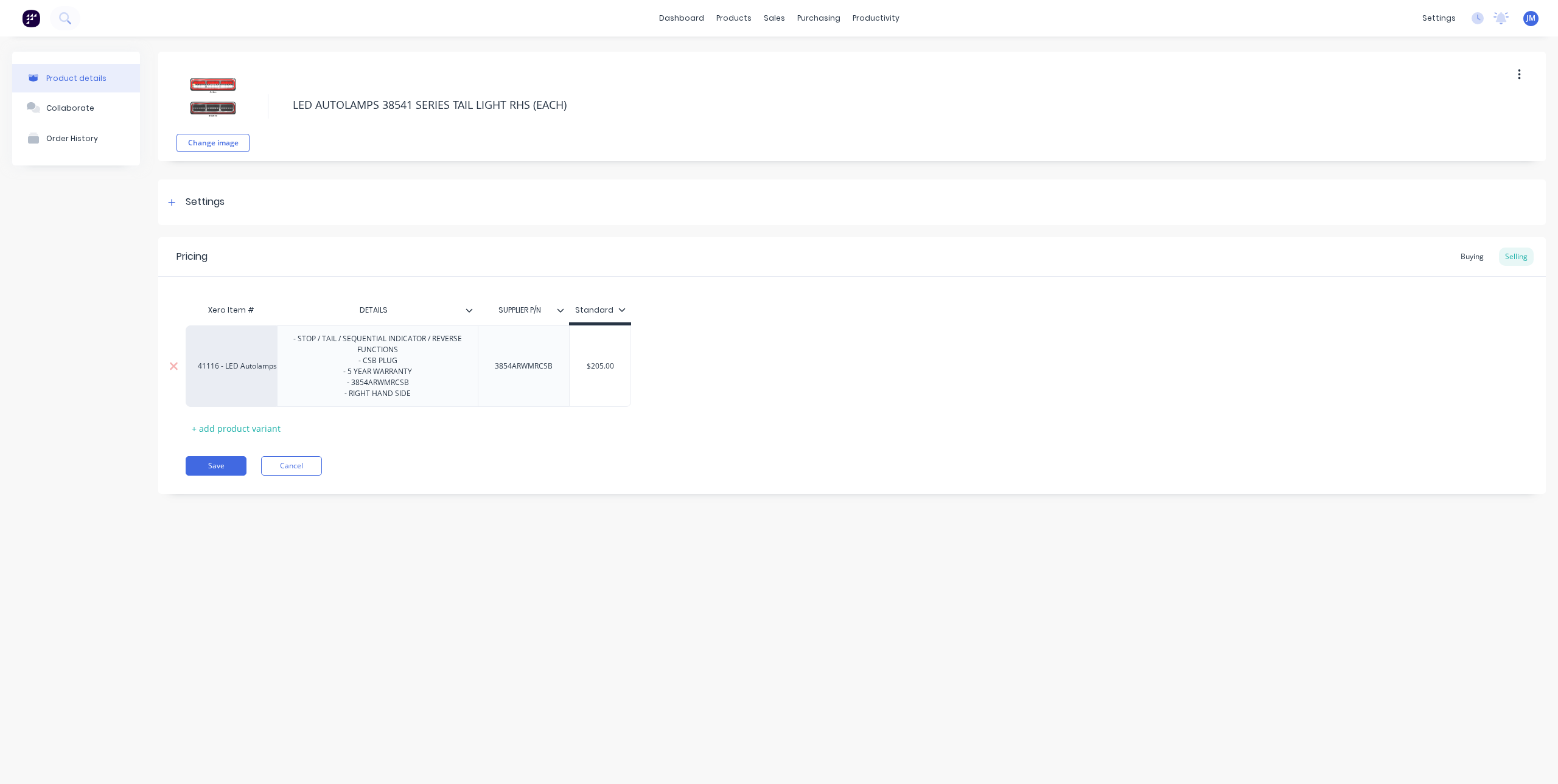
click at [369, 387] on div "- STOP / TAIL / SEQUENTIAL INDICATOR / REVERSE FUNCTIONS - CSB PLUG - 5 YEAR WA…" at bounding box center [377, 366] width 190 height 71
click at [512, 370] on div "3854ARWMRCSB" at bounding box center [524, 366] width 78 height 16
click at [195, 146] on button "Change image" at bounding box center [213, 143] width 73 height 19
click at [175, 203] on icon at bounding box center [171, 203] width 7 height 9
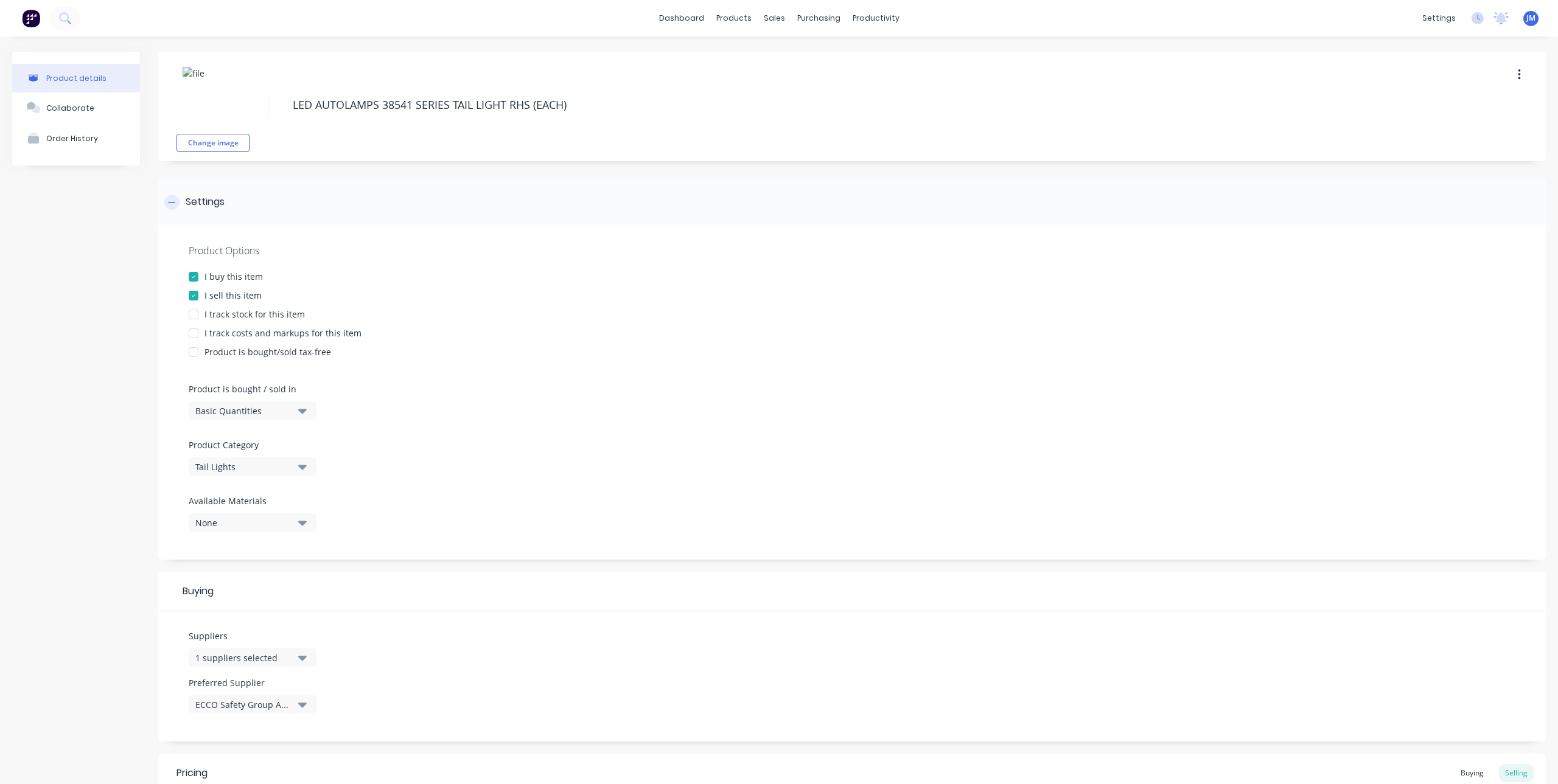
click at [175, 203] on icon at bounding box center [171, 203] width 7 height 9
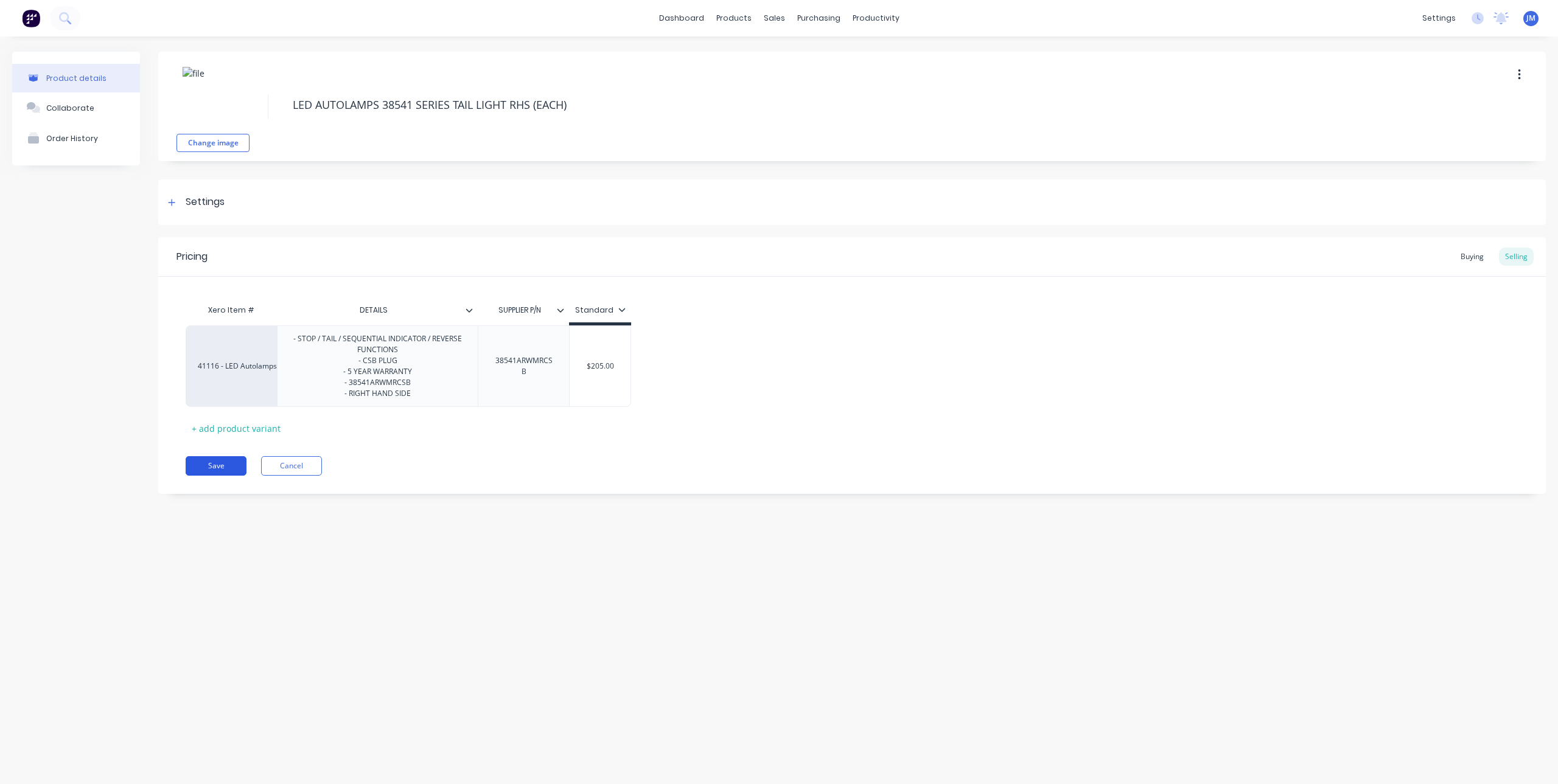
click at [218, 458] on button "Save" at bounding box center [216, 466] width 61 height 19
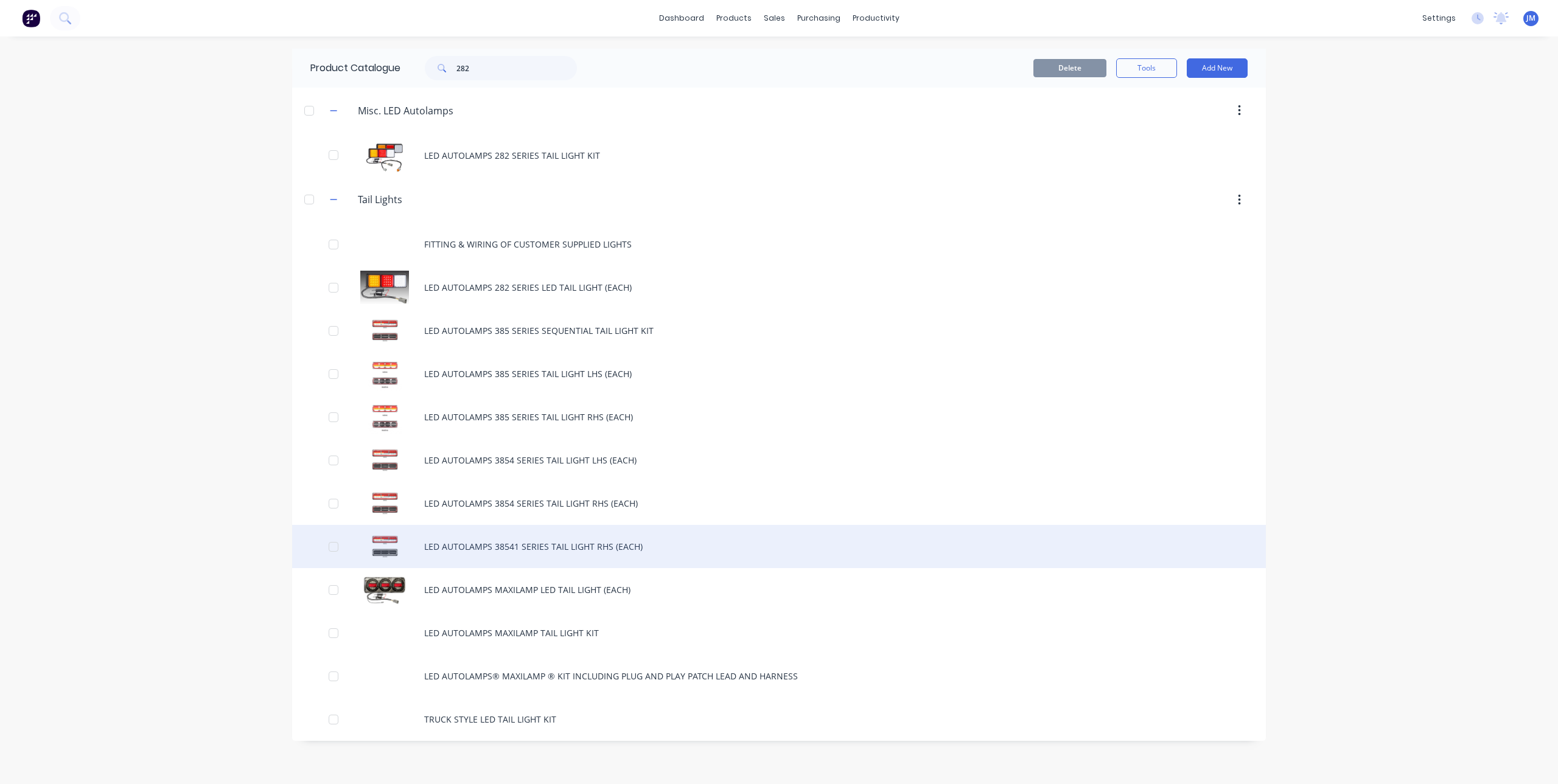
click at [485, 543] on div "LED AUTOLAMPS 38541 SERIES TAIL LIGHT RHS (EACH)" at bounding box center [779, 547] width 973 height 43
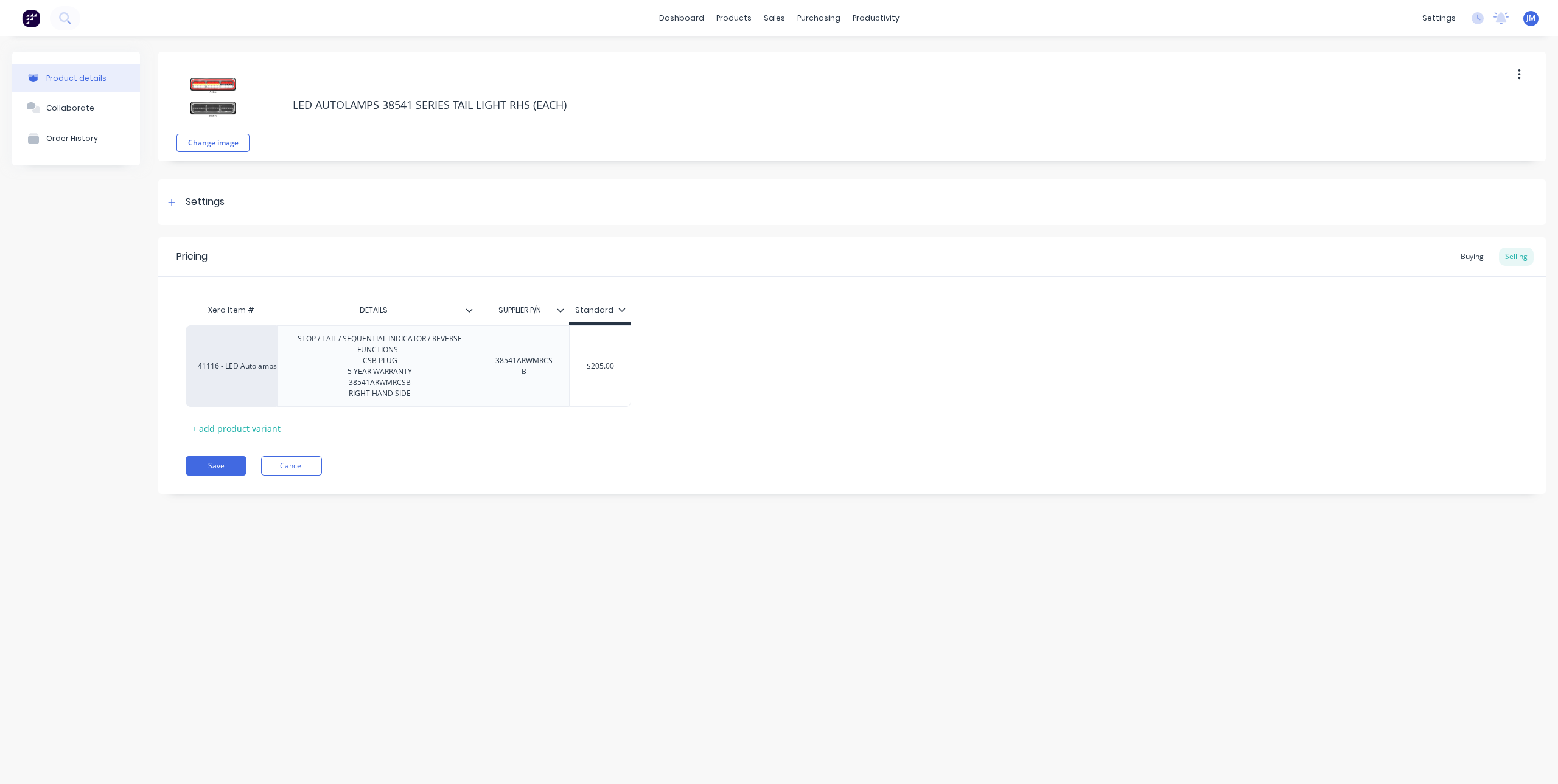
click at [1522, 76] on button "button" at bounding box center [1519, 75] width 29 height 22
click at [1463, 106] on span "Duplicate" at bounding box center [1475, 106] width 92 height 12
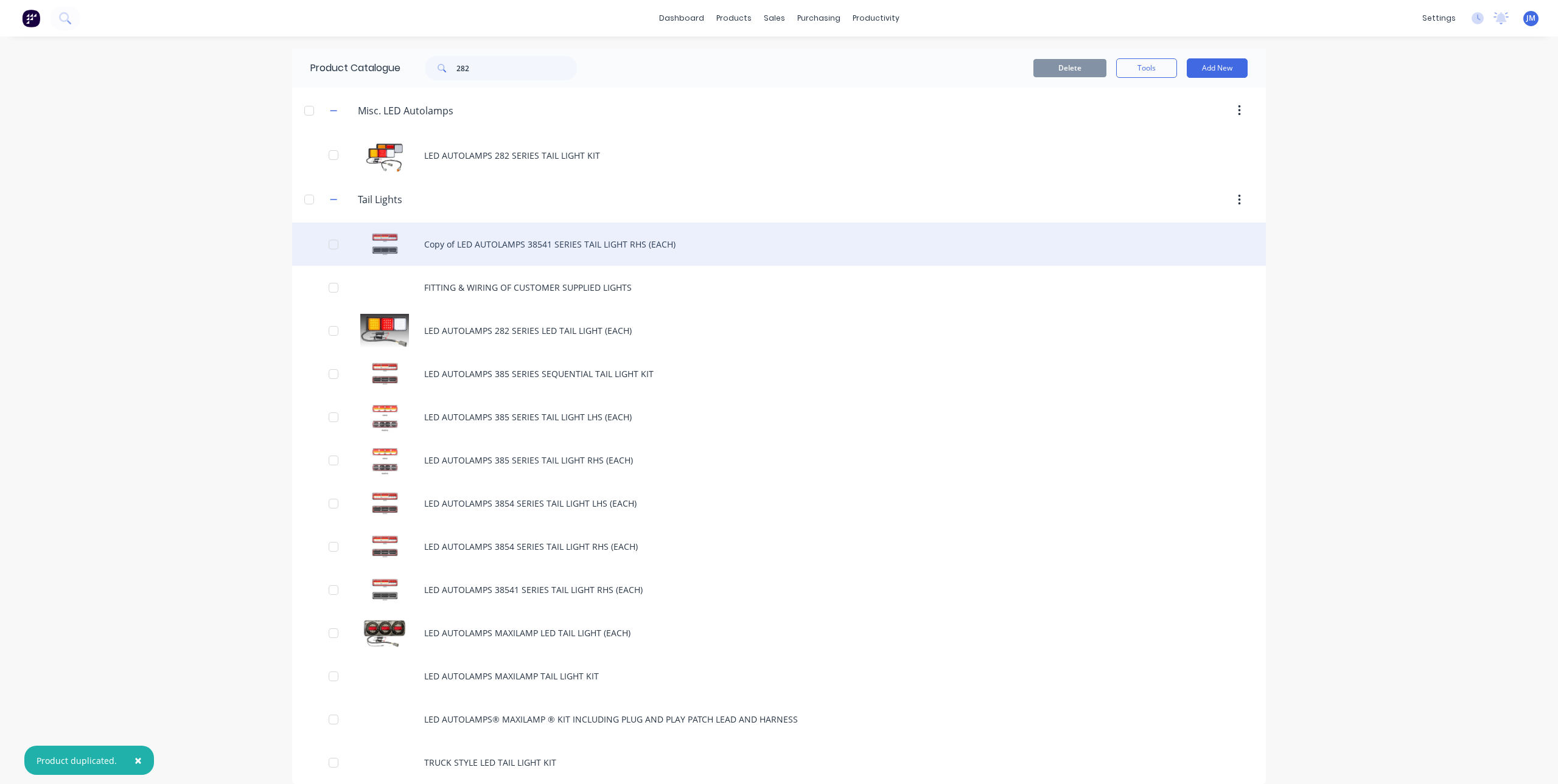
click at [584, 248] on div "Copy of LED AUTOLAMPS 38541 SERIES TAIL LIGHT RHS (EACH)" at bounding box center [779, 245] width 973 height 43
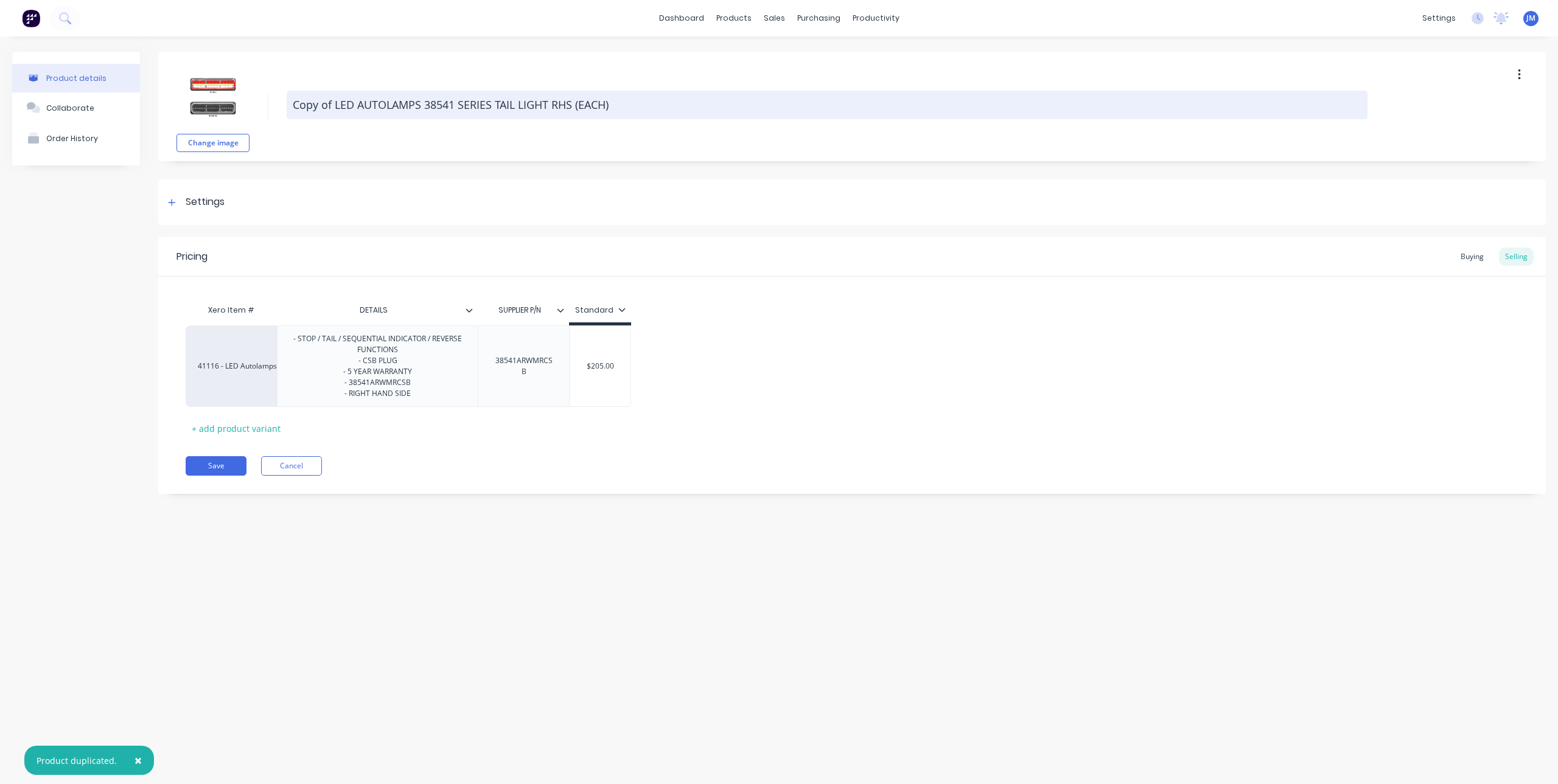
click at [332, 102] on textarea "Copy of LED AUTOLAMPS 38541 SERIES TAIL LIGHT RHS (EACH)" at bounding box center [827, 105] width 1081 height 29
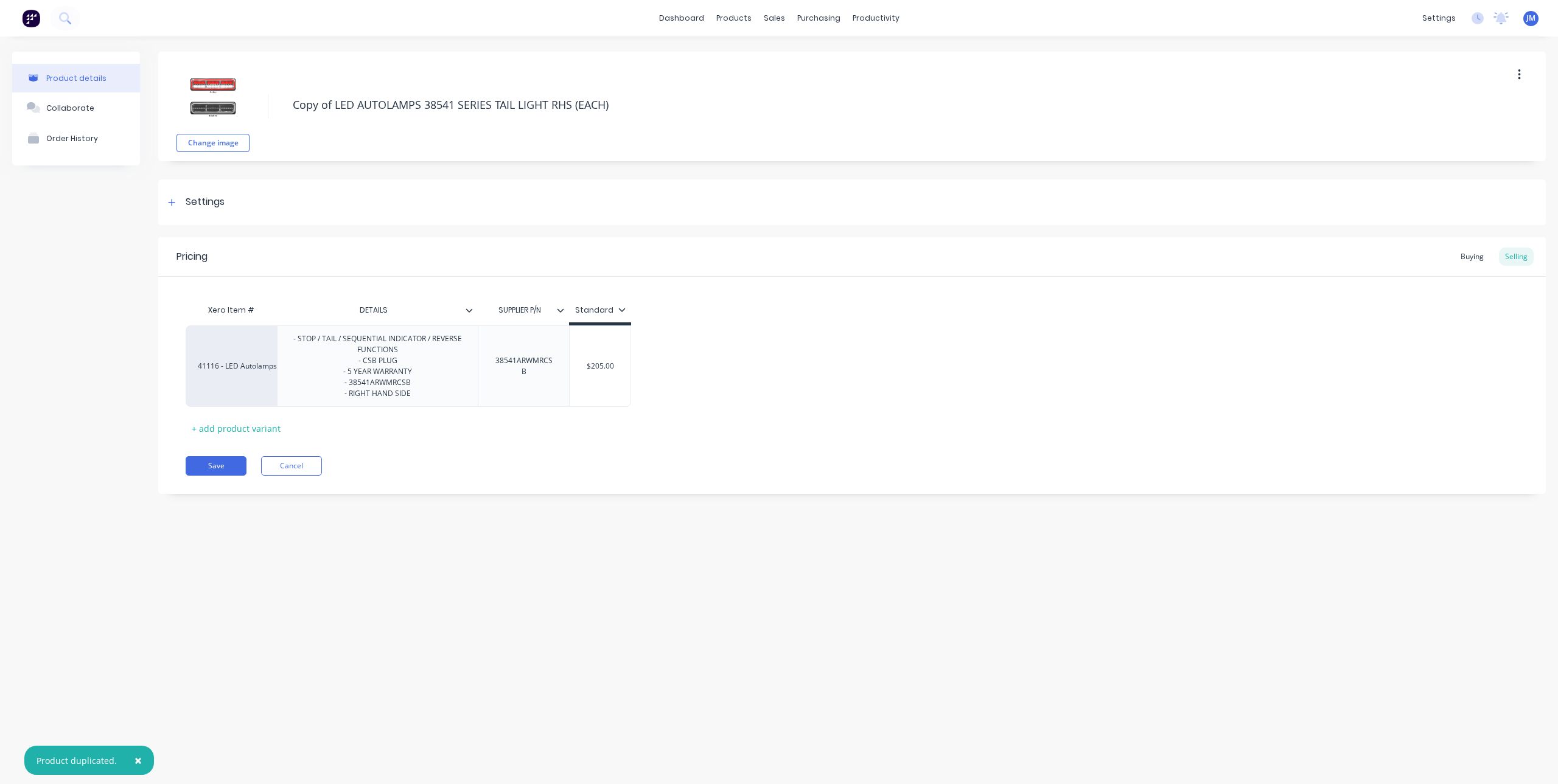
drag, startPoint x: 337, startPoint y: 106, endPoint x: 283, endPoint y: 115, distance: 54.7
click at [283, 115] on div "Change image Copy of LED AUTOLAMPS 38541 SERIES TAIL LIGHT RHS (EACH)" at bounding box center [852, 106] width 1387 height 109
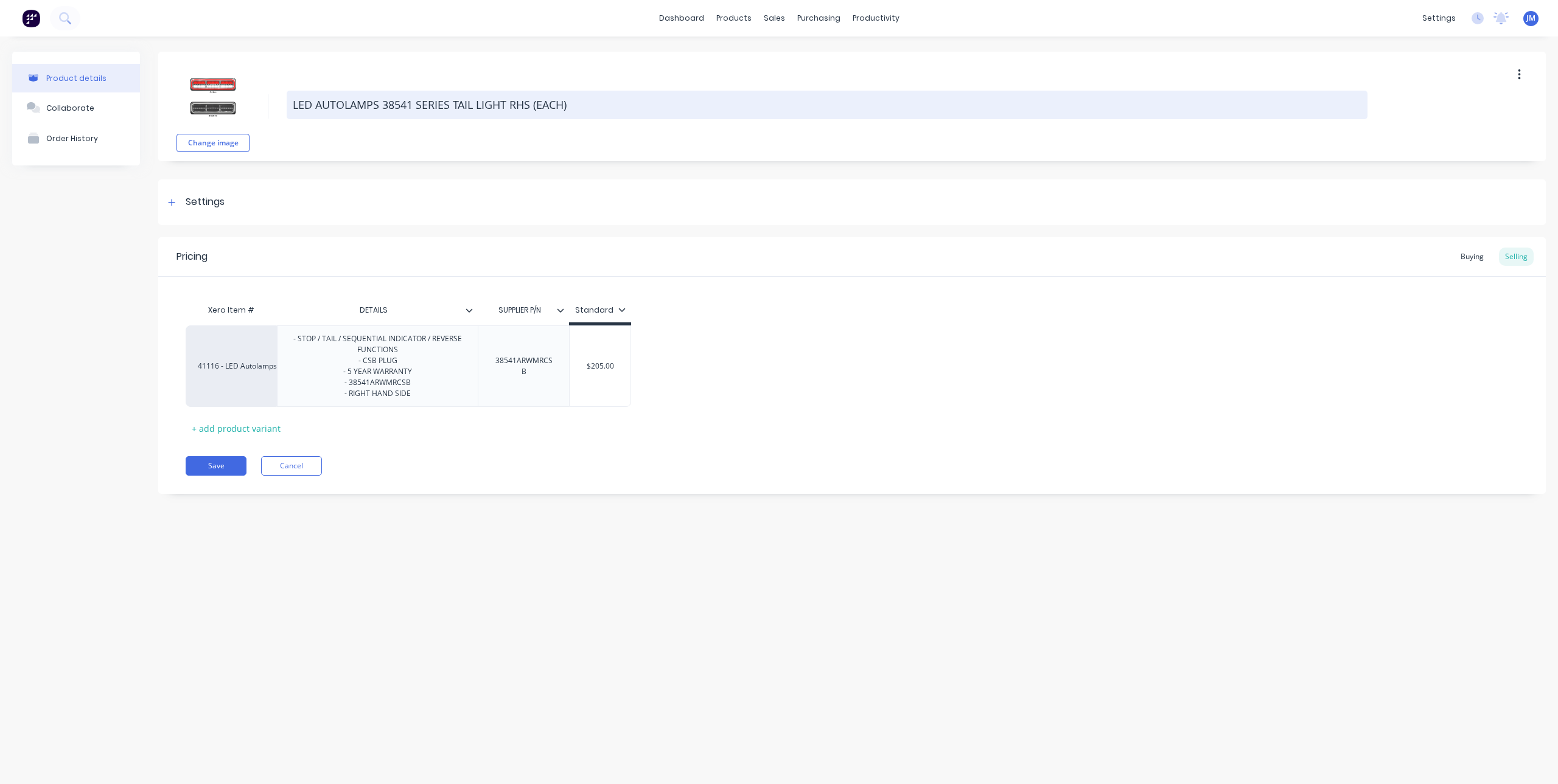
click at [519, 103] on textarea "LED AUTOLAMPS 38541 SERIES TAIL LIGHT RHS (EACH)" at bounding box center [827, 105] width 1081 height 29
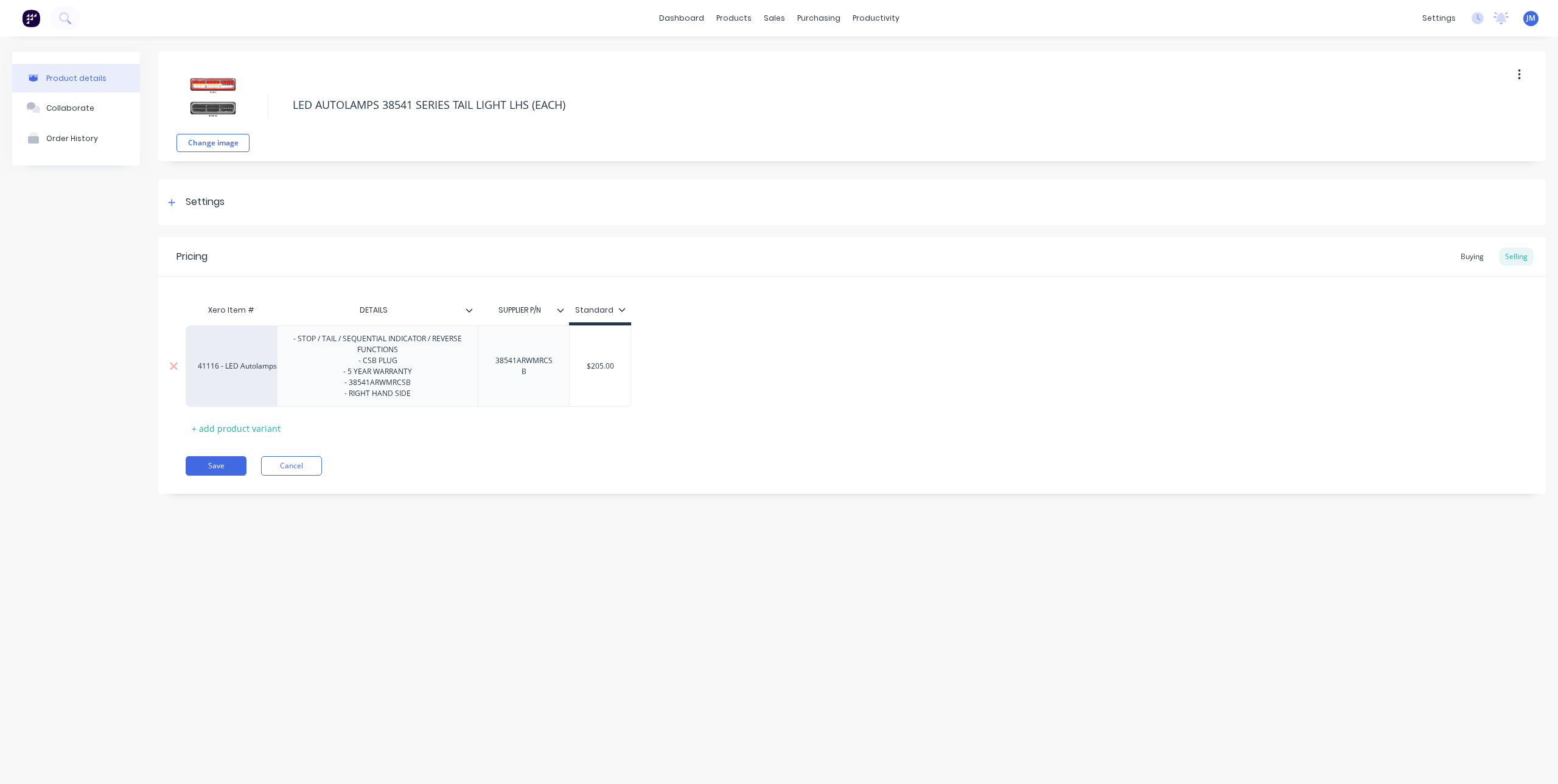
click at [365, 398] on div "- STOP / TAIL / SEQUENTIAL INDICATOR / REVERSE FUNCTIONS - CSB PLUG - 5 YEAR WA…" at bounding box center [377, 366] width 190 height 71
drag, startPoint x: 370, startPoint y: 398, endPoint x: 348, endPoint y: 401, distance: 22.2
click at [348, 401] on div "- STOP / TAIL / SEQUENTIAL INDICATOR / REVERSE FUNCTIONS - CSB PLUG - 5 YEAR WA…" at bounding box center [377, 366] width 190 height 71
click at [519, 376] on div "38541ARWMRCSB" at bounding box center [523, 366] width 92 height 82
drag, startPoint x: 539, startPoint y: 369, endPoint x: 585, endPoint y: 394, distance: 52.4
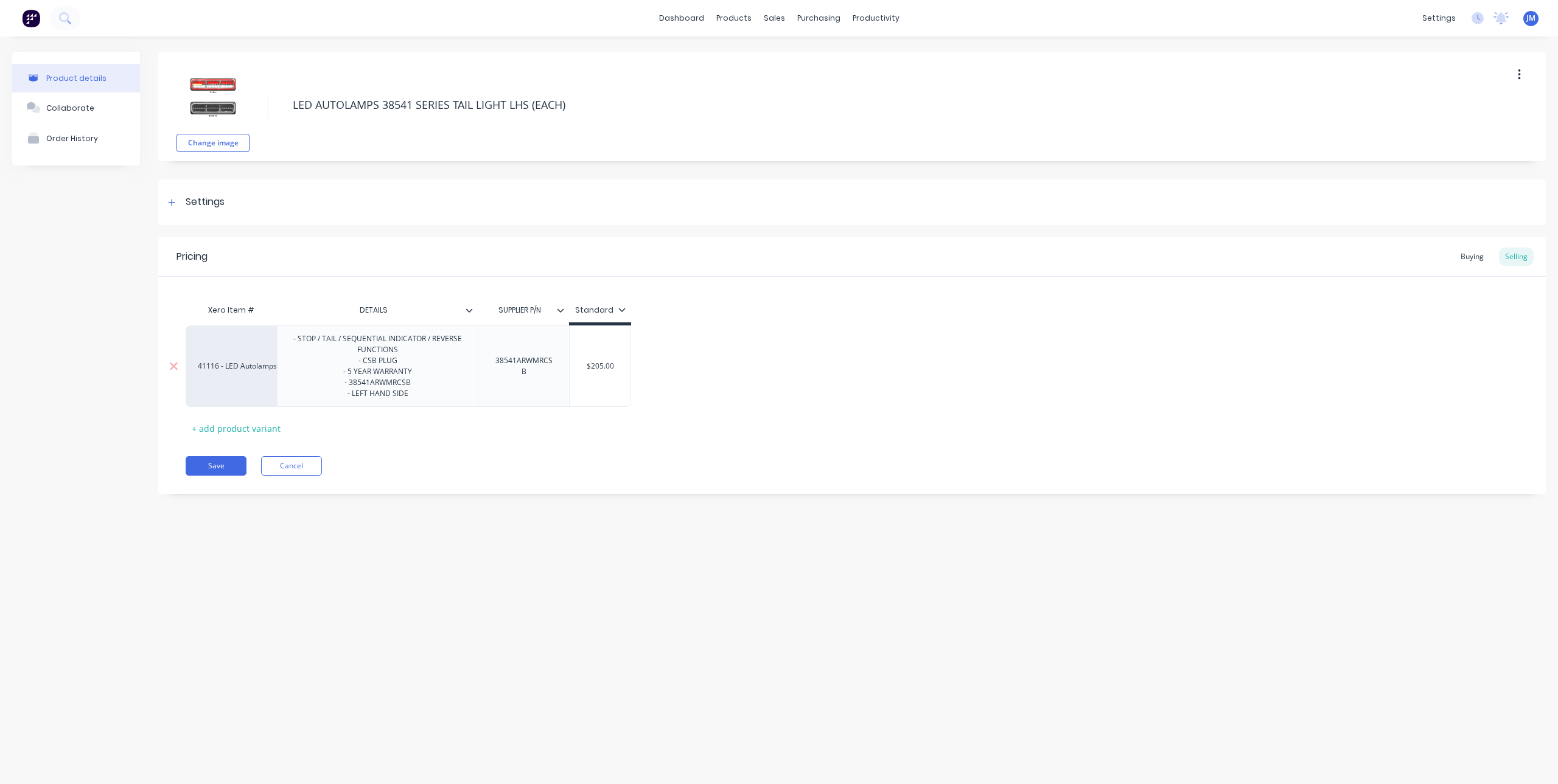
click at [539, 370] on div "38541ARWMRCSB" at bounding box center [523, 366] width 81 height 26
click at [230, 467] on button "Save" at bounding box center [216, 466] width 61 height 19
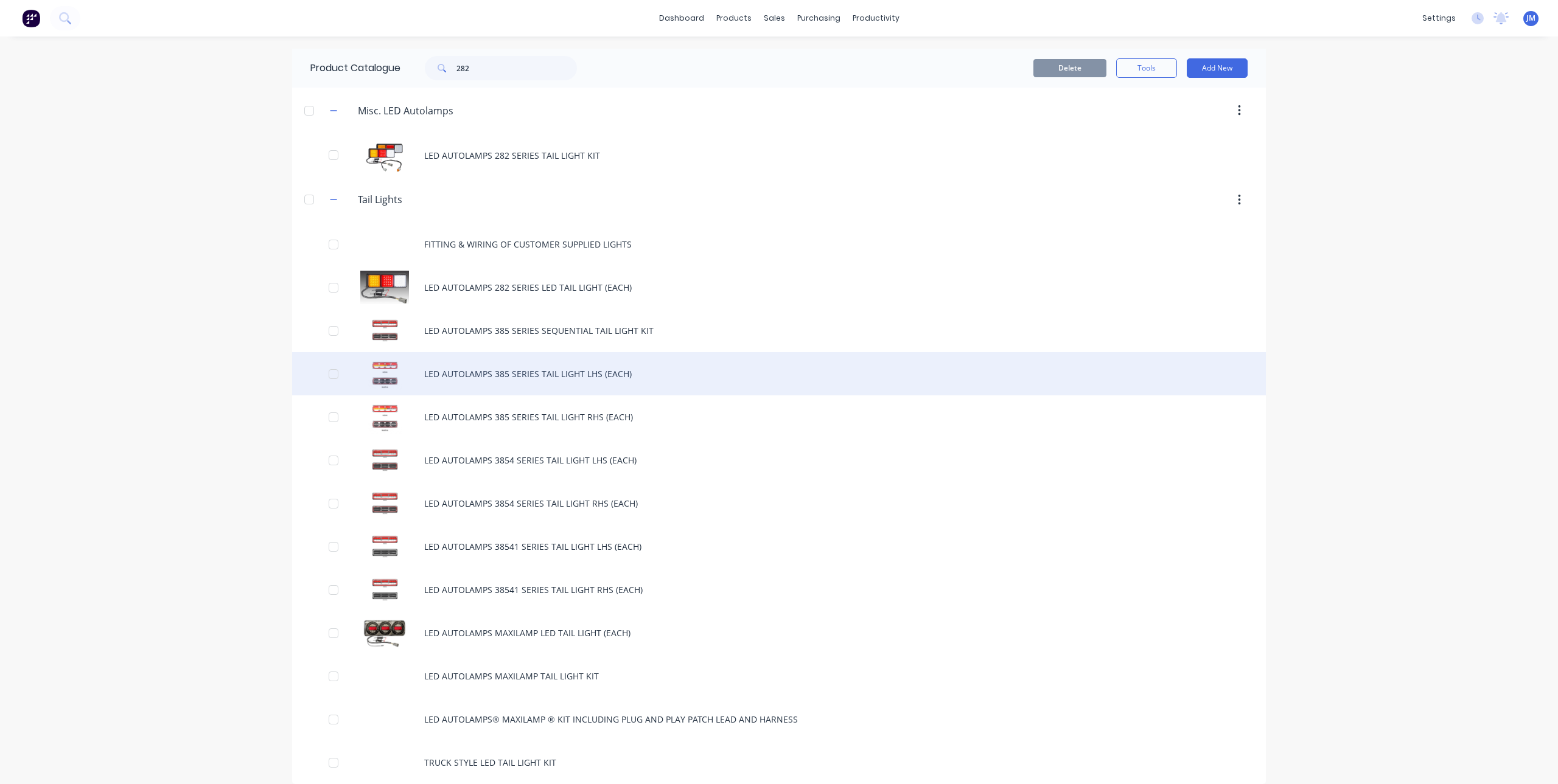
click at [536, 376] on div "LED AUTOLAMPS 385 SERIES TAIL LIGHT LHS (EACH)" at bounding box center [779, 374] width 973 height 43
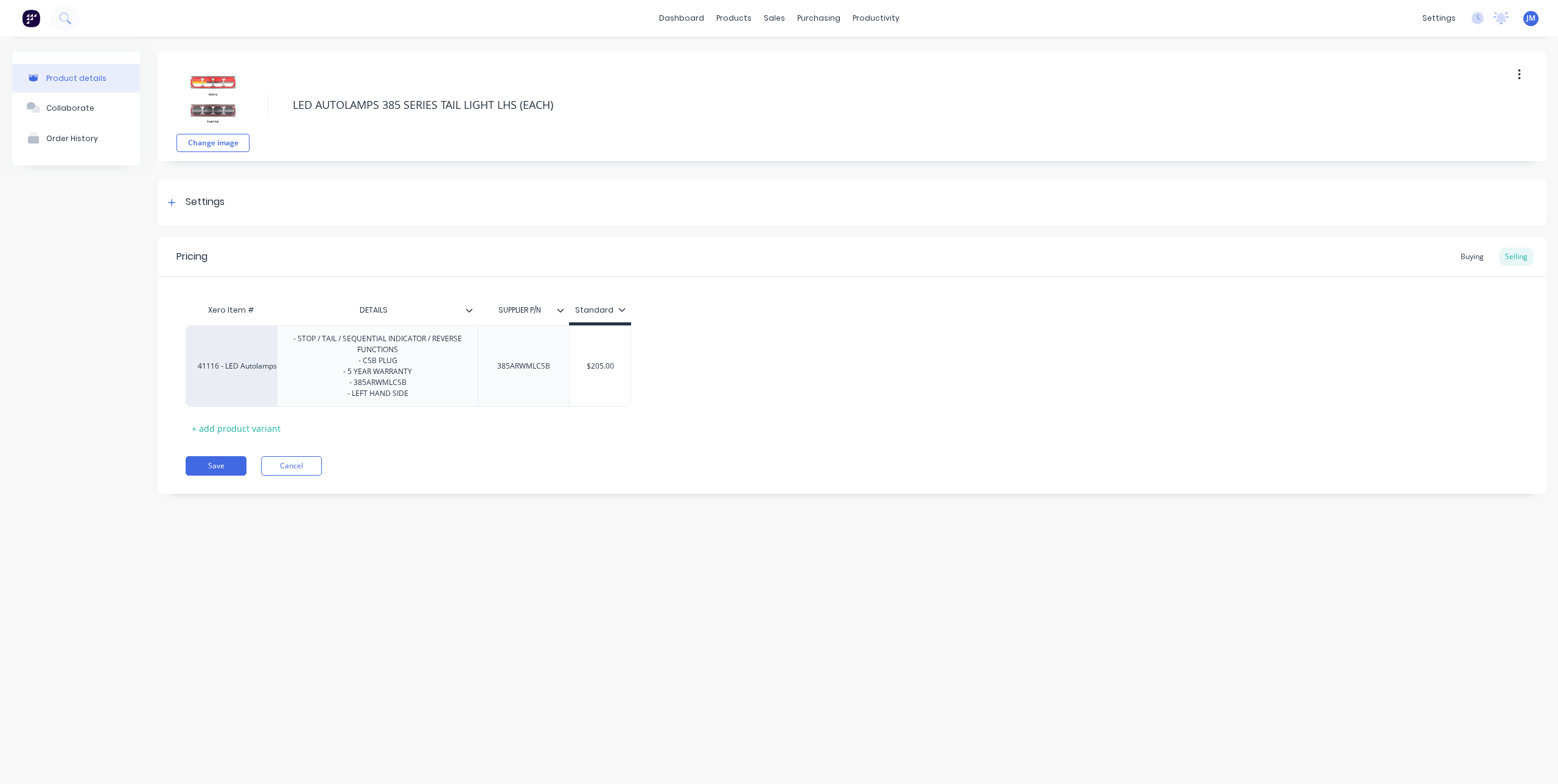
click at [1522, 76] on button "button" at bounding box center [1519, 75] width 29 height 22
click at [1466, 109] on span "Duplicate" at bounding box center [1475, 106] width 92 height 12
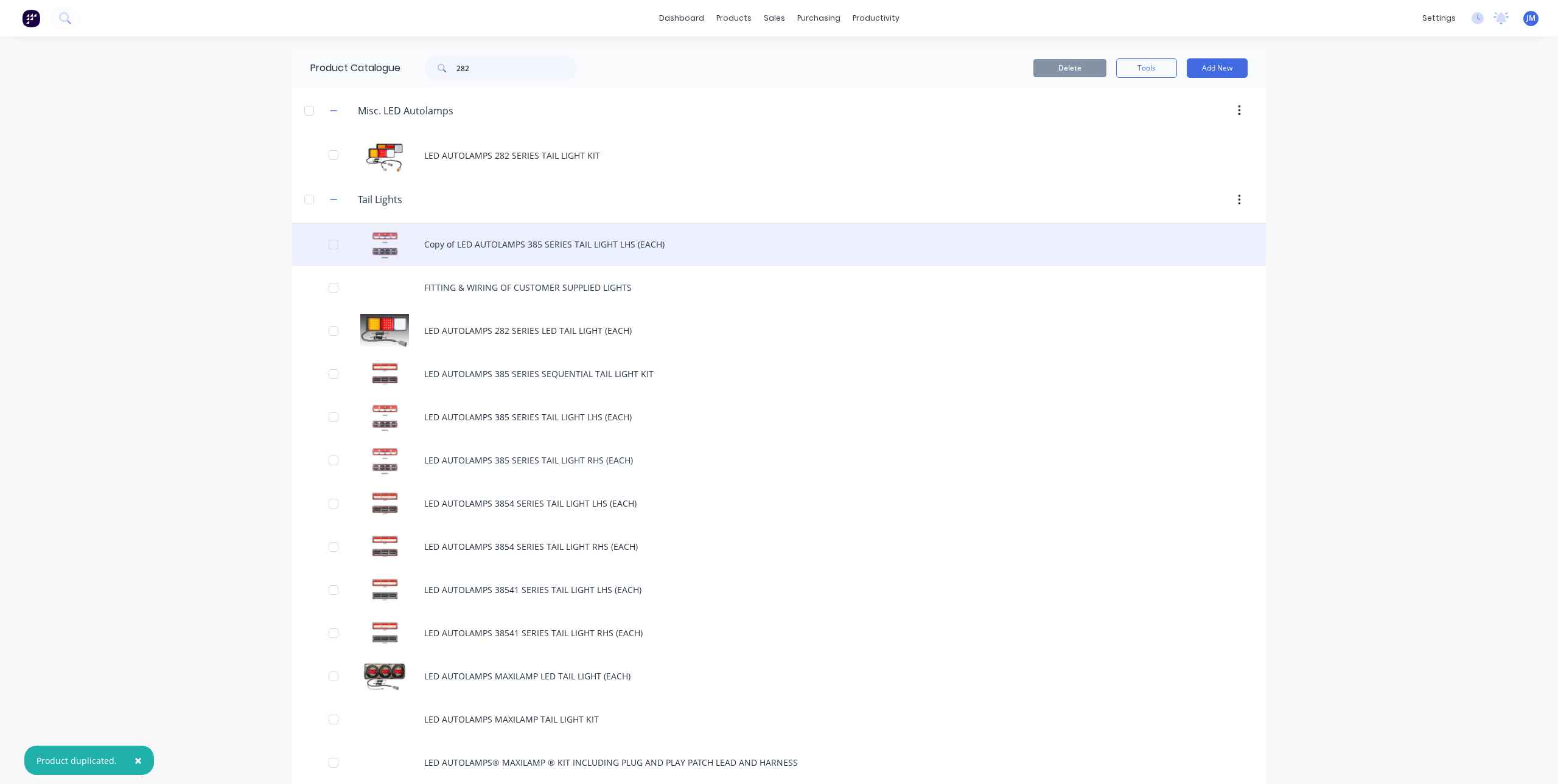
click at [548, 237] on div "Copy of LED AUTOLAMPS 385 SERIES TAIL LIGHT LHS (EACH)" at bounding box center [779, 245] width 973 height 43
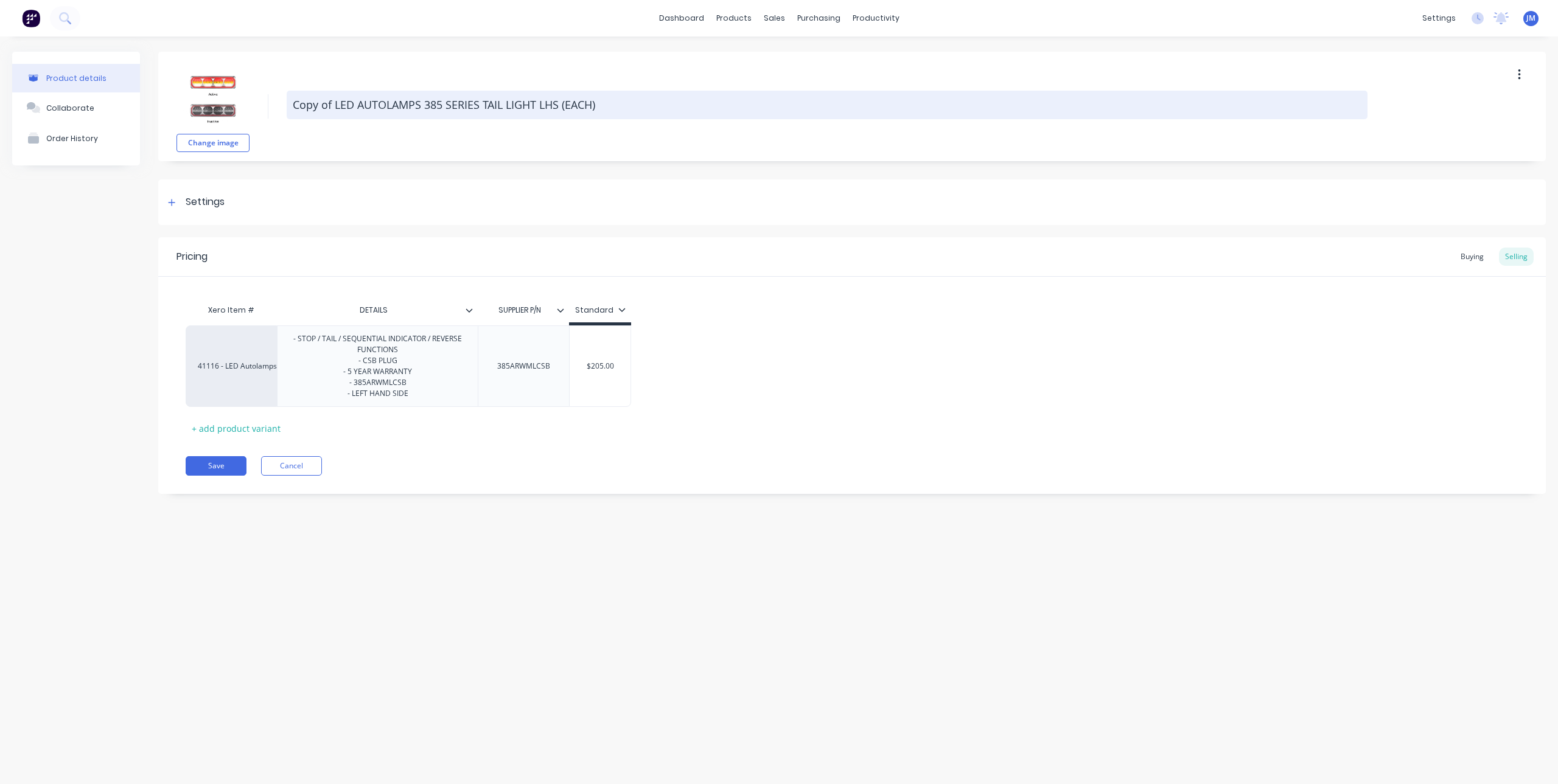
click at [324, 103] on textarea "Copy of LED AUTOLAMPS 385 SERIES TAIL LIGHT LHS (EACH)" at bounding box center [827, 105] width 1081 height 29
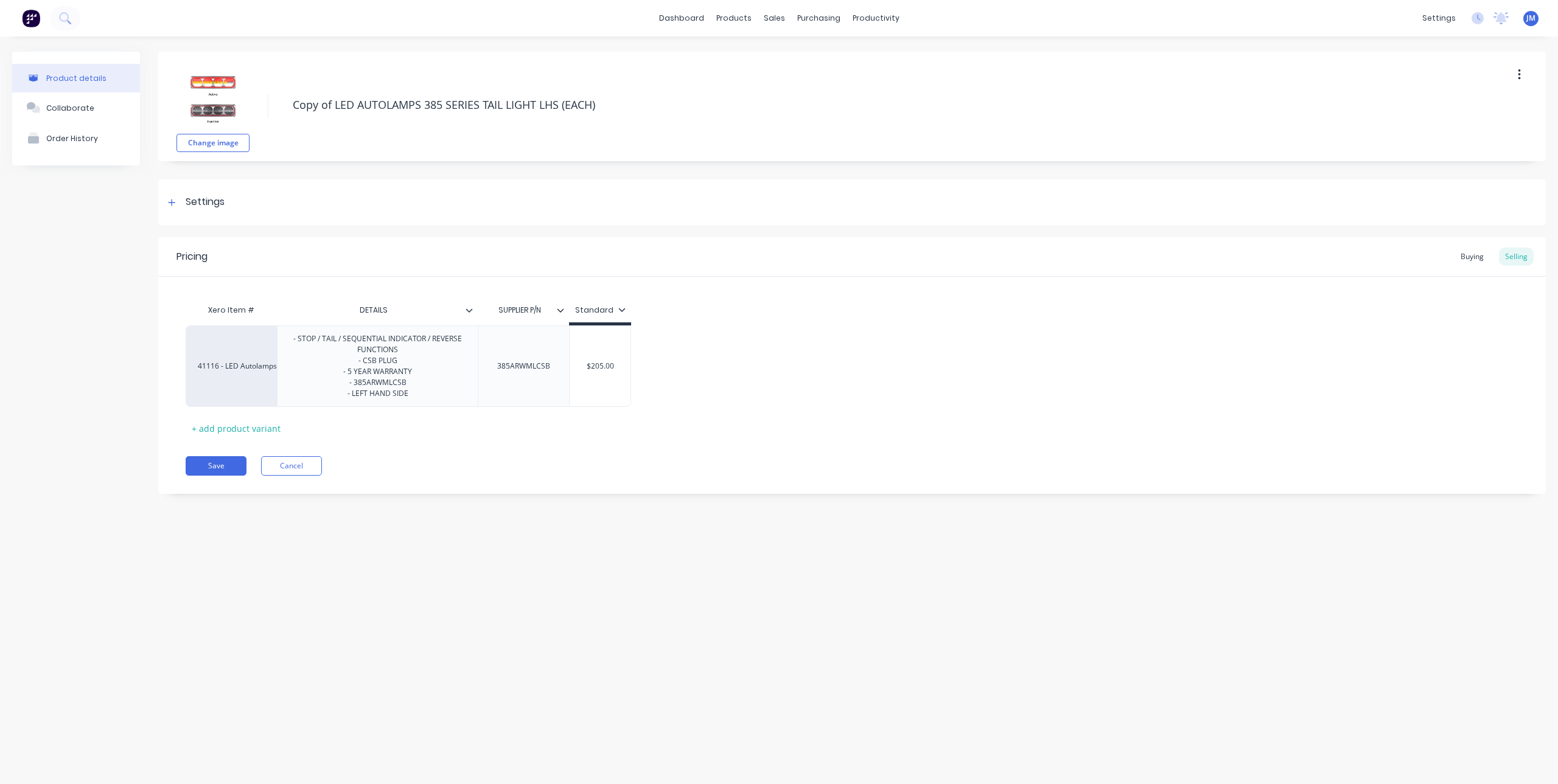
drag, startPoint x: 335, startPoint y: 106, endPoint x: 246, endPoint y: 124, distance: 90.8
click at [246, 124] on div "Change image Copy of LED AUTOLAMPS 385 SERIES TAIL LIGHT LHS (EACH)" at bounding box center [852, 106] width 1387 height 109
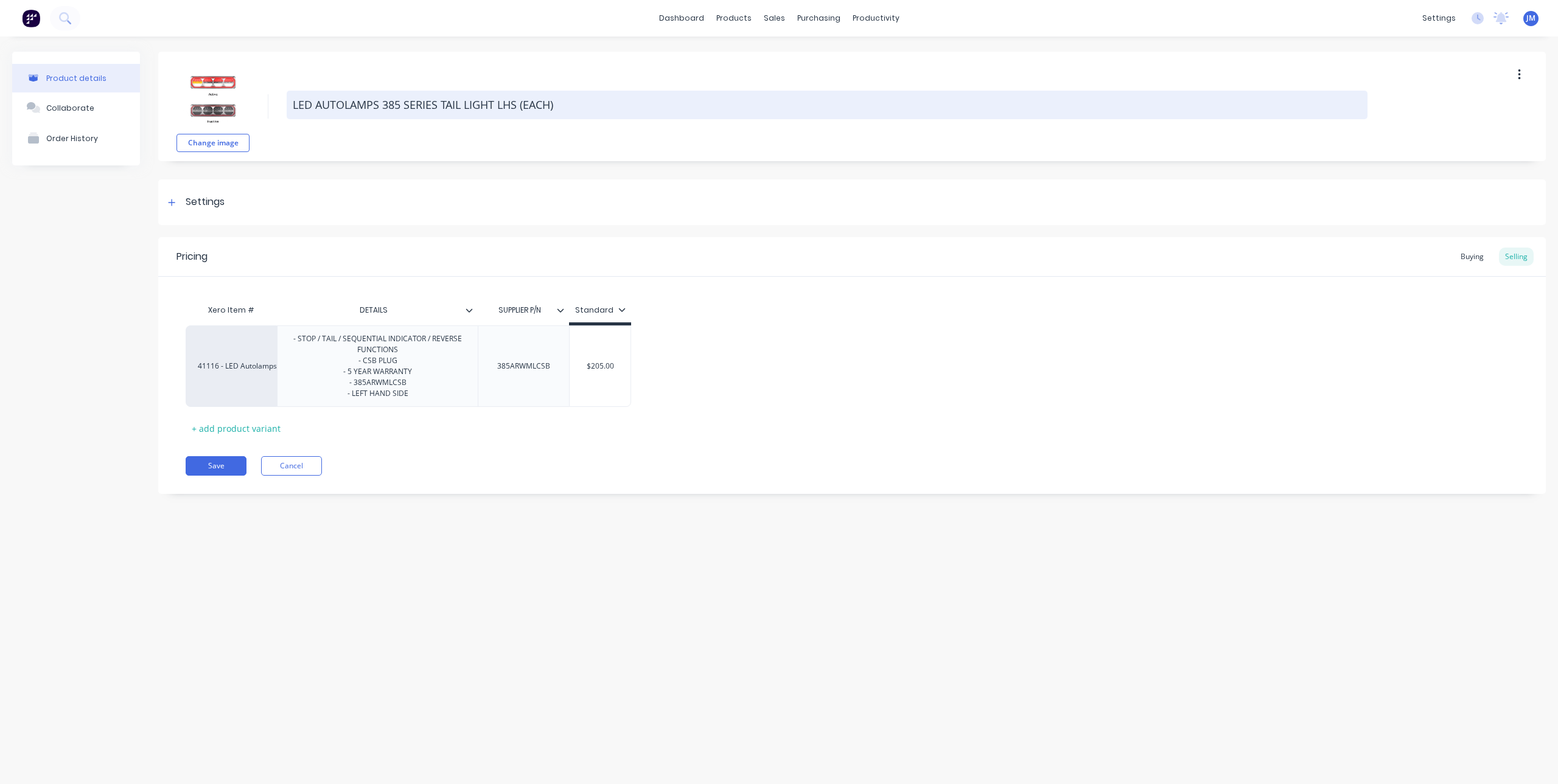
click at [402, 105] on textarea "LED AUTOLAMPS 385 SERIES TAIL LIGHT LHS (EACH)" at bounding box center [827, 105] width 1081 height 29
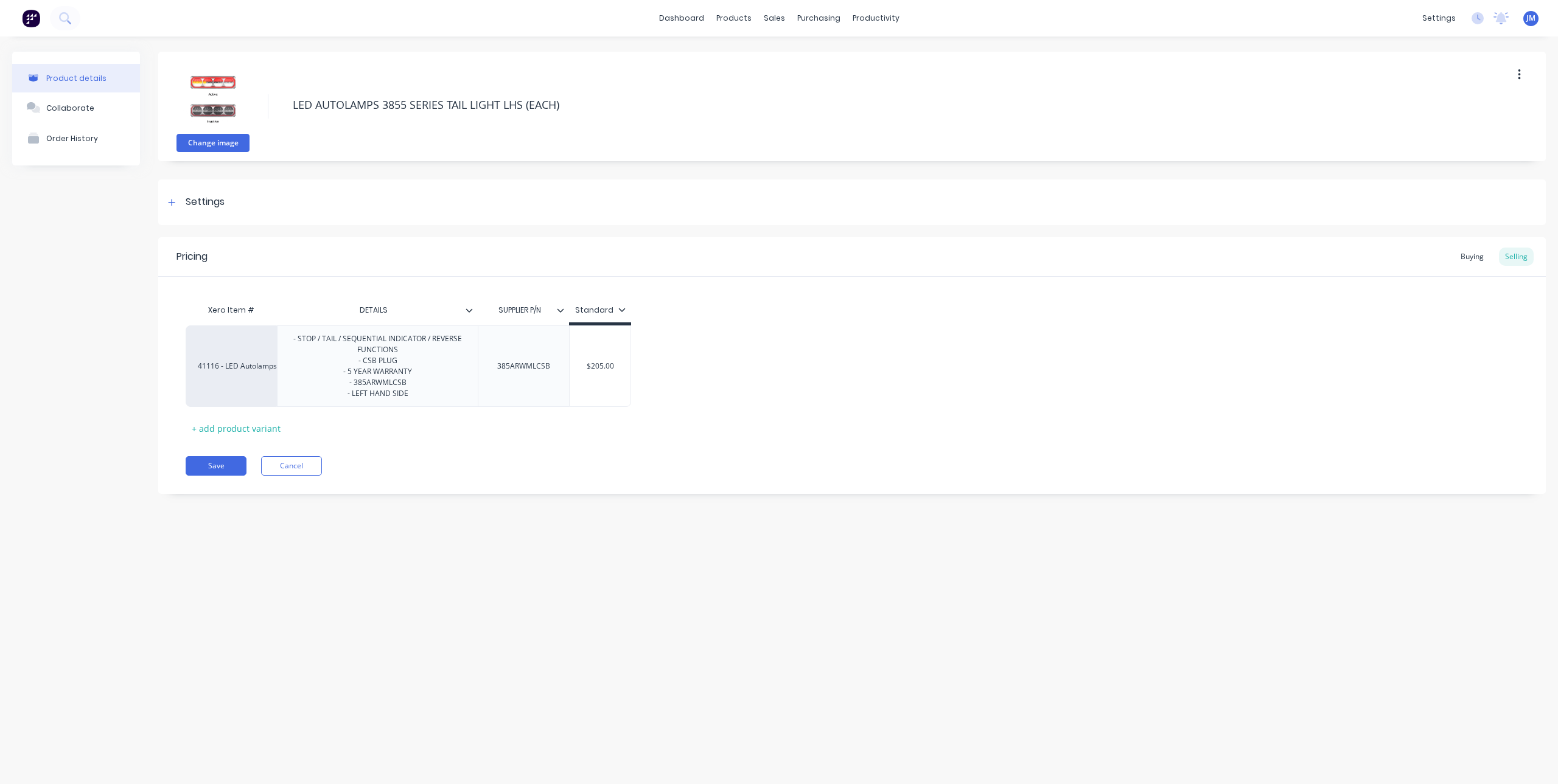
click at [227, 147] on button "Change image" at bounding box center [213, 143] width 73 height 19
click at [391, 348] on div "- STOP / TAIL / SEQUENTIAL INDICATOR / REVERSE FUNCTIONS - CSB PLUG - 5 YEAR WA…" at bounding box center [377, 366] width 190 height 71
drag, startPoint x: 388, startPoint y: 342, endPoint x: 347, endPoint y: 339, distance: 41.1
click at [347, 339] on div "- STOP / TAIL / SEQUENTIAL INDICATOR / REVERSE FUNCTIONS - CSB PLUG - 5 YEAR WA…" at bounding box center [377, 366] width 190 height 71
click at [366, 377] on div "- STOP / TAIL / INDICATOR / REVERSE FUNCTIONS - CSB PLUG - 5 YEAR WARRANTY - 38…" at bounding box center [378, 360] width 185 height 60
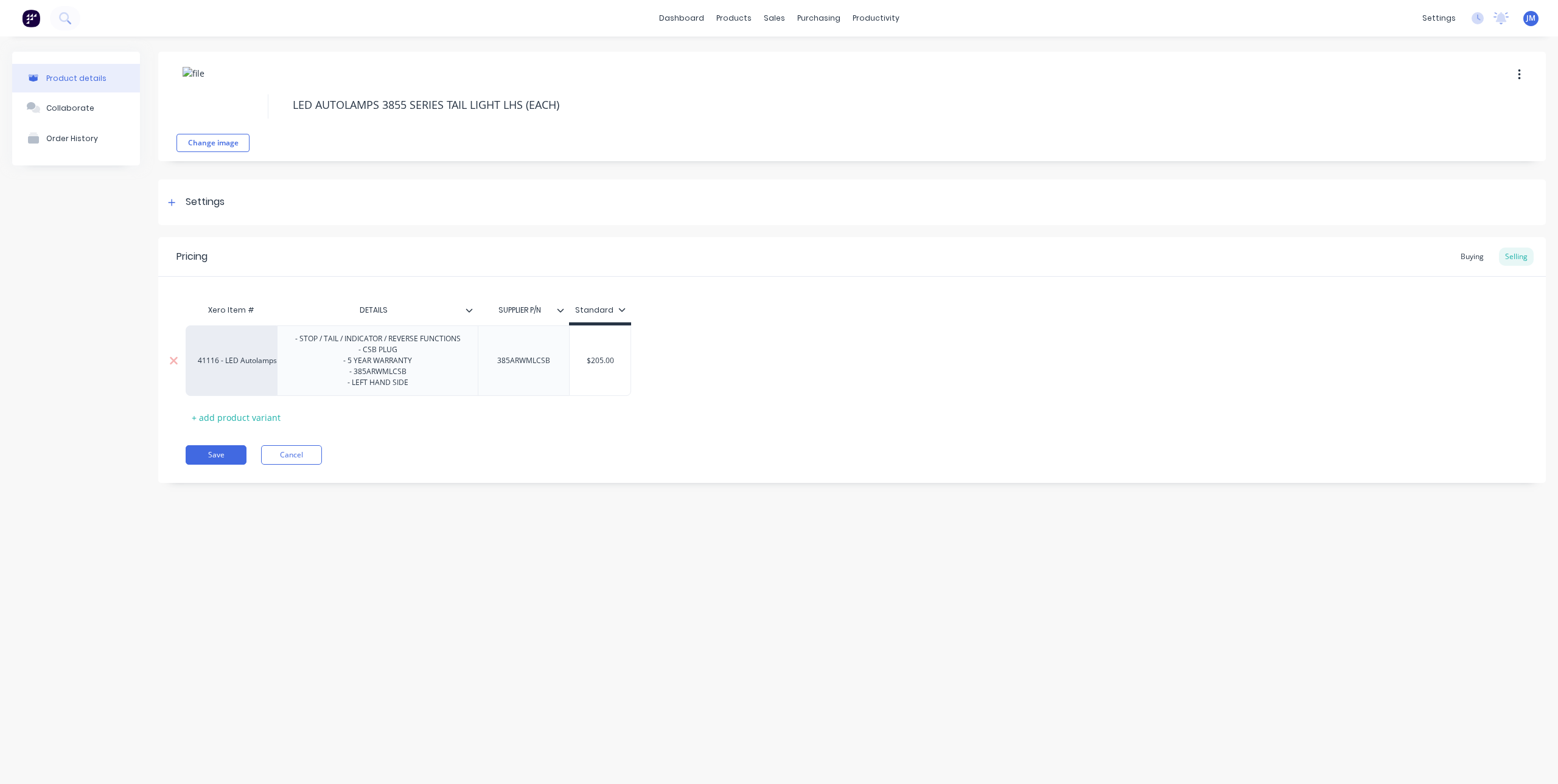
click at [367, 374] on div "- STOP / TAIL / INDICATOR / REVERSE FUNCTIONS - CSB PLUG - 5 YEAR WARRANTY - 38…" at bounding box center [378, 360] width 185 height 60
click at [513, 363] on div "385ARWMLCSB" at bounding box center [523, 361] width 72 height 16
click at [216, 453] on button "Save" at bounding box center [216, 455] width 61 height 19
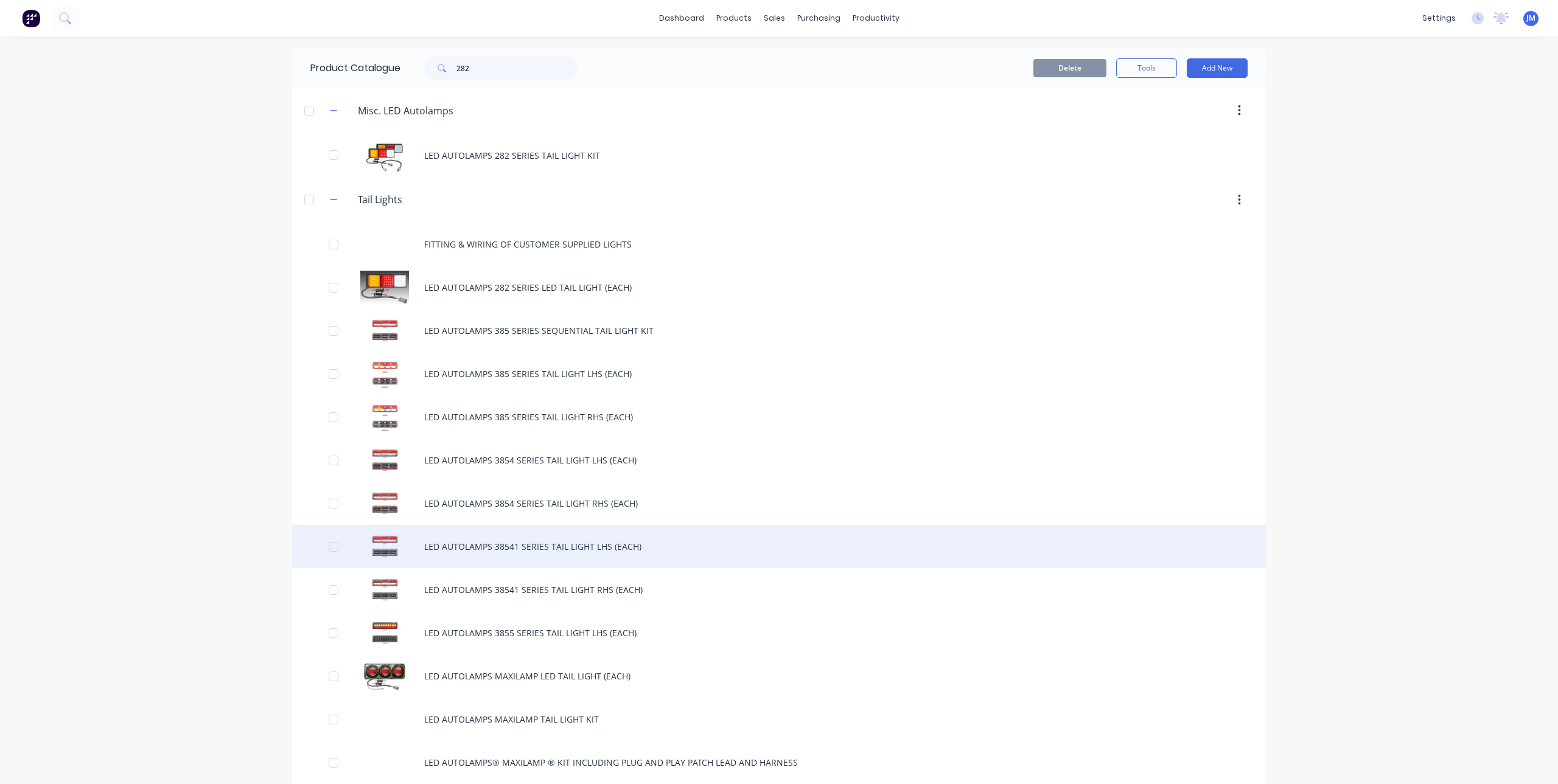
click at [522, 545] on div "LED AUTOLAMPS 38541 SERIES TAIL LIGHT LHS (EACH)" at bounding box center [779, 547] width 973 height 43
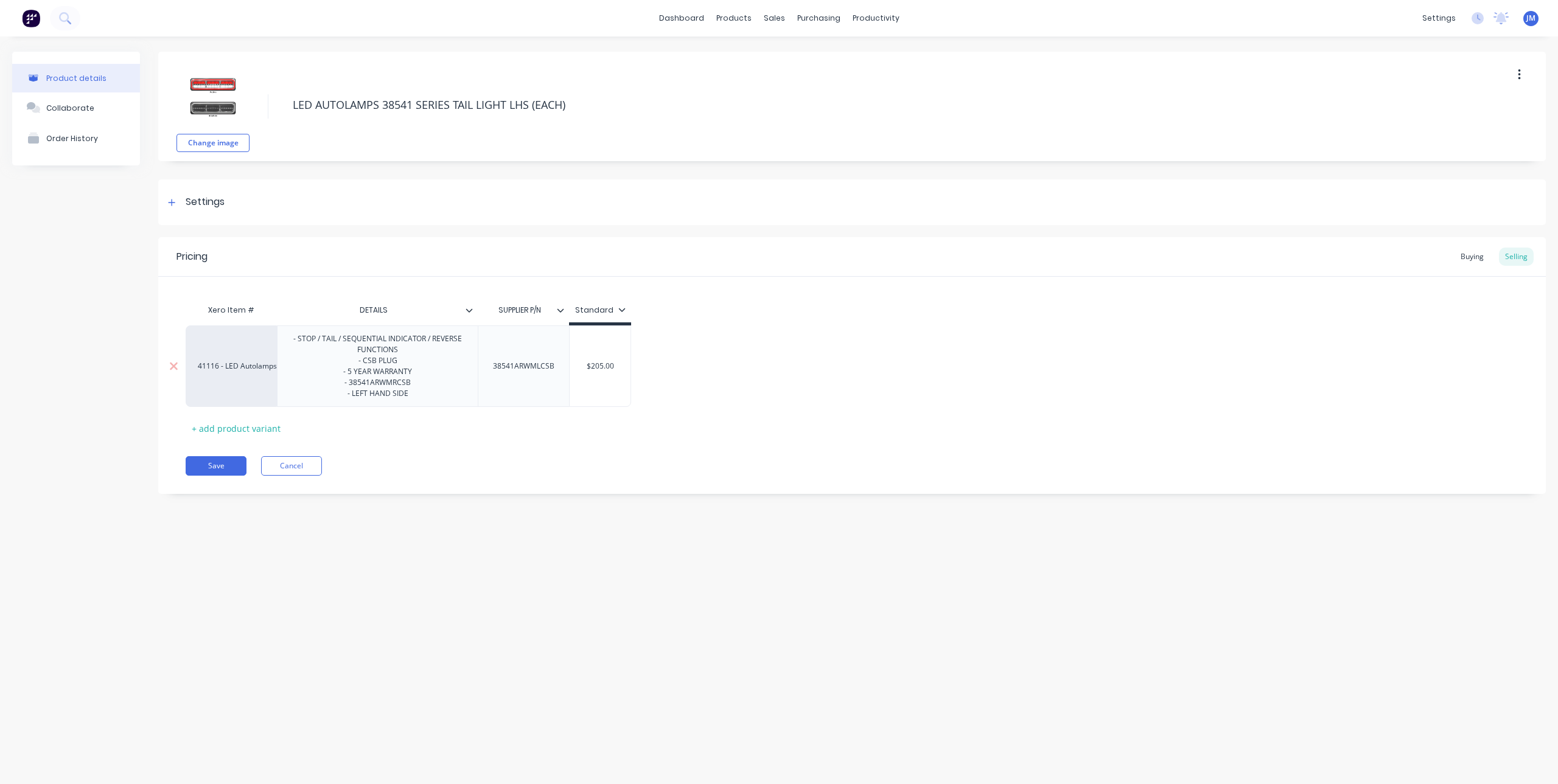
click at [398, 387] on div "- STOP / TAIL / SEQUENTIAL INDICATOR / REVERSE FUNCTIONS - CSB PLUG - 5 YEAR WA…" at bounding box center [377, 366] width 190 height 71
click at [212, 462] on button "Save" at bounding box center [216, 466] width 61 height 19
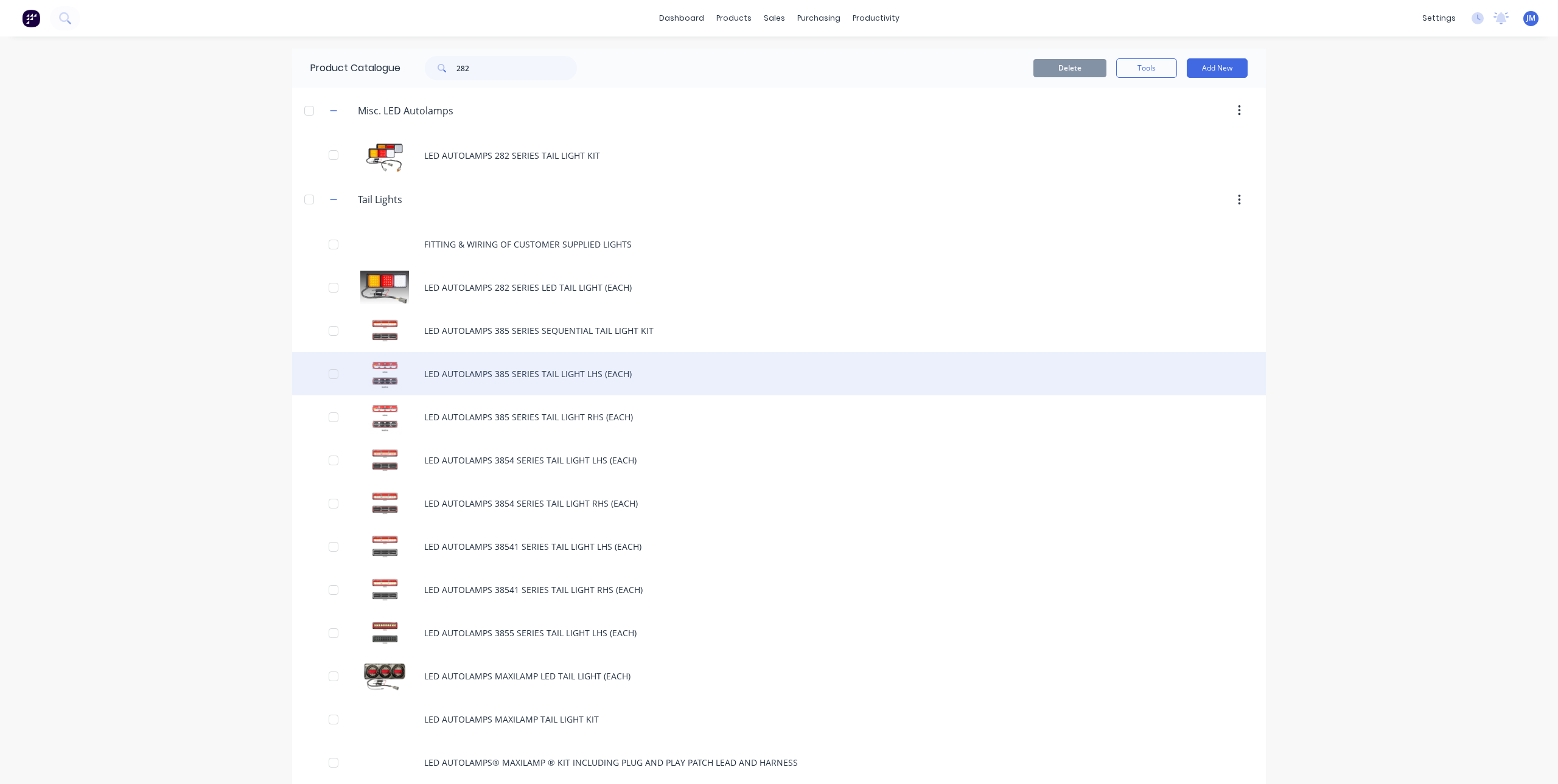
click at [564, 373] on div "LED AUTOLAMPS 385 SERIES TAIL LIGHT LHS (EACH)" at bounding box center [779, 374] width 973 height 43
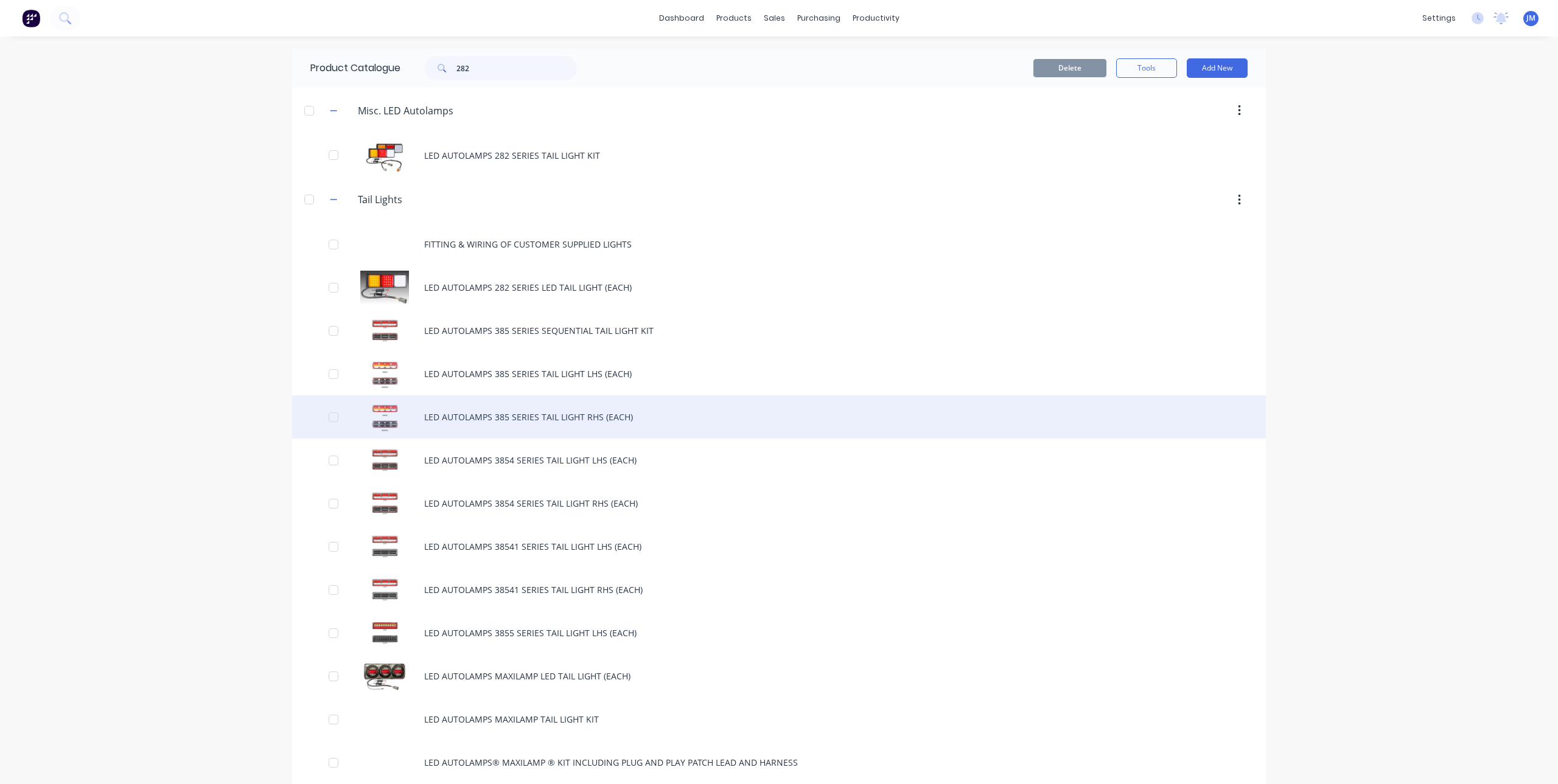
click at [557, 411] on div "LED AUTOLAMPS 385 SERIES TAIL LIGHT RHS (EACH)" at bounding box center [779, 418] width 973 height 43
click at [484, 421] on div "LED AUTOLAMPS 385 SERIES TAIL LIGHT RHS (EACH)" at bounding box center [779, 418] width 973 height 43
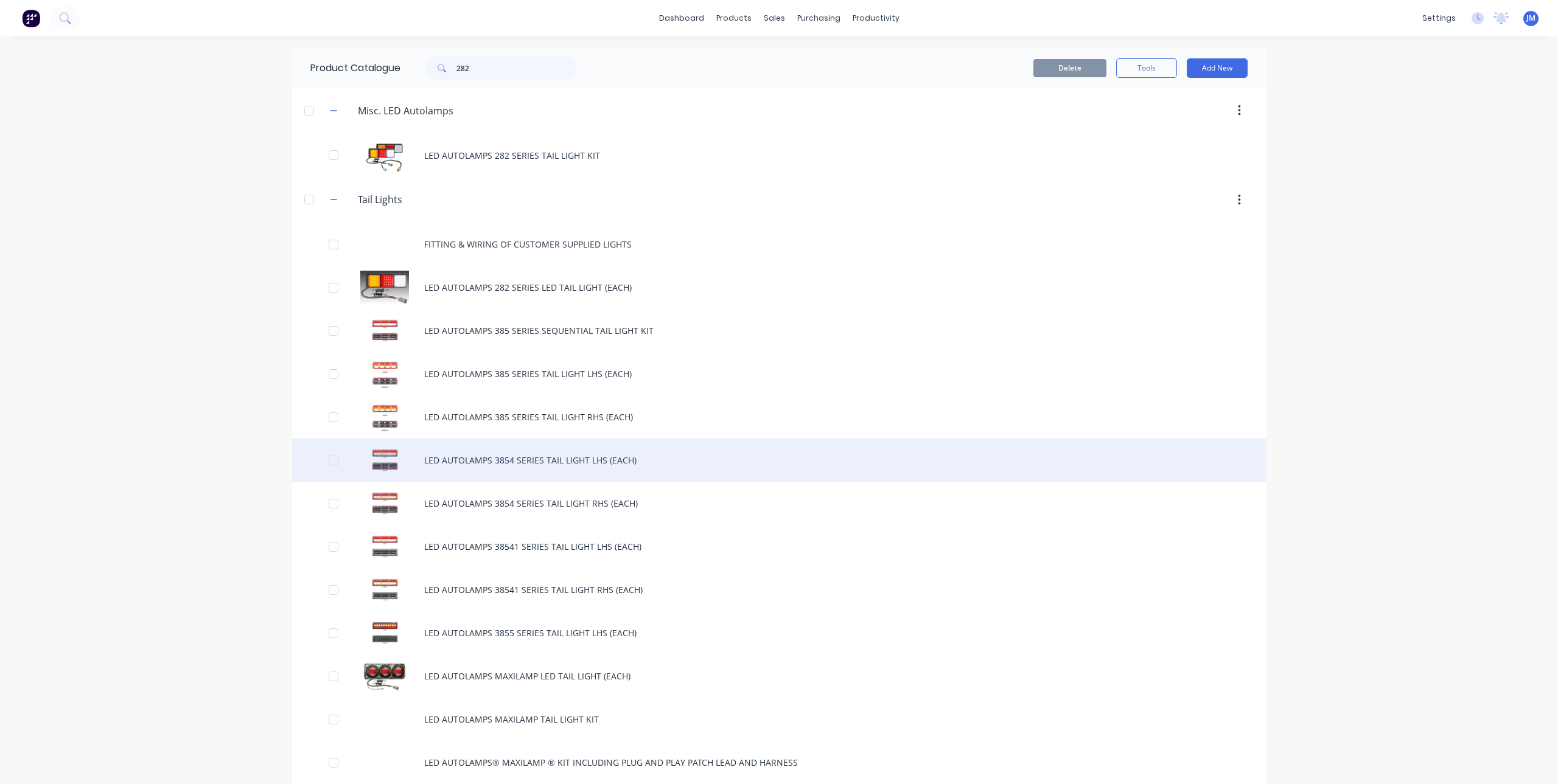
click at [529, 451] on div "LED AUTOLAMPS 3854 SERIES TAIL LIGHT LHS (EACH)" at bounding box center [779, 460] width 973 height 43
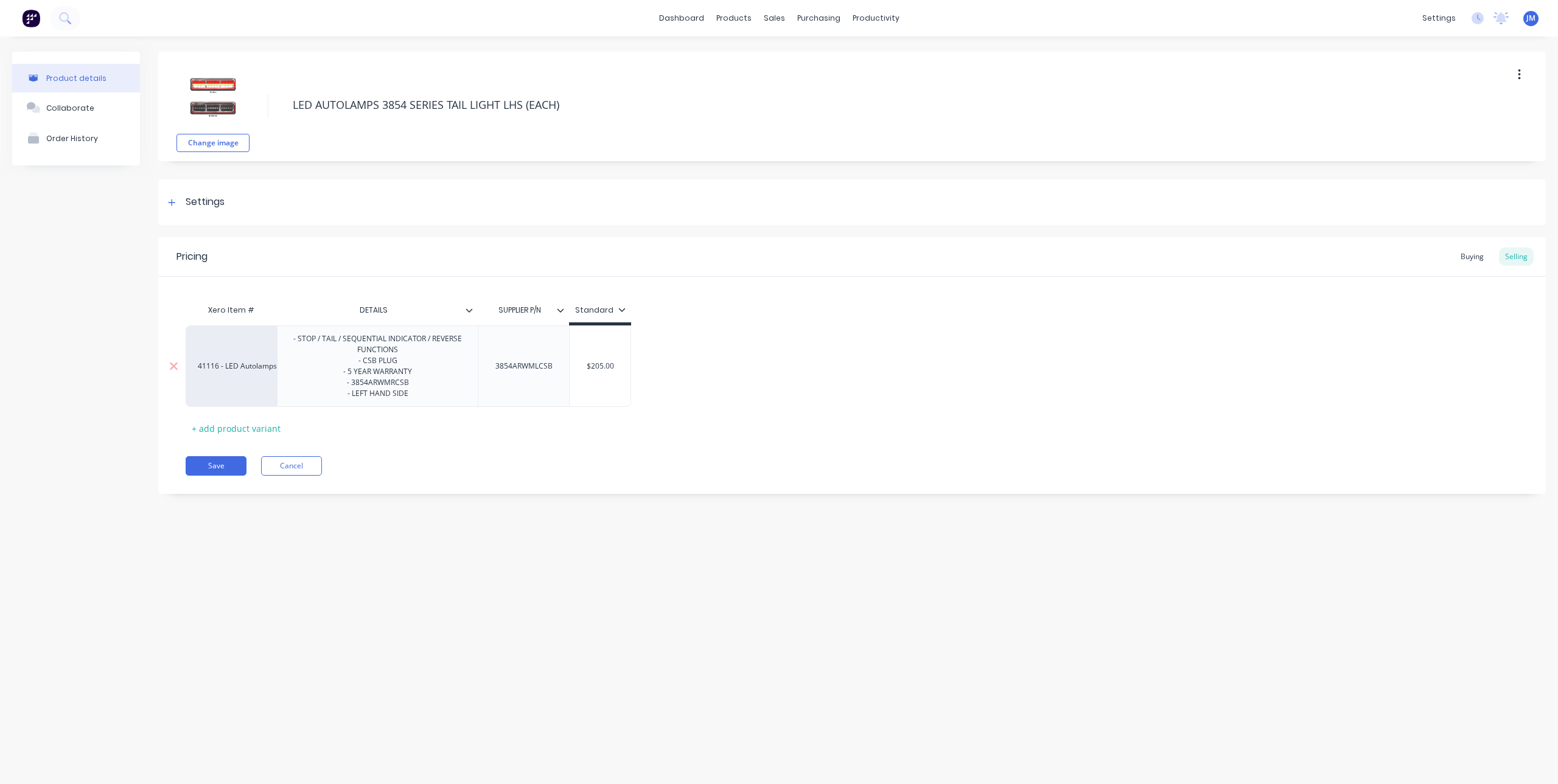
click at [395, 386] on div "- STOP / TAIL / SEQUENTIAL INDICATOR / REVERSE FUNCTIONS - CSB PLUG - 5 YEAR WA…" at bounding box center [377, 366] width 190 height 71
click at [210, 463] on button "Save" at bounding box center [216, 466] width 61 height 19
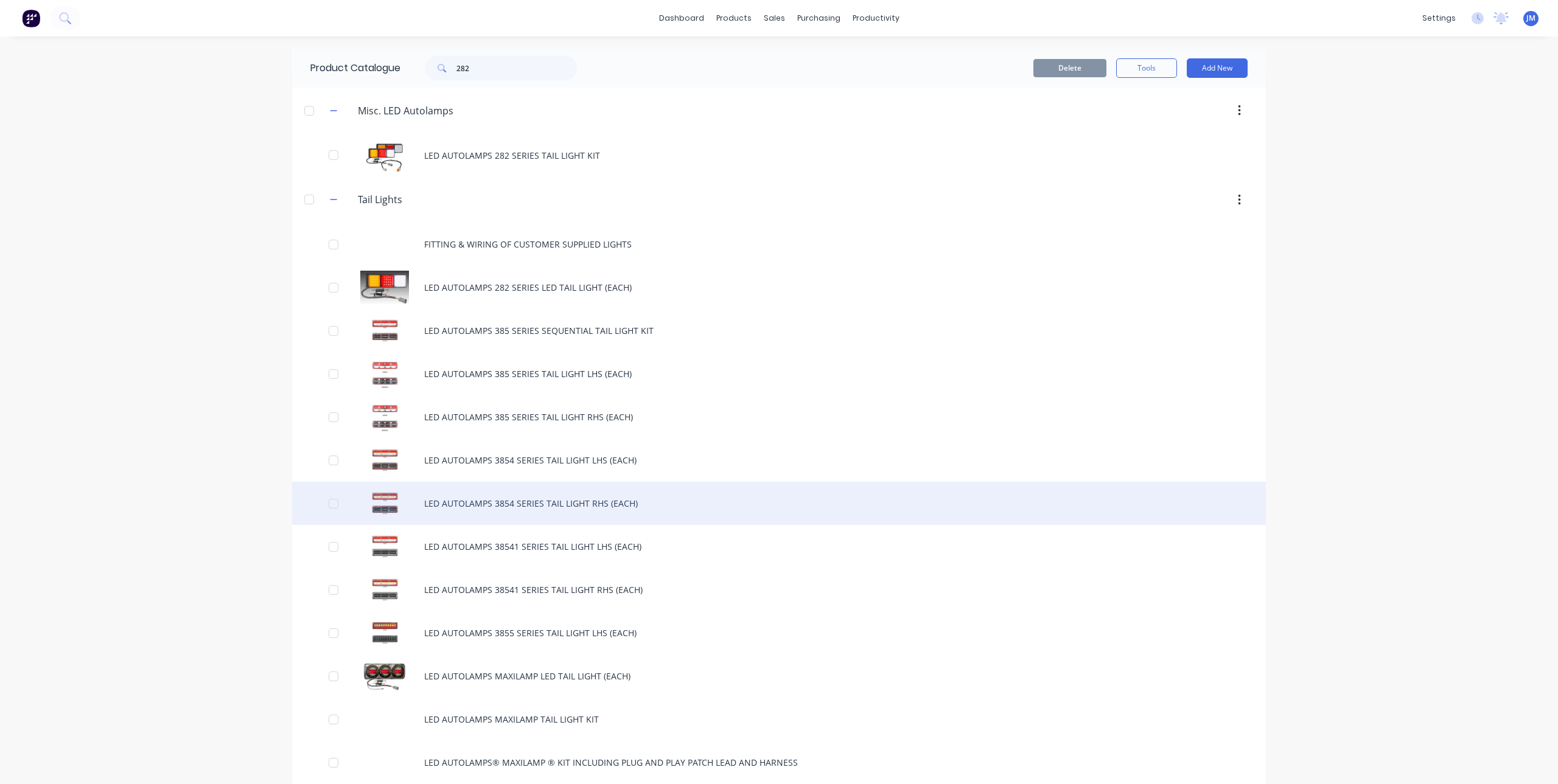
click at [532, 503] on div "LED AUTOLAMPS 3854 SERIES TAIL LIGHT RHS (EACH)" at bounding box center [779, 504] width 973 height 43
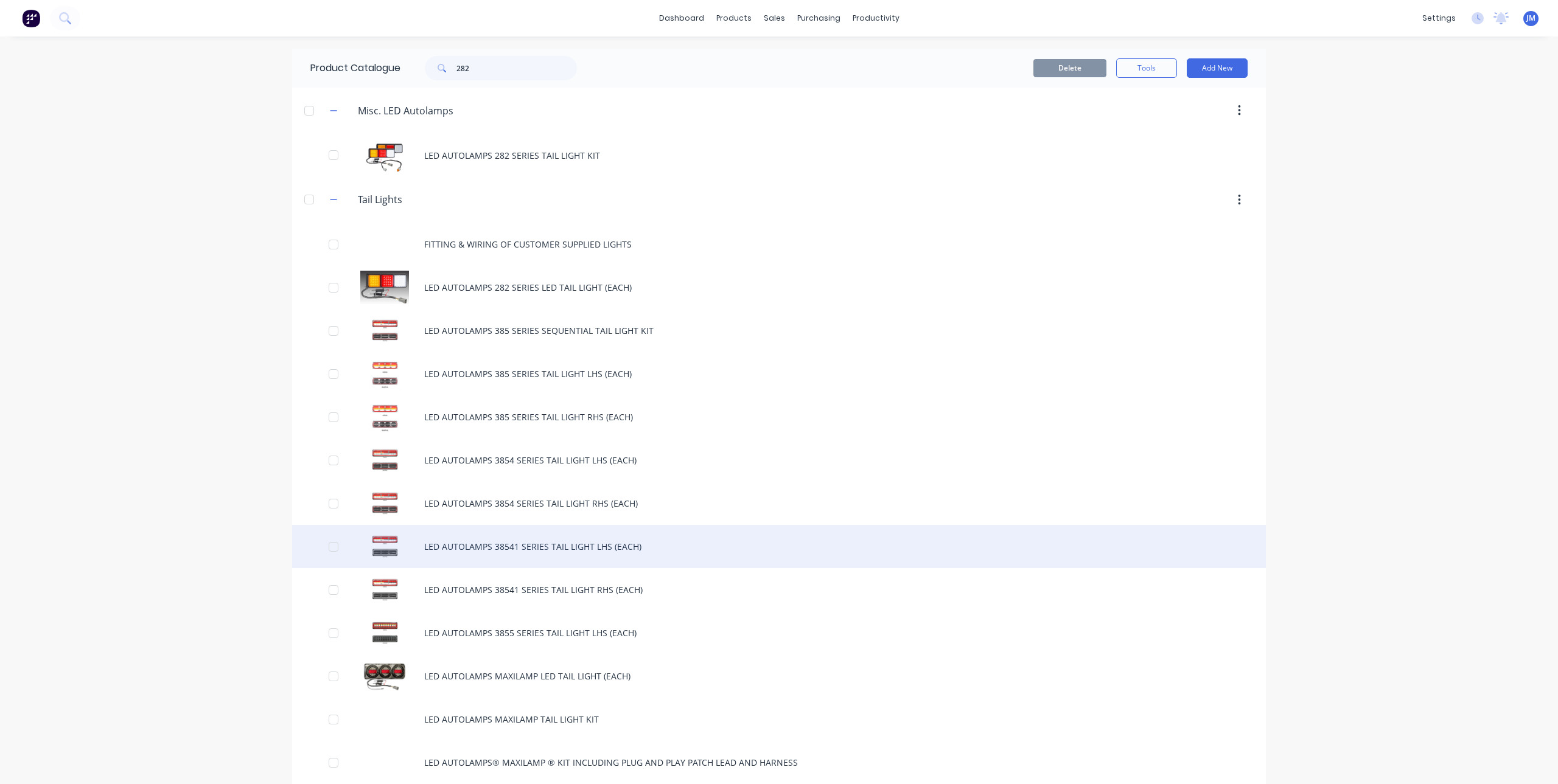
click at [511, 545] on div "LED AUTOLAMPS 38541 SERIES TAIL LIGHT LHS (EACH)" at bounding box center [779, 547] width 973 height 43
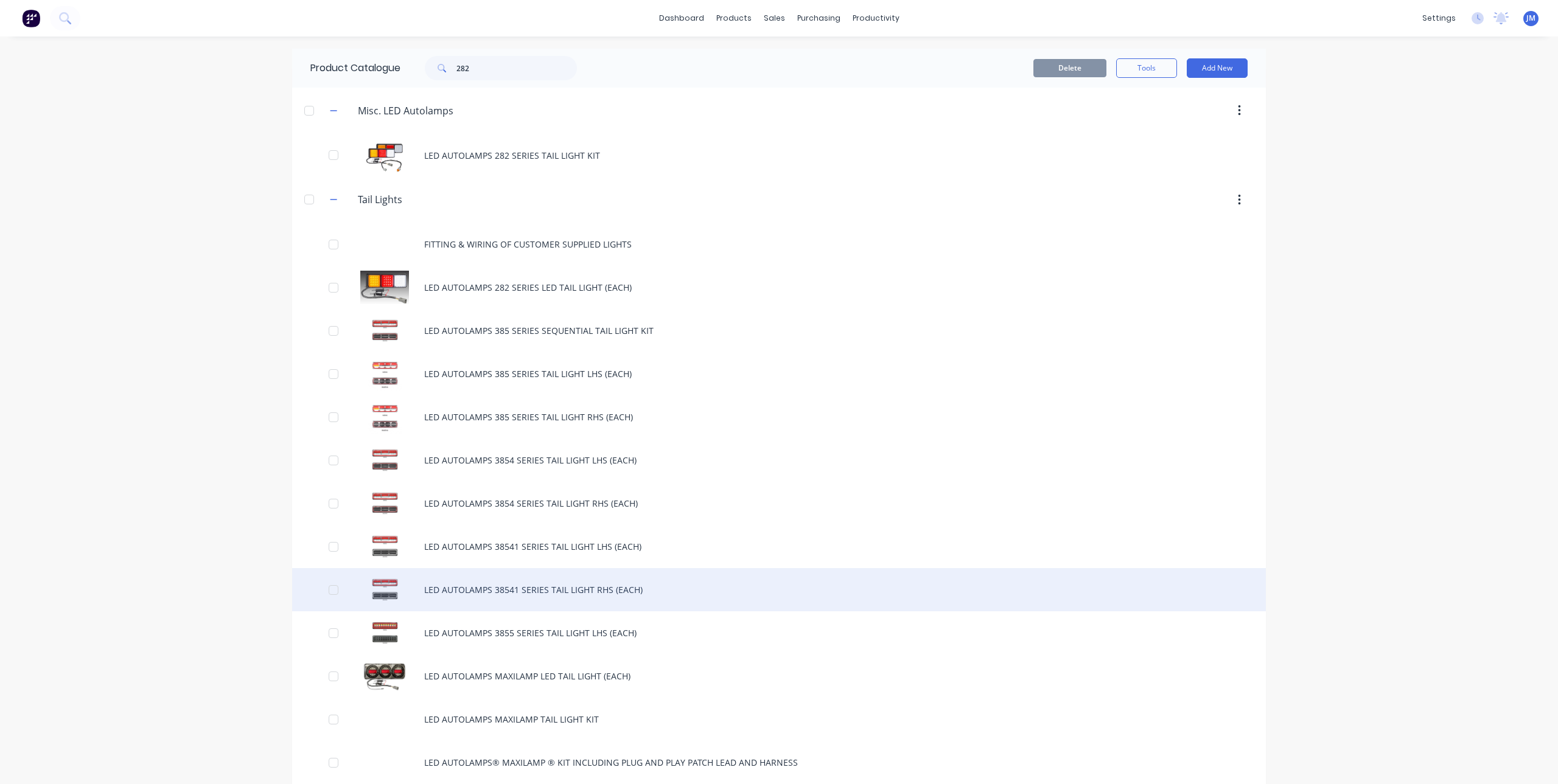
click at [529, 588] on div "LED AUTOLAMPS 38541 SERIES TAIL LIGHT RHS (EACH)" at bounding box center [779, 590] width 973 height 43
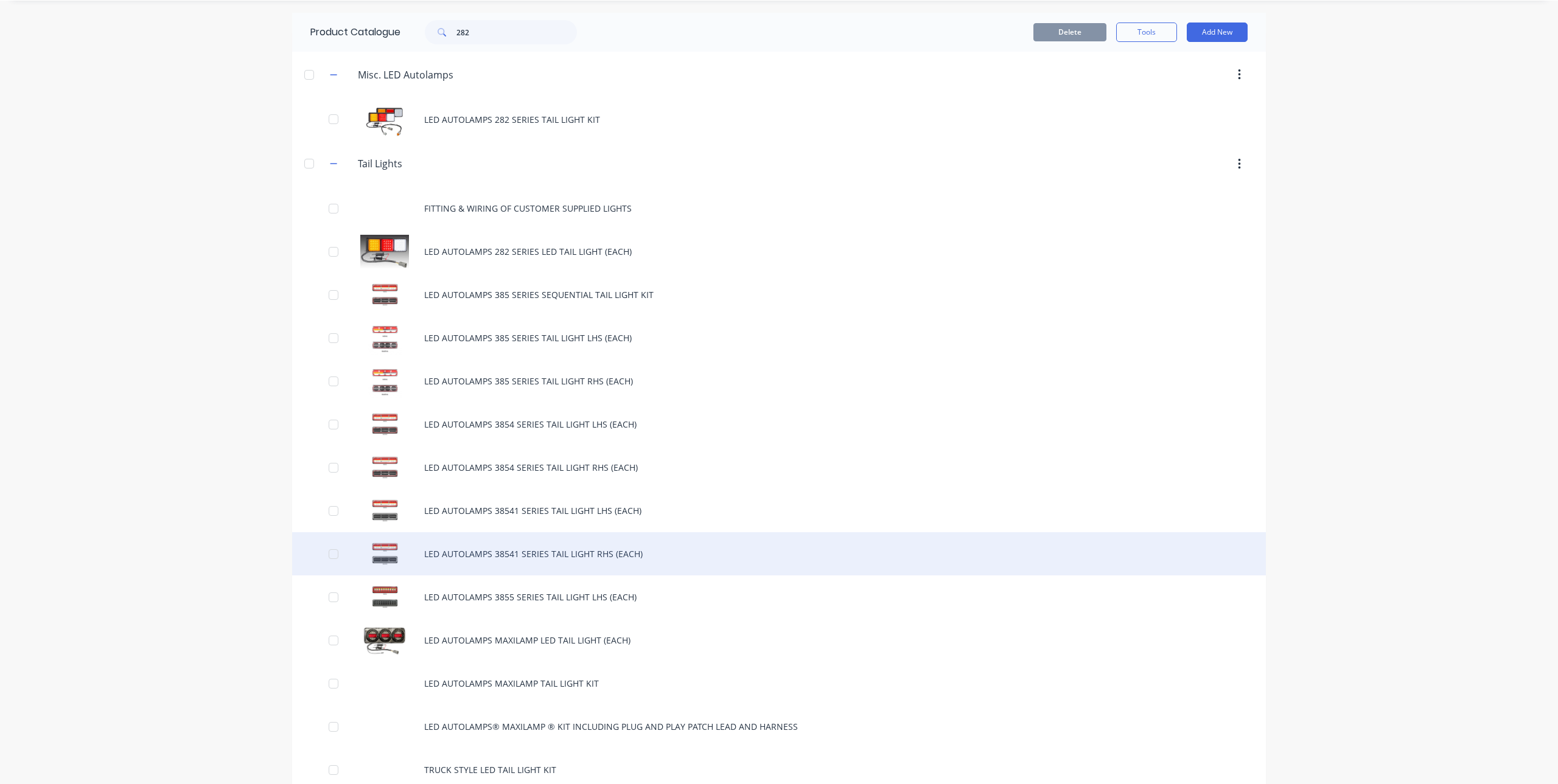
scroll to position [55, 0]
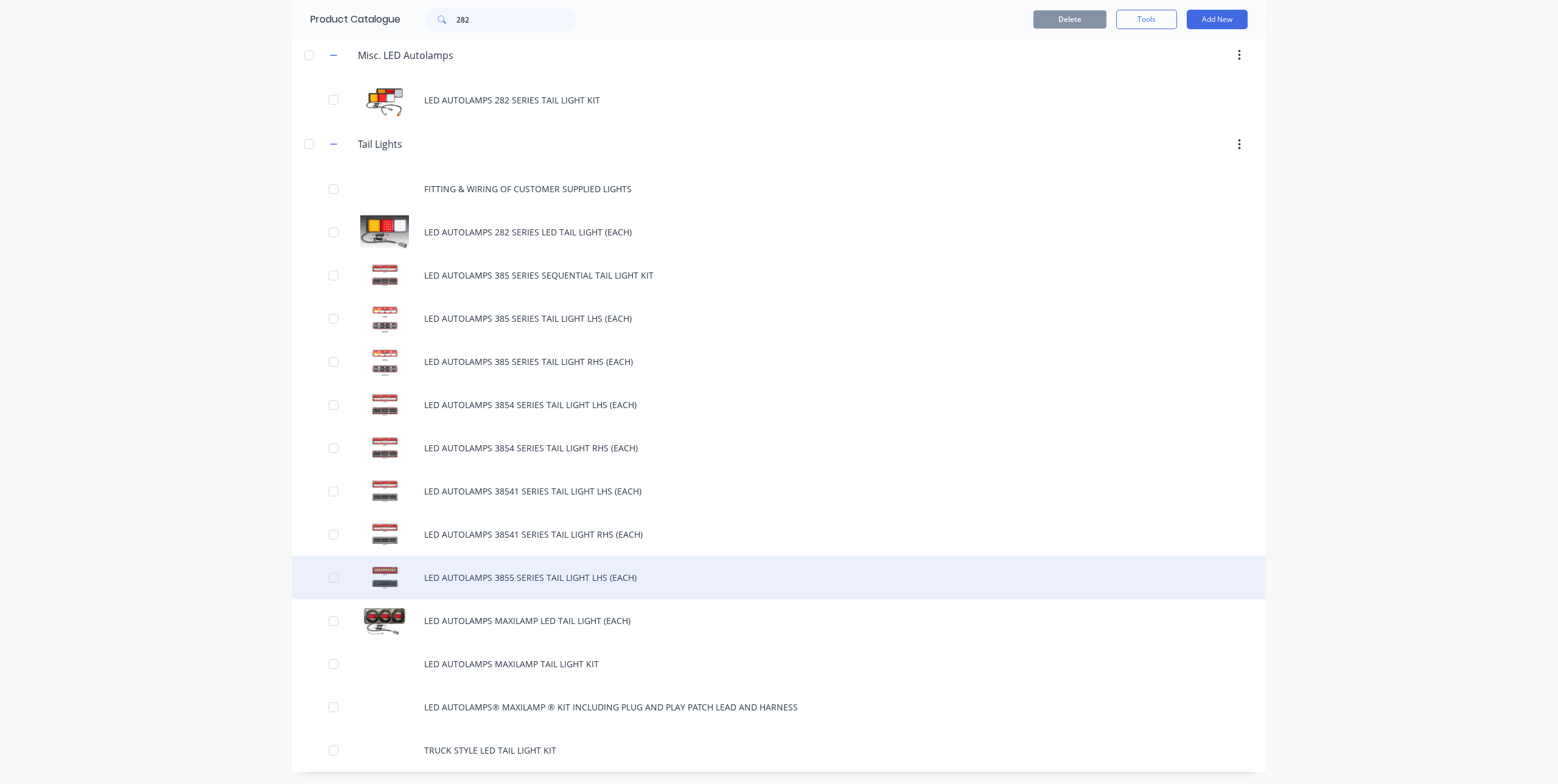
click at [557, 573] on div "LED AUTOLAMPS 3855 SERIES TAIL LIGHT LHS (EACH)" at bounding box center [779, 578] width 973 height 43
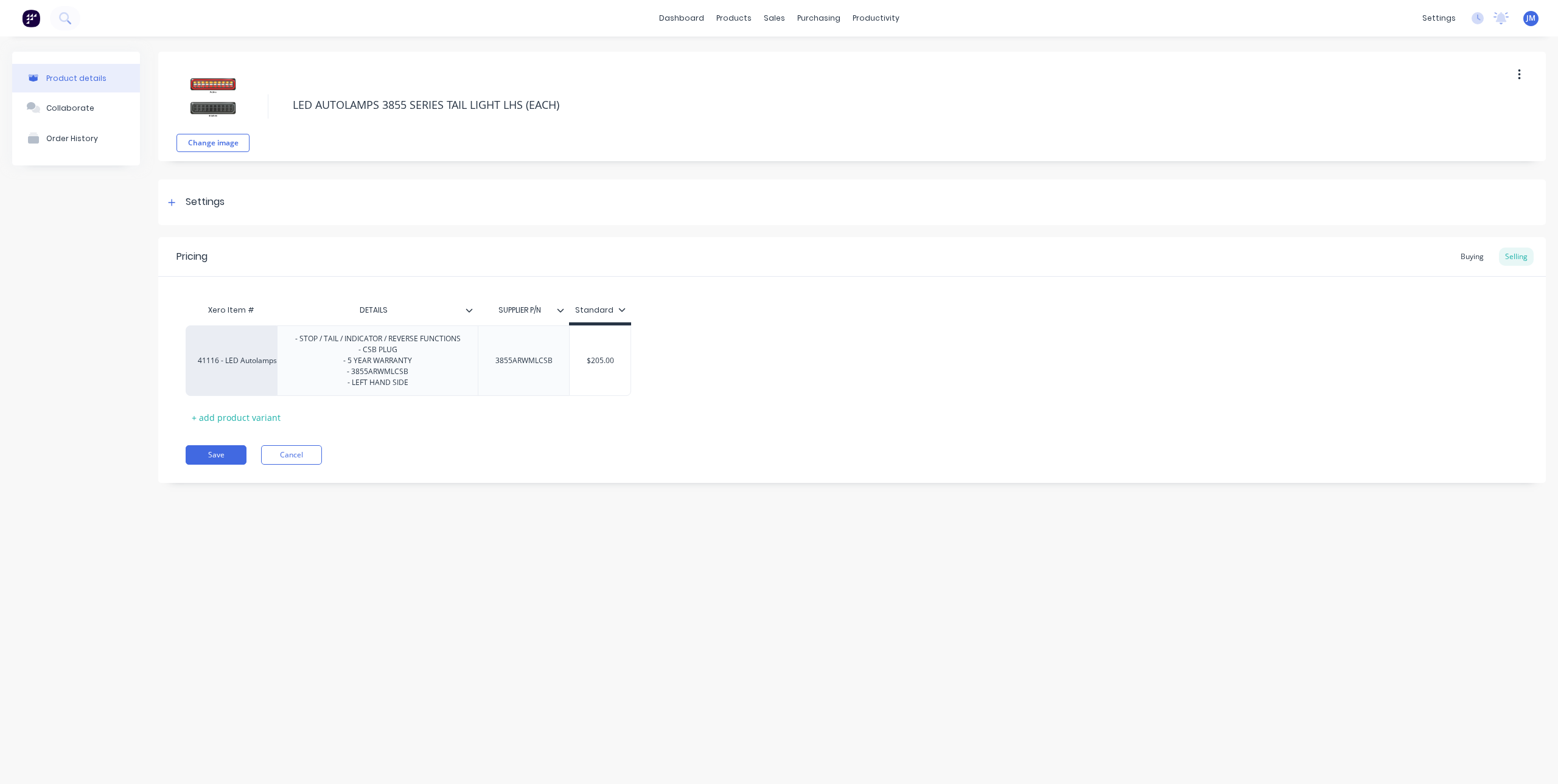
click at [1524, 75] on button "button" at bounding box center [1519, 75] width 29 height 22
click at [1462, 107] on span "Duplicate" at bounding box center [1475, 106] width 92 height 12
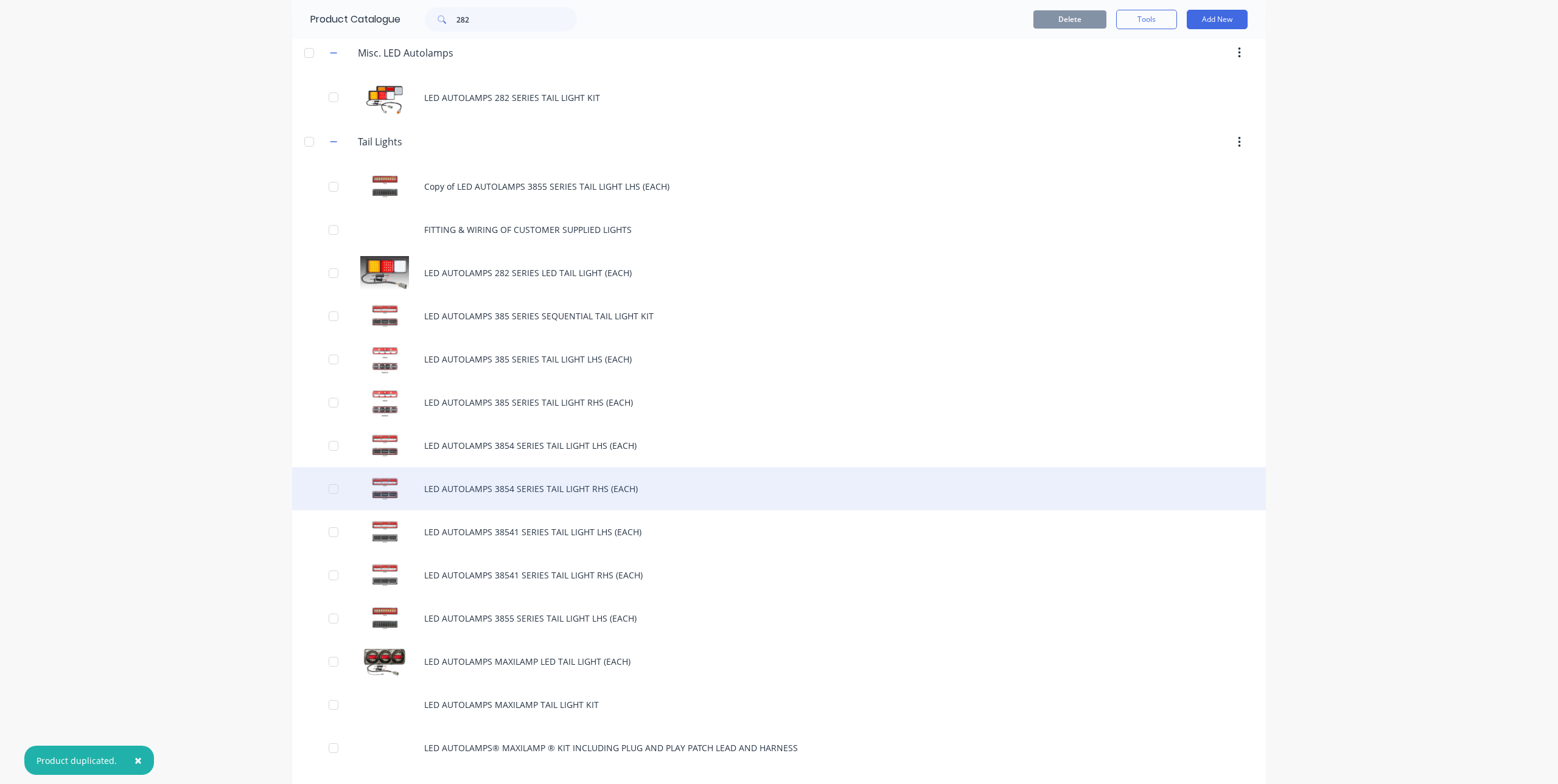
scroll to position [99, 0]
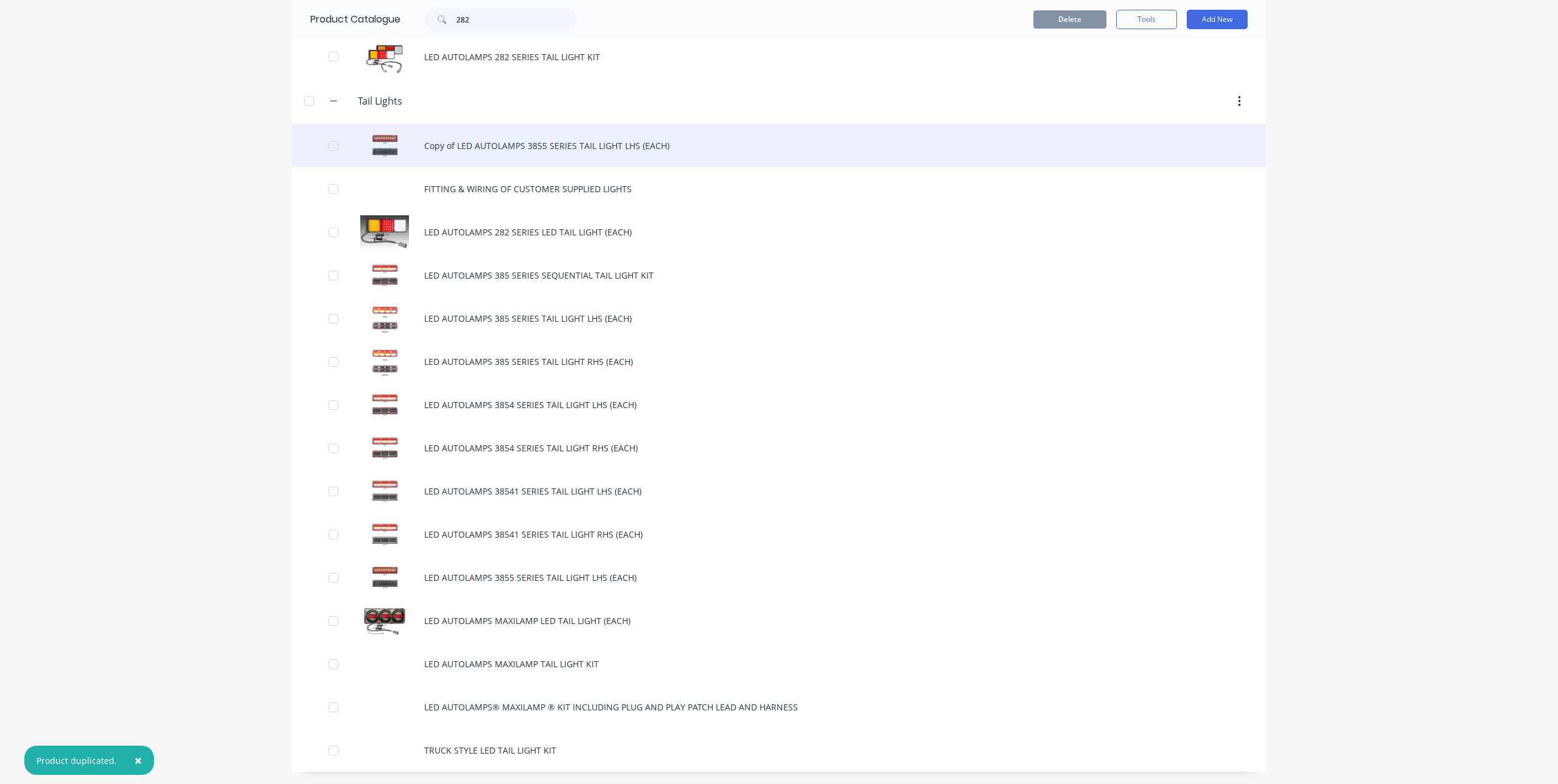
click at [529, 147] on div "Copy of LED AUTOLAMPS 3855 SERIES TAIL LIGHT LHS (EACH)" at bounding box center [779, 146] width 973 height 43
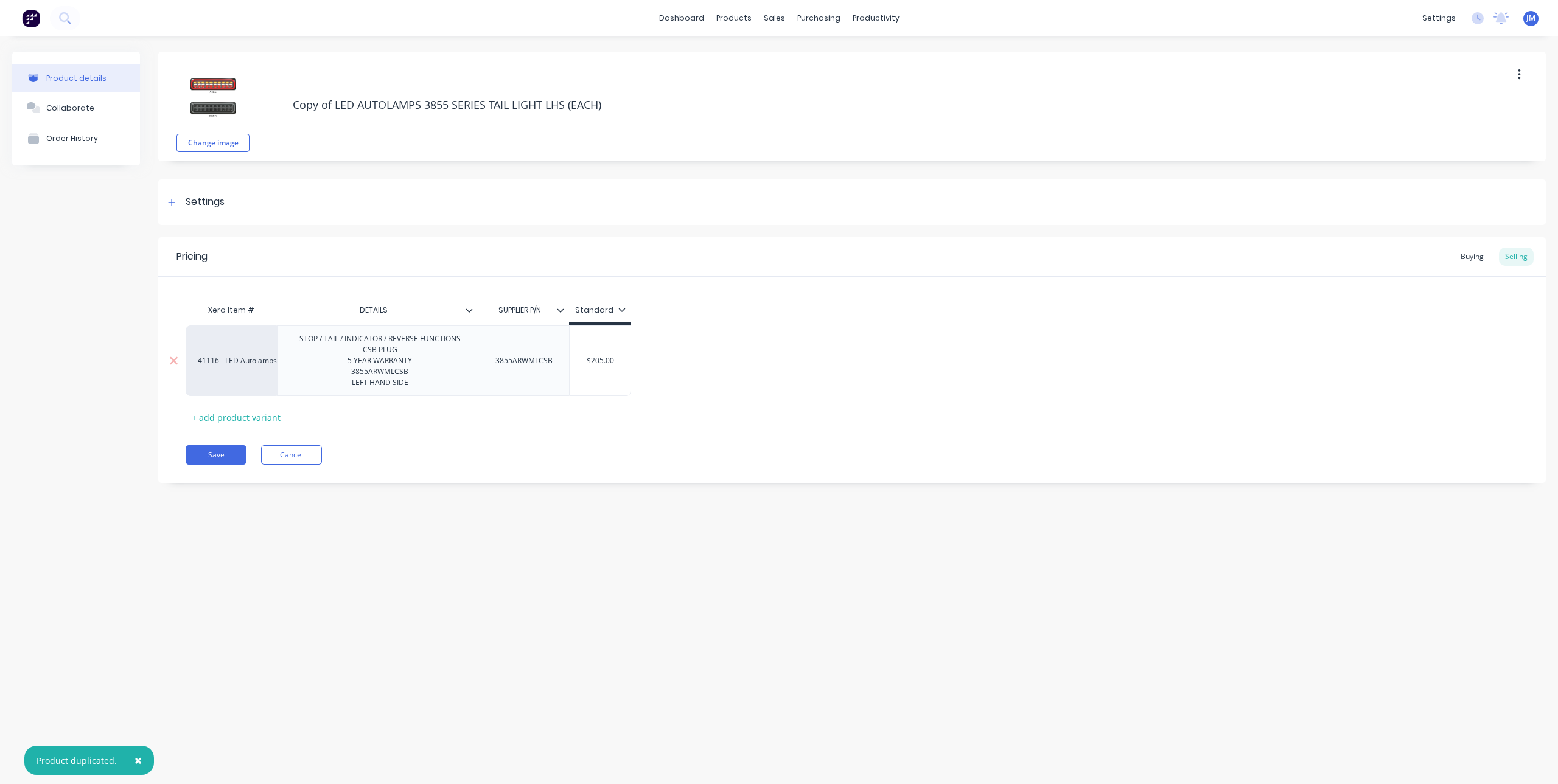
click at [397, 374] on div "- STOP / TAIL / INDICATOR / REVERSE FUNCTIONS - CSB PLUG - 5 YEAR WARRANTY - 38…" at bounding box center [378, 360] width 185 height 60
drag, startPoint x: 370, startPoint y: 387, endPoint x: 351, endPoint y: 390, distance: 19.2
click at [351, 391] on div "- STOP / TAIL / INDICATOR / REVERSE FUNCTIONS - CSB PLUG - 5 YEAR WARRANTY - 38…" at bounding box center [377, 360] width 201 height 71
click at [540, 365] on div "3855ARWMLCSB" at bounding box center [524, 361] width 77 height 16
click at [221, 471] on div "Pricing Buying Selling Xero Item # DETAILS SUPPLIER P/N Standard 41116 - LED Au…" at bounding box center [852, 360] width 1387 height 246
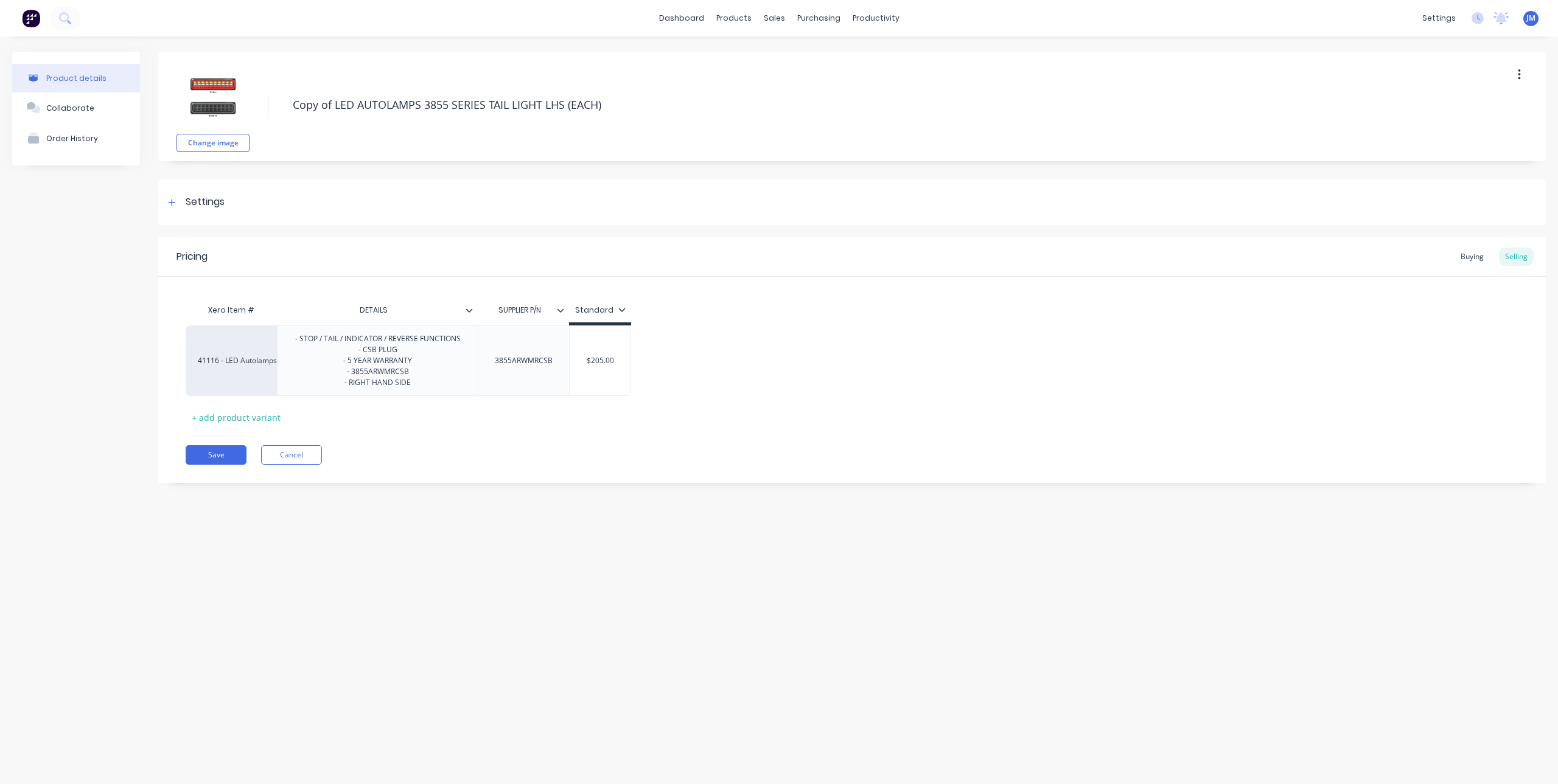
drag, startPoint x: 334, startPoint y: 106, endPoint x: 275, endPoint y: 116, distance: 59.8
click at [275, 116] on div "Change image Copy of LED AUTOLAMPS 3855 SERIES TAIL LIGHT LHS (EACH)" at bounding box center [852, 106] width 1387 height 109
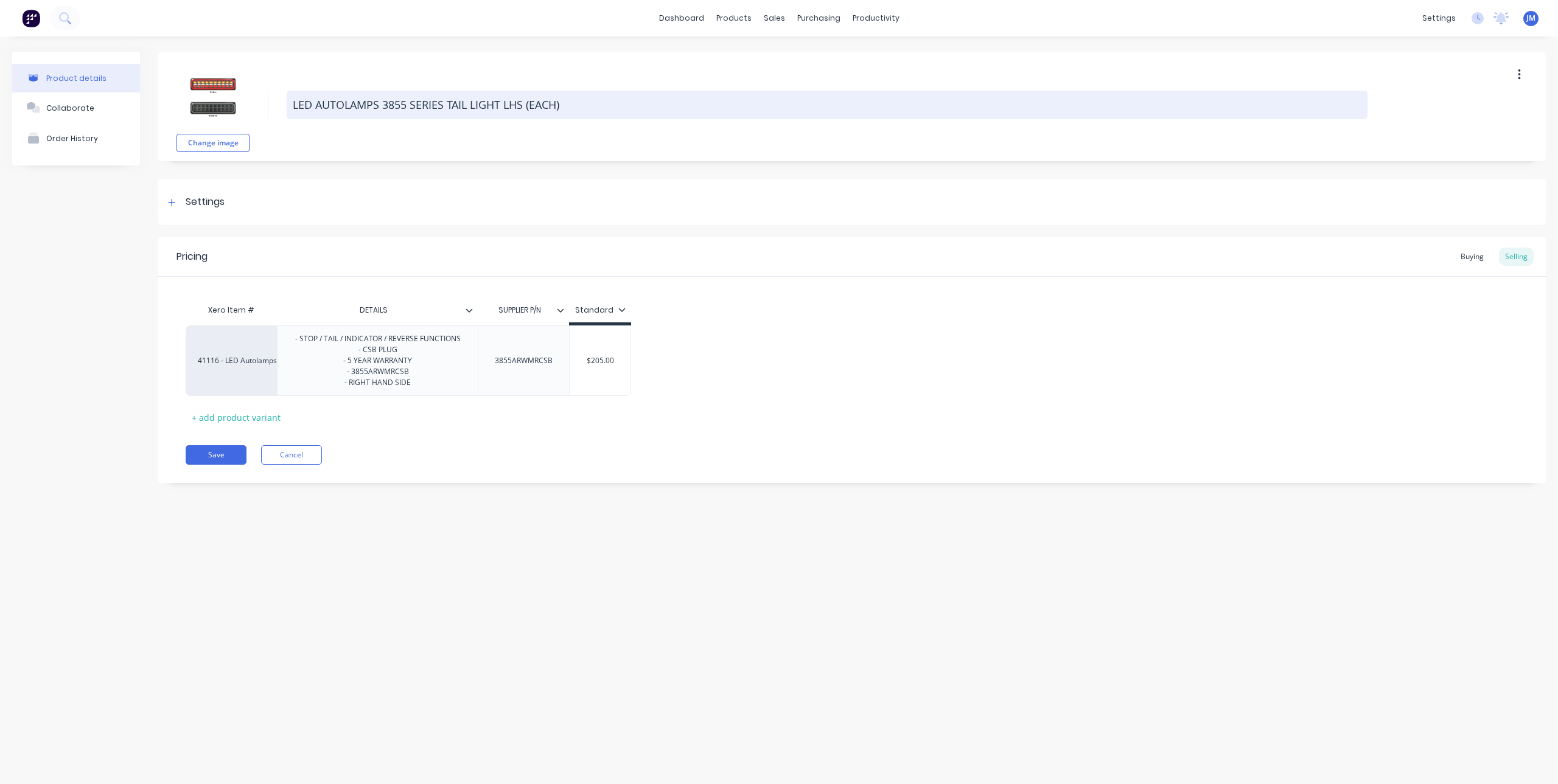
click at [509, 100] on textarea "LED AUTOLAMPS 3855 SERIES TAIL LIGHT LHS (EACH)" at bounding box center [827, 105] width 1081 height 29
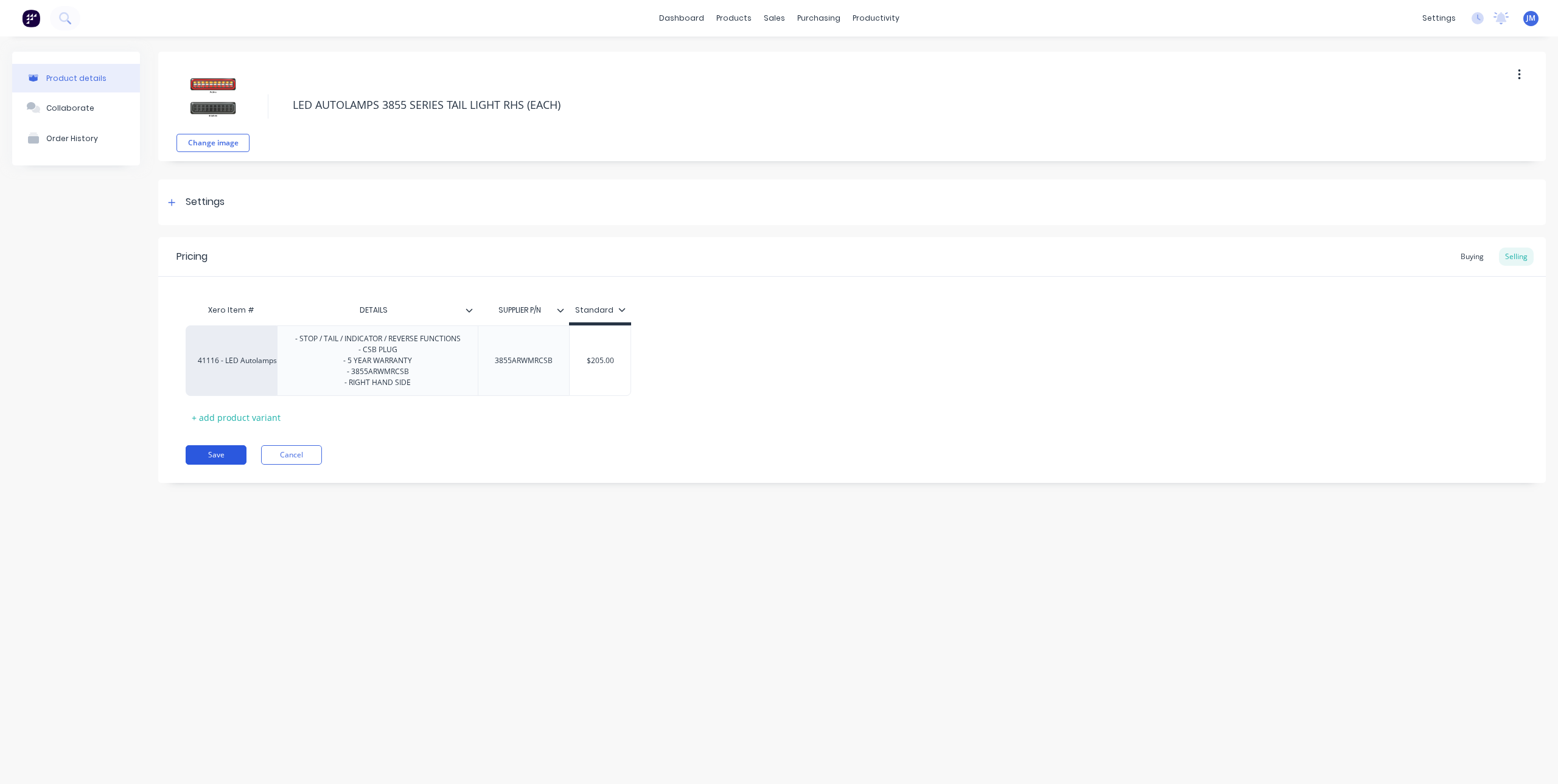
click at [216, 456] on button "Save" at bounding box center [216, 455] width 61 height 19
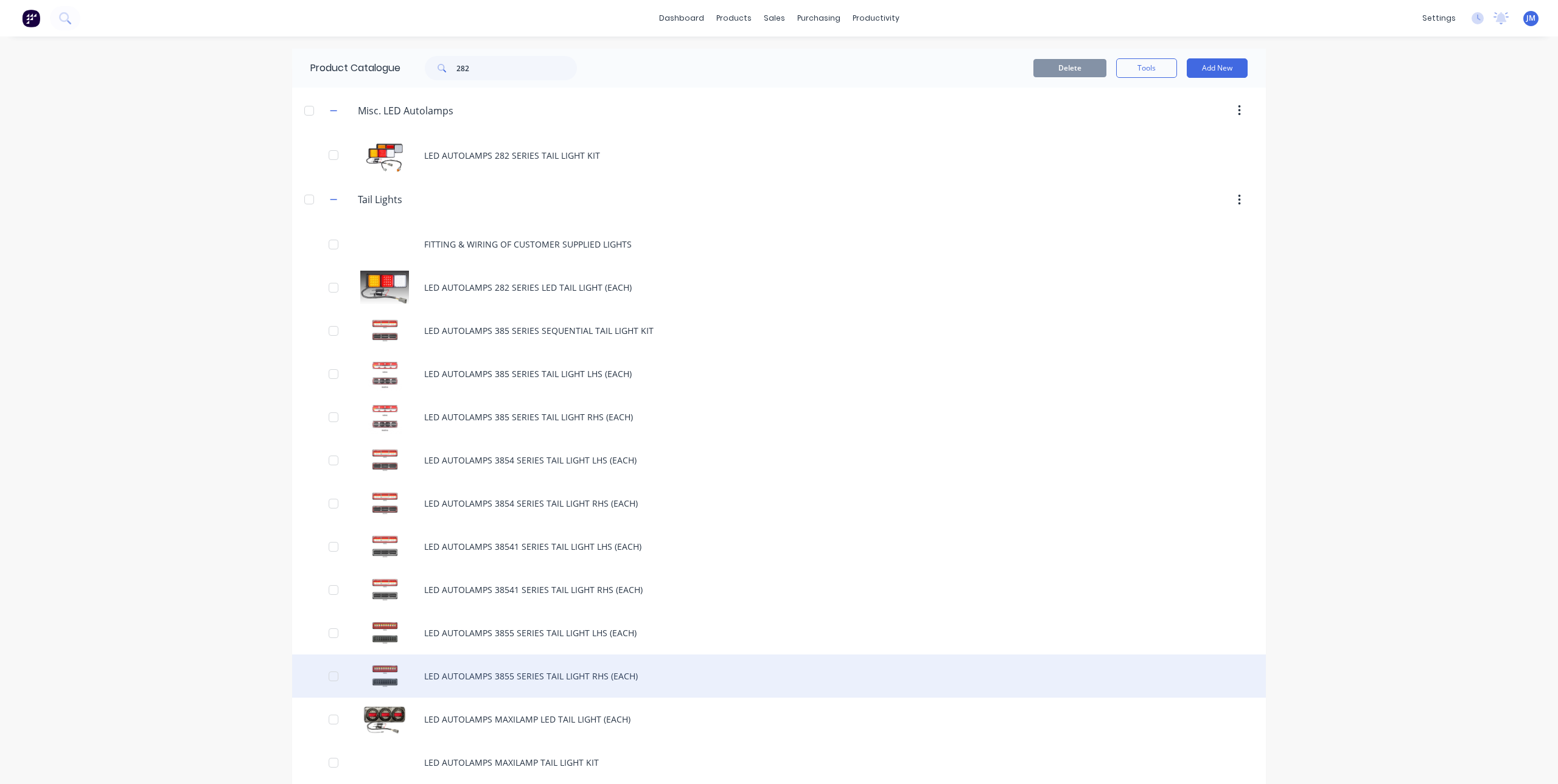
click at [514, 671] on div "LED AUTOLAMPS 3855 SERIES TAIL LIGHT RHS (EACH)" at bounding box center [779, 676] width 973 height 43
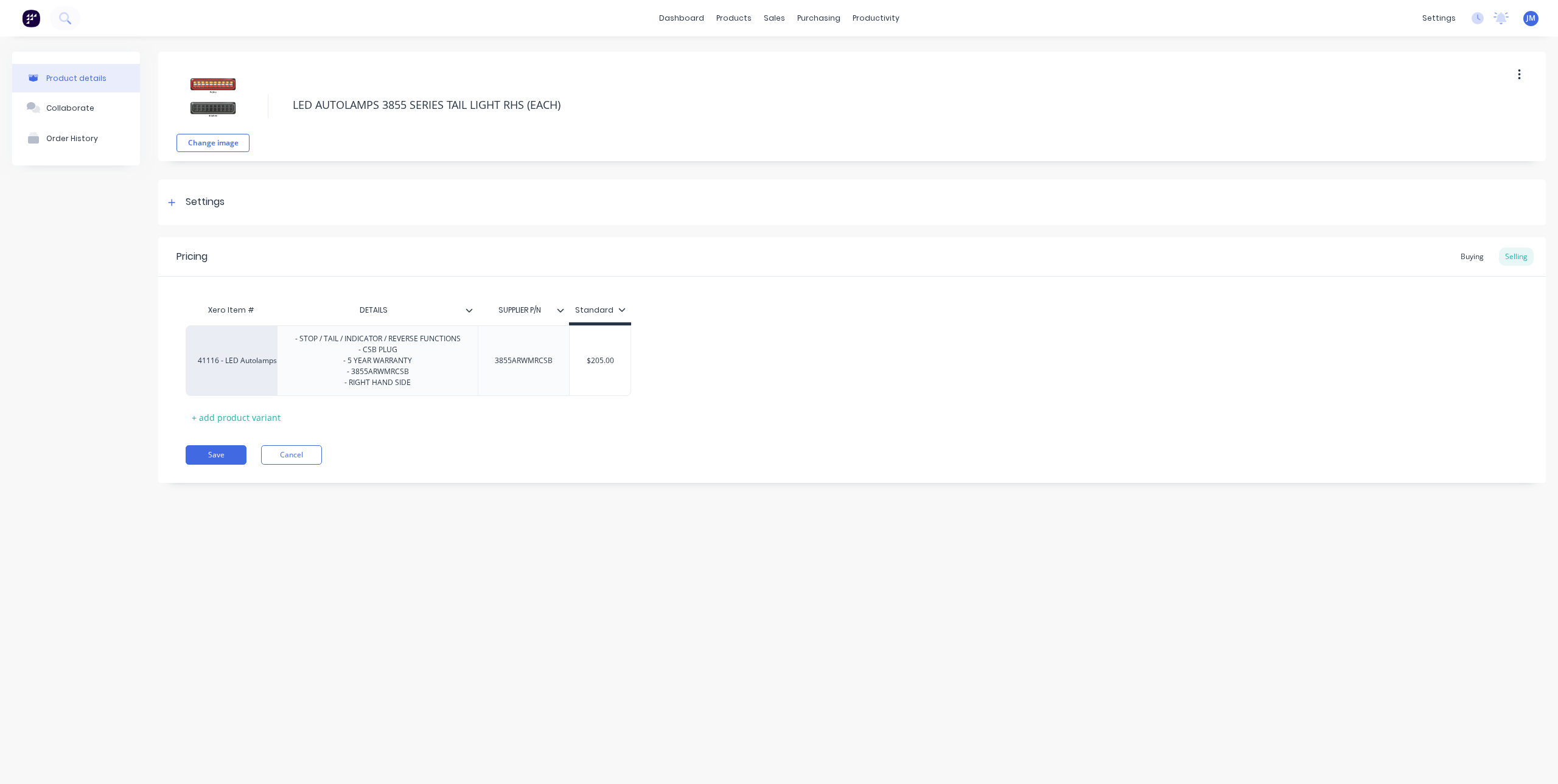
click at [1522, 75] on button "button" at bounding box center [1519, 75] width 29 height 22
click at [1456, 109] on span "Duplicate" at bounding box center [1475, 106] width 92 height 12
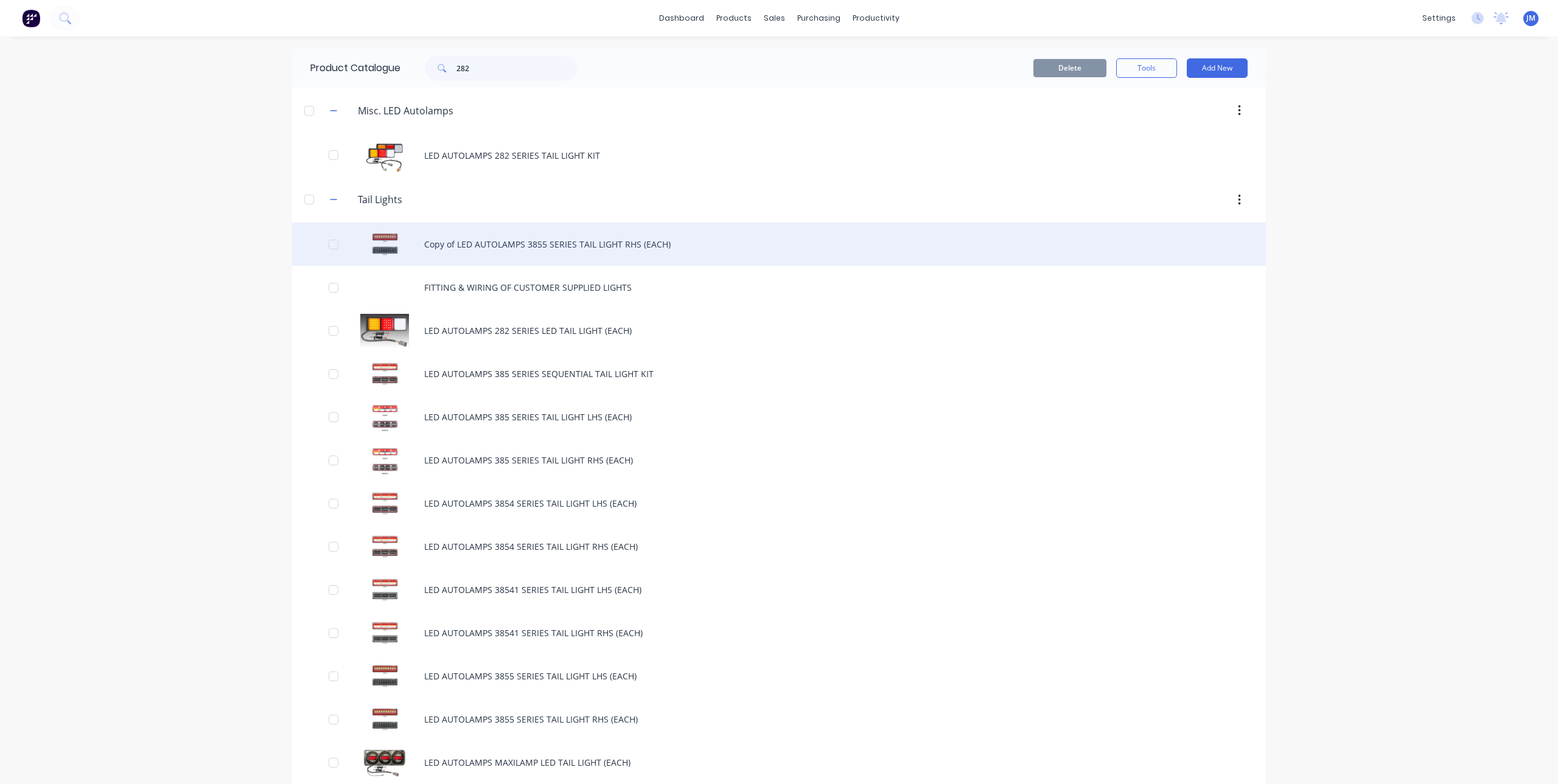
click at [516, 246] on div "Copy of LED AUTOLAMPS 3855 SERIES TAIL LIGHT RHS (EACH)" at bounding box center [779, 245] width 973 height 43
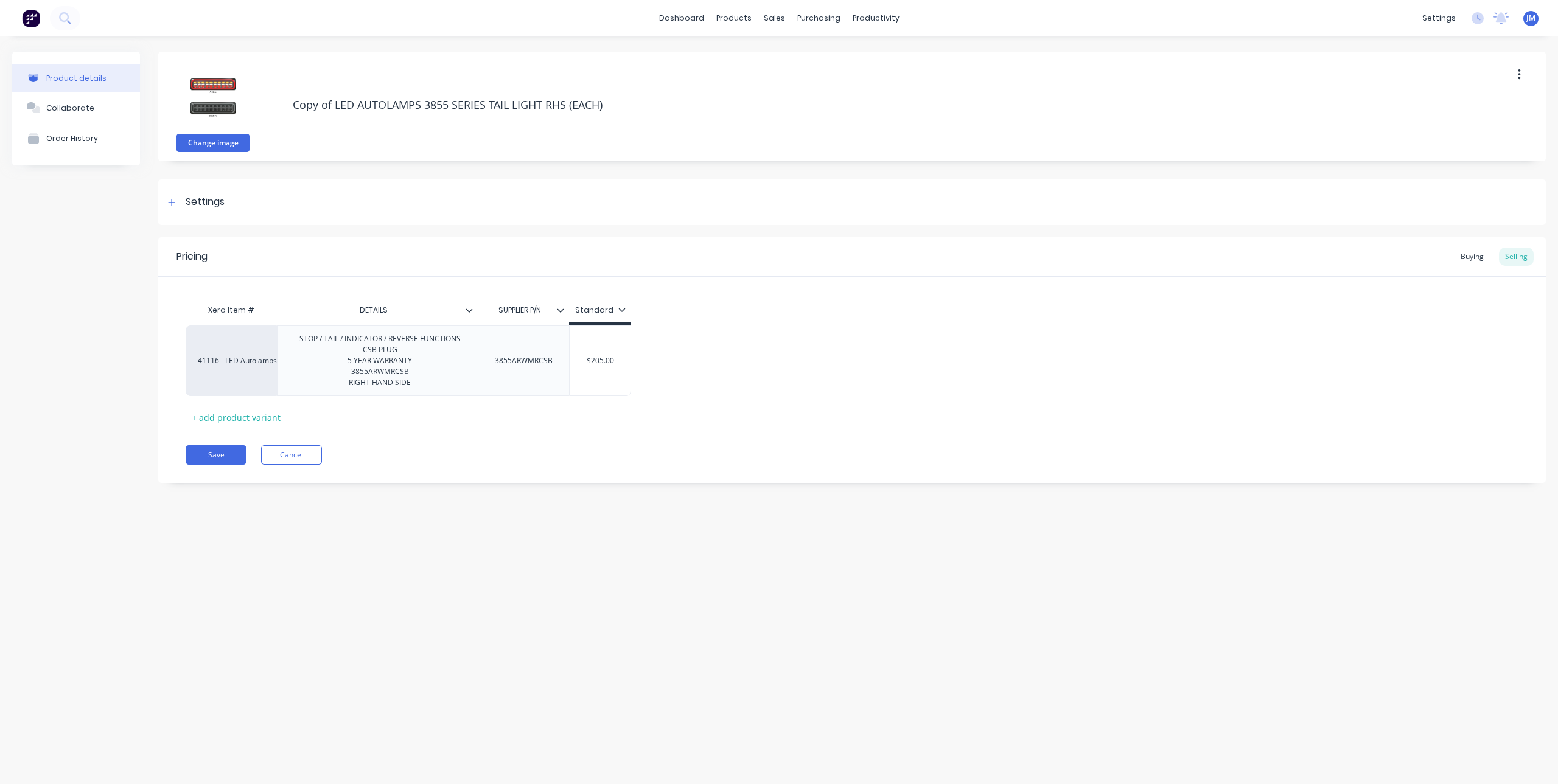
click at [219, 145] on button "Change image" at bounding box center [213, 143] width 73 height 19
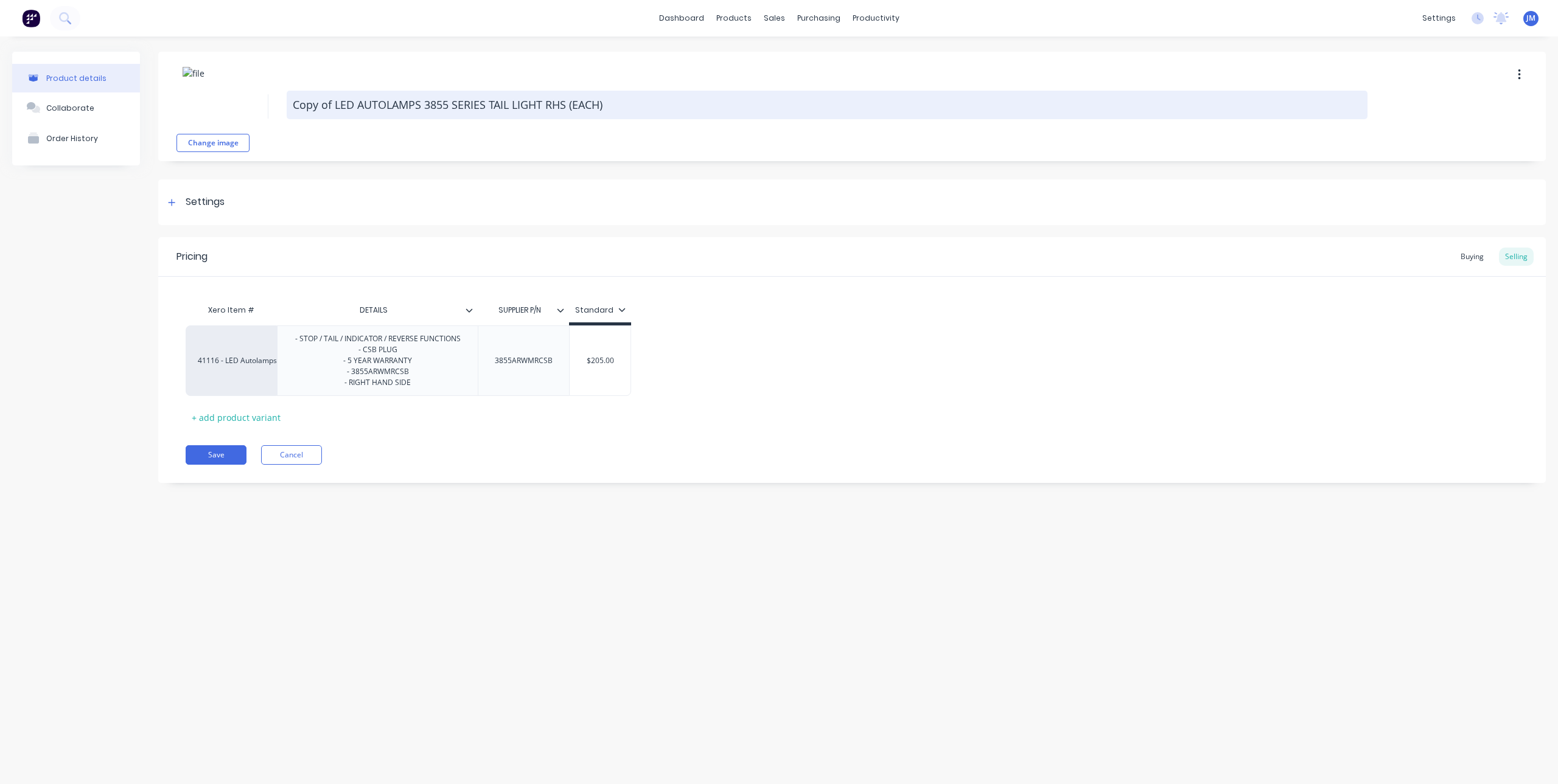
click at [311, 110] on textarea "Copy of LED AUTOLAMPS 3855 SERIES TAIL LIGHT RHS (EACH)" at bounding box center [827, 105] width 1081 height 29
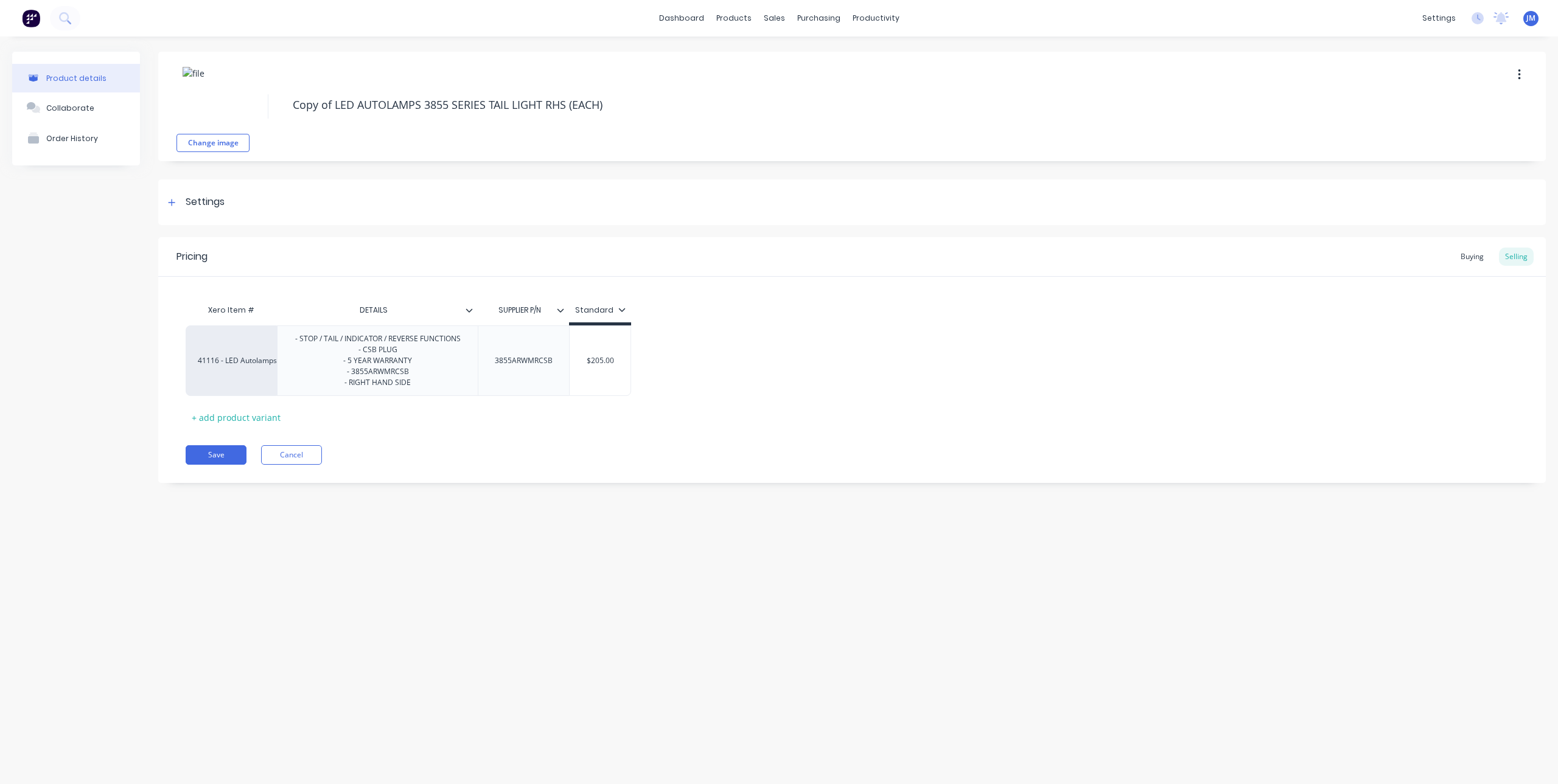
drag, startPoint x: 335, startPoint y: 106, endPoint x: 264, endPoint y: 109, distance: 71.1
click at [264, 109] on div "Change image Copy of LED AUTOLAMPS 3855 SERIES TAIL LIGHT RHS (EACH)" at bounding box center [852, 106] width 1387 height 109
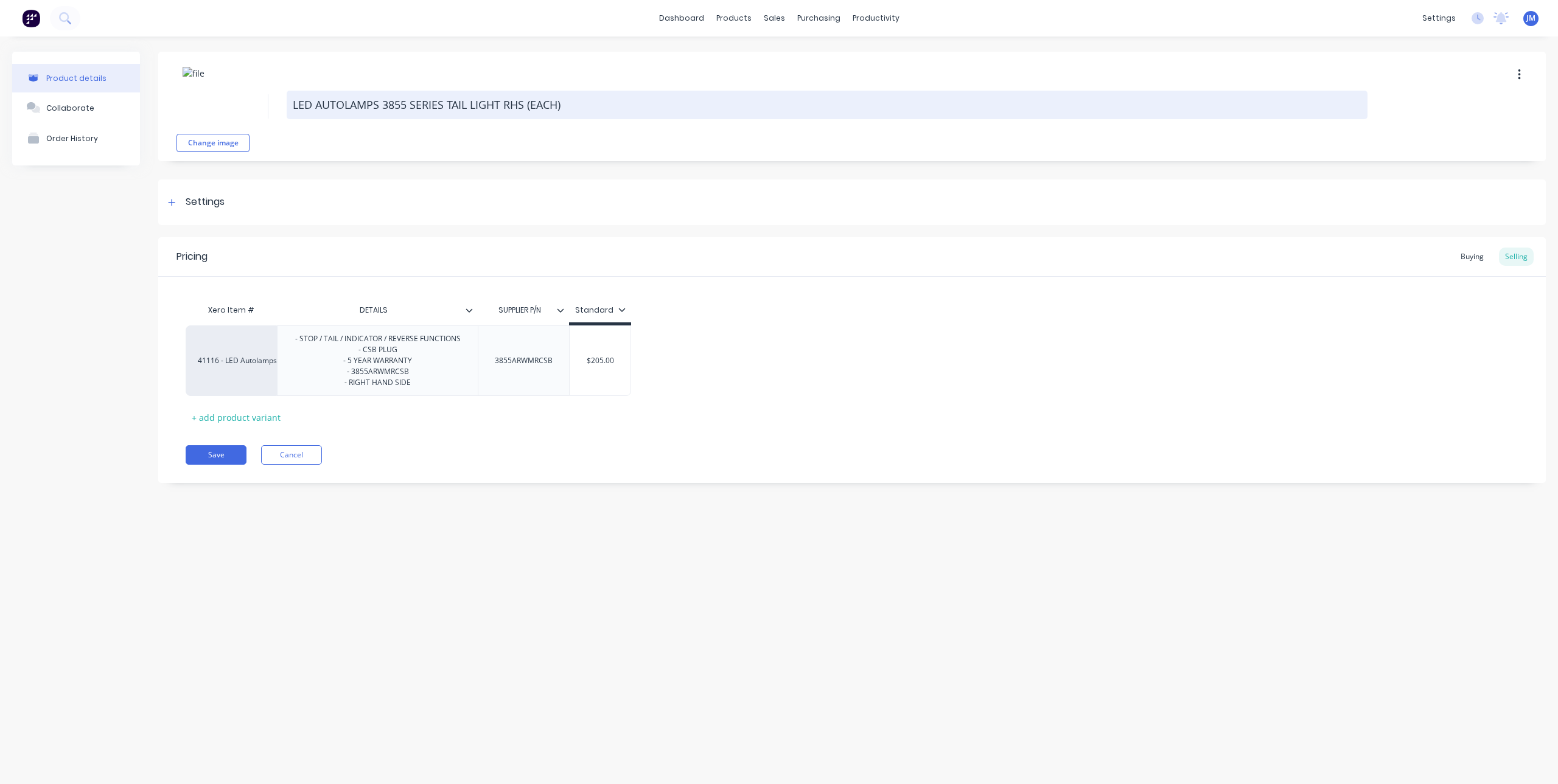
drag, startPoint x: 407, startPoint y: 106, endPoint x: 455, endPoint y: 109, distance: 48.1
click at [407, 106] on textarea "LED AUTOLAMPS 3855 SERIES TAIL LIGHT RHS (EACH)" at bounding box center [827, 105] width 1081 height 29
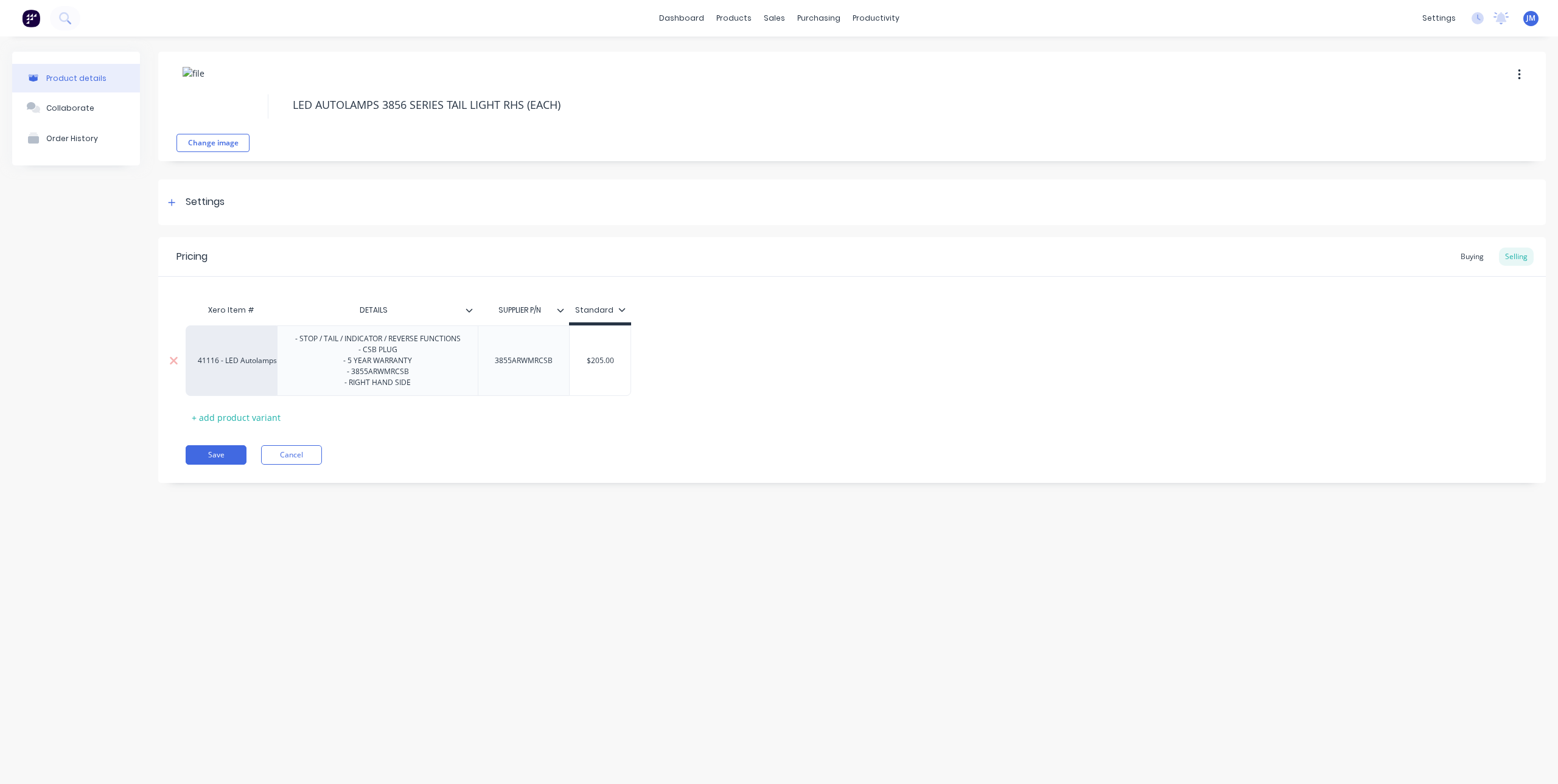
click at [369, 376] on div "- STOP / TAIL / INDICATOR / REVERSE FUNCTIONS - CSB PLUG - 5 YEAR WARRANTY - 38…" at bounding box center [378, 360] width 185 height 60
click at [514, 367] on div "3855ARWMRCSB" at bounding box center [524, 361] width 78 height 16
click at [511, 366] on div "3855ARWMRCSB" at bounding box center [524, 361] width 78 height 16
click at [224, 448] on button "Save" at bounding box center [216, 455] width 61 height 19
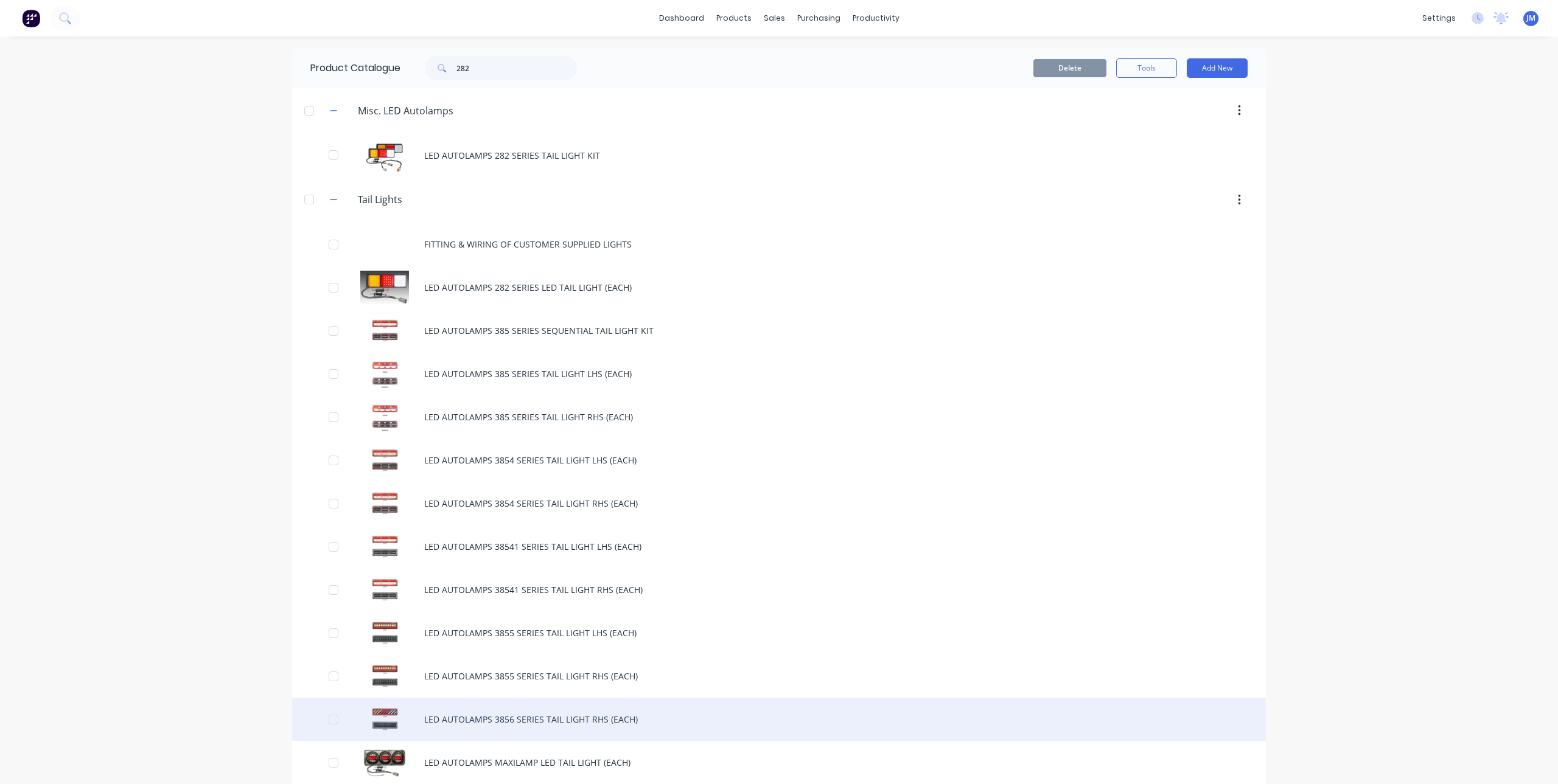
click at [486, 721] on div "LED AUTOLAMPS 3856 SERIES TAIL LIGHT RHS (EACH)" at bounding box center [779, 720] width 973 height 43
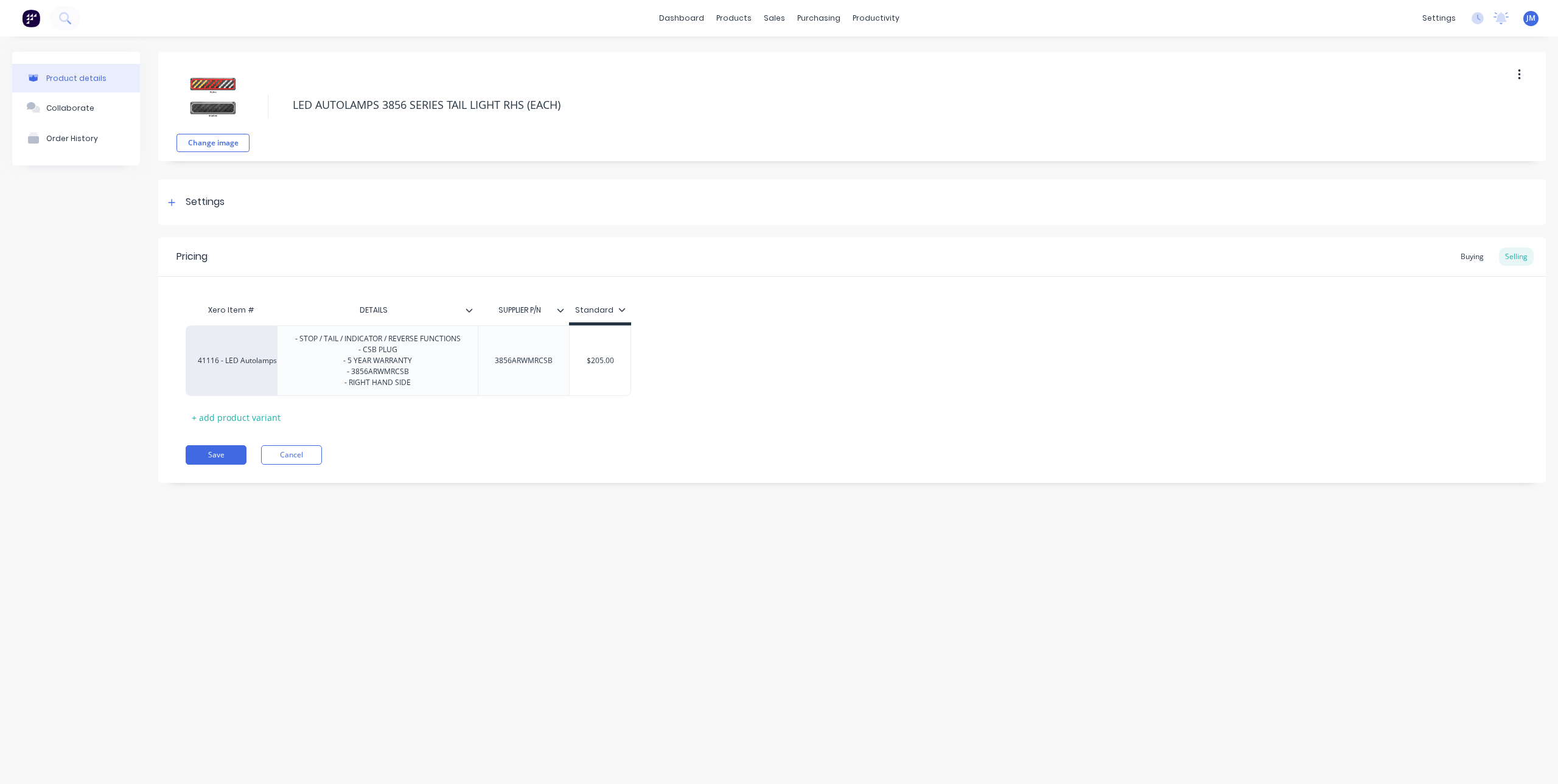
click at [1520, 74] on icon "button" at bounding box center [1519, 75] width 3 height 13
click at [1446, 103] on span "Duplicate" at bounding box center [1475, 106] width 92 height 12
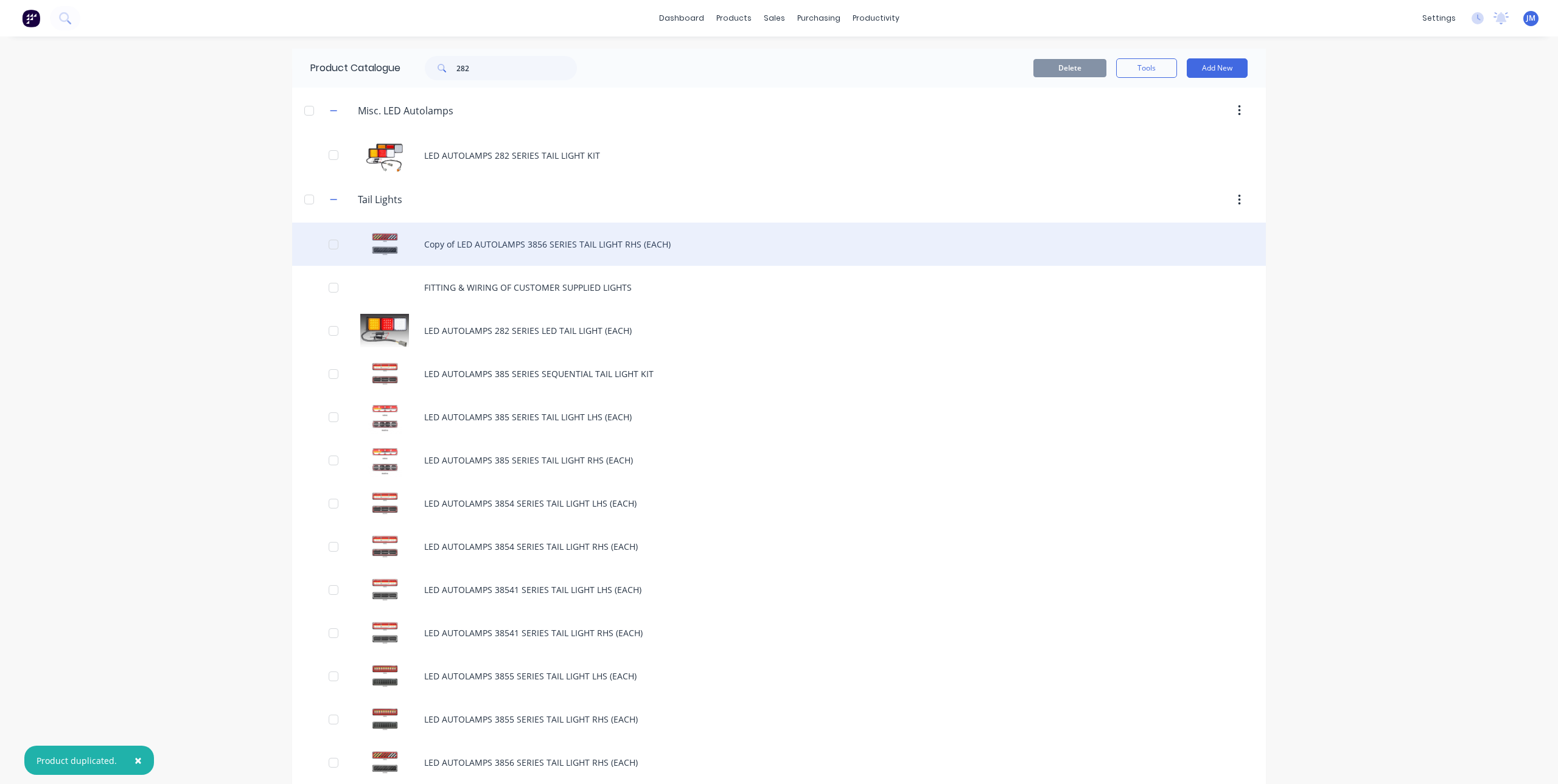
click at [486, 247] on div "Copy of LED AUTOLAMPS 3856 SERIES TAIL LIGHT RHS (EACH)" at bounding box center [779, 245] width 973 height 43
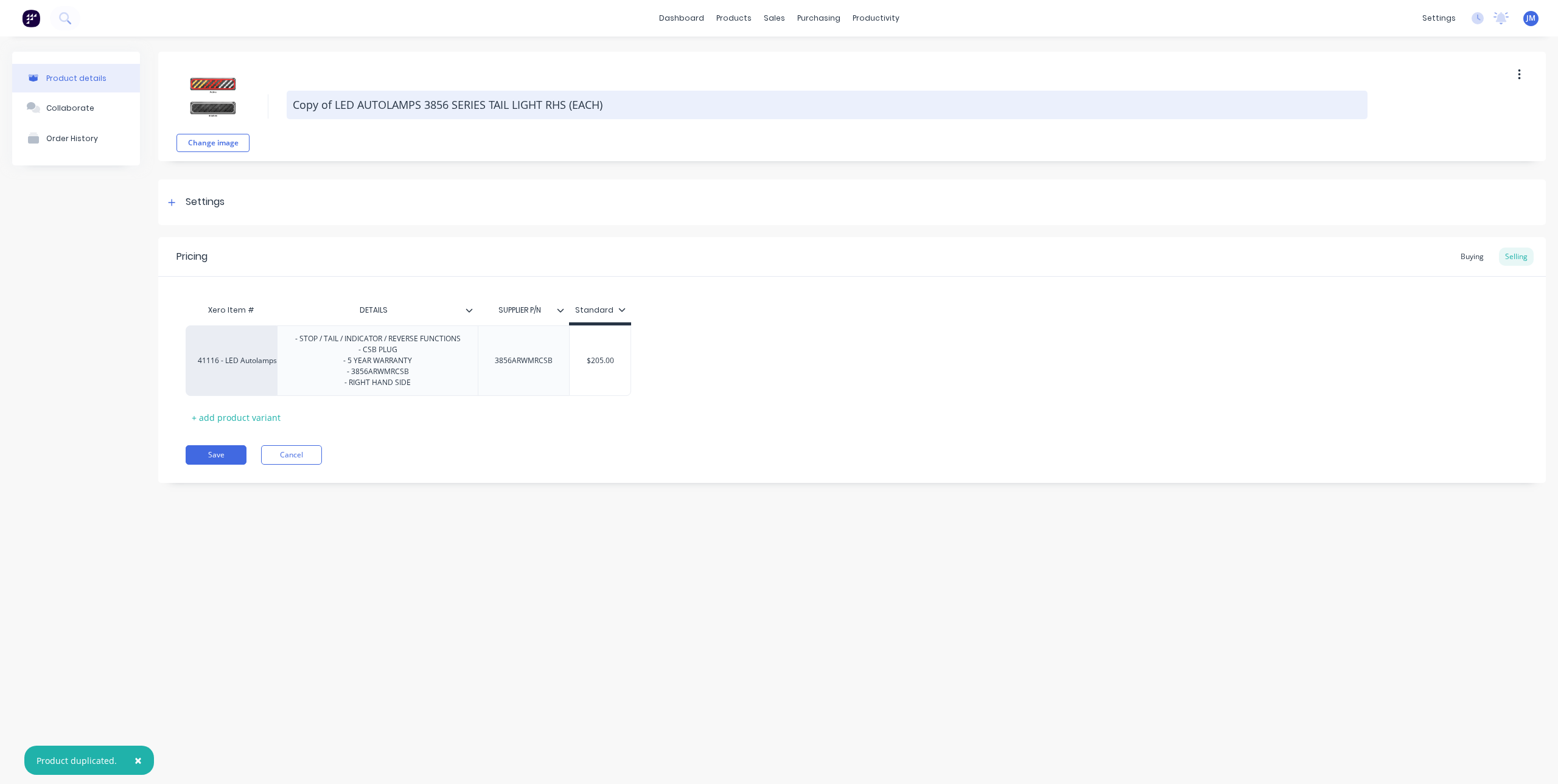
click at [343, 111] on textarea "Copy of LED AUTOLAMPS 3856 SERIES TAIL LIGHT RHS (EACH)" at bounding box center [827, 105] width 1081 height 29
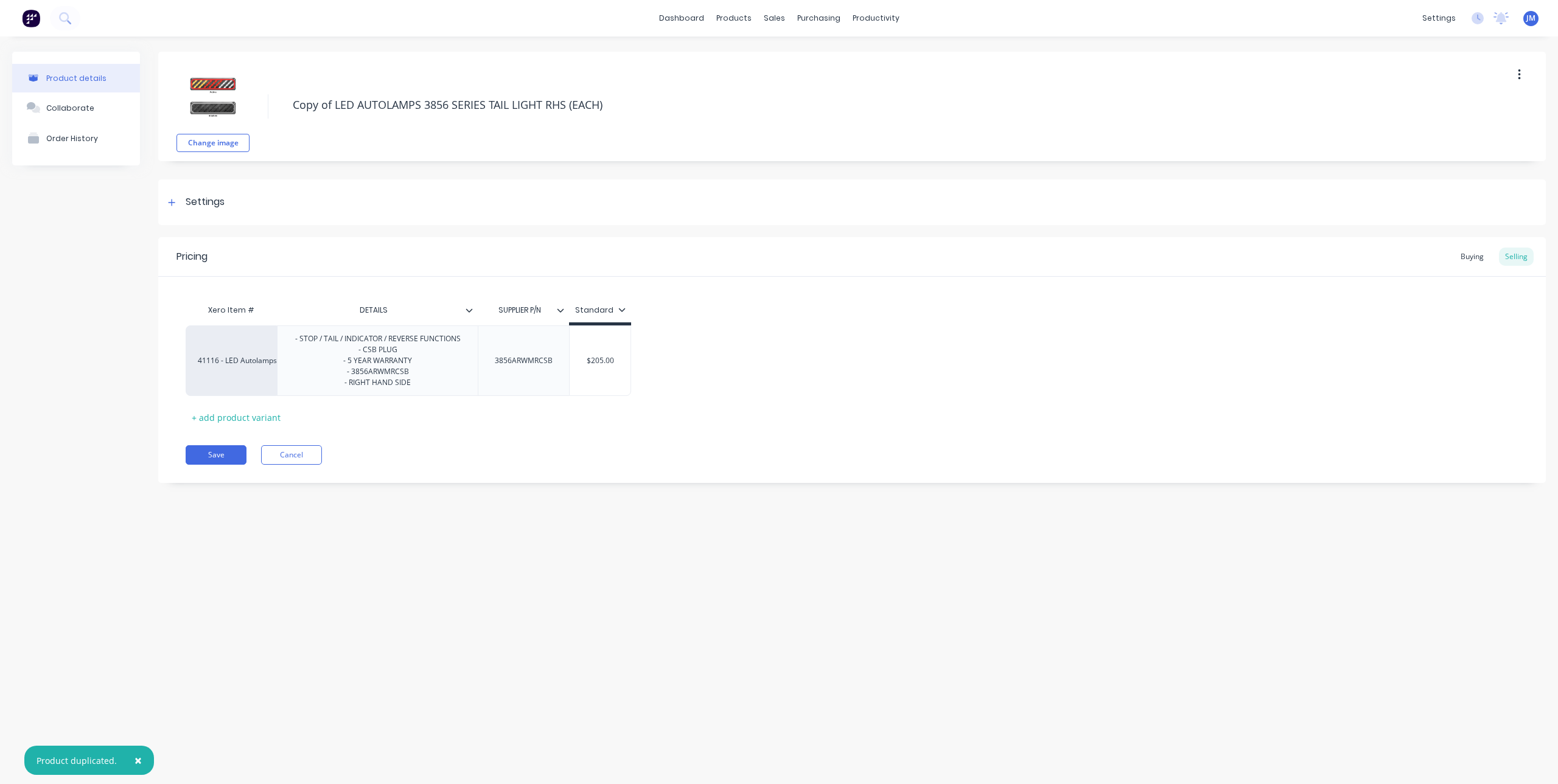
drag, startPoint x: 336, startPoint y: 109, endPoint x: 252, endPoint y: 106, distance: 84.1
click at [252, 106] on div "Change image Copy of LED AUTOLAMPS 3856 SERIES TAIL LIGHT RHS (EACH)" at bounding box center [852, 106] width 1387 height 109
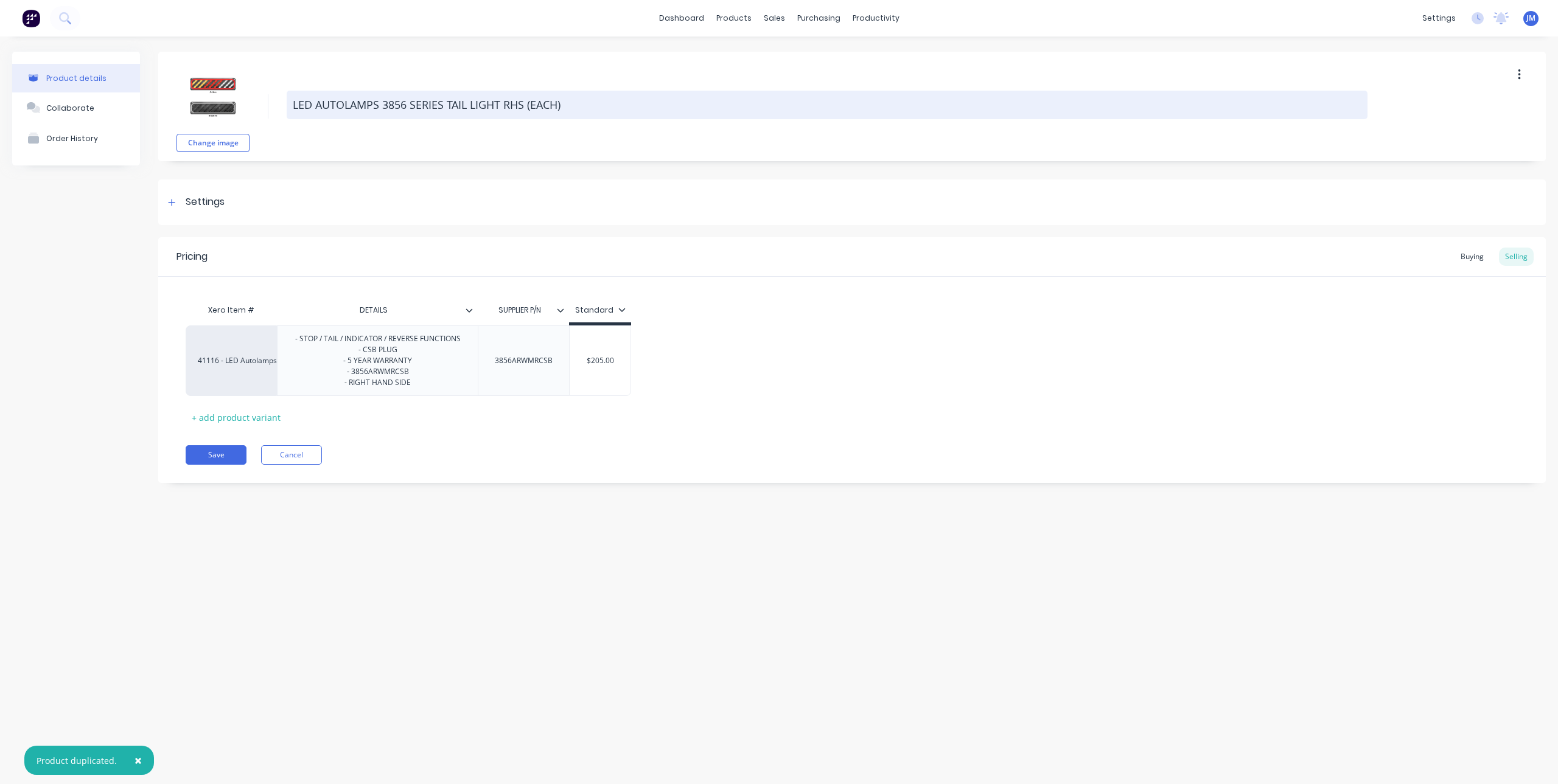
click at [512, 106] on textarea "LED AUTOLAMPS 3856 SERIES TAIL LIGHT RHS (EACH)" at bounding box center [827, 105] width 1081 height 29
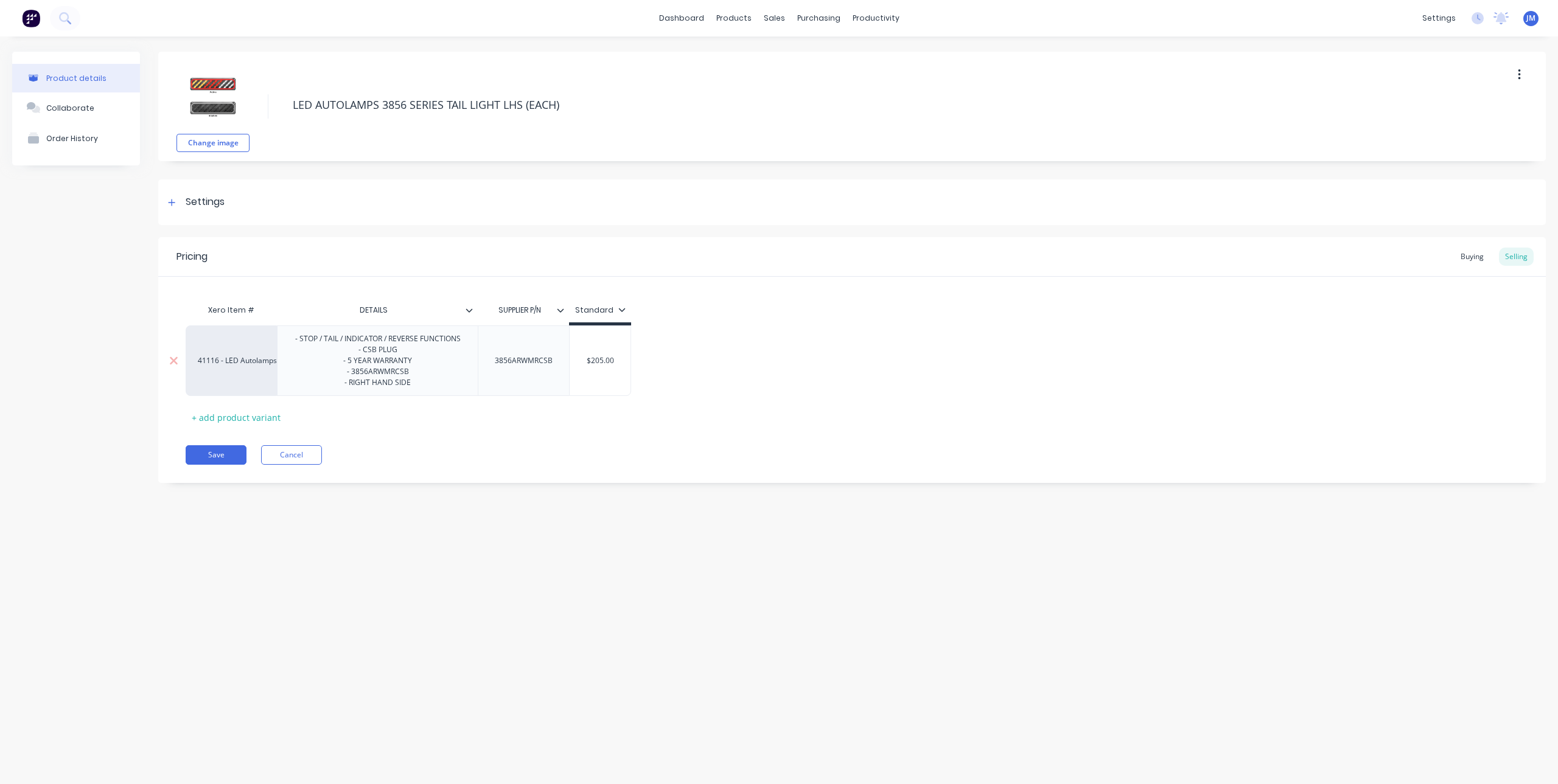
click at [370, 375] on div "- STOP / TAIL / INDICATOR / REVERSE FUNCTIONS - CSB PLUG - 5 YEAR WARRANTY - 38…" at bounding box center [378, 360] width 185 height 60
click at [397, 375] on div "- STOP / TAIL / INDICATOR / REVERSE FUNCTIONS - CSB PLUG - 5 YEAR WARRANTY - 38…" at bounding box center [378, 360] width 185 height 60
click at [366, 387] on div "- STOP / TAIL / INDICATOR / REVERSE FUNCTIONS - CSB PLUG - 5 YEAR WARRANTY - 38…" at bounding box center [378, 360] width 185 height 60
drag, startPoint x: 373, startPoint y: 387, endPoint x: 349, endPoint y: 396, distance: 25.6
click at [349, 396] on div "Xero Item # DETAILS SUPPLIER P/N Standard 41116 - LED Autolamps Sales - STOP / …" at bounding box center [852, 363] width 1333 height 129
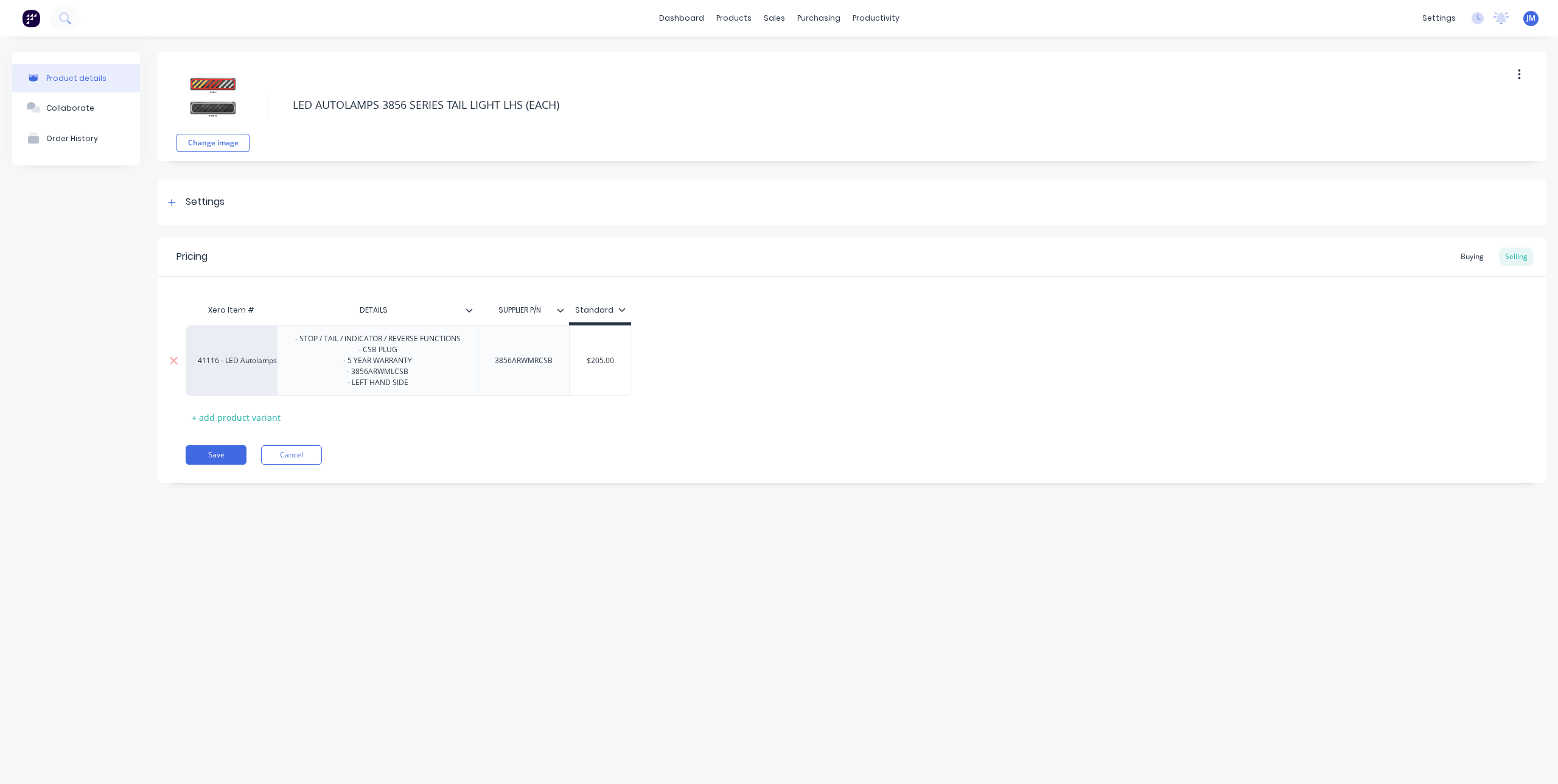
click at [530, 369] on div "3856ARWMRCSB" at bounding box center [523, 360] width 92 height 71
click at [540, 364] on div "3856ARWMRCSB" at bounding box center [524, 361] width 78 height 16
click at [201, 463] on button "Save" at bounding box center [216, 455] width 61 height 19
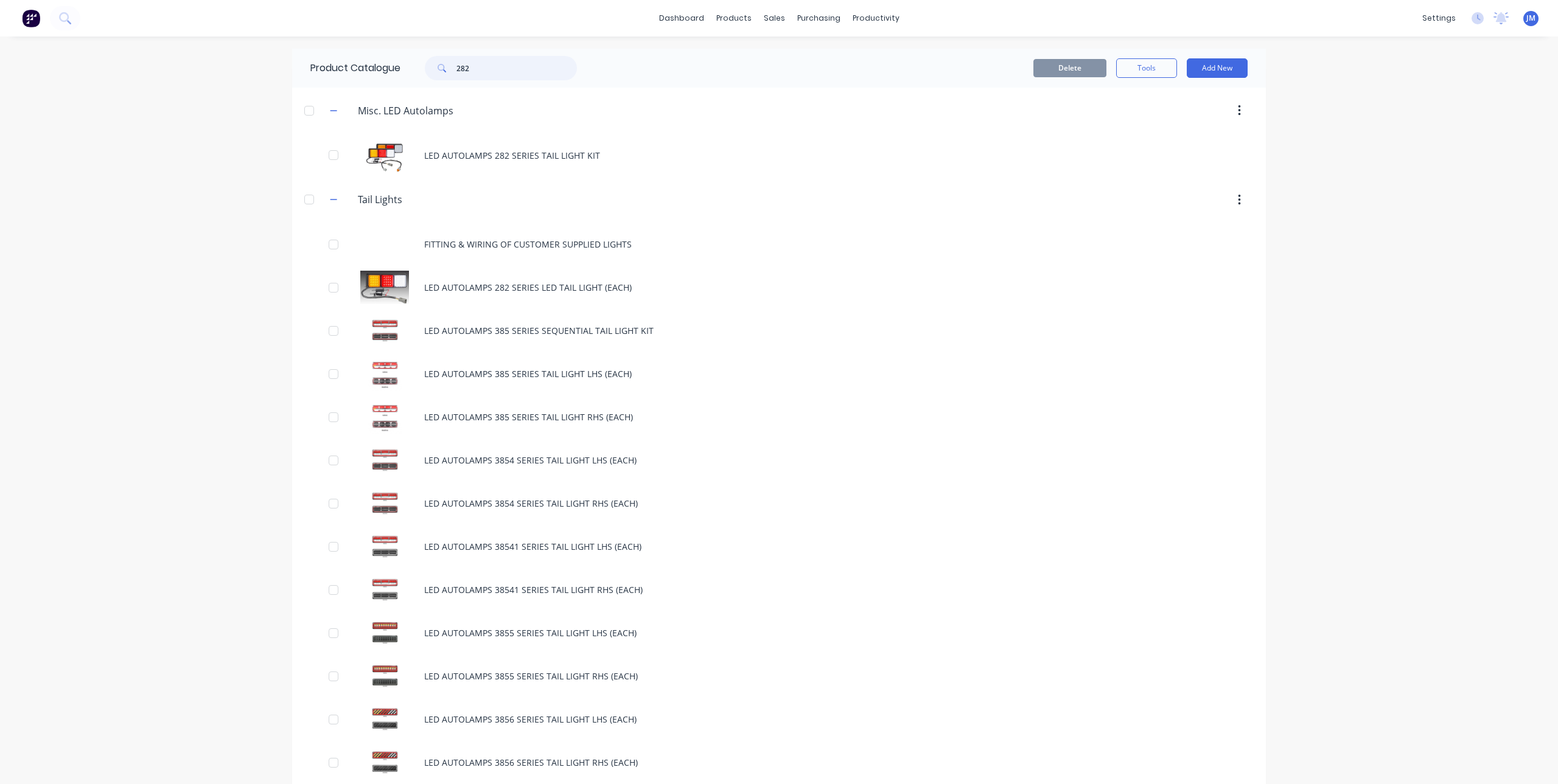
drag, startPoint x: 501, startPoint y: 64, endPoint x: 446, endPoint y: 70, distance: 55.3
click at [446, 70] on div "282" at bounding box center [501, 68] width 152 height 24
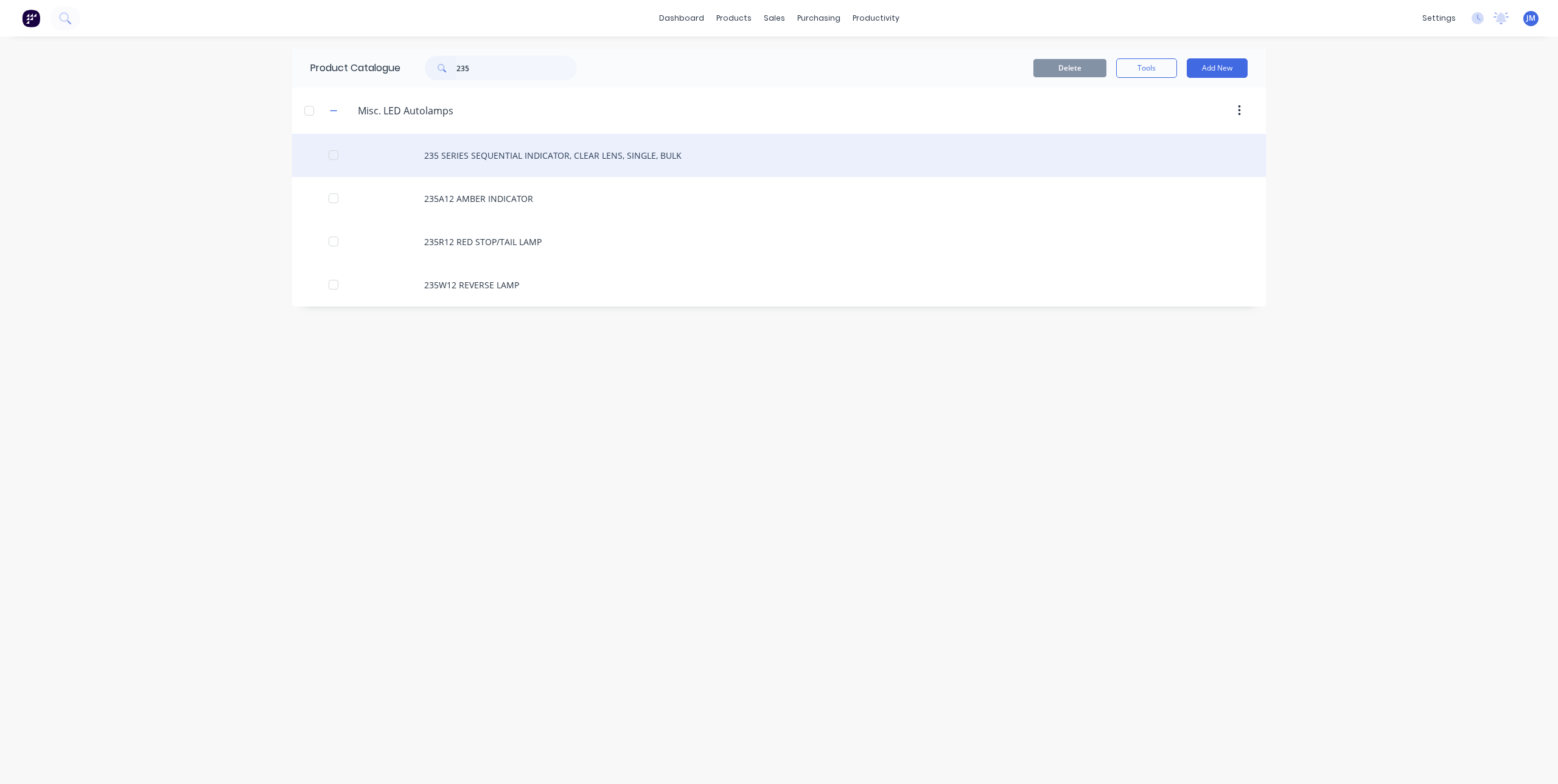
click at [488, 154] on div "235 SERIES SEQUENTIAL INDICATOR, CLEAR LENS, SINGLE, BULK" at bounding box center [779, 155] width 973 height 43
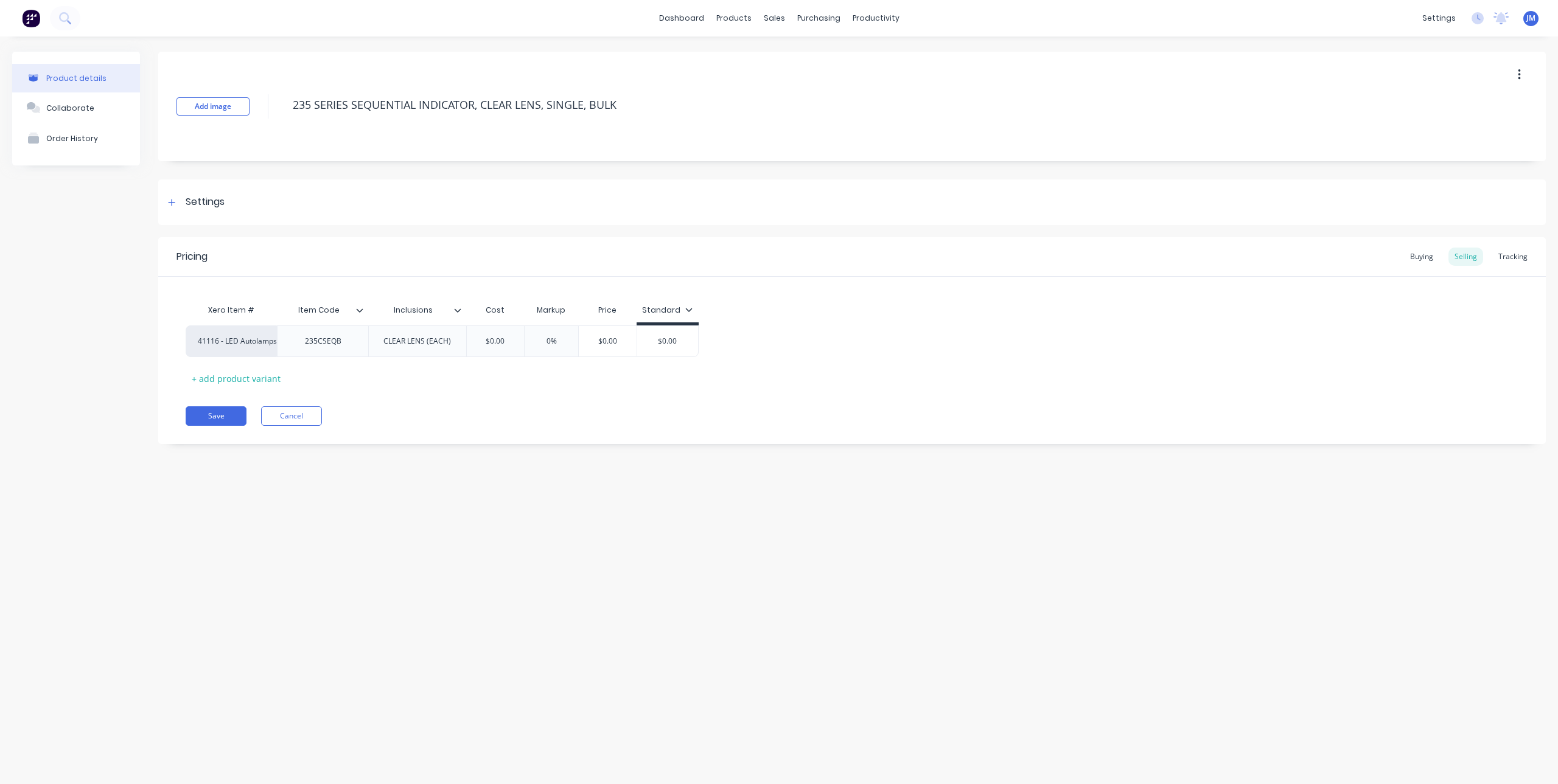
click at [1524, 79] on button "button" at bounding box center [1519, 75] width 29 height 22
click at [1452, 125] on div "Delete" at bounding box center [1476, 131] width 94 height 18
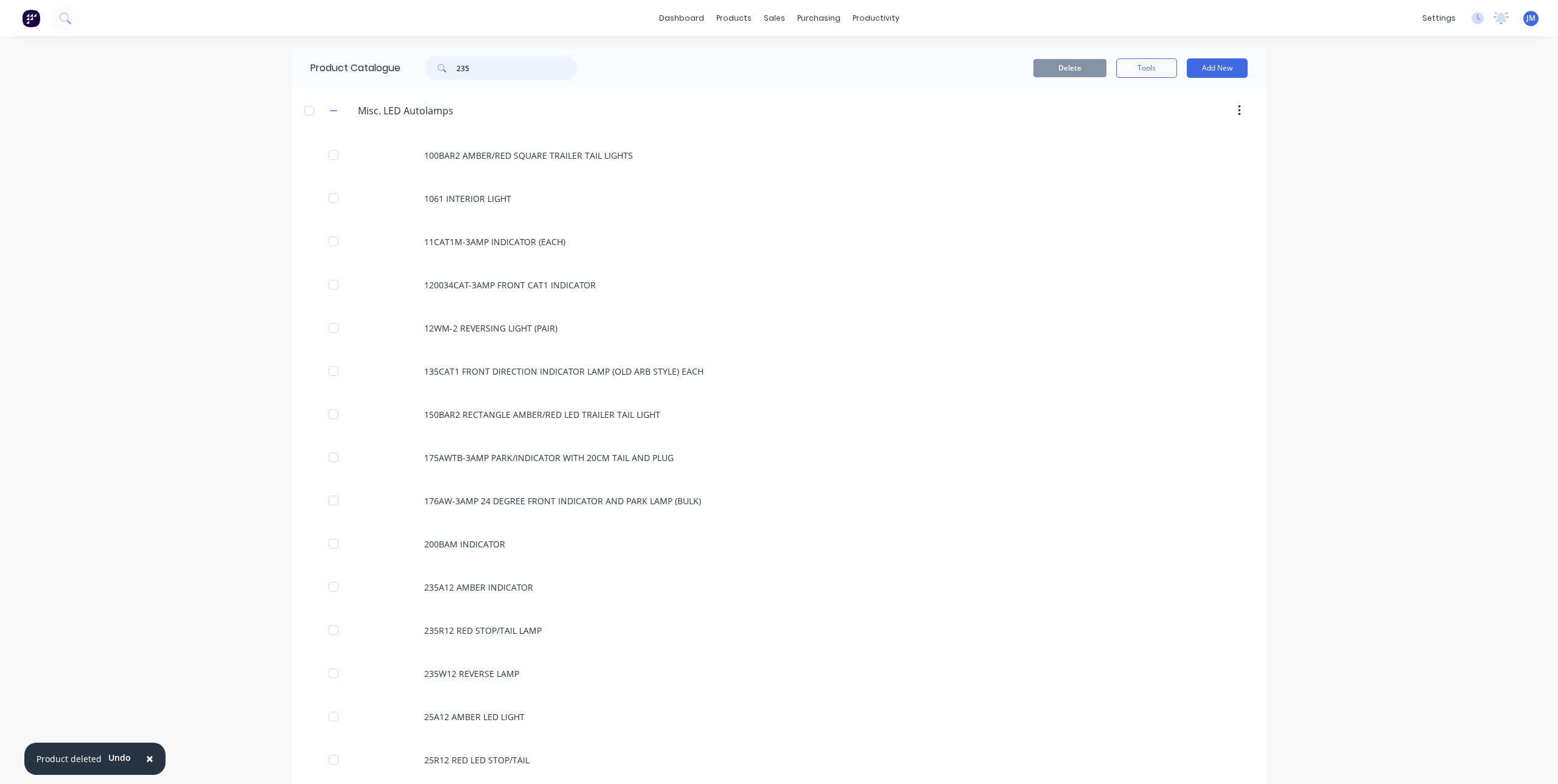
drag, startPoint x: 488, startPoint y: 68, endPoint x: 418, endPoint y: 71, distance: 70.1
click at [418, 71] on div "235" at bounding box center [494, 68] width 165 height 24
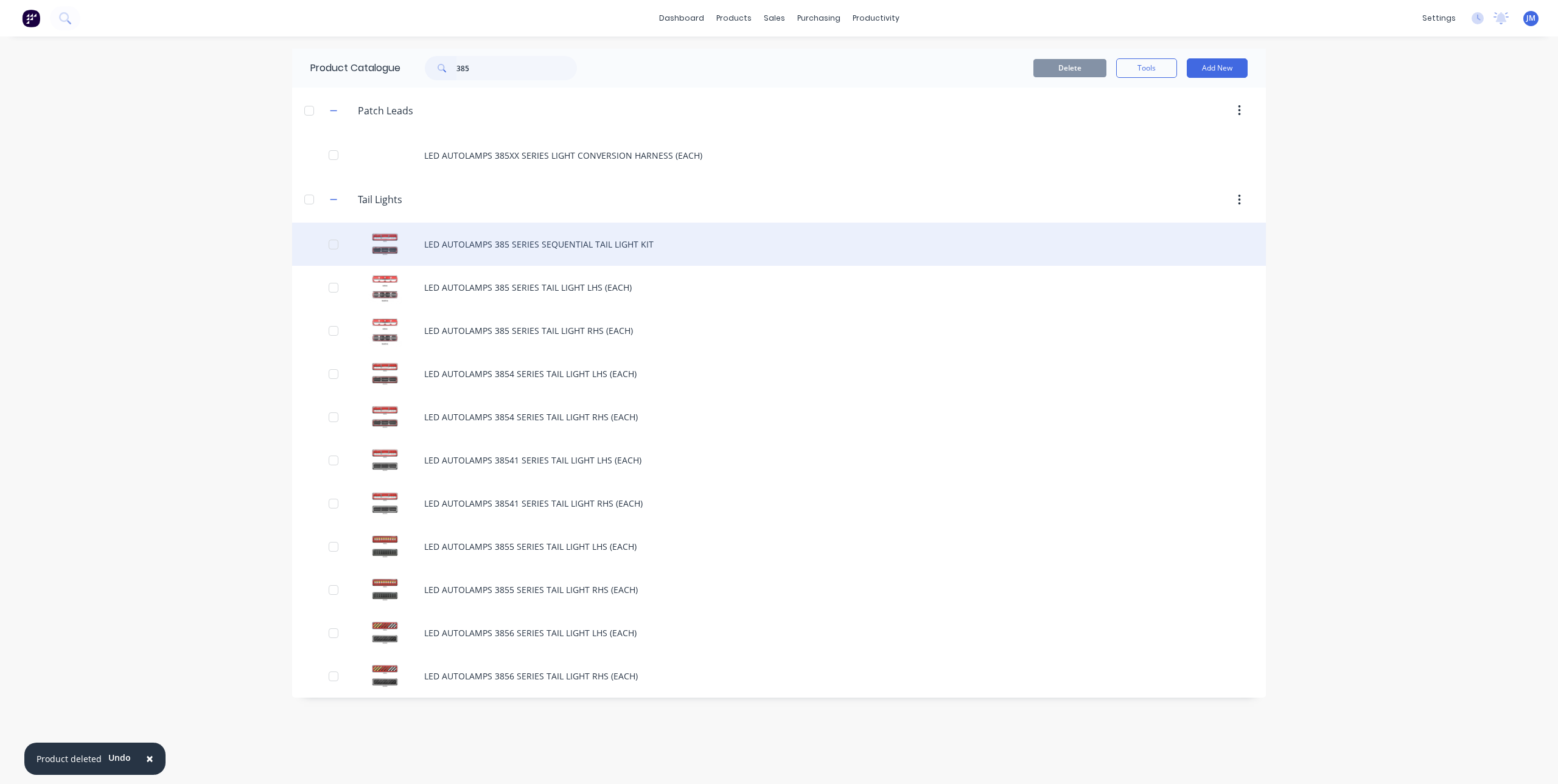
click at [500, 241] on div "LED AUTOLAMPS 385 SERIES SEQUENTIAL TAIL LIGHT KIT" at bounding box center [779, 245] width 973 height 43
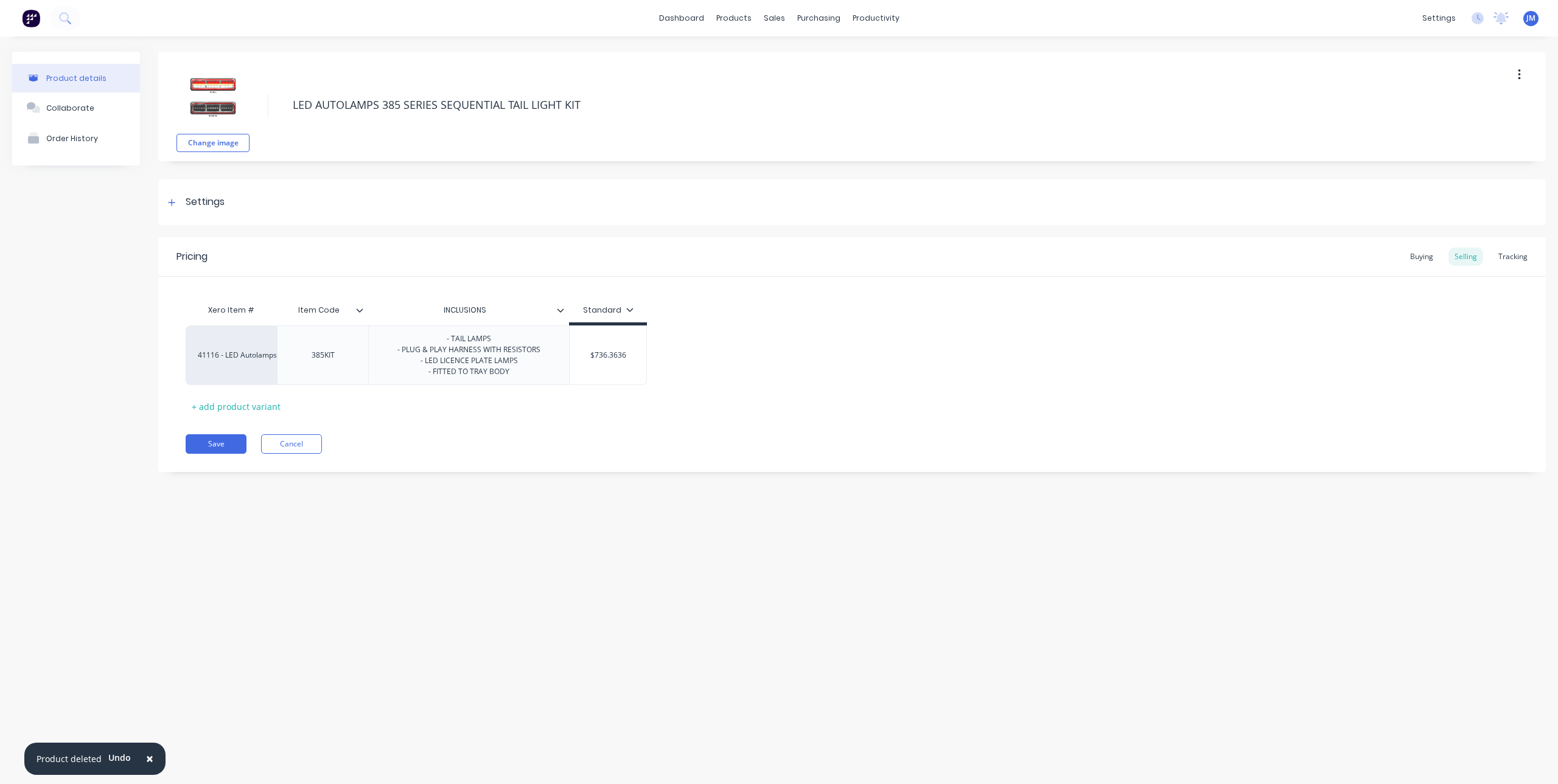
click at [1525, 70] on button "button" at bounding box center [1519, 75] width 29 height 22
click at [1455, 109] on span "Duplicate" at bounding box center [1475, 106] width 92 height 12
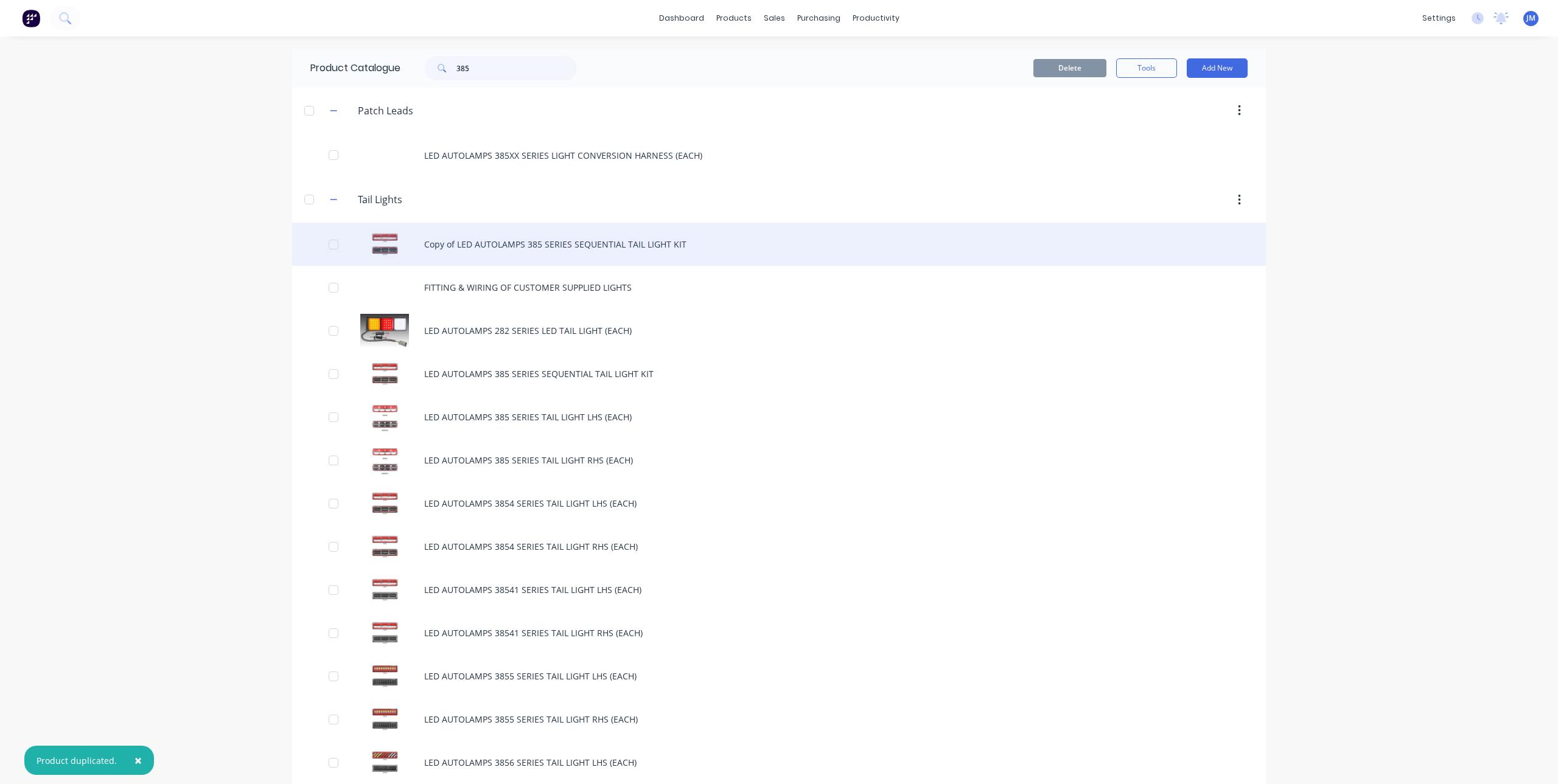
click at [478, 249] on div "Copy of LED AUTOLAMPS 385 SERIES SEQUENTIAL TAIL LIGHT KIT" at bounding box center [779, 245] width 973 height 43
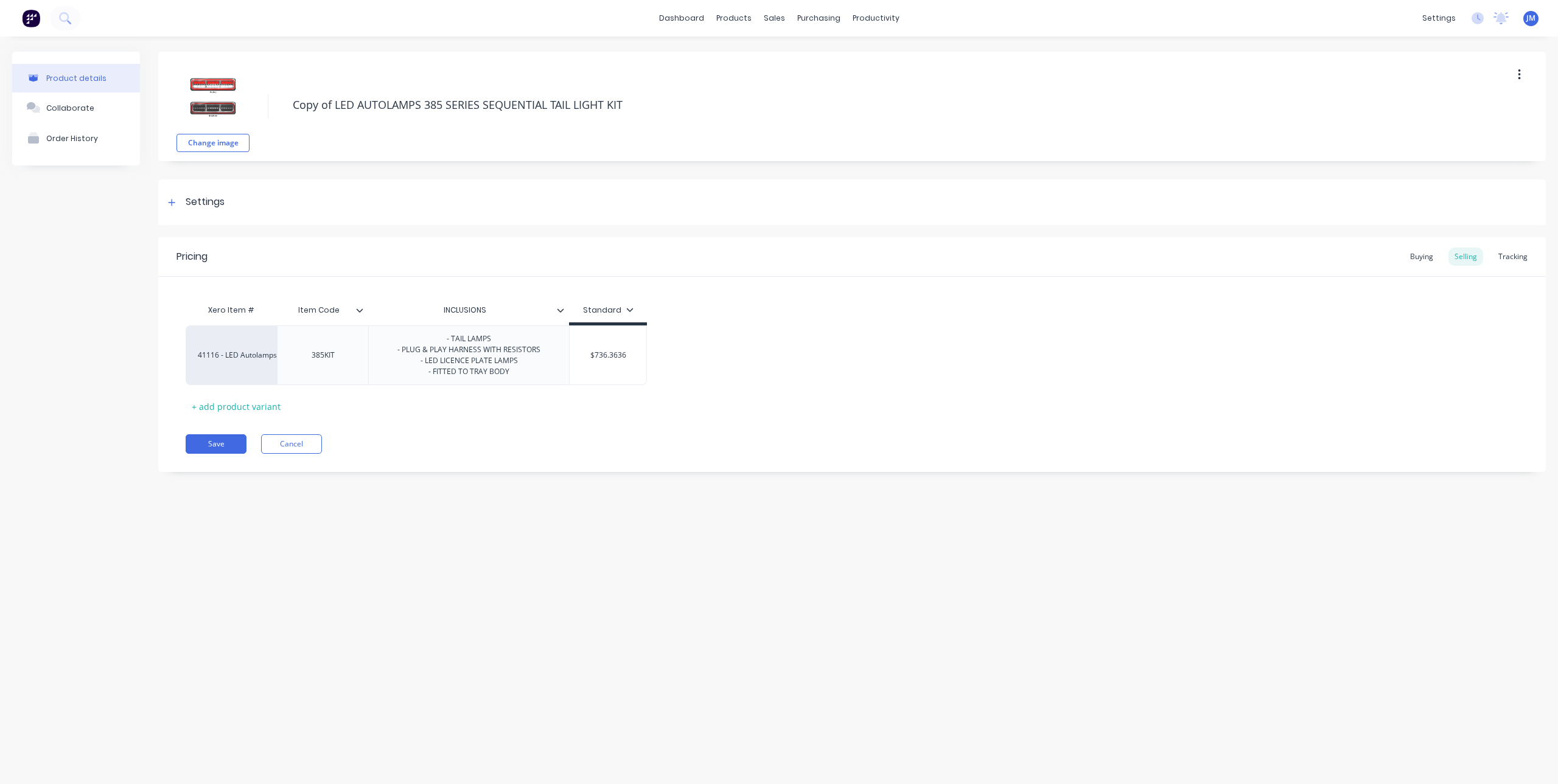
click at [1519, 75] on icon "button" at bounding box center [1518, 75] width 2 height 11
click at [1483, 136] on div "Delete" at bounding box center [1476, 131] width 94 height 18
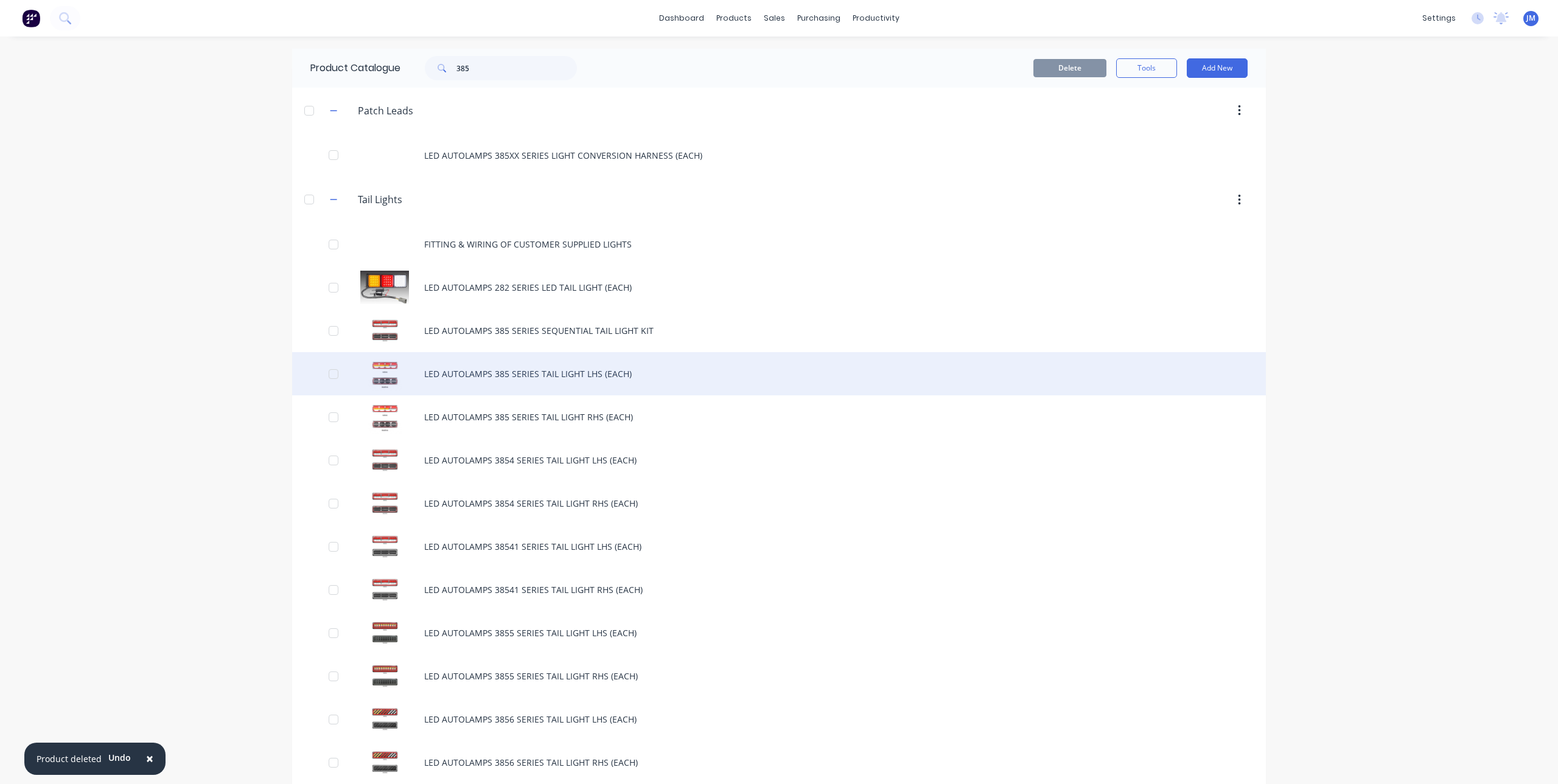
click at [567, 369] on div "LED AUTOLAMPS 385 SERIES TAIL LIGHT LHS (EACH)" at bounding box center [779, 374] width 973 height 43
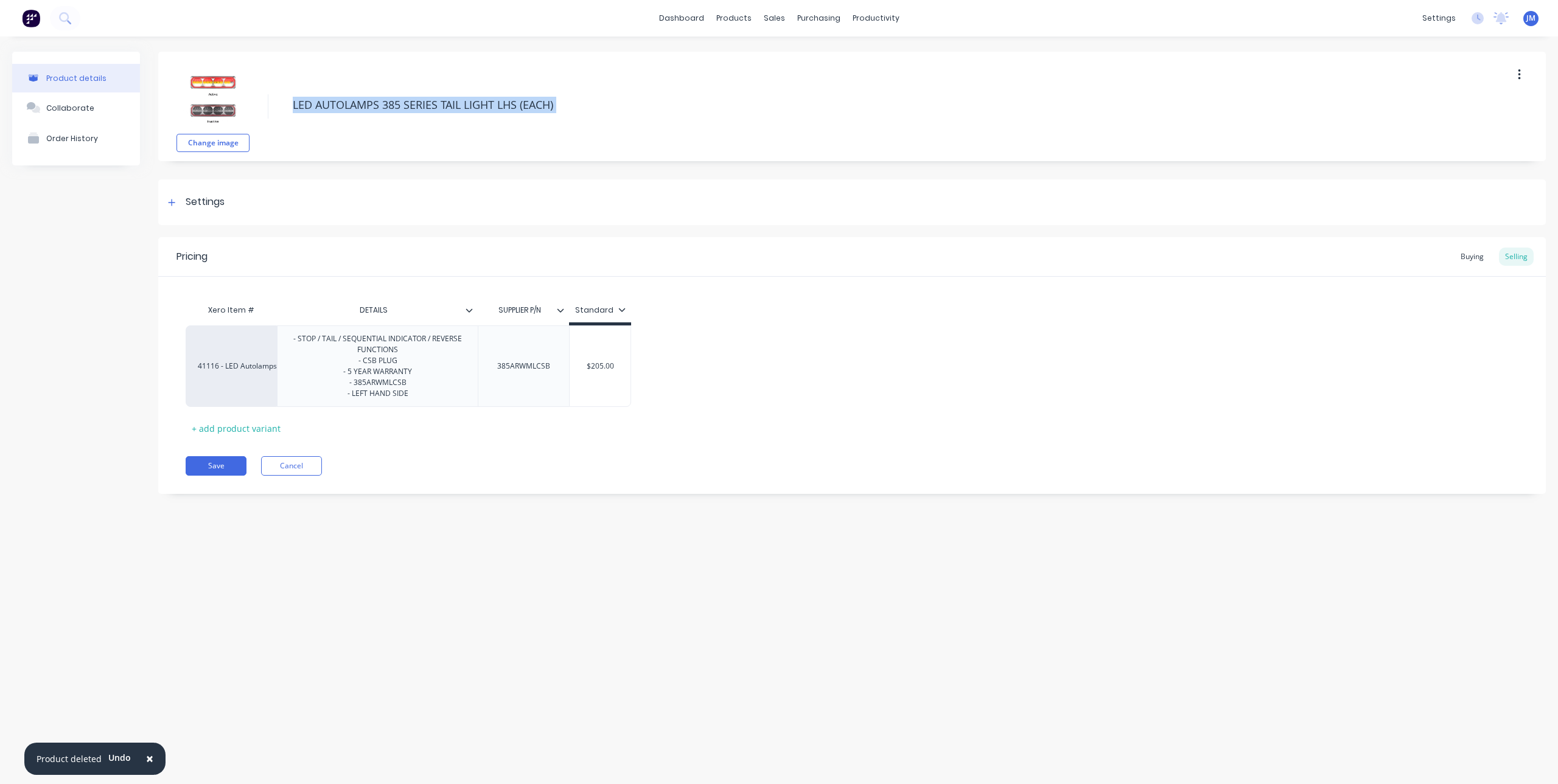
click at [1517, 85] on div "Change image LED AUTOLAMPS 385 SERIES TAIL LIGHT LHS (EACH)" at bounding box center [852, 106] width 1387 height 109
click at [1518, 80] on icon "button" at bounding box center [1519, 75] width 3 height 13
click at [1452, 106] on span "Duplicate" at bounding box center [1475, 106] width 92 height 12
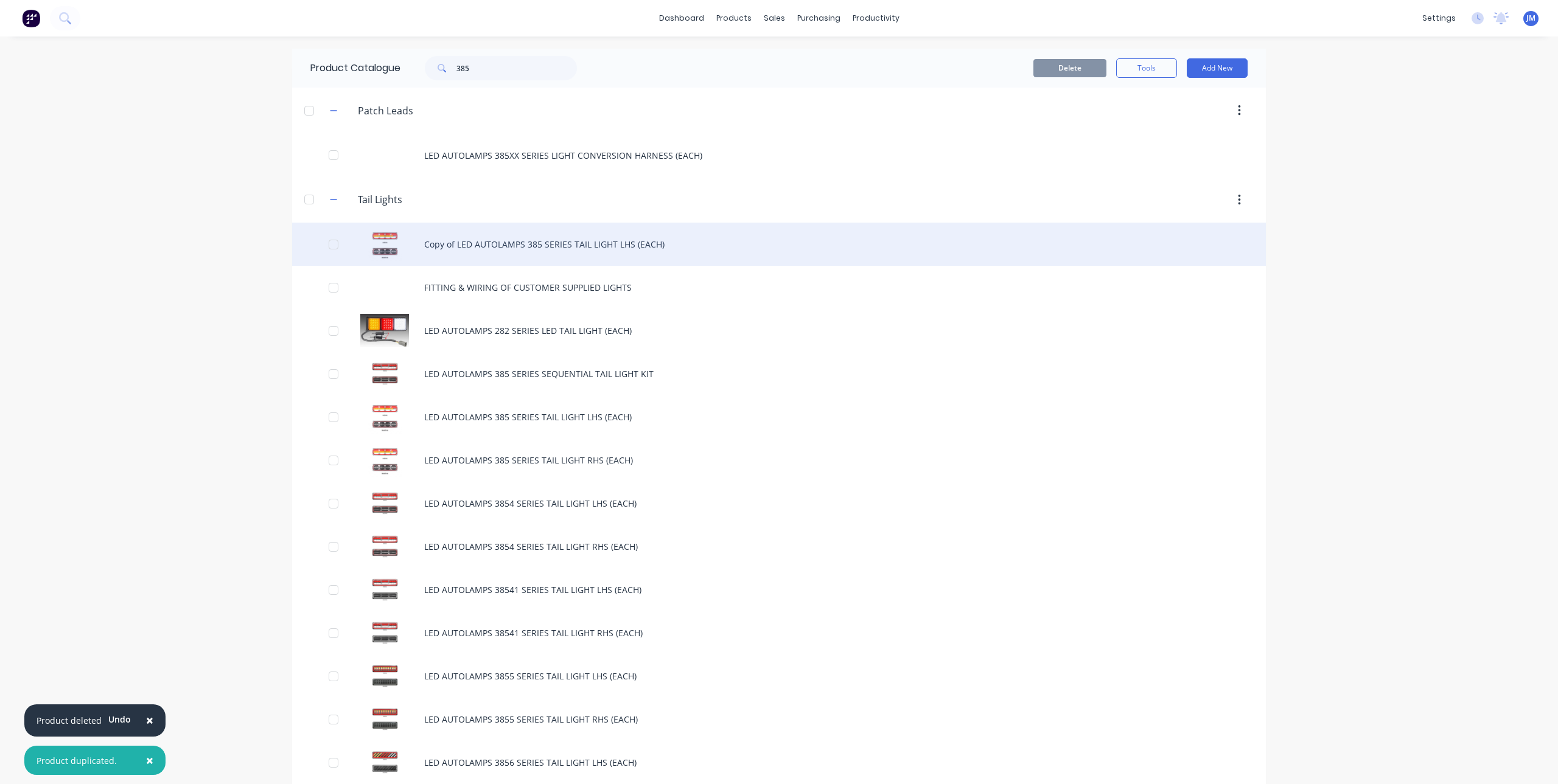
click at [519, 246] on div "Copy of LED AUTOLAMPS 385 SERIES TAIL LIGHT LHS (EACH)" at bounding box center [779, 245] width 973 height 43
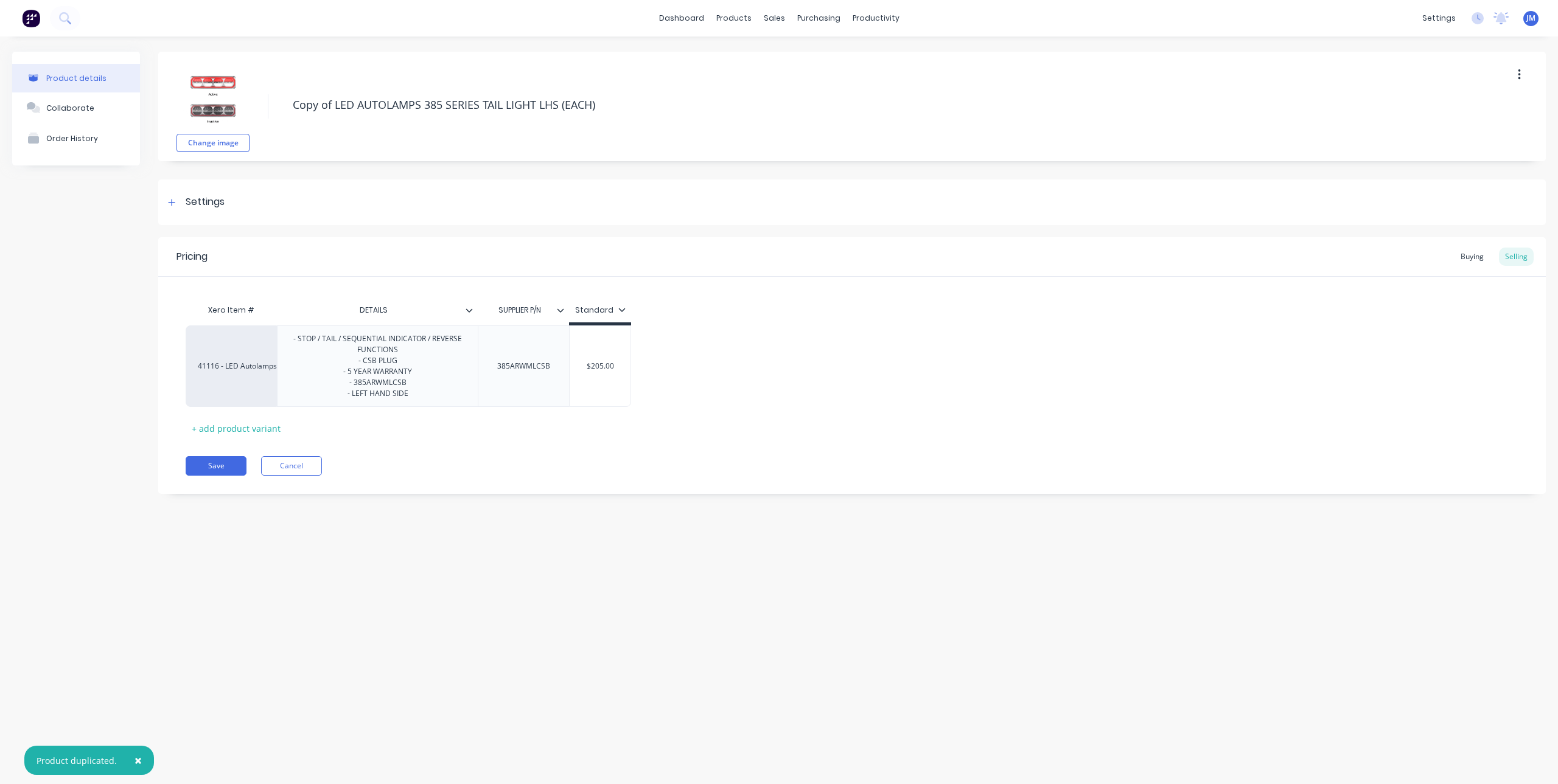
click at [371, 317] on div "DETAILS" at bounding box center [373, 310] width 193 height 30
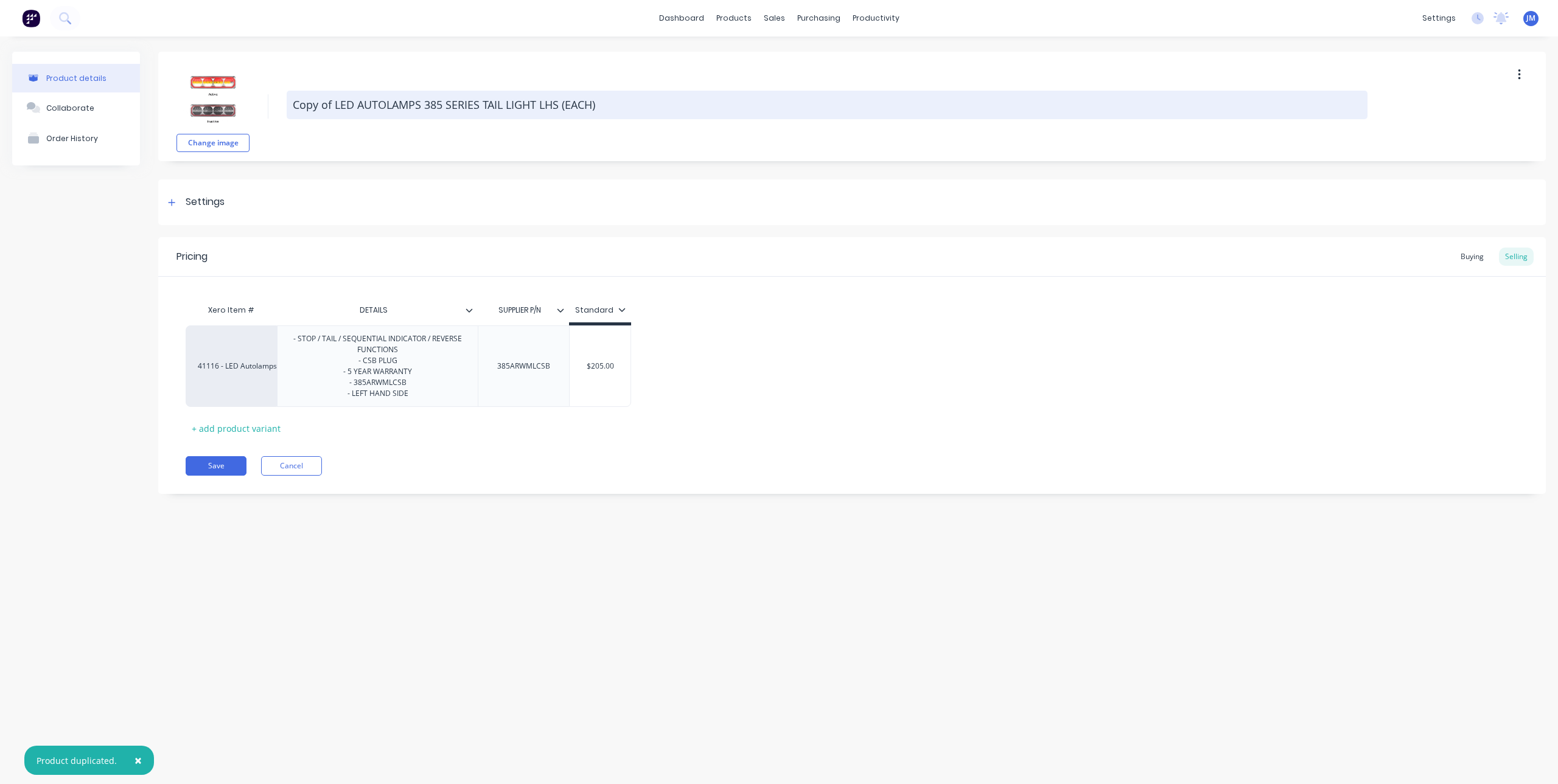
click at [338, 113] on textarea "Copy of LED AUTOLAMPS 385 SERIES TAIL LIGHT LHS (EACH)" at bounding box center [827, 105] width 1081 height 29
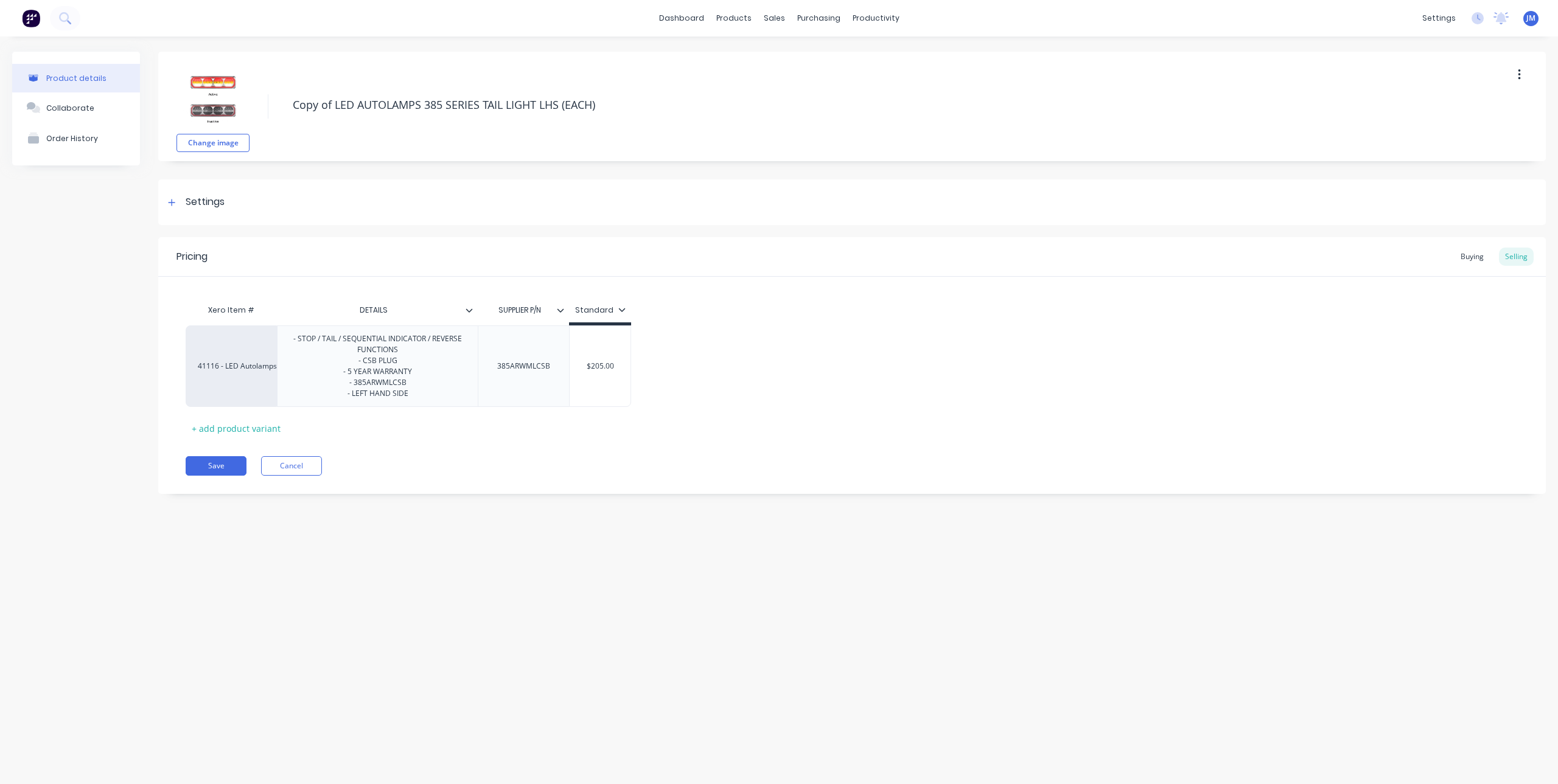
drag, startPoint x: 334, startPoint y: 106, endPoint x: 284, endPoint y: 110, distance: 50.2
click at [284, 110] on div "Change image Copy of LED AUTOLAMPS 385 SERIES TAIL LIGHT LHS (EACH)" at bounding box center [852, 106] width 1387 height 109
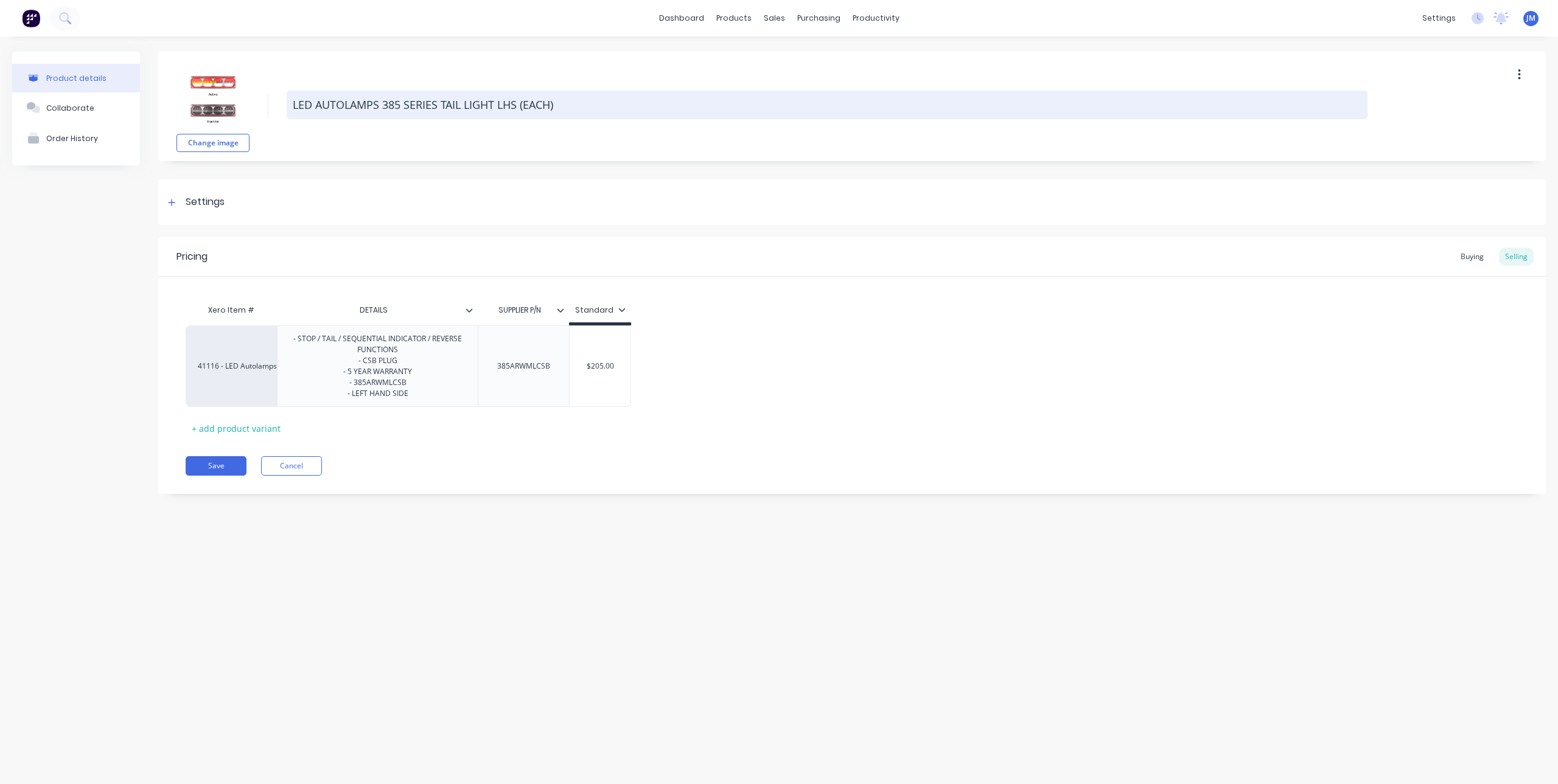
click at [394, 108] on textarea "LED AUTOLAMPS 385 SERIES TAIL LIGHT LHS (EACH)" at bounding box center [827, 105] width 1081 height 29
drag, startPoint x: 442, startPoint y: 107, endPoint x: 519, endPoint y: 106, distance: 77.0
click at [519, 106] on textarea "LED AUTOLAMPS 235 SERIES TAIL LIGHT LHS (EACH)" at bounding box center [827, 105] width 1081 height 29
click at [664, 109] on textarea "LED AUTOLAMPS 235 SERIES SEQUENTIAL INDICATOR (EACH)" at bounding box center [827, 105] width 1081 height 29
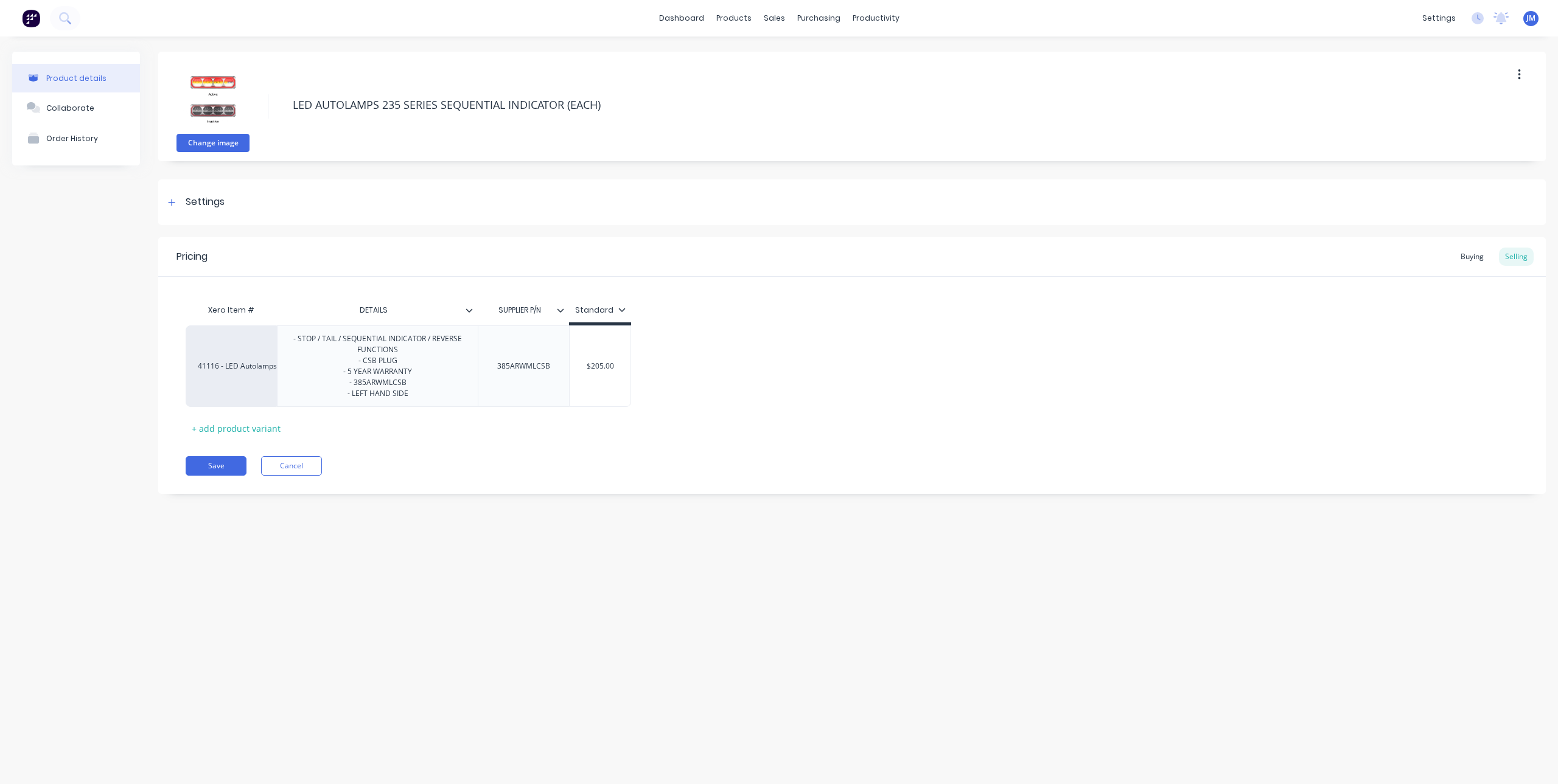
click at [224, 140] on button "Change image" at bounding box center [213, 143] width 73 height 19
click at [411, 380] on div "- STOP / TAIL / SEQUENTIAL INDICATOR / REVERSE FUNCTIONS - CSB PLUG - 5 YEAR WA…" at bounding box center [377, 366] width 190 height 71
click at [401, 393] on div "- STOP / TAIL / SEQUENTIAL INDICATOR / REVERSE FUNCTIONS - CSB PLUG - 5 YEAR WA…" at bounding box center [377, 366] width 190 height 71
click at [421, 393] on div "- STOP / TAIL / SEQUENTIAL INDICATOR / REVERSE FUNCTIONS - CSB PLUG - 5 YEAR WA…" at bounding box center [377, 366] width 190 height 71
drag, startPoint x: 415, startPoint y: 396, endPoint x: 327, endPoint y: 384, distance: 88.8
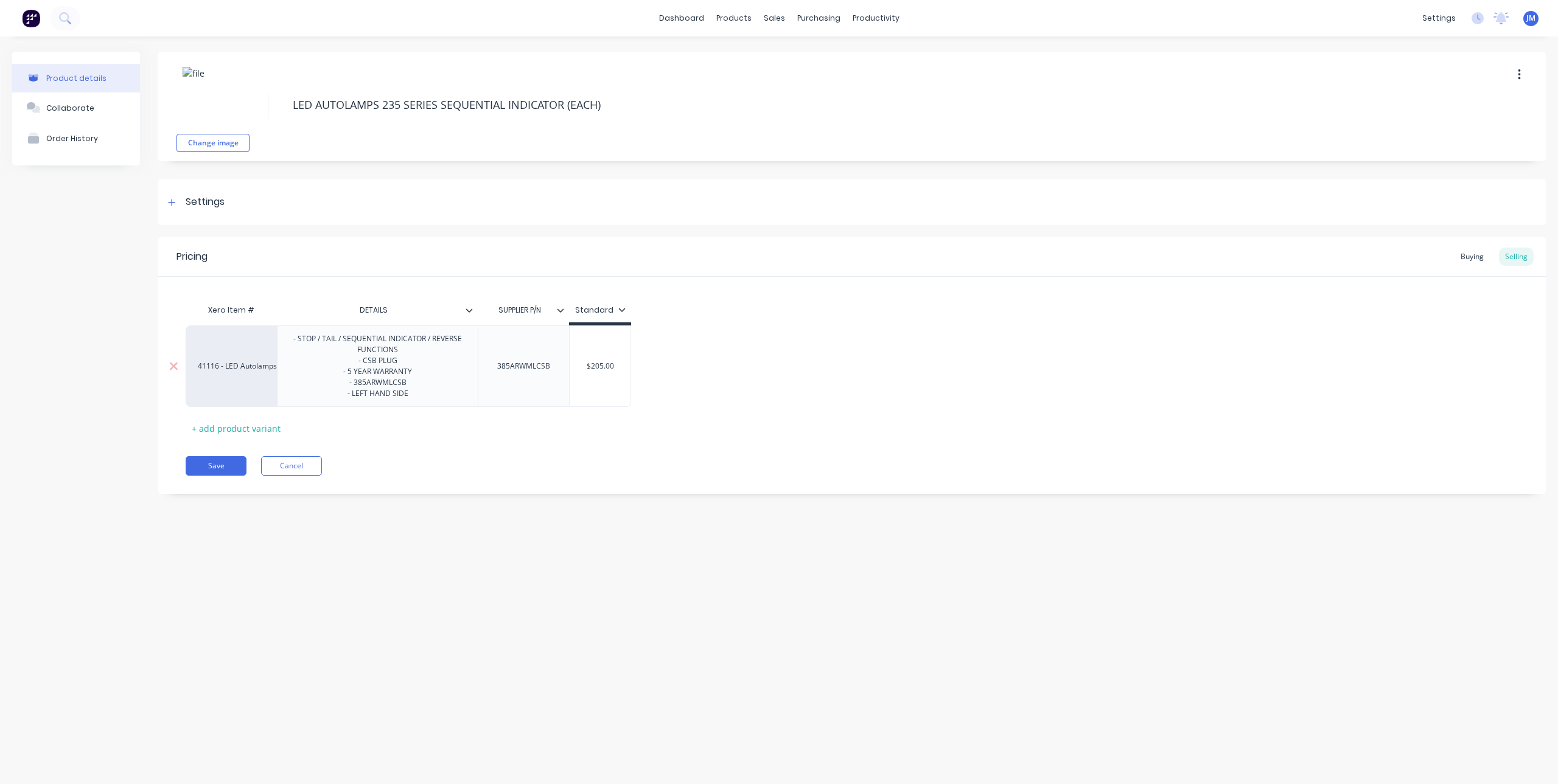
click at [327, 384] on div "- STOP / TAIL / SEQUENTIAL INDICATOR / REVERSE FUNCTIONS - CSB PLUG - 5 YEAR WA…" at bounding box center [377, 366] width 190 height 71
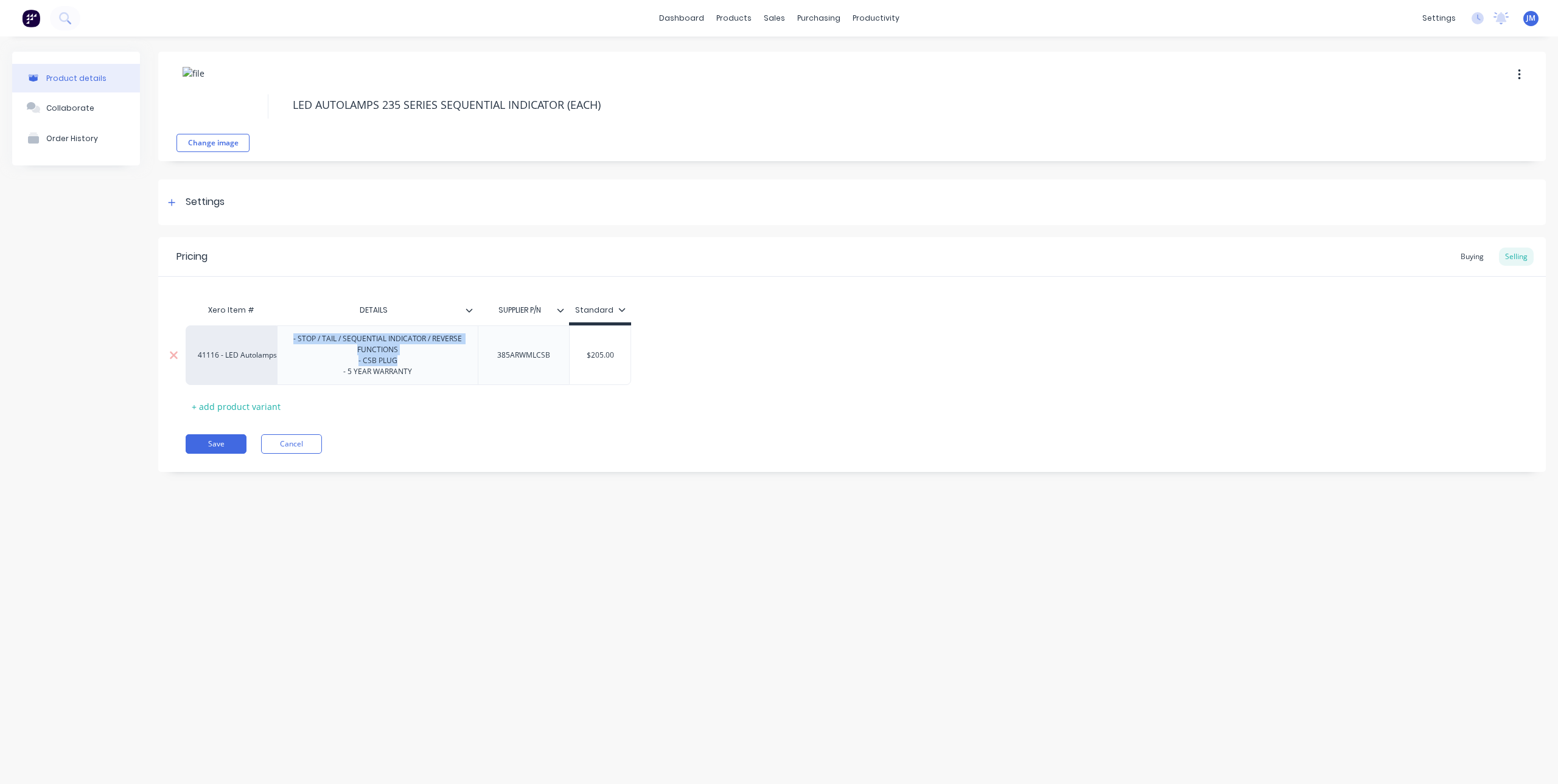
drag, startPoint x: 291, startPoint y: 339, endPoint x: 455, endPoint y: 357, distance: 165.0
click at [455, 357] on div "- STOP / TAIL / SEQUENTIAL INDICATOR / REVERSE FUNCTIONS - CSB PLUG - 5 YEAR WA…" at bounding box center [377, 355] width 190 height 49
click at [353, 352] on div "- CLEAR LENS 235MM LONG - 5 YEAR WARRANTY" at bounding box center [378, 349] width 88 height 38
click at [416, 339] on div "- CLEAR LENS - 235MM LONG - 5 YEAR WARRANTY" at bounding box center [378, 349] width 88 height 38
click at [524, 342] on div "385ARWMLCSB" at bounding box center [523, 349] width 92 height 49
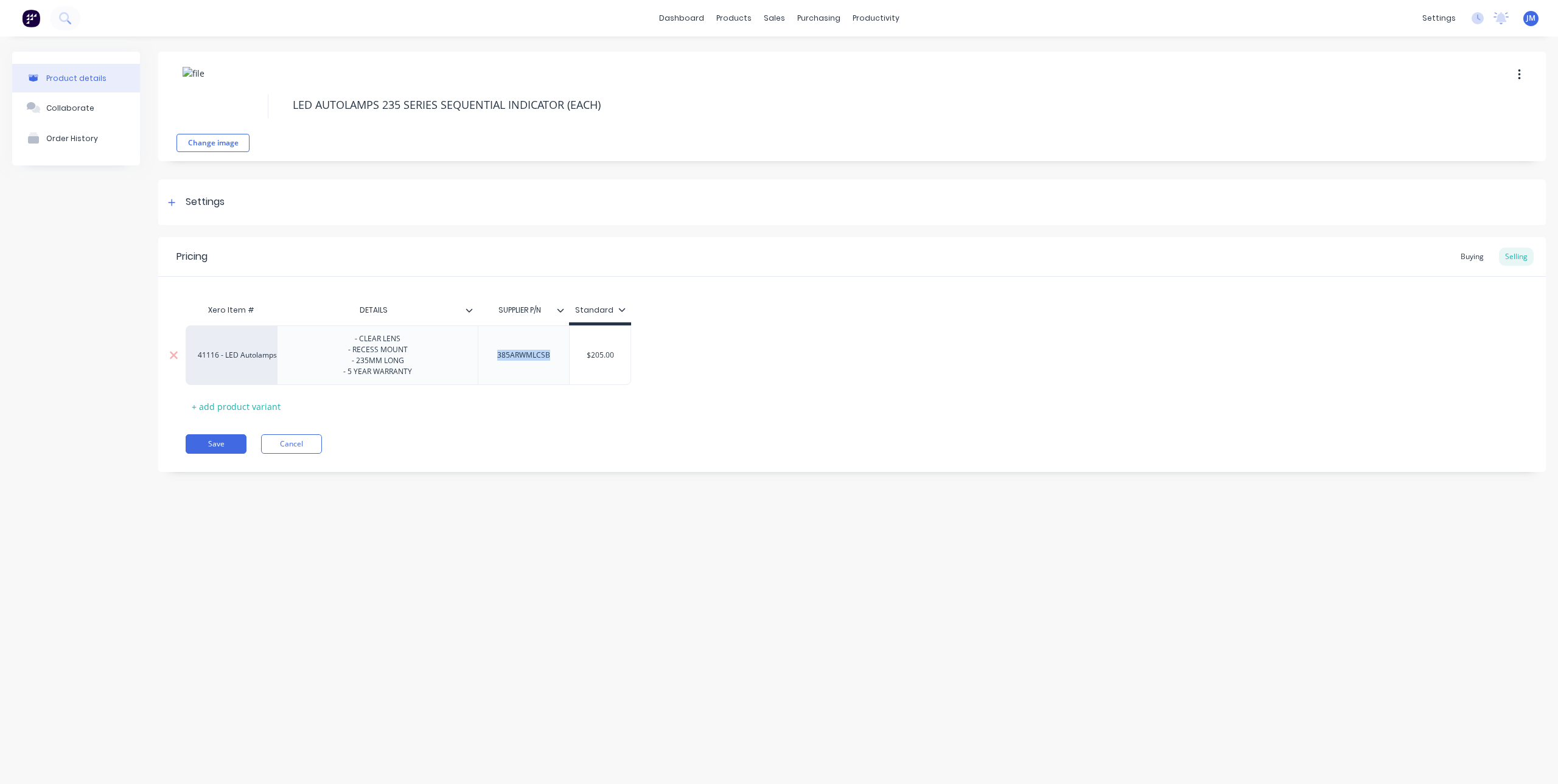
drag, startPoint x: 559, startPoint y: 355, endPoint x: 488, endPoint y: 359, distance: 71.1
click at [488, 359] on div "385ARWMLCSB" at bounding box center [523, 356] width 72 height 16
click at [578, 359] on input "$205.00" at bounding box center [600, 356] width 61 height 11
drag, startPoint x: 578, startPoint y: 359, endPoint x: 637, endPoint y: 356, distance: 59.1
click at [637, 356] on div "41116 - LED Autolamps Sales - CLEAR LENS - RECESS MOUNT - 235MM LONG - 5 YEAR W…" at bounding box center [852, 355] width 1333 height 60
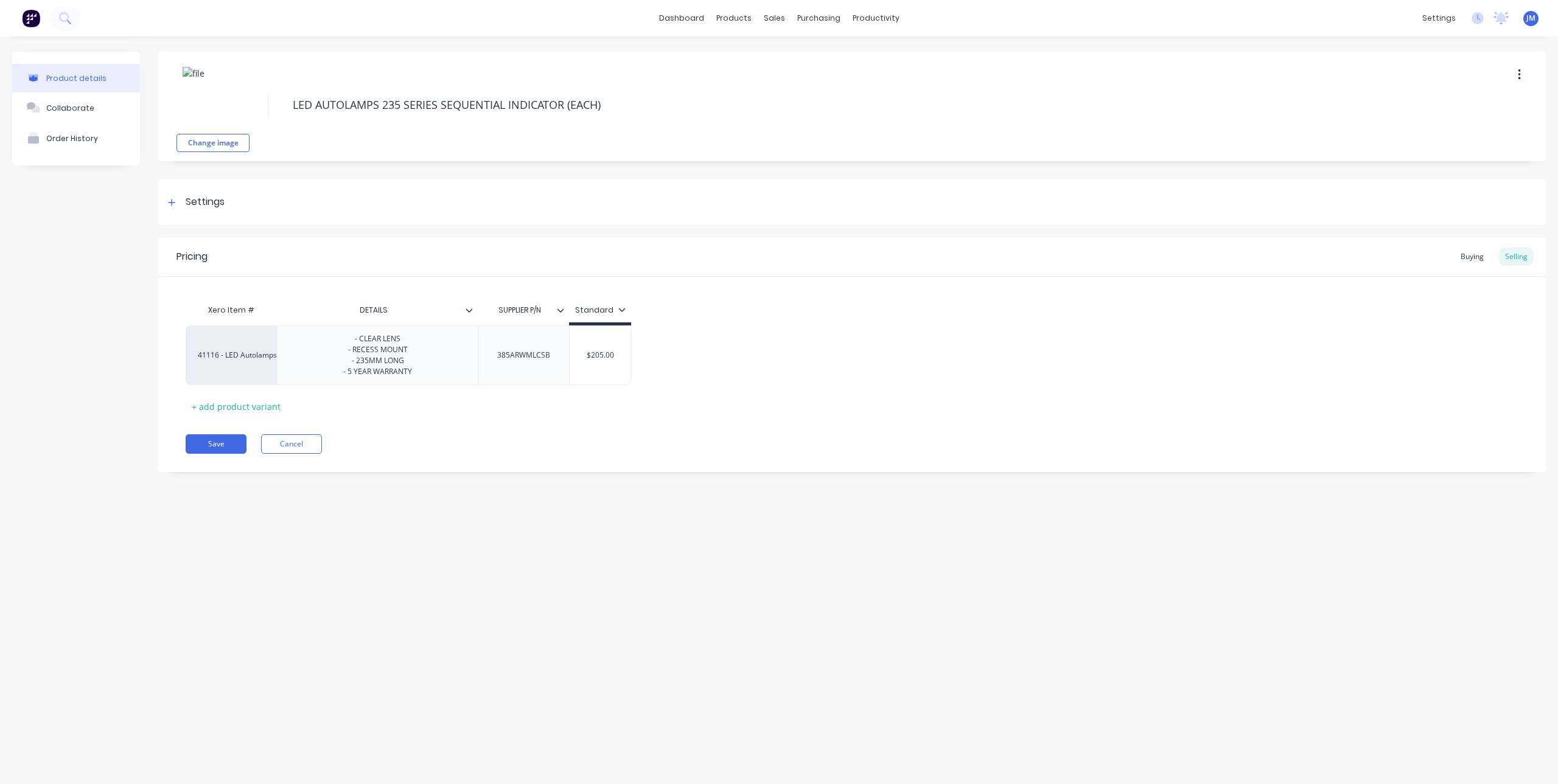
paste input "235CSEQB"
drag, startPoint x: 608, startPoint y: 355, endPoint x: 563, endPoint y: 359, distance: 45.2
click at [563, 359] on div "41116 - LED Autolamps Sales - CLEAR LENS - RECESS MOUNT - 235MM LONG - 5 YEAR W…" at bounding box center [408, 355] width 446 height 60
drag, startPoint x: 553, startPoint y: 359, endPoint x: 496, endPoint y: 367, distance: 57.6
click at [496, 367] on div "385ARWMLCSB" at bounding box center [523, 355] width 92 height 60
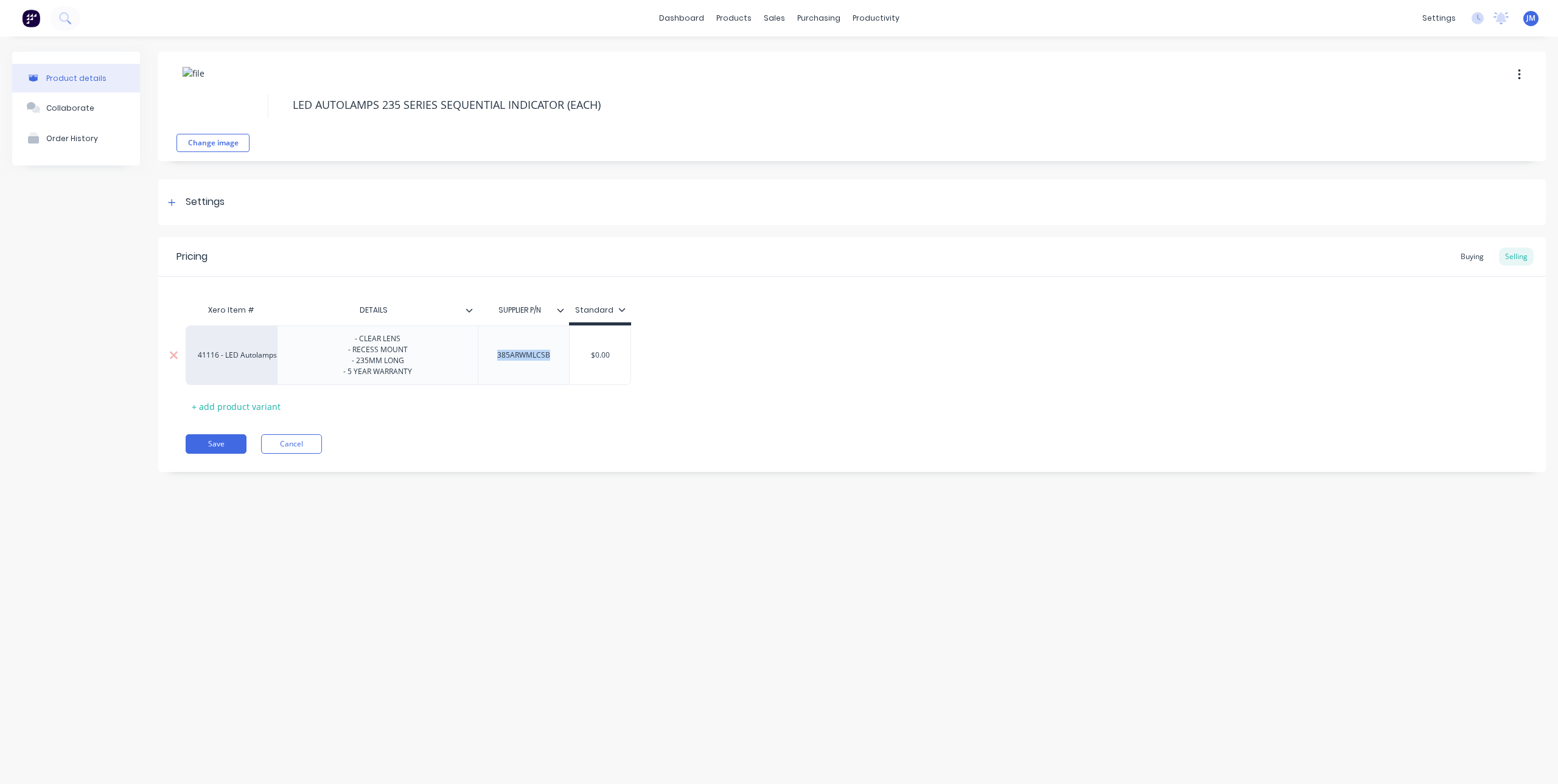
paste div
click at [542, 433] on div "Pricing Buying Selling Xero Item # DETAILS SUPPLIER P/N Standard 41116 - LED Au…" at bounding box center [852, 355] width 1387 height 235
click at [1472, 255] on div "Buying" at bounding box center [1472, 257] width 35 height 19
click at [686, 358] on div "$113.16" at bounding box center [654, 352] width 168 height 30
click at [615, 361] on div "$113.16 $113.16" at bounding box center [654, 352] width 168 height 30
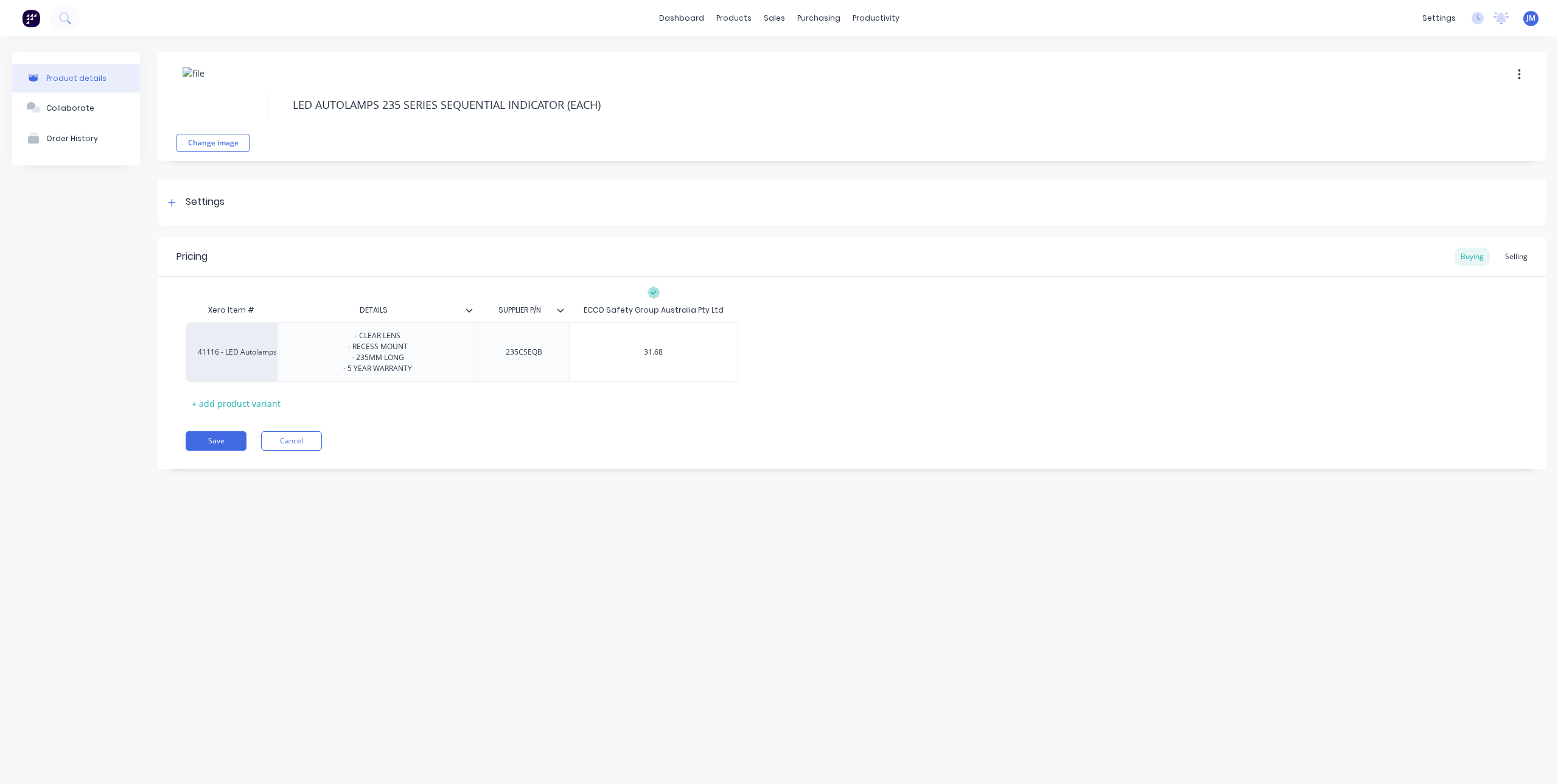
click at [597, 414] on div "Pricing Buying Selling Xero Item # DETAILS SUPPLIER P/N ECCO Safety Group Austr…" at bounding box center [852, 353] width 1387 height 232
click at [1527, 258] on div "Selling" at bounding box center [1516, 257] width 35 height 19
click at [604, 348] on div "$0.00" at bounding box center [600, 355] width 61 height 30
drag, startPoint x: 616, startPoint y: 351, endPoint x: 557, endPoint y: 357, distance: 59.3
click at [557, 357] on div "41116 - LED Autolamps Sales - CLEAR LENS - RECESS MOUNT - 235MM LONG - 5 YEAR W…" at bounding box center [408, 355] width 446 height 60
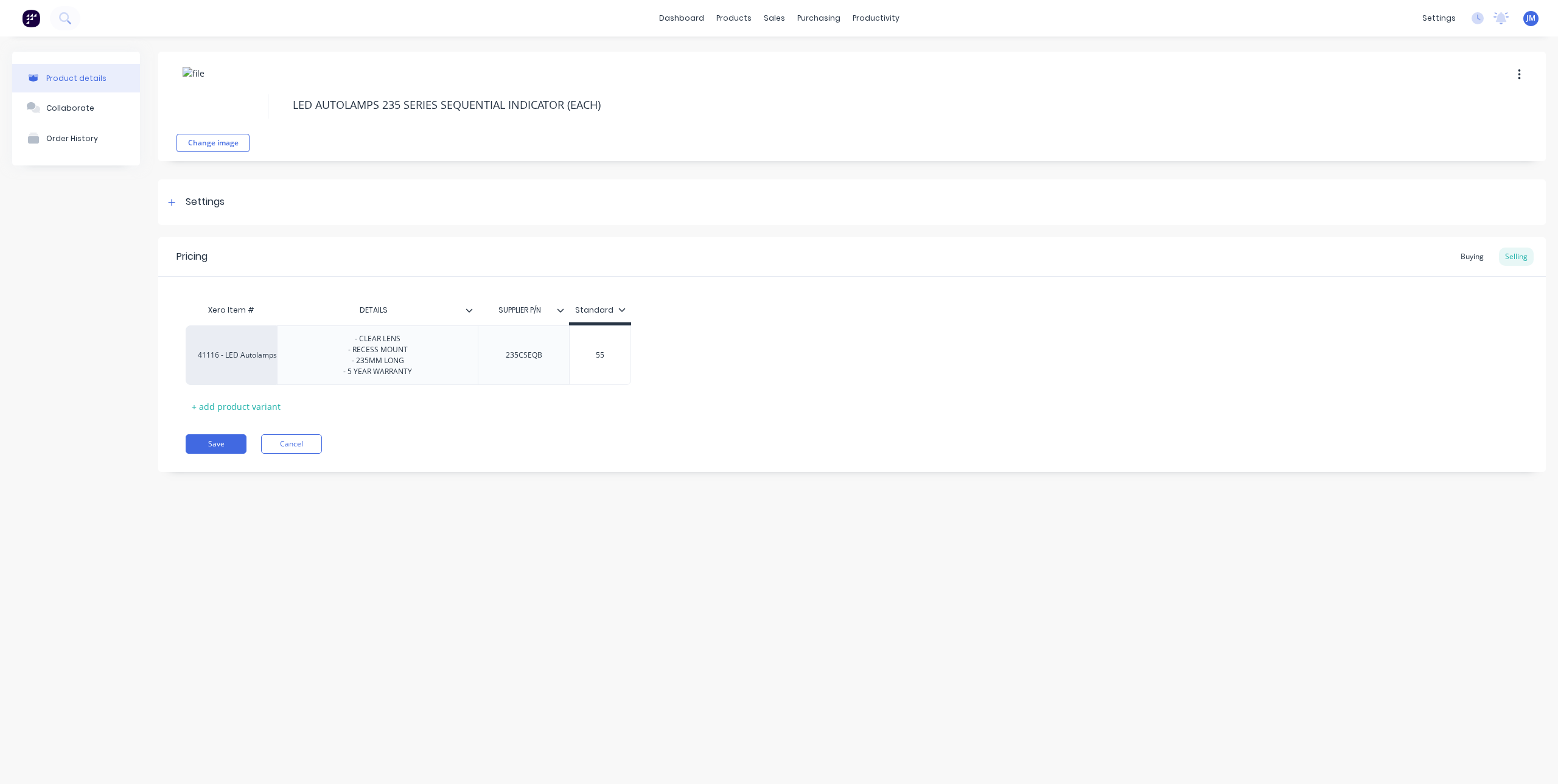
click at [581, 418] on div "Pricing Buying Selling Xero Item # DETAILS SUPPLIER P/N Standard 41116 - LED Au…" at bounding box center [852, 355] width 1387 height 235
click at [224, 438] on button "Save" at bounding box center [216, 444] width 61 height 19
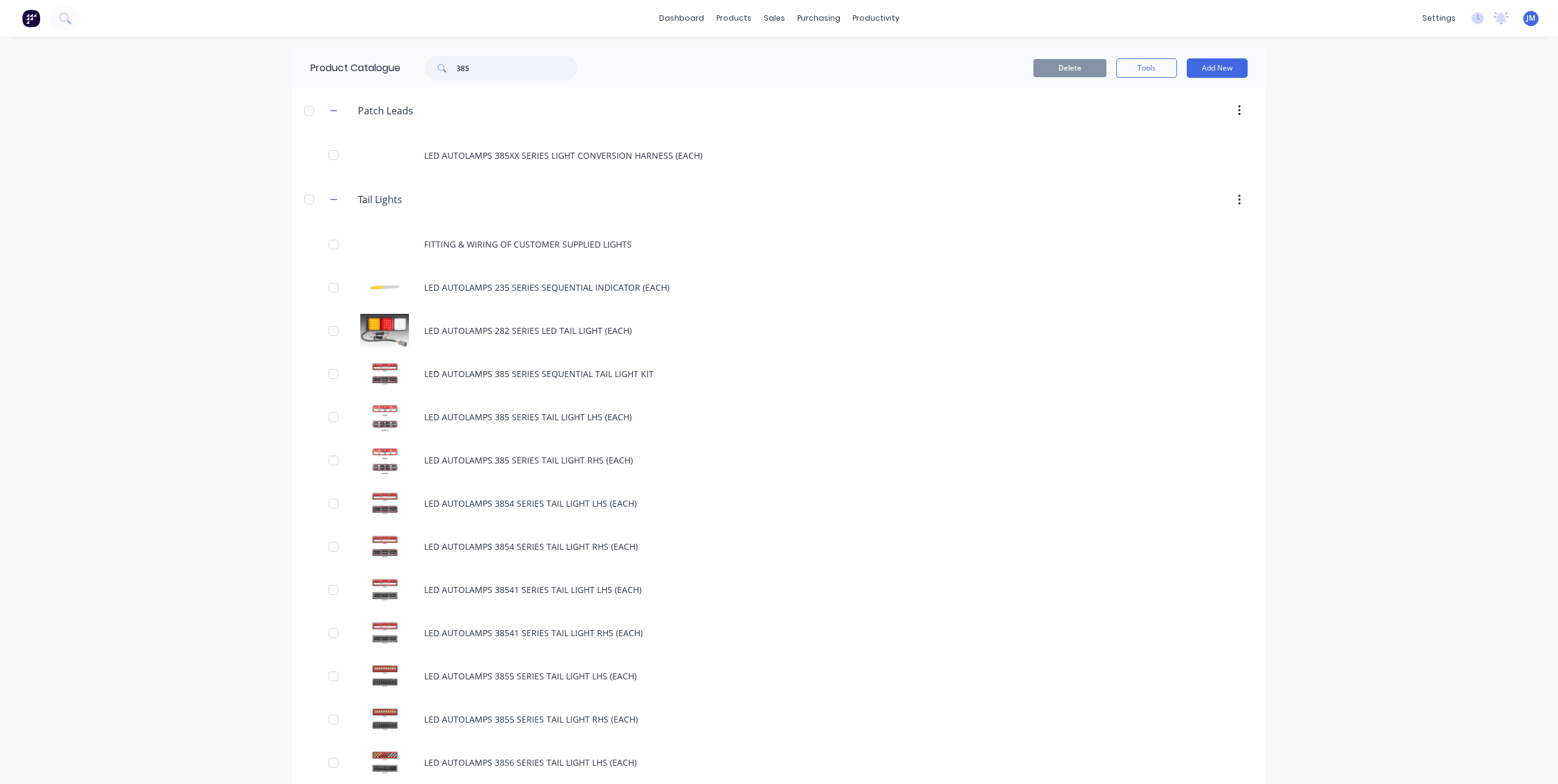
drag, startPoint x: 508, startPoint y: 72, endPoint x: 461, endPoint y: 75, distance: 47.1
click at [461, 75] on input "385" at bounding box center [516, 68] width 120 height 24
click at [500, 67] on input "385" at bounding box center [516, 68] width 120 height 24
drag, startPoint x: 461, startPoint y: 72, endPoint x: 423, endPoint y: 75, distance: 38.1
click at [425, 75] on div "385" at bounding box center [501, 68] width 152 height 24
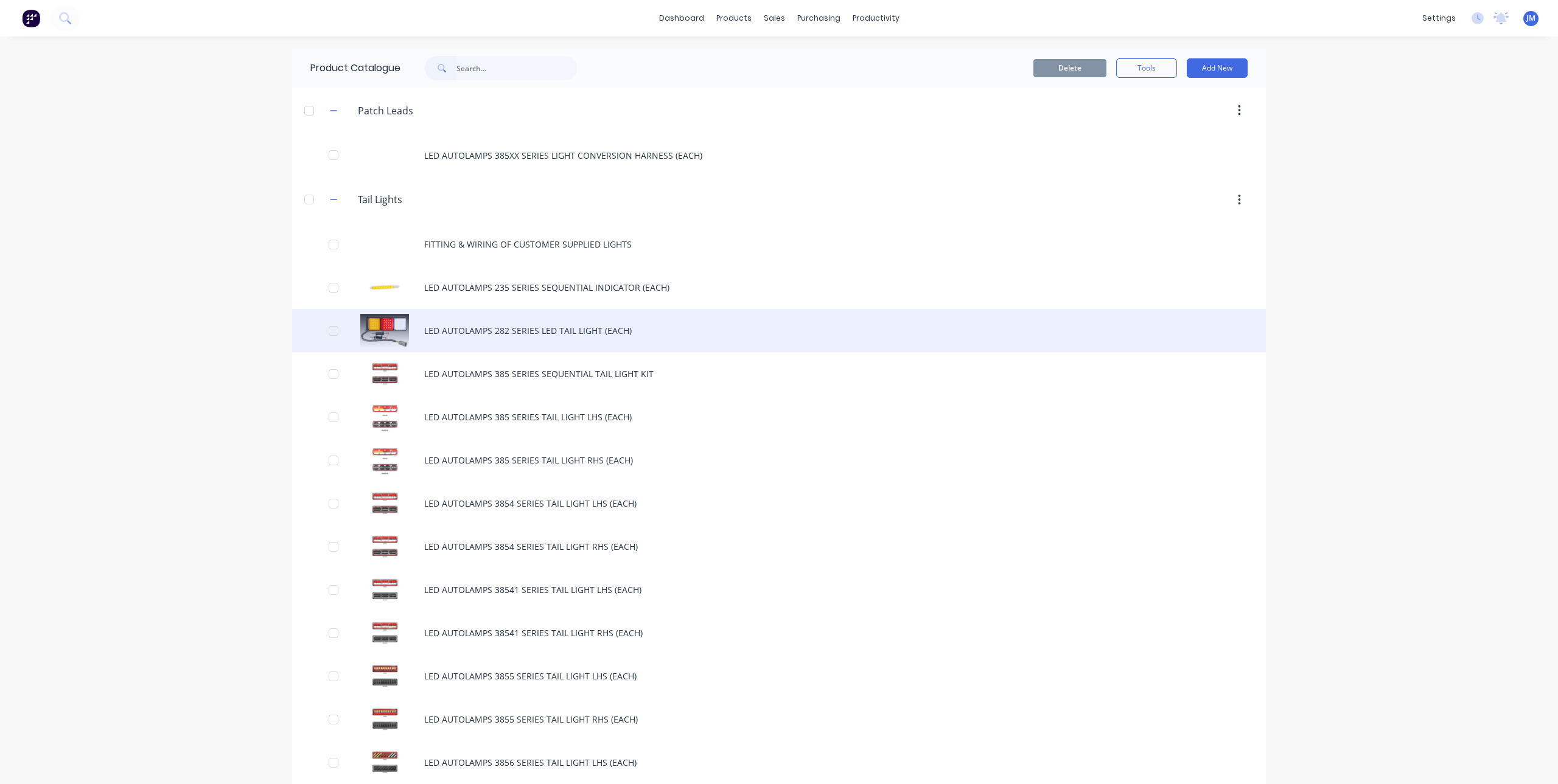
click at [928, 348] on div "LED AUTOLAMPS 282 SERIES LED TAIL LIGHT (EACH)" at bounding box center [779, 331] width 973 height 43
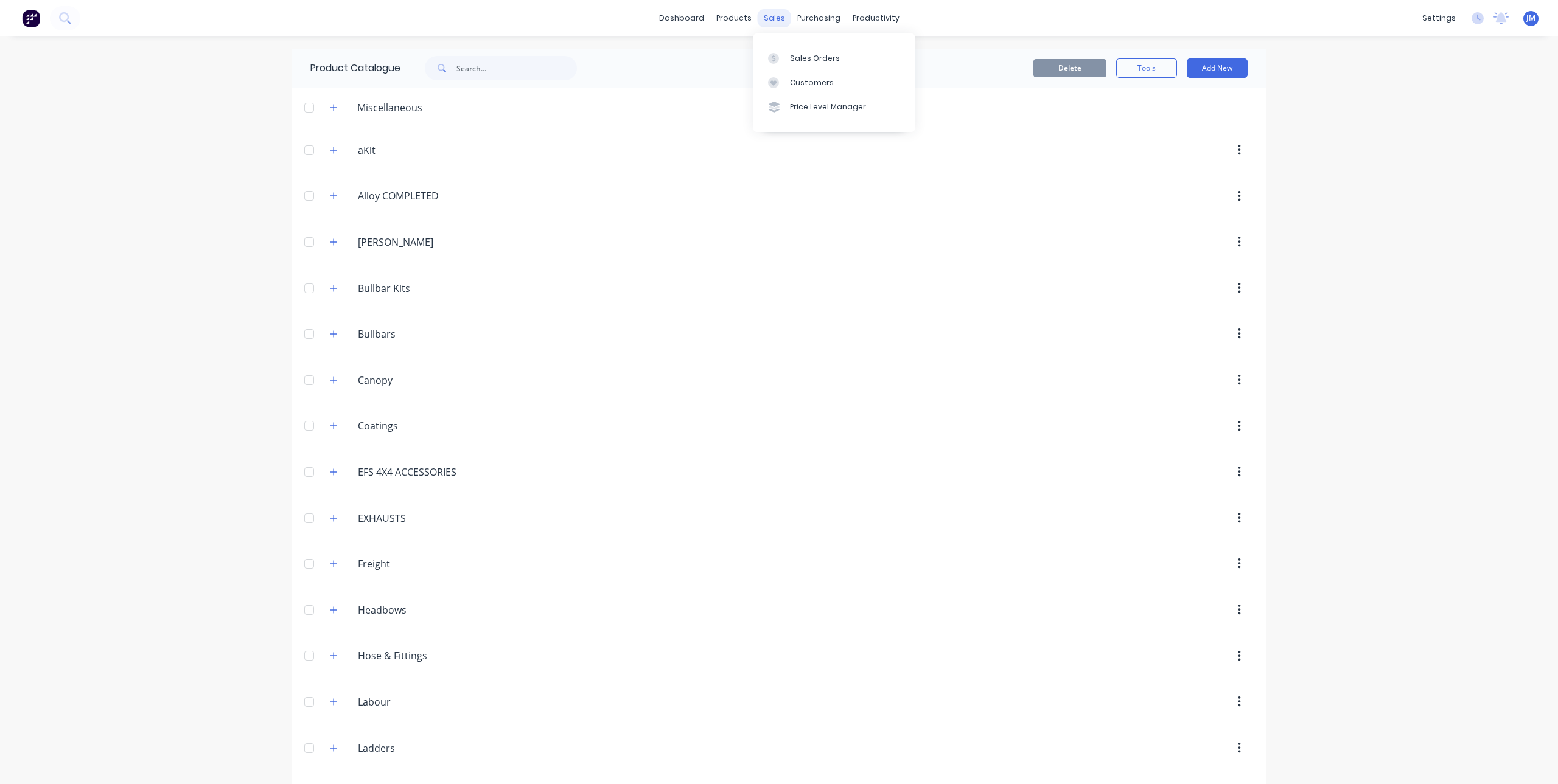
click at [758, 17] on div "sales" at bounding box center [774, 19] width 33 height 19
click at [816, 53] on div at bounding box center [808, 58] width 19 height 11
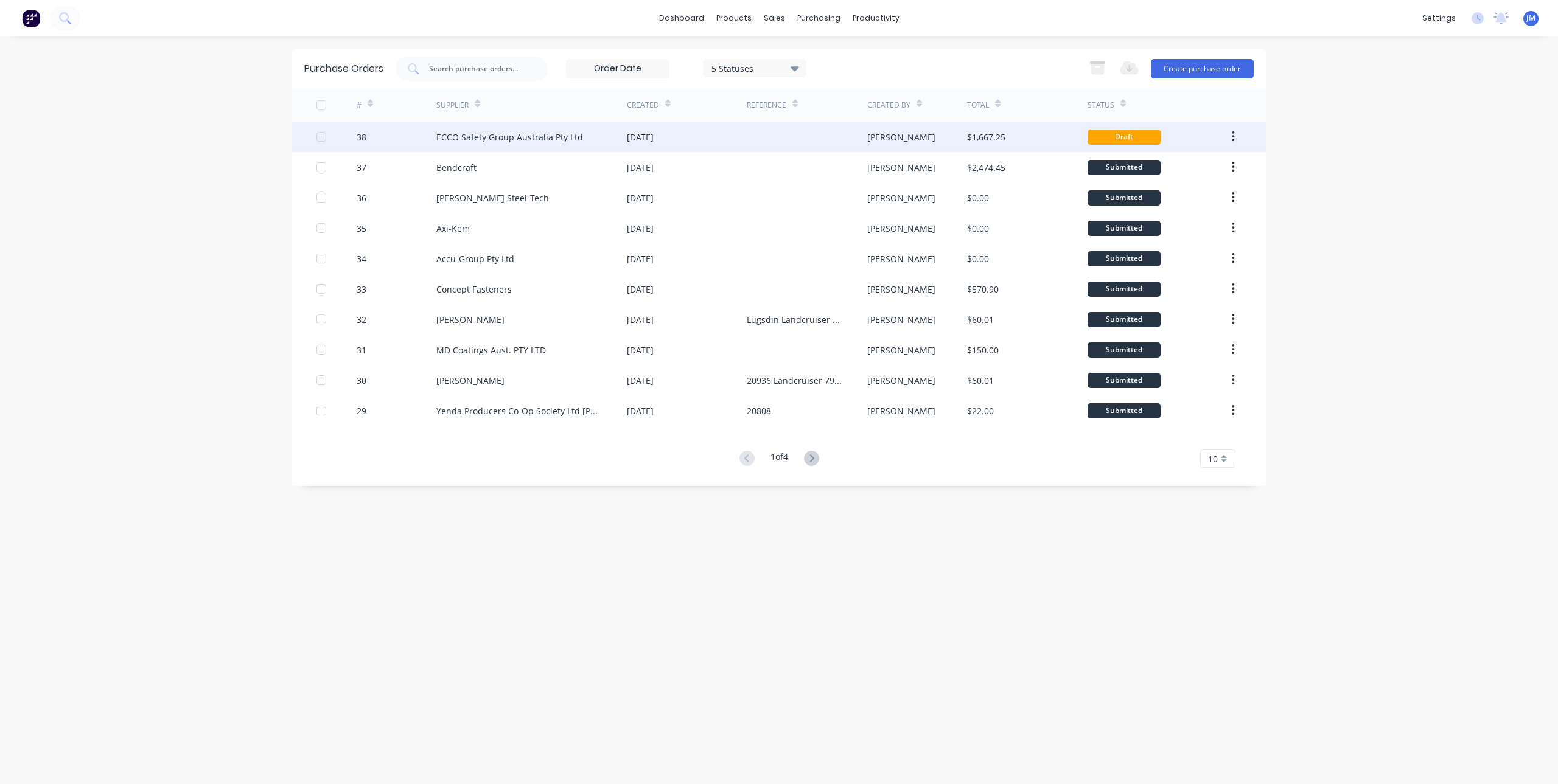
click at [654, 134] on div "14 Oct 2025" at bounding box center [640, 137] width 26 height 12
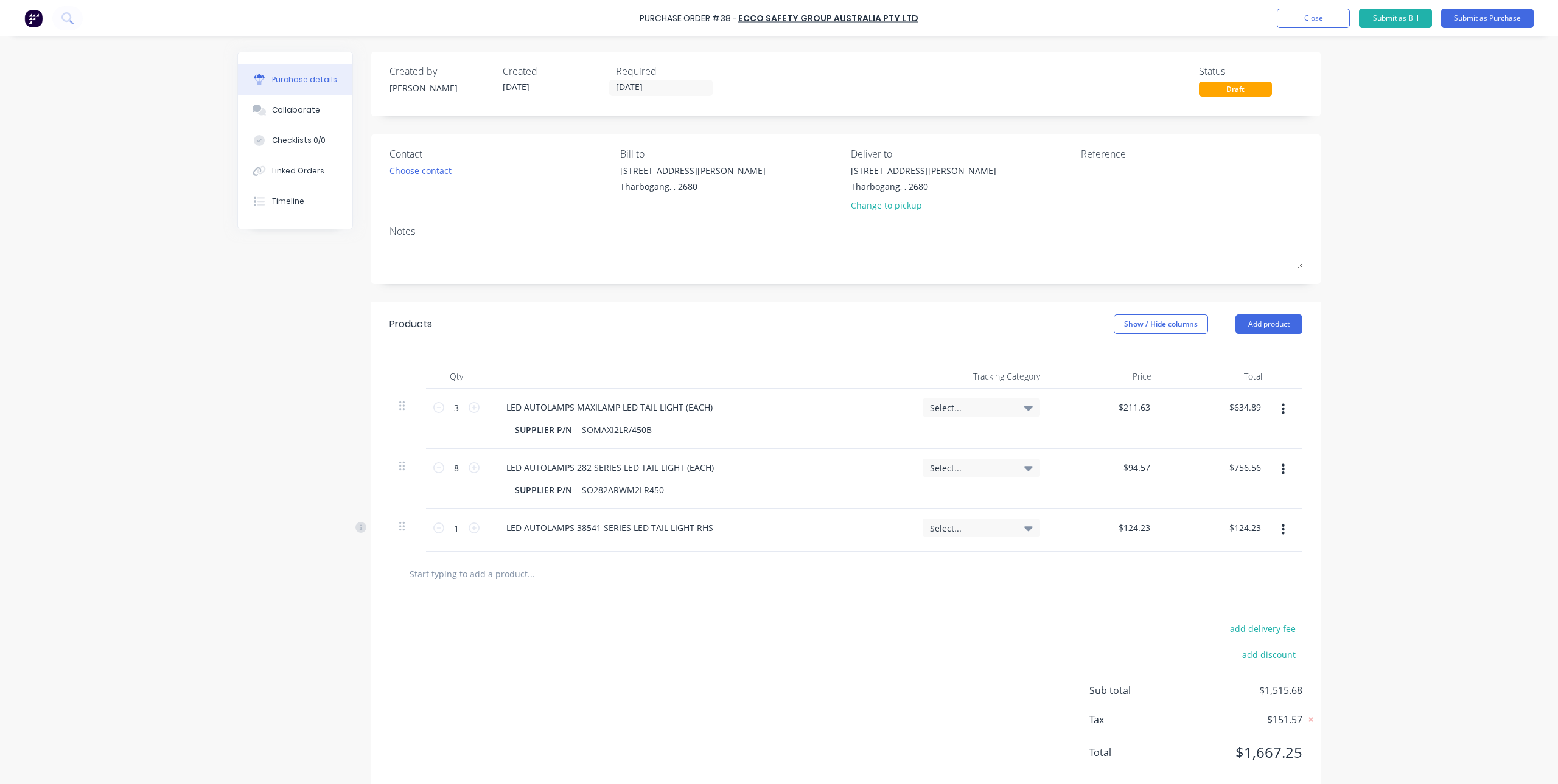
click at [1275, 413] on button "button" at bounding box center [1282, 409] width 29 height 22
click at [1265, 515] on button "Delete" at bounding box center [1245, 515] width 103 height 24
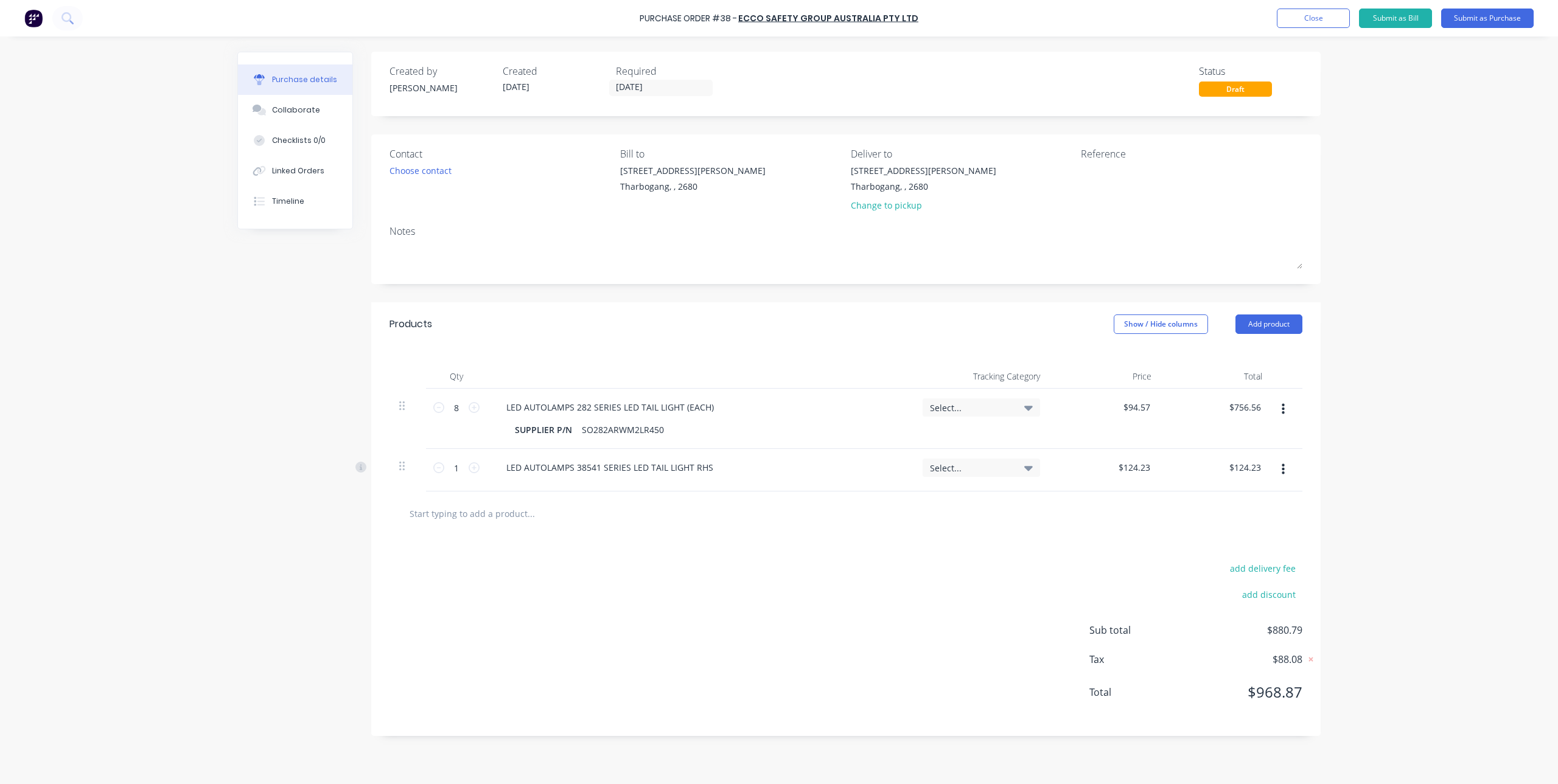
click at [1282, 409] on icon "button" at bounding box center [1283, 410] width 3 height 11
click at [1277, 519] on button "Delete" at bounding box center [1245, 515] width 103 height 24
click at [1285, 411] on button "button" at bounding box center [1282, 409] width 29 height 22
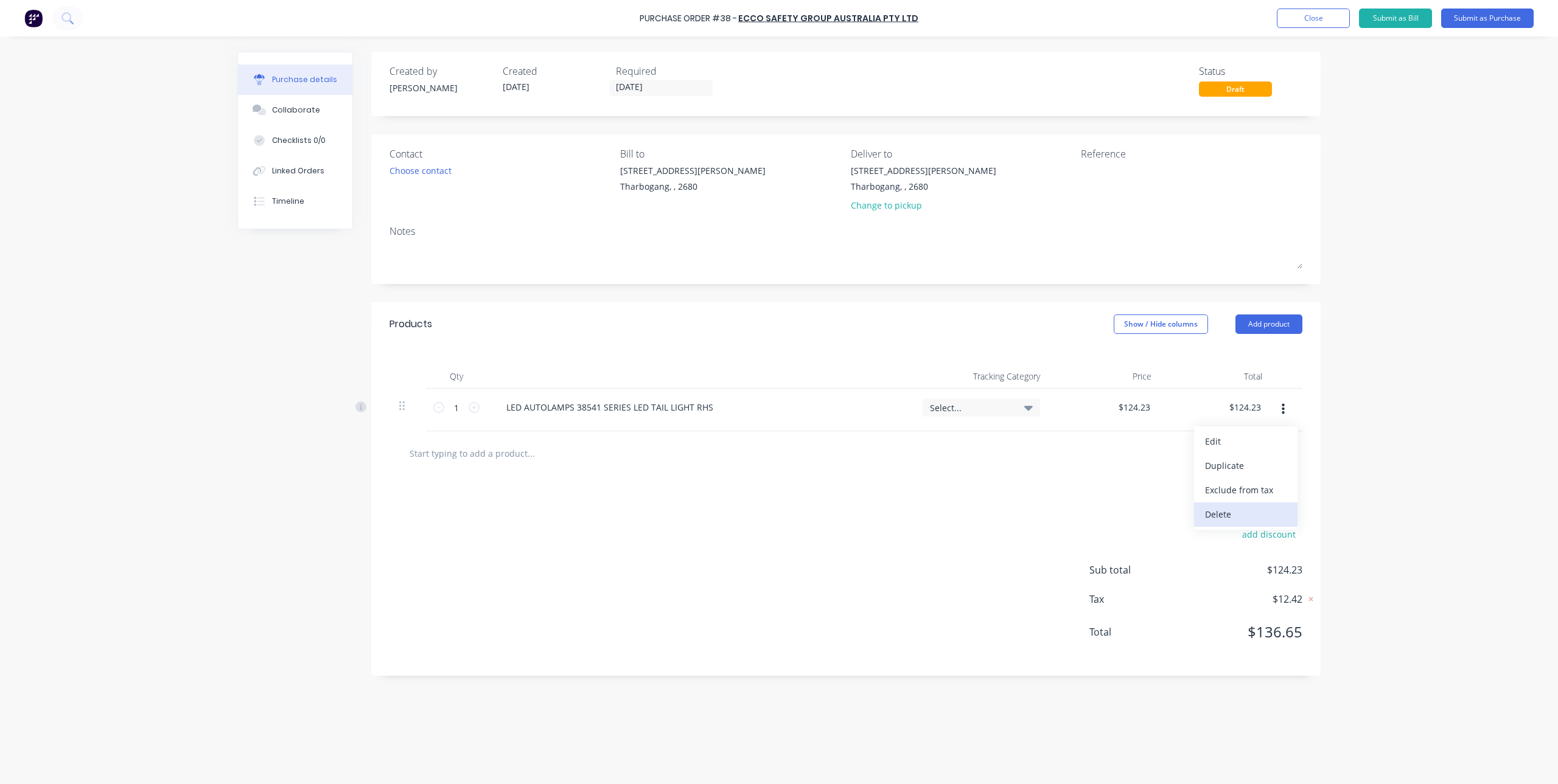
click at [1278, 514] on button "Delete" at bounding box center [1245, 515] width 103 height 24
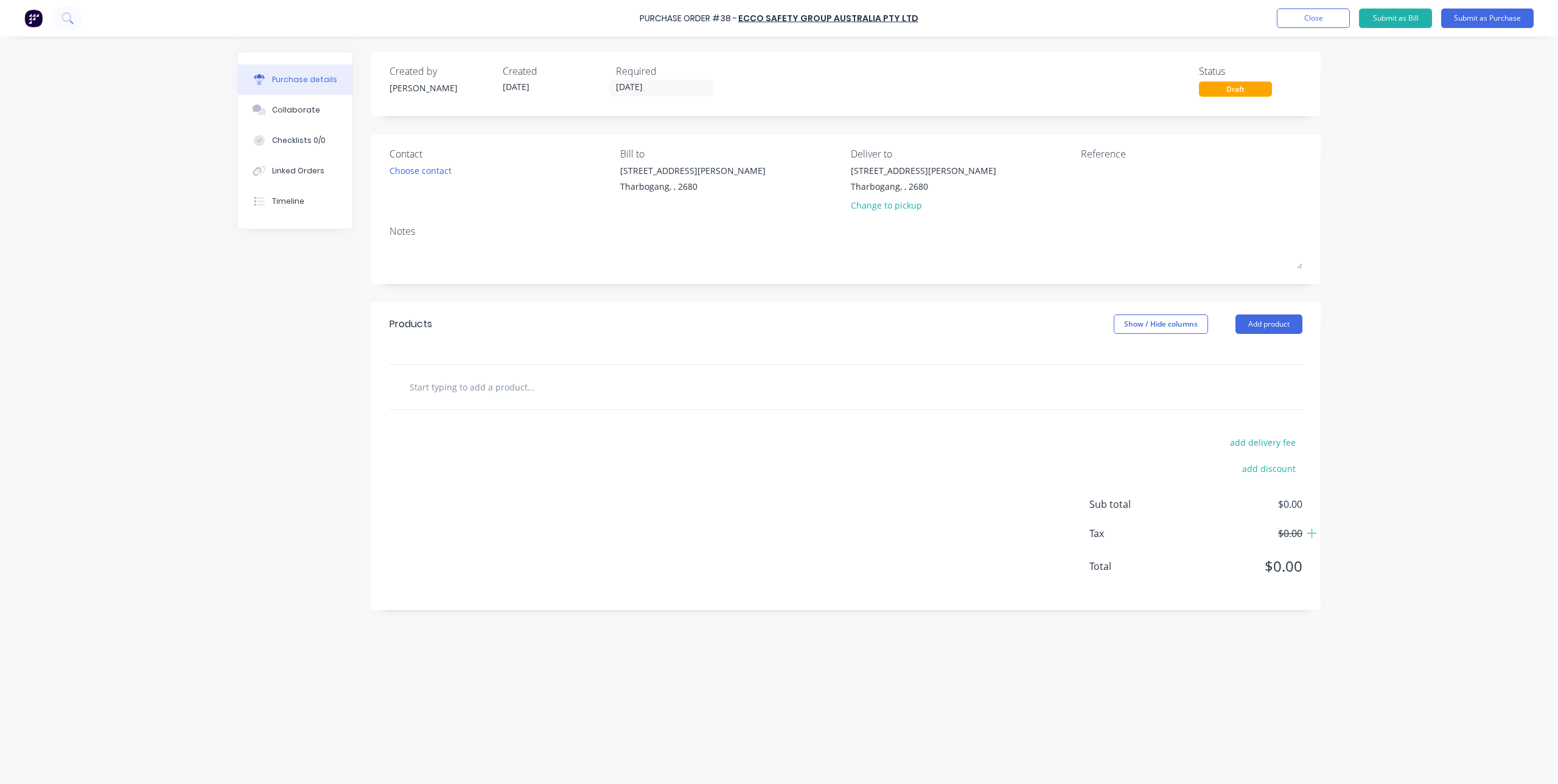
click at [485, 384] on input "text" at bounding box center [531, 387] width 244 height 24
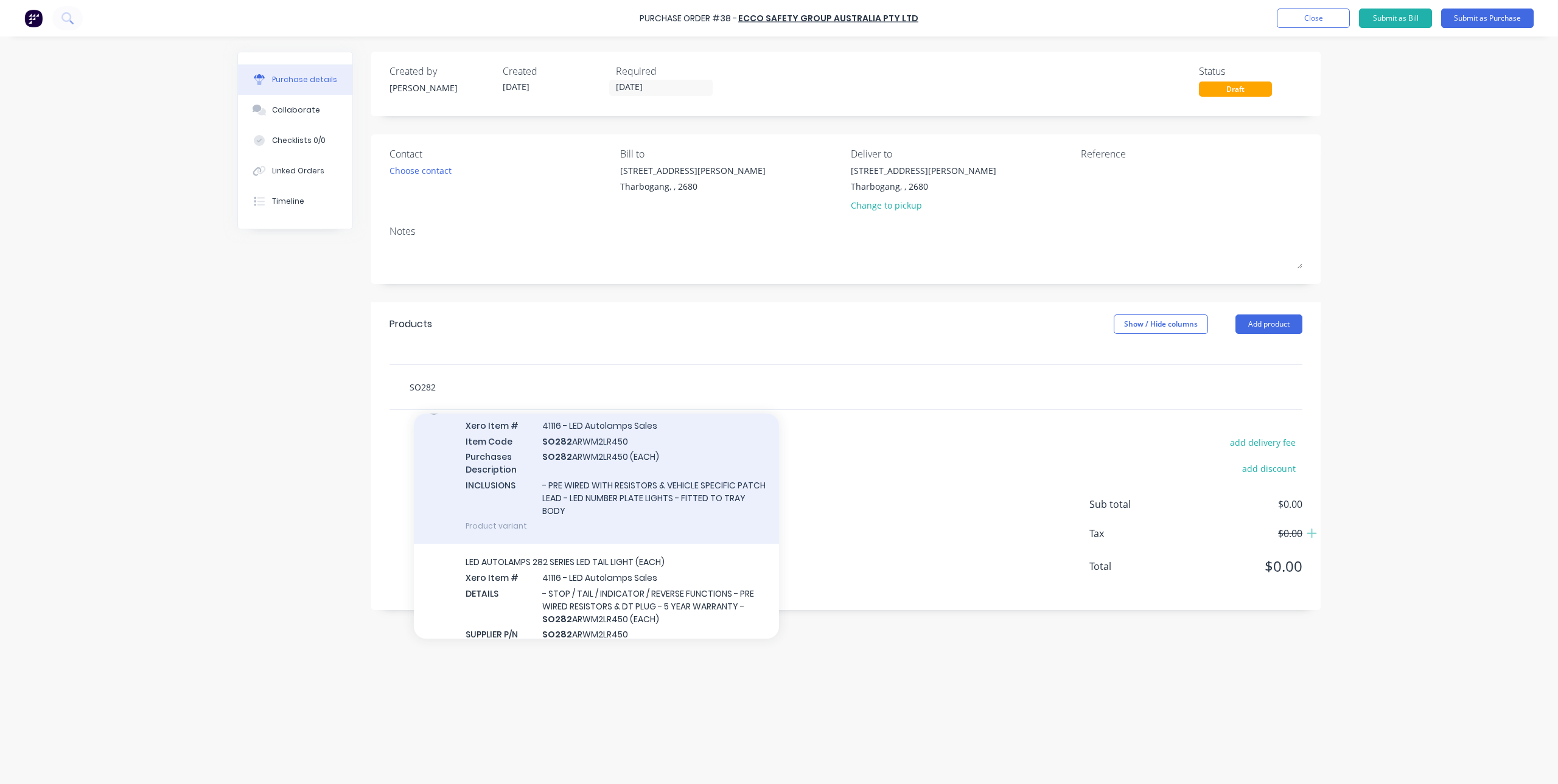
scroll to position [122, 0]
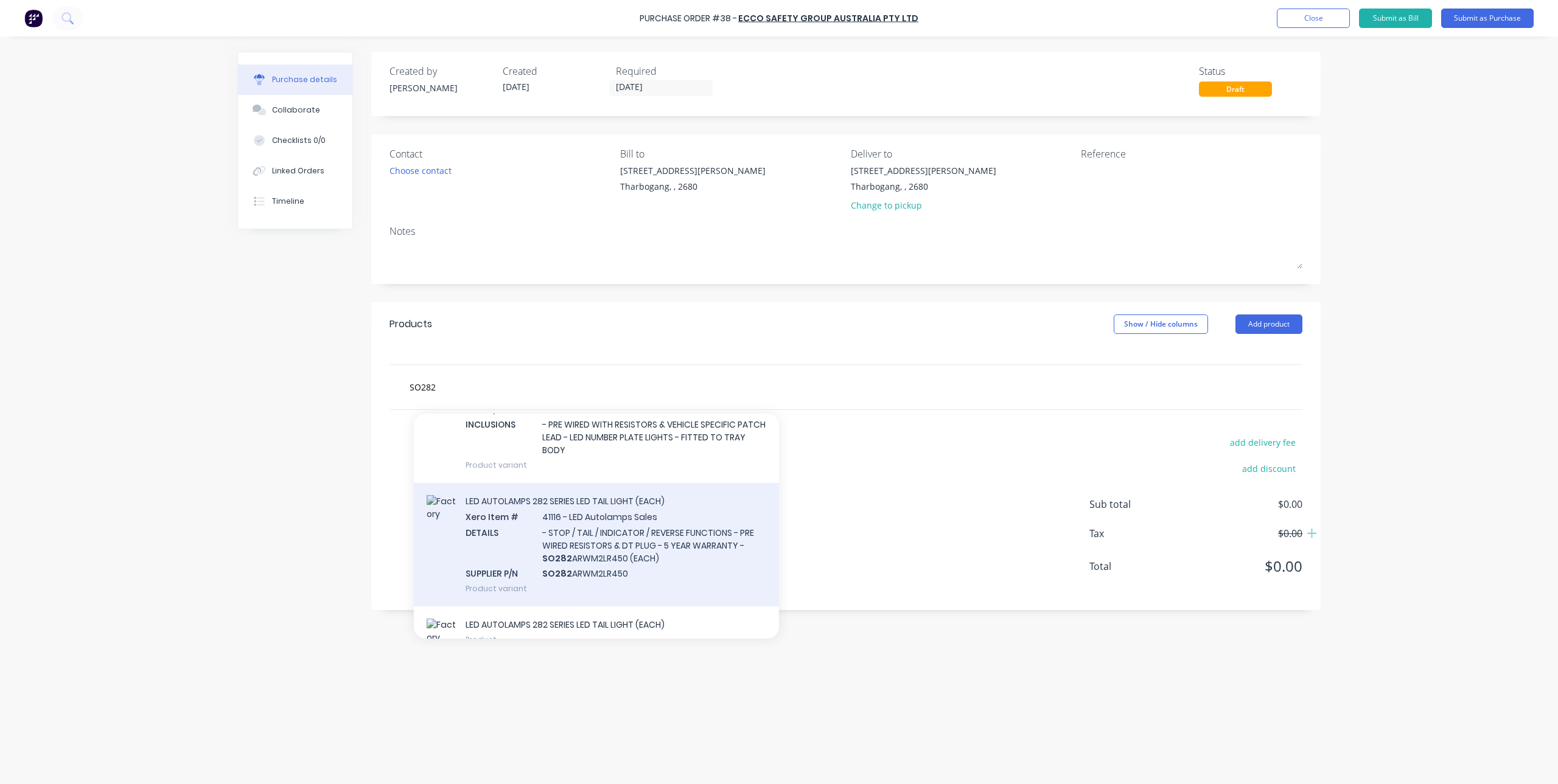
click at [626, 508] on div "LED AUTOLAMPS 282 SERIES LED TAIL LIGHT (EACH) Xero Item # 41116 - LED Autolamp…" at bounding box center [596, 544] width 365 height 123
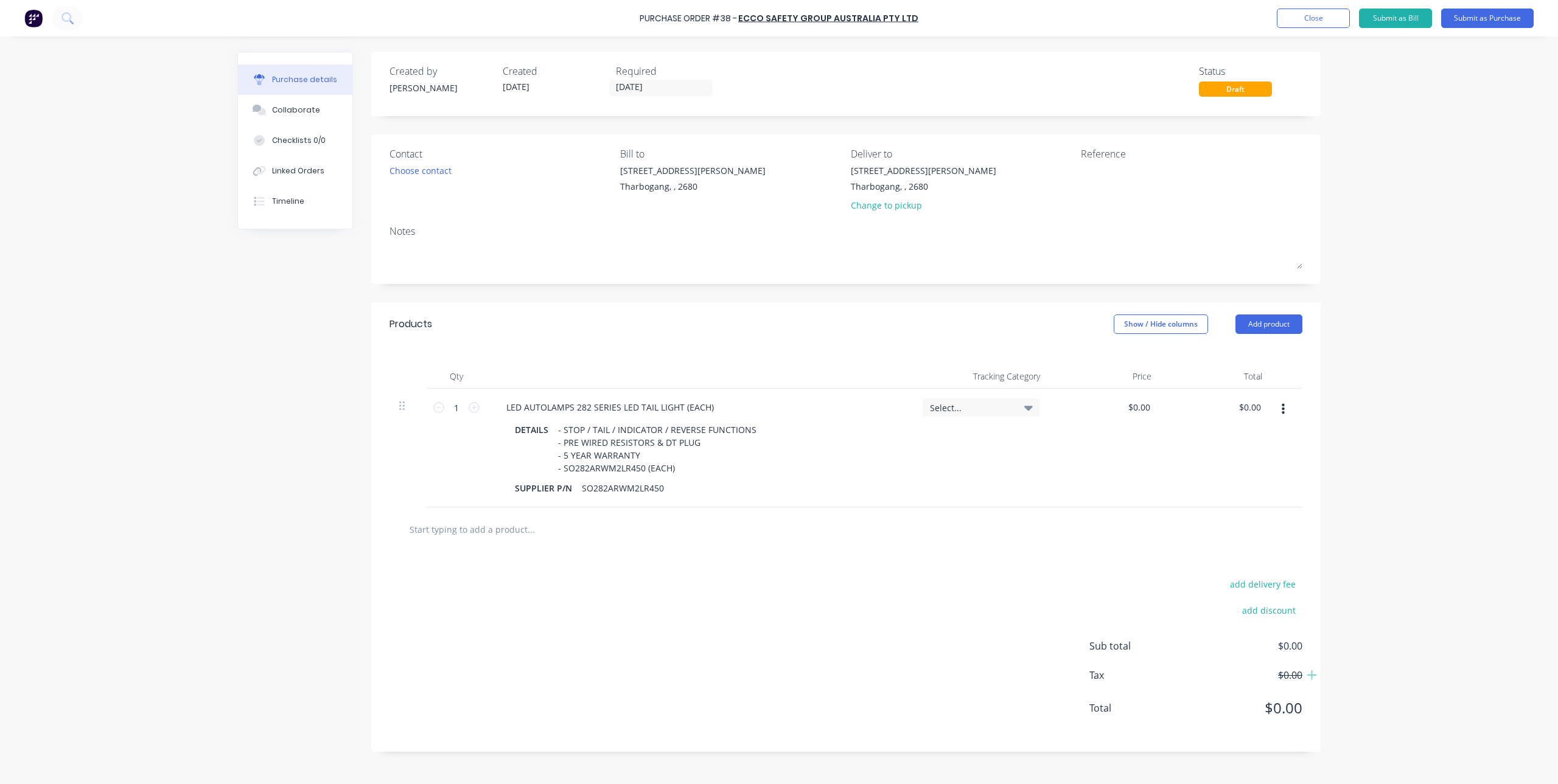
click at [1287, 406] on button "button" at bounding box center [1282, 409] width 29 height 22
click at [1244, 512] on button "Delete" at bounding box center [1245, 515] width 103 height 24
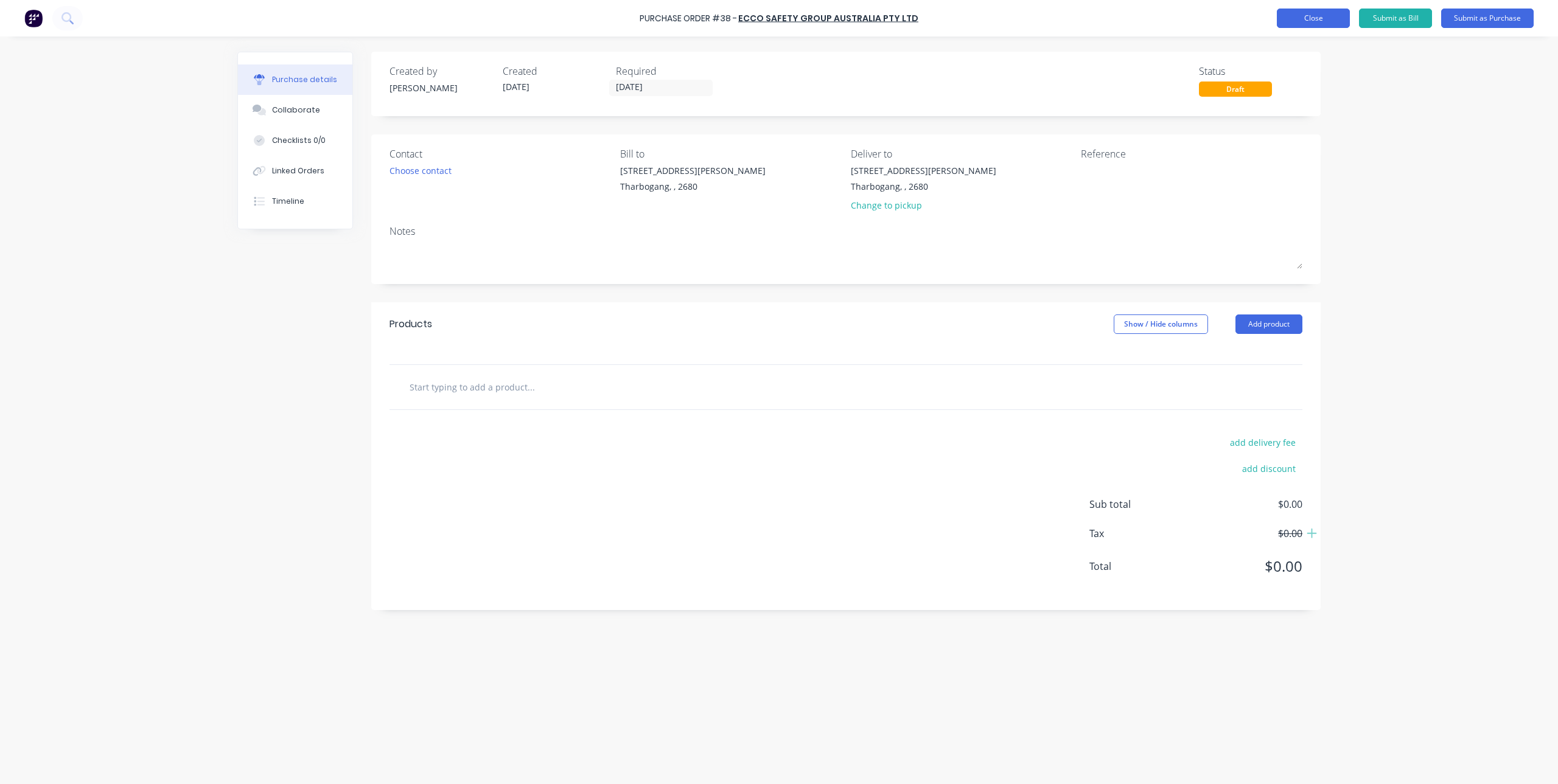
click at [1303, 19] on button "Close" at bounding box center [1313, 18] width 73 height 19
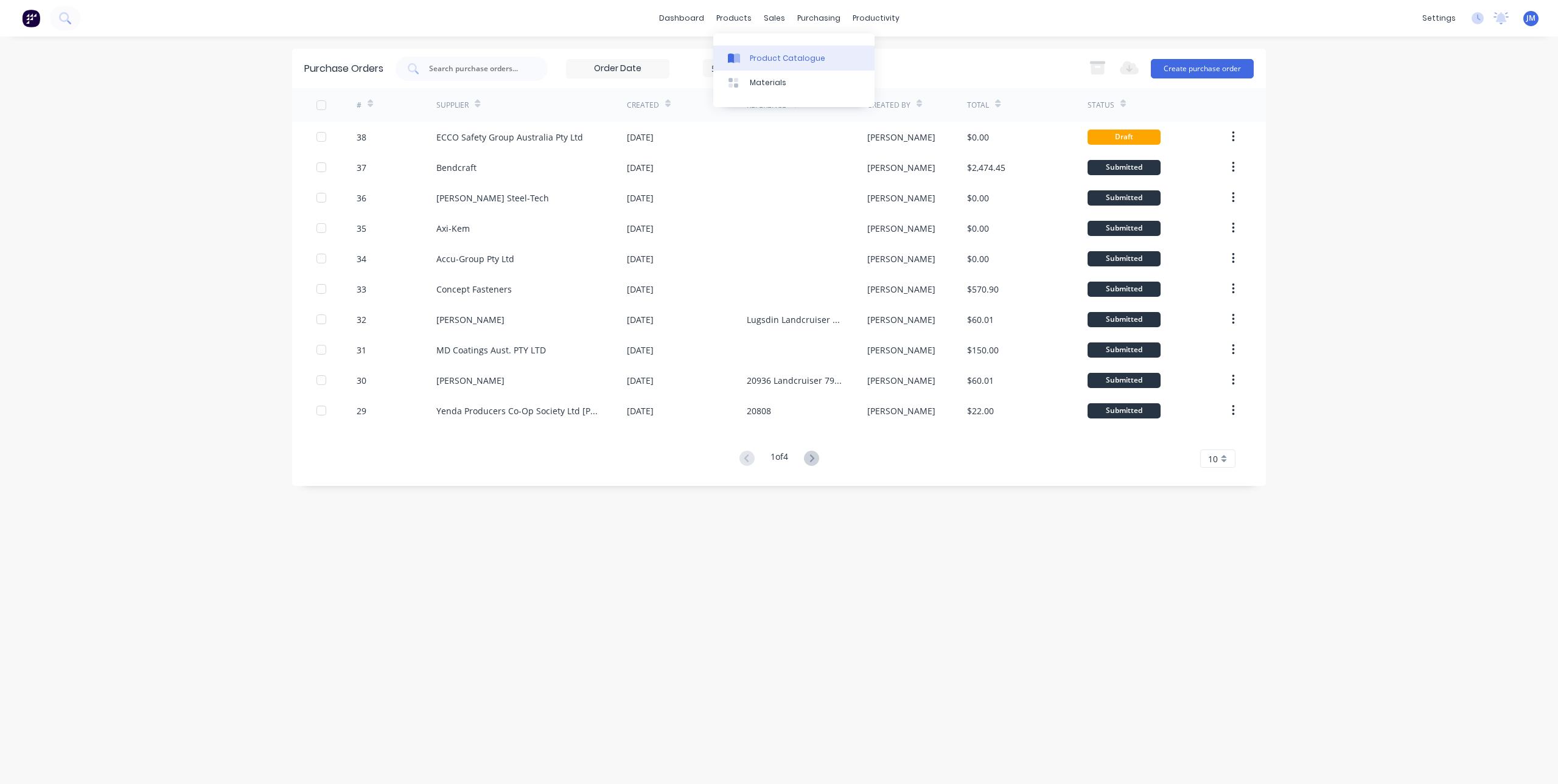
click at [745, 58] on div at bounding box center [737, 58] width 19 height 11
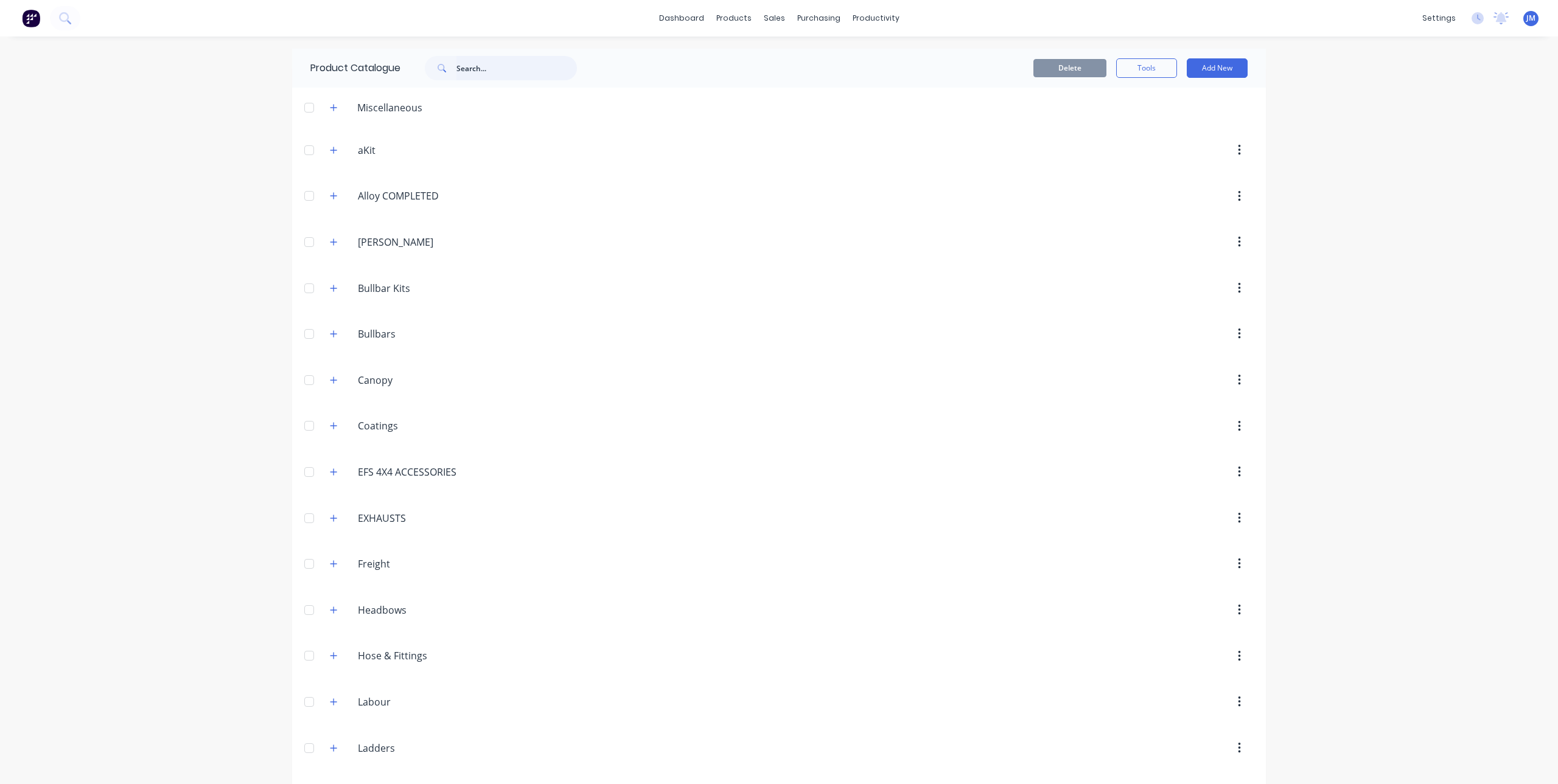
click at [494, 66] on input "text" at bounding box center [516, 68] width 120 height 24
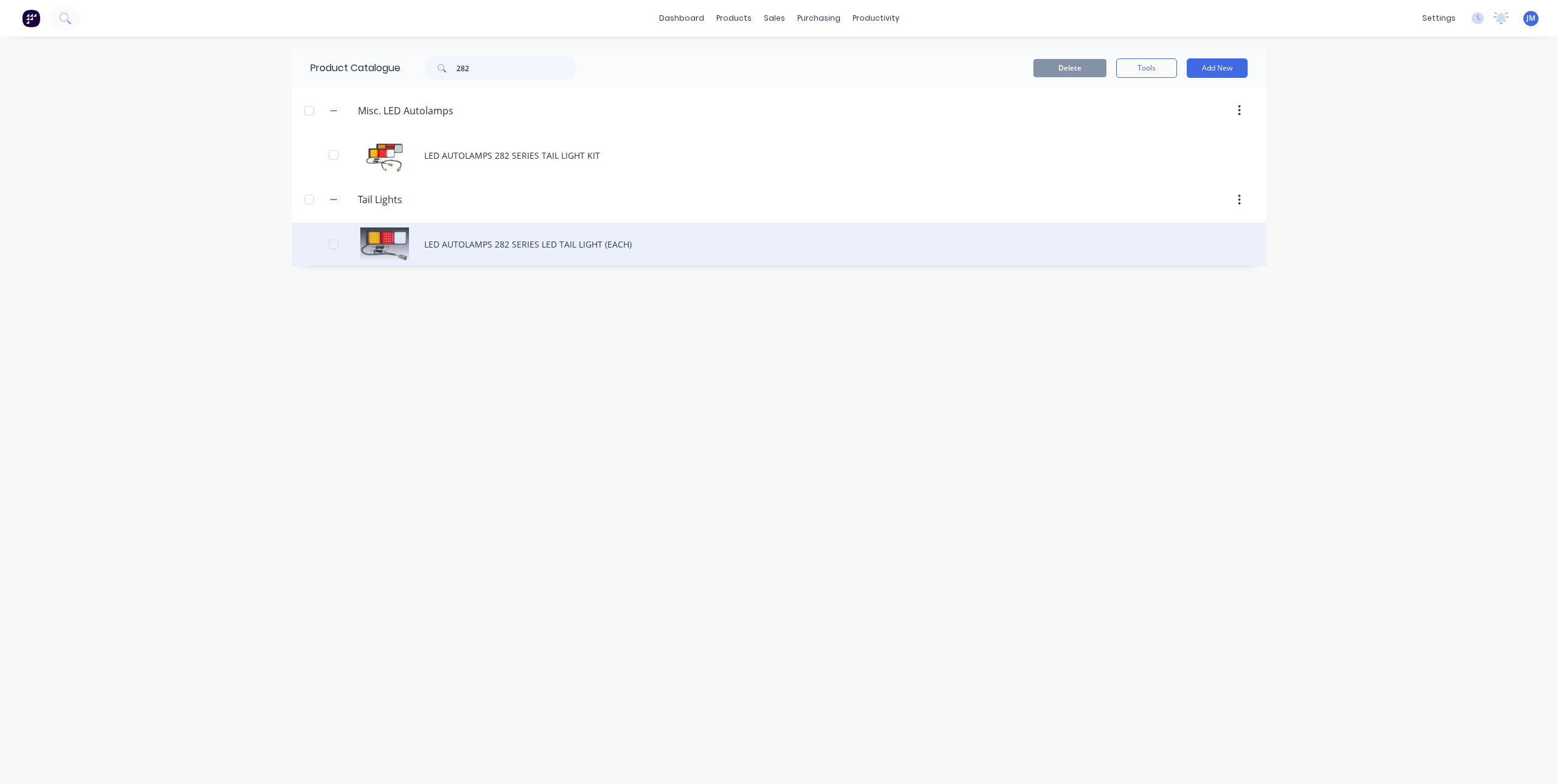
click at [463, 237] on div "LED AUTOLAMPS 282 SERIES LED TAIL LIGHT (EACH)" at bounding box center [779, 245] width 973 height 43
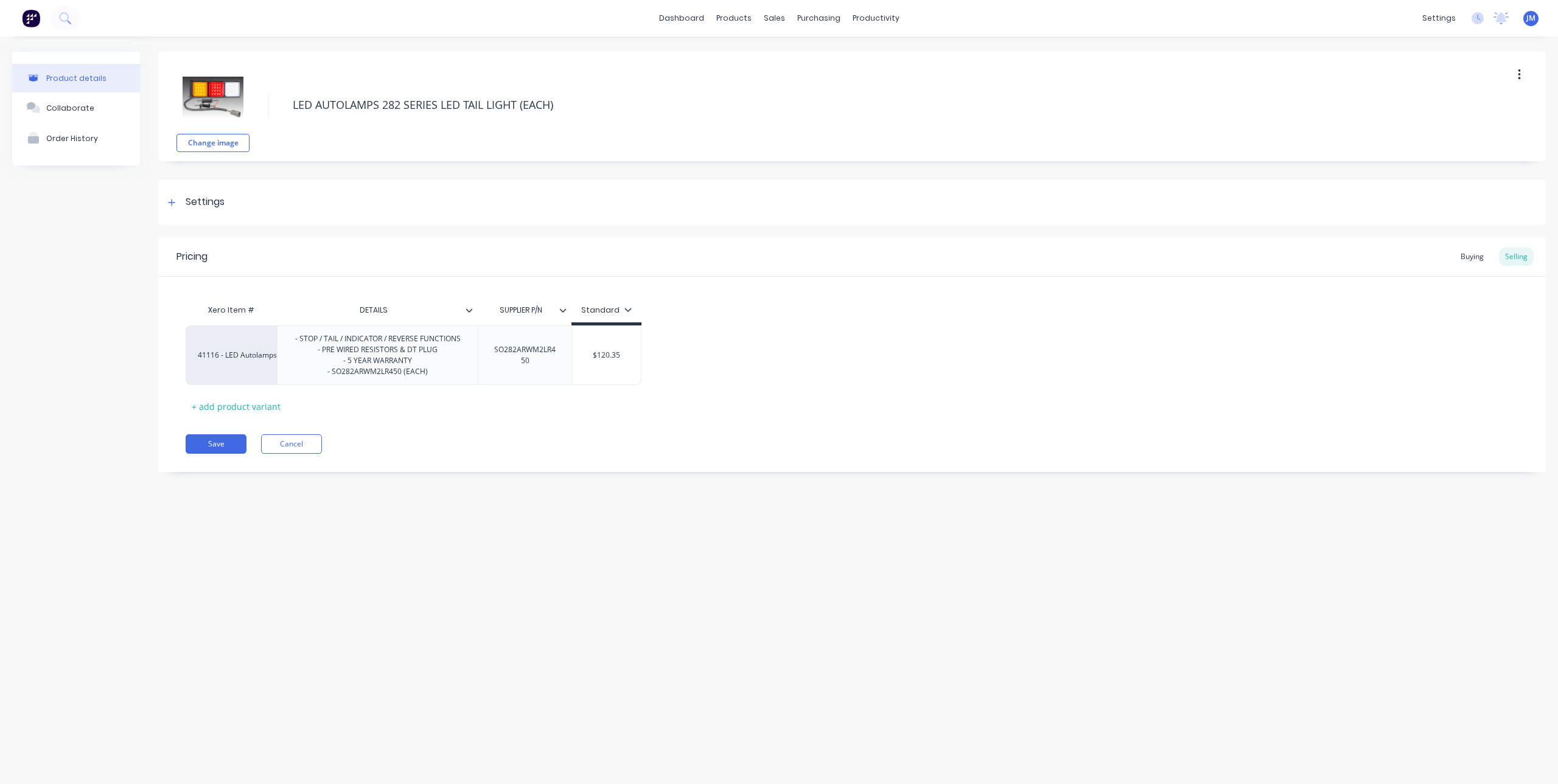
click at [472, 316] on div "DETAILS" at bounding box center [377, 310] width 201 height 30
click at [469, 315] on input "DETAILS" at bounding box center [373, 310] width 193 height 11
click at [469, 313] on icon at bounding box center [469, 310] width 7 height 7
click at [642, 566] on div "Product details Collaborate Order History Change image LED AUTOLAMPS 282 SERIES…" at bounding box center [779, 398] width 1558 height 723
click at [467, 310] on icon at bounding box center [469, 310] width 7 height 4
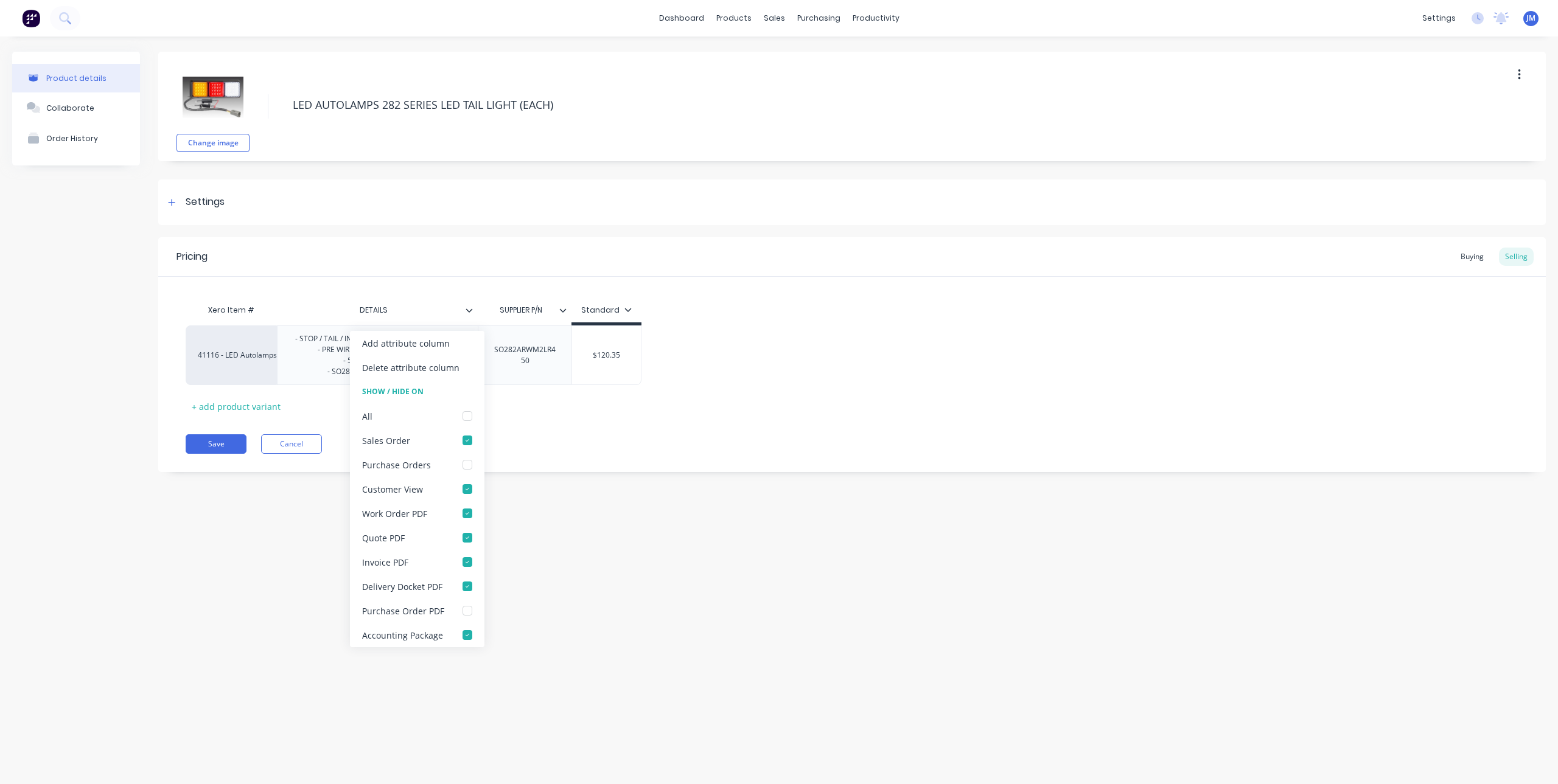
click at [623, 499] on div "Product details Collaborate Order History Change image LED AUTOLAMPS 282 SERIES…" at bounding box center [779, 398] width 1558 height 723
click at [467, 313] on icon at bounding box center [469, 310] width 7 height 7
click at [469, 416] on div at bounding box center [467, 416] width 24 height 24
click at [468, 440] on div at bounding box center [467, 440] width 24 height 24
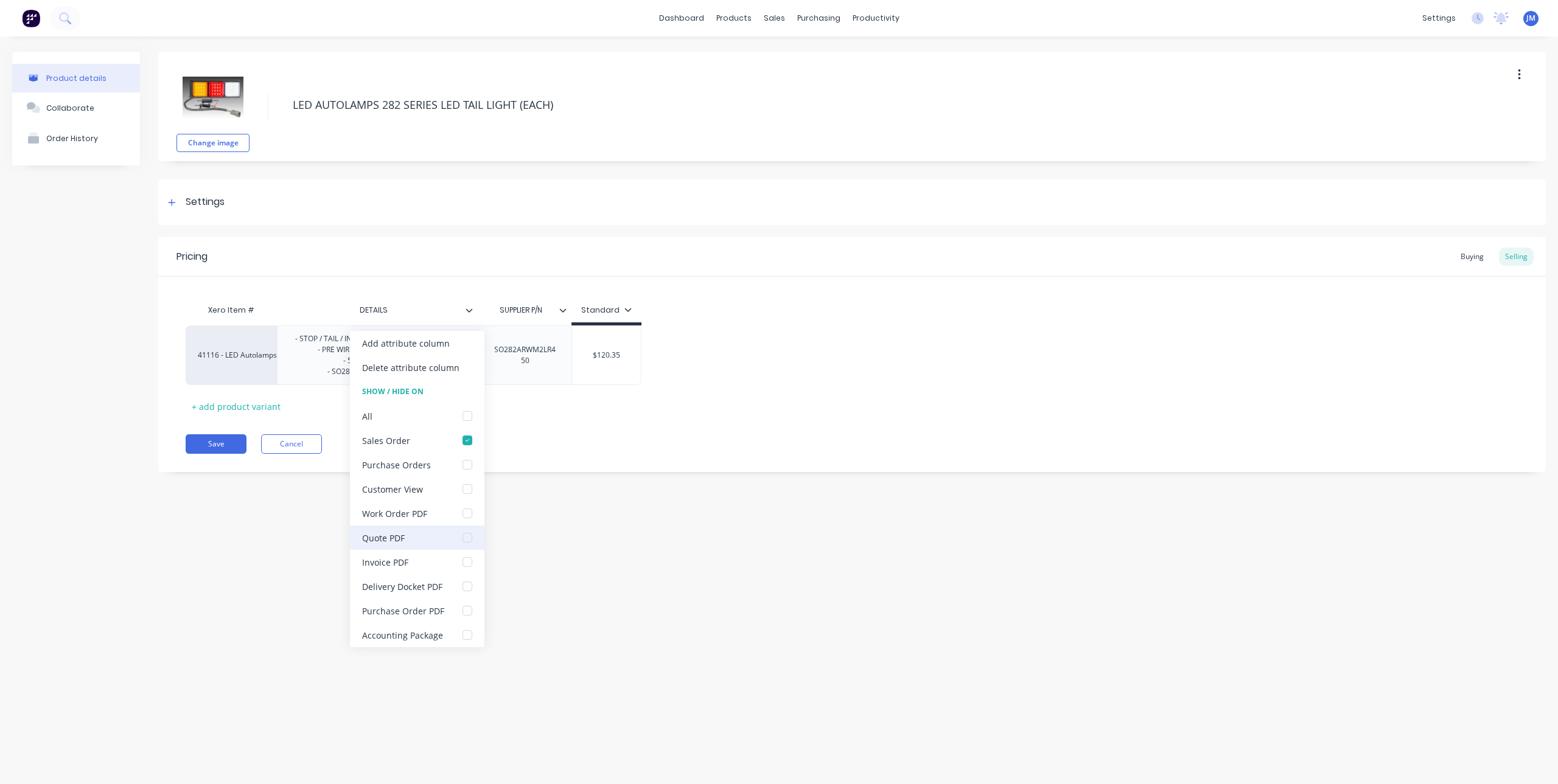
click at [466, 539] on div at bounding box center [467, 537] width 24 height 24
click at [466, 560] on div at bounding box center [467, 562] width 24 height 24
click at [218, 450] on button "Save" at bounding box center [216, 444] width 61 height 19
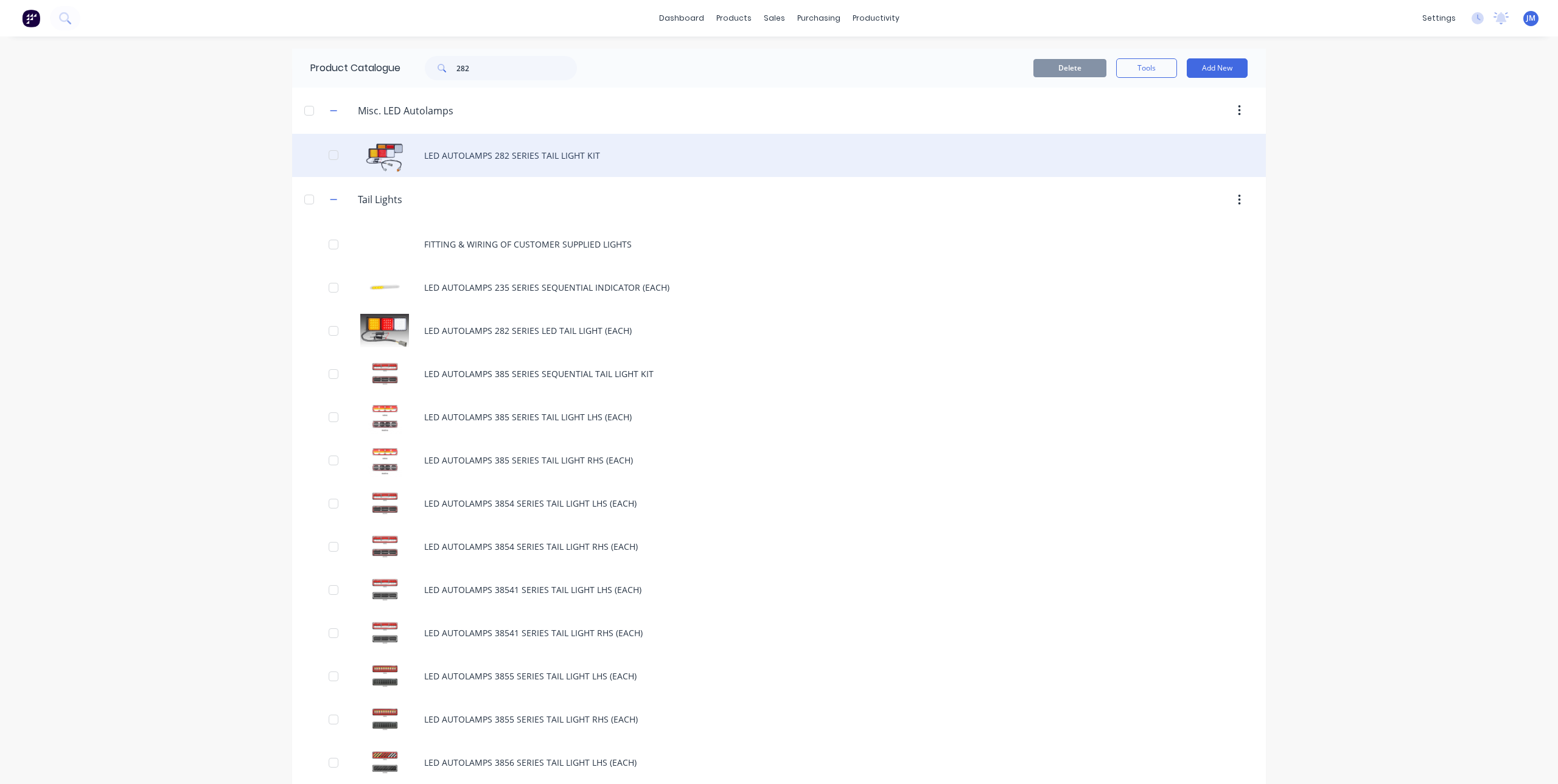
click at [510, 147] on div "LED AUTOLAMPS 282 SERIES TAIL LIGHT KIT" at bounding box center [779, 155] width 973 height 43
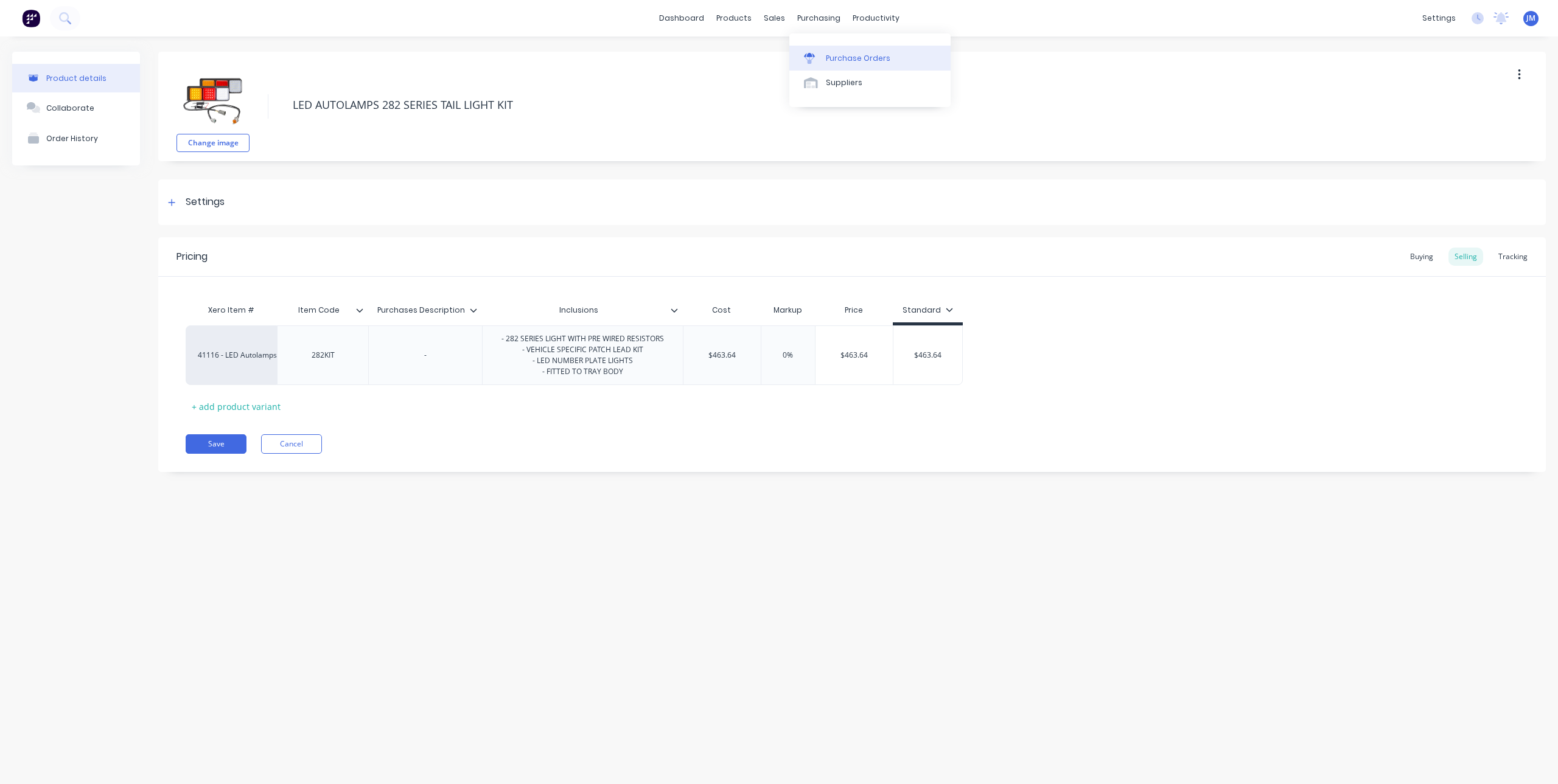
click at [818, 54] on div at bounding box center [814, 58] width 19 height 11
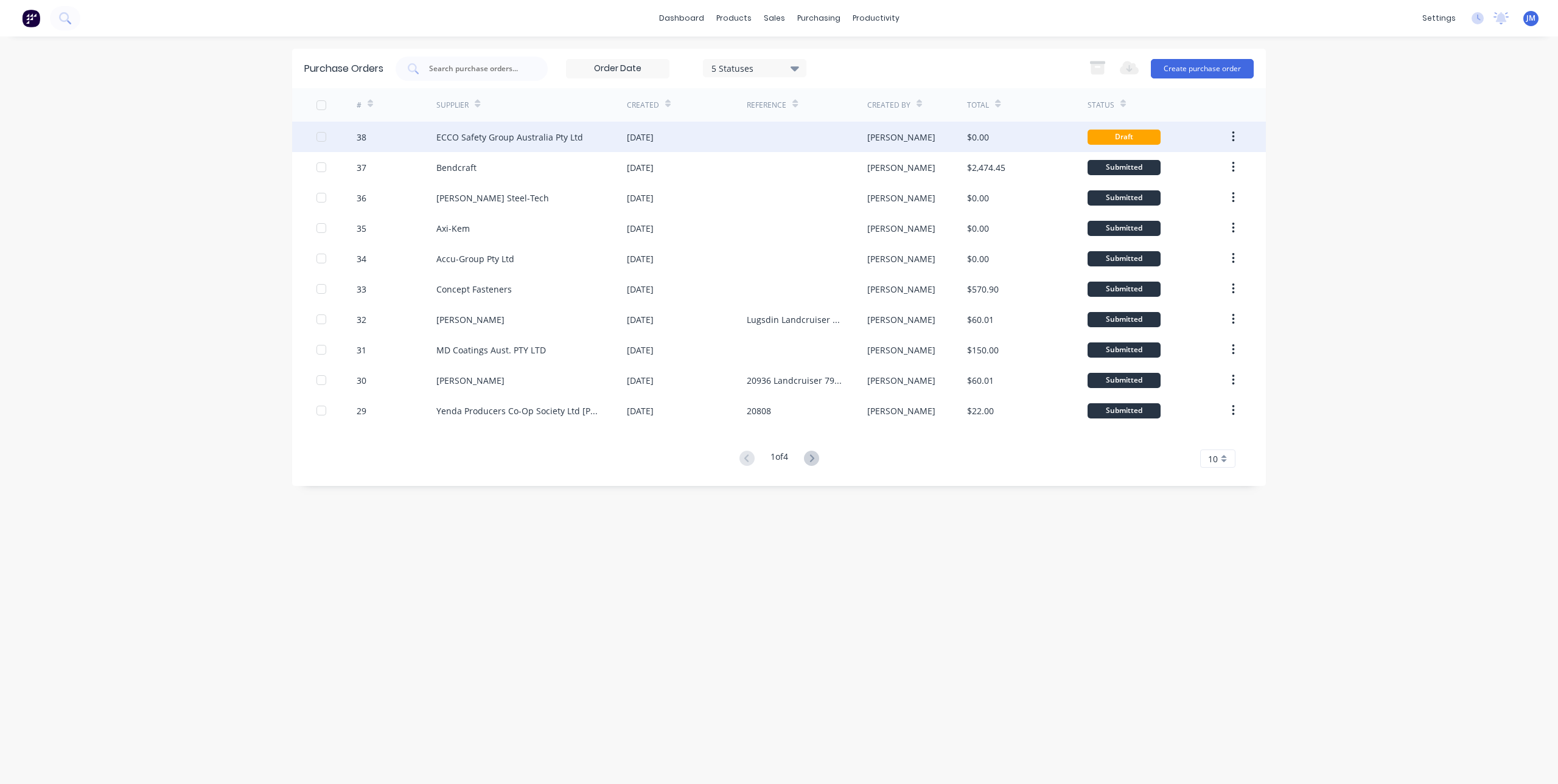
click at [550, 134] on div "ECCO Safety Group Australia Pty Ltd" at bounding box center [509, 137] width 147 height 12
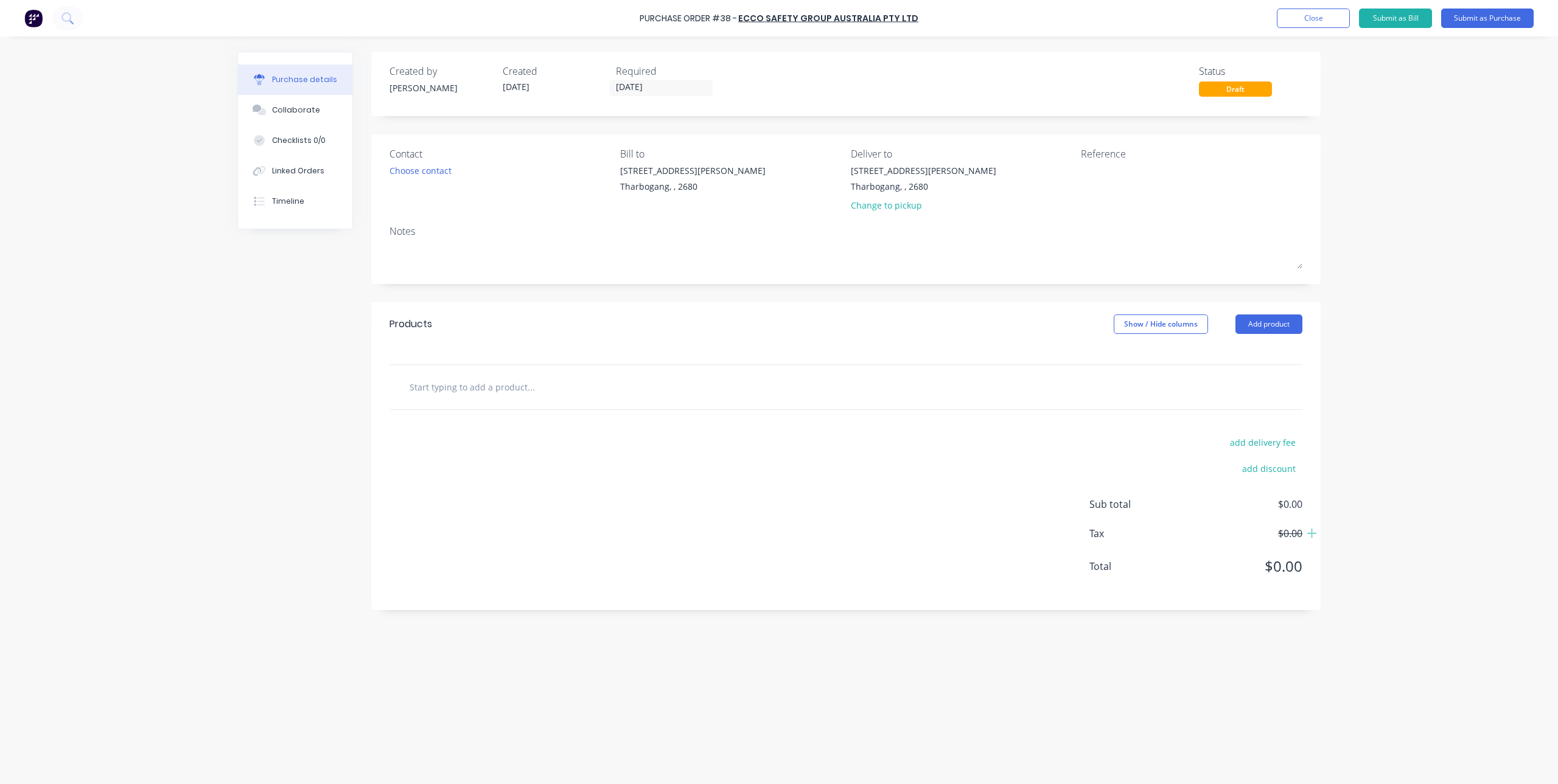
click at [512, 396] on input "text" at bounding box center [531, 387] width 244 height 24
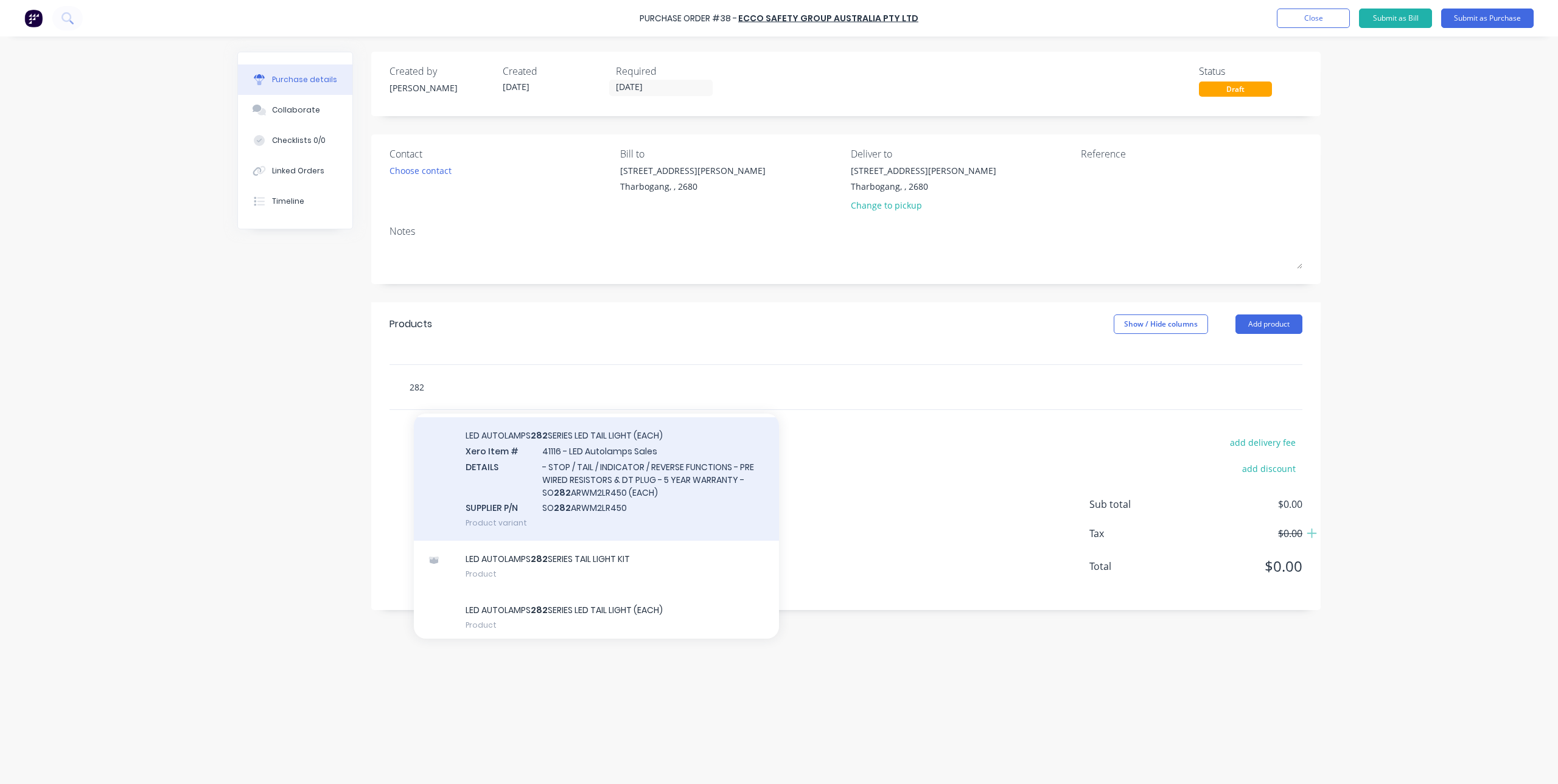
scroll to position [348, 0]
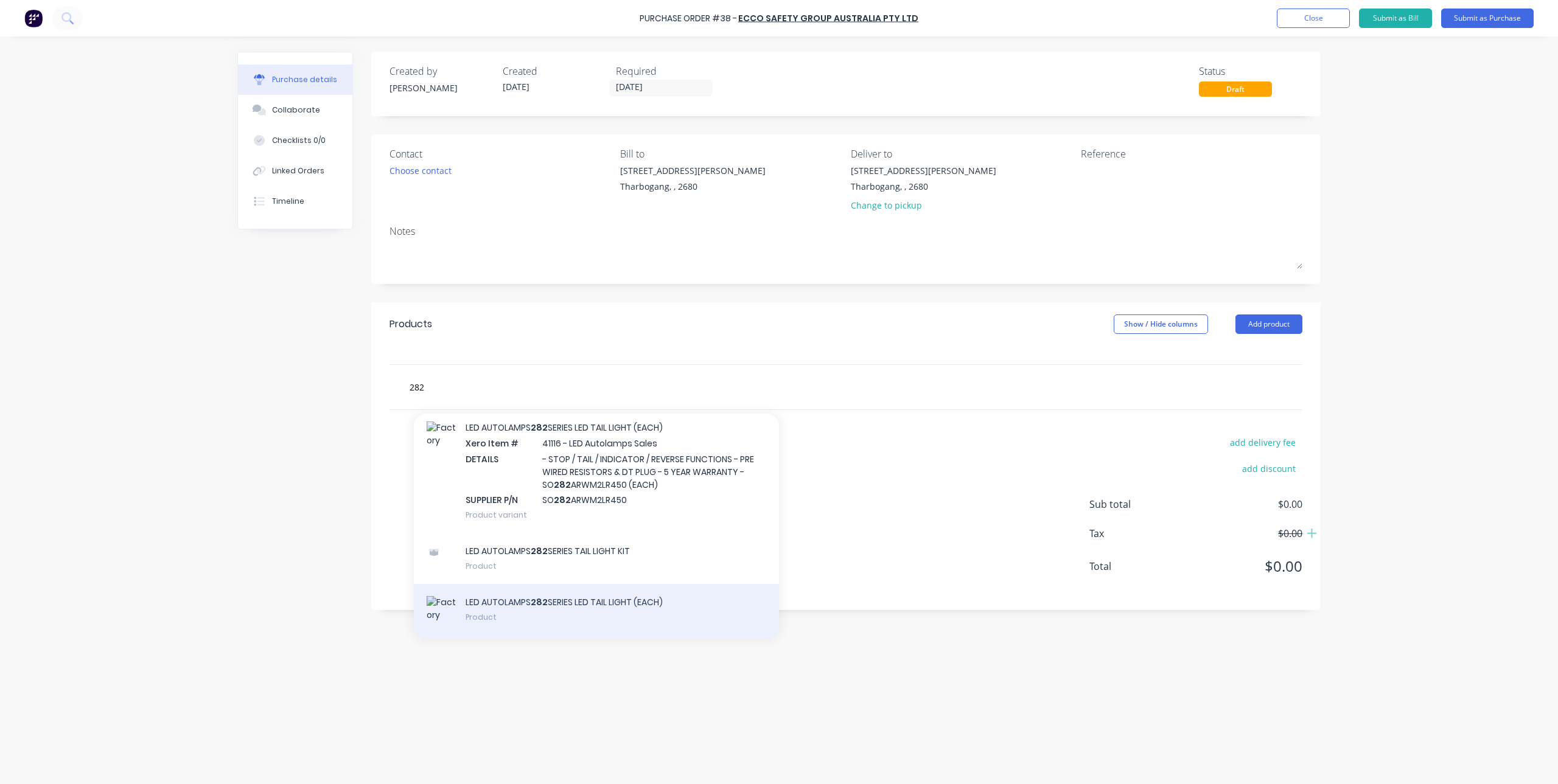
click at [616, 609] on div "LED AUTOLAMPS 282 SERIES LED TAIL LIGHT (EACH) Product" at bounding box center [596, 612] width 365 height 55
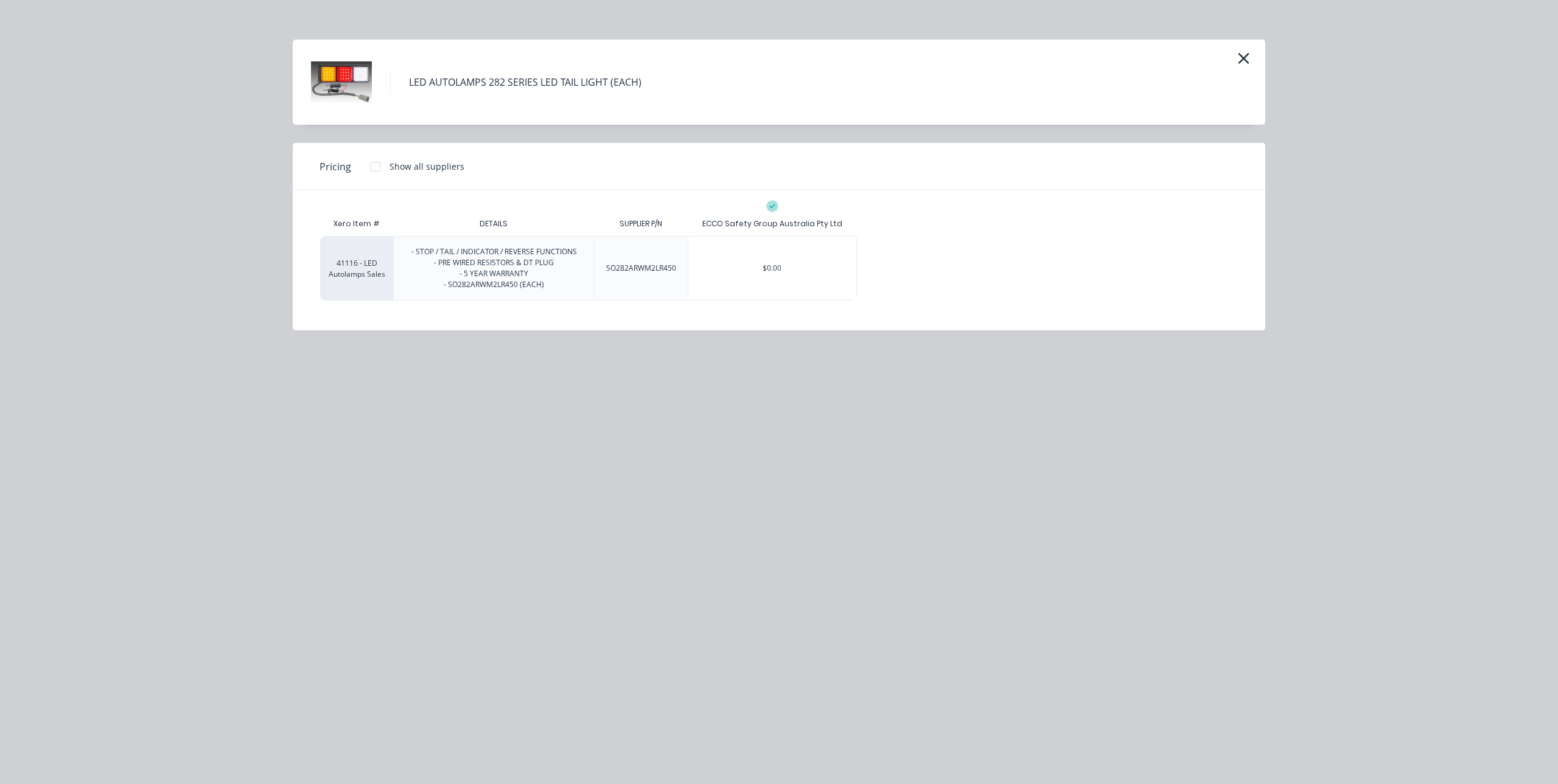
click at [379, 168] on div at bounding box center [375, 166] width 24 height 24
click at [793, 265] on div "$0.00" at bounding box center [772, 269] width 168 height 64
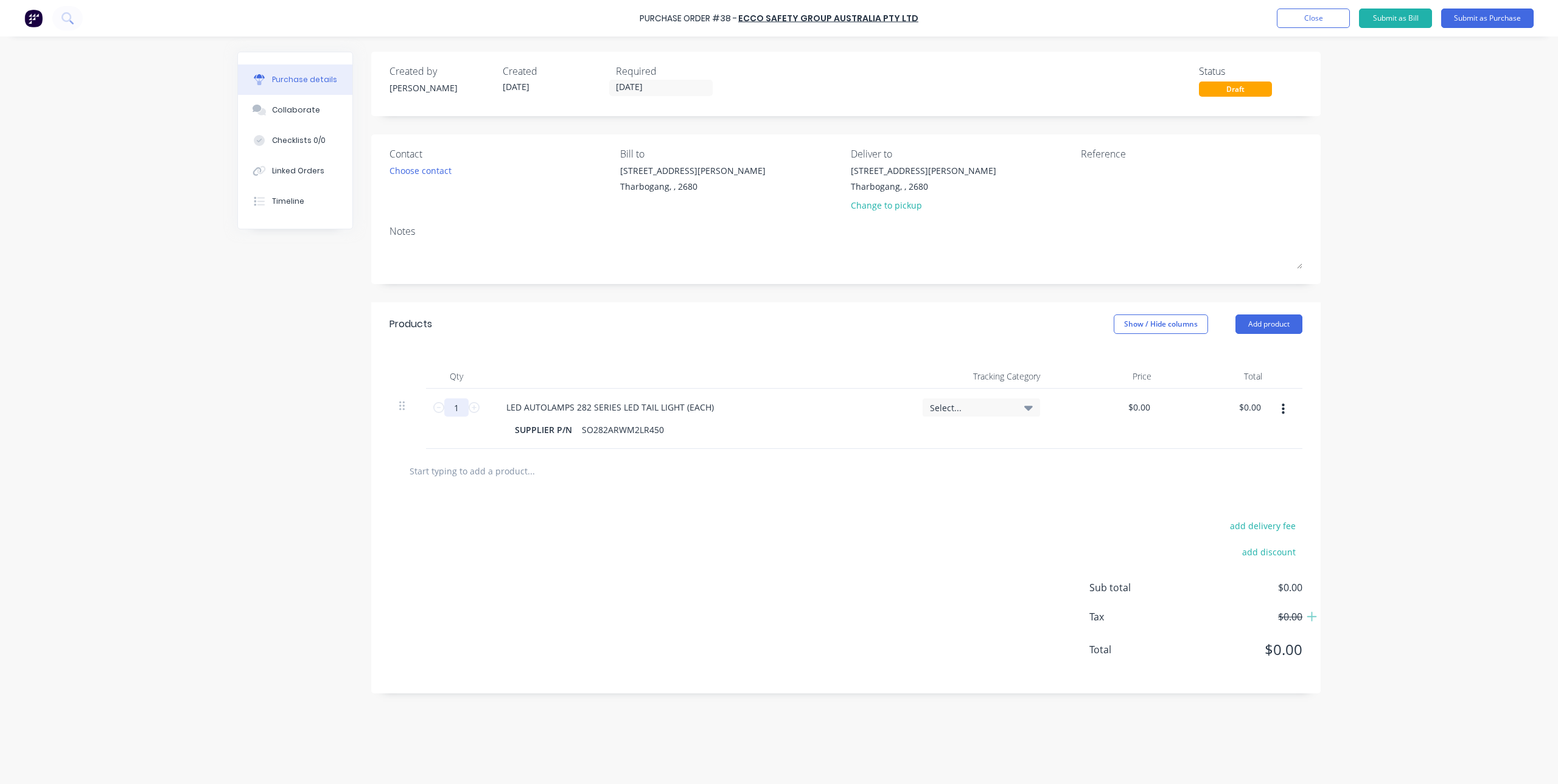
click at [461, 409] on input "1" at bounding box center [456, 408] width 24 height 19
click at [556, 503] on div "add delivery fee add discount Sub total $0.00 Tax $0.00 Total $0.00" at bounding box center [845, 594] width 949 height 200
click at [474, 470] on input "text" at bounding box center [531, 470] width 244 height 24
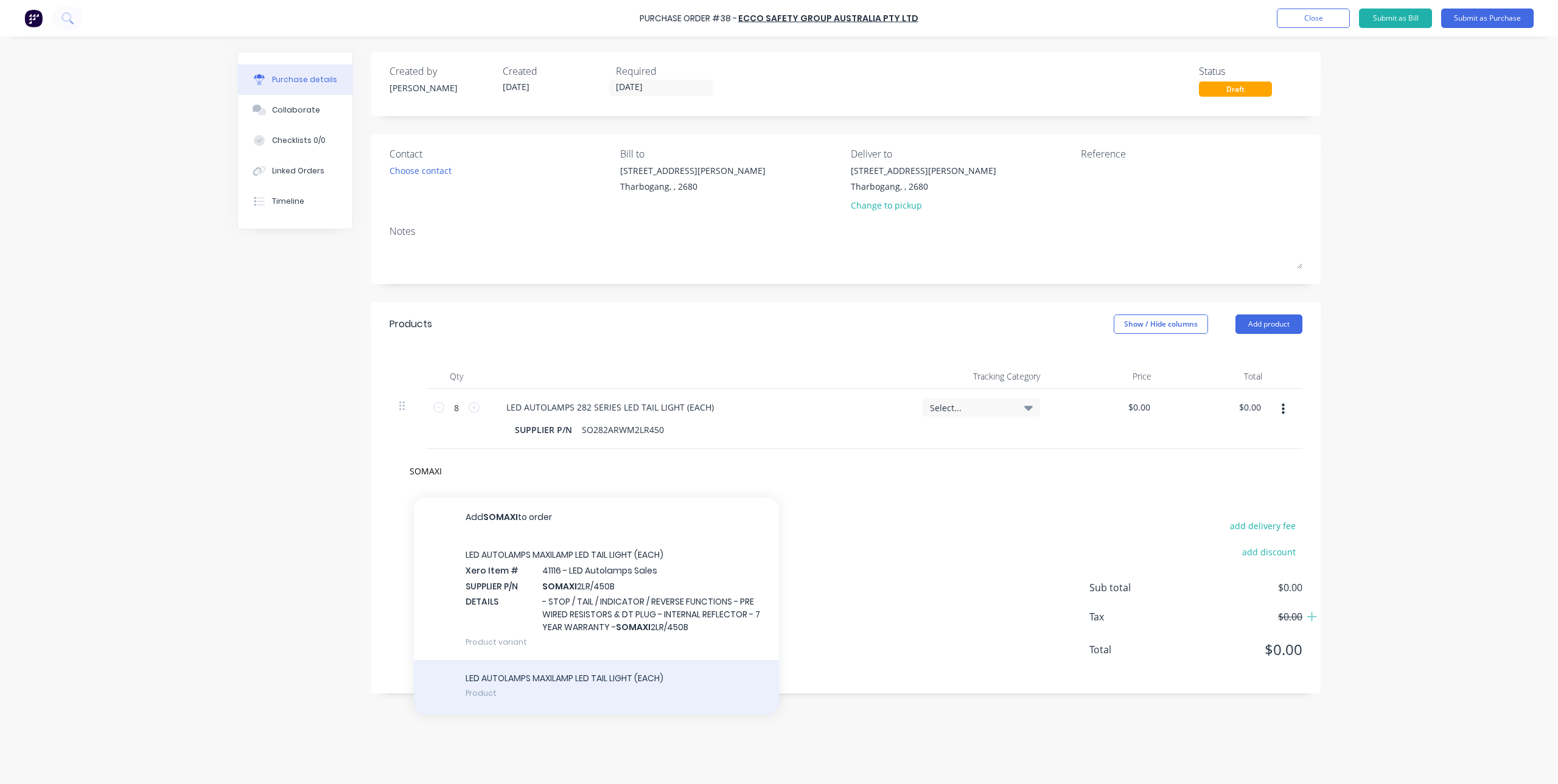
click at [611, 693] on div "LED AUTOLAMPS MAXILAMP LED TAIL LIGHT (EACH) Product" at bounding box center [596, 688] width 365 height 55
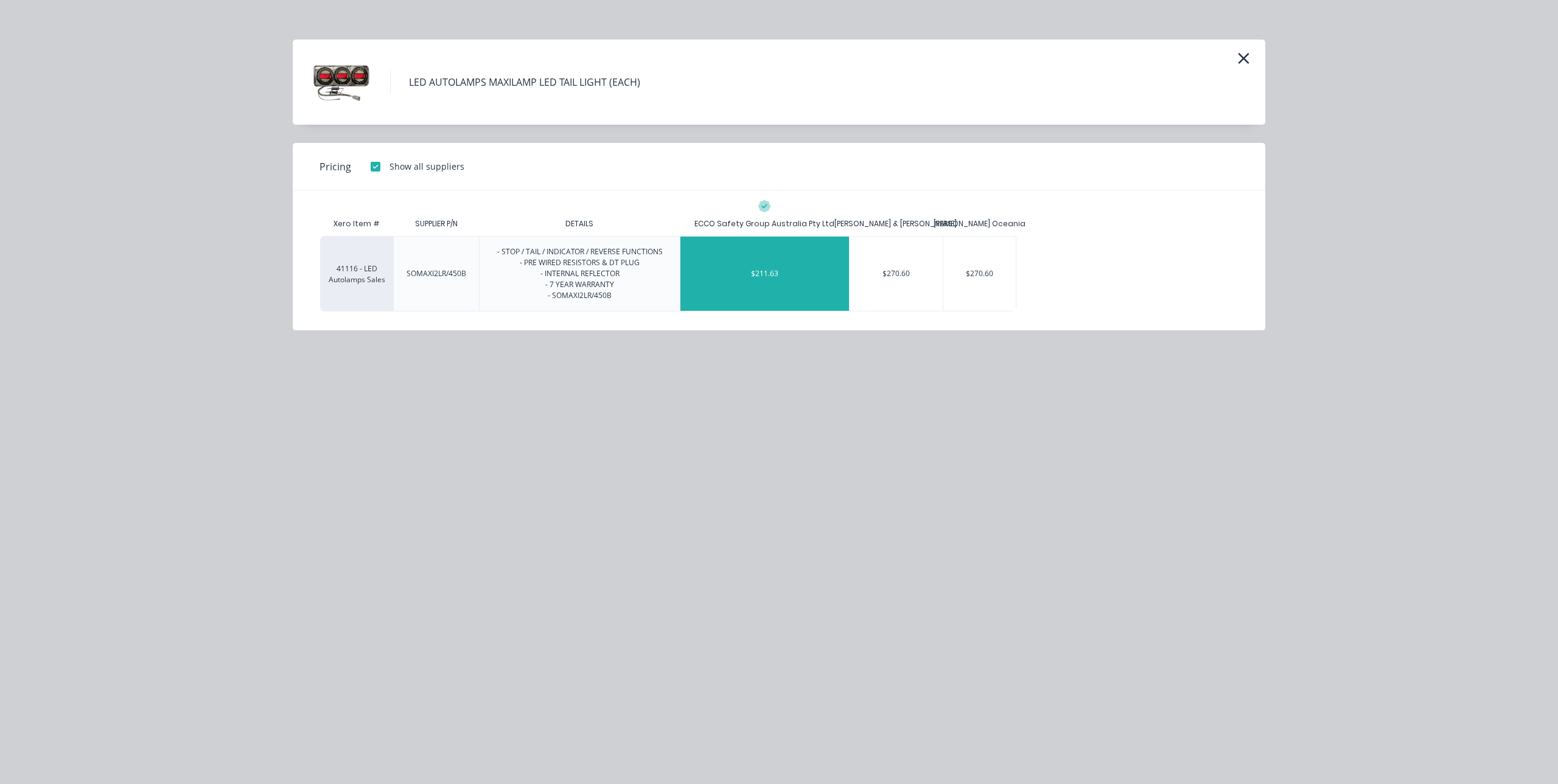
click at [761, 244] on div "$211.63" at bounding box center [764, 274] width 168 height 75
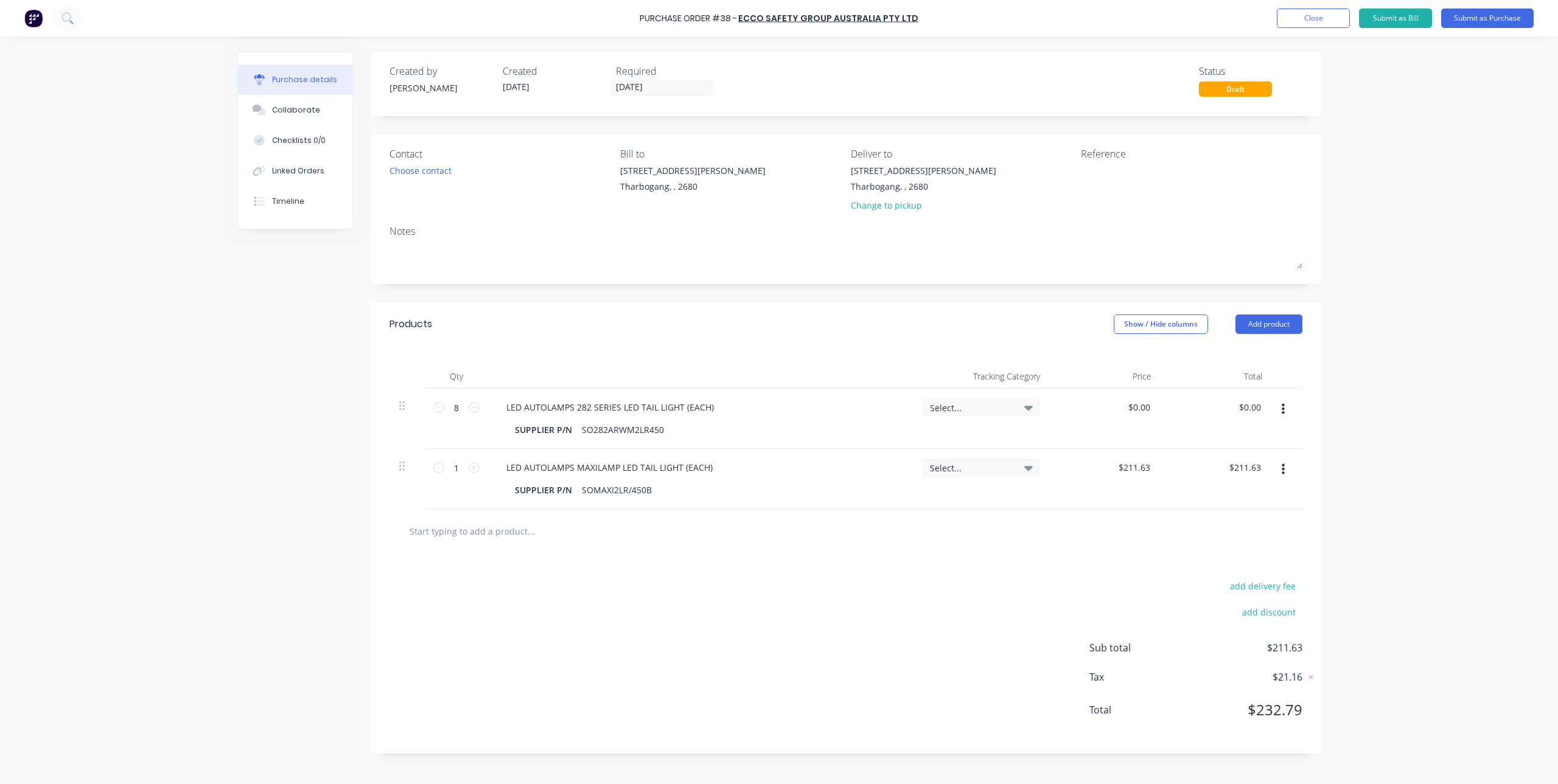
click at [460, 540] on input "text" at bounding box center [531, 531] width 244 height 24
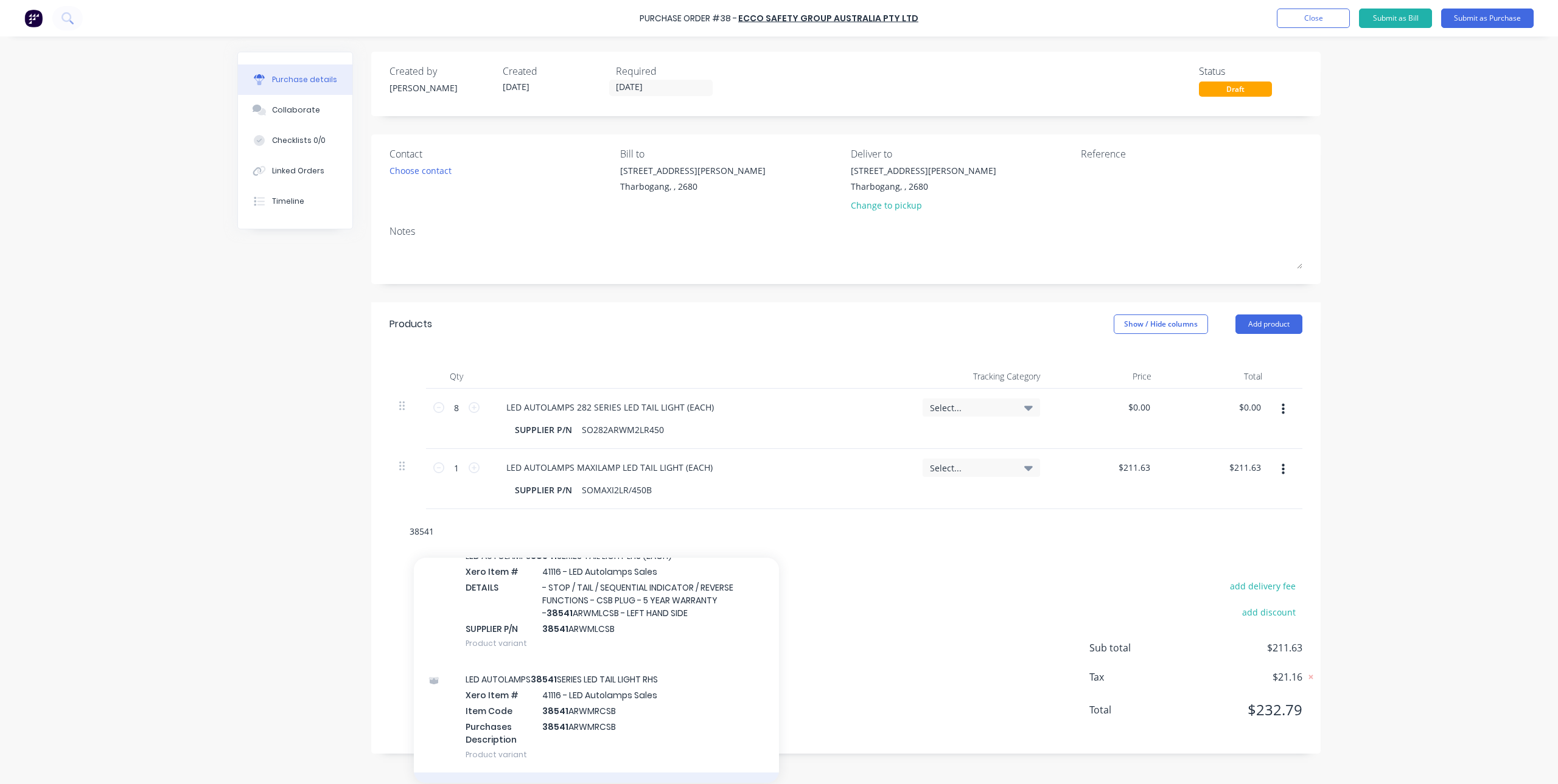
scroll to position [393, 0]
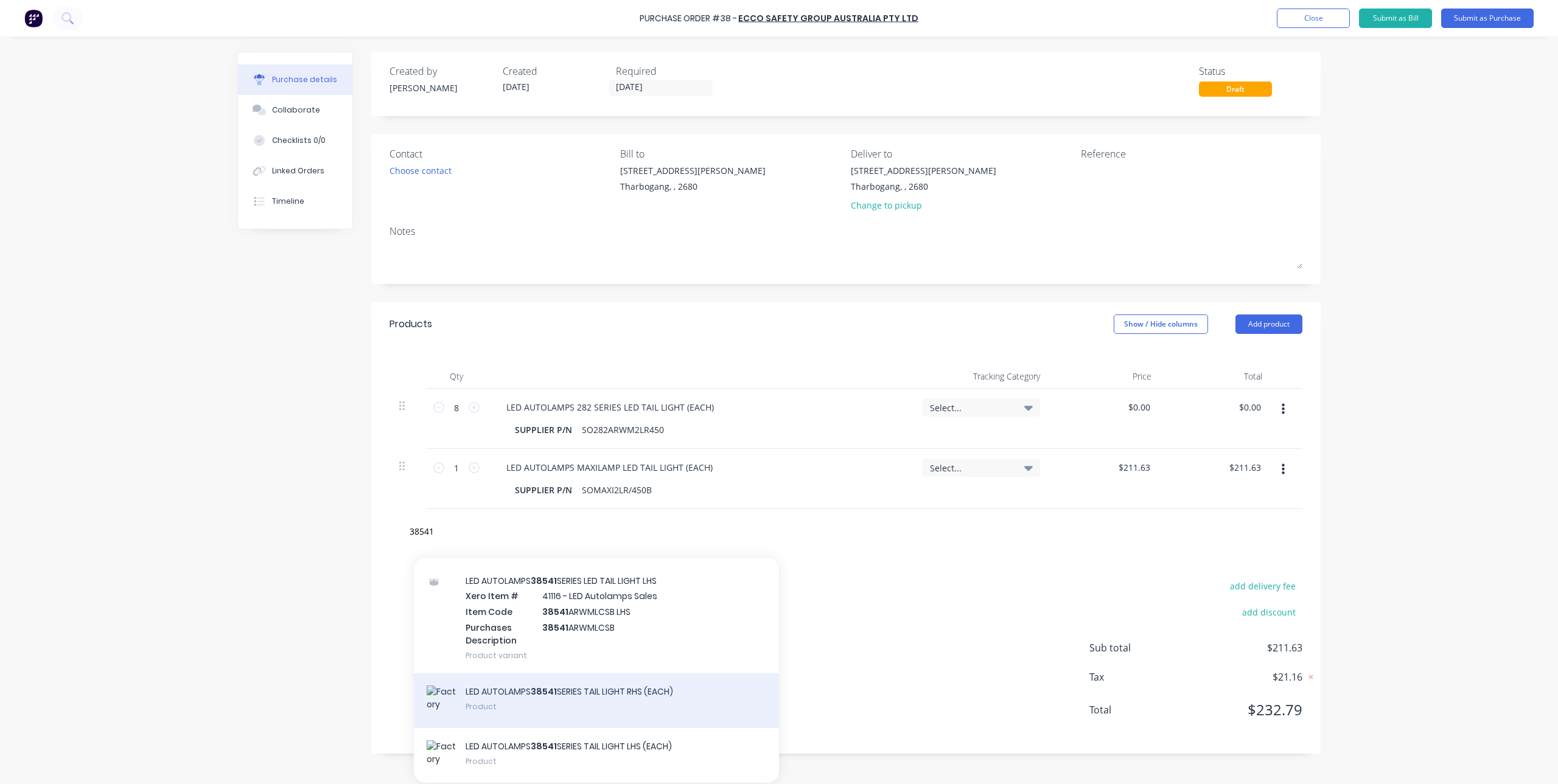
click at [637, 700] on div "LED AUTOLAMPS 38541 SERIES TAIL LIGHT RHS (EACH) Product" at bounding box center [596, 701] width 365 height 55
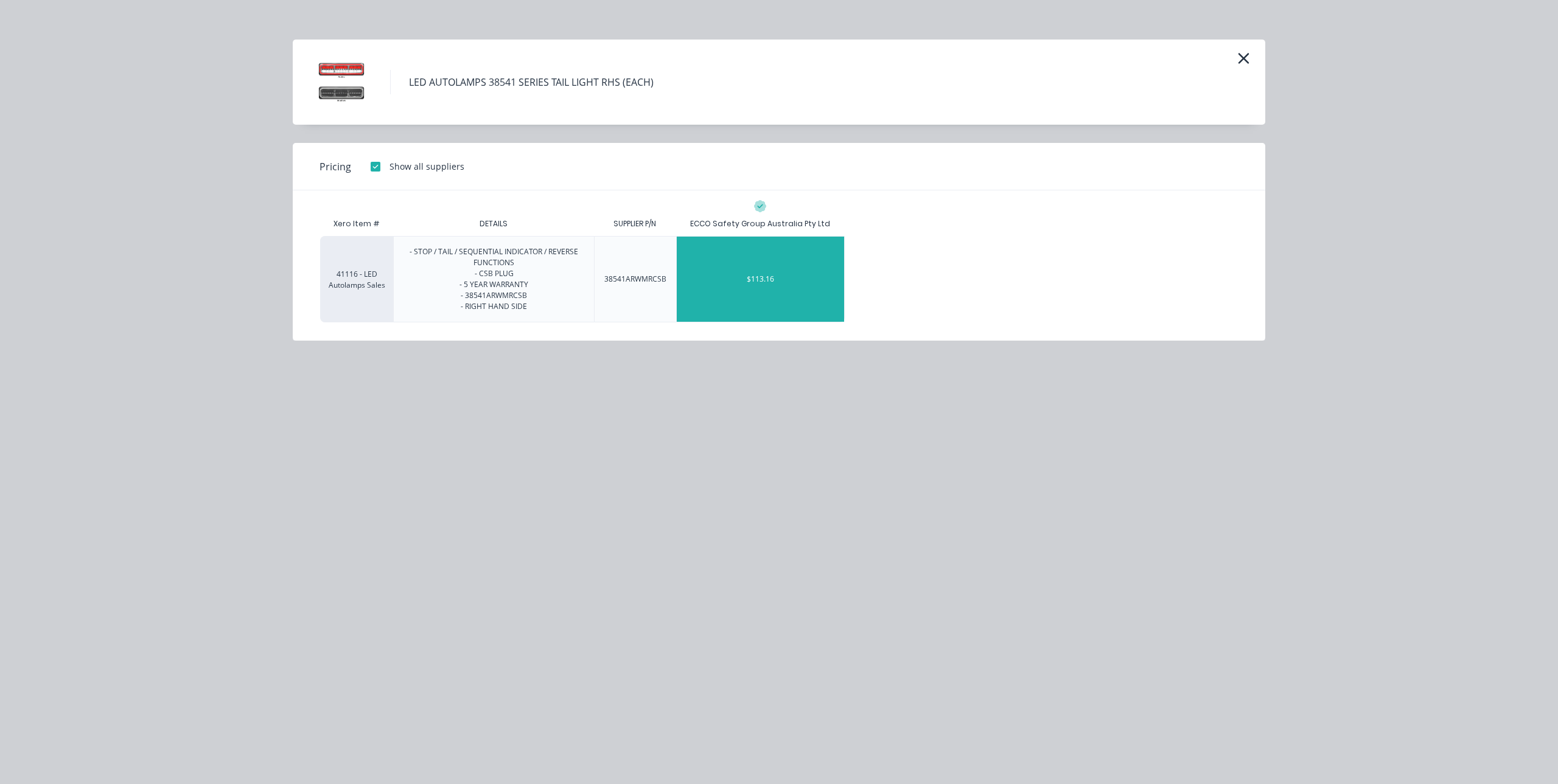
click at [789, 263] on div "$113.16" at bounding box center [761, 279] width 168 height 85
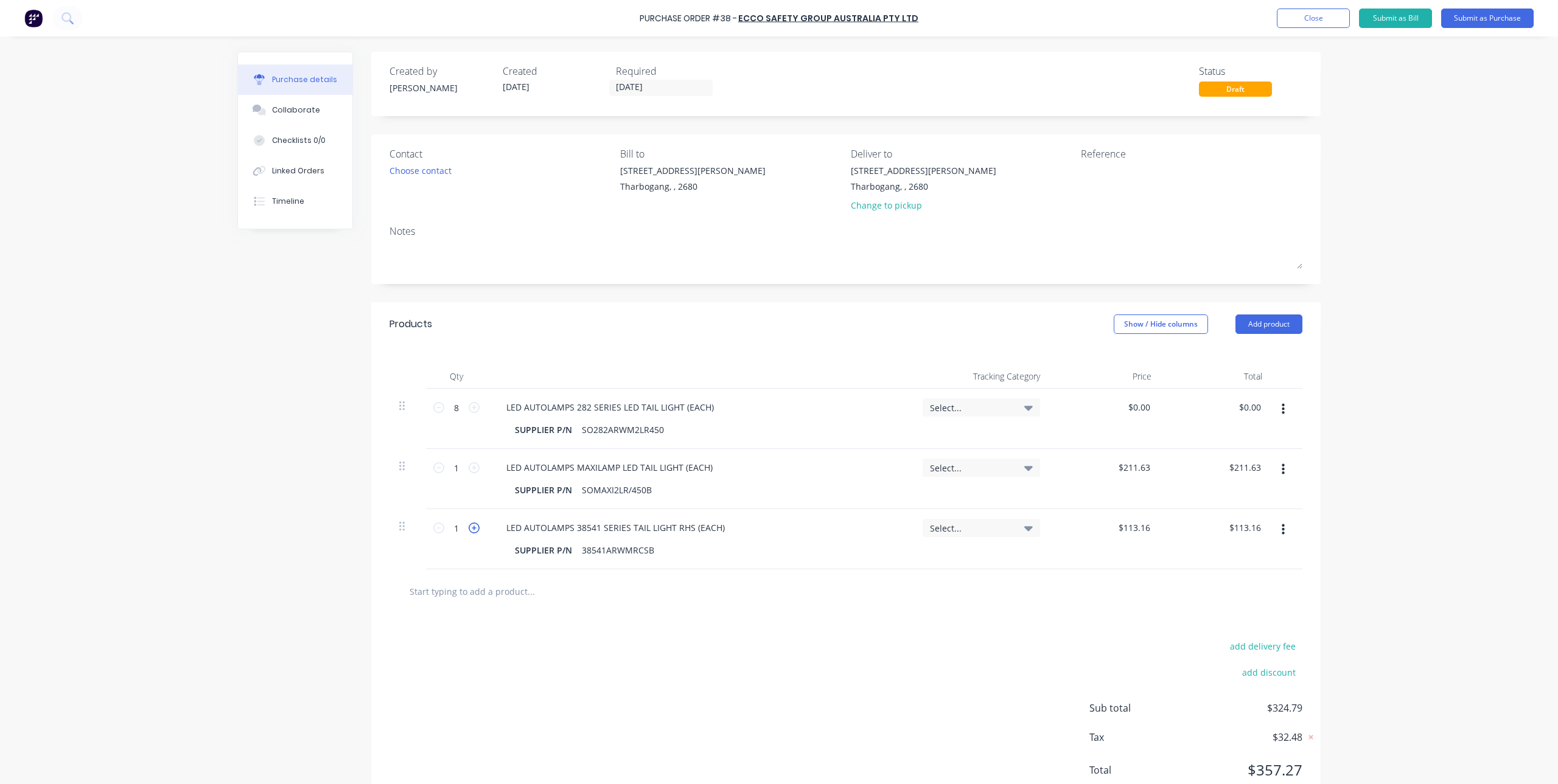
click at [469, 528] on icon at bounding box center [474, 528] width 11 height 11
click at [481, 585] on input "text" at bounding box center [531, 591] width 244 height 24
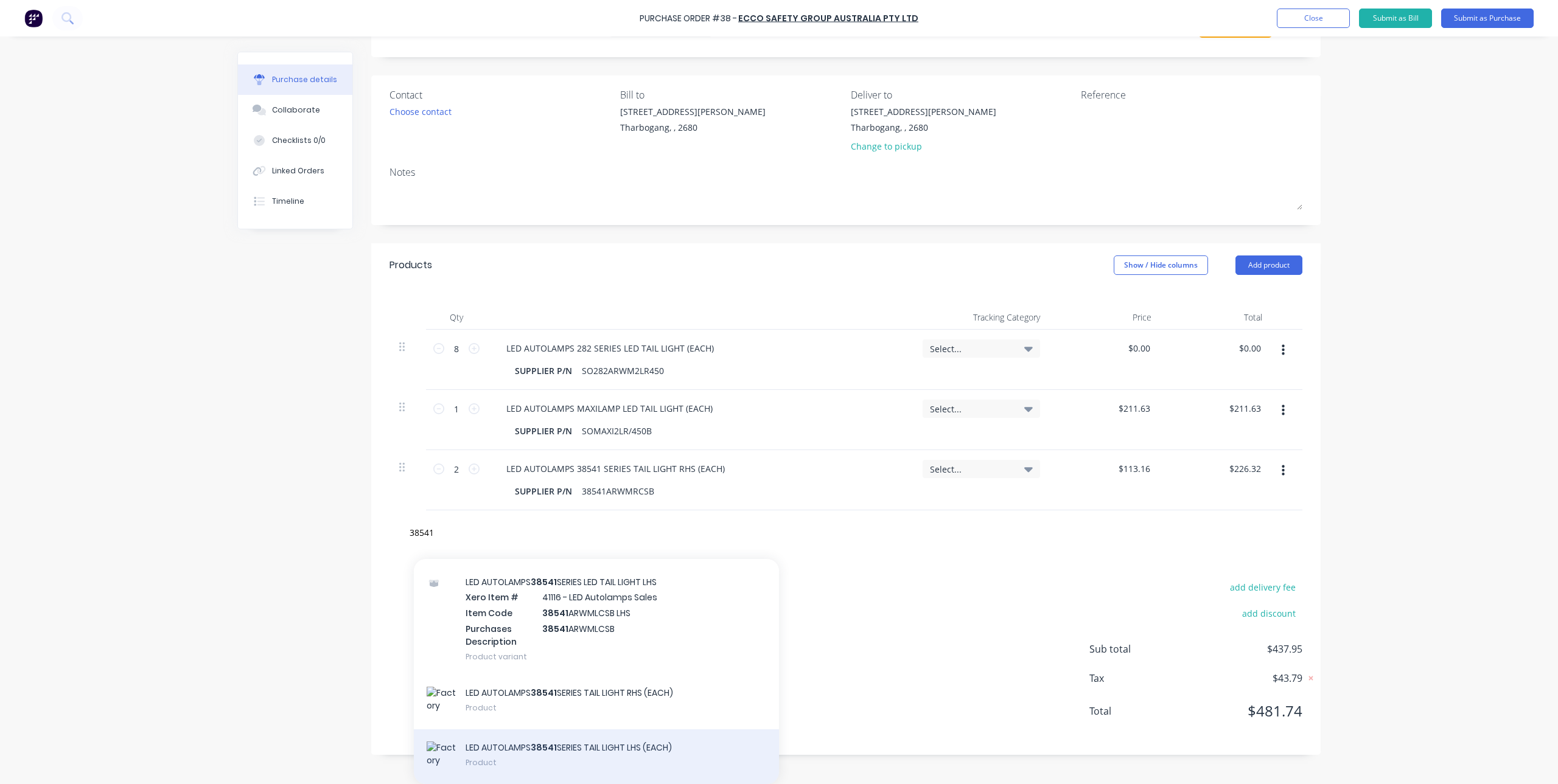
click at [579, 750] on div "LED AUTOLAMPS 38541 SERIES TAIL LIGHT LHS (EACH) Product" at bounding box center [596, 757] width 365 height 55
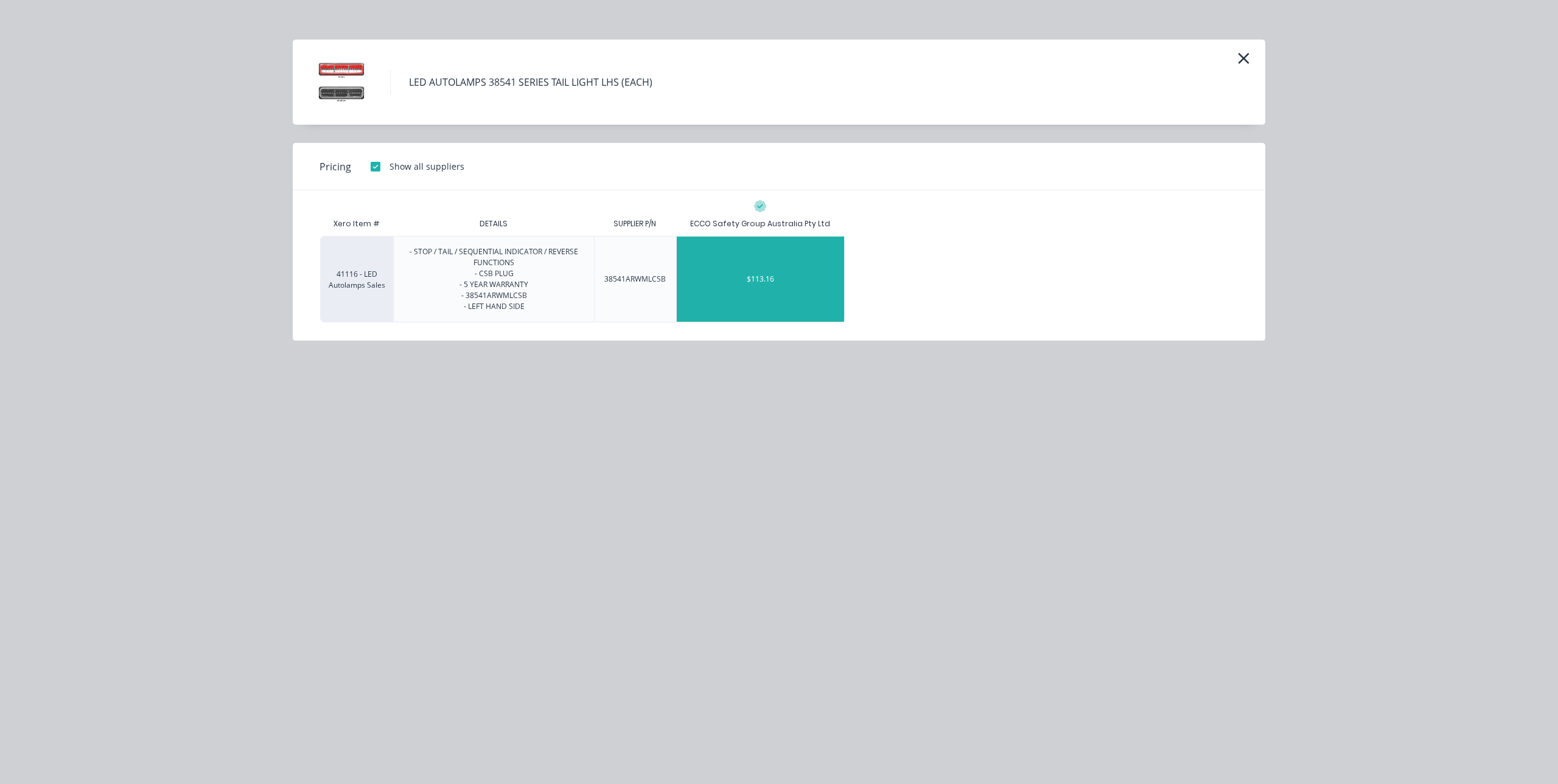
click at [774, 266] on div "$113.16" at bounding box center [761, 279] width 168 height 85
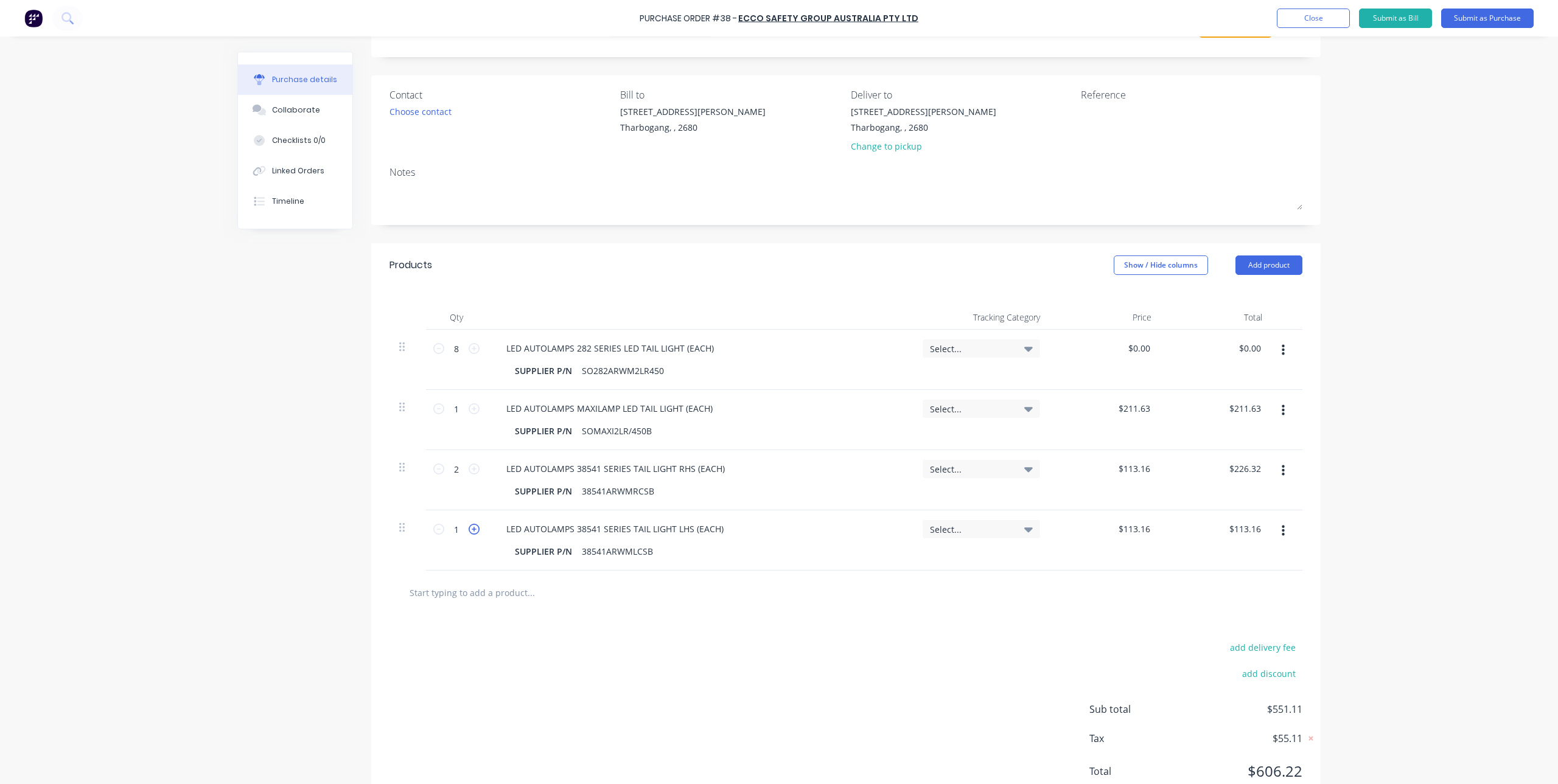
click at [469, 533] on icon at bounding box center [474, 529] width 11 height 11
click at [473, 410] on icon at bounding box center [474, 409] width 11 height 11
click at [471, 595] on input "text" at bounding box center [531, 592] width 244 height 24
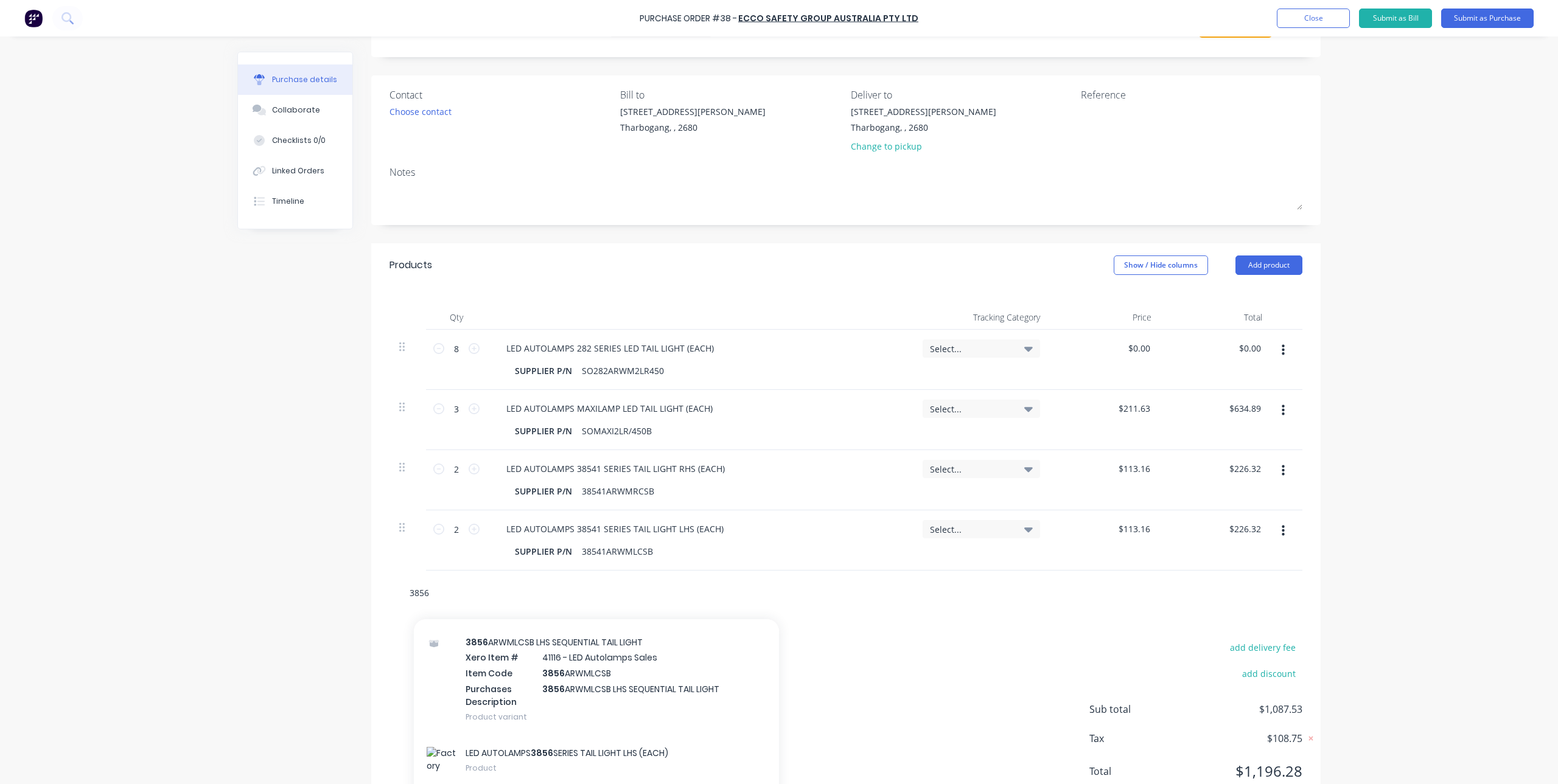
scroll to position [120, 0]
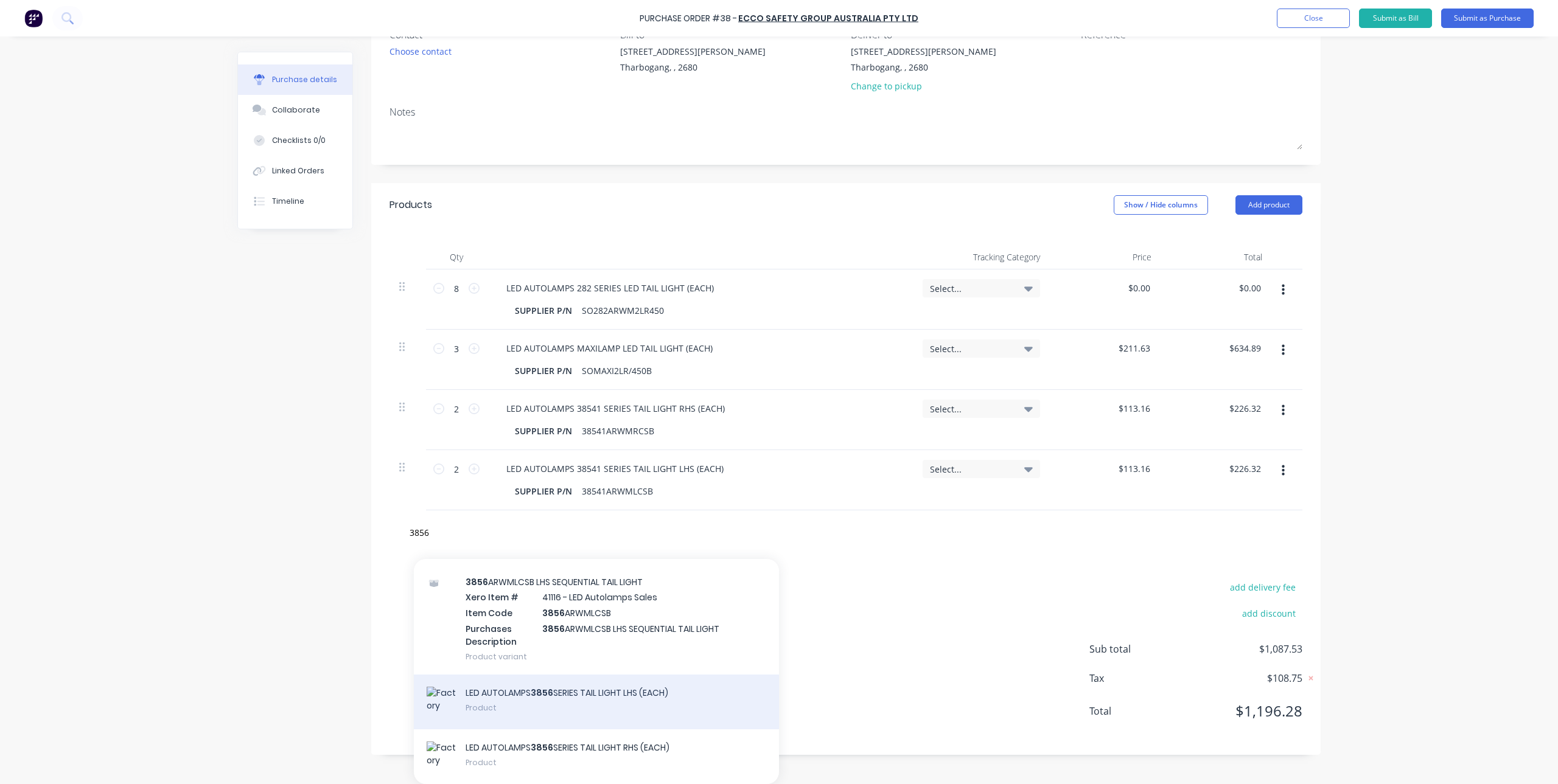
click at [572, 704] on div "LED AUTOLAMPS 3856 SERIES TAIL LIGHT LHS (EACH) Product" at bounding box center [596, 702] width 365 height 55
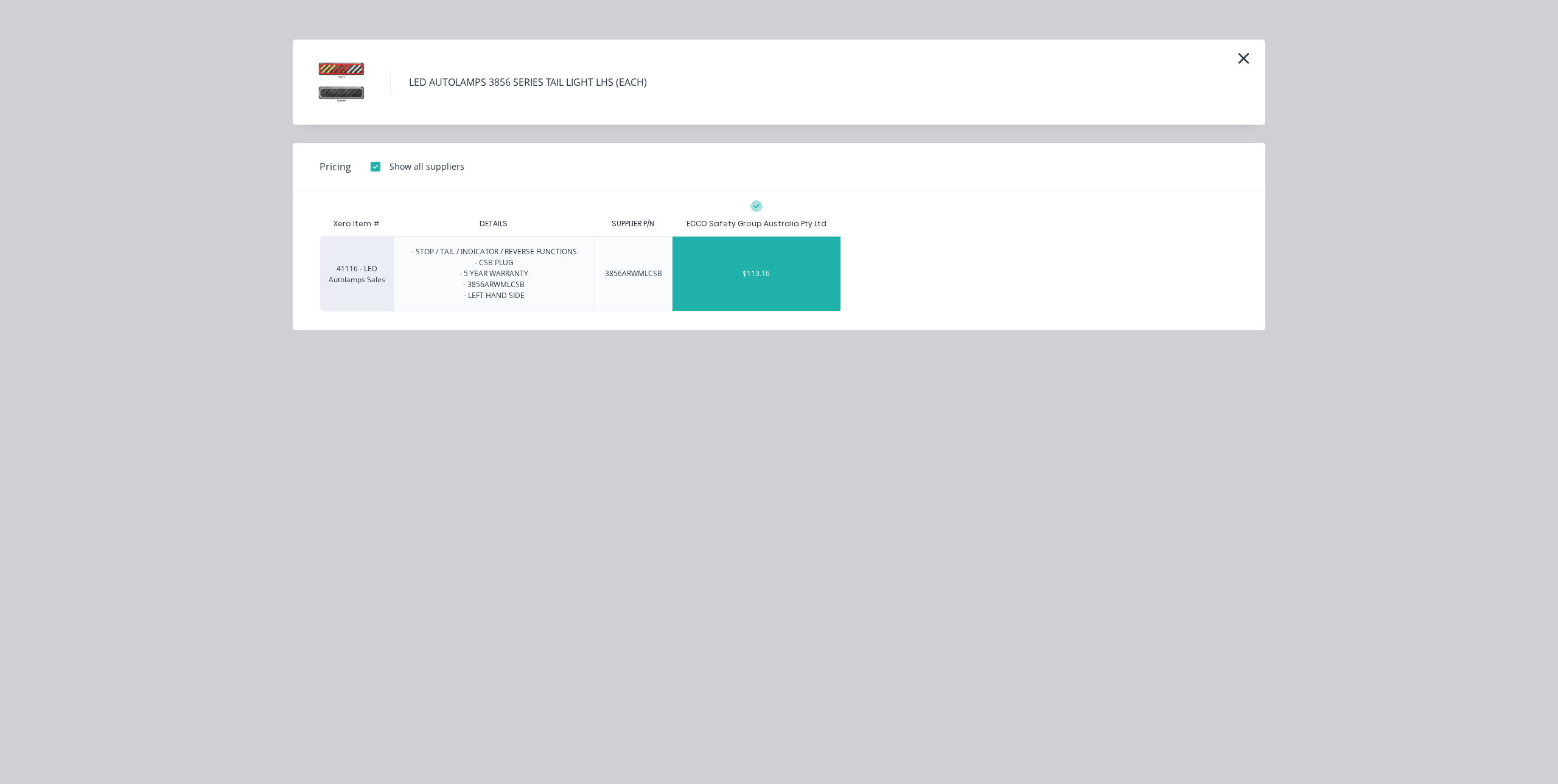
click at [776, 290] on div "$113.16" at bounding box center [756, 274] width 168 height 75
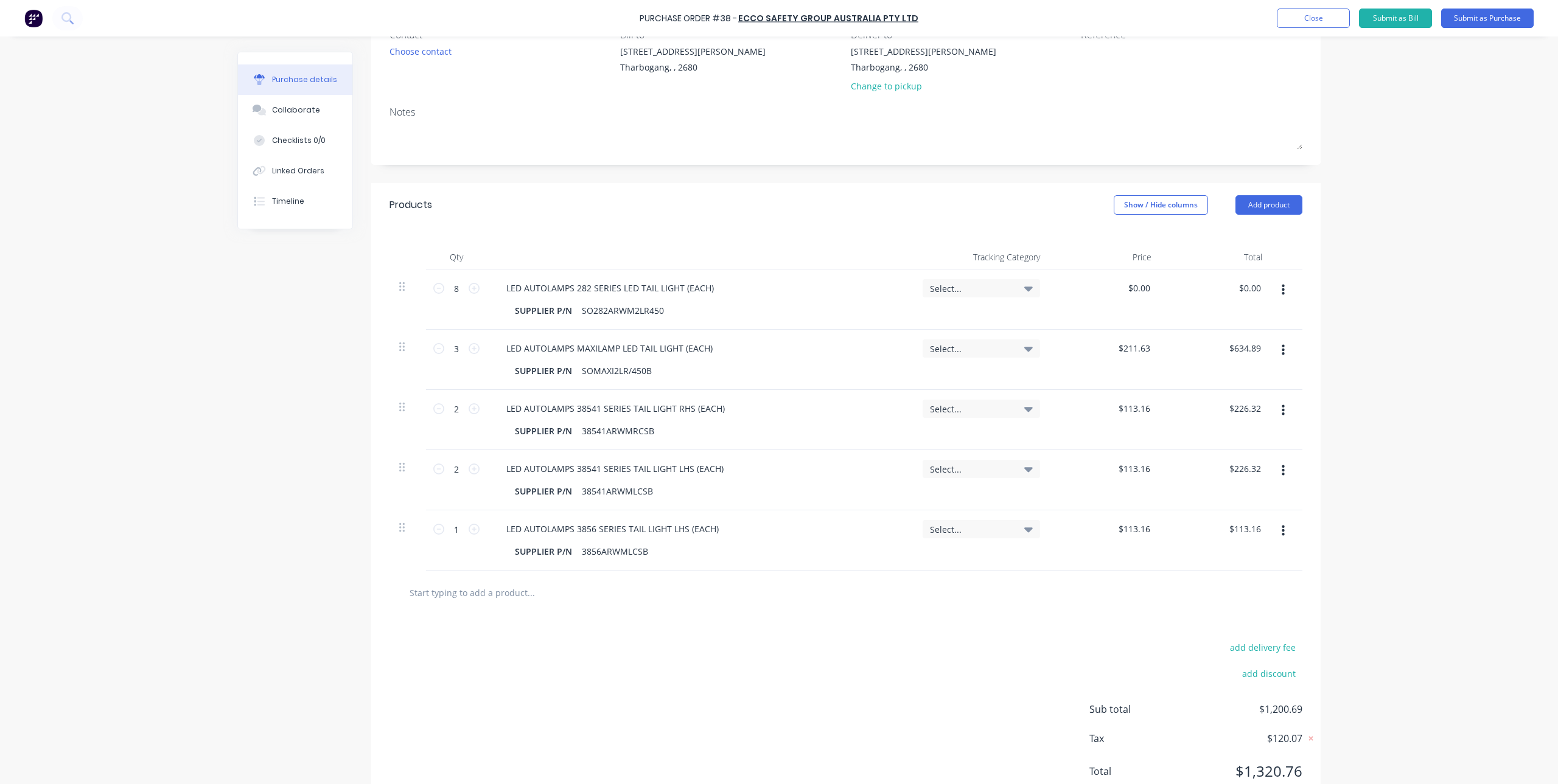
click at [498, 591] on input "text" at bounding box center [531, 592] width 244 height 24
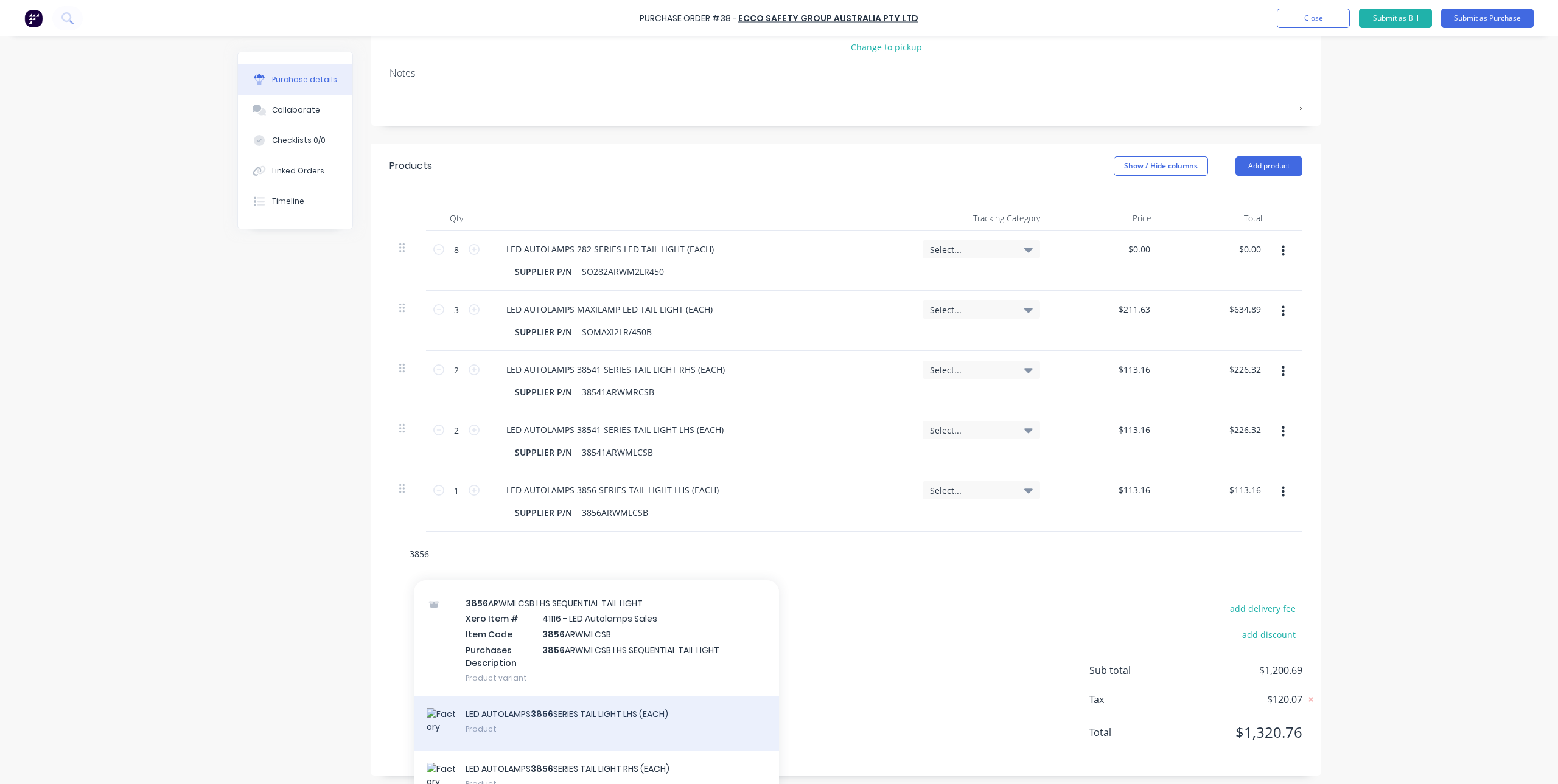
scroll to position [179, 0]
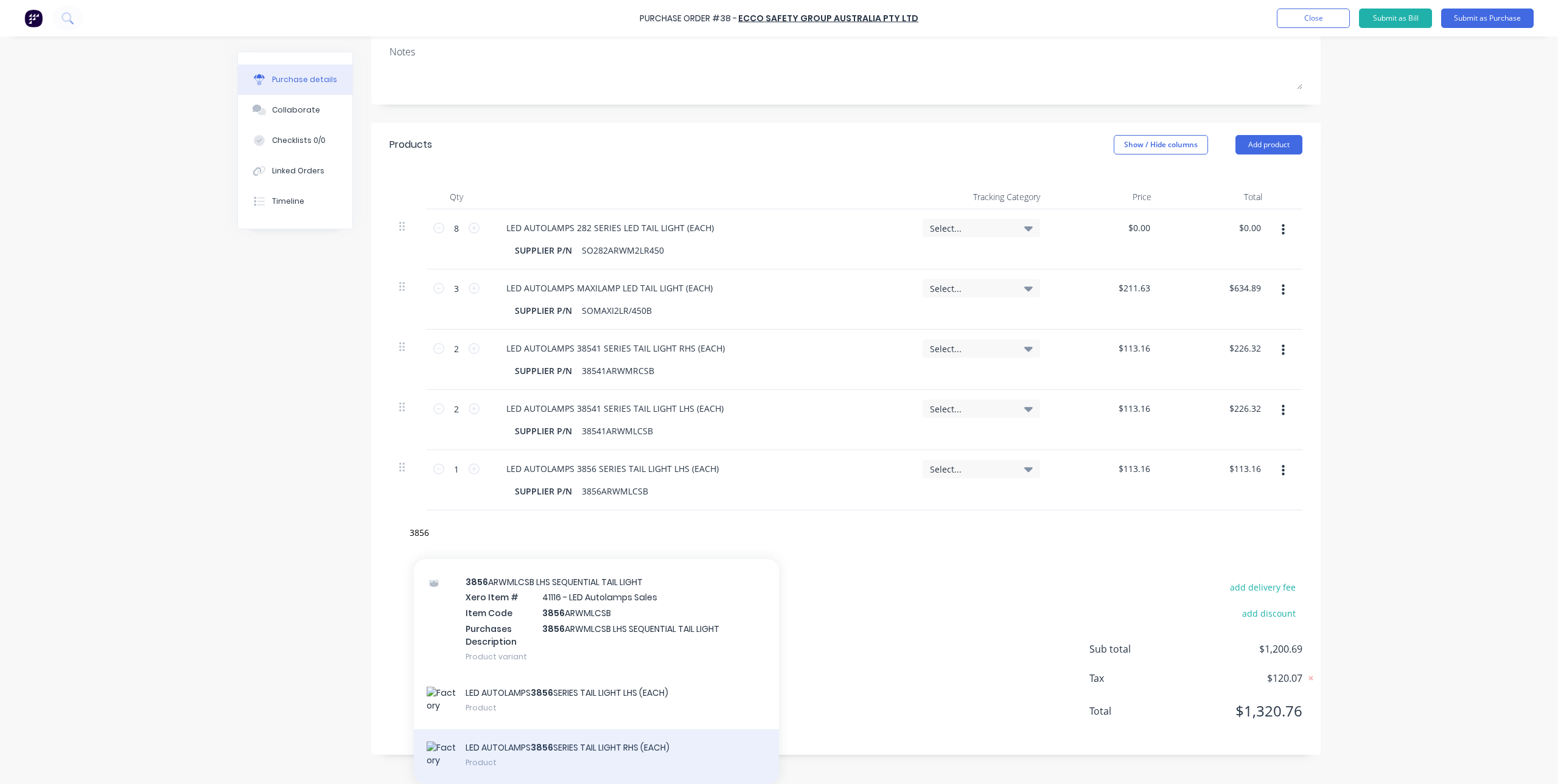
click at [583, 761] on div "LED AUTOLAMPS 3856 SERIES TAIL LIGHT RHS (EACH) Product" at bounding box center [596, 757] width 365 height 55
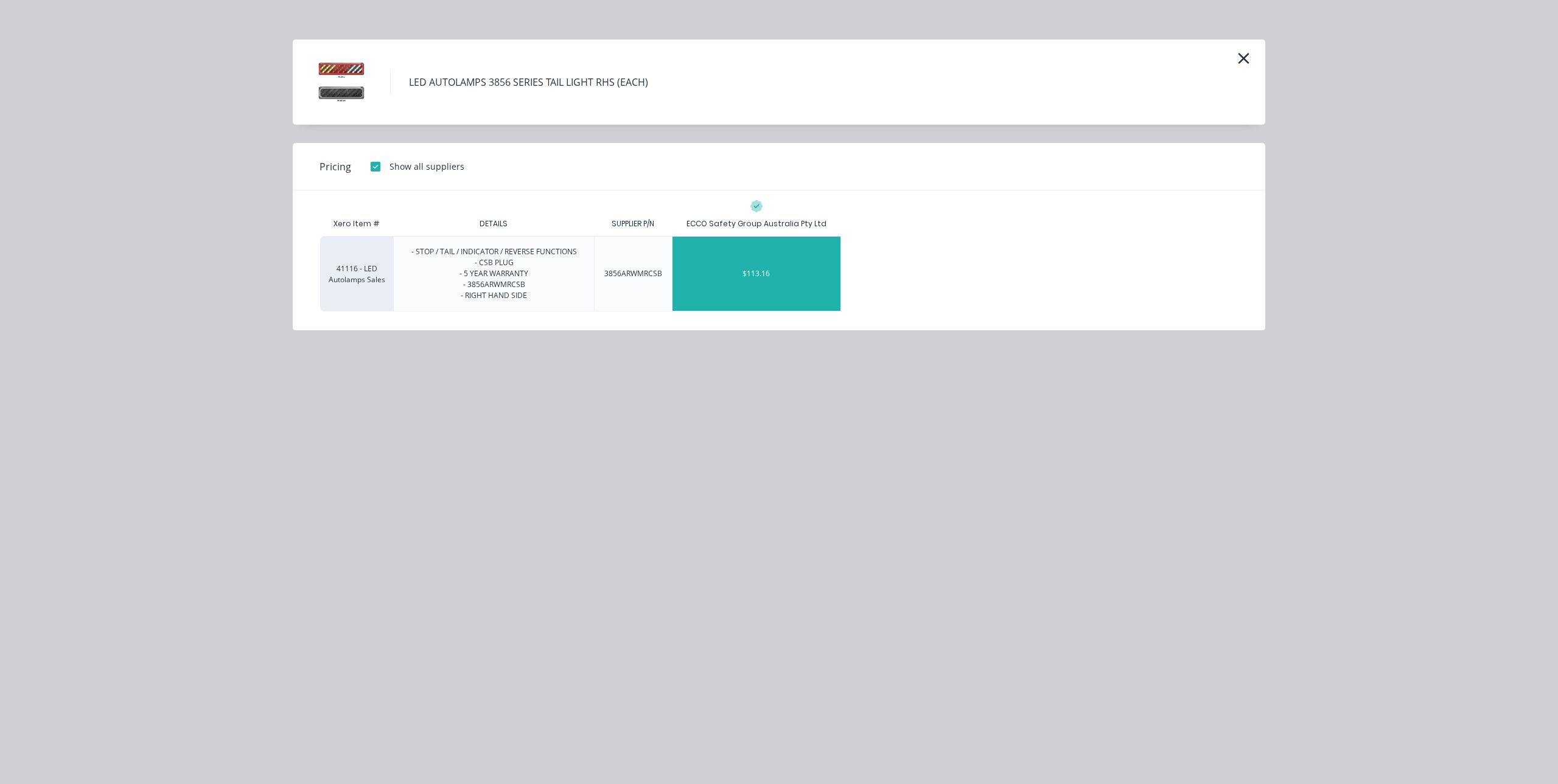
click at [775, 286] on div "$113.16" at bounding box center [756, 274] width 168 height 75
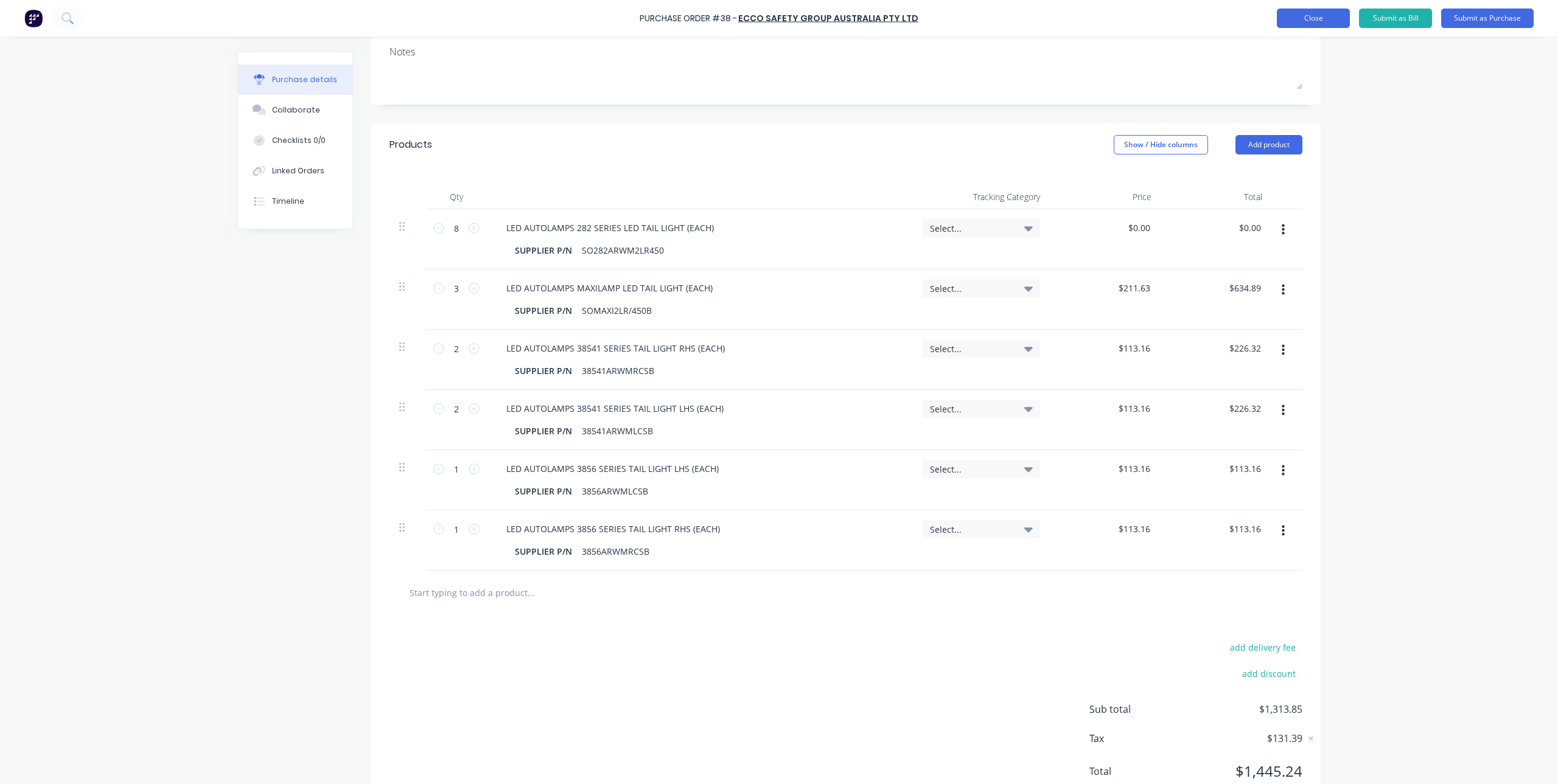
click at [1302, 14] on button "Close" at bounding box center [1313, 18] width 73 height 19
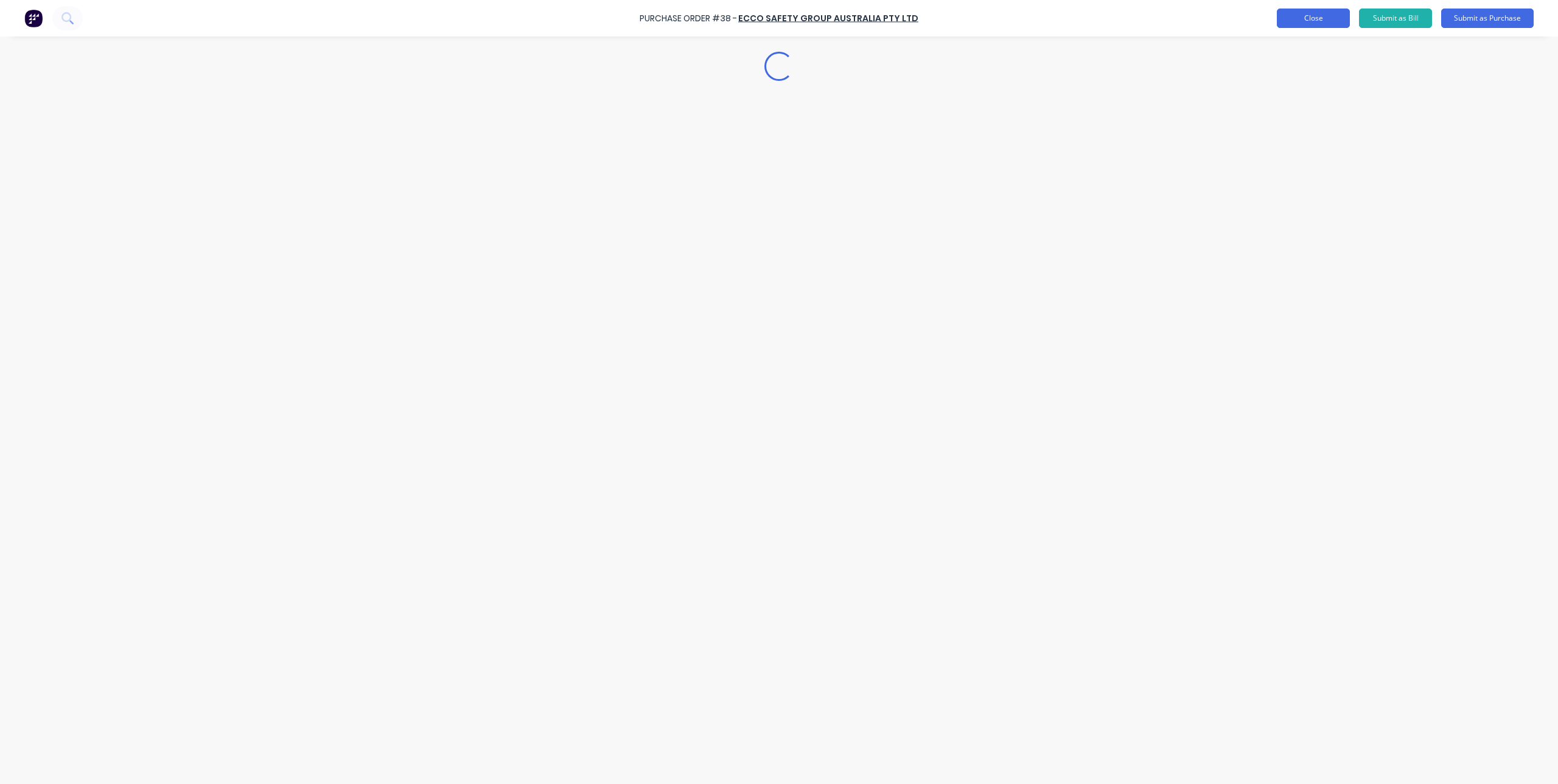
scroll to position [0, 0]
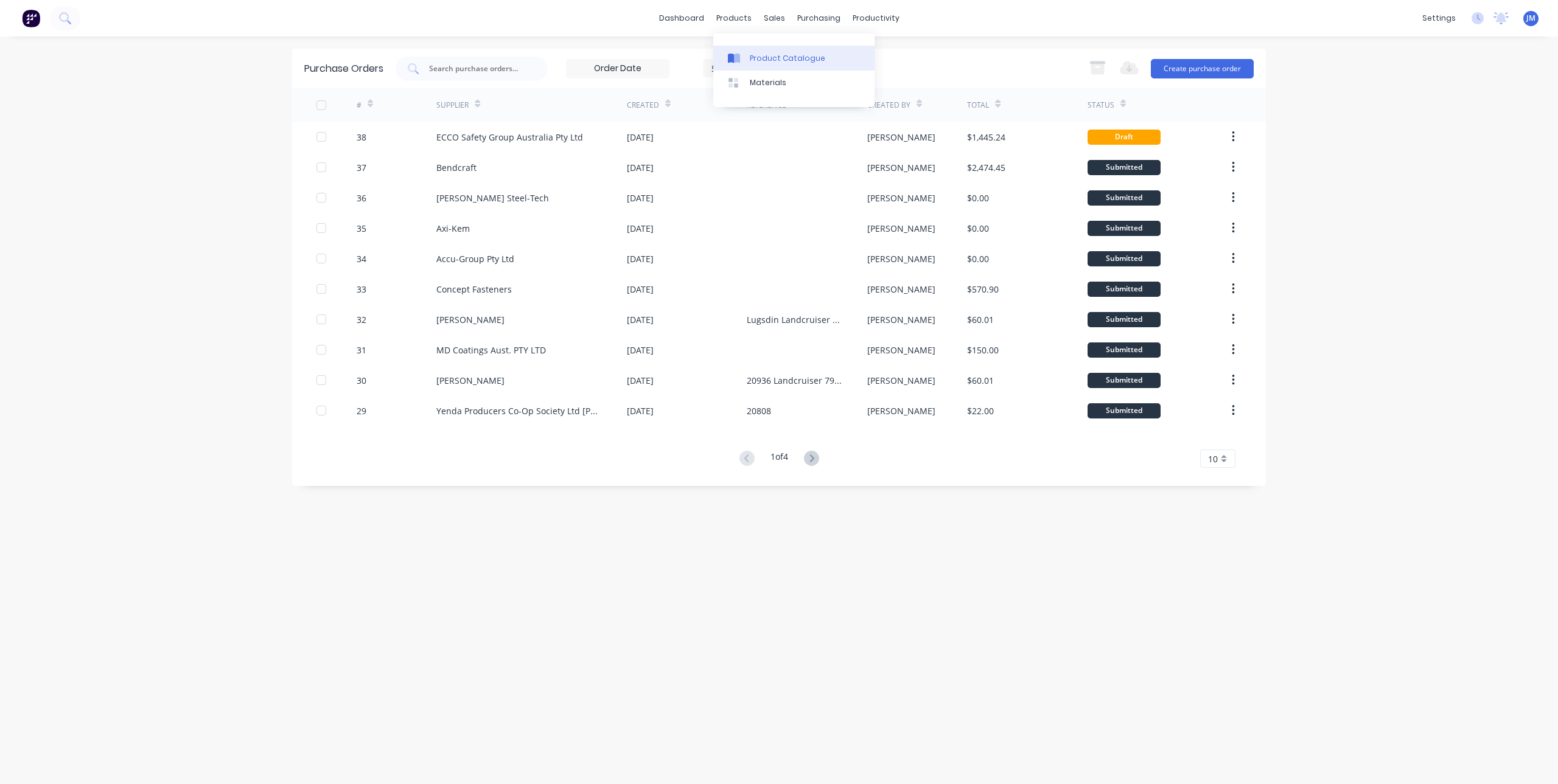
click at [744, 57] on div at bounding box center [737, 58] width 19 height 11
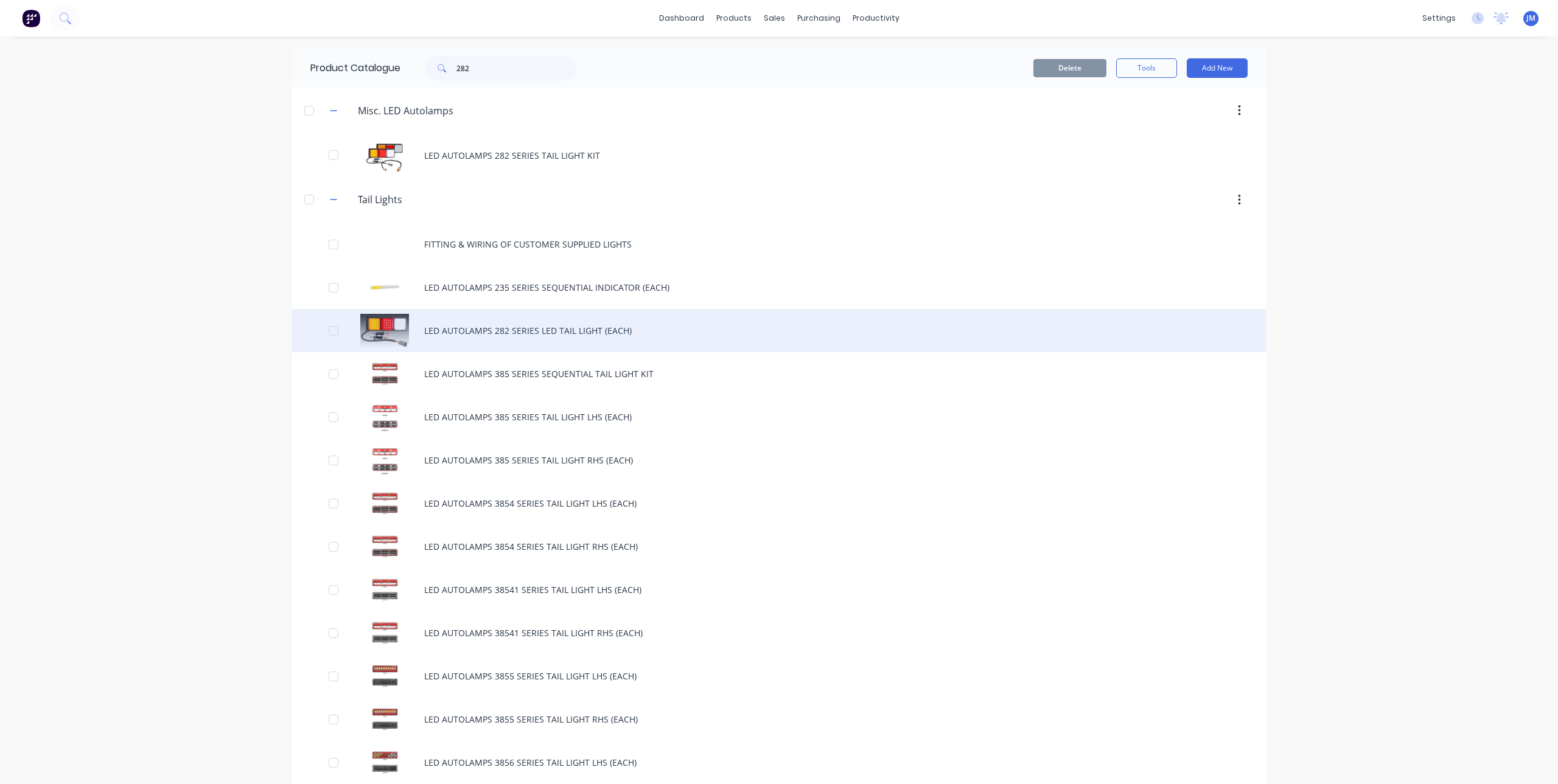
click at [560, 332] on div "LED AUTOLAMPS 282 SERIES LED TAIL LIGHT (EACH)" at bounding box center [779, 331] width 973 height 43
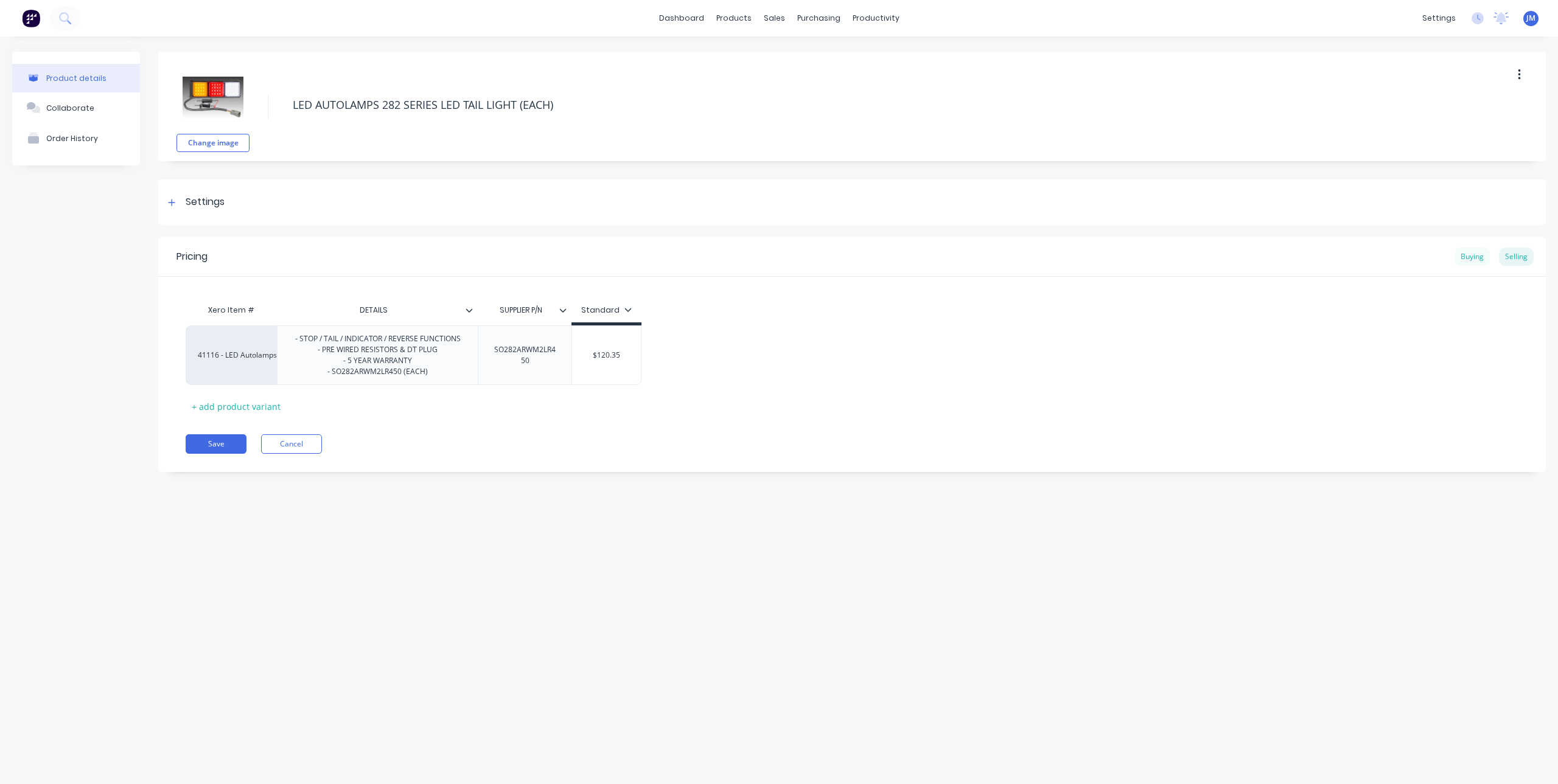
click at [1463, 256] on div "Buying" at bounding box center [1472, 257] width 35 height 19
click at [636, 345] on div "$0.00" at bounding box center [656, 352] width 168 height 30
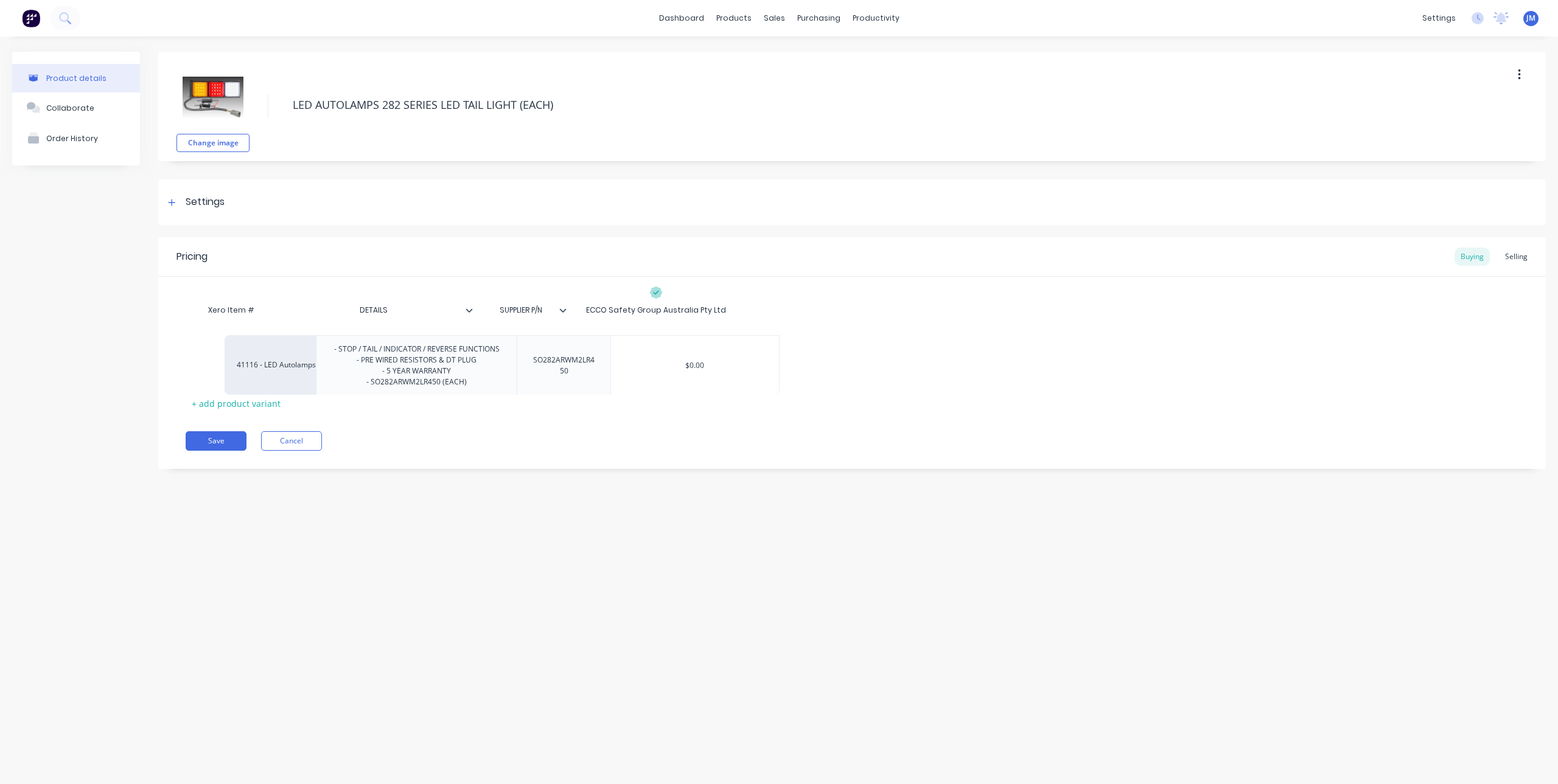
drag, startPoint x: 636, startPoint y: 345, endPoint x: 678, endPoint y: 359, distance: 44.3
click at [678, 359] on div "41116 - LED Autolamps Sales - STOP / TAIL / INDICATOR / REVERSE FUNCTIONS - PRE…" at bounding box center [852, 352] width 1333 height 60
click at [668, 340] on div "$0.00" at bounding box center [656, 352] width 168 height 30
drag, startPoint x: 678, startPoint y: 351, endPoint x: 640, endPoint y: 352, distance: 38.0
click at [640, 352] on input "$0.00" at bounding box center [656, 352] width 168 height 11
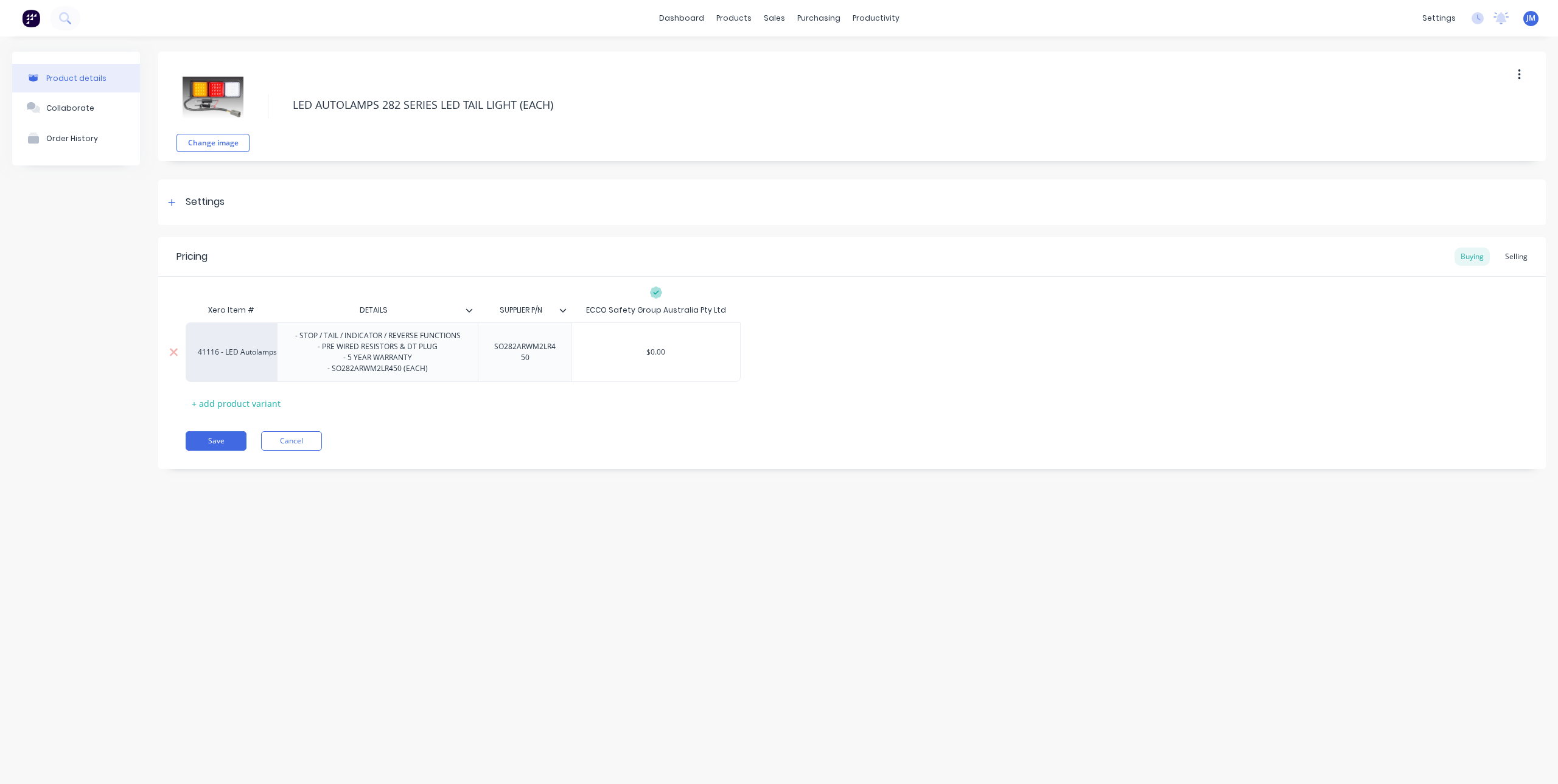
click at [661, 354] on input "$0.00" at bounding box center [656, 352] width 168 height 11
click at [671, 354] on input "$0.00" at bounding box center [656, 352] width 168 height 11
click at [652, 351] on input "$0.00" at bounding box center [656, 352] width 168 height 11
click at [675, 351] on input "$0.00" at bounding box center [656, 352] width 168 height 11
click at [653, 356] on input "$0." at bounding box center [656, 352] width 168 height 11
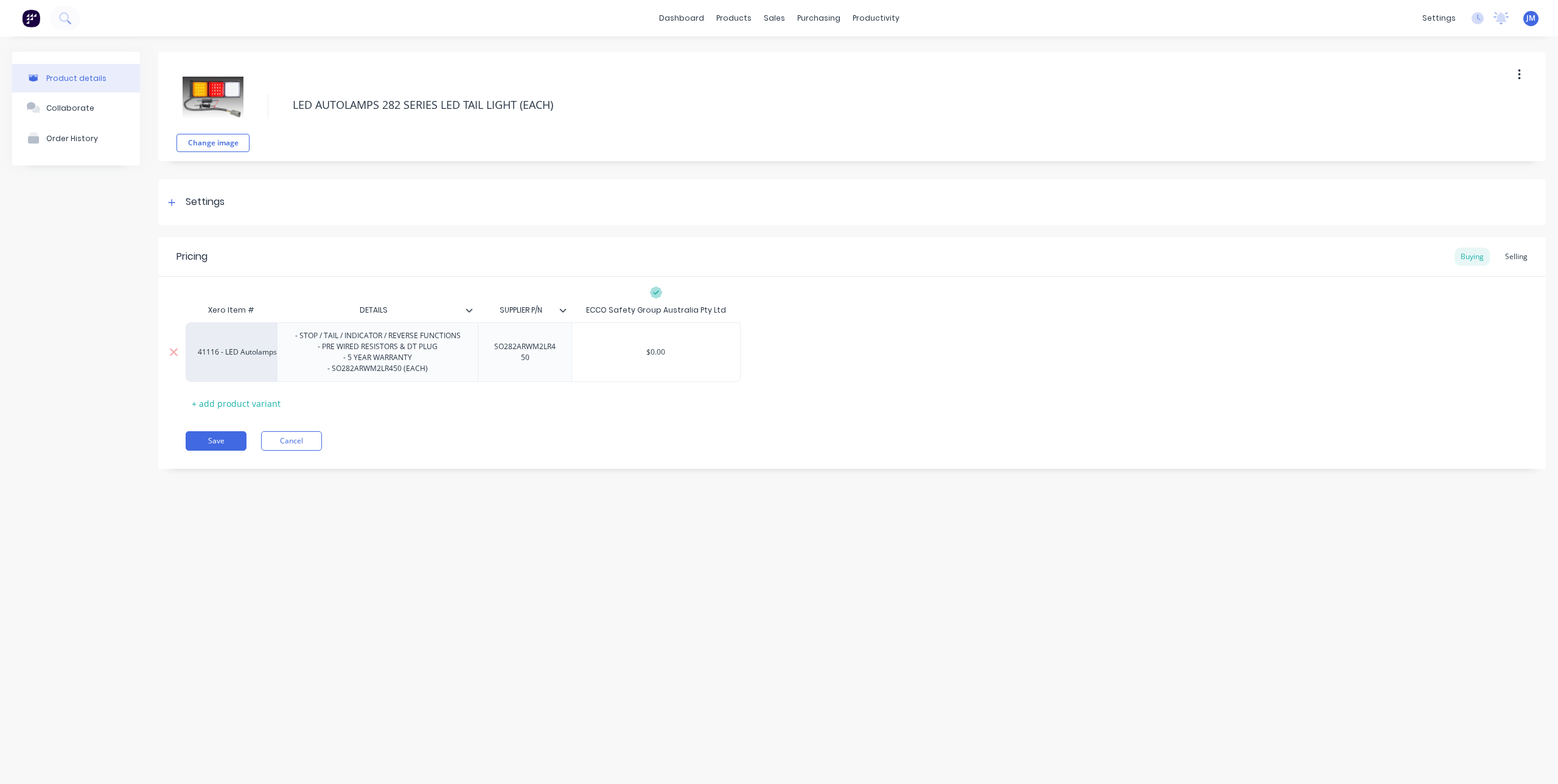
click at [669, 348] on input "$0." at bounding box center [656, 352] width 168 height 11
drag, startPoint x: 662, startPoint y: 353, endPoint x: 638, endPoint y: 352, distance: 24.0
click at [638, 352] on input "$0." at bounding box center [656, 352] width 168 height 11
click at [649, 352] on input "$0." at bounding box center [656, 352] width 168 height 11
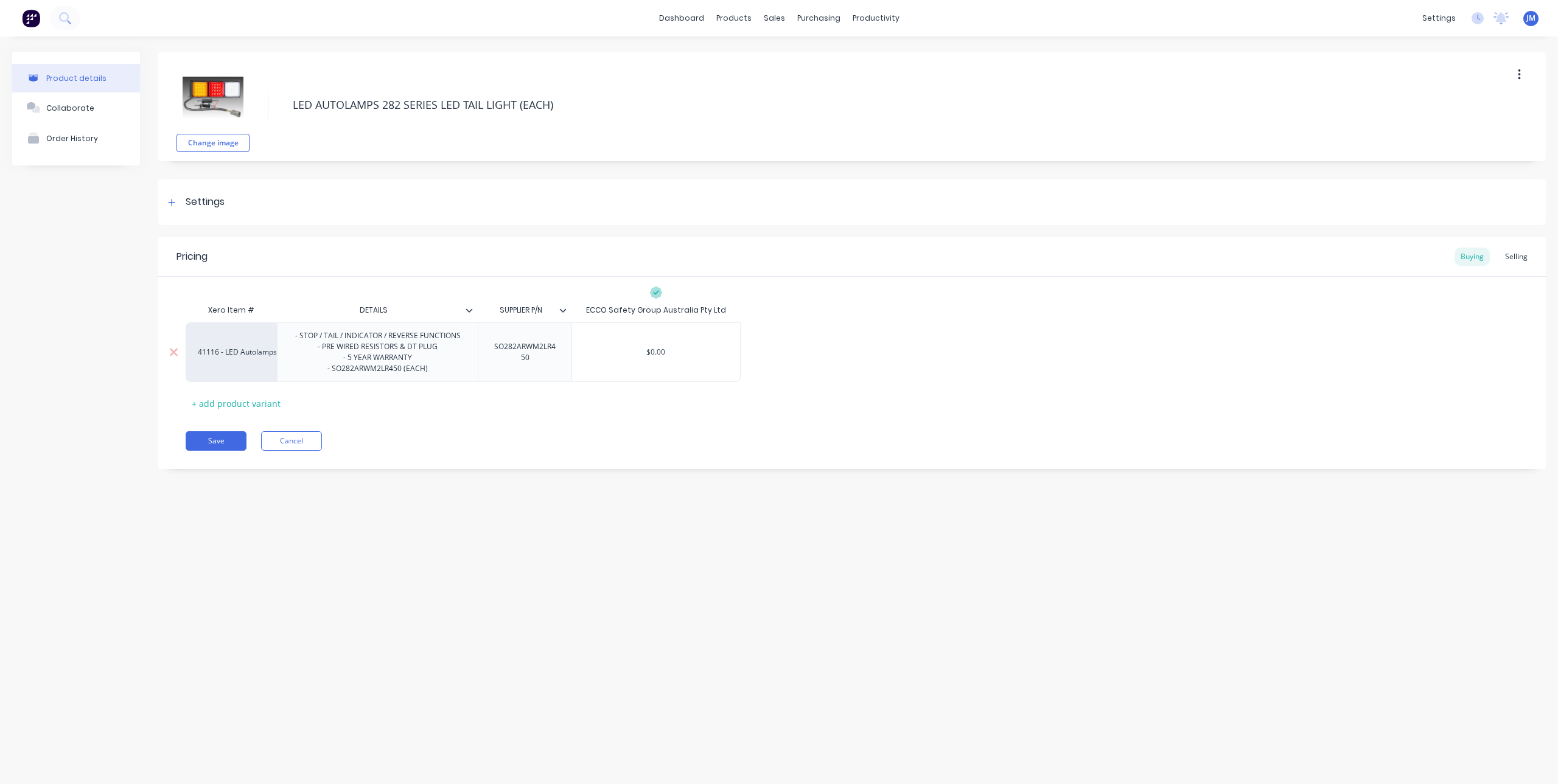
click at [649, 352] on input "$0." at bounding box center [656, 352] width 168 height 11
click at [507, 345] on div "SO282ARWM2LR450" at bounding box center [524, 352] width 83 height 26
click at [645, 356] on input "$0.00" at bounding box center [656, 352] width 168 height 11
drag, startPoint x: 644, startPoint y: 352, endPoint x: 671, endPoint y: 354, distance: 27.1
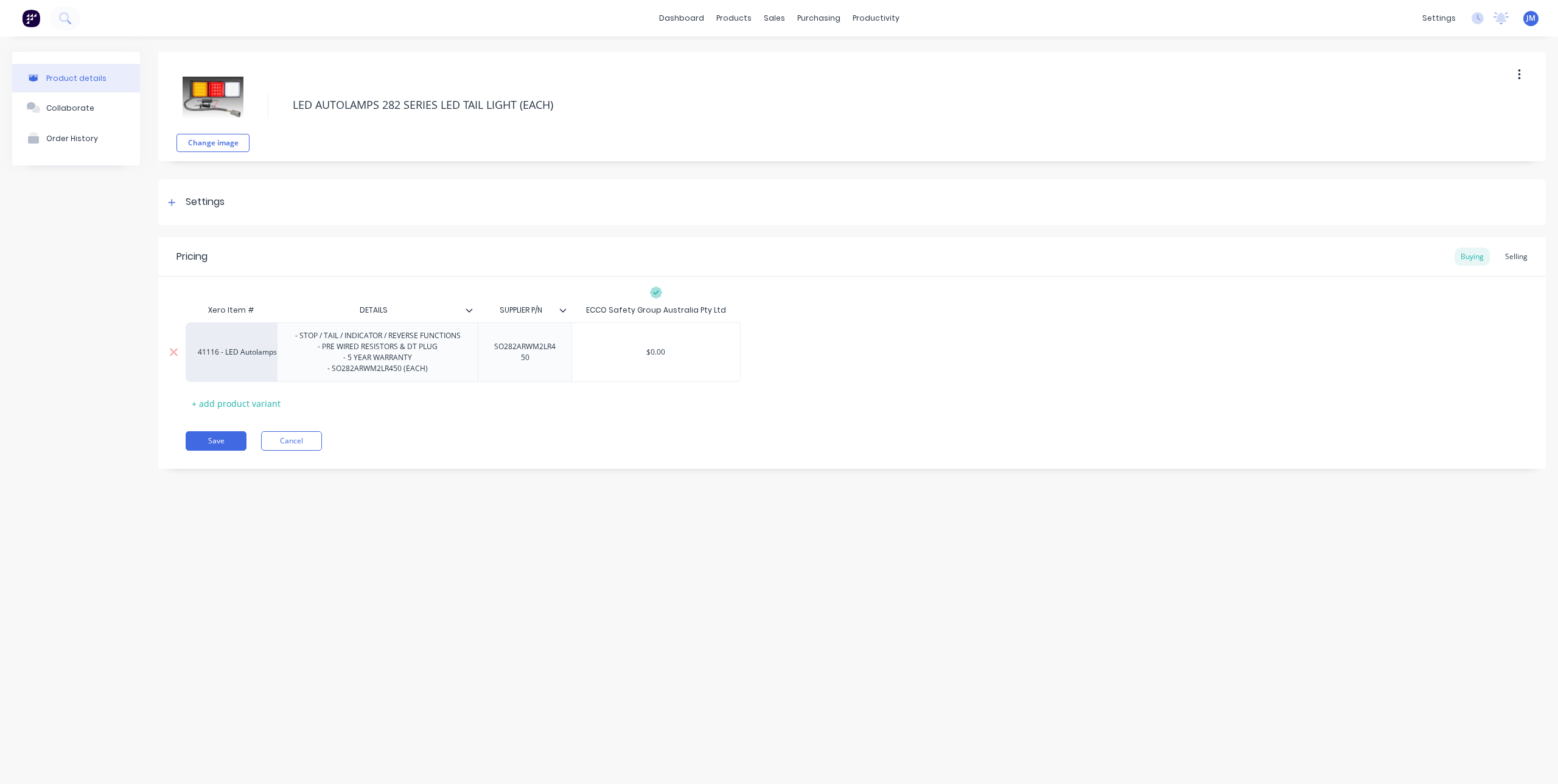
click at [671, 354] on input "$0.00" at bounding box center [656, 352] width 168 height 11
click at [663, 418] on div "Pricing Buying Selling Xero Item # DETAILS SUPPLIER P/N ECCO Safety Group Austr…" at bounding box center [852, 353] width 1387 height 232
click at [218, 435] on button "Save" at bounding box center [216, 441] width 61 height 19
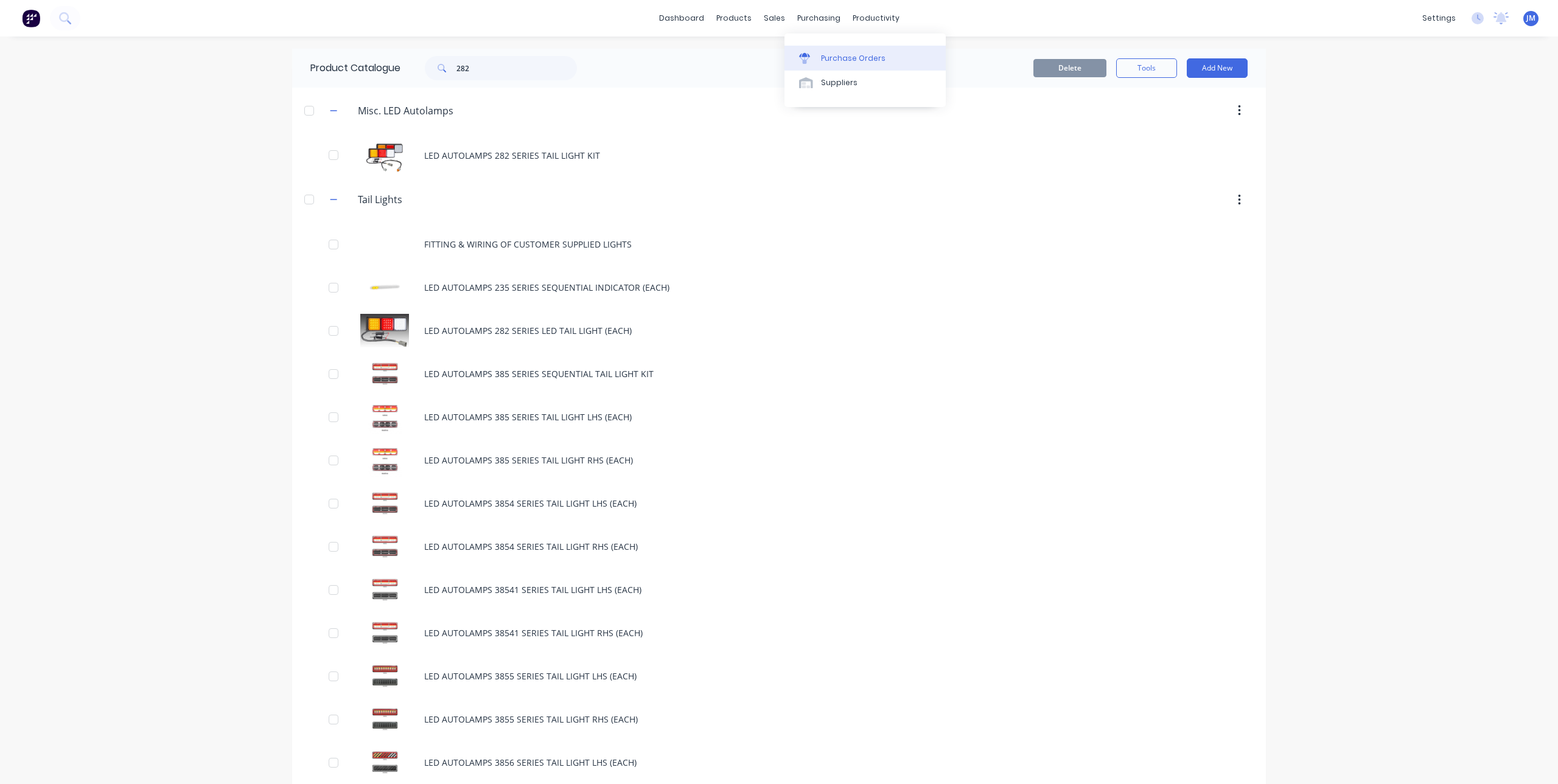
click at [815, 55] on div at bounding box center [808, 58] width 19 height 11
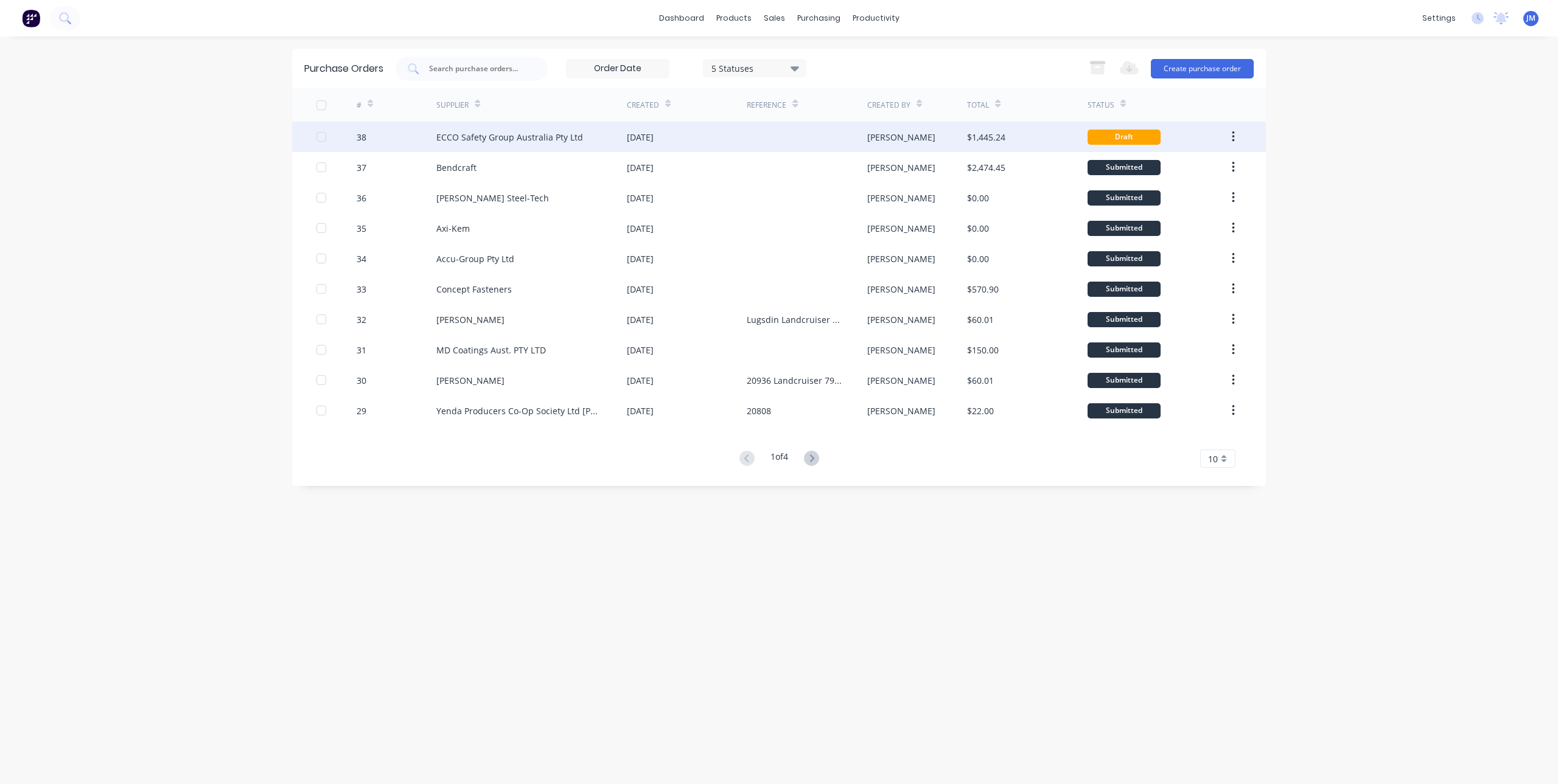
click at [496, 128] on div "ECCO Safety Group Australia Pty Ltd" at bounding box center [531, 137] width 190 height 30
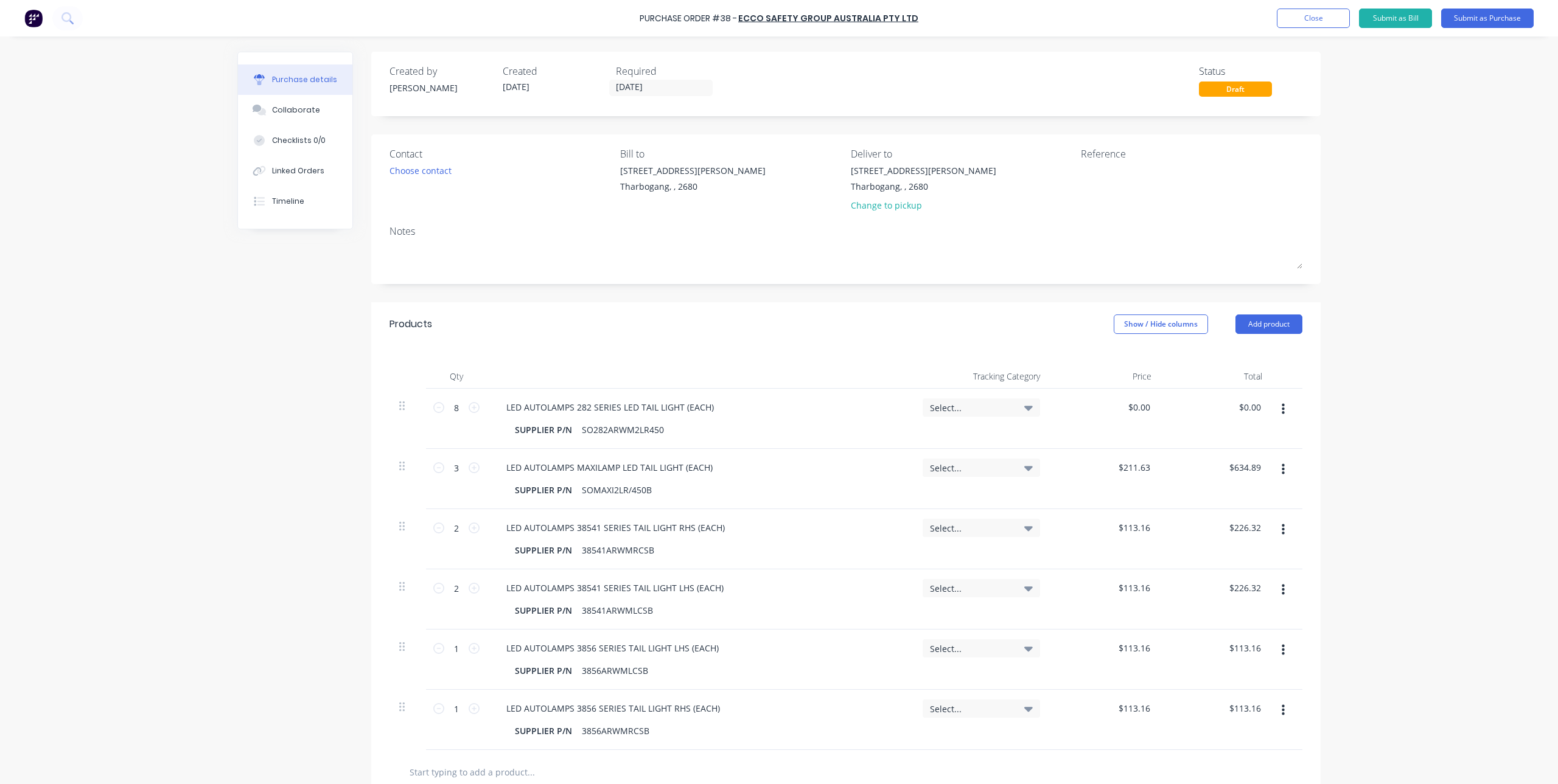
click at [1272, 409] on button "button" at bounding box center [1282, 409] width 29 height 22
click at [1213, 523] on button "Delete" at bounding box center [1245, 515] width 103 height 24
click at [502, 714] on input "text" at bounding box center [531, 712] width 244 height 24
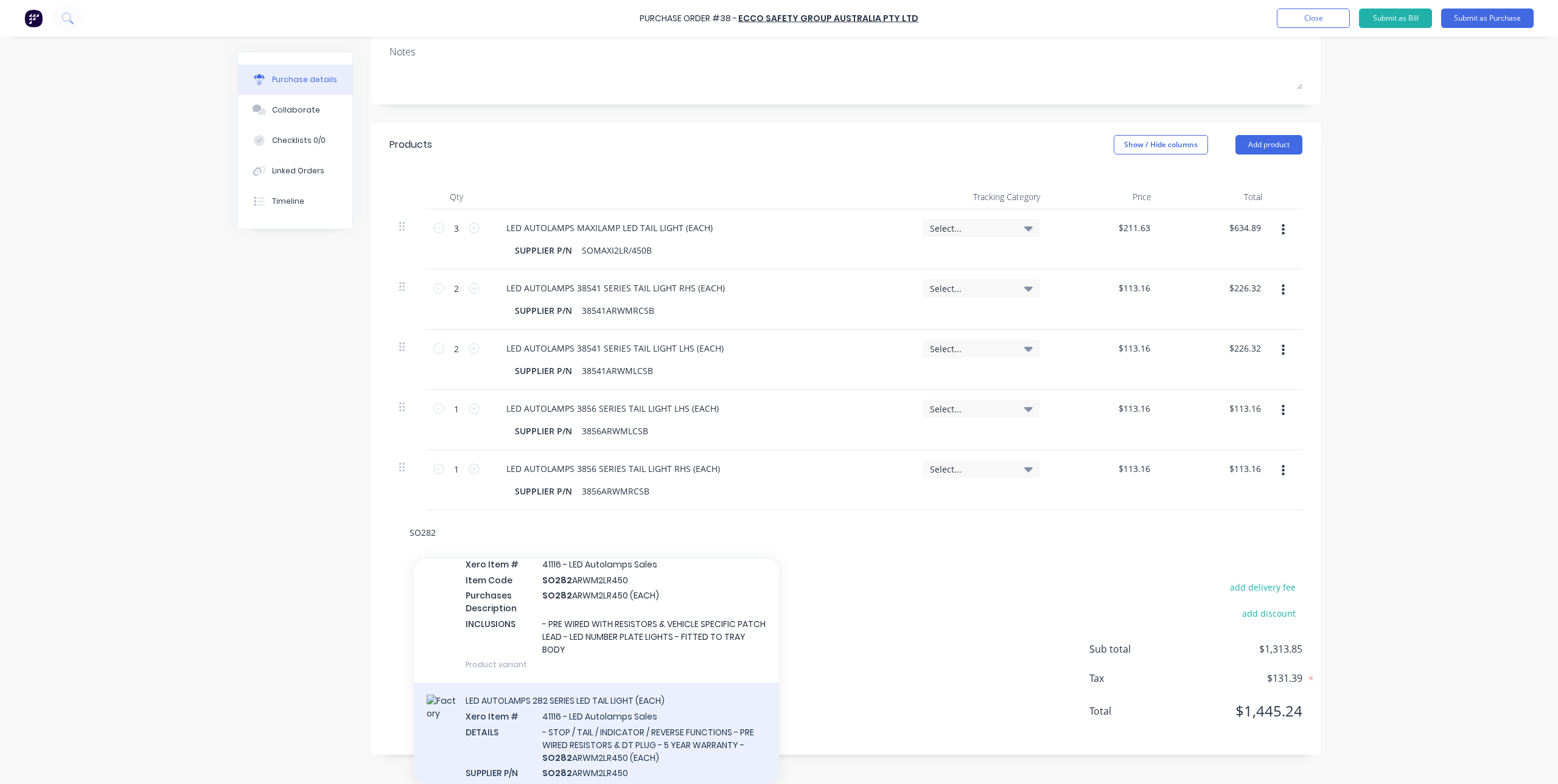
scroll to position [144, 0]
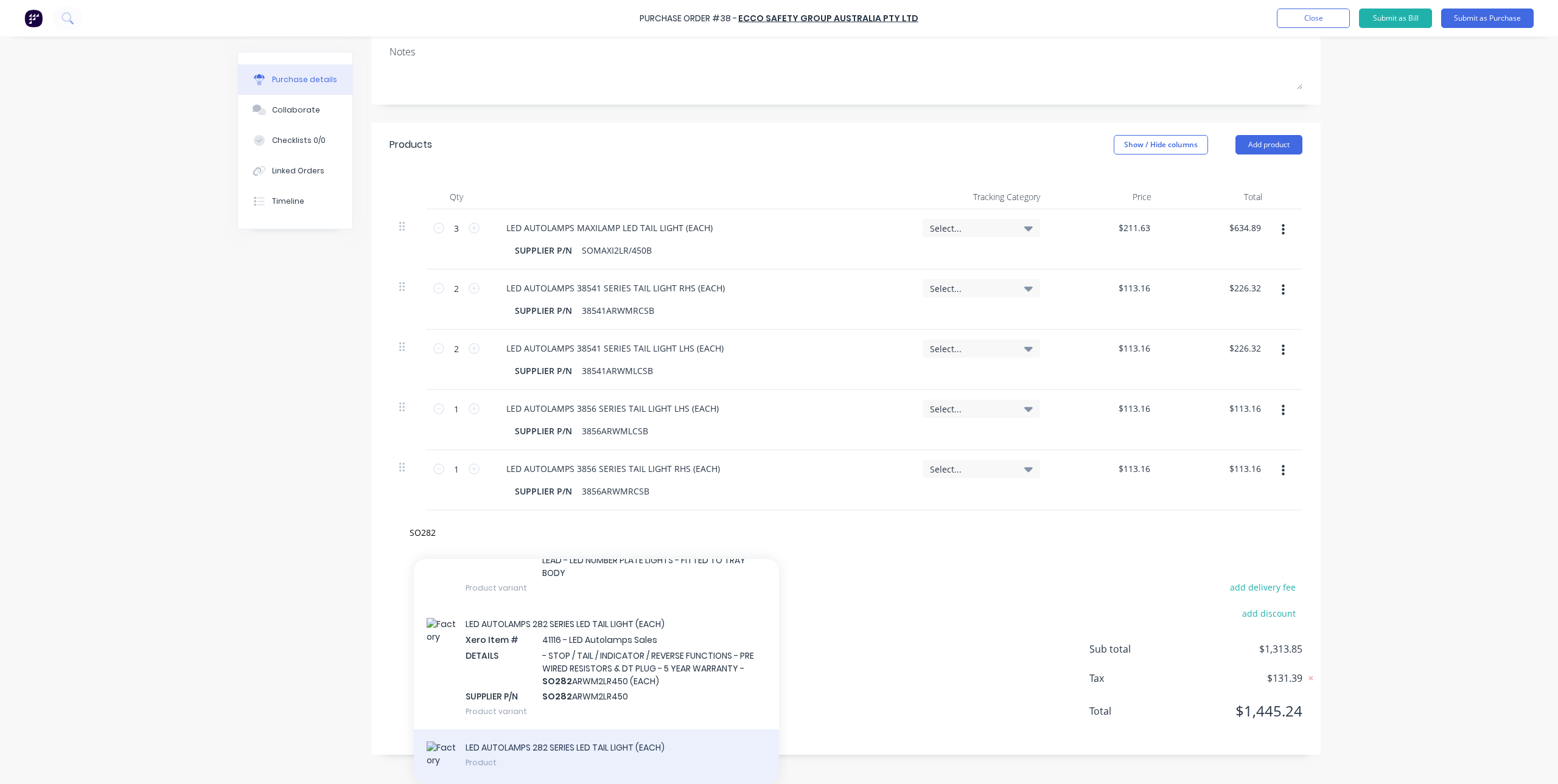
click at [585, 751] on div "LED AUTOLAMPS 282 SERIES LED TAIL LIGHT (EACH) Product" at bounding box center [596, 757] width 365 height 55
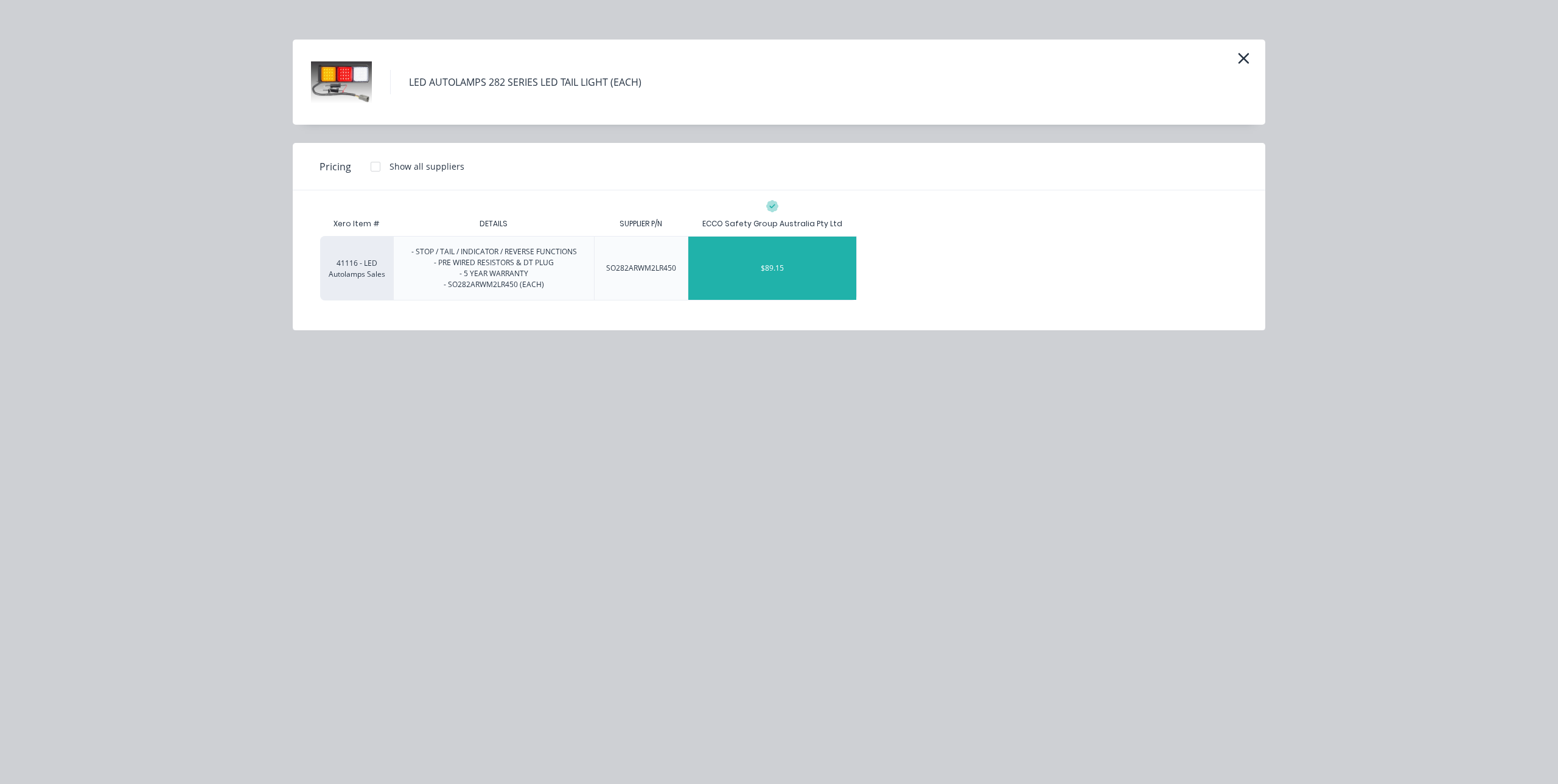
click at [773, 263] on div "$89.15" at bounding box center [772, 269] width 168 height 64
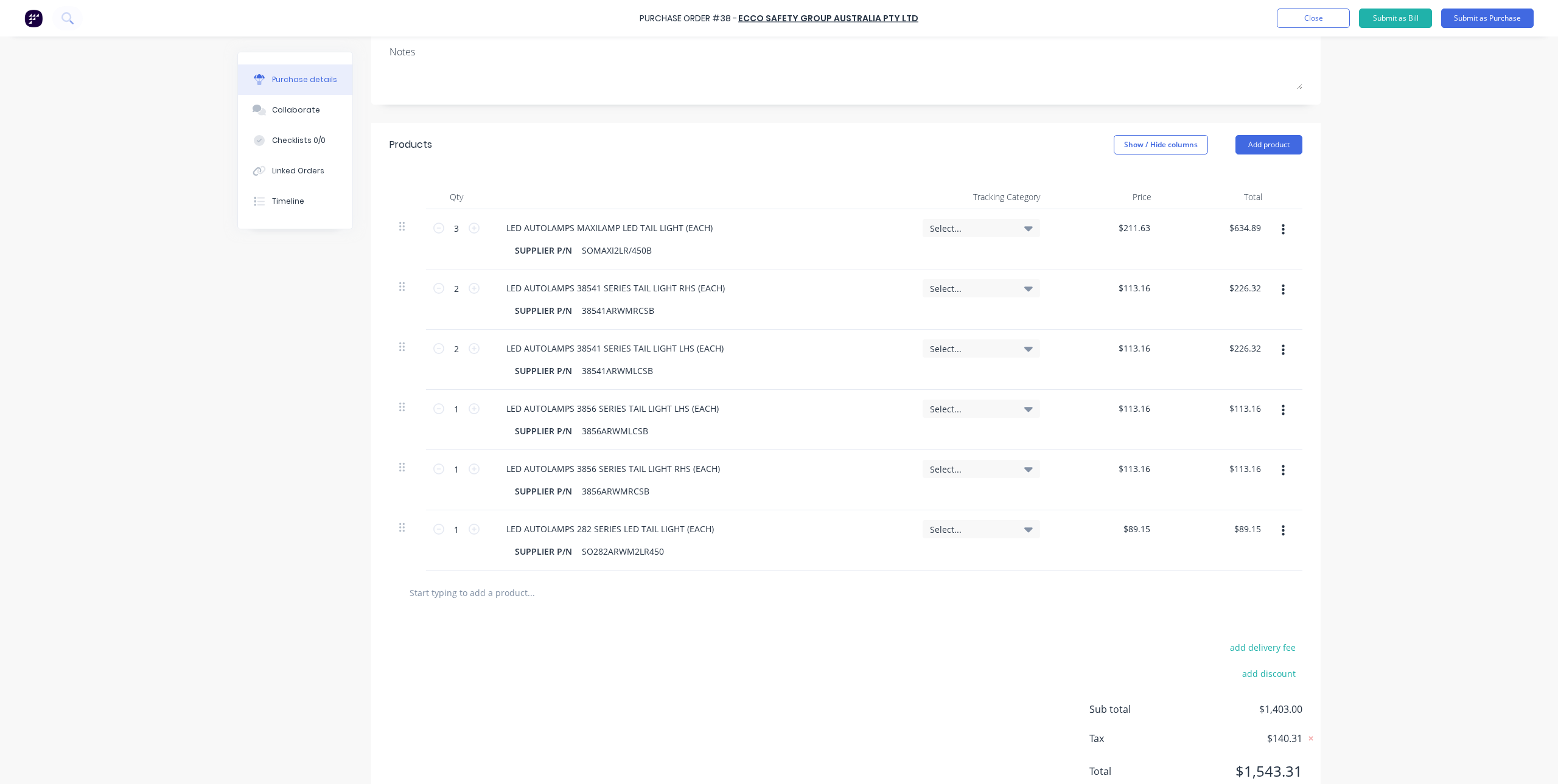
scroll to position [162, 0]
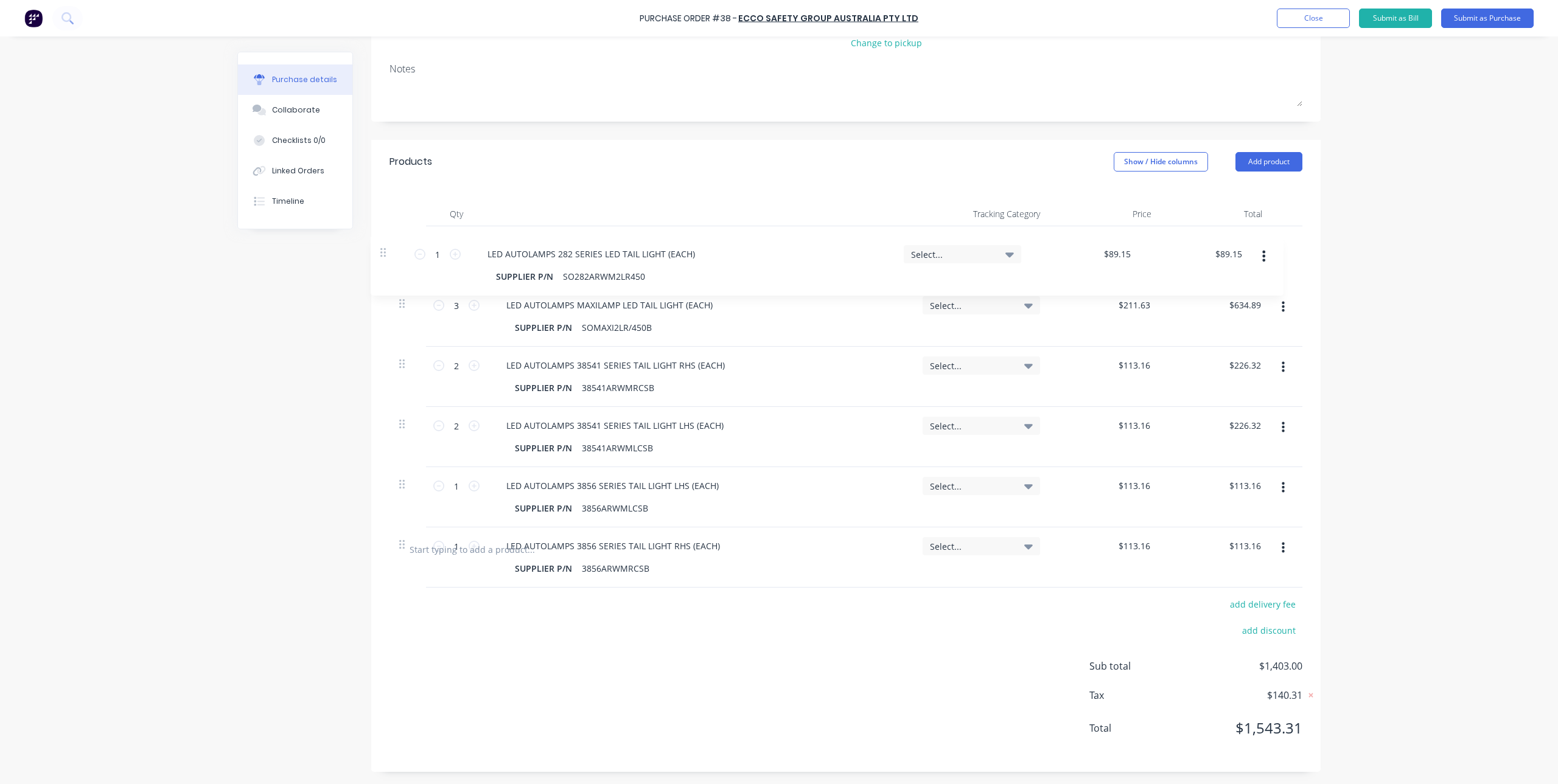
drag, startPoint x: 396, startPoint y: 532, endPoint x: 418, endPoint y: 230, distance: 302.8
click at [389, 223] on div "Qty Tracking Category Price Total 3 3 LED AUTOLAMPS MAXILAMP LED TAIL LIGHT (EA…" at bounding box center [845, 356] width 949 height 344
click at [455, 246] on input "3" at bounding box center [456, 245] width 24 height 19
drag, startPoint x: 401, startPoint y: 309, endPoint x: 396, endPoint y: 249, distance: 60.2
click at [396, 249] on div "3 3 LED AUTOLAMPS MAXILAMP LED TAIL LIGHT (EACH) SUPPLIER P/N SOMAXI2LR/450B Se…" at bounding box center [846, 377] width 913 height 301
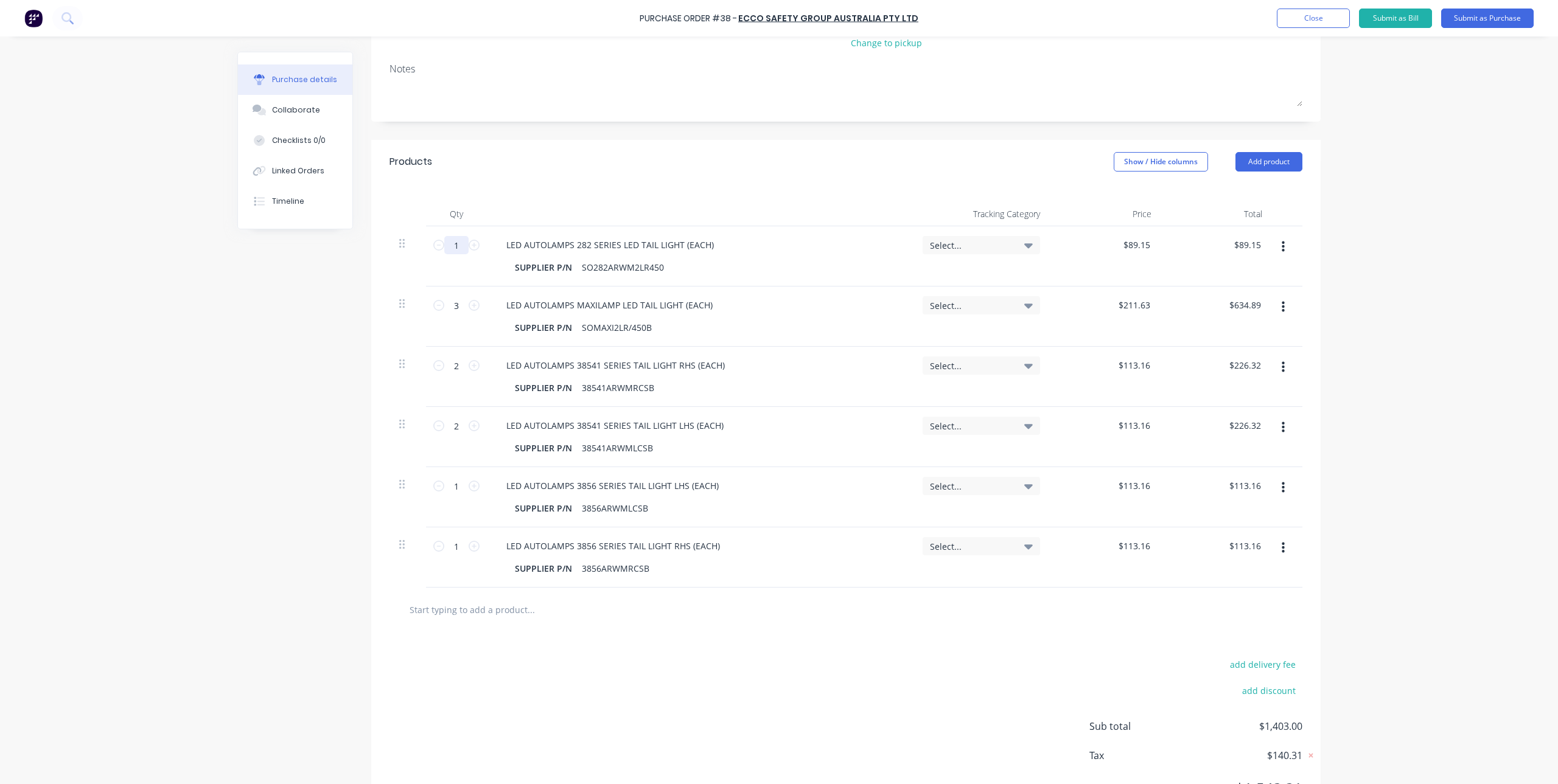
click at [452, 244] on input "1" at bounding box center [456, 245] width 24 height 19
click at [474, 324] on div "3 3" at bounding box center [456, 317] width 61 height 61
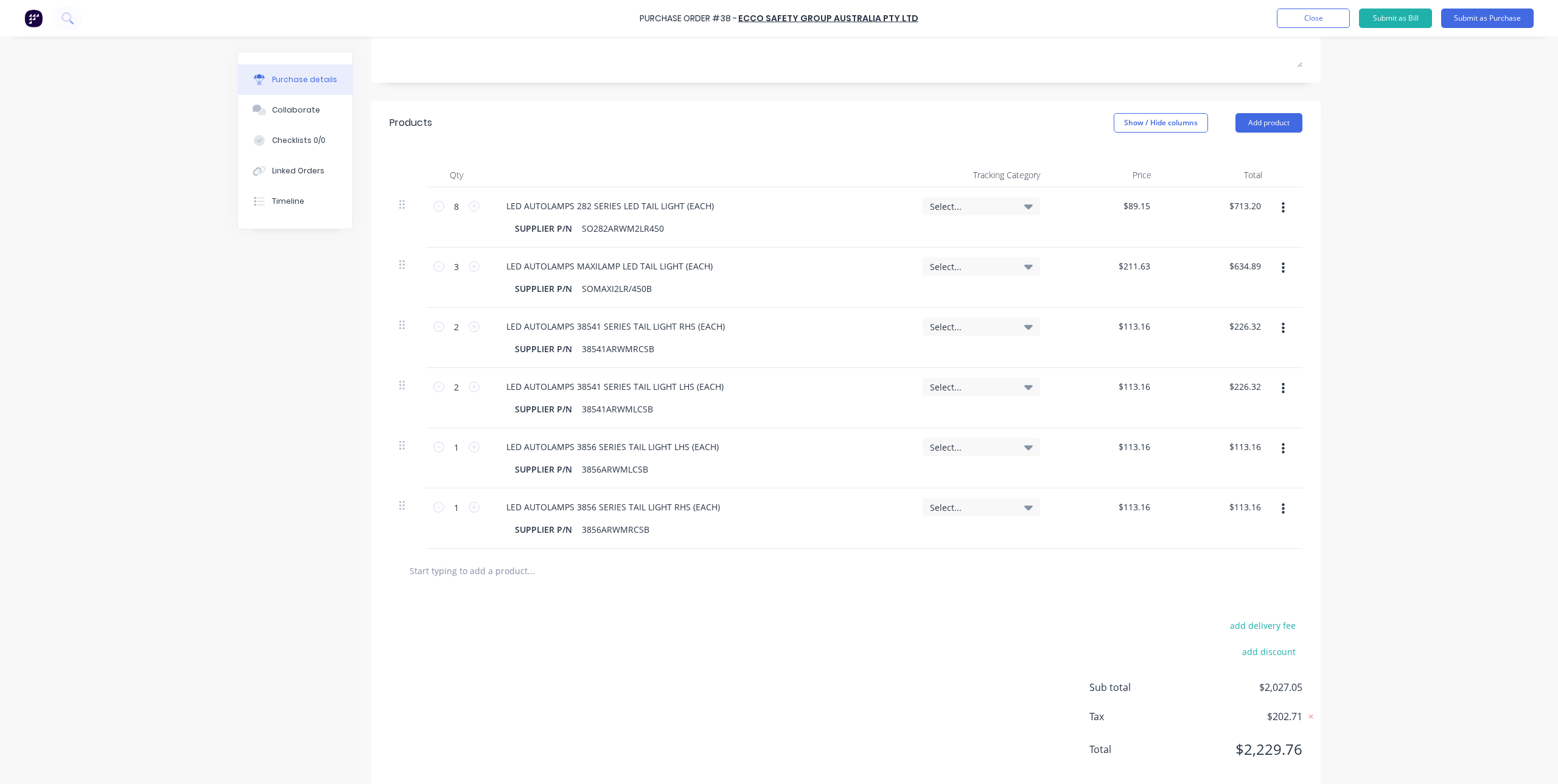
scroll to position [223, 0]
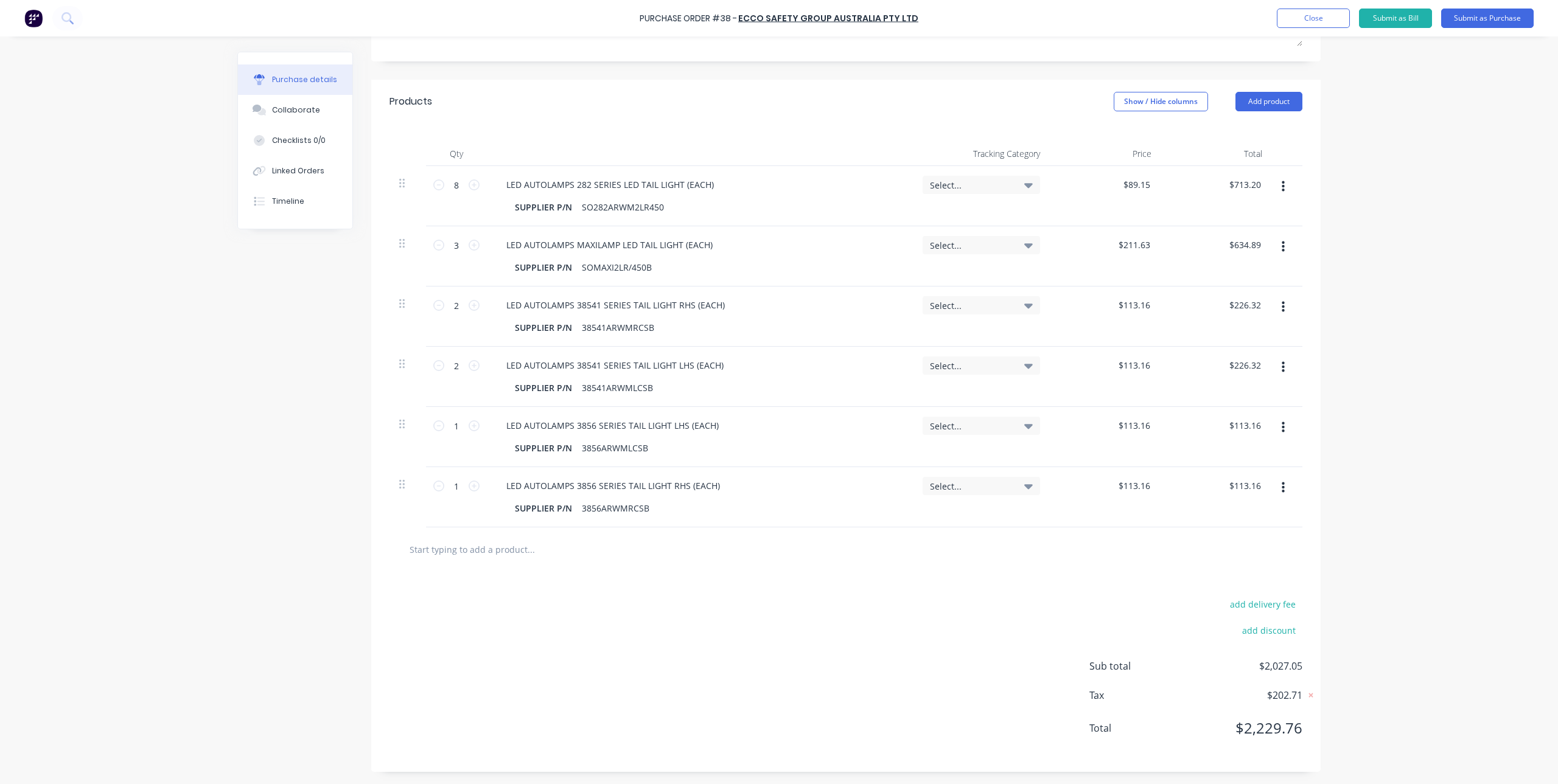
click at [505, 557] on input "text" at bounding box center [531, 549] width 244 height 24
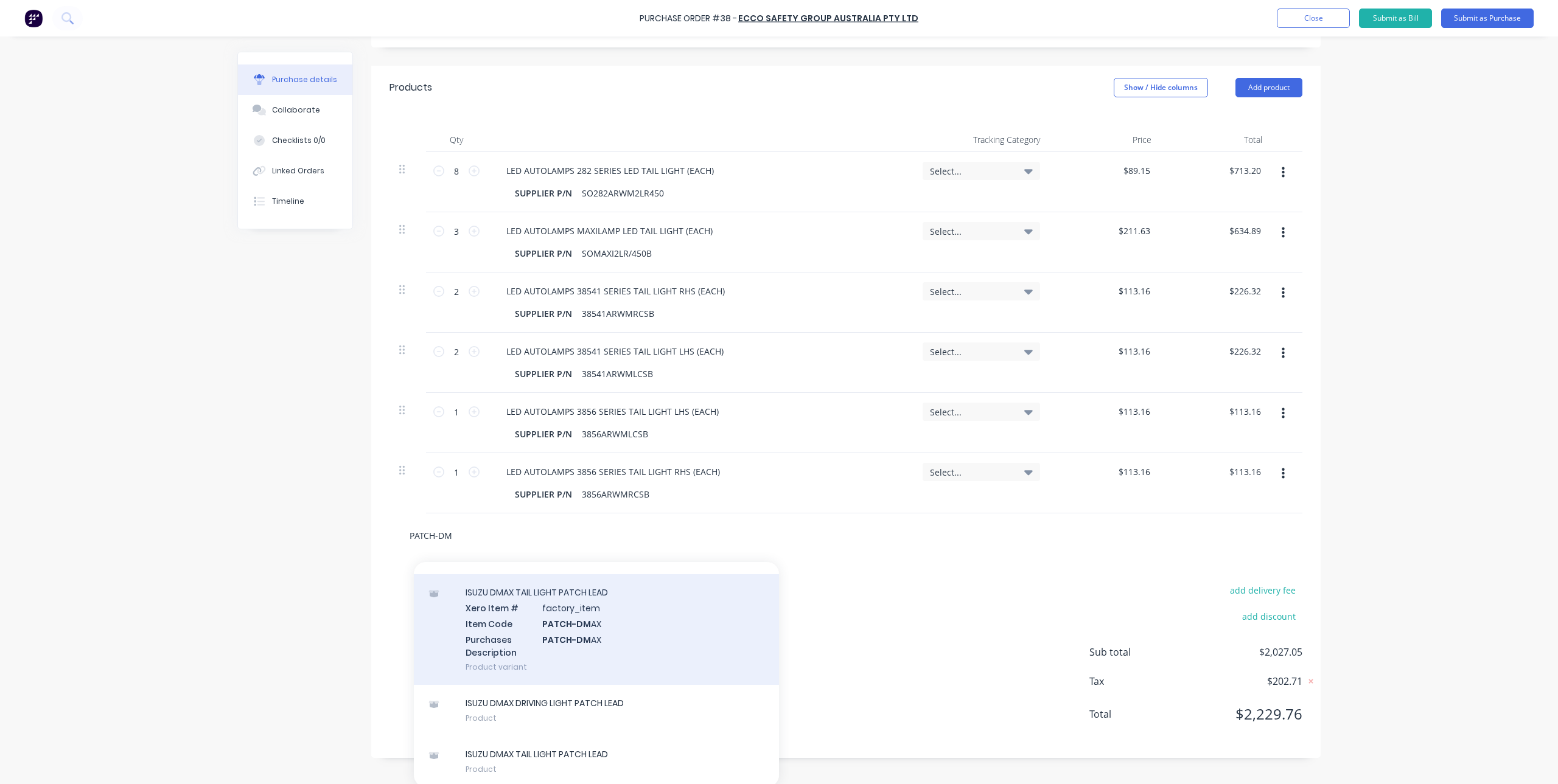
scroll to position [240, 0]
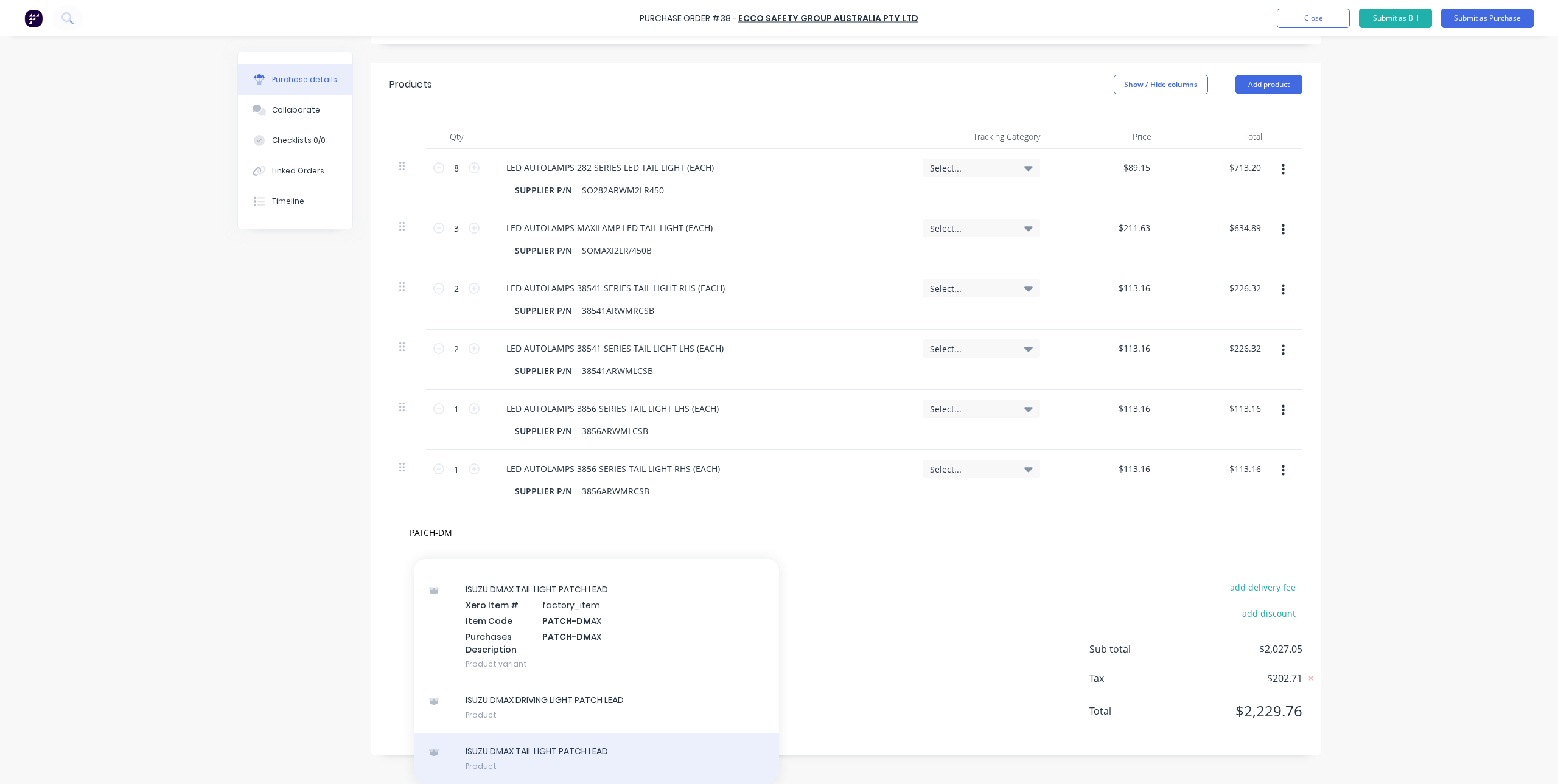
click at [553, 758] on div "ISUZU DMAX TAIL LIGHT PATCH LEAD Product" at bounding box center [596, 759] width 365 height 51
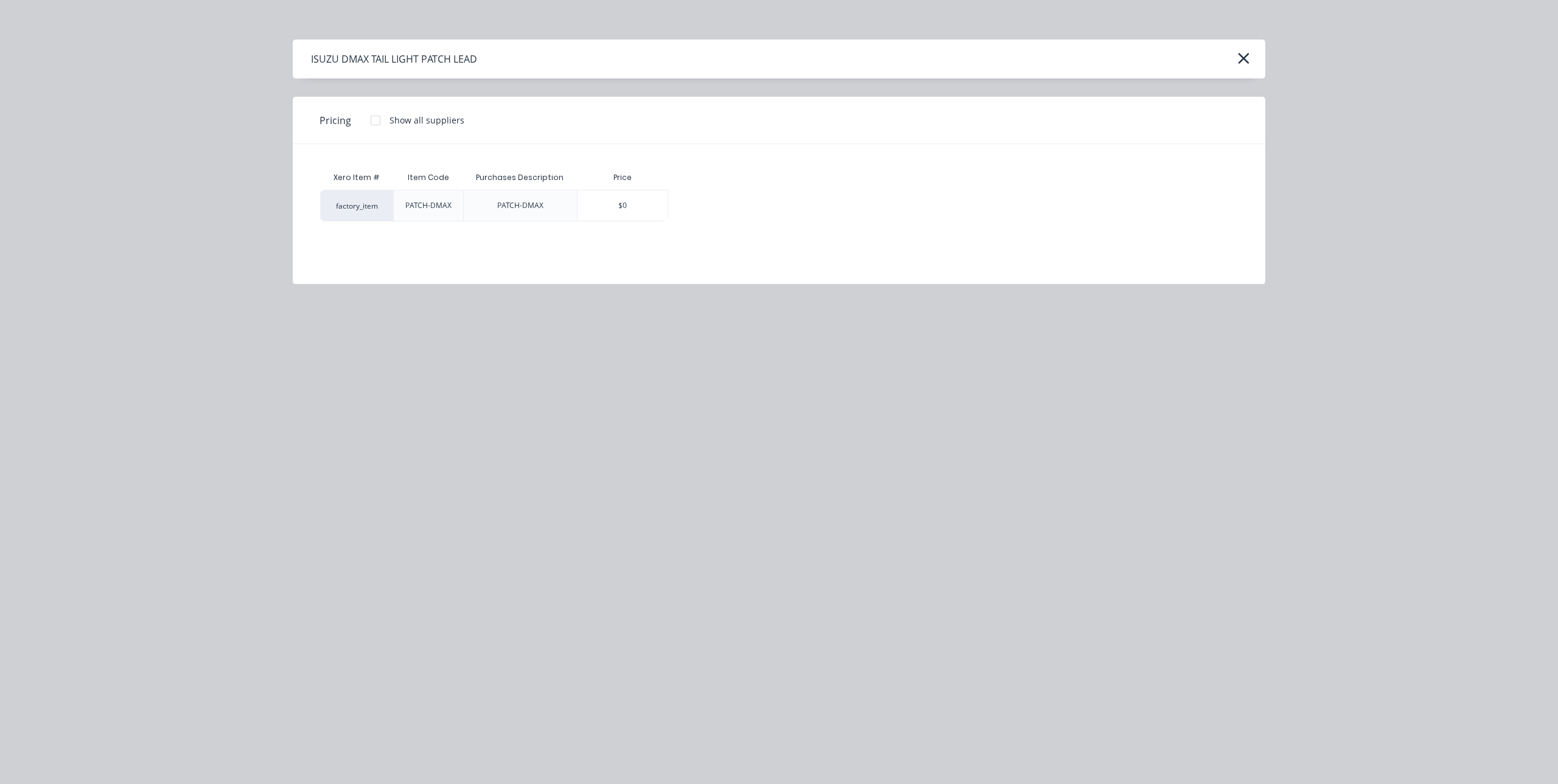
click at [374, 120] on div at bounding box center [375, 120] width 24 height 24
click at [711, 196] on div "$33.00" at bounding box center [703, 205] width 69 height 30
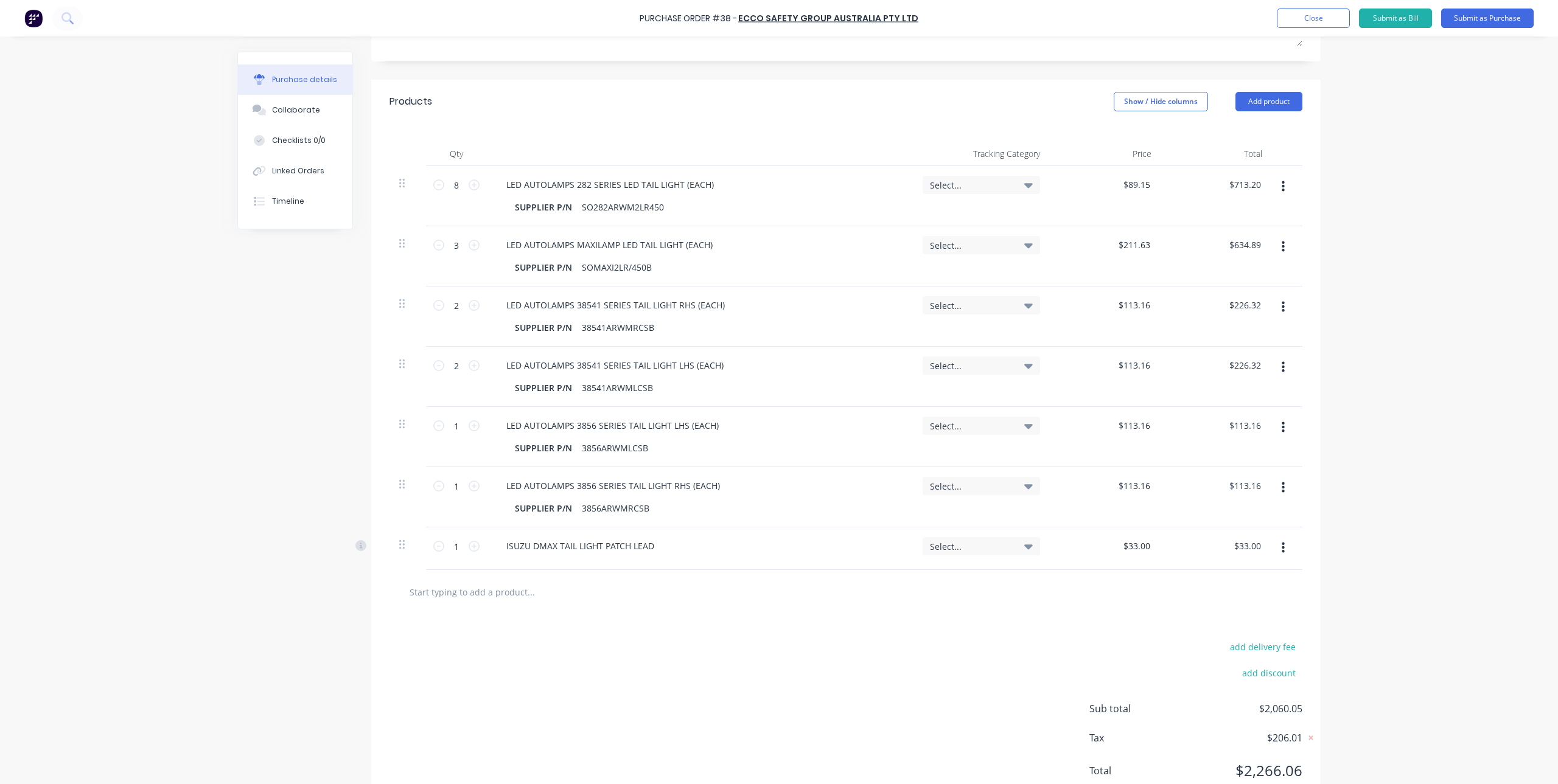
scroll to position [240, 0]
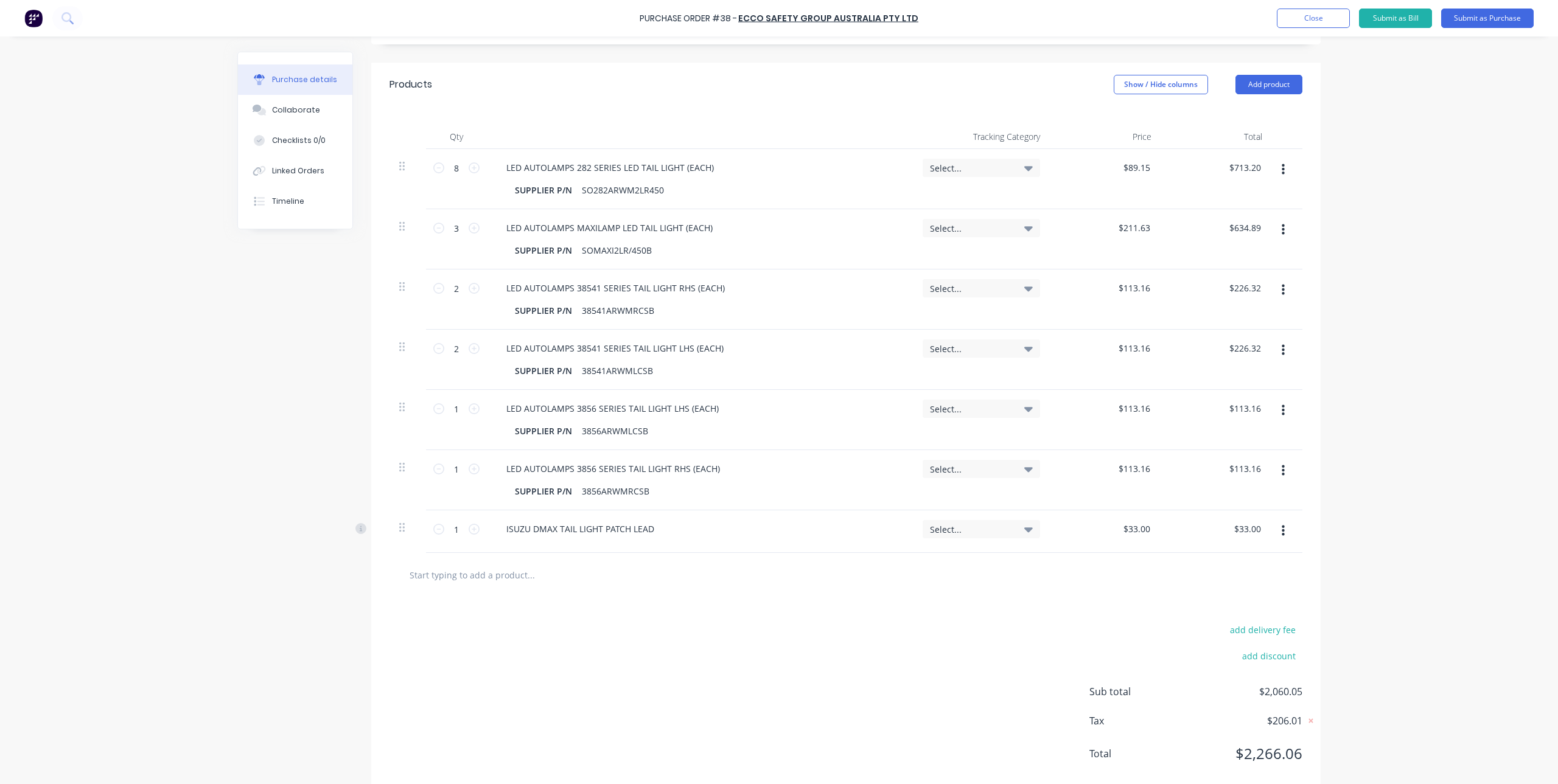
click at [672, 522] on div "ISUZU DMAX TAIL LIGHT PATCH LEAD" at bounding box center [700, 529] width 407 height 18
click at [640, 532] on div "ISUZU DMAX TAIL LIGHT PATCH LEAD" at bounding box center [581, 529] width 168 height 18
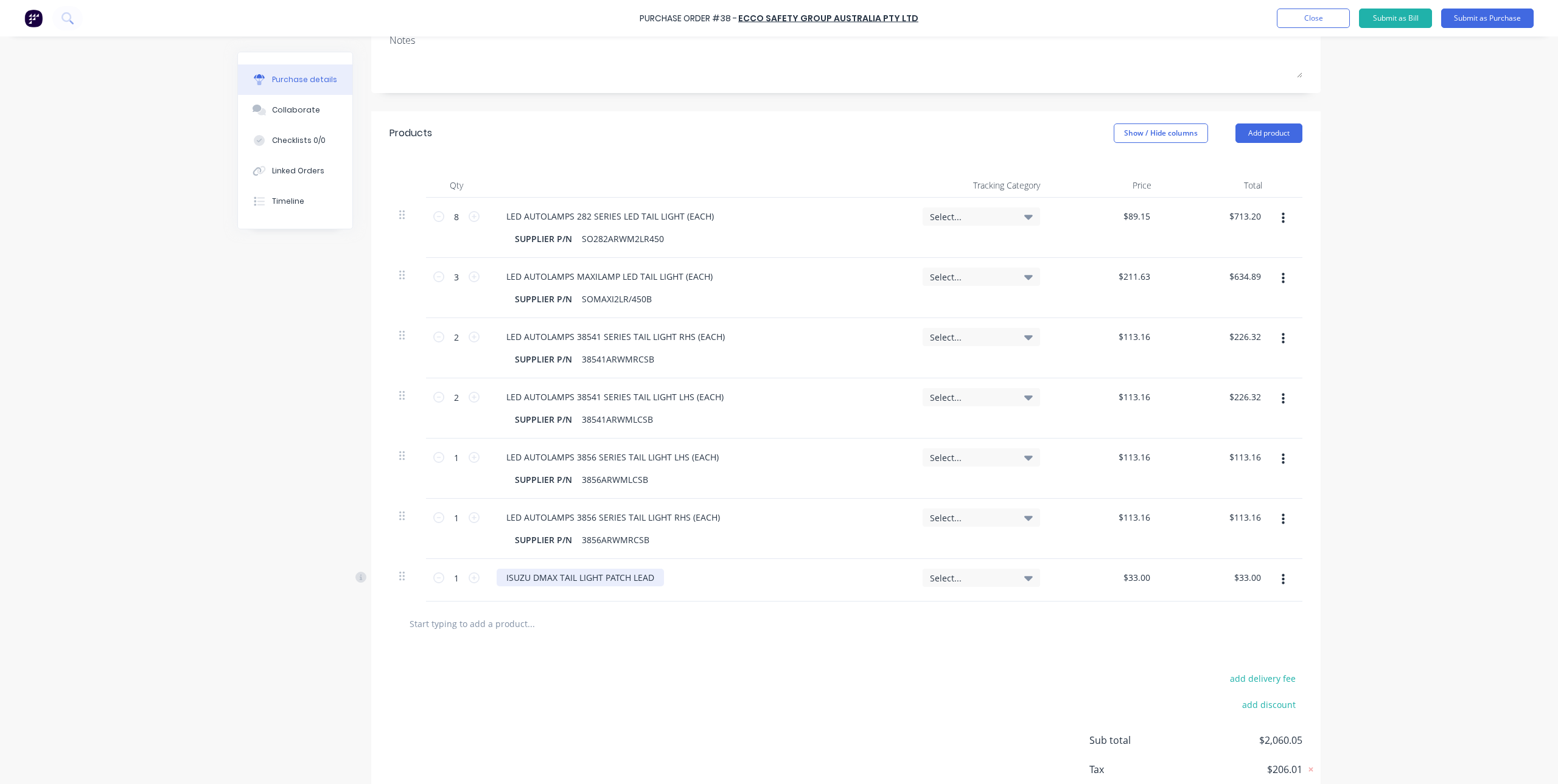
scroll to position [0, 0]
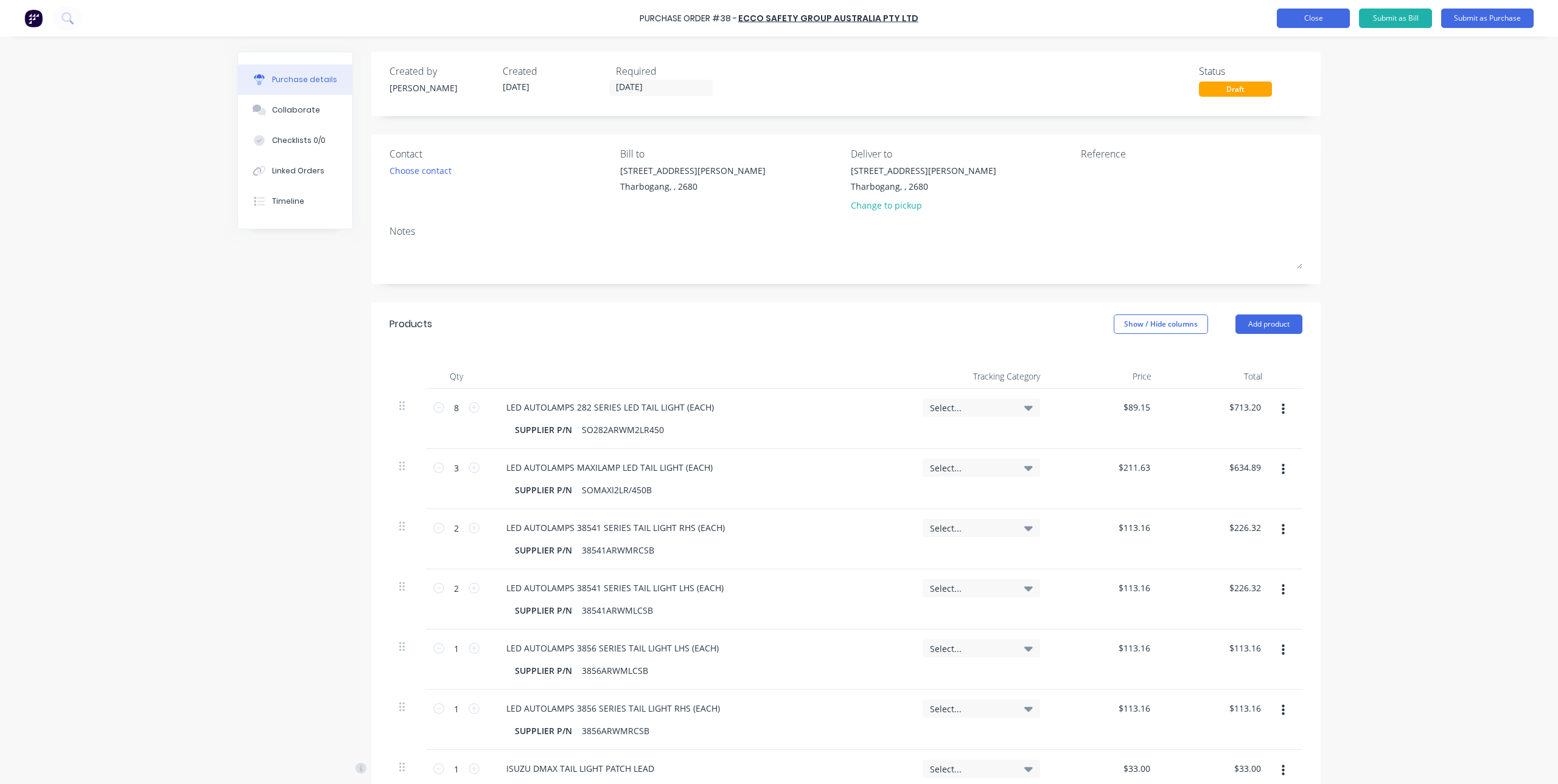
click at [1293, 15] on button "Close" at bounding box center [1313, 18] width 73 height 19
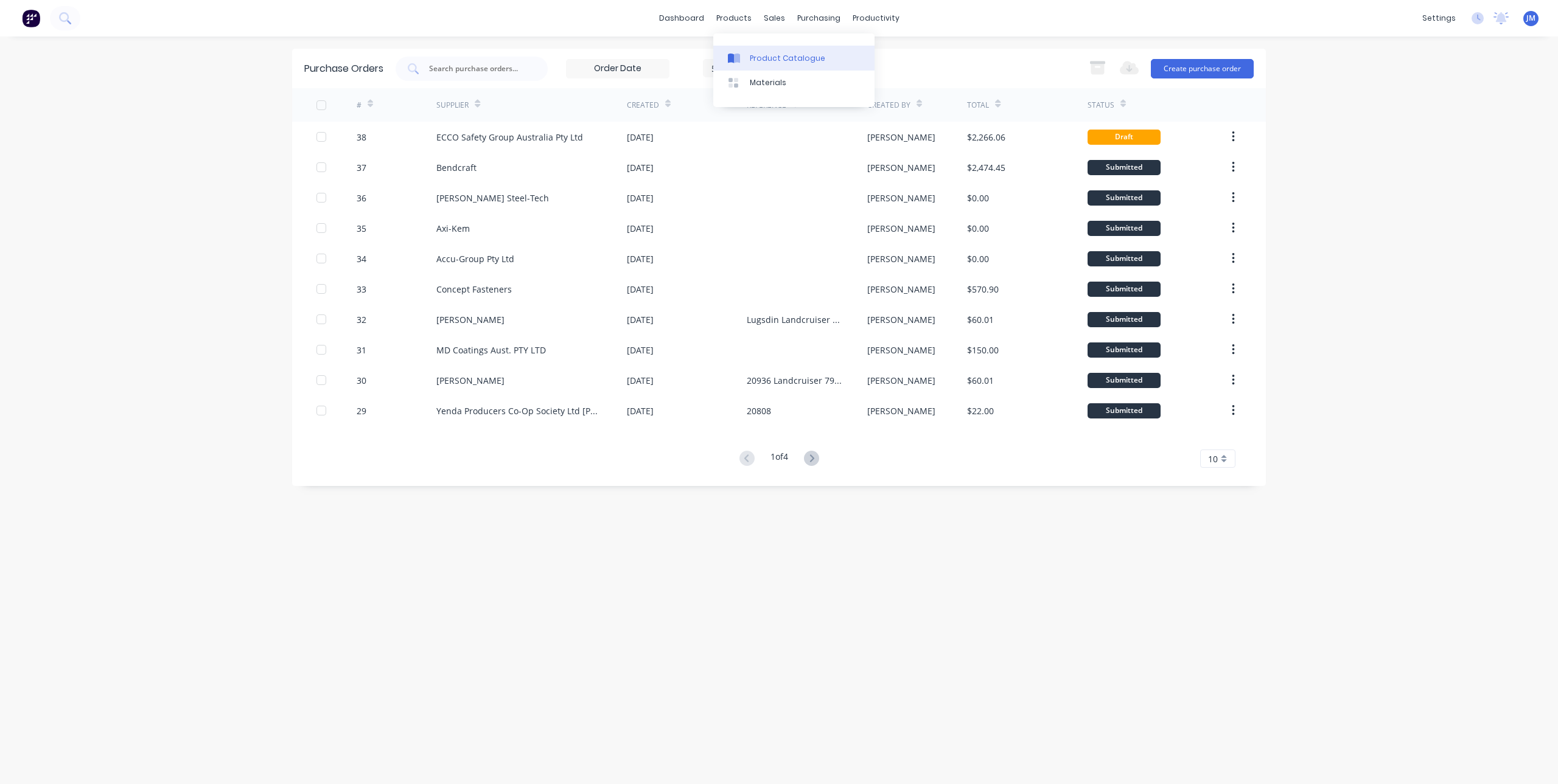
click at [751, 57] on div "Product Catalogue" at bounding box center [787, 58] width 75 height 11
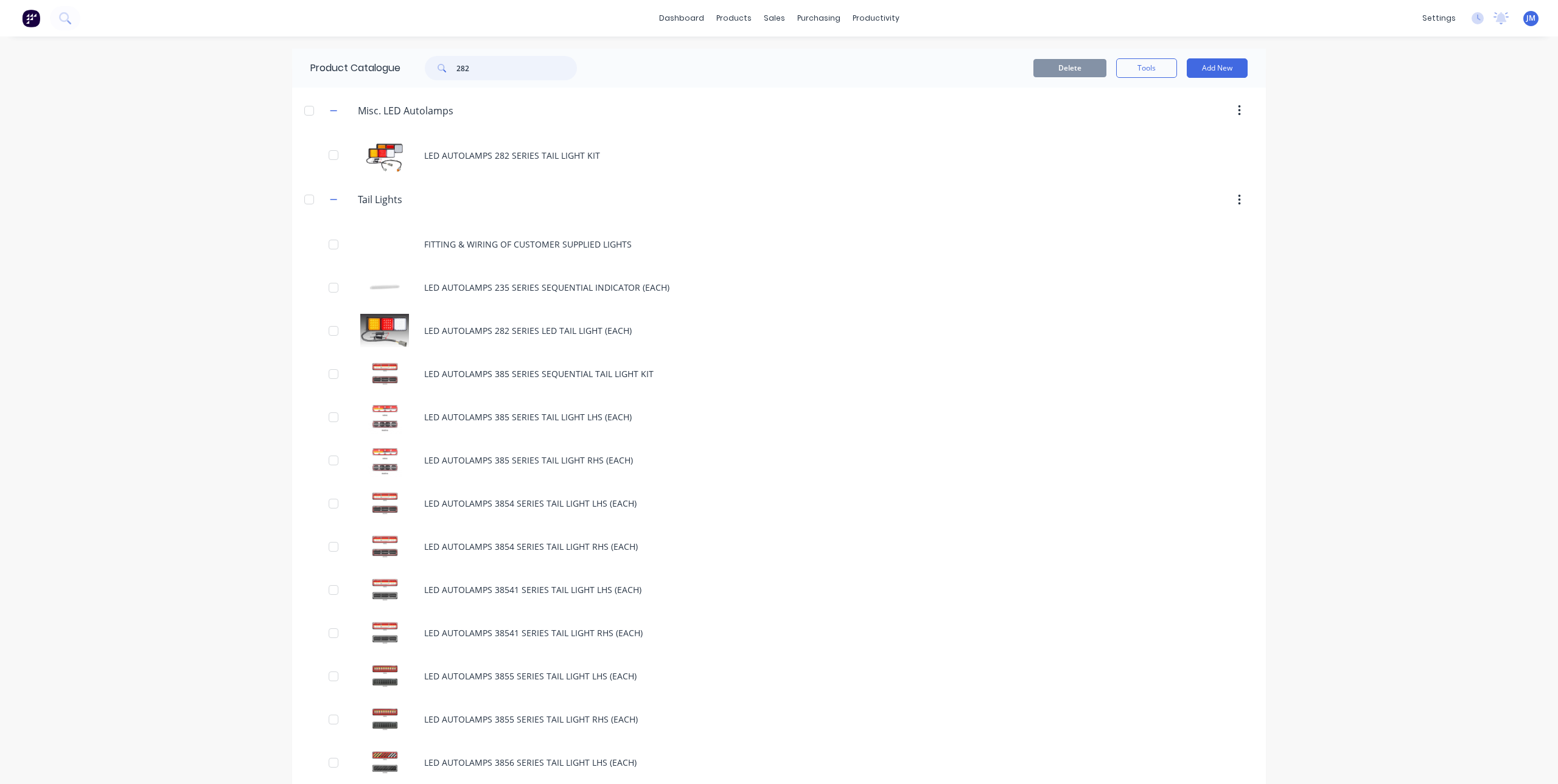
drag, startPoint x: 412, startPoint y: 68, endPoint x: 406, endPoint y: 69, distance: 6.1
click at [406, 69] on div "282" at bounding box center [498, 68] width 195 height 24
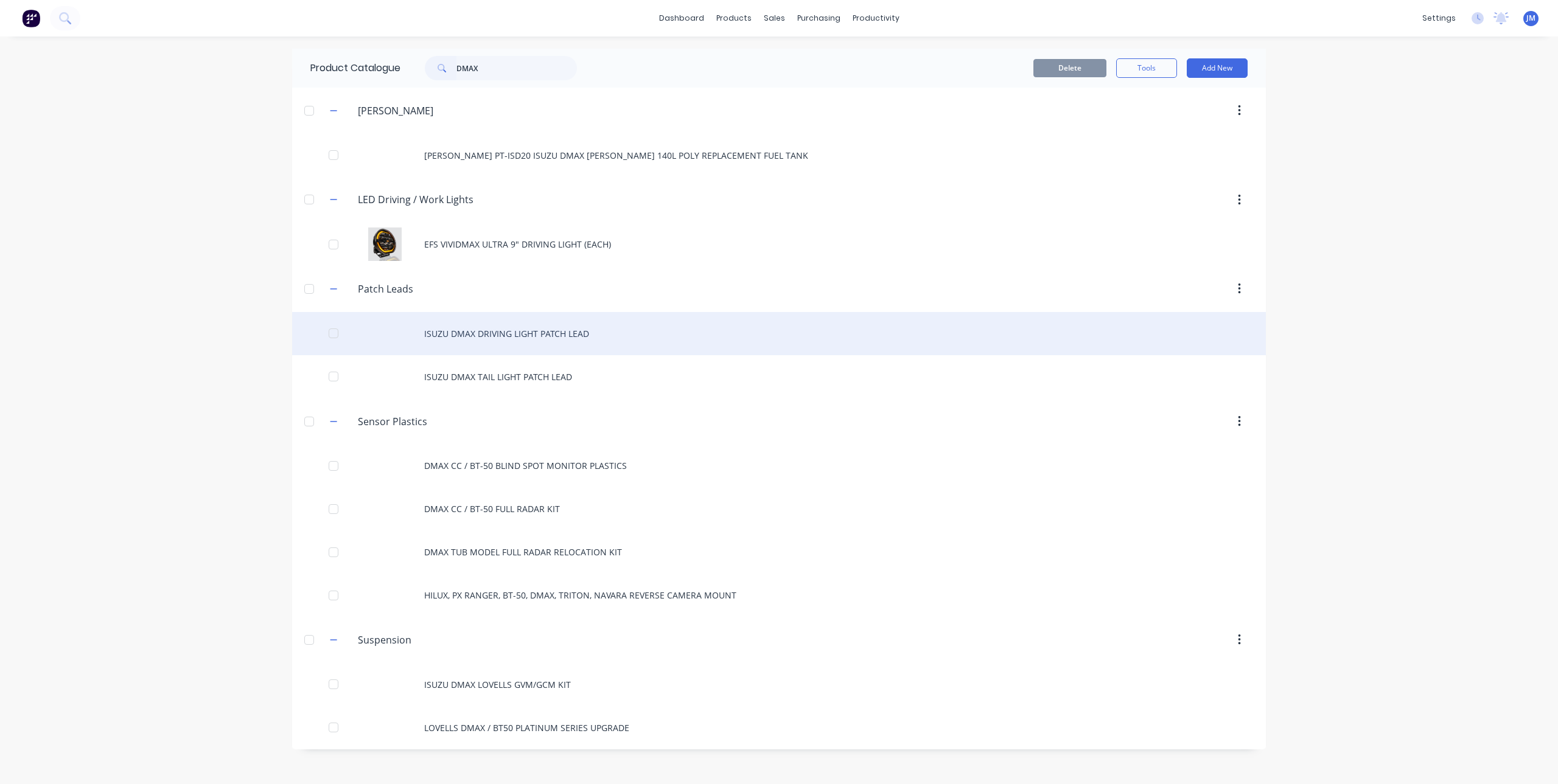
click at [543, 335] on div "ISUZU DMAX DRIVING LIGHT PATCH LEAD" at bounding box center [779, 334] width 973 height 43
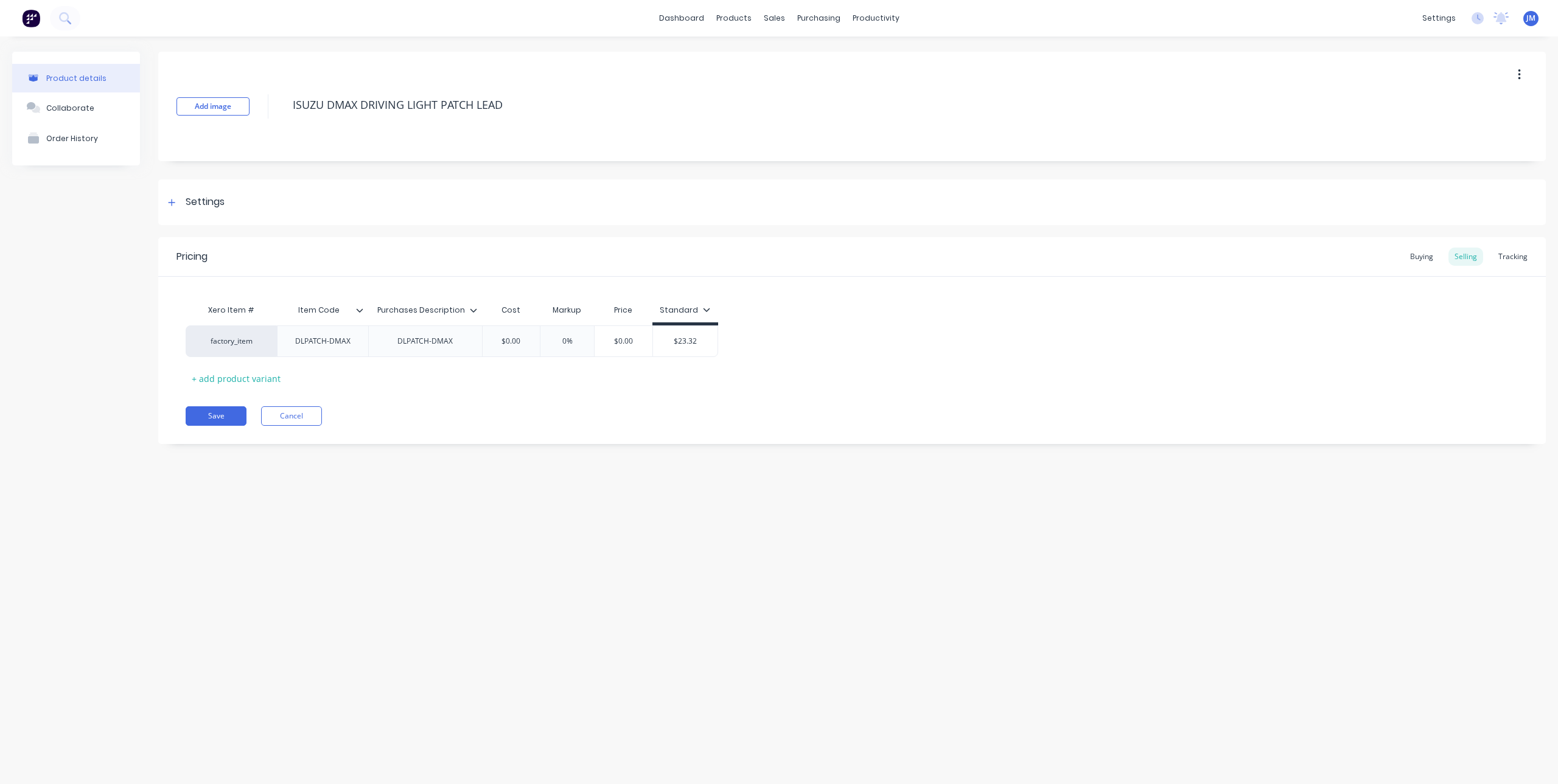
click at [1518, 74] on icon "button" at bounding box center [1519, 75] width 3 height 13
click at [1444, 130] on div "Delete" at bounding box center [1476, 131] width 94 height 18
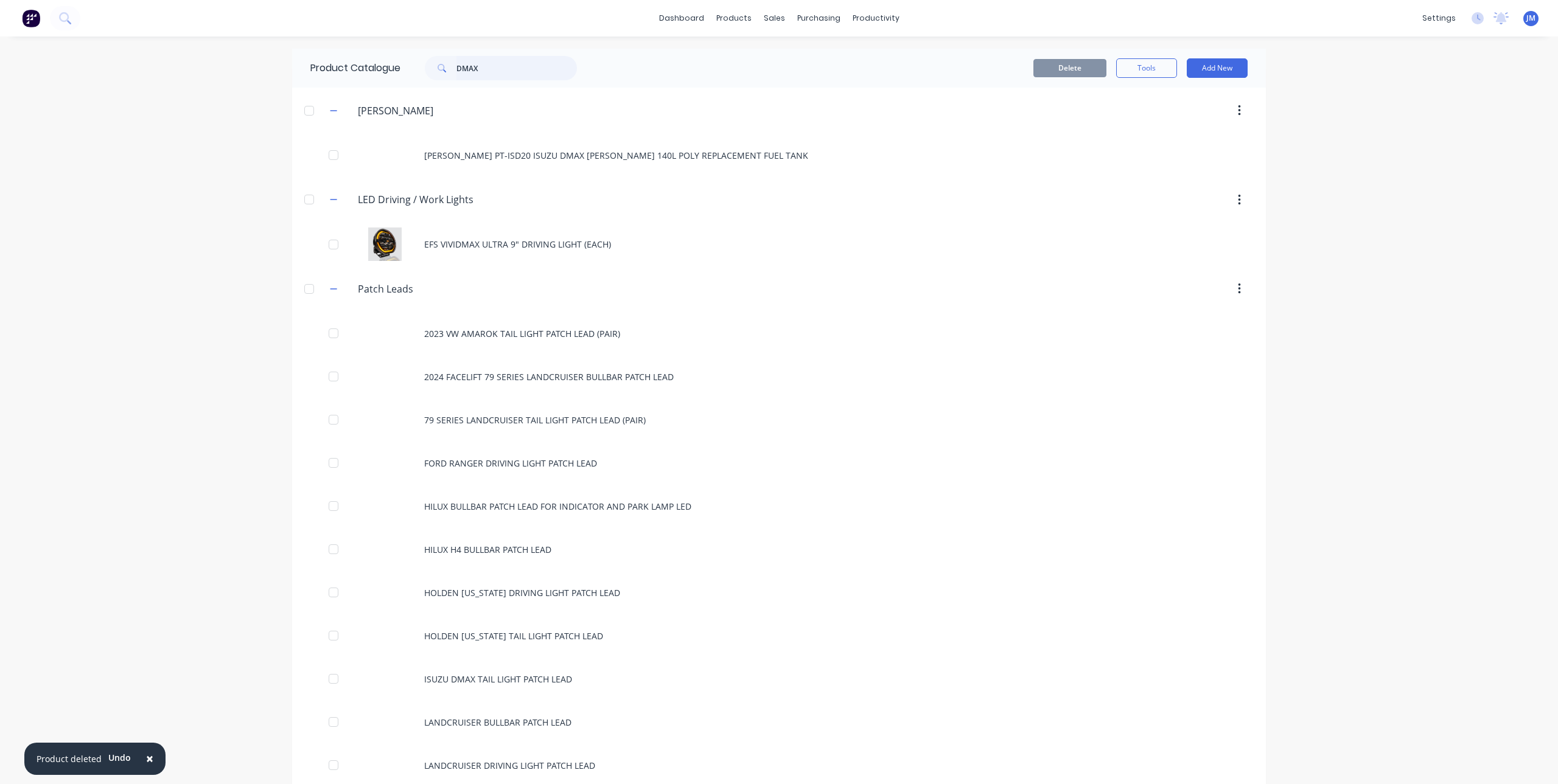
click at [519, 66] on input "DMAX" at bounding box center [516, 68] width 120 height 24
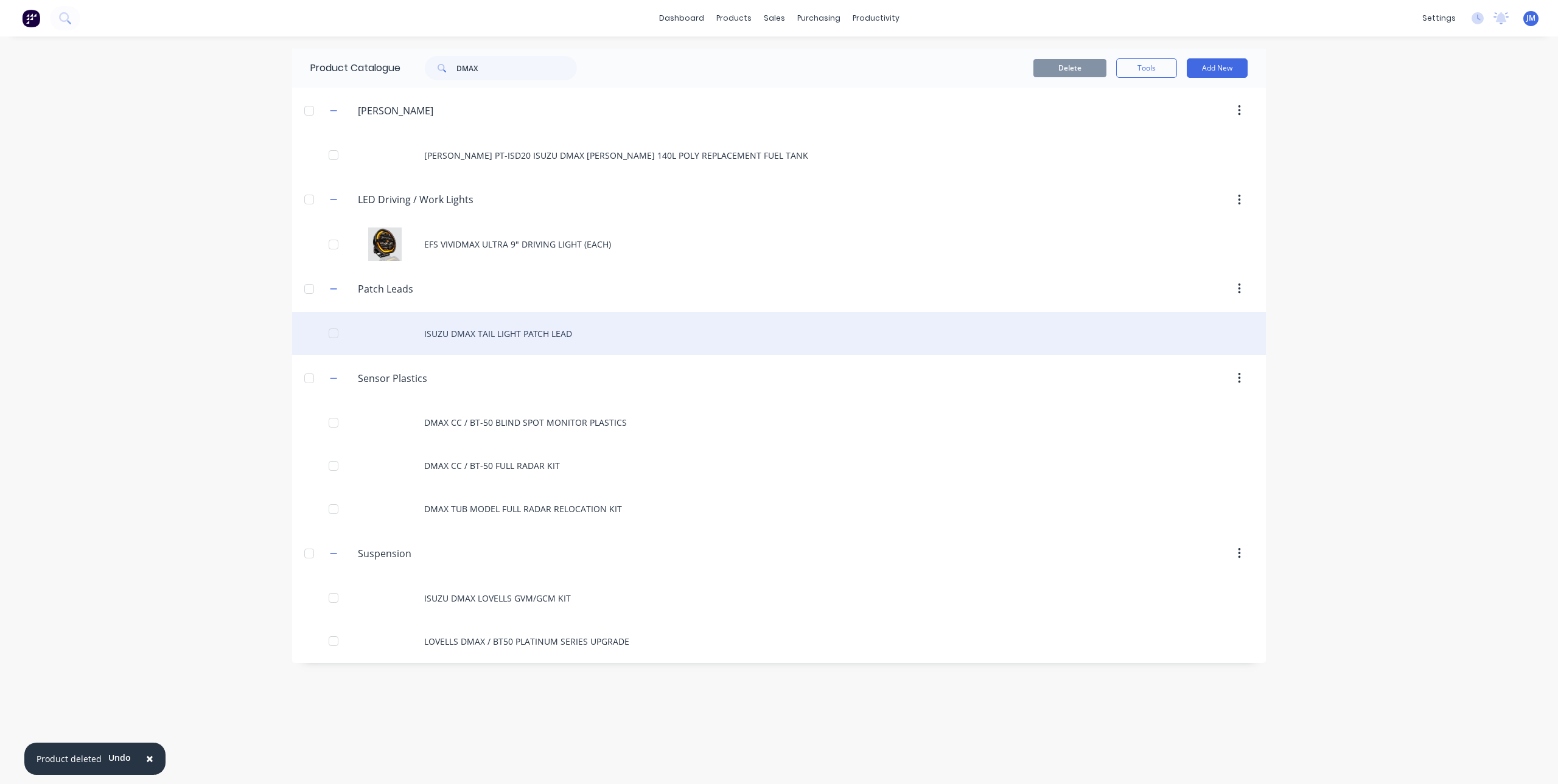
click at [511, 331] on div "ISUZU DMAX TAIL LIGHT PATCH LEAD" at bounding box center [779, 334] width 973 height 43
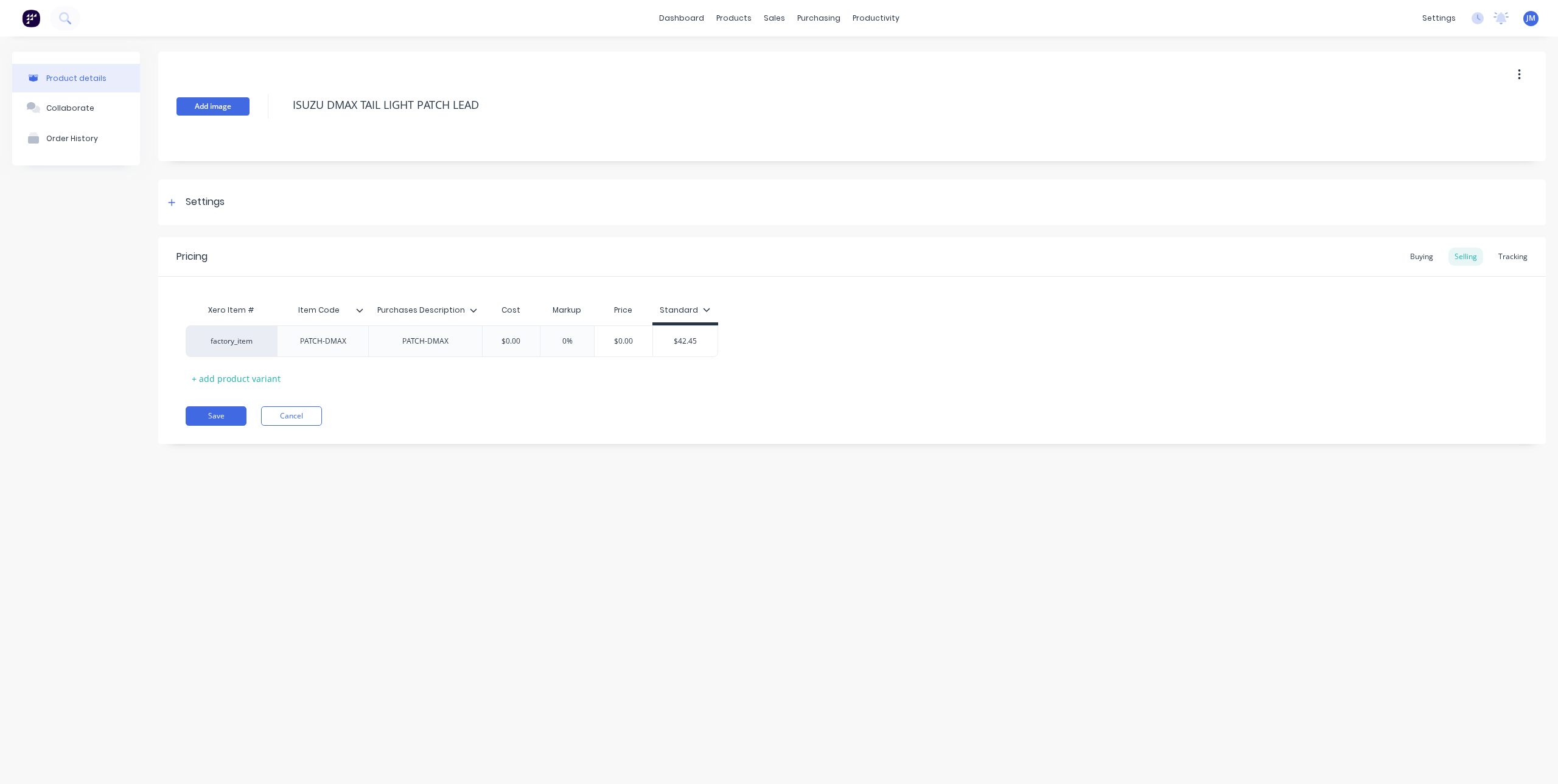
click at [209, 101] on button "Add image" at bounding box center [213, 106] width 73 height 19
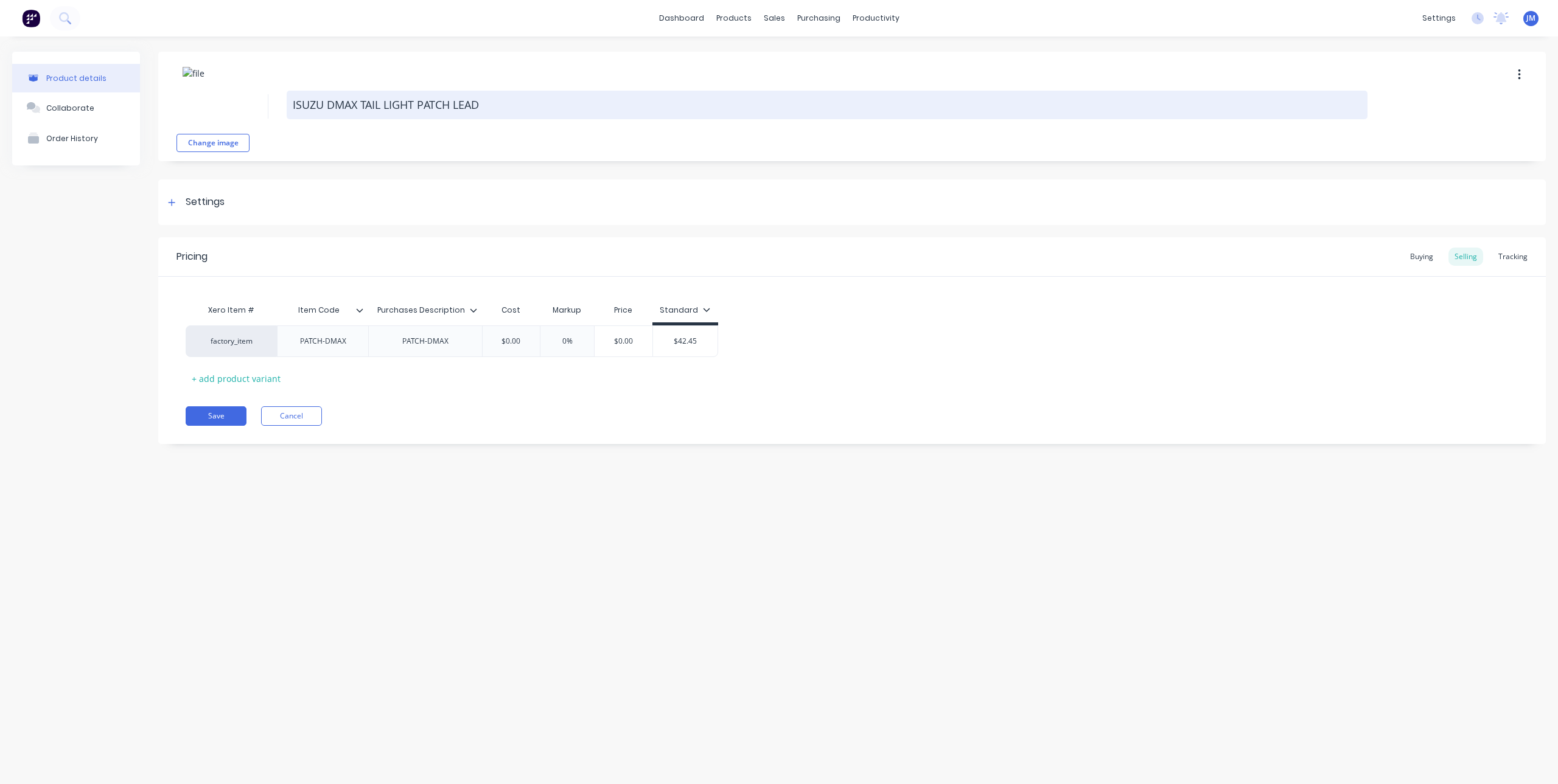
click at [514, 103] on textarea "ISUZU DMAX TAIL LIGHT PATCH LEAD" at bounding box center [827, 105] width 1081 height 29
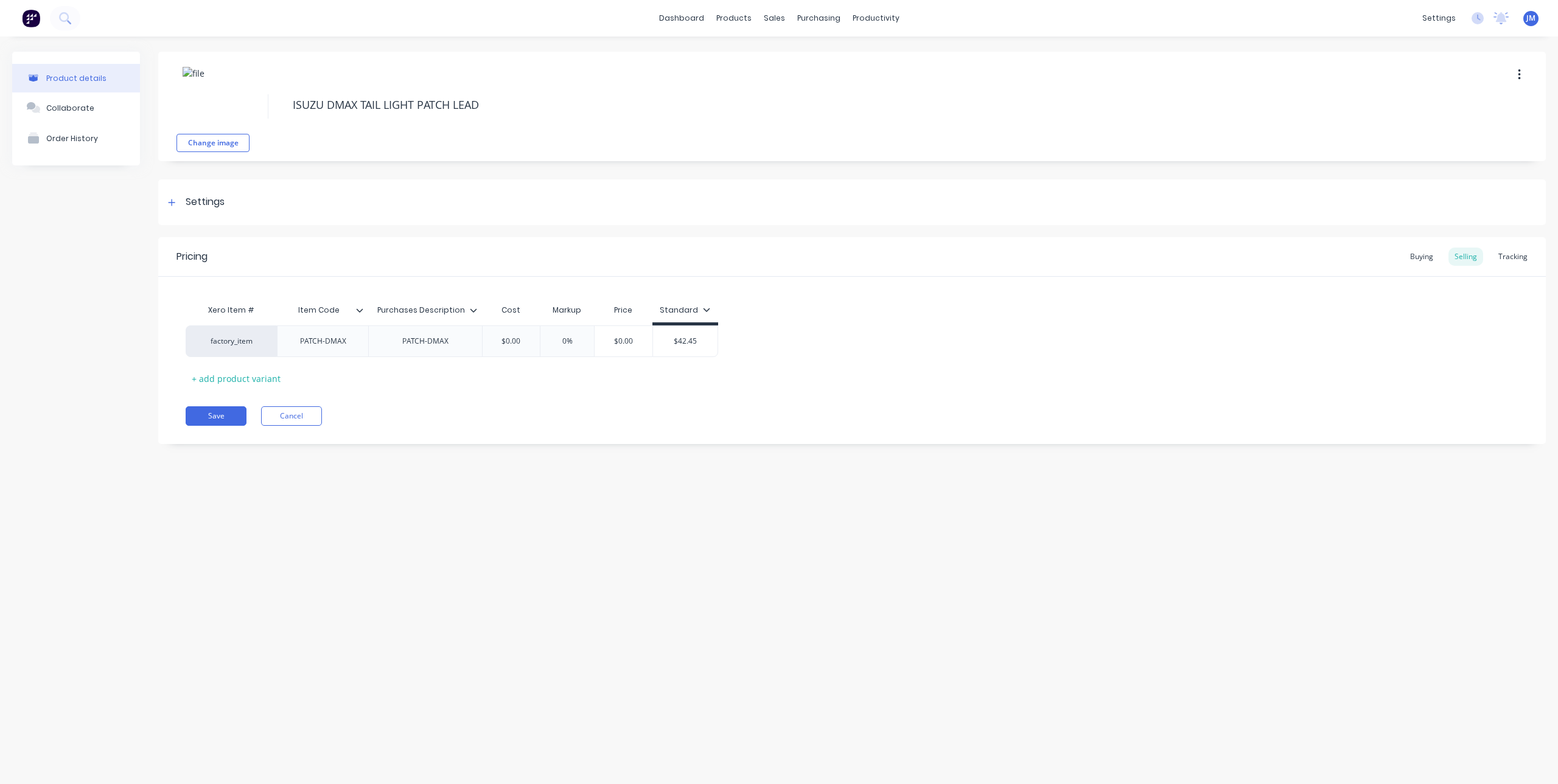
click at [213, 115] on div "Change image ISUZU DMAX TAIL LIGHT PATCH LEAD" at bounding box center [852, 106] width 1387 height 109
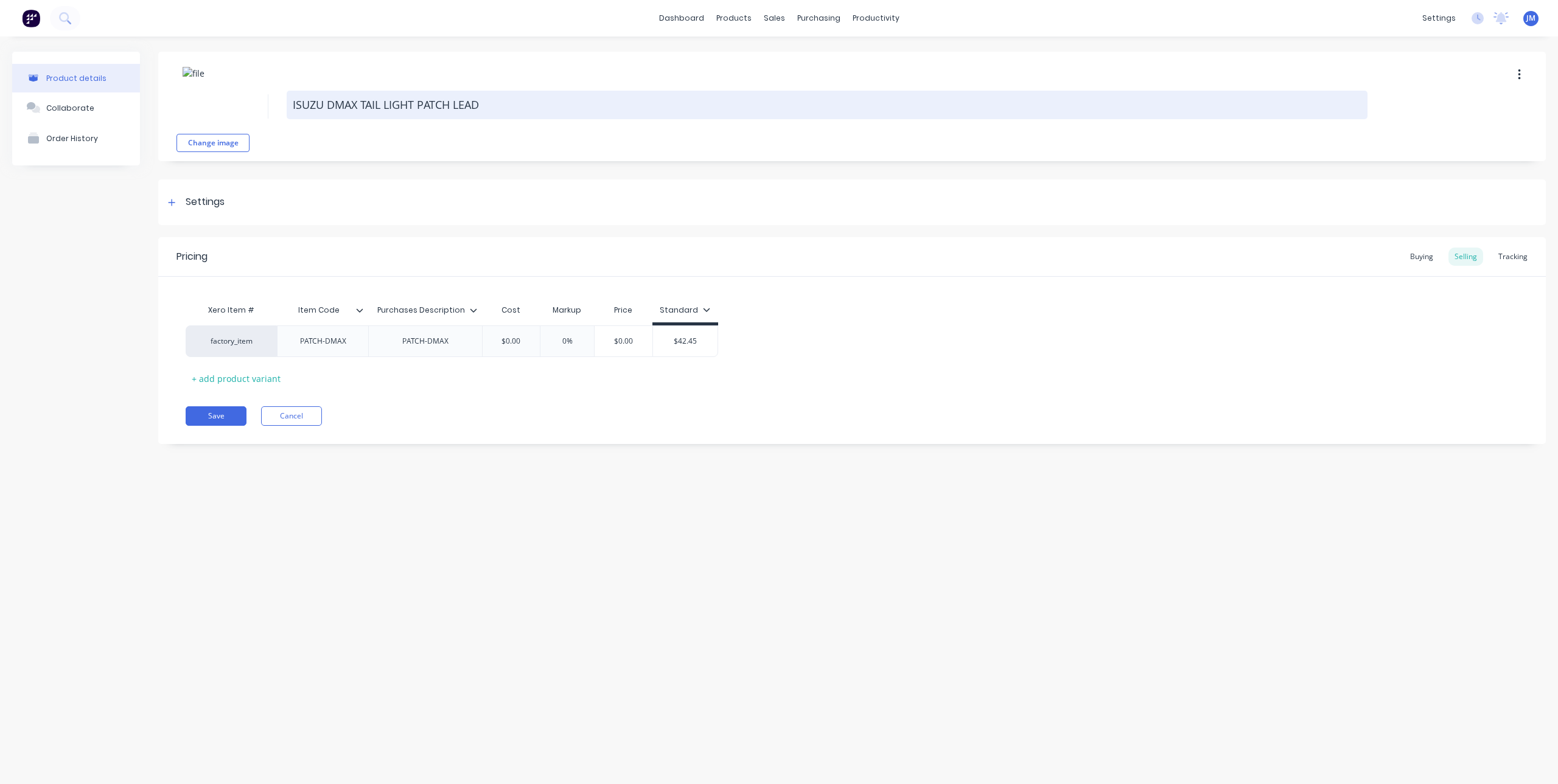
click at [366, 101] on textarea "ISUZU DMAX TAIL LIGHT PATCH LEAD" at bounding box center [827, 105] width 1081 height 29
click at [486, 106] on textarea "ISUZU DMAX TAIL LIGHT PATCH LEAD" at bounding box center [827, 105] width 1081 height 29
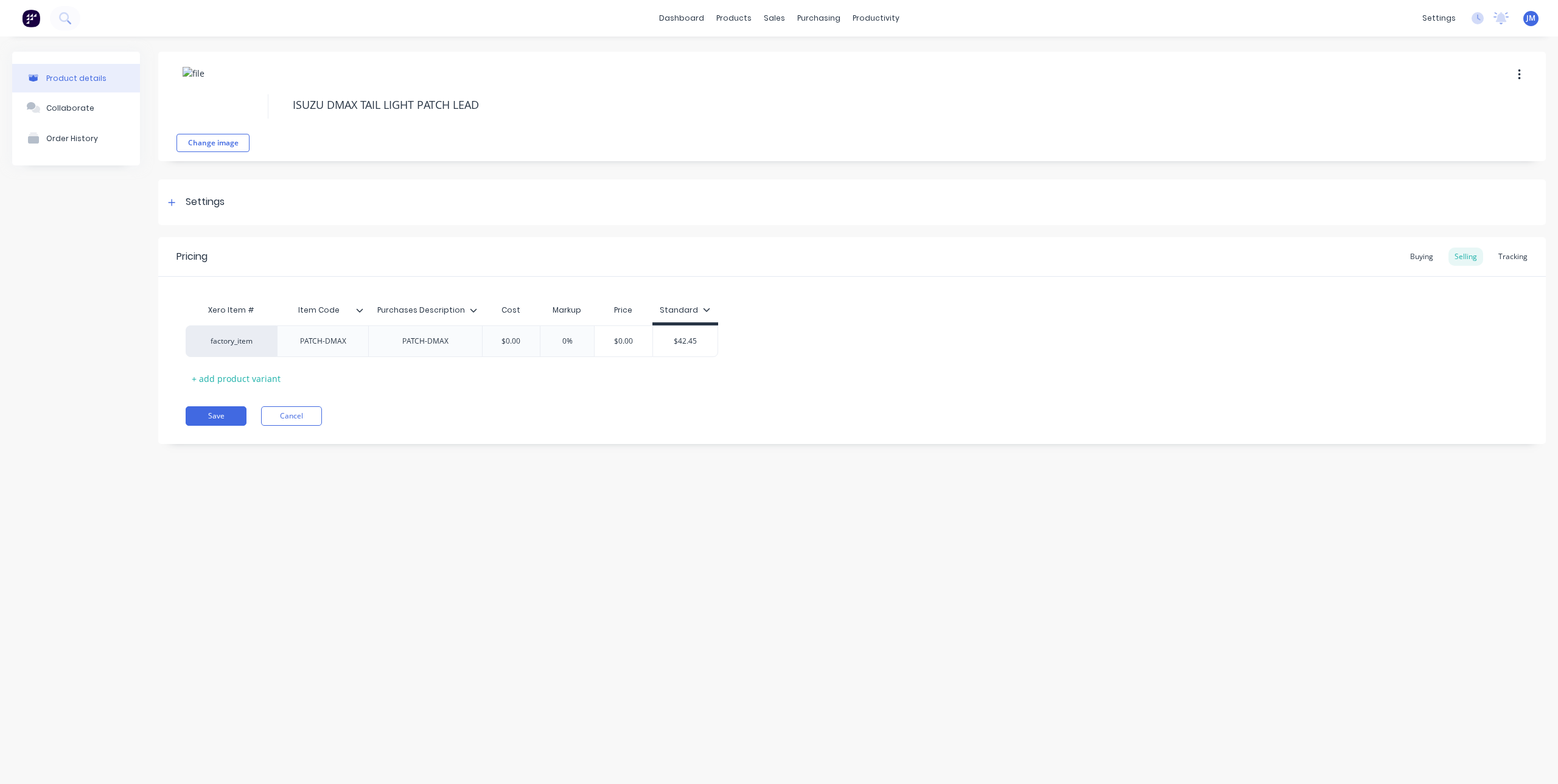
click at [356, 310] on icon at bounding box center [359, 310] width 7 height 7
click at [325, 362] on div "Delete attribute column" at bounding box center [300, 368] width 97 height 12
click at [380, 310] on icon at bounding box center [382, 310] width 7 height 4
drag, startPoint x: 370, startPoint y: 309, endPoint x: 258, endPoint y: 310, distance: 112.0
click at [258, 310] on div "Xero Item # Purchases Description Purchases Description Cost Markup Price Stand…" at bounding box center [406, 311] width 441 height 27
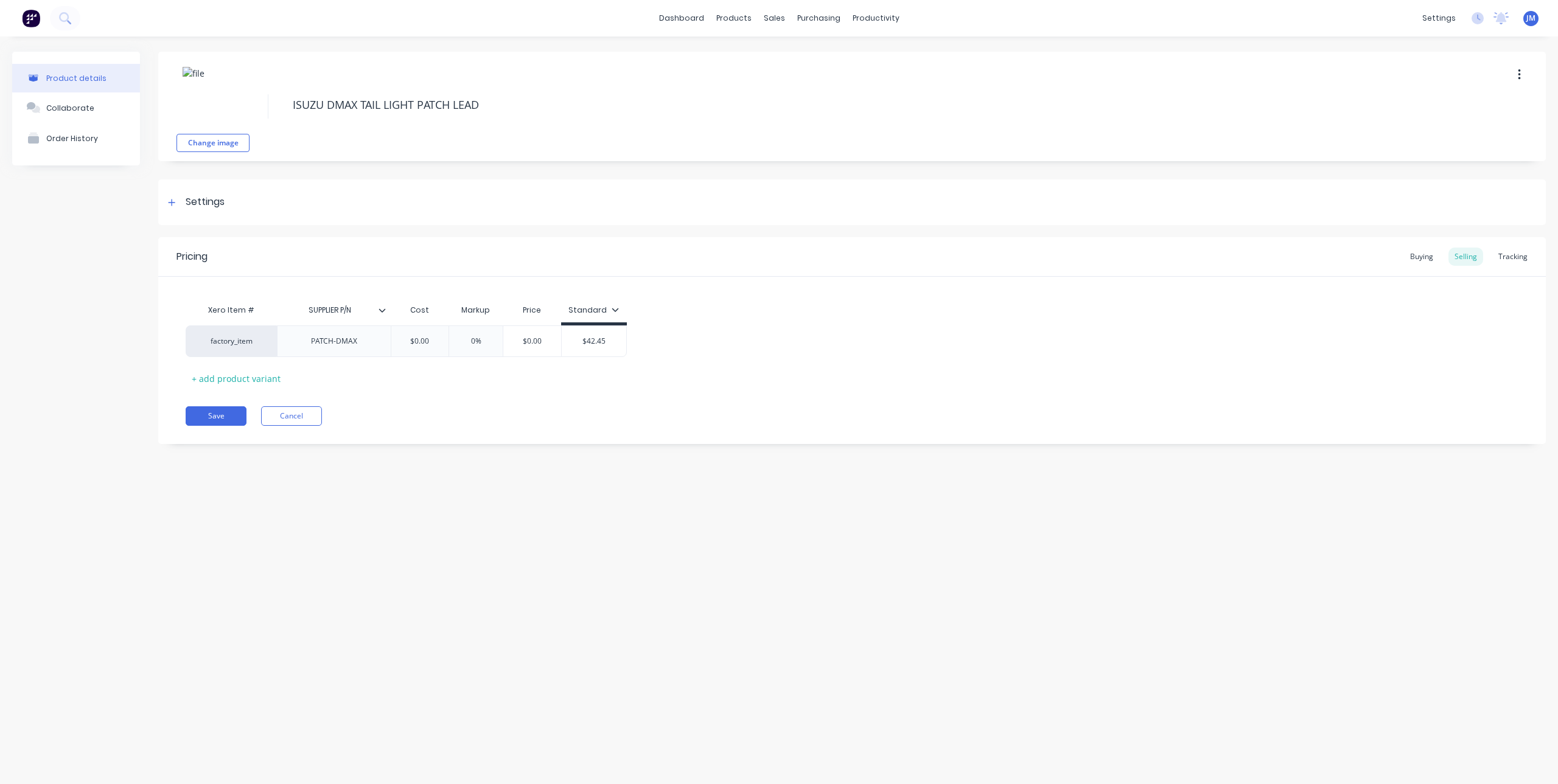
click at [382, 316] on div "Purchases Description" at bounding box center [330, 310] width 106 height 30
click at [364, 311] on input "SUPPLIER P/N" at bounding box center [330, 310] width 106 height 11
click at [373, 310] on input "SUPPLIER P/N" at bounding box center [330, 310] width 106 height 11
drag, startPoint x: 373, startPoint y: 310, endPoint x: 288, endPoint y: 313, distance: 85.1
click at [288, 313] on input "SUPPLIER P/N" at bounding box center [330, 310] width 106 height 11
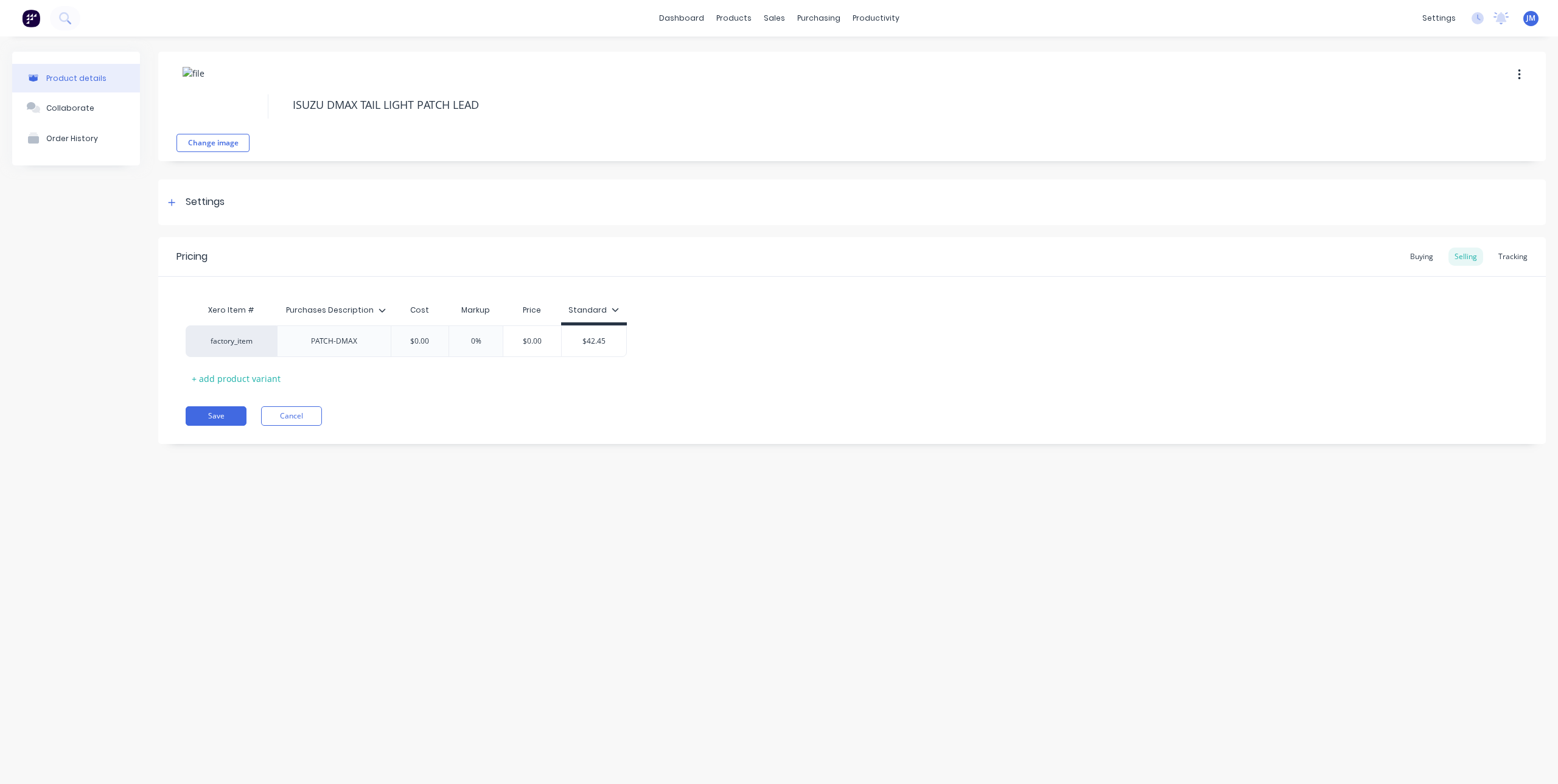
click at [311, 310] on input "SUPPLIER P/N" at bounding box center [330, 310] width 106 height 11
click at [253, 342] on div "factory_item" at bounding box center [231, 342] width 67 height 11
click at [246, 342] on div "factory_item" at bounding box center [231, 342] width 67 height 11
click at [265, 293] on button "41116 - LED Autolamps Sales" at bounding box center [305, 293] width 213 height 19
click at [352, 344] on div "PATCH-DMAX" at bounding box center [323, 342] width 66 height 16
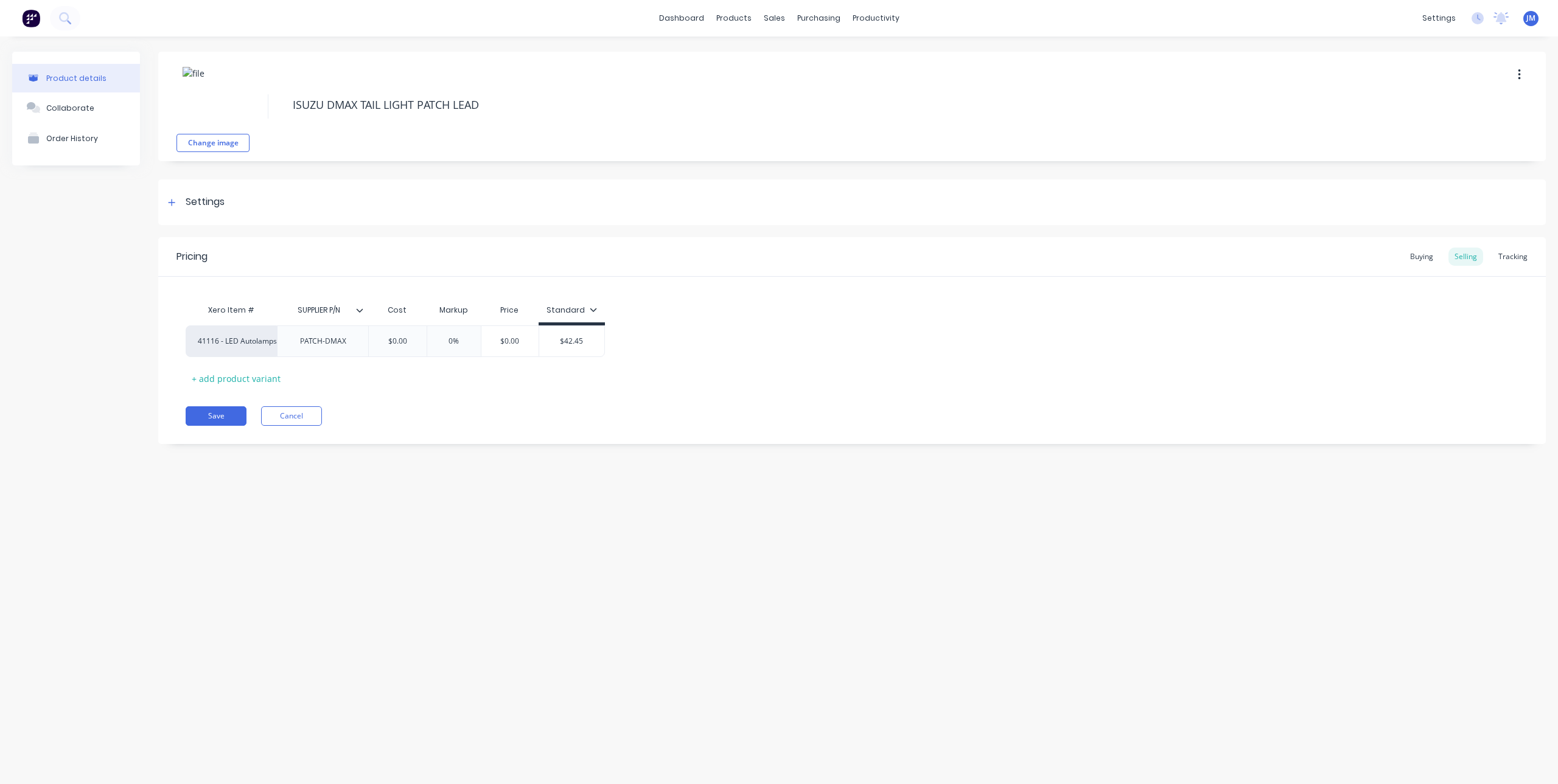
click at [362, 312] on icon at bounding box center [359, 310] width 7 height 7
click at [353, 439] on div at bounding box center [357, 440] width 24 height 24
click at [355, 588] on div at bounding box center [357, 586] width 24 height 24
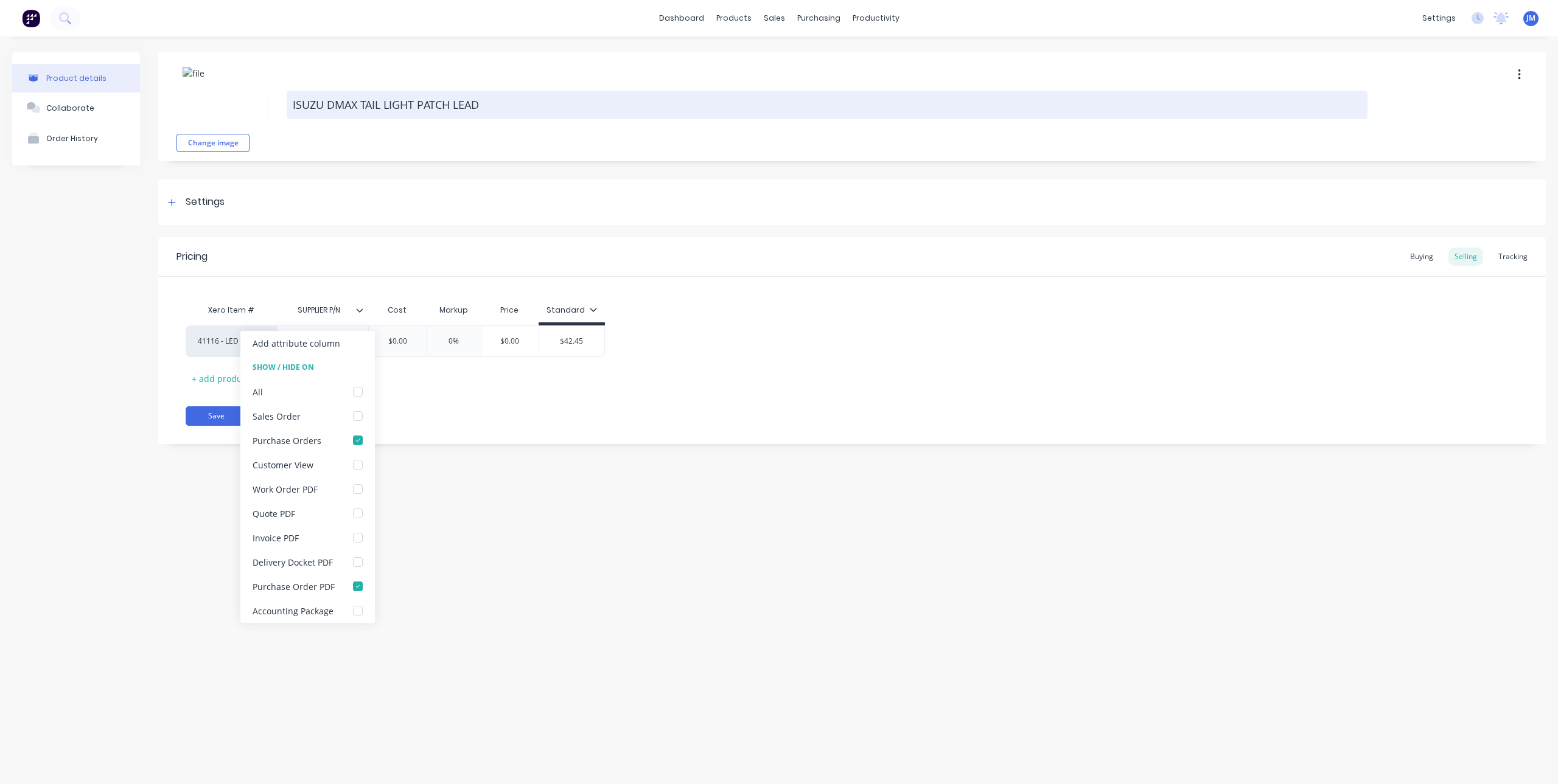
click at [482, 102] on textarea "ISUZU DMAX TAIL LIGHT PATCH LEAD" at bounding box center [827, 105] width 1081 height 29
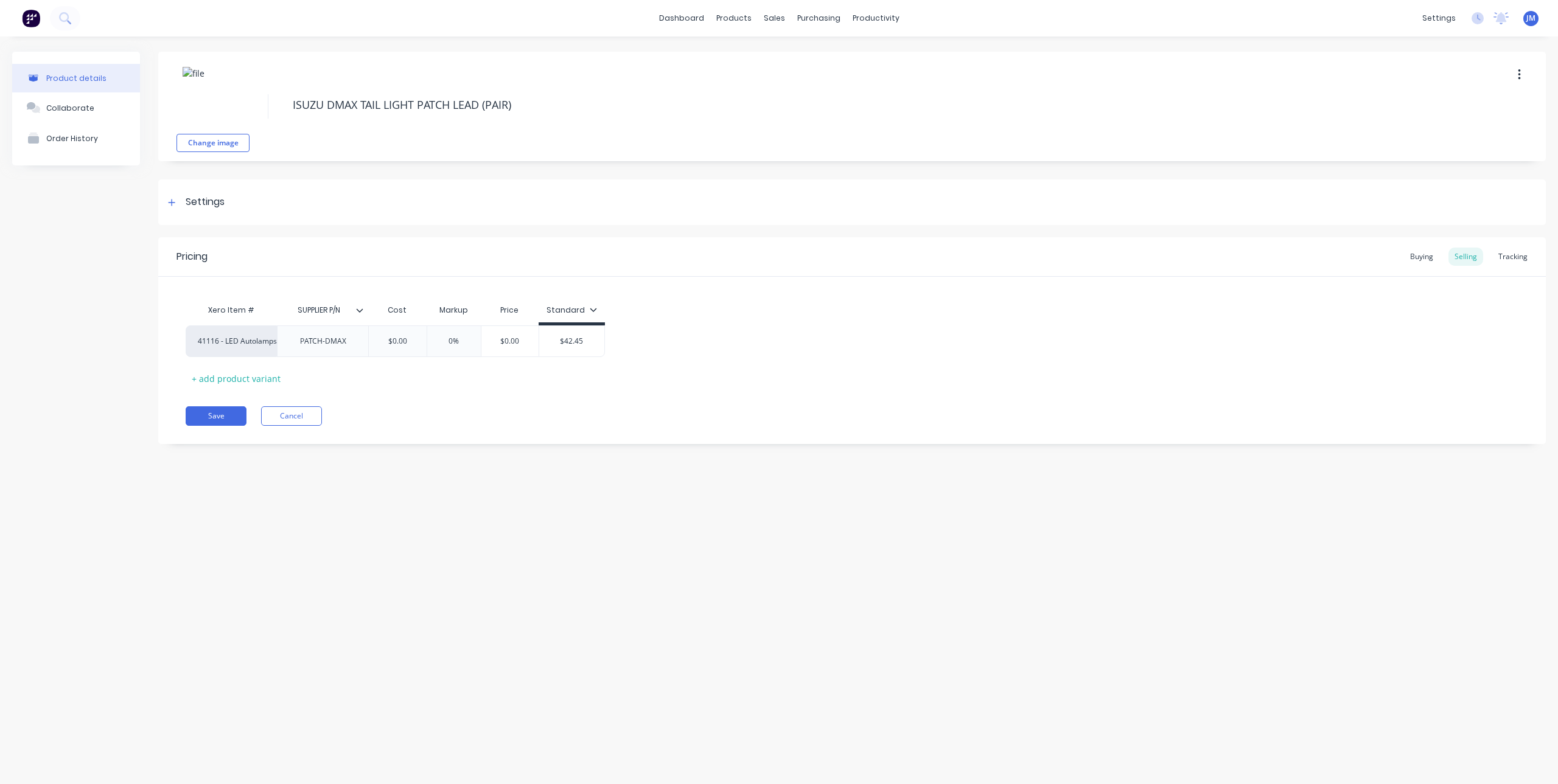
click at [584, 404] on div "Pricing Buying Selling Tracking Xero Item # SUPPLIER P/N Cost Markup Price Stan…" at bounding box center [852, 341] width 1387 height 207
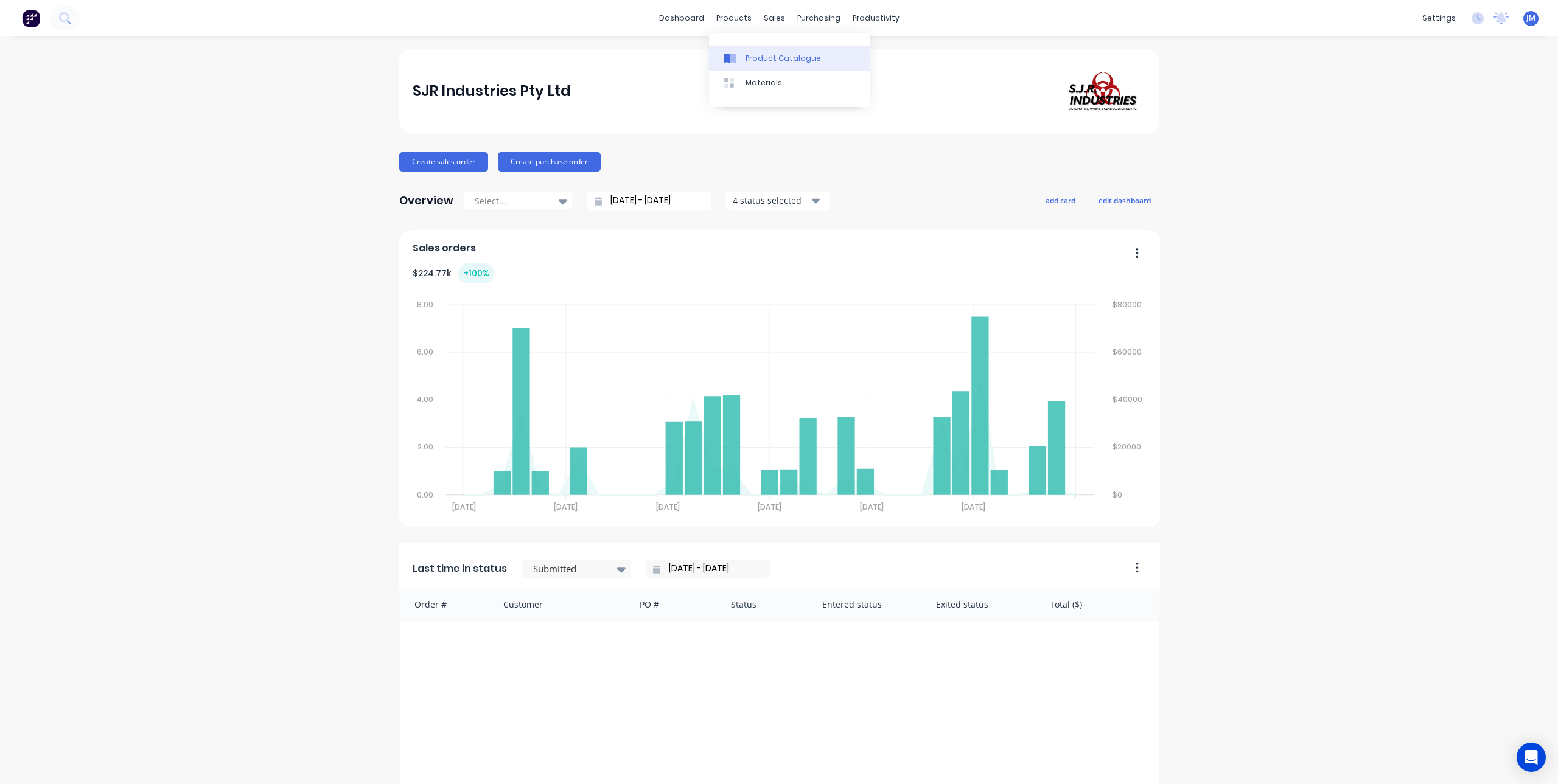
click at [739, 57] on div at bounding box center [733, 58] width 19 height 11
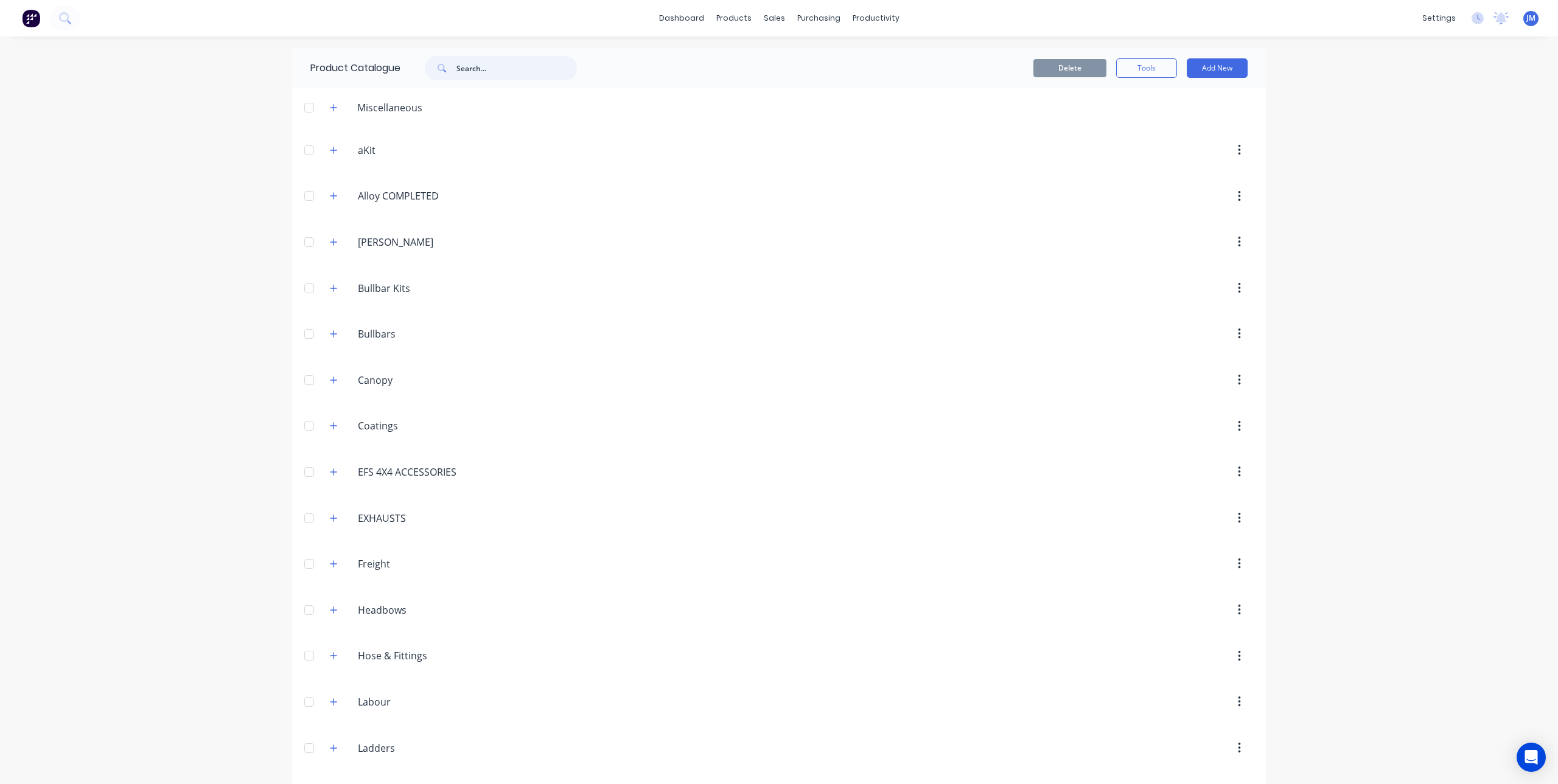
click at [533, 69] on input "text" at bounding box center [516, 68] width 120 height 24
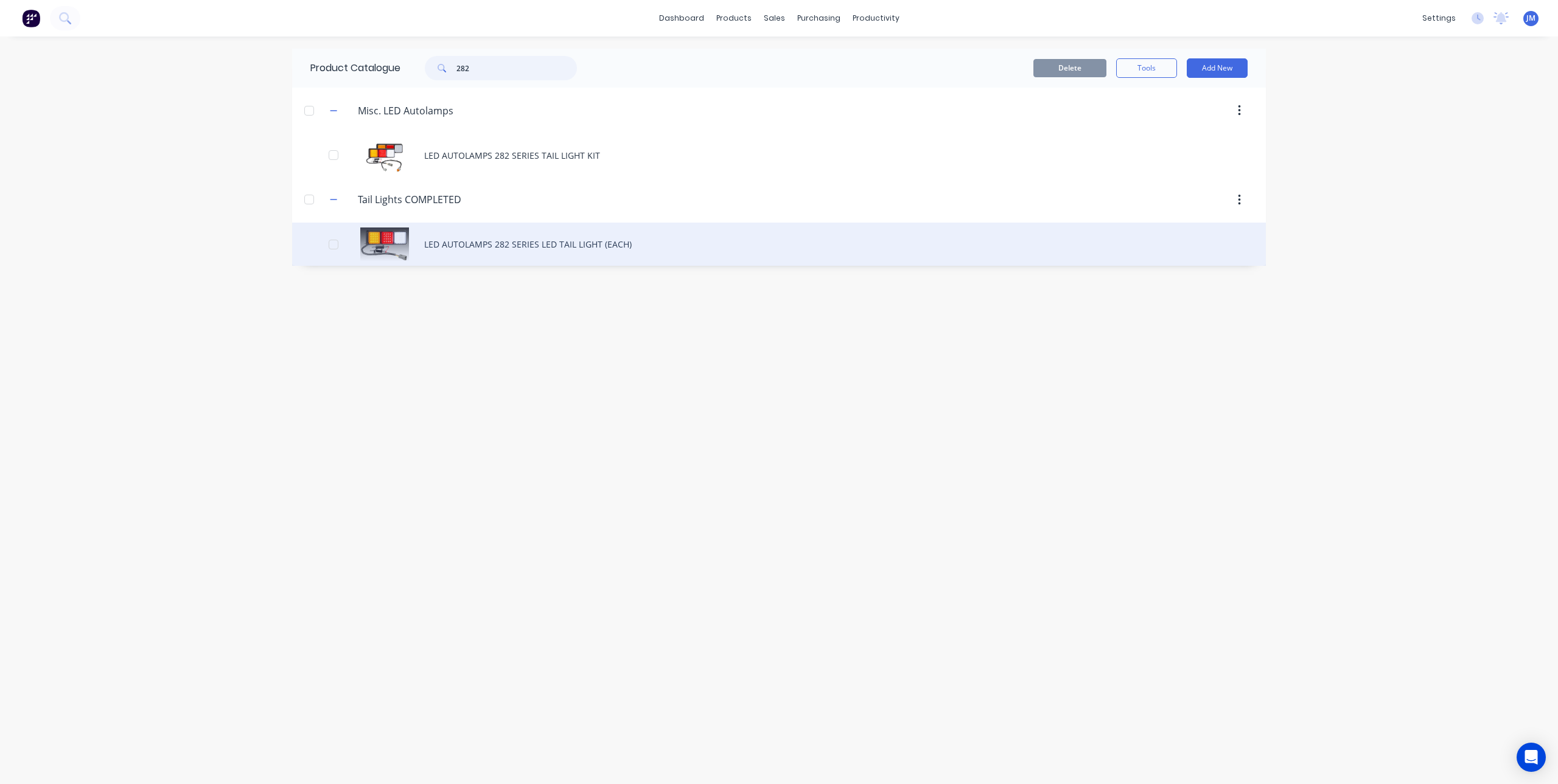
type input "282"
click at [527, 240] on div "LED AUTOLAMPS 282 SERIES LED TAIL LIGHT (EACH)" at bounding box center [779, 245] width 973 height 43
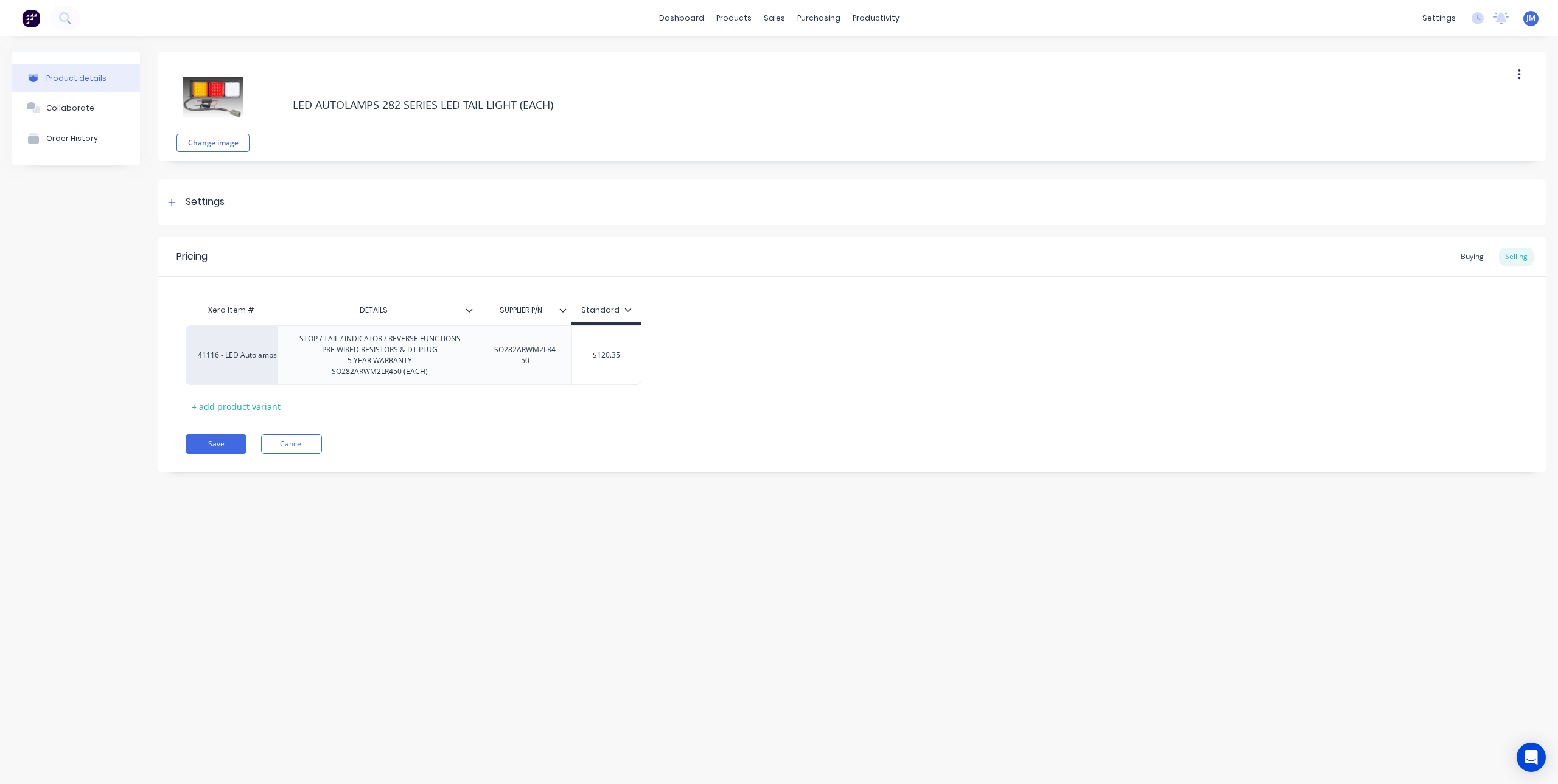
drag, startPoint x: 579, startPoint y: 106, endPoint x: 231, endPoint y: 123, distance: 348.4
click at [231, 123] on div "Change image LED AUTOLAMPS 282 SERIES LED TAIL LIGHT (EACH)" at bounding box center [852, 106] width 1387 height 109
drag, startPoint x: 297, startPoint y: 343, endPoint x: 427, endPoint y: 386, distance: 136.9
click at [427, 386] on div "Xero Item # DETAILS SUPPLIER P/N Standard 41116 - LED Autolamps Sales - STOP / …" at bounding box center [852, 357] width 1333 height 118
copy div "STOP / TAIL / INDICATOR / REVERSE FUNCTIONS - PRE WIRED RESISTORS & DT PLUG - 5…"
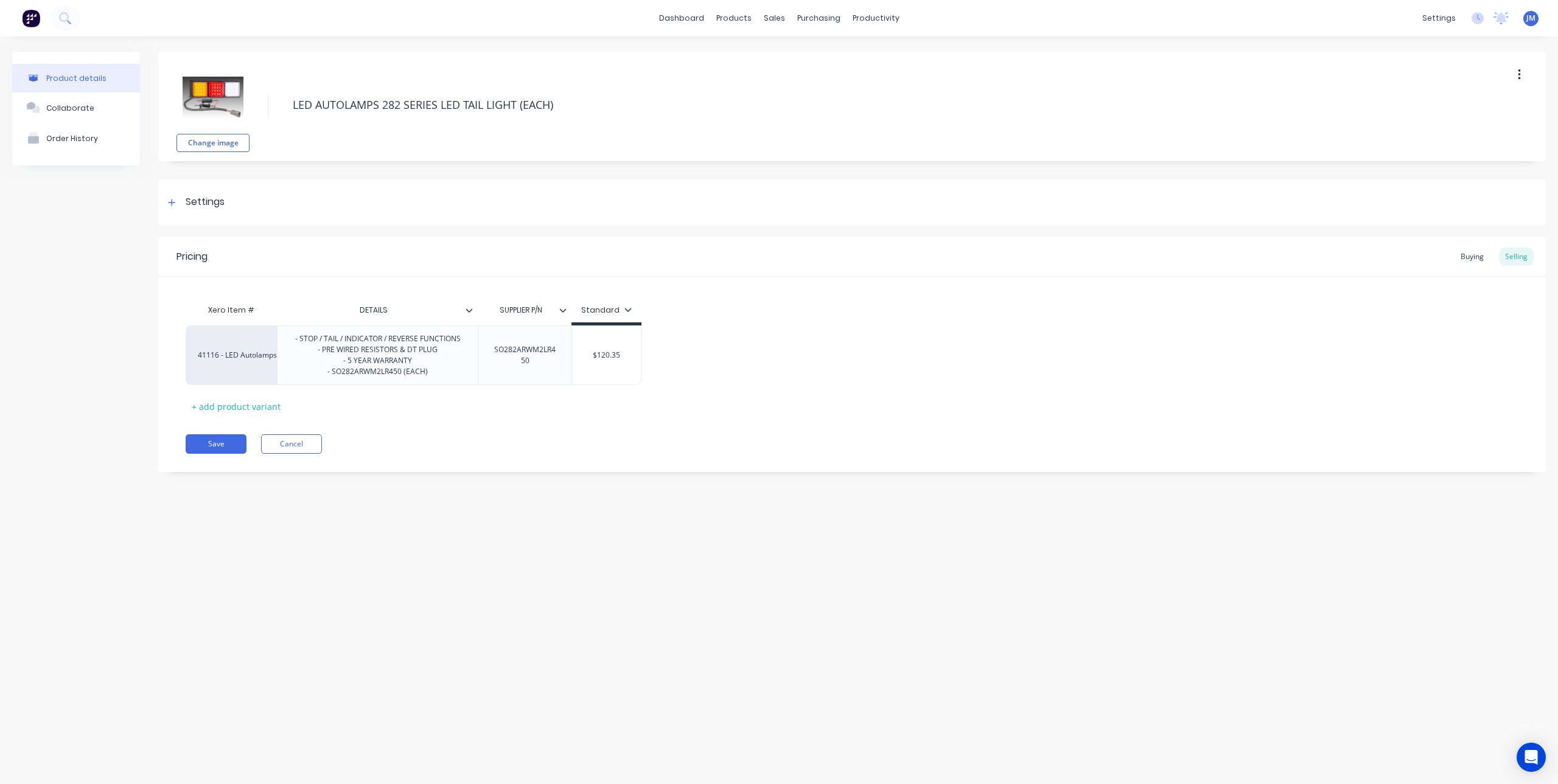
click at [403, 560] on div "Product details Collaborate Order History Change image LED AUTOLAMPS 282 SERIES…" at bounding box center [779, 398] width 1558 height 723
click at [173, 201] on icon at bounding box center [171, 203] width 7 height 9
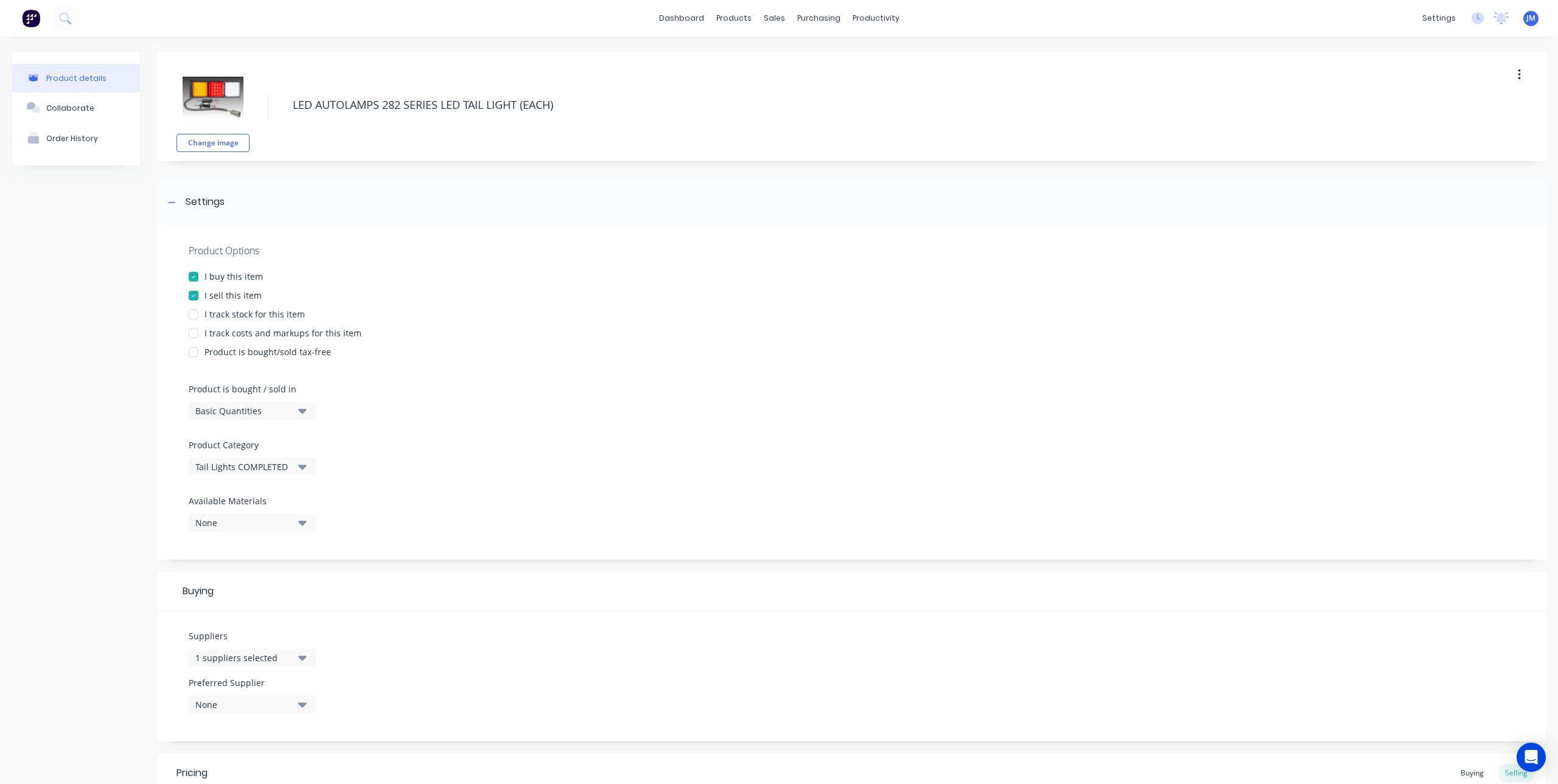
click at [282, 705] on div "None" at bounding box center [244, 705] width 97 height 12
click at [250, 644] on Supplier "text" at bounding box center [288, 647] width 129 height 24
click at [311, 616] on div "Suppliers 1 suppliers selected Preferred Supplier None aaSupplier" at bounding box center [852, 677] width 1387 height 130
click at [275, 654] on div "1 suppliers selected" at bounding box center [244, 658] width 97 height 12
click at [212, 522] on div "button" at bounding box center [208, 520] width 24 height 24
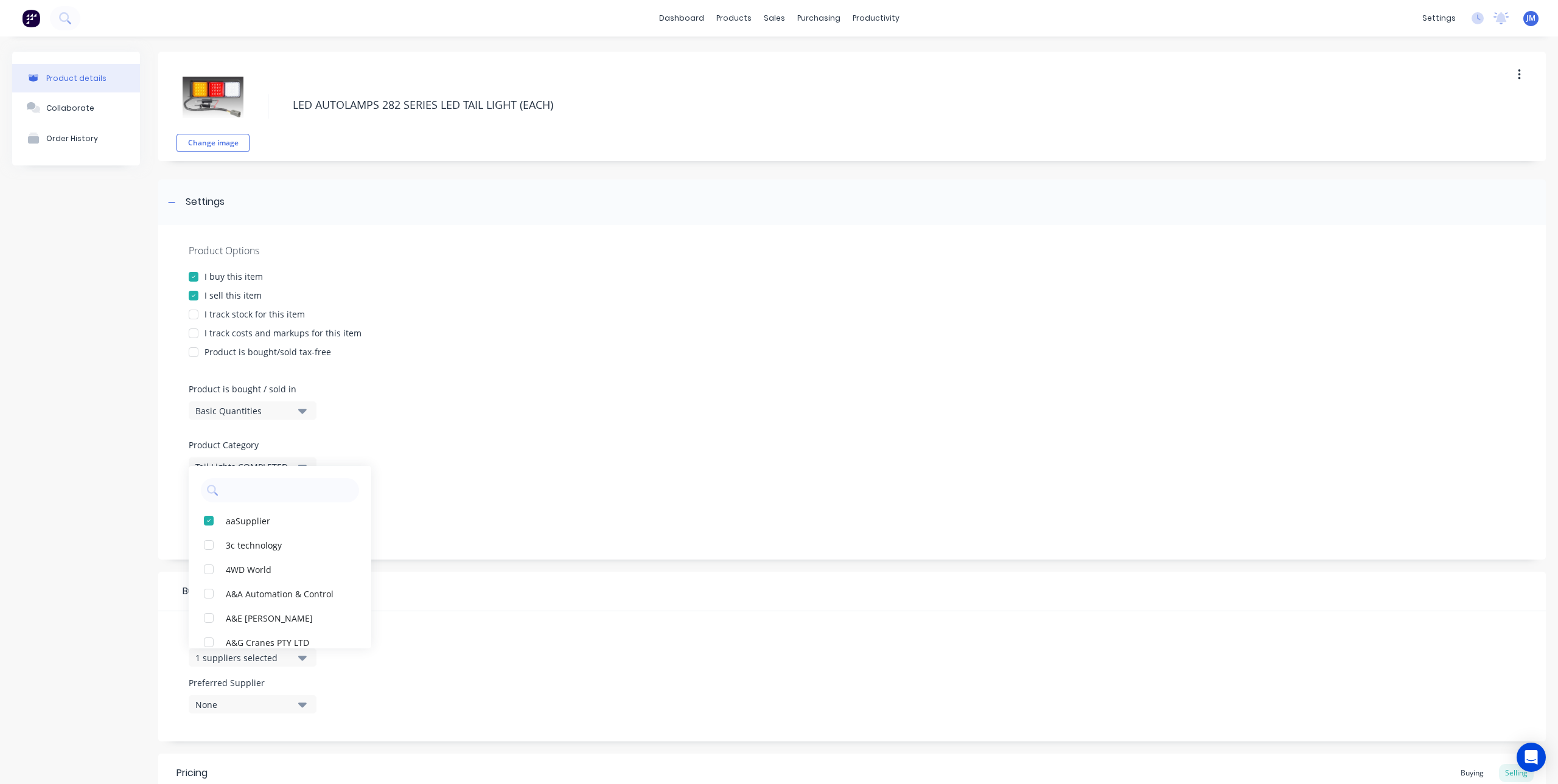
type textarea "x"
click at [265, 488] on input "text" at bounding box center [288, 490] width 129 height 24
type input "ECC"
click at [213, 518] on div "button" at bounding box center [208, 520] width 24 height 24
type textarea "x"
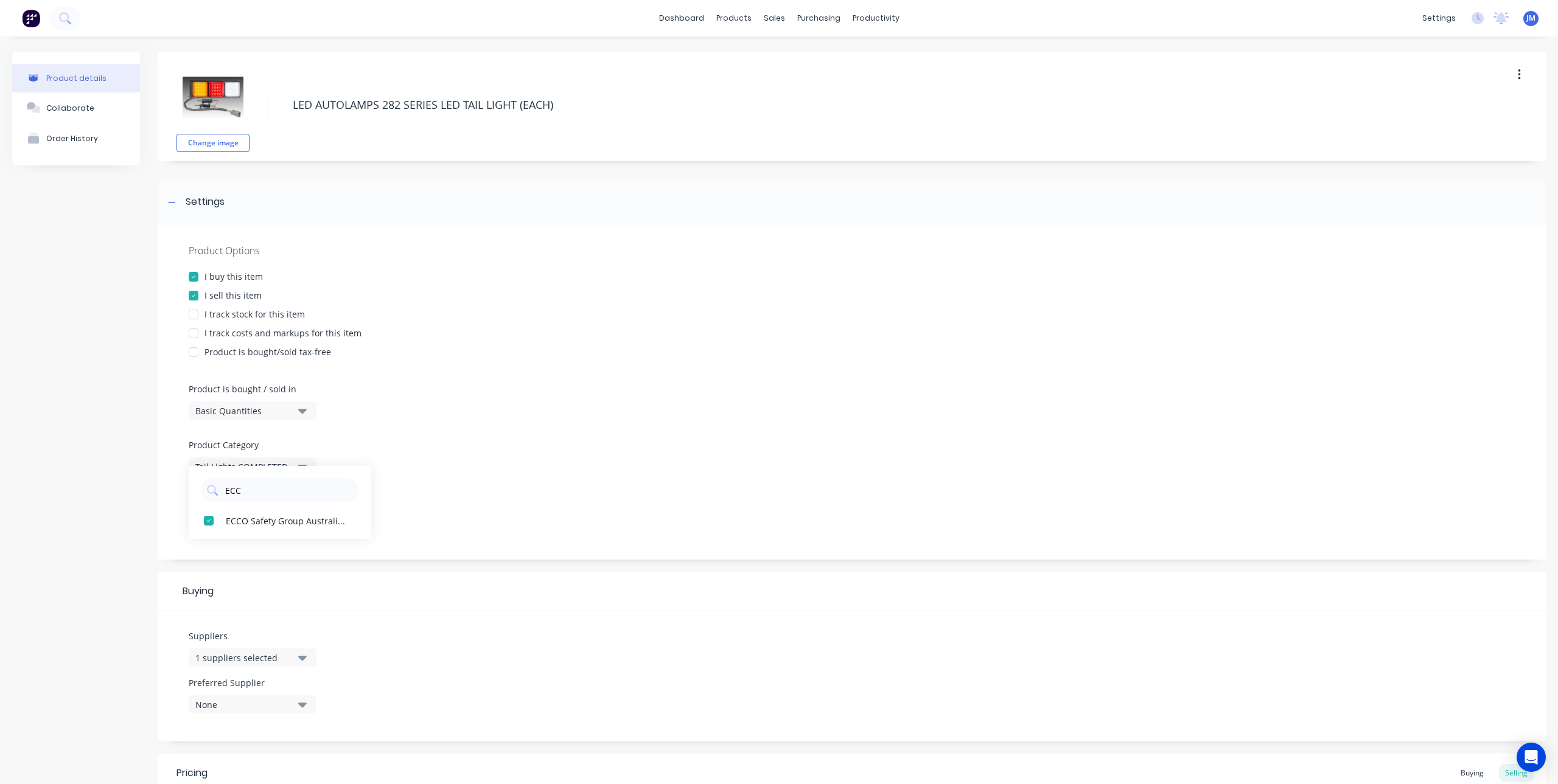
type input "ECC"
click at [514, 473] on div "Product Options I buy this item I sell this item I track stock for this item I …" at bounding box center [852, 392] width 1387 height 335
click at [301, 704] on icon "button" at bounding box center [302, 705] width 9 height 5
drag, startPoint x: 266, startPoint y: 681, endPoint x: 311, endPoint y: 640, distance: 60.9
click at [268, 681] on div "ECCO Safety Group Australia Pty Ltd" at bounding box center [286, 677] width 122 height 12
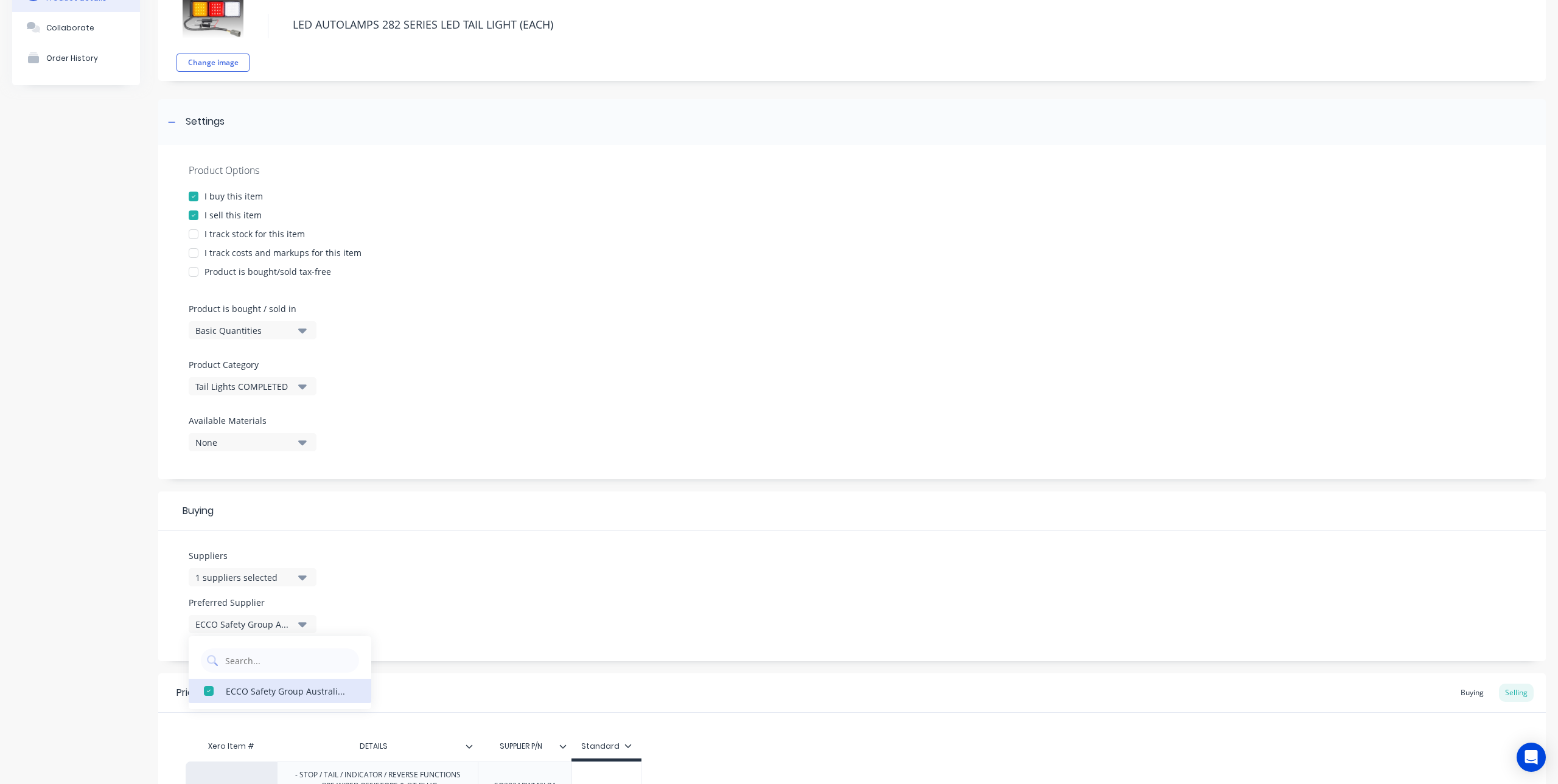
scroll to position [238, 0]
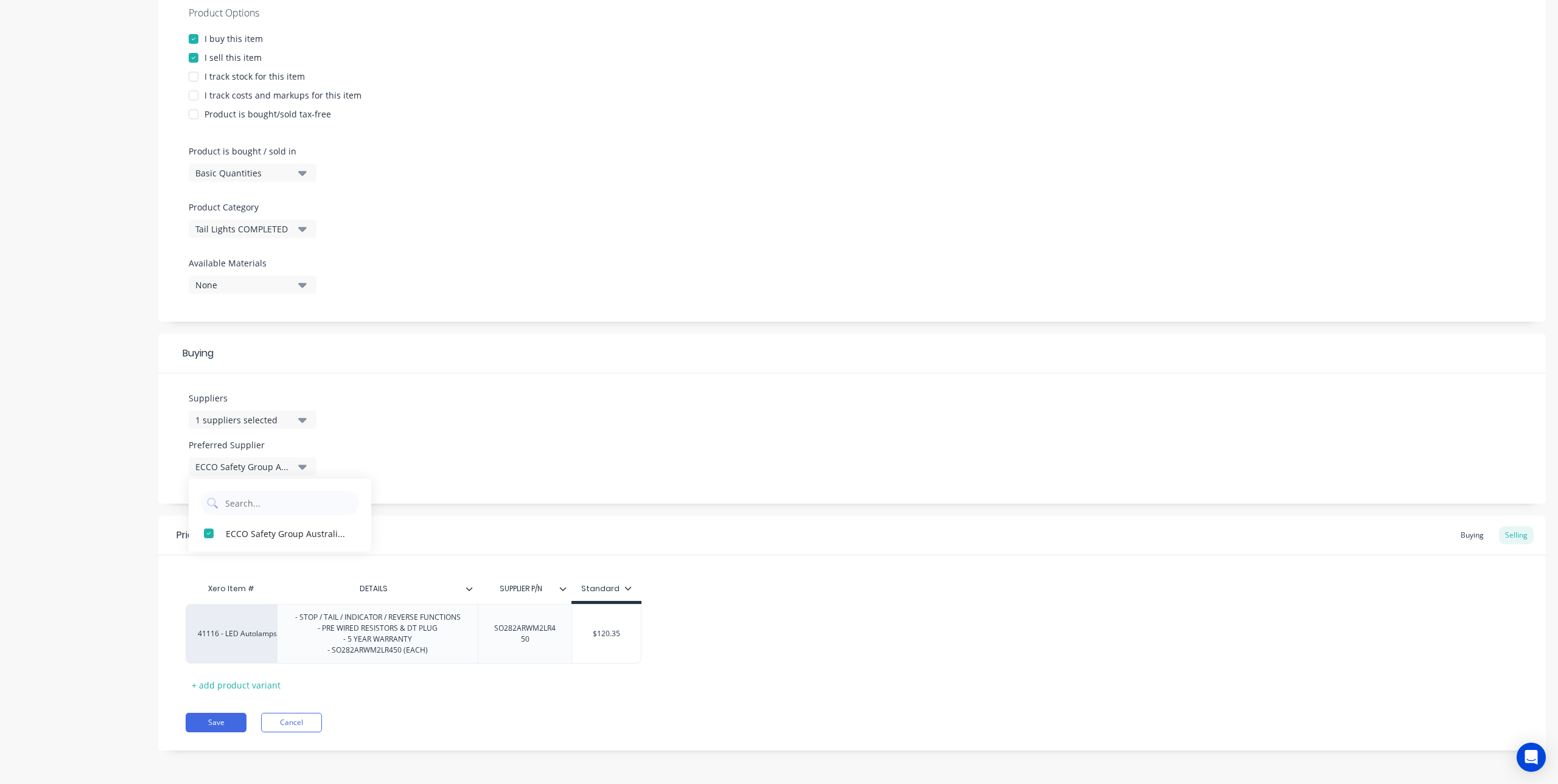
click at [503, 452] on div "Suppliers 1 suppliers selected ECC Preferred Supplier ECCO Safety Group Austral…" at bounding box center [852, 439] width 1387 height 130
click at [223, 723] on button "Save" at bounding box center [216, 723] width 61 height 19
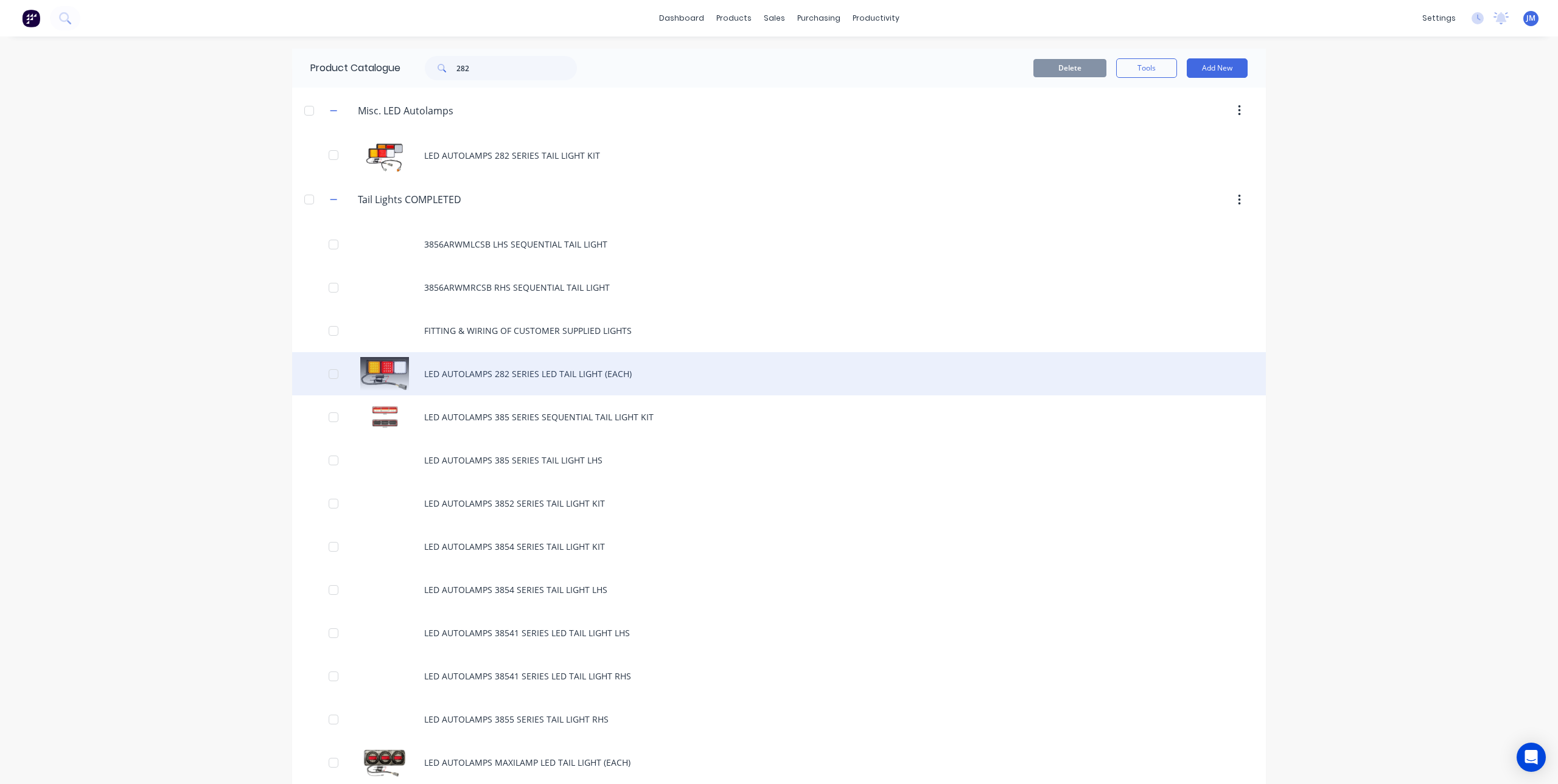
click at [533, 367] on div "LED AUTOLAMPS 282 SERIES LED TAIL LIGHT (EACH)" at bounding box center [779, 374] width 973 height 43
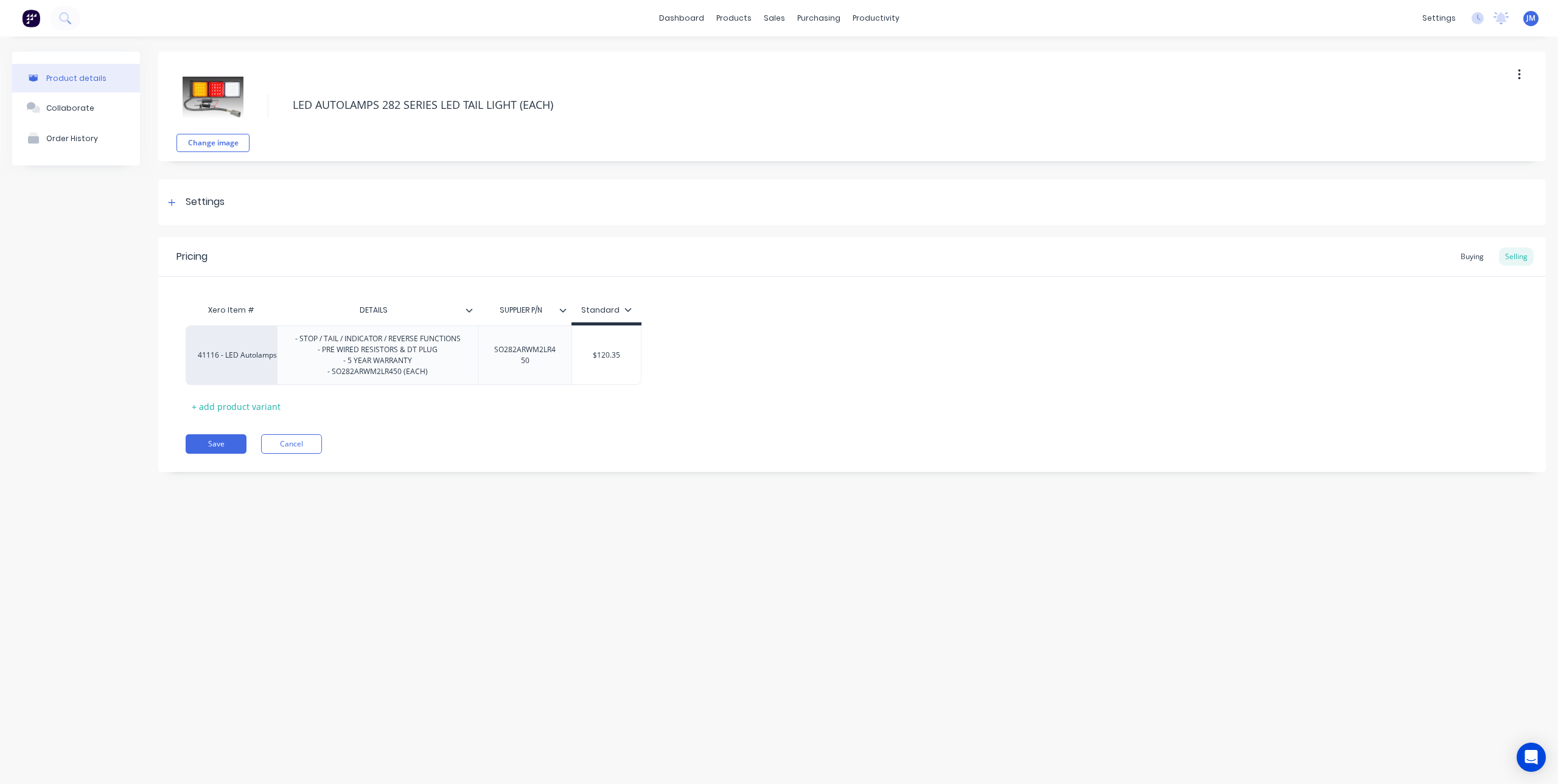
type textarea "x"
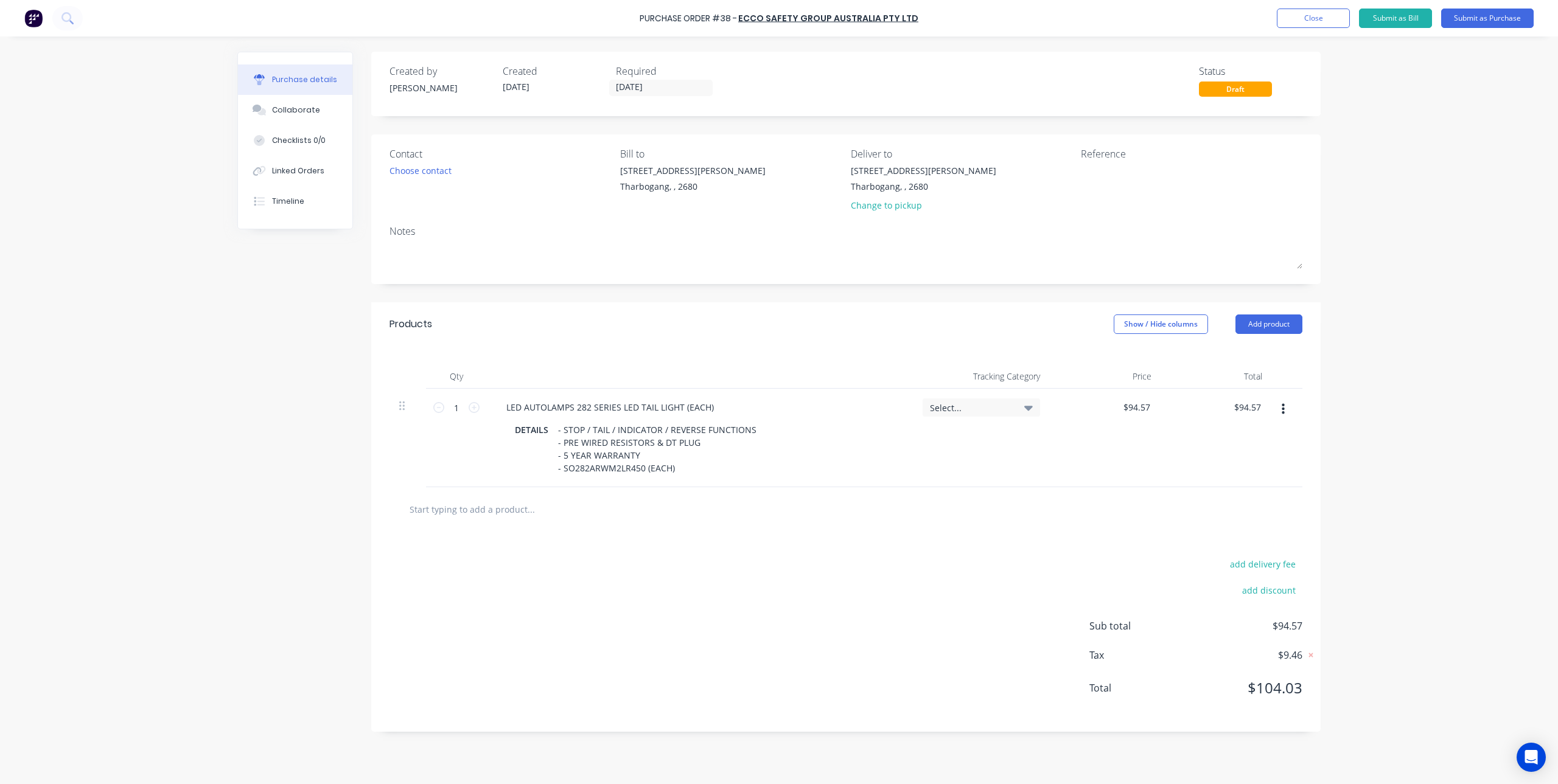
click at [1285, 411] on button "button" at bounding box center [1282, 409] width 29 height 22
click at [1237, 511] on button "Delete" at bounding box center [1245, 515] width 103 height 24
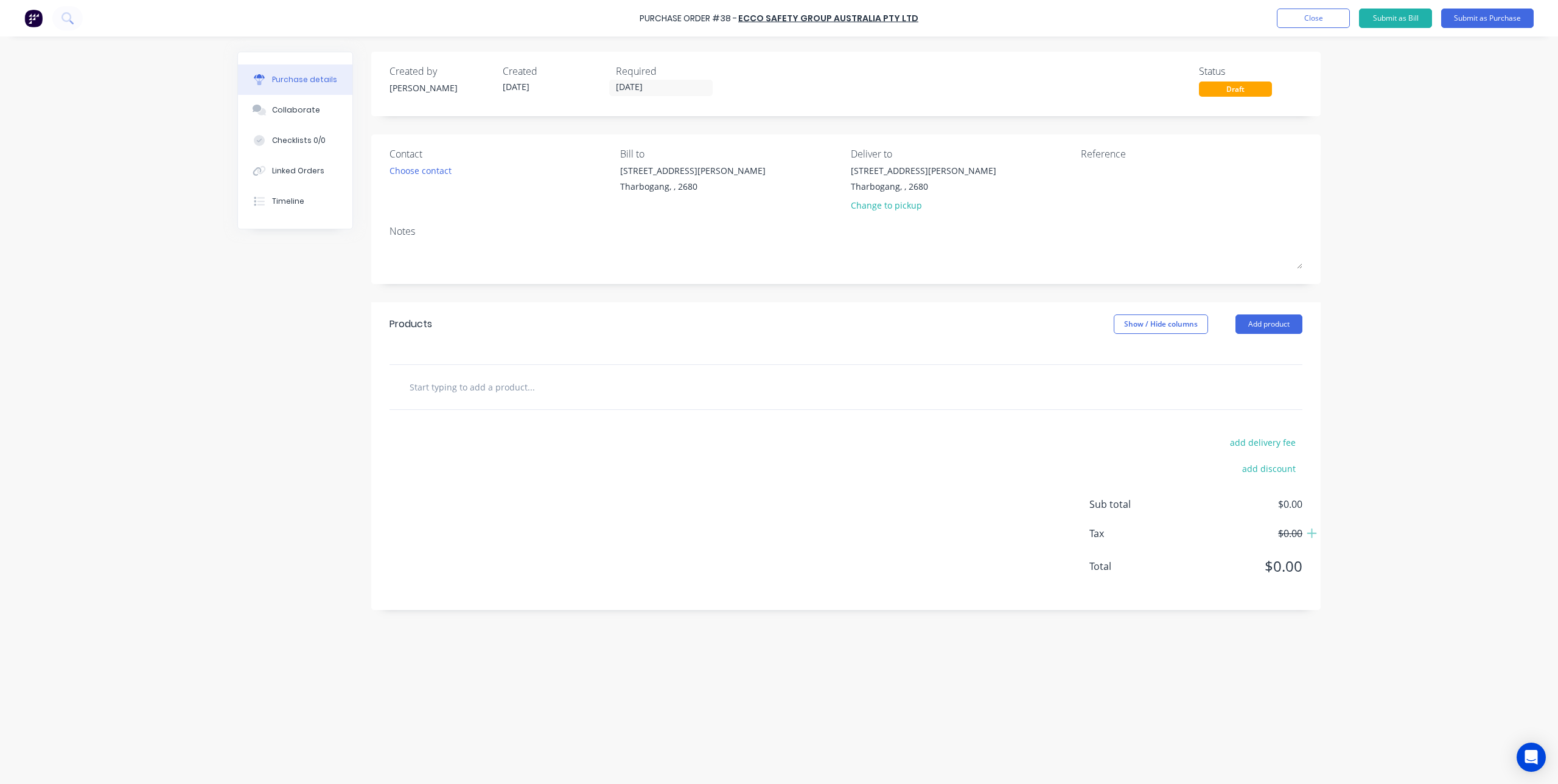
click at [481, 384] on input "text" at bounding box center [531, 387] width 244 height 24
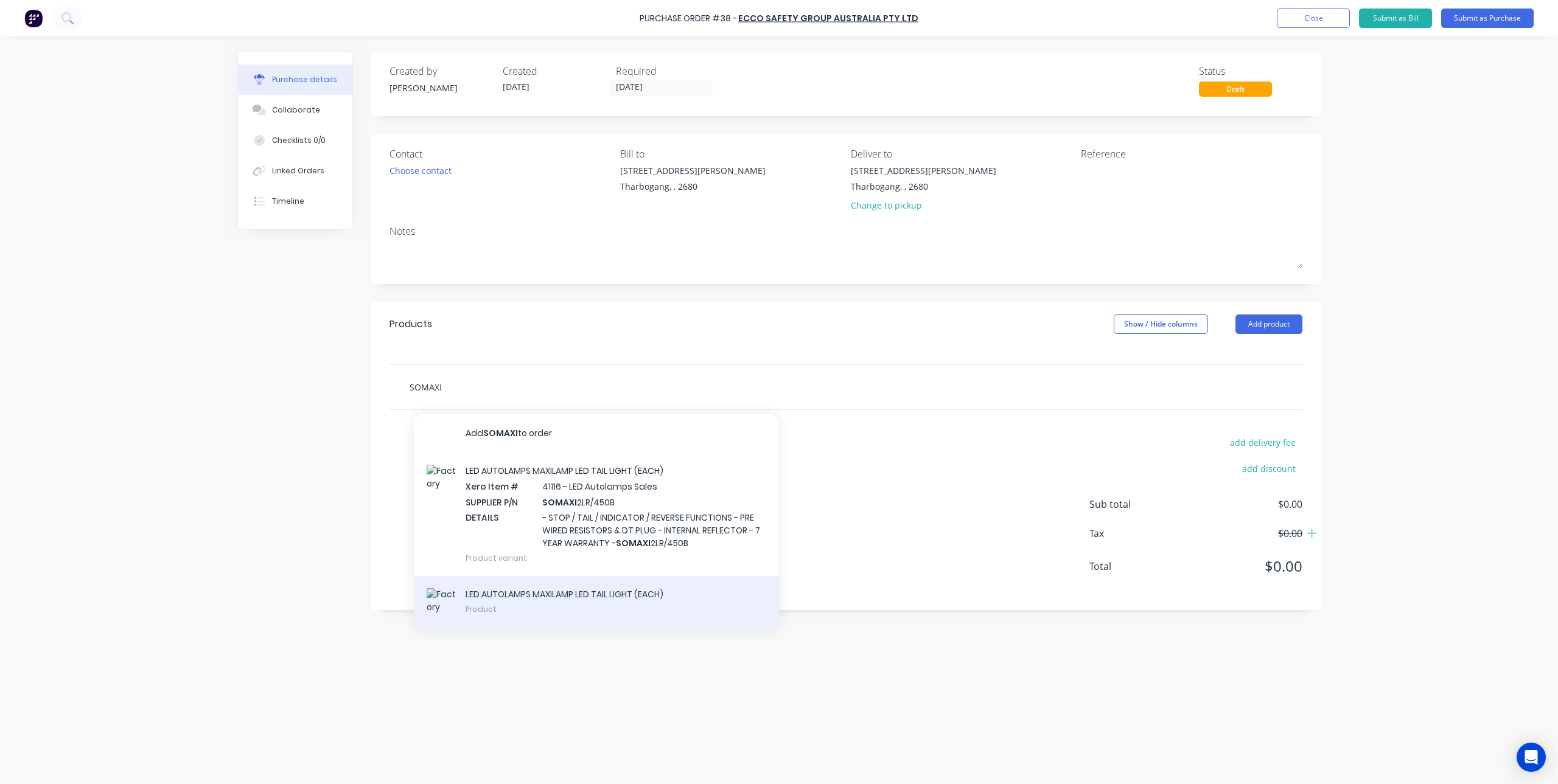
type input "SOMAXI"
click at [602, 608] on div "LED AUTOLAMPS MAXILAMP LED TAIL LIGHT (EACH) Product" at bounding box center [596, 603] width 365 height 55
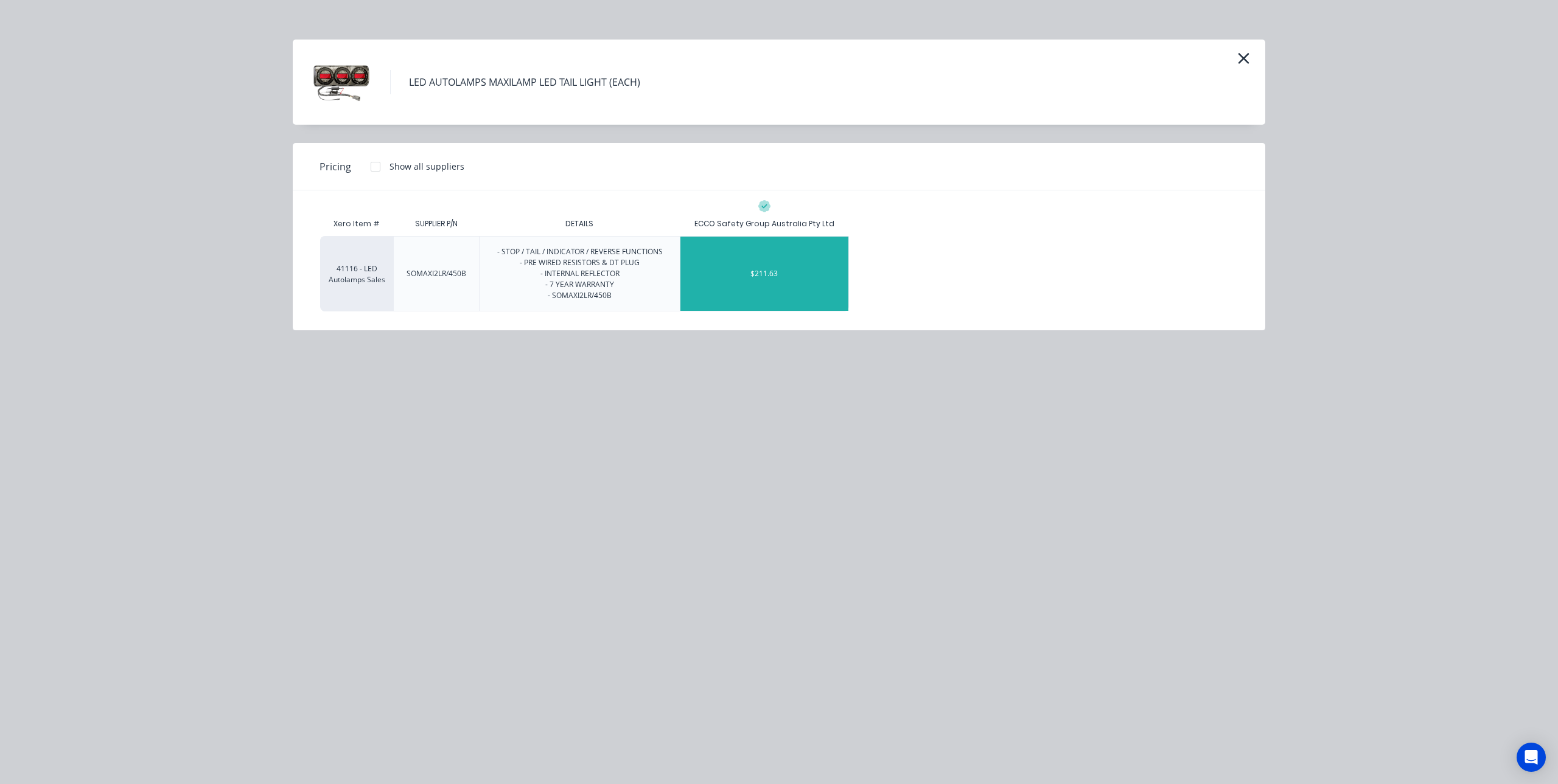
click at [770, 291] on div "$211.63" at bounding box center [764, 274] width 168 height 75
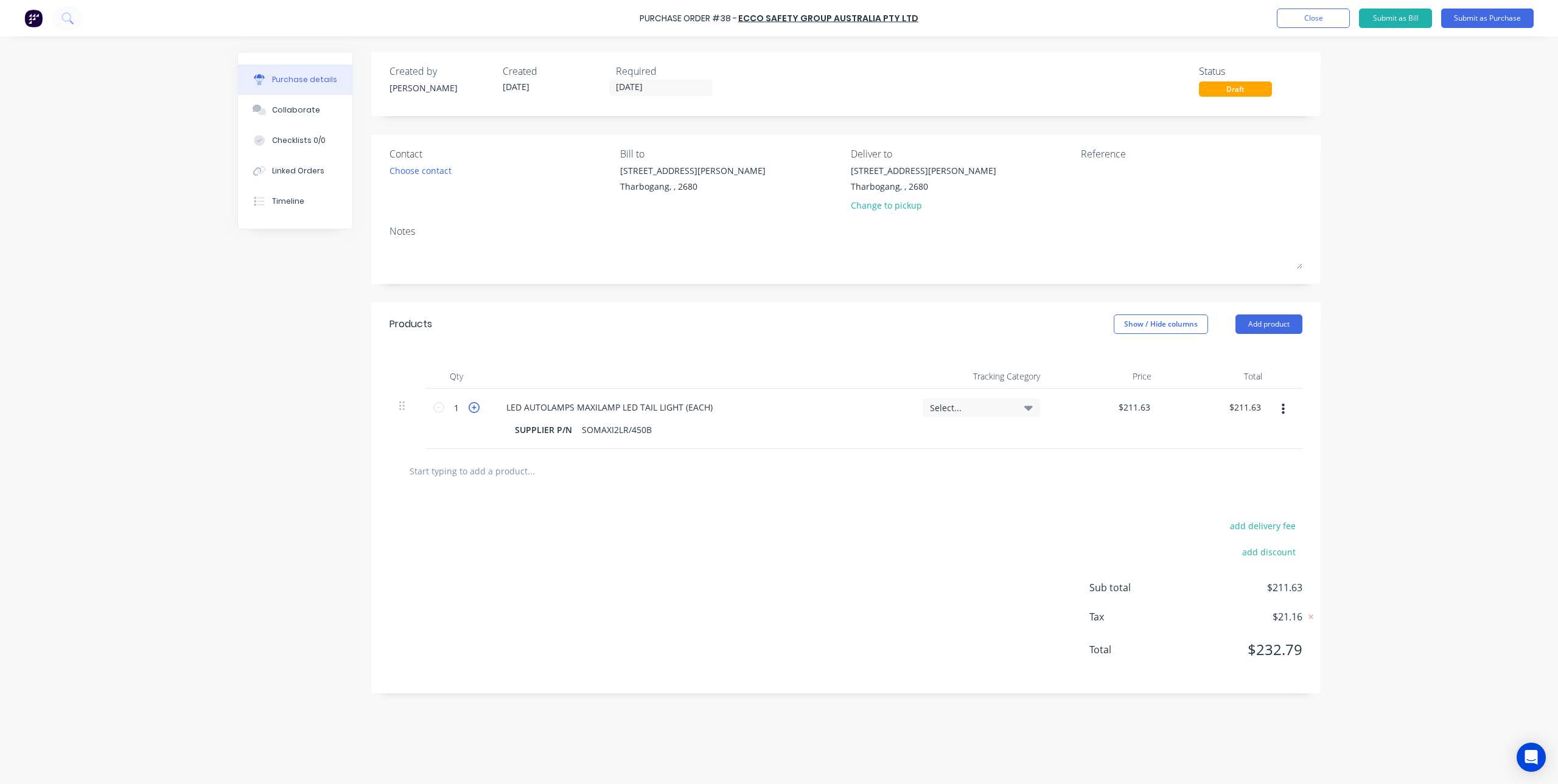
click at [474, 405] on icon at bounding box center [474, 408] width 11 height 11
type input "2"
type input "$423.26"
click at [474, 405] on icon at bounding box center [474, 408] width 11 height 11
type input "3"
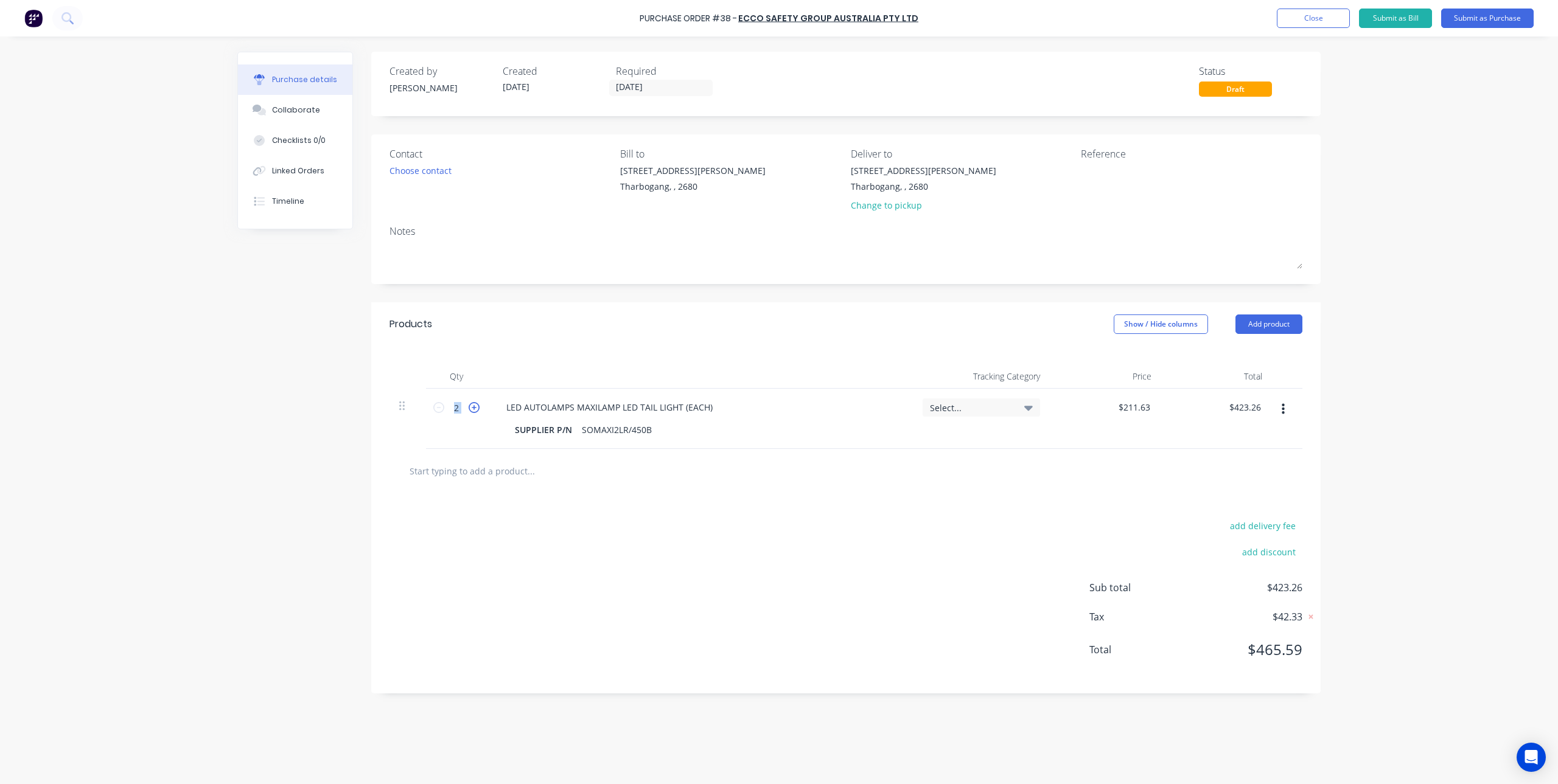
type input "$634.89"
click at [494, 471] on input "text" at bounding box center [531, 470] width 244 height 24
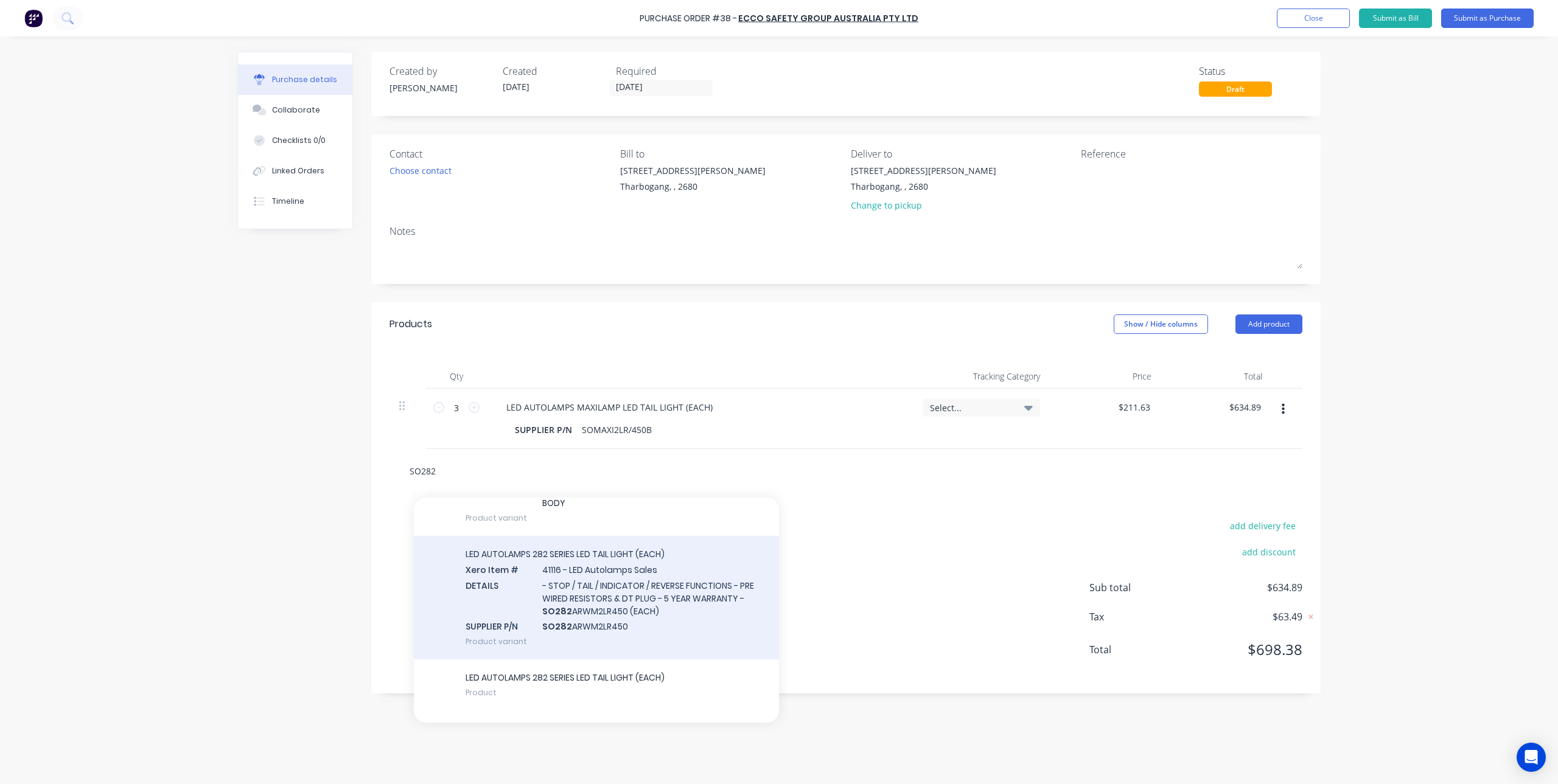
scroll to position [196, 0]
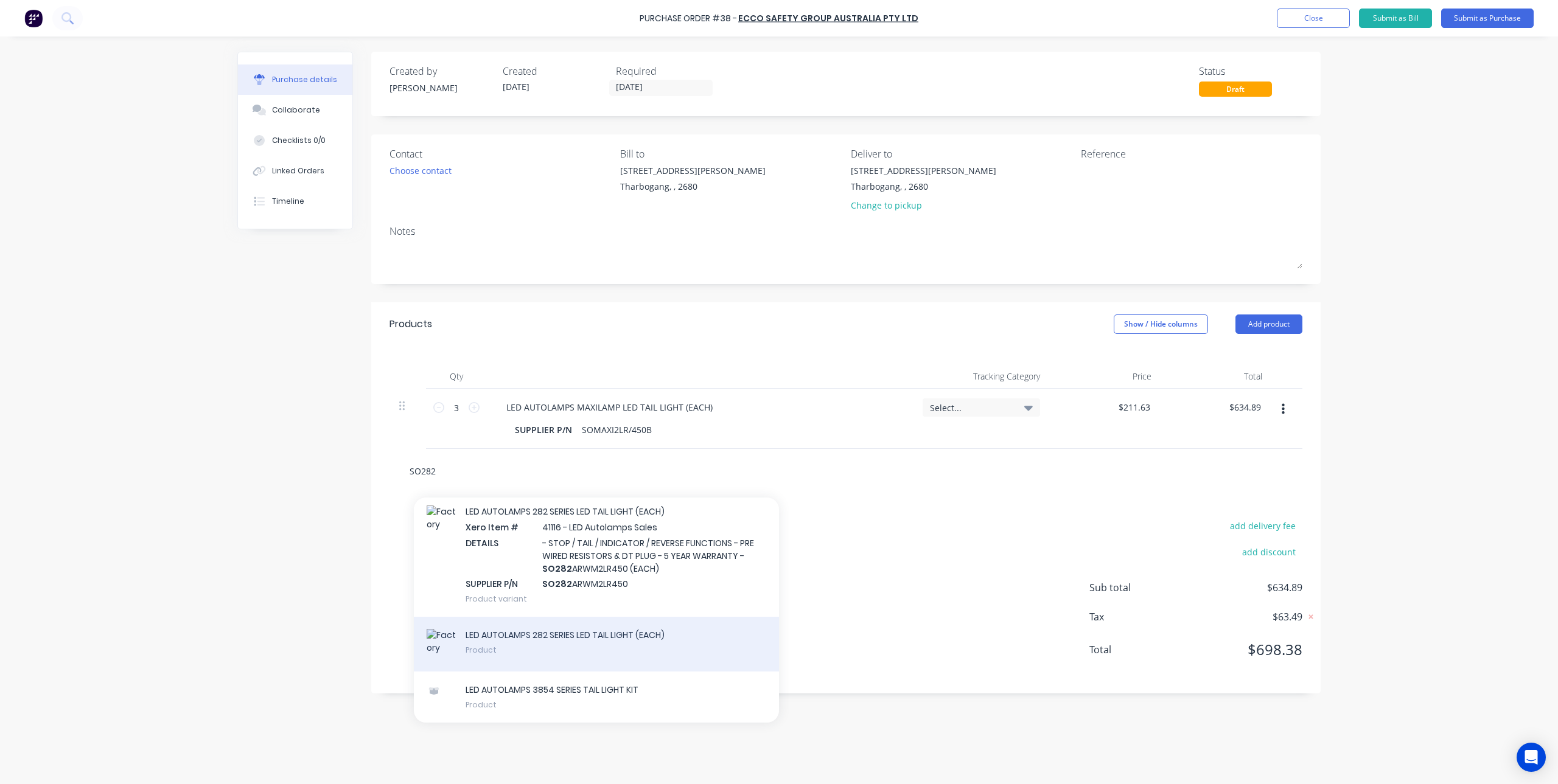
type input "SO282"
click at [651, 645] on div "LED AUTOLAMPS 282 SERIES LED TAIL LIGHT (EACH) Product" at bounding box center [596, 644] width 365 height 55
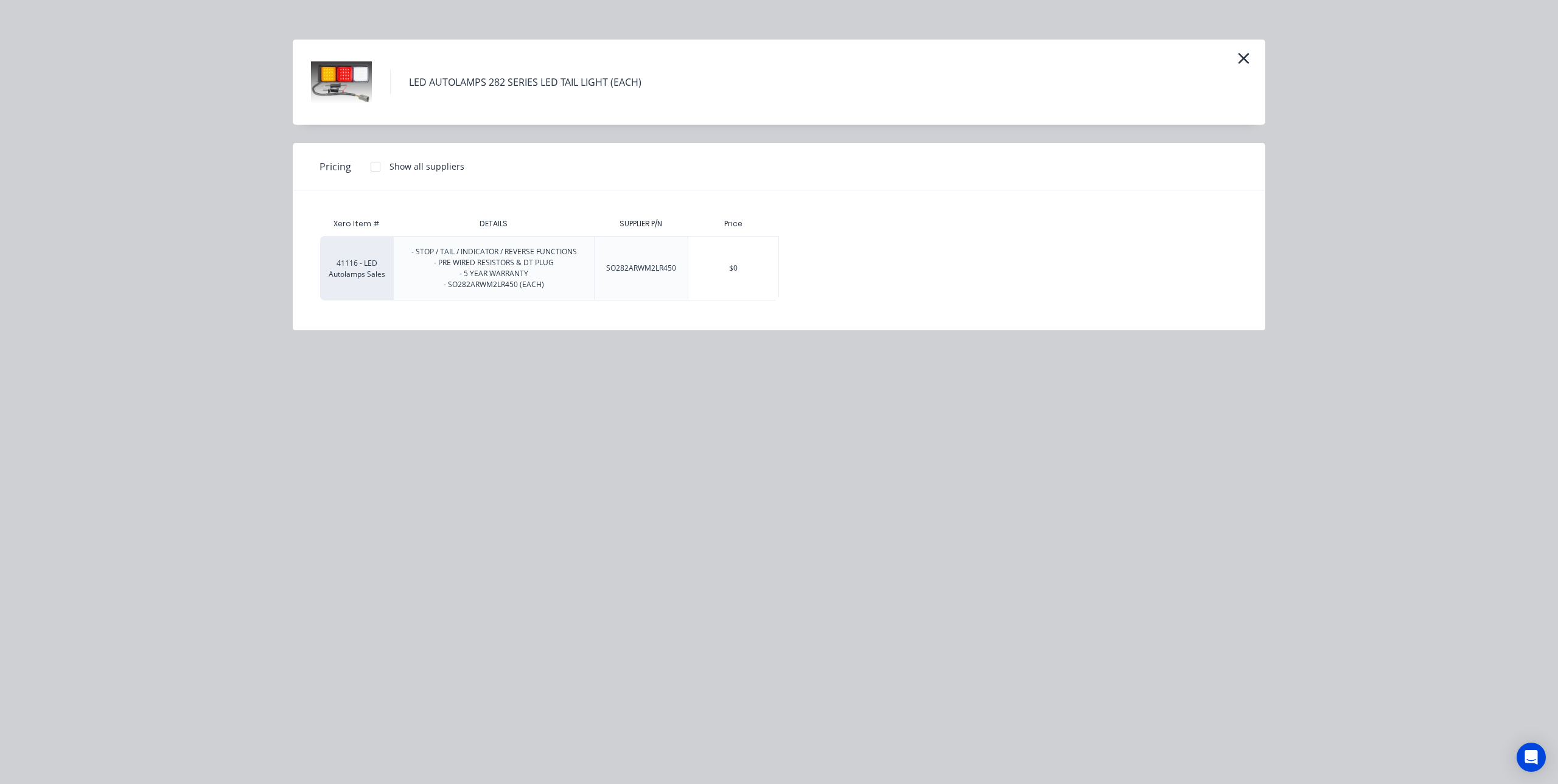
click at [377, 165] on div at bounding box center [375, 166] width 24 height 24
drag, startPoint x: 810, startPoint y: 266, endPoint x: 962, endPoint y: 359, distance: 178.2
click at [812, 267] on div "$94.57" at bounding box center [814, 269] width 69 height 64
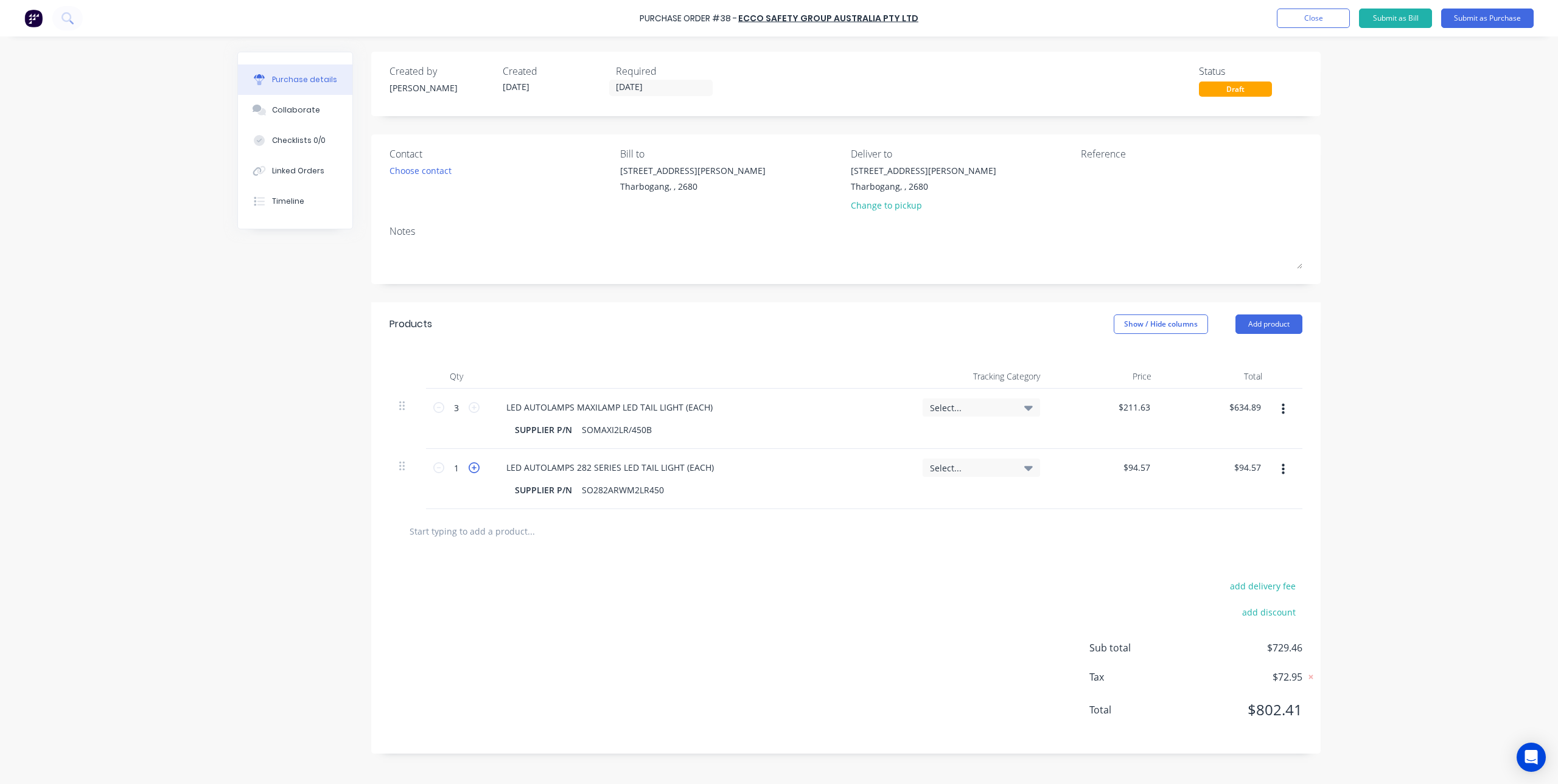
click at [478, 469] on div "1 1" at bounding box center [456, 480] width 61 height 61
click at [478, 469] on icon at bounding box center [474, 468] width 11 height 11
type input "2"
type input "$189.14"
click at [478, 469] on icon at bounding box center [474, 468] width 11 height 11
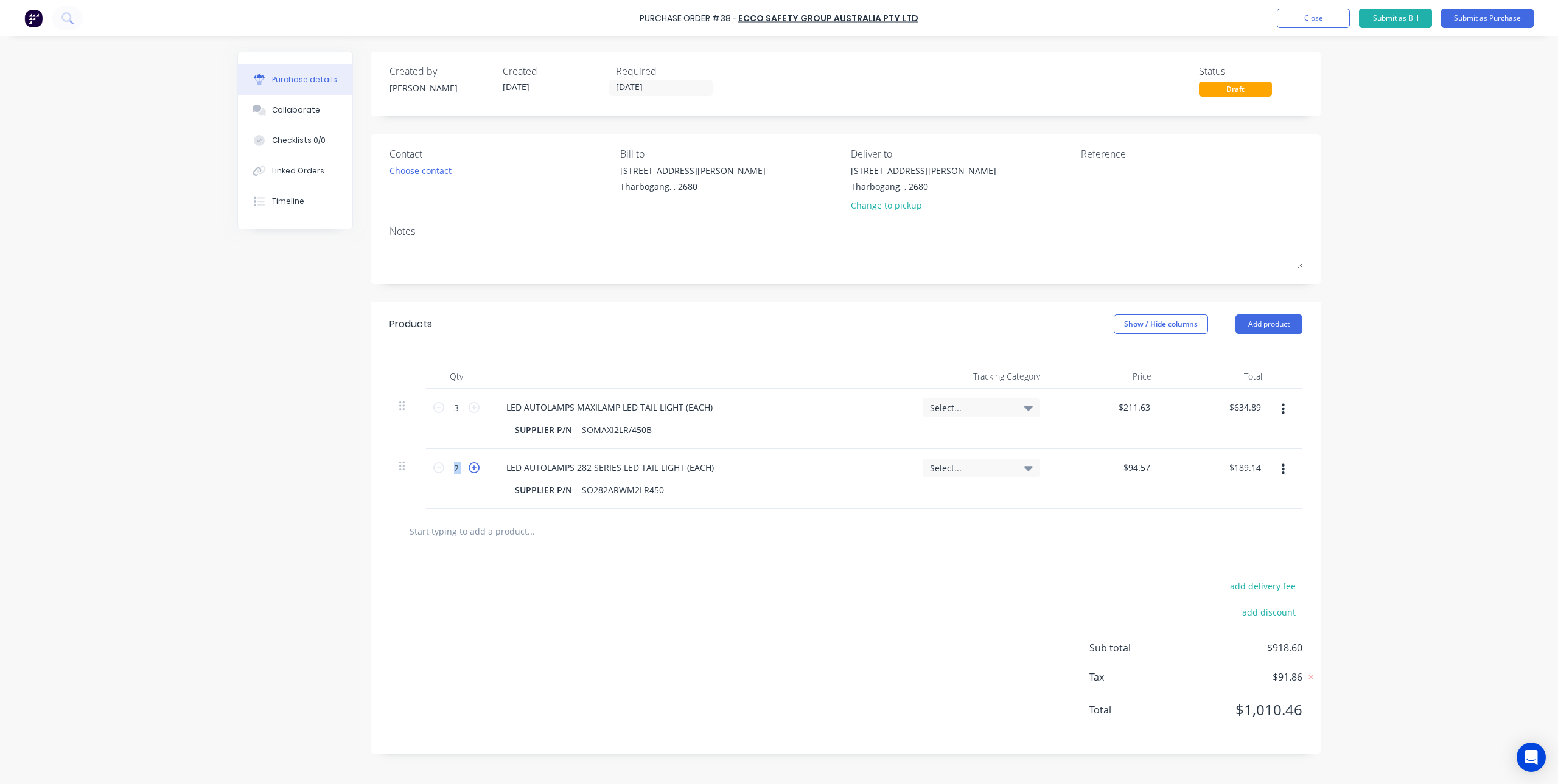
type input "3"
type input "$283.71"
click at [478, 469] on icon at bounding box center [474, 468] width 11 height 11
type input "4"
type input "$378.28"
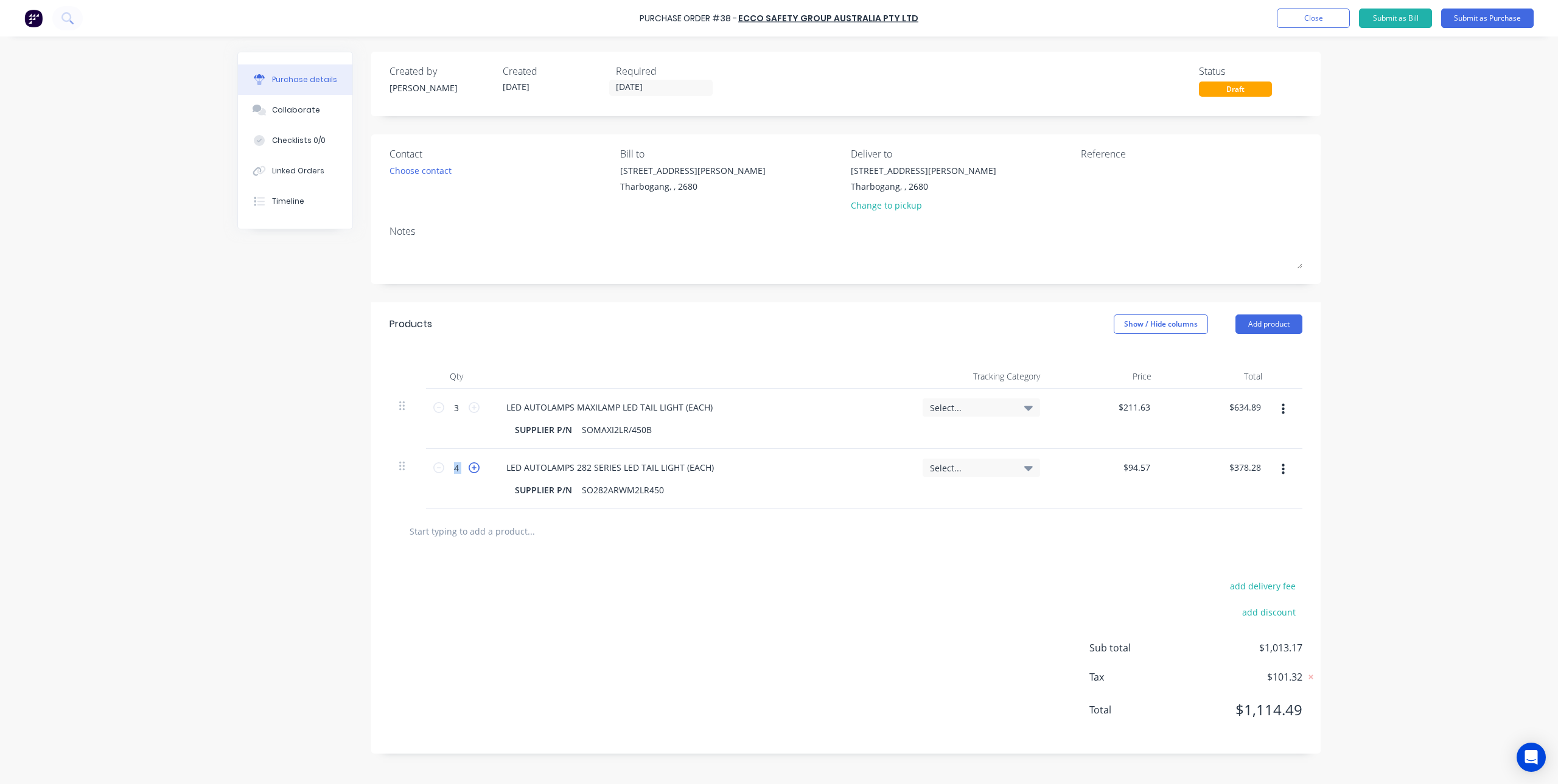
click at [478, 469] on icon at bounding box center [474, 468] width 11 height 11
type input "5"
type input "$472.85"
click at [478, 469] on icon at bounding box center [474, 468] width 11 height 11
type input "6"
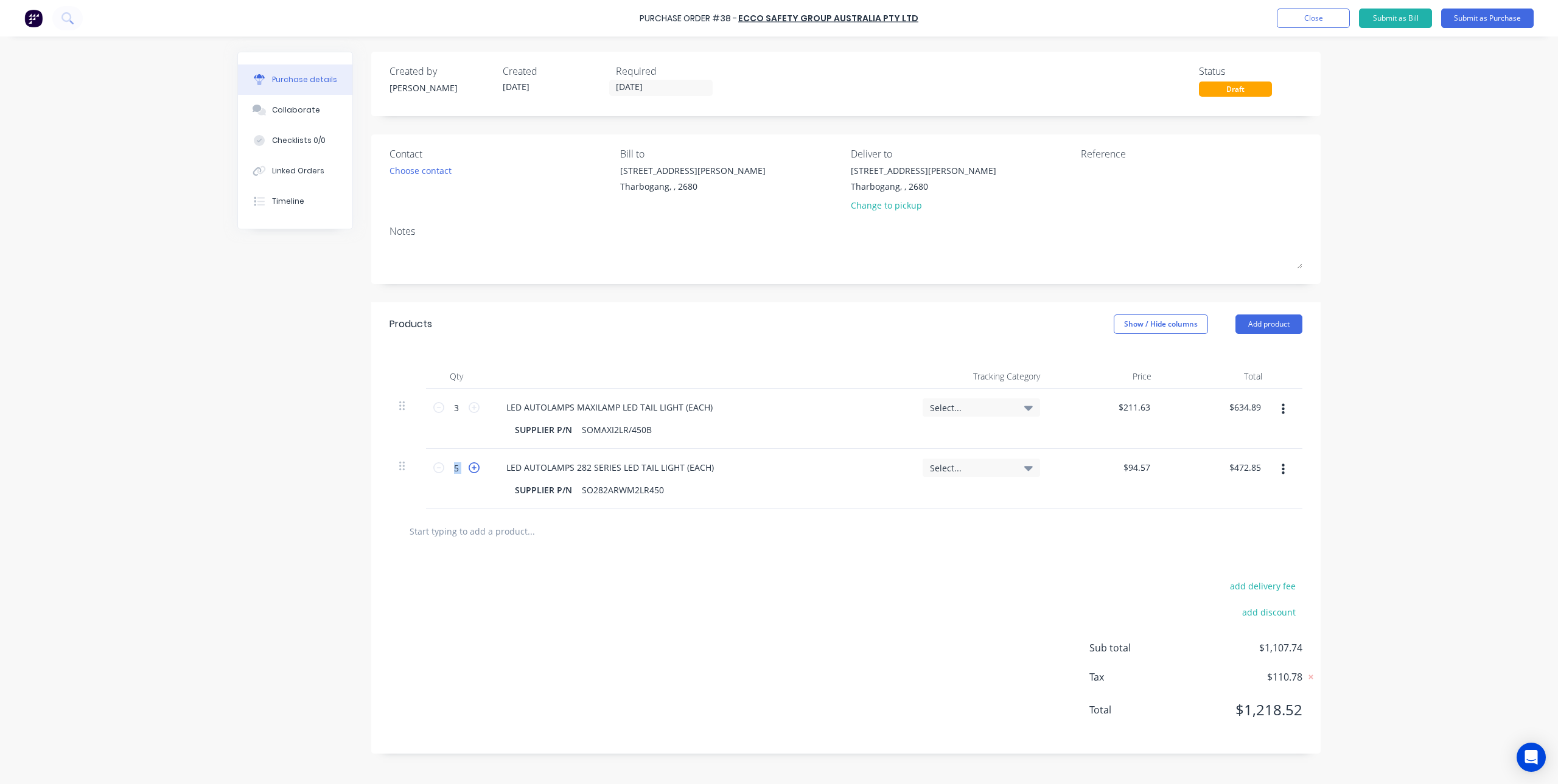
type input "$567.42"
click at [478, 469] on icon at bounding box center [474, 468] width 11 height 11
type input "7"
type input "$661.99"
click at [478, 469] on icon at bounding box center [474, 468] width 11 height 11
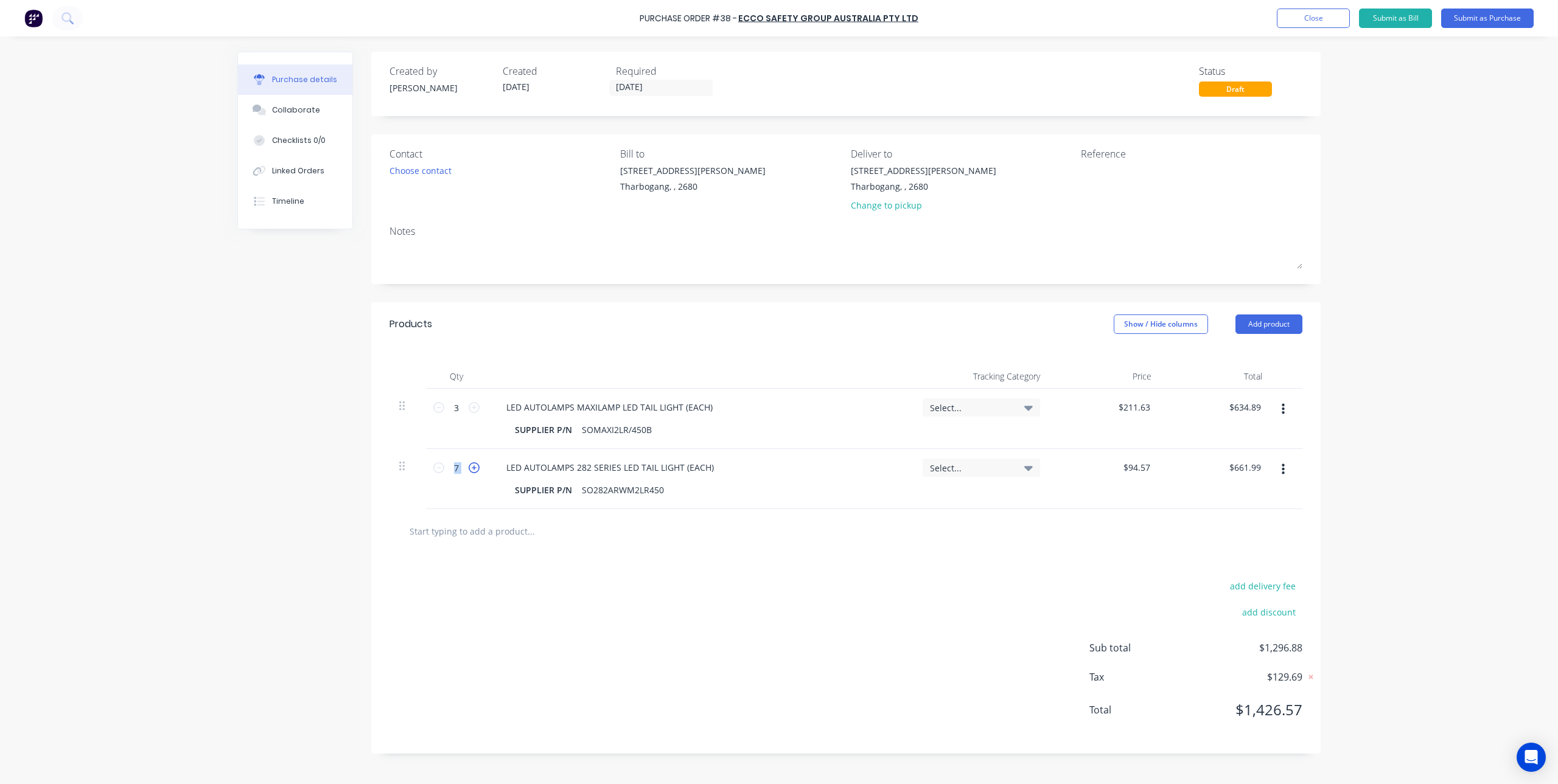
type input "8"
type input "$756.56"
click at [717, 600] on div "add delivery fee add discount Sub total $1,391.45 Tax $139.15 Total $1,530.60" at bounding box center [845, 654] width 949 height 200
click at [500, 537] on input "text" at bounding box center [531, 531] width 244 height 24
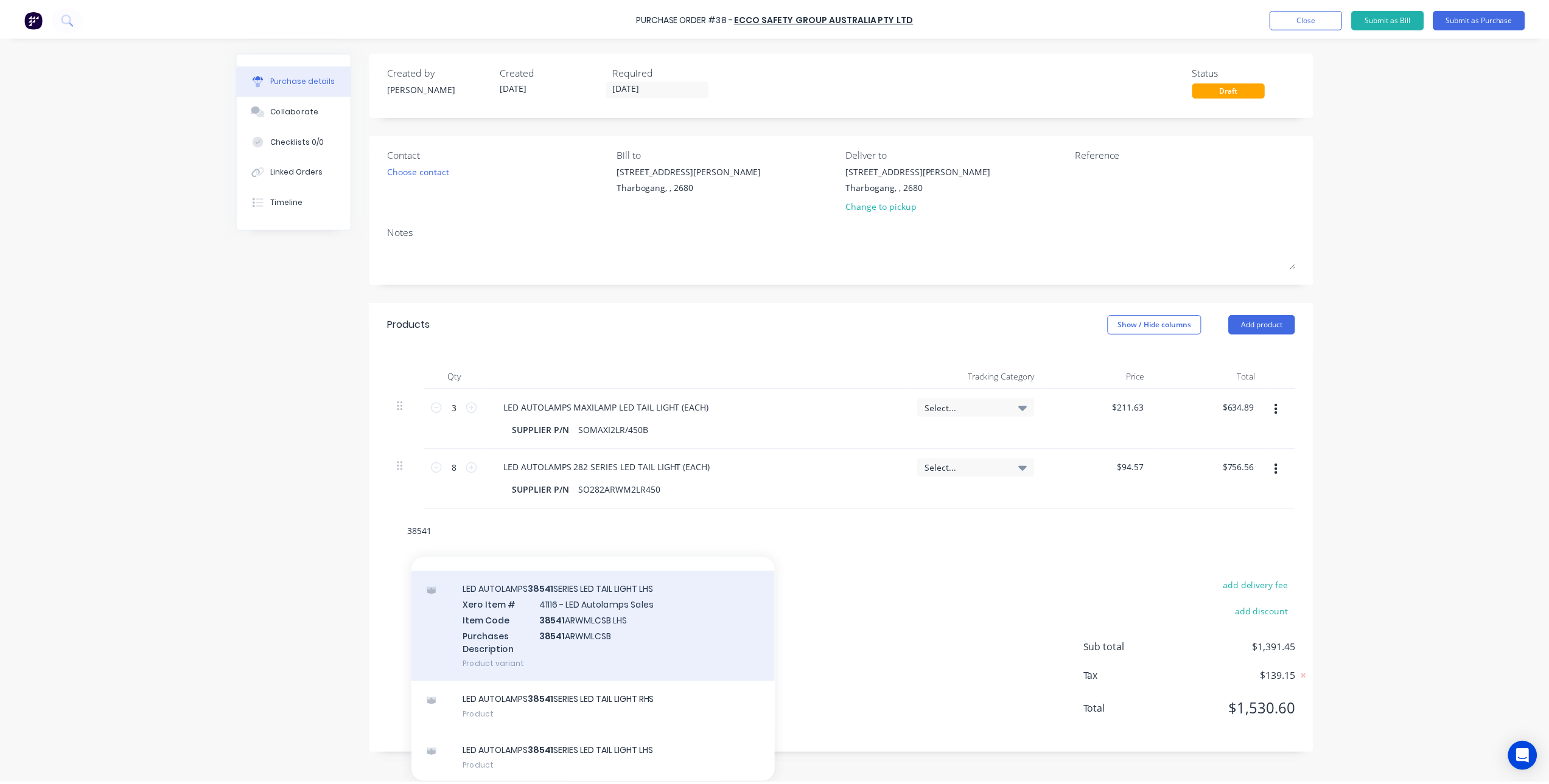
scroll to position [137, 0]
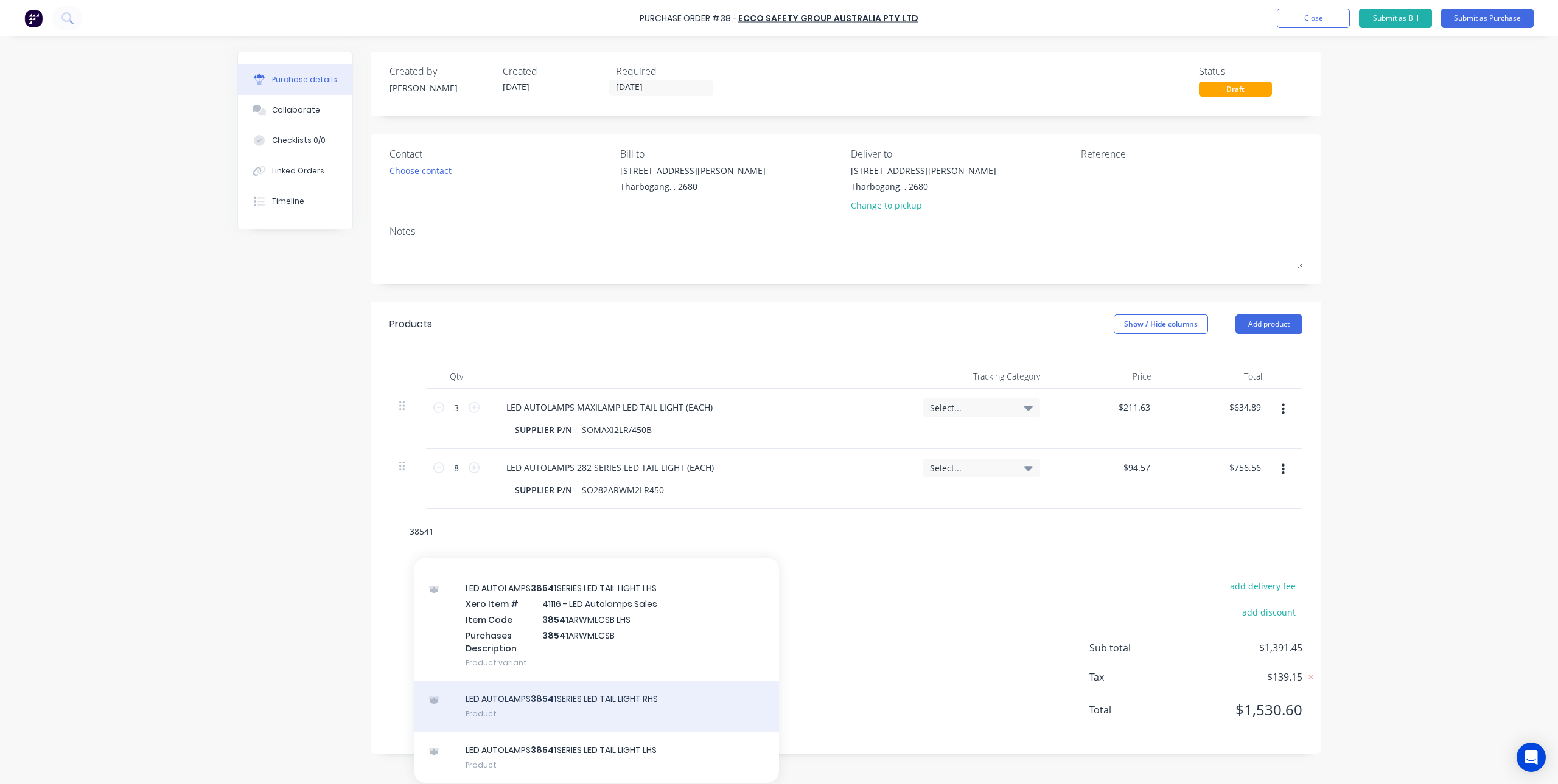
type input "38541"
click at [642, 708] on div "LED AUTOLAMPS 38541 SERIES LED TAIL LIGHT RHS Product" at bounding box center [596, 706] width 365 height 51
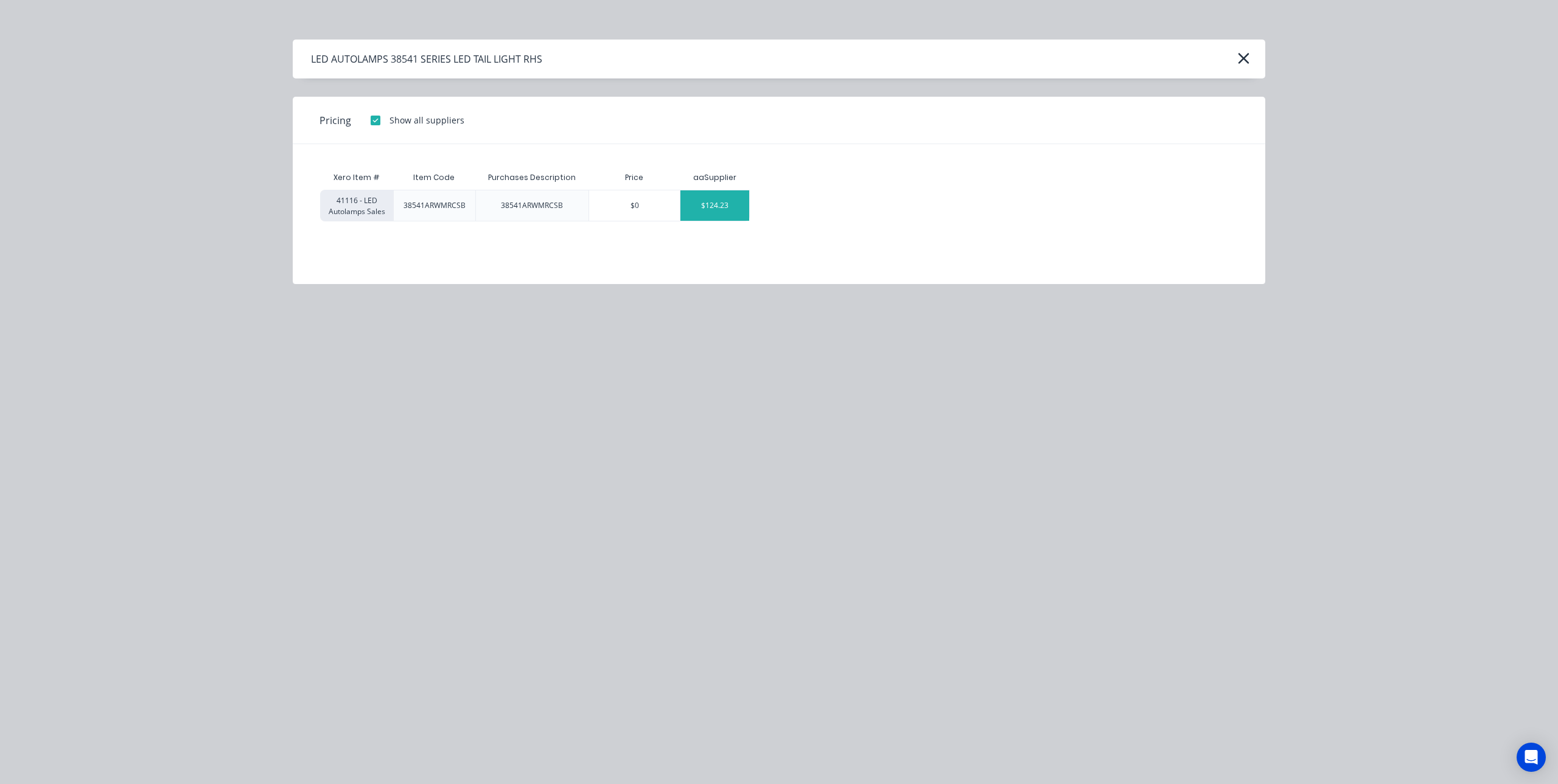
click at [728, 206] on div "$124.23" at bounding box center [714, 205] width 69 height 30
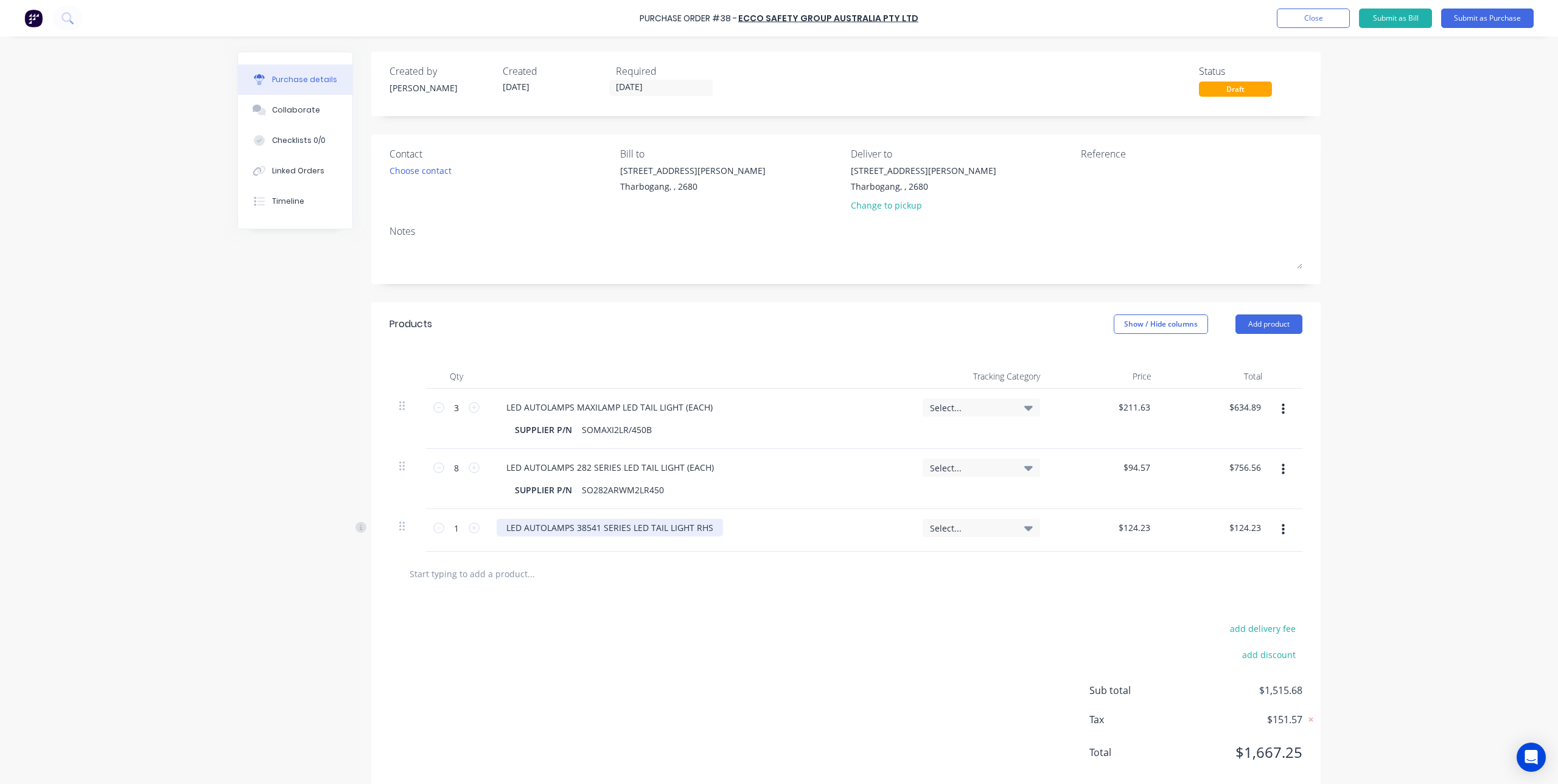
click at [609, 529] on div "LED AUTOLAMPS 38541 SERIES LED TAIL LIGHT RHS" at bounding box center [610, 528] width 227 height 18
click at [1334, 20] on button "Close" at bounding box center [1313, 18] width 73 height 19
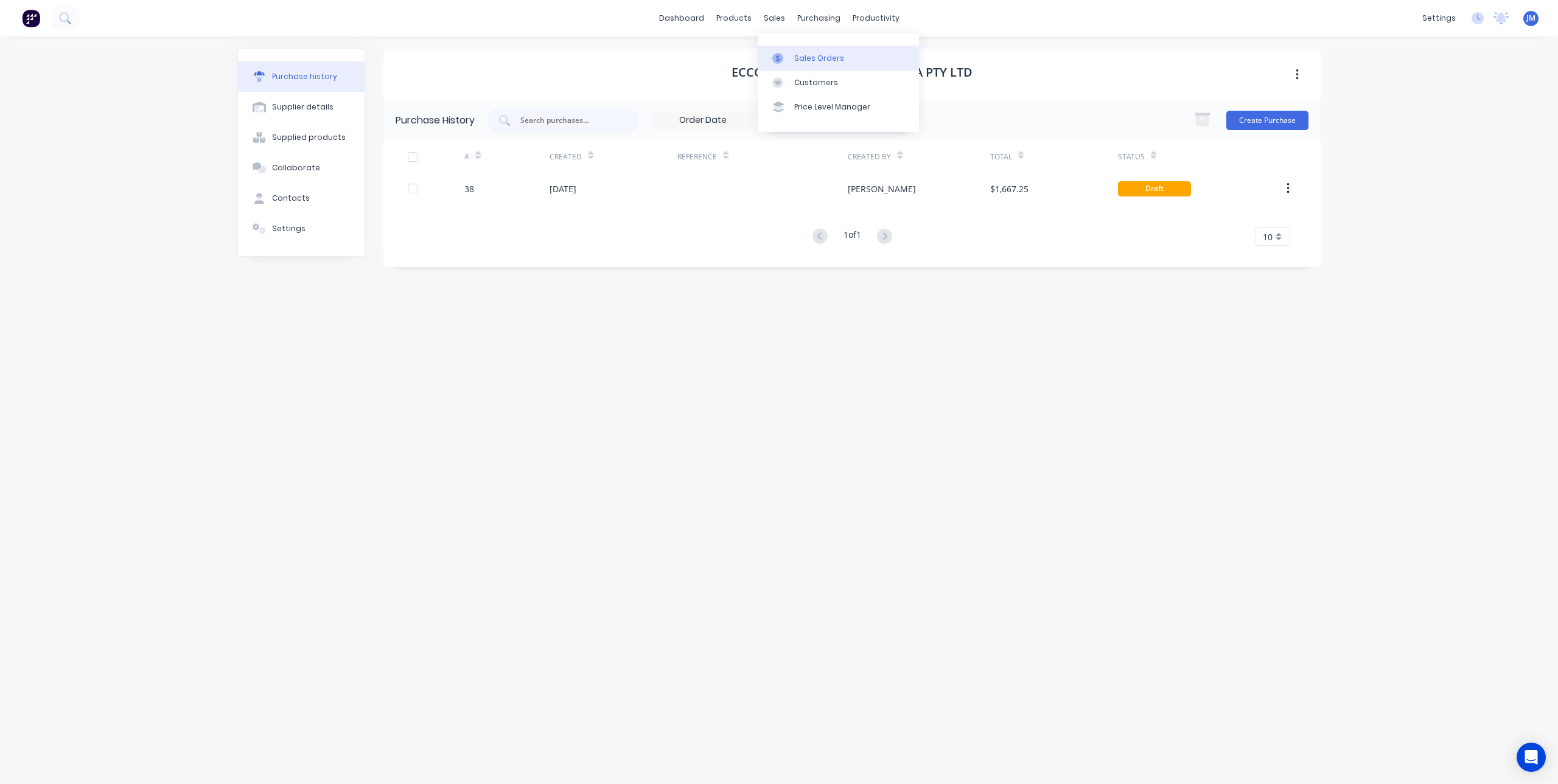
drag, startPoint x: 781, startPoint y: 58, endPoint x: 868, endPoint y: 69, distance: 87.7
click at [781, 58] on icon at bounding box center [778, 58] width 11 height 11
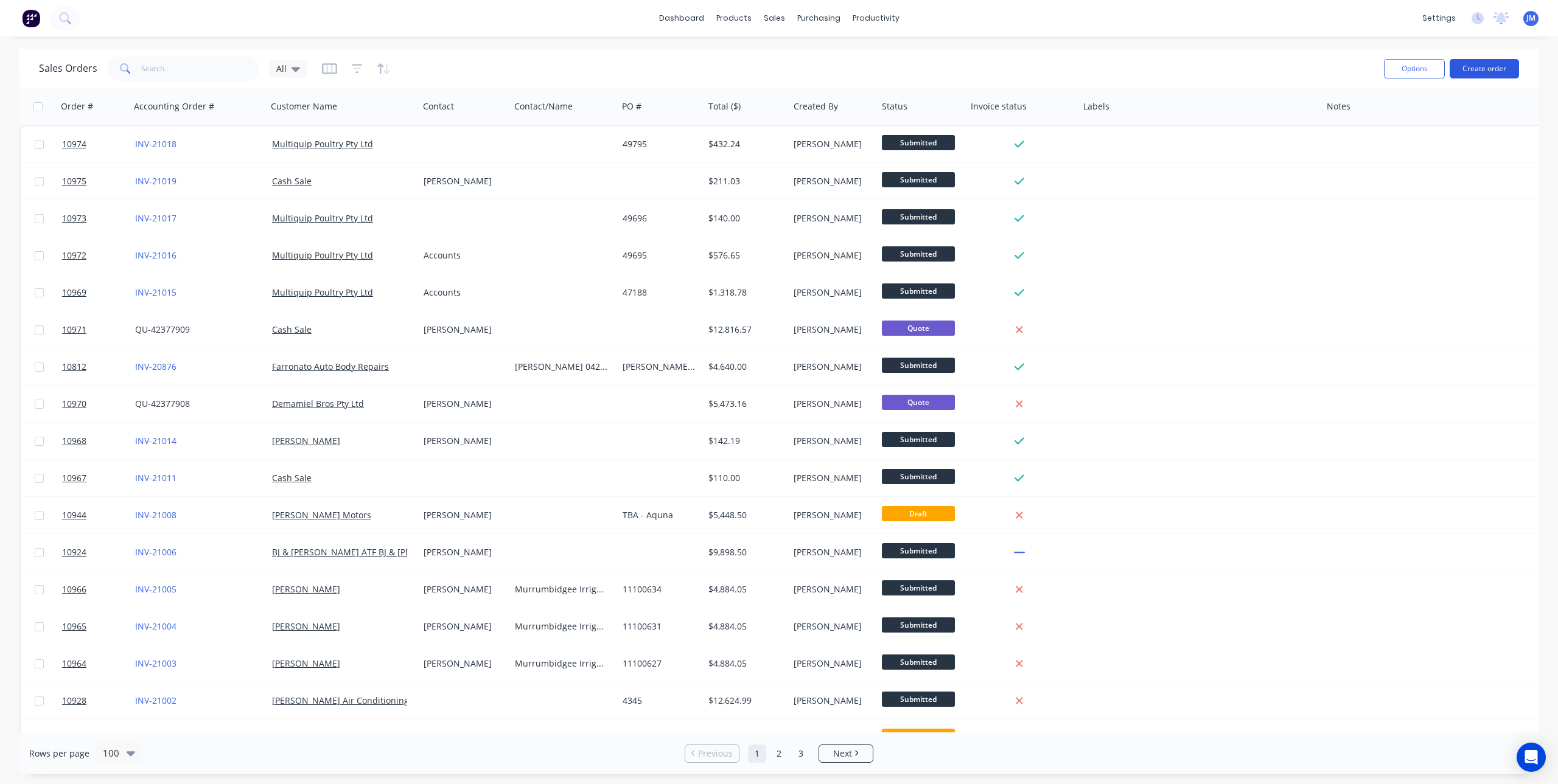
click at [1487, 68] on button "Create order" at bounding box center [1483, 68] width 69 height 19
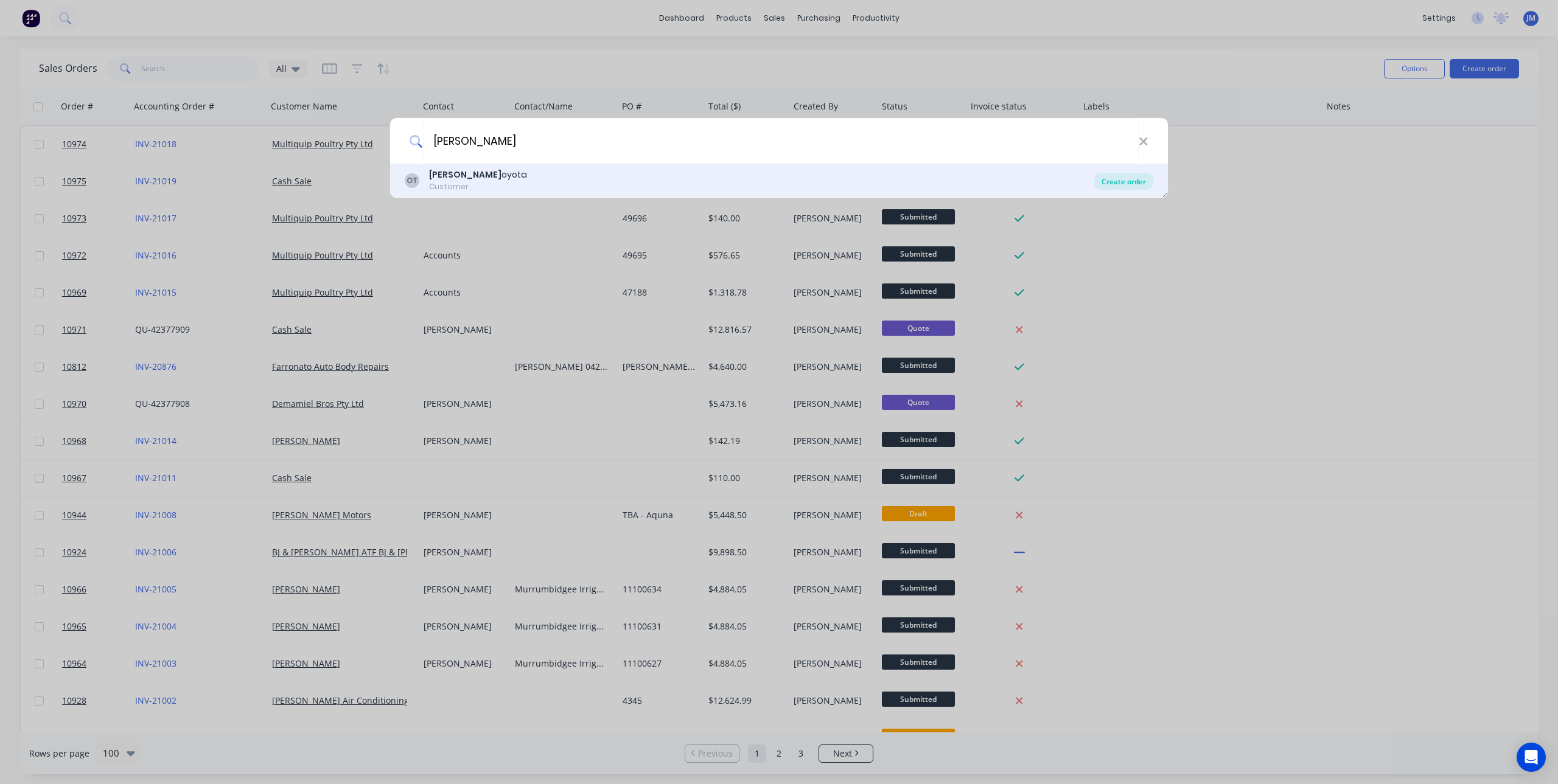
type input "OWEN T"
click at [1125, 182] on div "Create order" at bounding box center [1123, 182] width 59 height 17
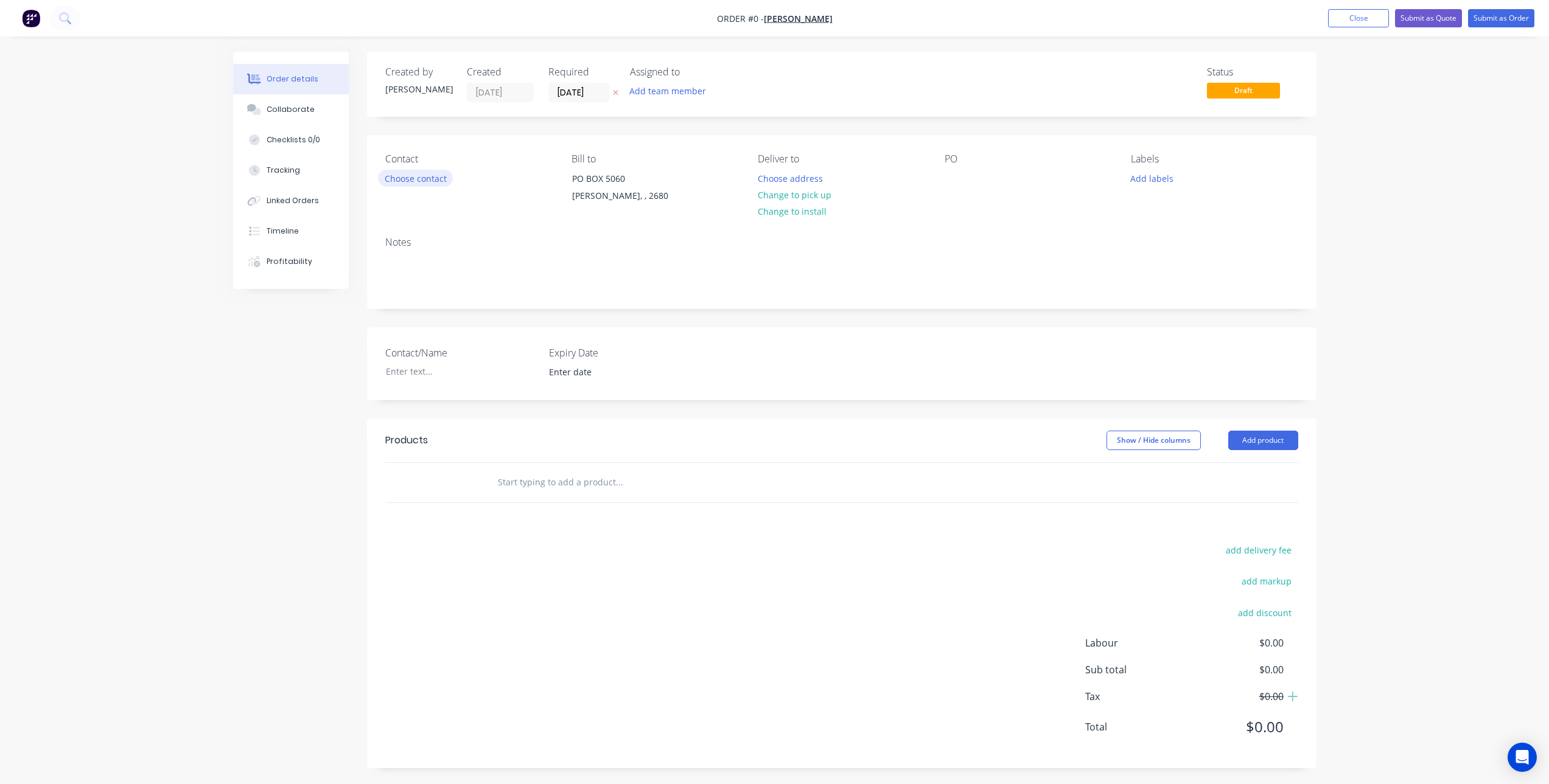
click at [408, 183] on button "Choose contact" at bounding box center [415, 178] width 75 height 16
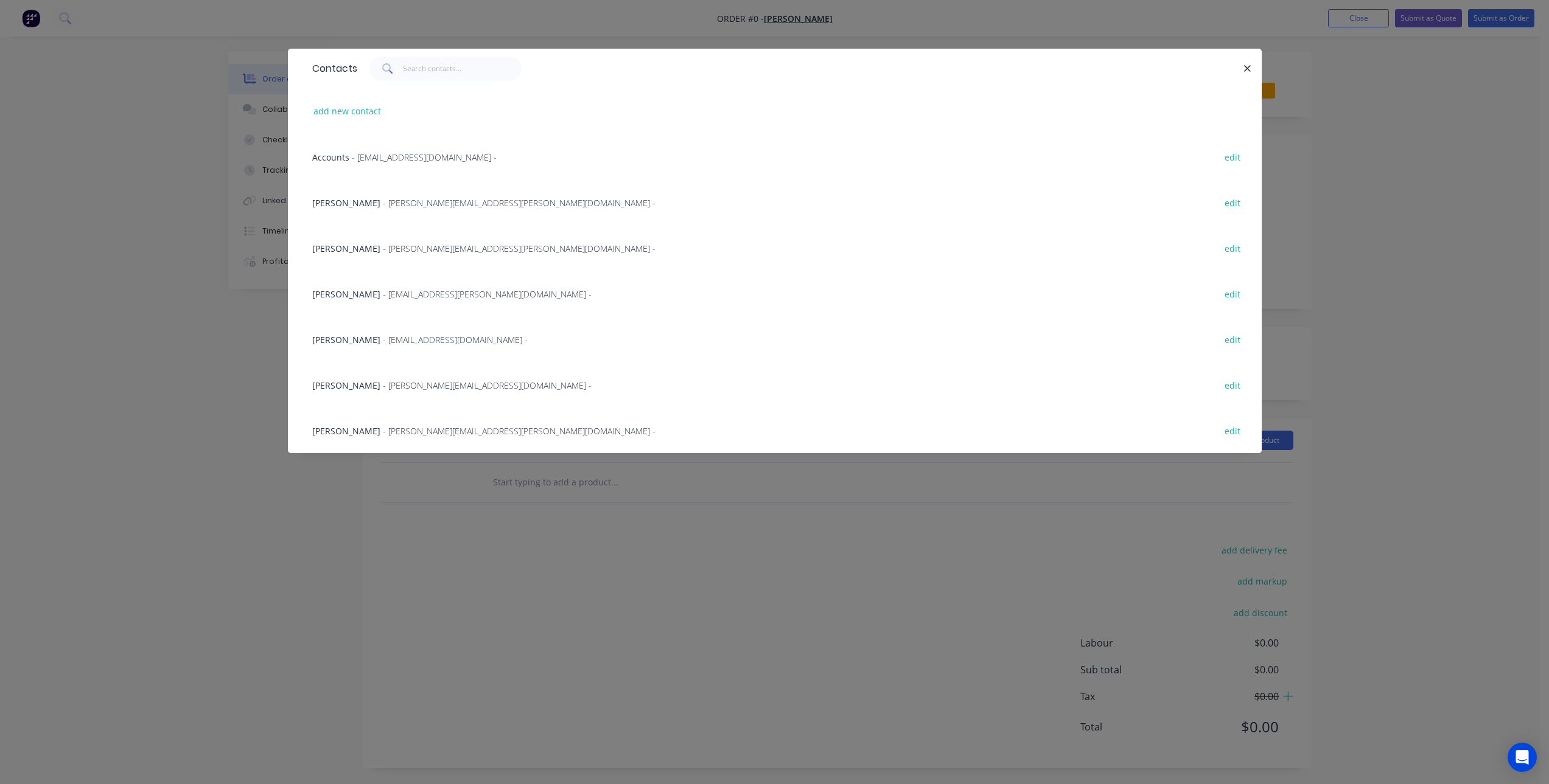
click at [394, 204] on span "- paul.connell@owentoyota.com.au -" at bounding box center [519, 203] width 273 height 12
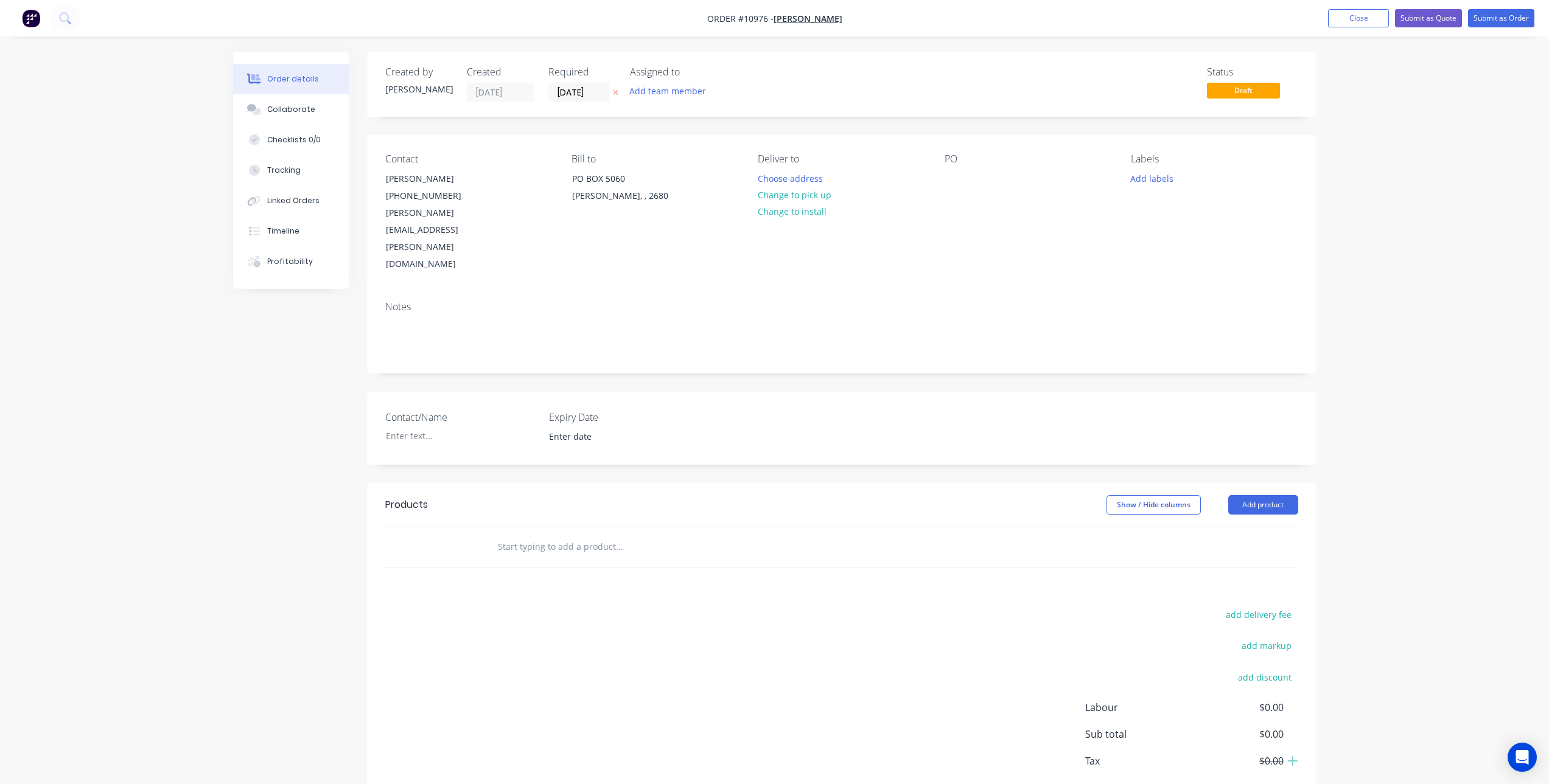
click at [550, 535] on input "text" at bounding box center [619, 546] width 244 height 24
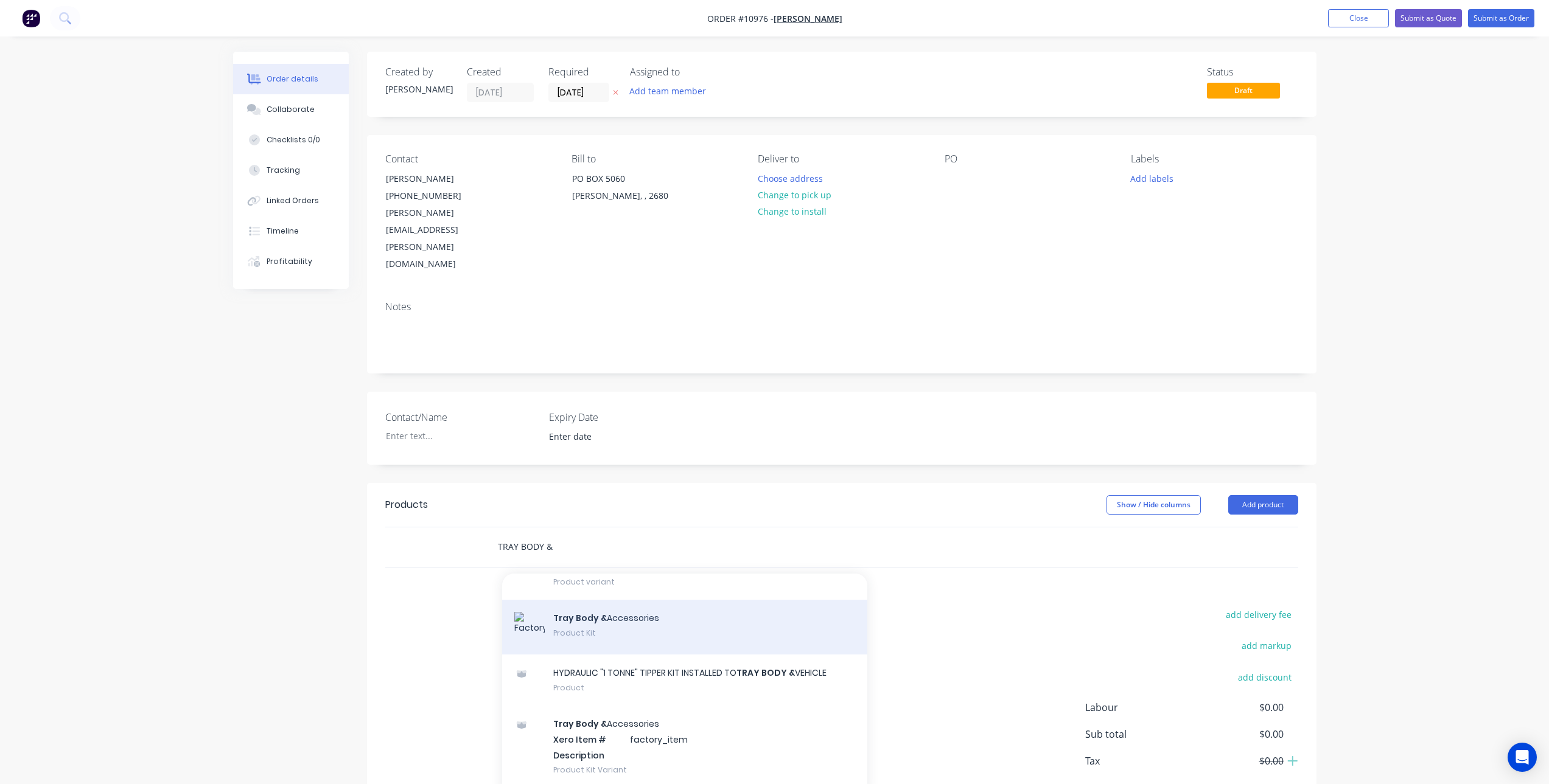
type input "TRAY BODY &"
click at [648, 644] on div "Tray Body & Accessories Product Kit" at bounding box center [685, 627] width 365 height 55
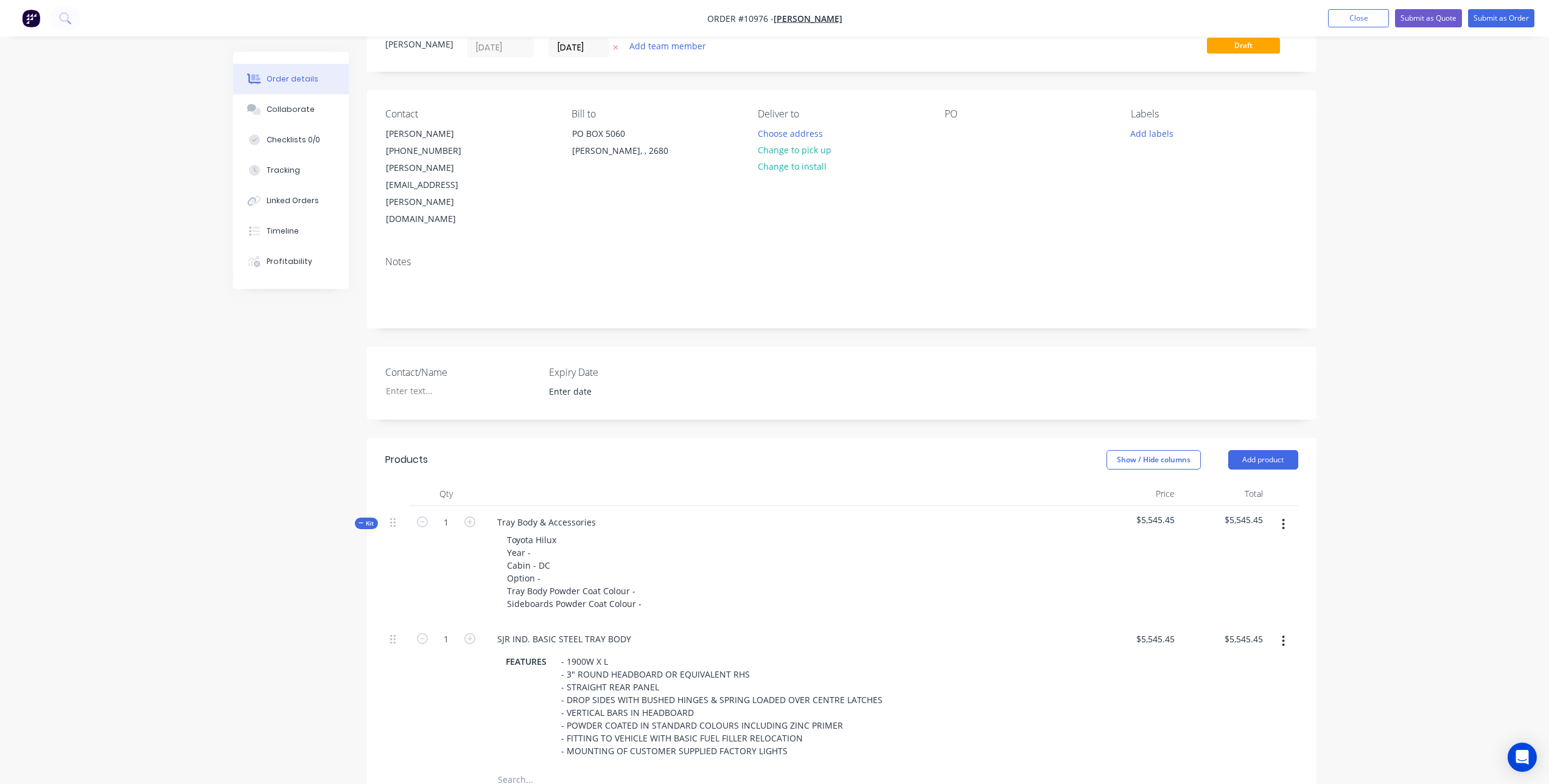
scroll to position [122, 0]
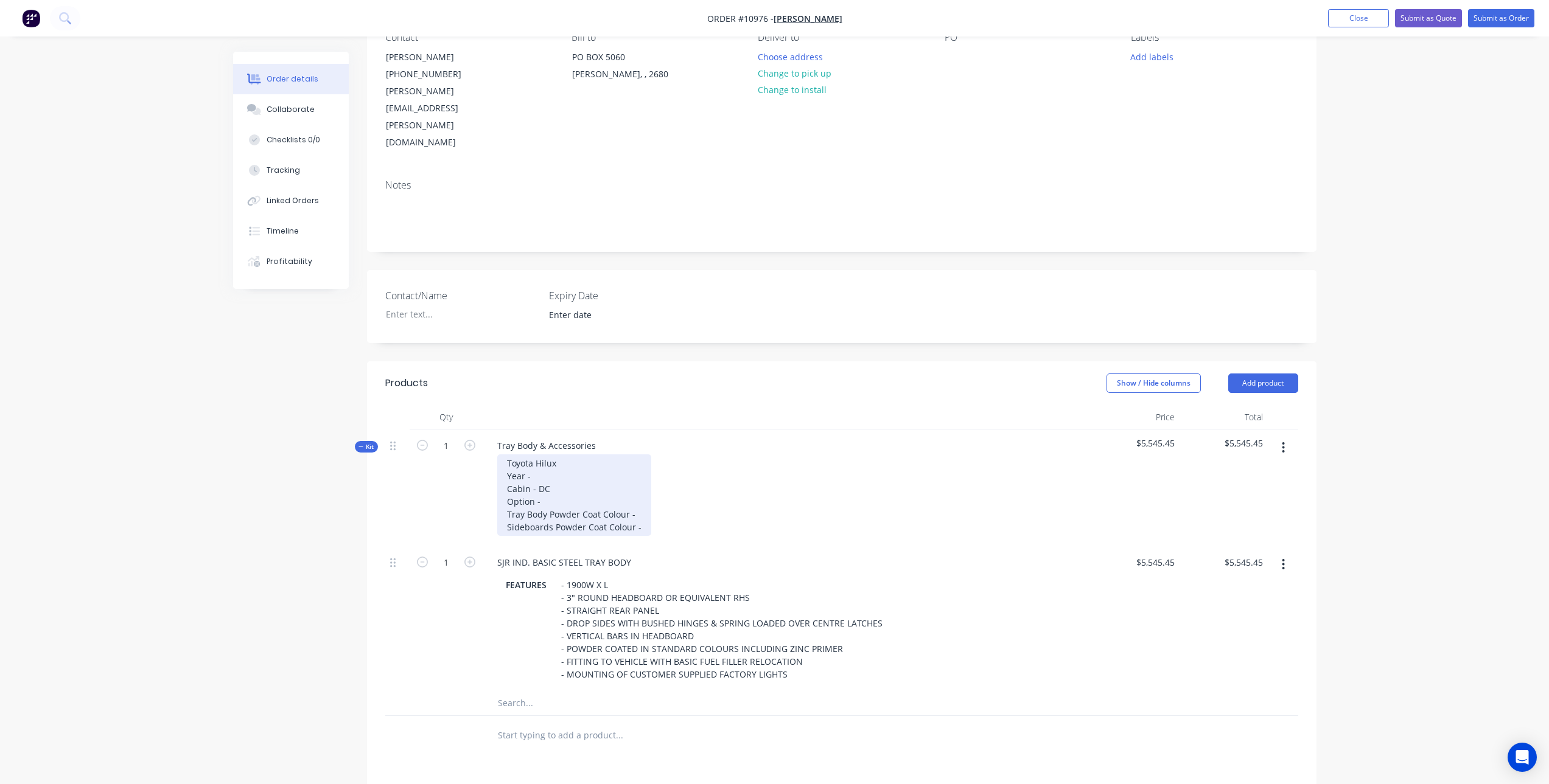
click at [551, 455] on div "Toyota Hilux Year - Cabin - DC Option - Tray Body Powder Coat Colour - Sideboar…" at bounding box center [574, 495] width 154 height 82
click at [545, 455] on div "Toyota Hilux Year - 2025 Cabin - DC Option - Tray Body Powder Coat Colour - Sid…" at bounding box center [574, 495] width 154 height 82
click at [558, 455] on div "Toyota Hilux Year - 2025 Cabin - SC Option - Tray Body Powder Coat Colour - Sid…" at bounding box center [574, 495] width 154 height 82
click at [644, 463] on div "Toyota Hilux Year - 2025 Cabin - SC Option - SR Tray Body Powder Coat Colour - …" at bounding box center [574, 495] width 154 height 82
drag, startPoint x: 705, startPoint y: 463, endPoint x: 632, endPoint y: 462, distance: 73.0
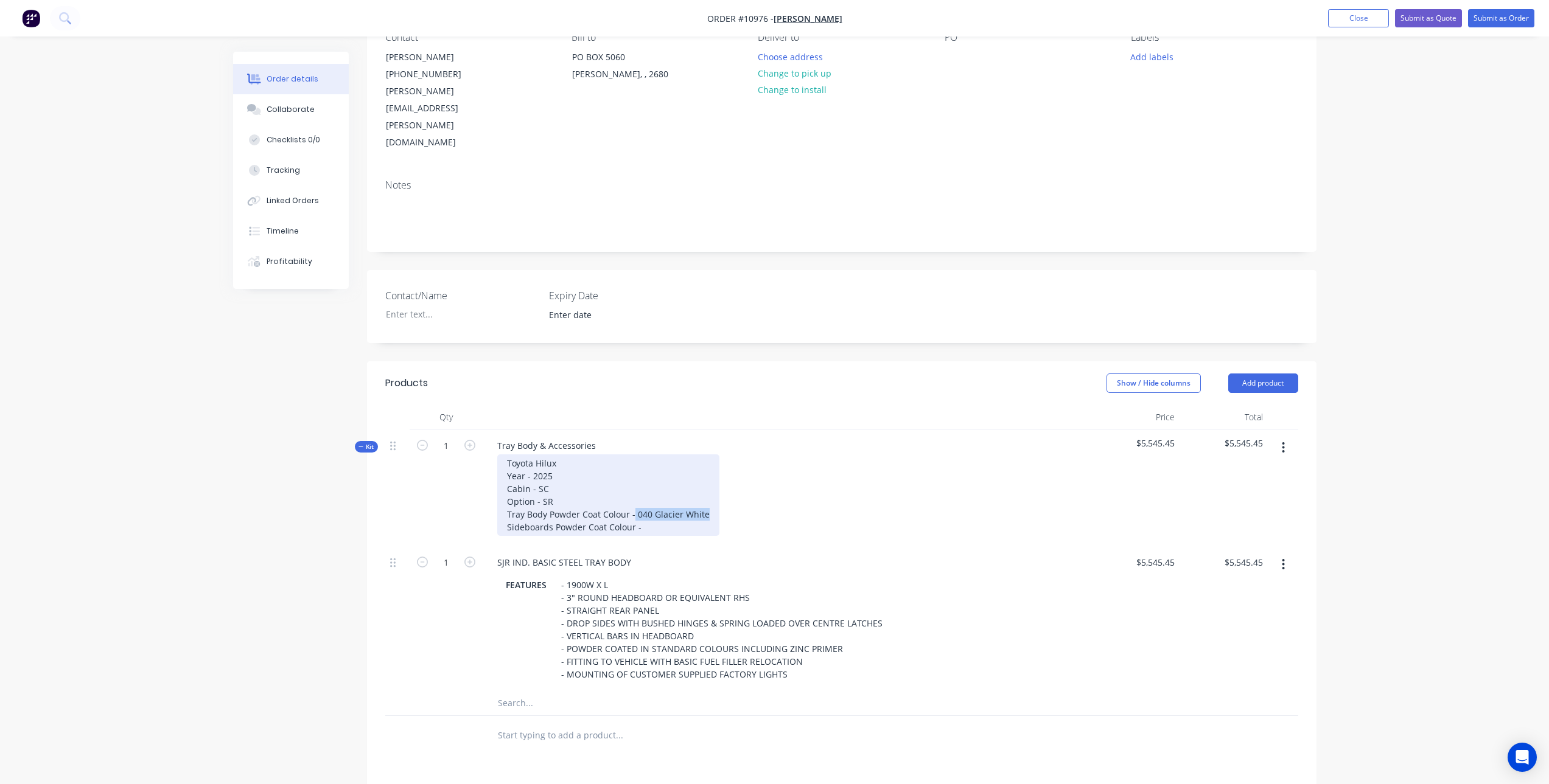
click at [632, 462] on div "Toyota Hilux Year - 2025 Cabin - SC Option - SR Tray Body Powder Coat Colour - …" at bounding box center [608, 495] width 222 height 82
copy div "040 Glacier White"
click at [682, 477] on div "Toyota Hilux Year - 2025 Cabin - SC Option - SR Tray Body Powder Coat Colour - …" at bounding box center [608, 495] width 222 height 82
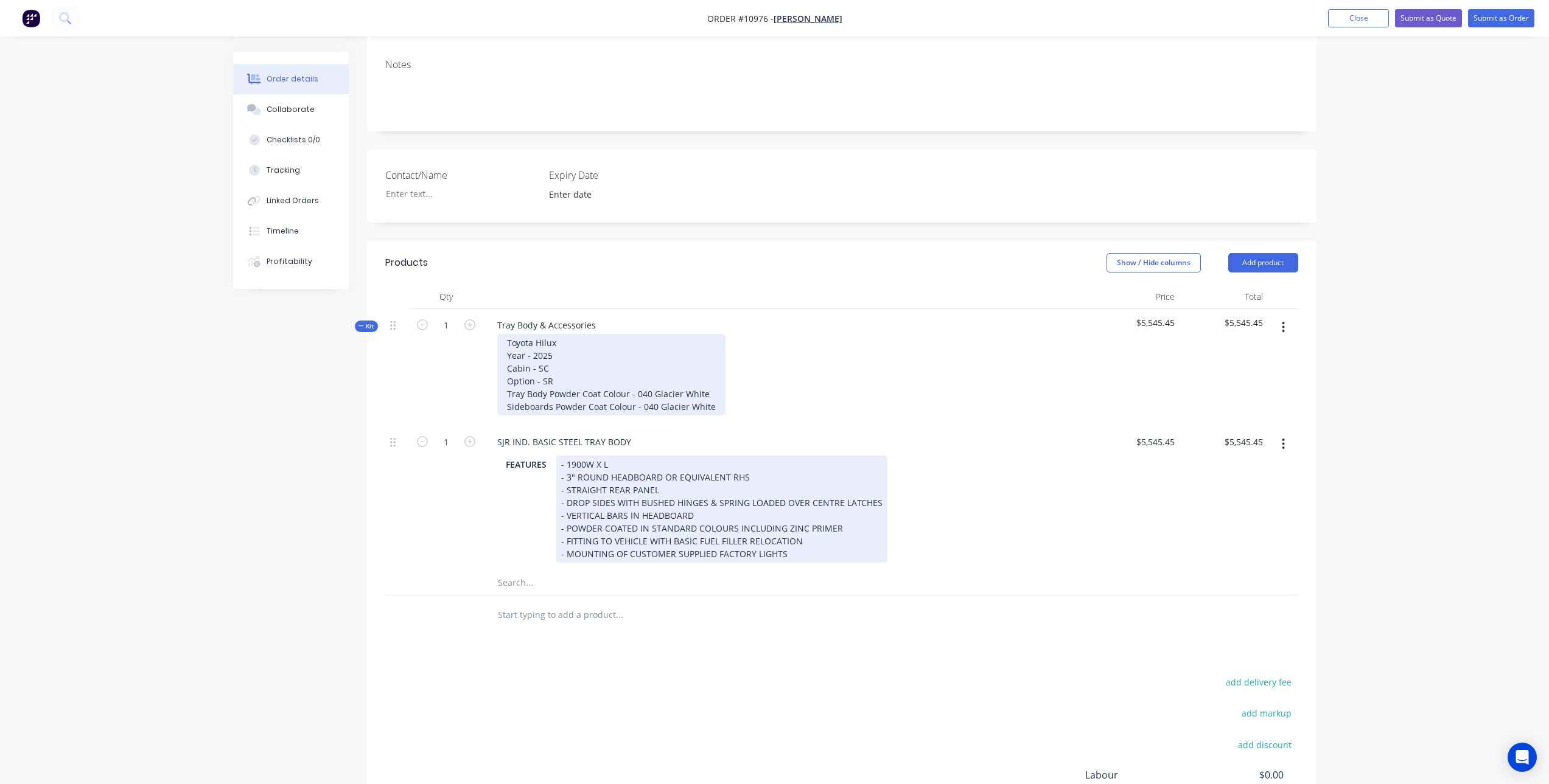
scroll to position [244, 0]
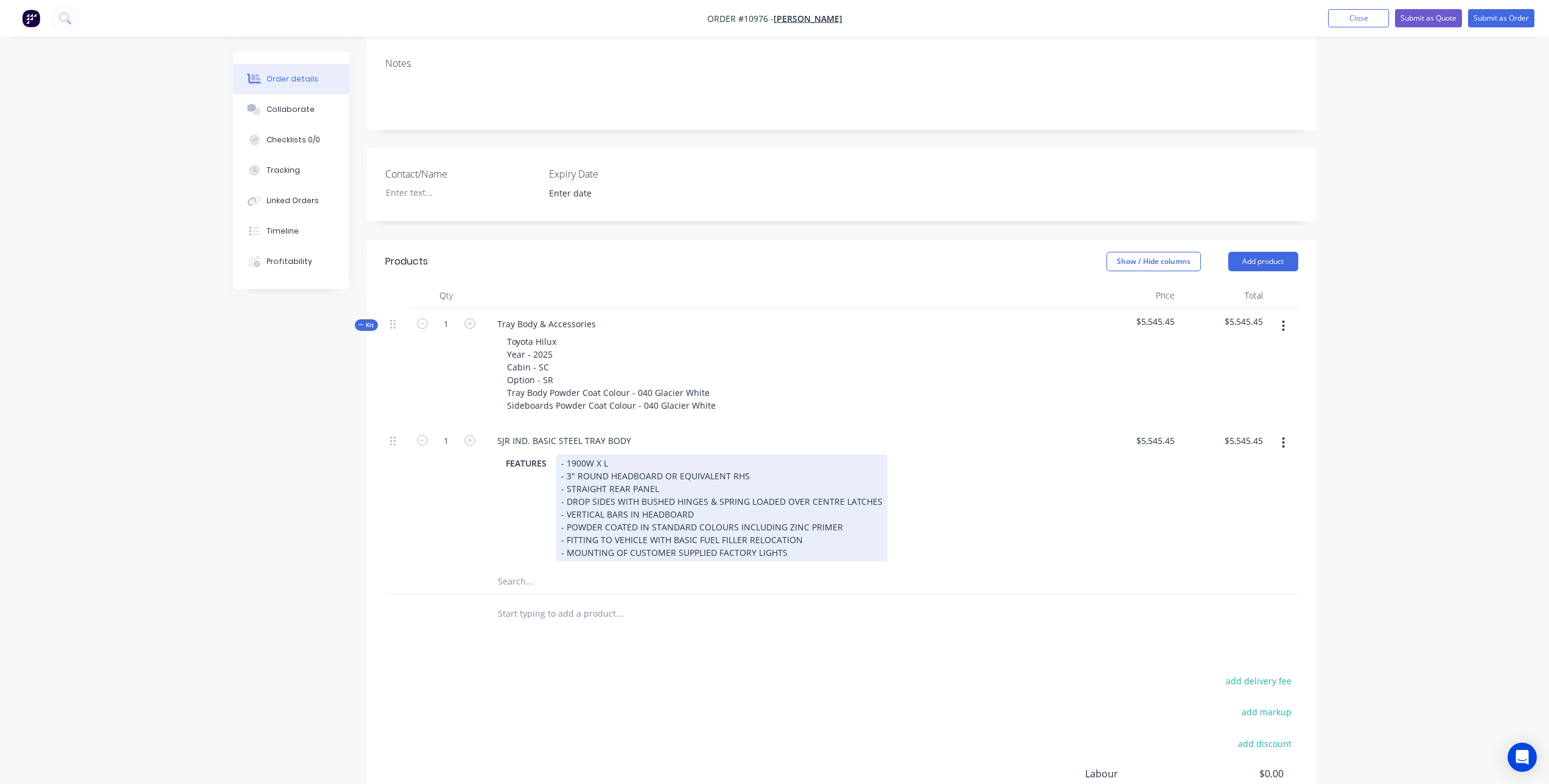
click at [602, 455] on div "- 1900W X L - 3" ROUND HEADBOARD OR EQUIVALENT RHS - STRAIGHT REAR PANEL - DROP…" at bounding box center [721, 508] width 331 height 107
click at [673, 455] on div "- 1900W X 2450L - 3" ROUND HEADBOARD OR EQUIVALENT RHS - STRAIGHT REAR PANEL - …" at bounding box center [721, 508] width 331 height 107
click at [659, 455] on div "- 1900W X 2450L - 3" ROUND HEADBOARD OR EQUIVALENT RHS - STRAIGHT REAR PANEL - …" at bounding box center [721, 508] width 331 height 107
drag, startPoint x: 659, startPoint y: 425, endPoint x: 779, endPoint y: 430, distance: 120.1
click at [779, 455] on div "- 1900W X 2450L - 3" ROUND HEADBOARD OR EQUIVALENT RHS - STRAIGHT REAR PANEL - …" at bounding box center [721, 508] width 331 height 107
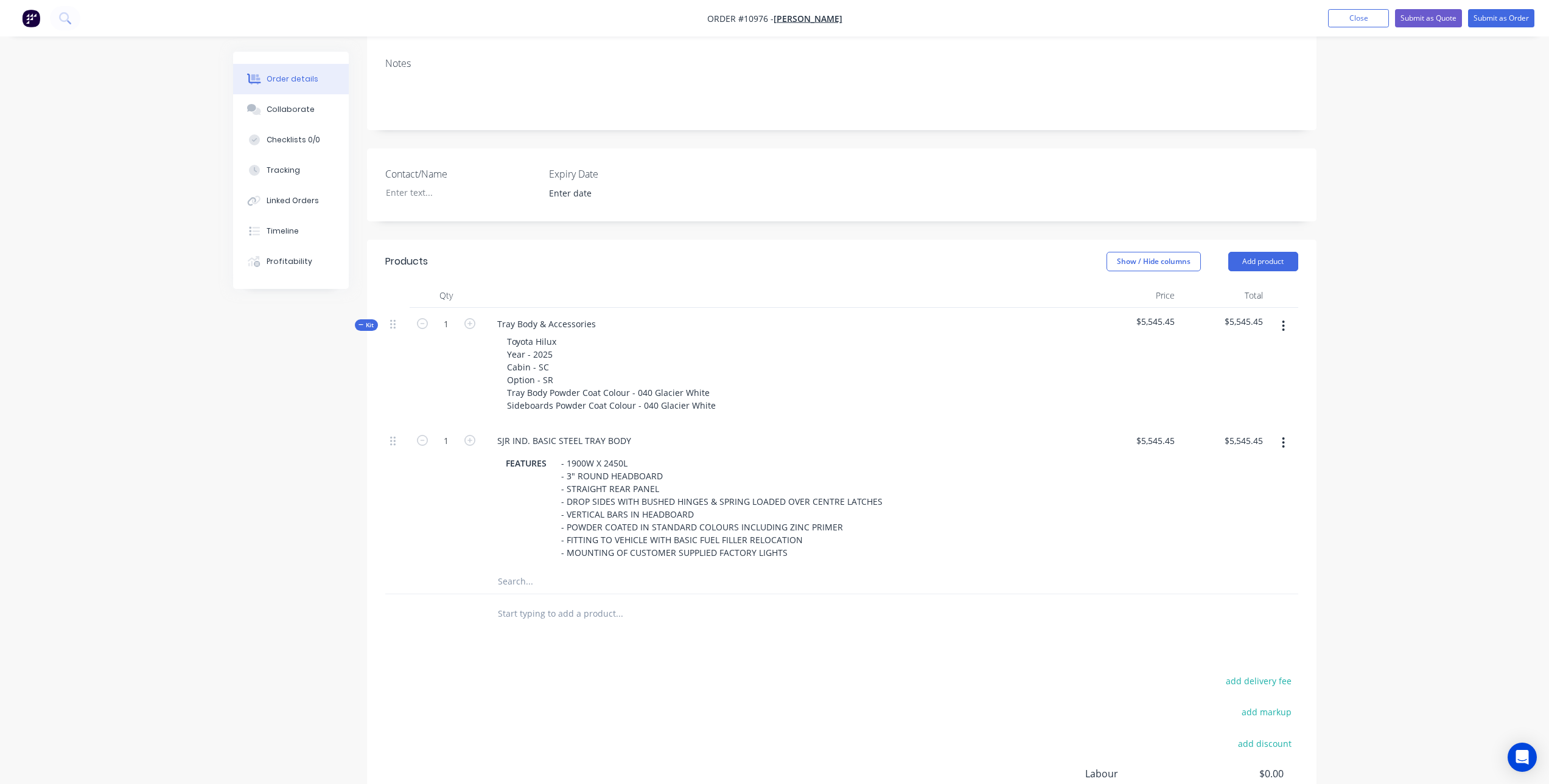
click at [568, 570] on input "text" at bounding box center [619, 581] width 244 height 24
click at [517, 570] on input "text" at bounding box center [619, 581] width 244 height 24
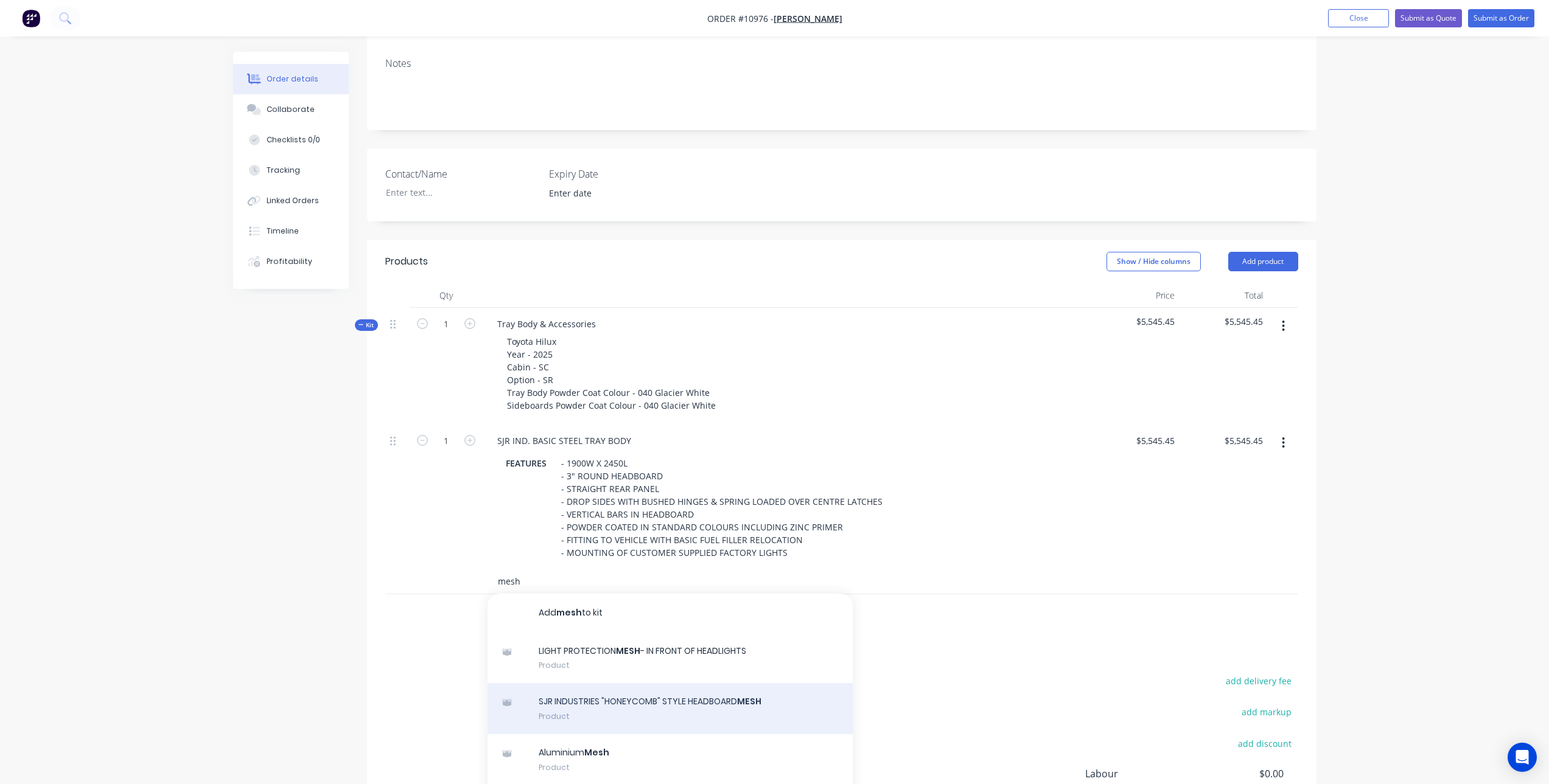
type input "mesh"
click at [660, 683] on div "SJR INDUSTRIES "HONEYCOMB" STYLE HEADBOARD MESH Product" at bounding box center [670, 709] width 365 height 51
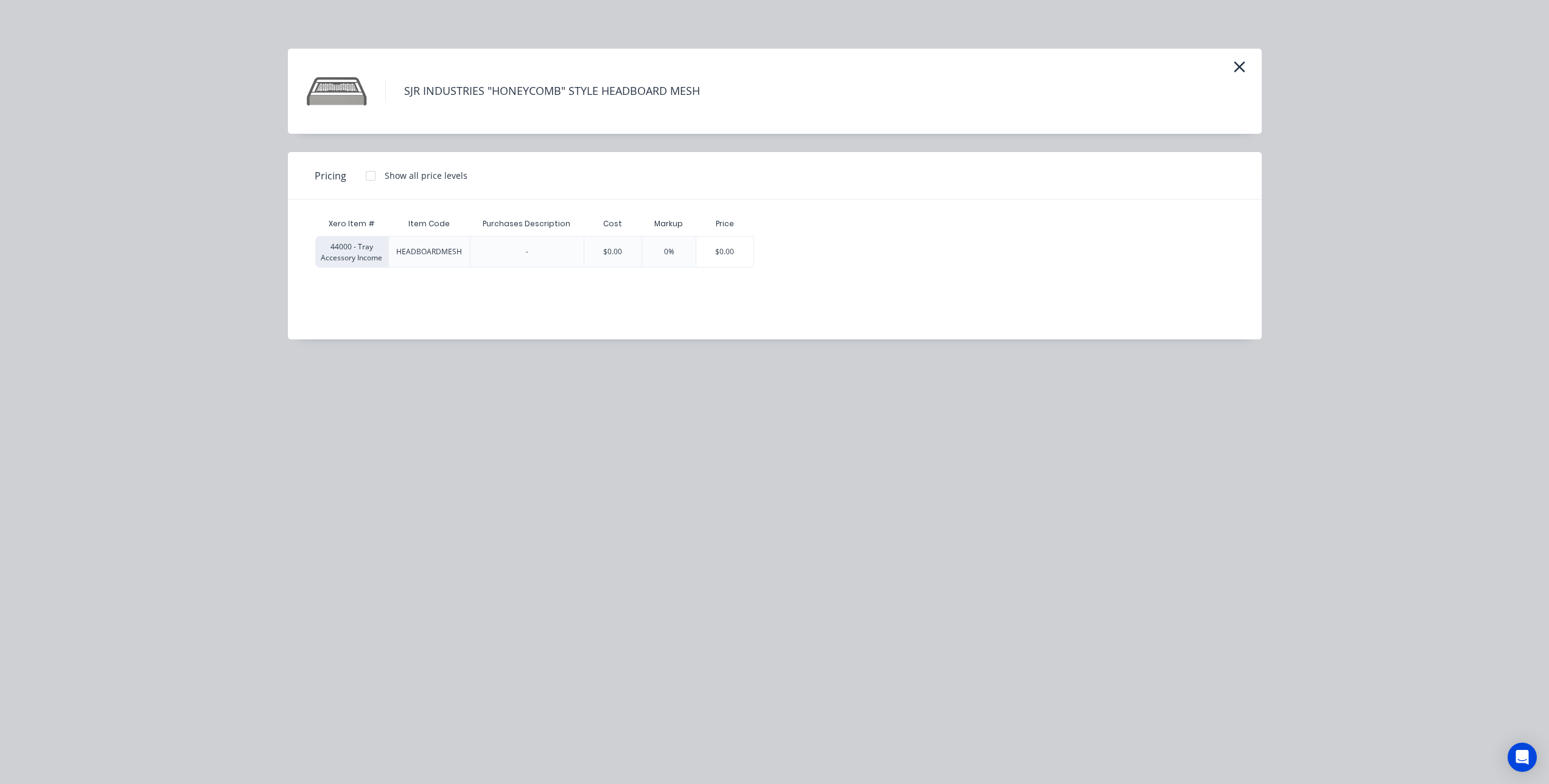
click at [377, 180] on div at bounding box center [370, 175] width 24 height 24
click at [775, 247] on div "$136.36" at bounding box center [789, 252] width 69 height 30
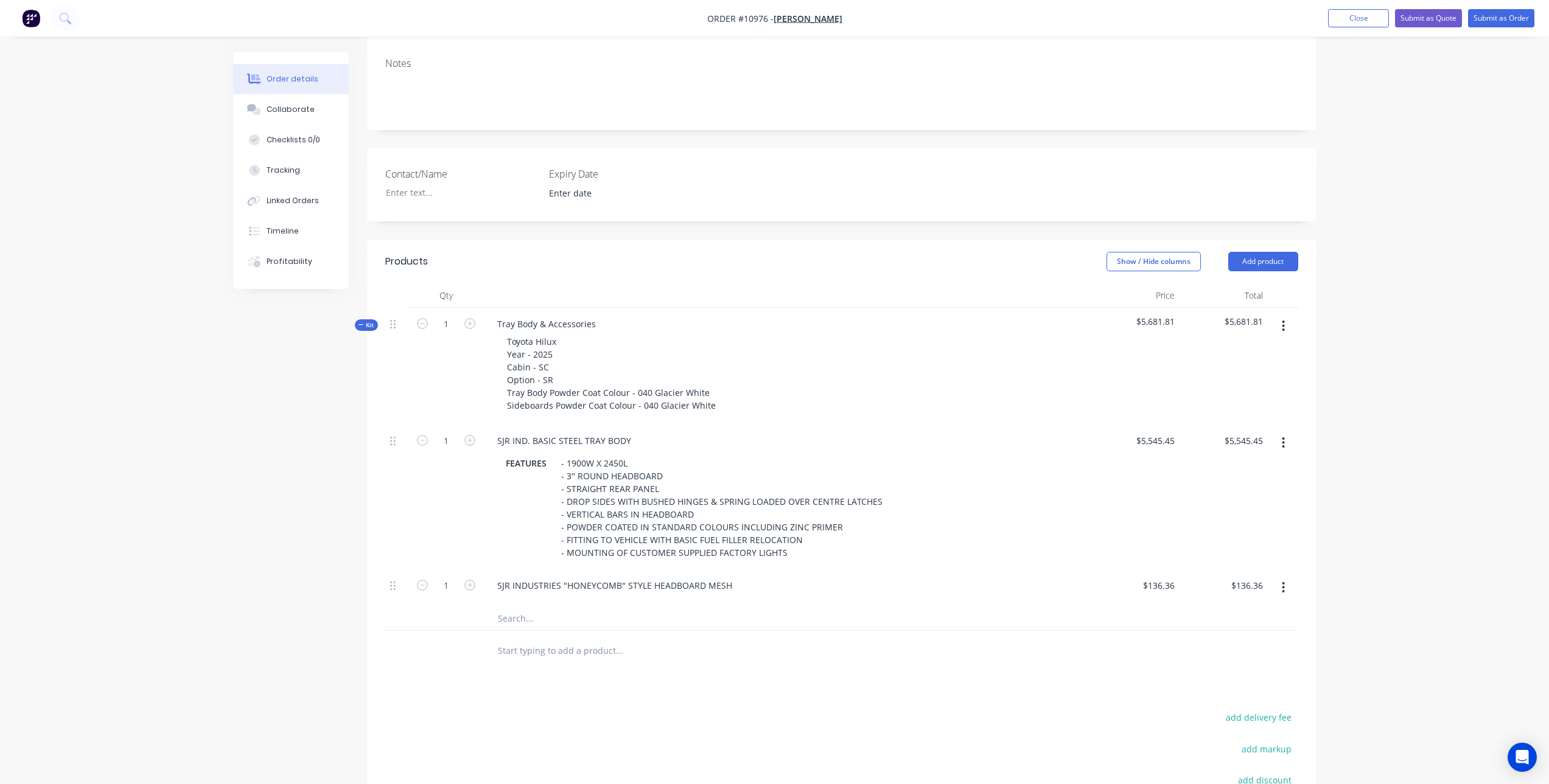
click at [707, 647] on div "Products Show / Hide columns Add product Qty Price Total Kit 1 Tray Body & Acce…" at bounding box center [842, 588] width 950 height 697
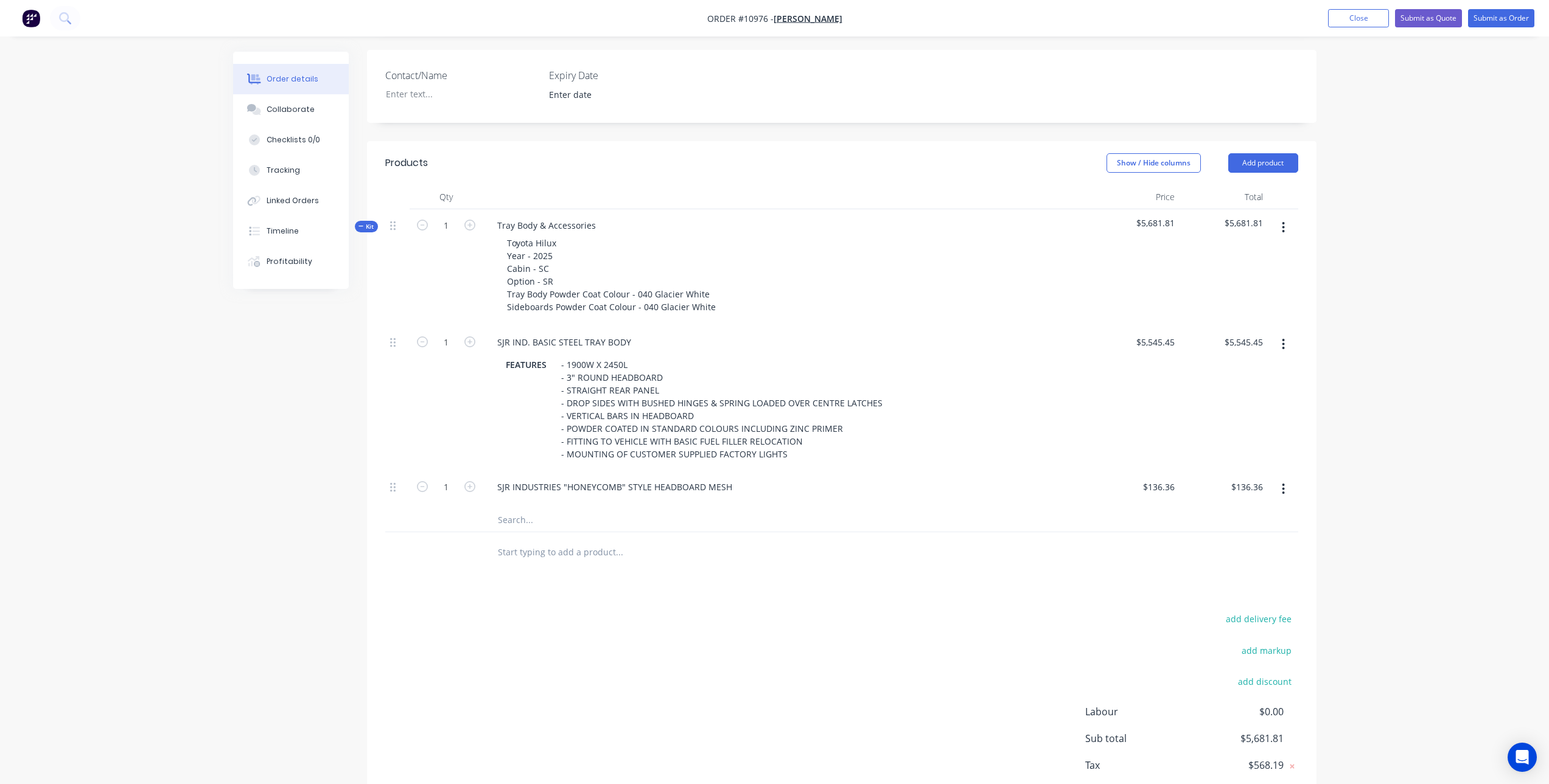
scroll to position [362, 0]
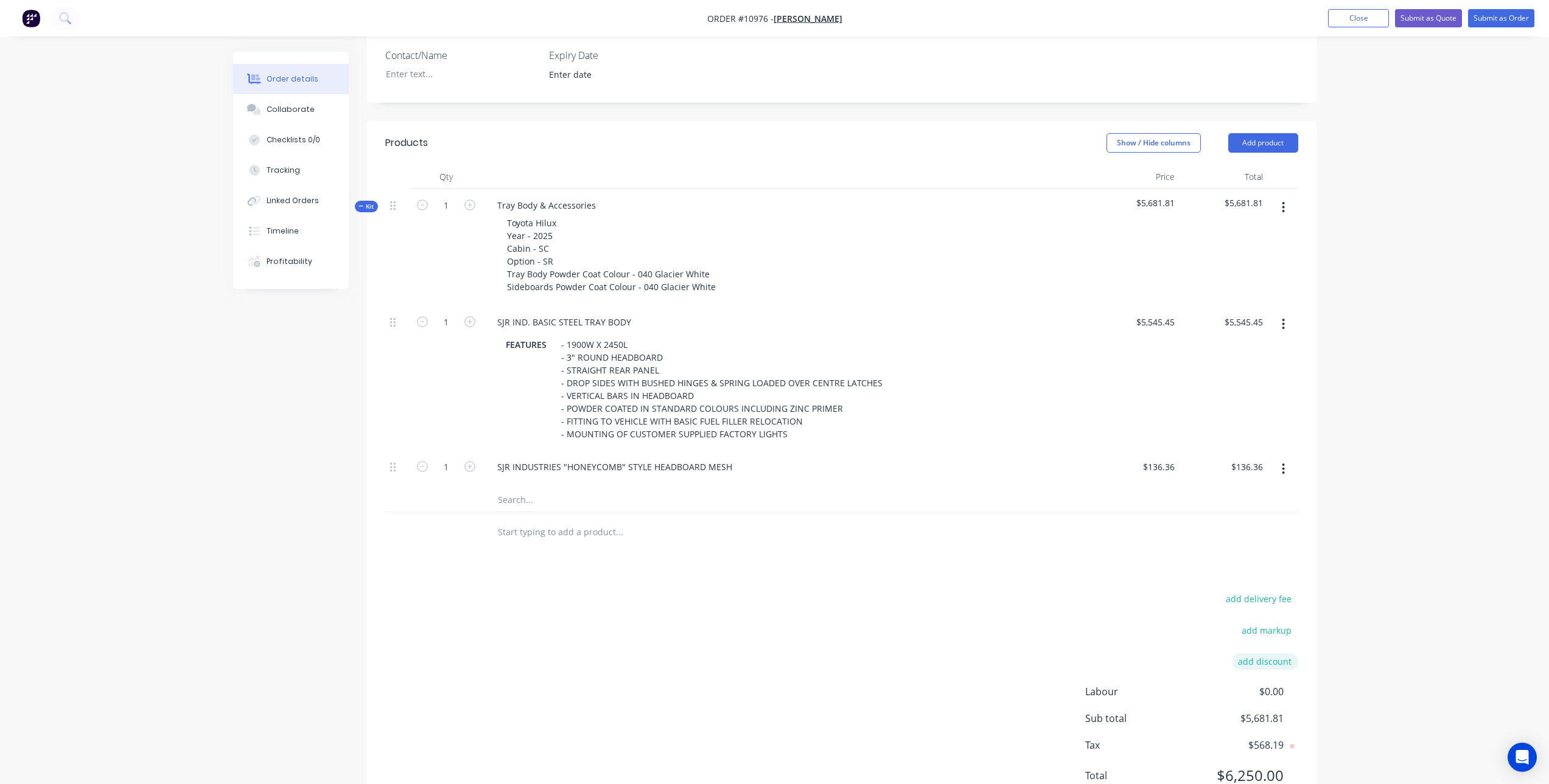
click at [1260, 654] on button "add discount" at bounding box center [1265, 661] width 66 height 16
type input "Discount"
click at [1235, 657] on input at bounding box center [1251, 666] width 55 height 19
type input "20"
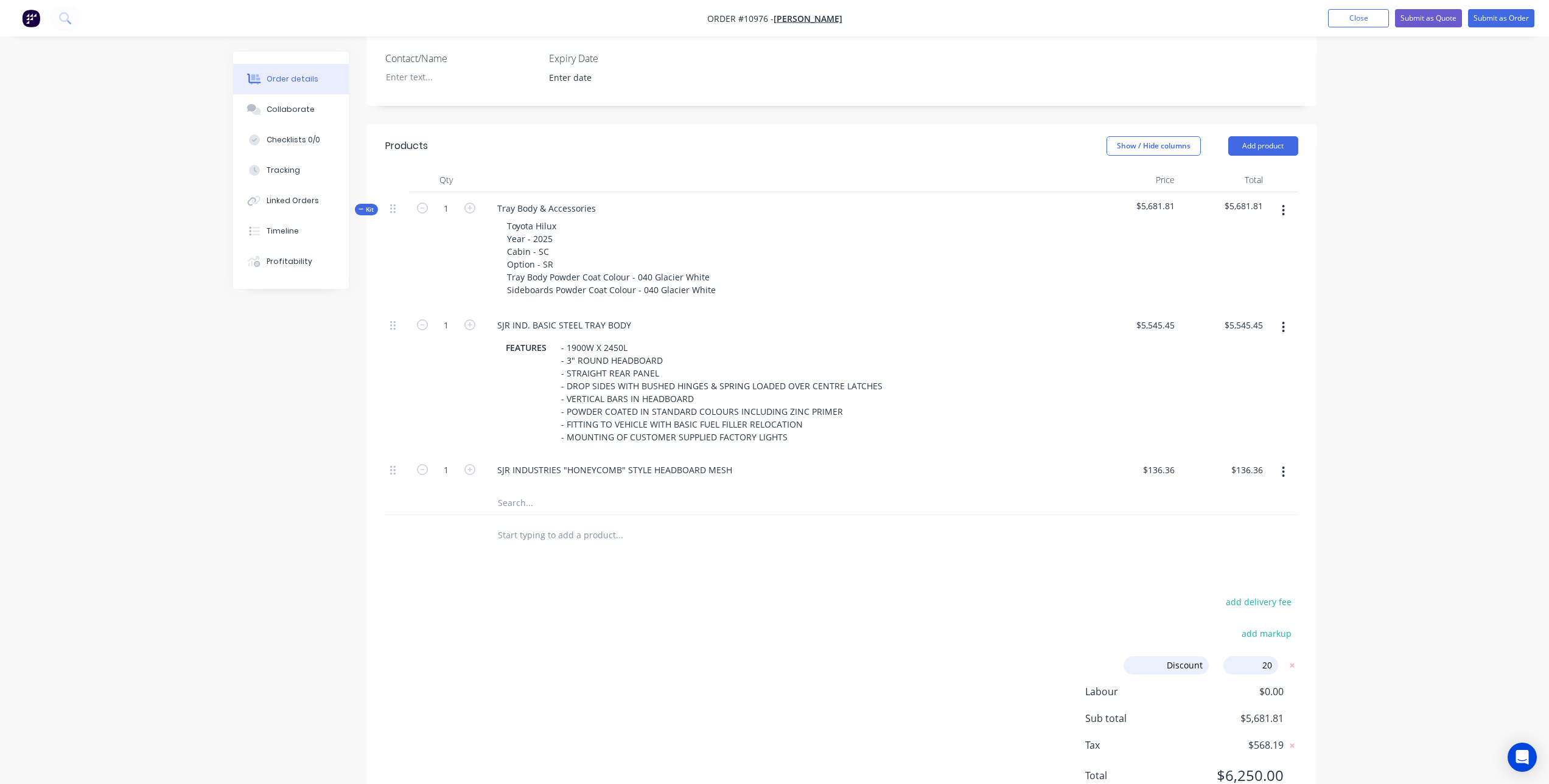
click at [1160, 537] on div "Products Show / Hide columns Add product Qty Price Total Kit 1 Tray Body & Acce…" at bounding box center [842, 470] width 950 height 693
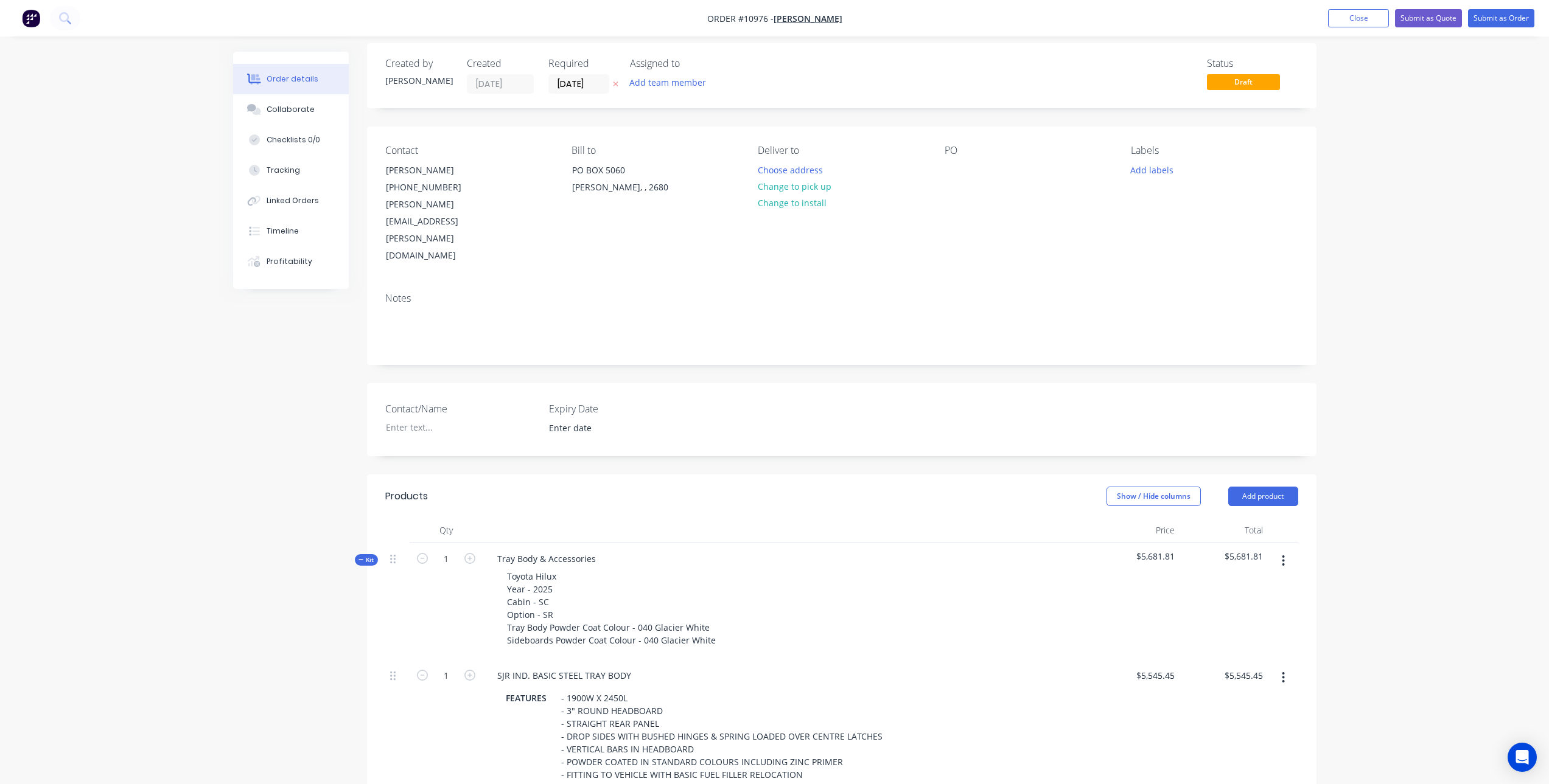
scroll to position [0, 0]
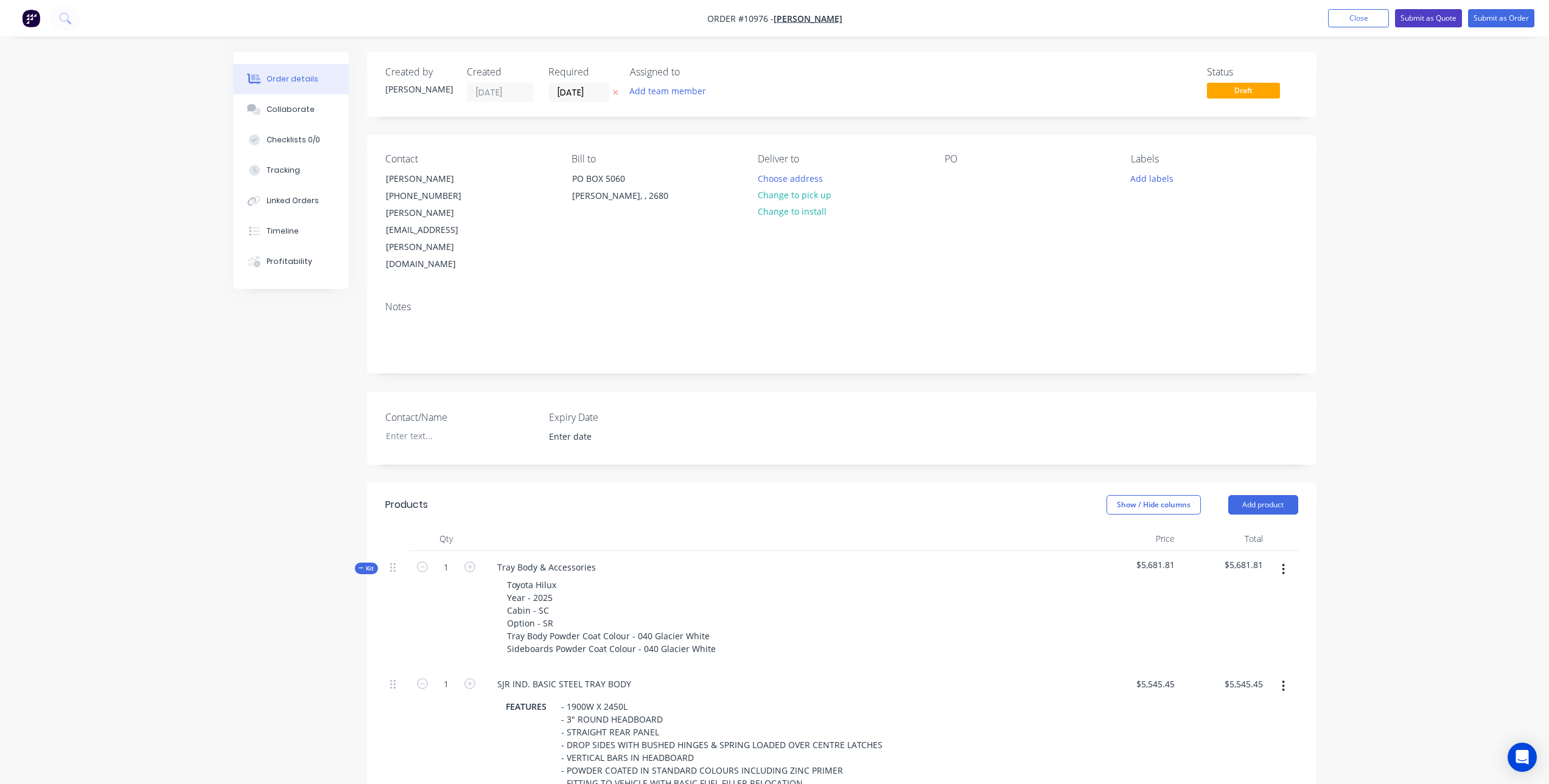
click at [1426, 19] on button "Submit as Quote" at bounding box center [1429, 19] width 67 height 19
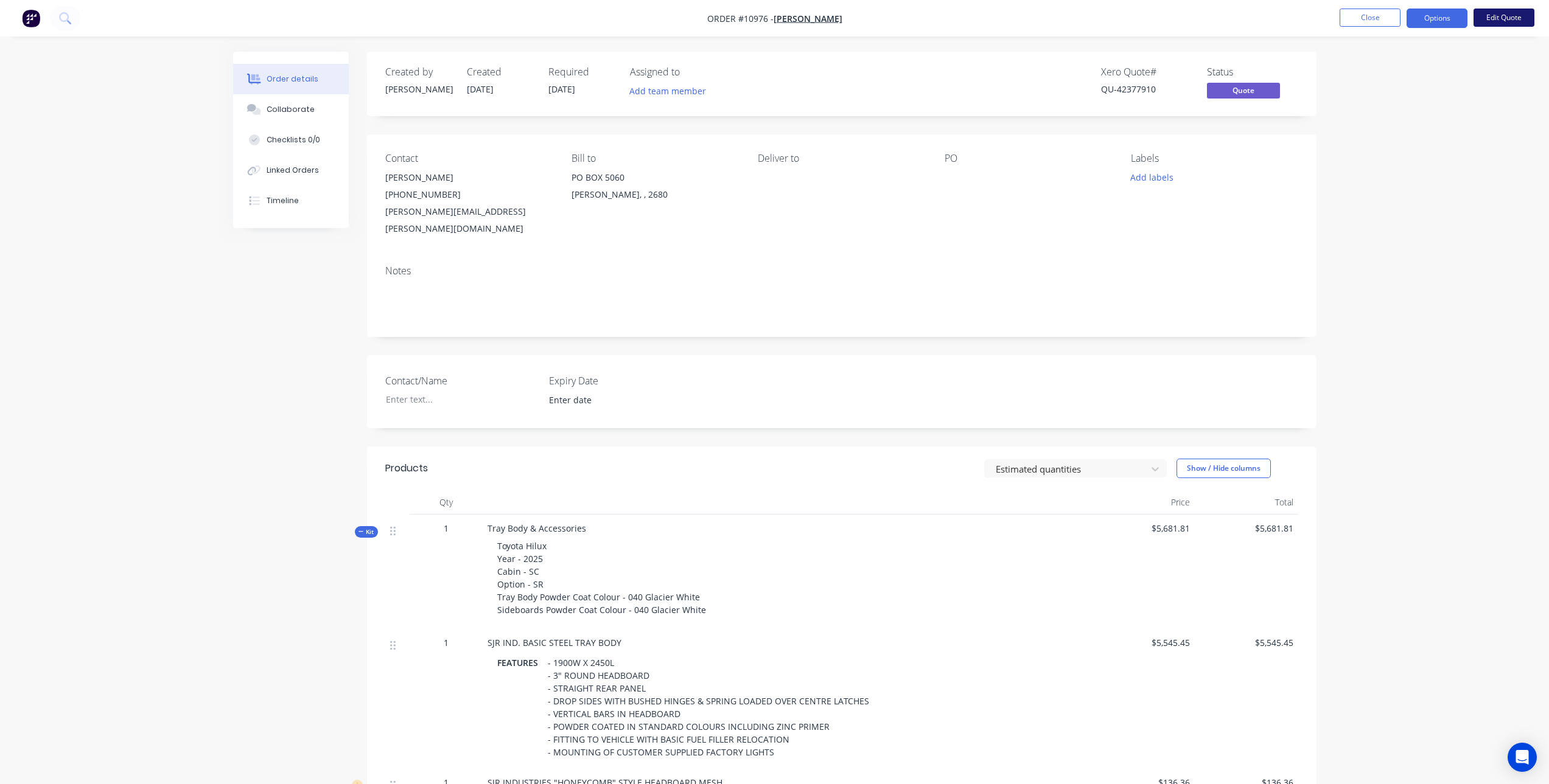
click at [1511, 21] on button "Edit Quote" at bounding box center [1504, 18] width 61 height 19
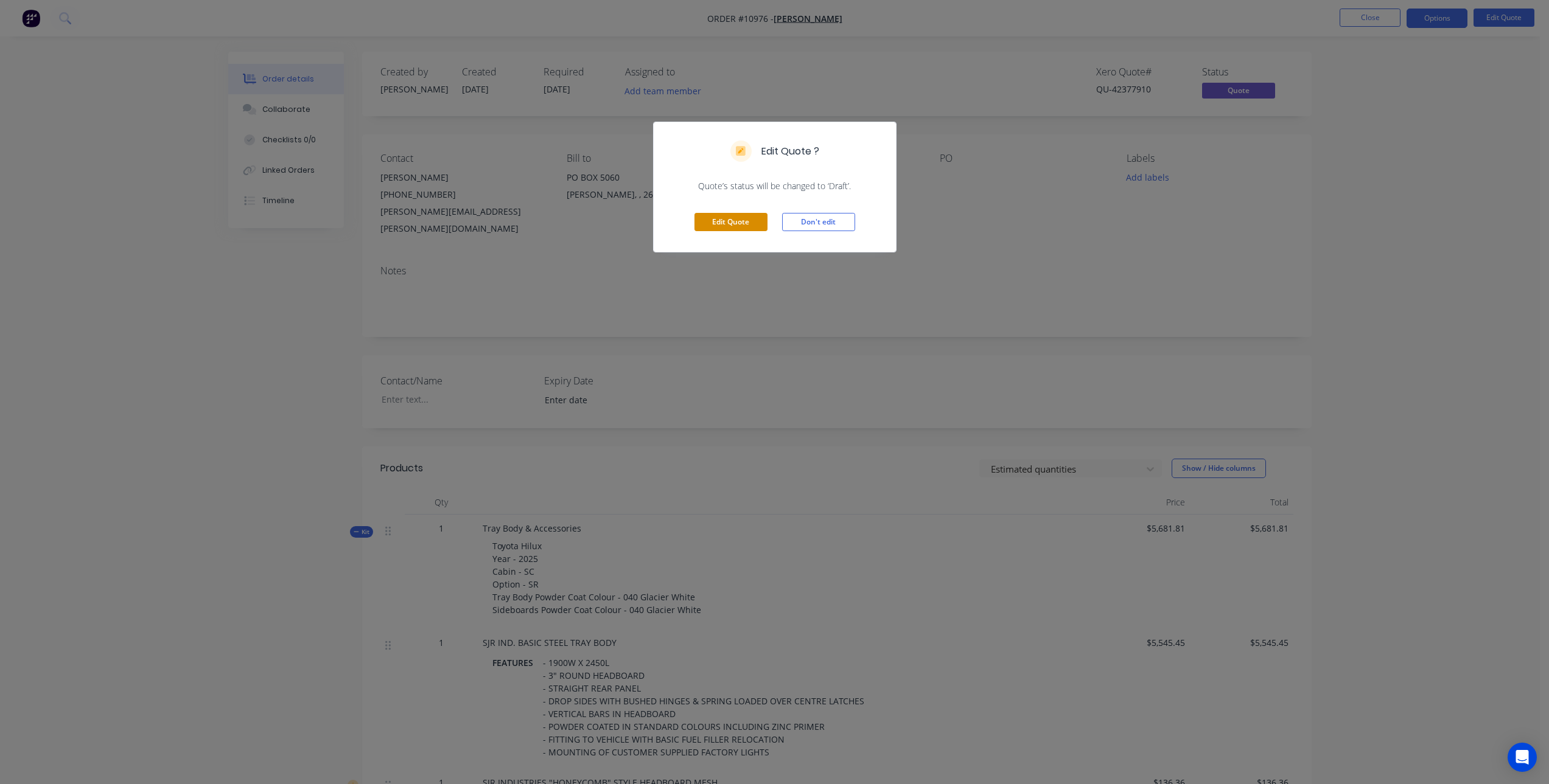
click at [711, 217] on button "Edit Quote" at bounding box center [731, 222] width 73 height 19
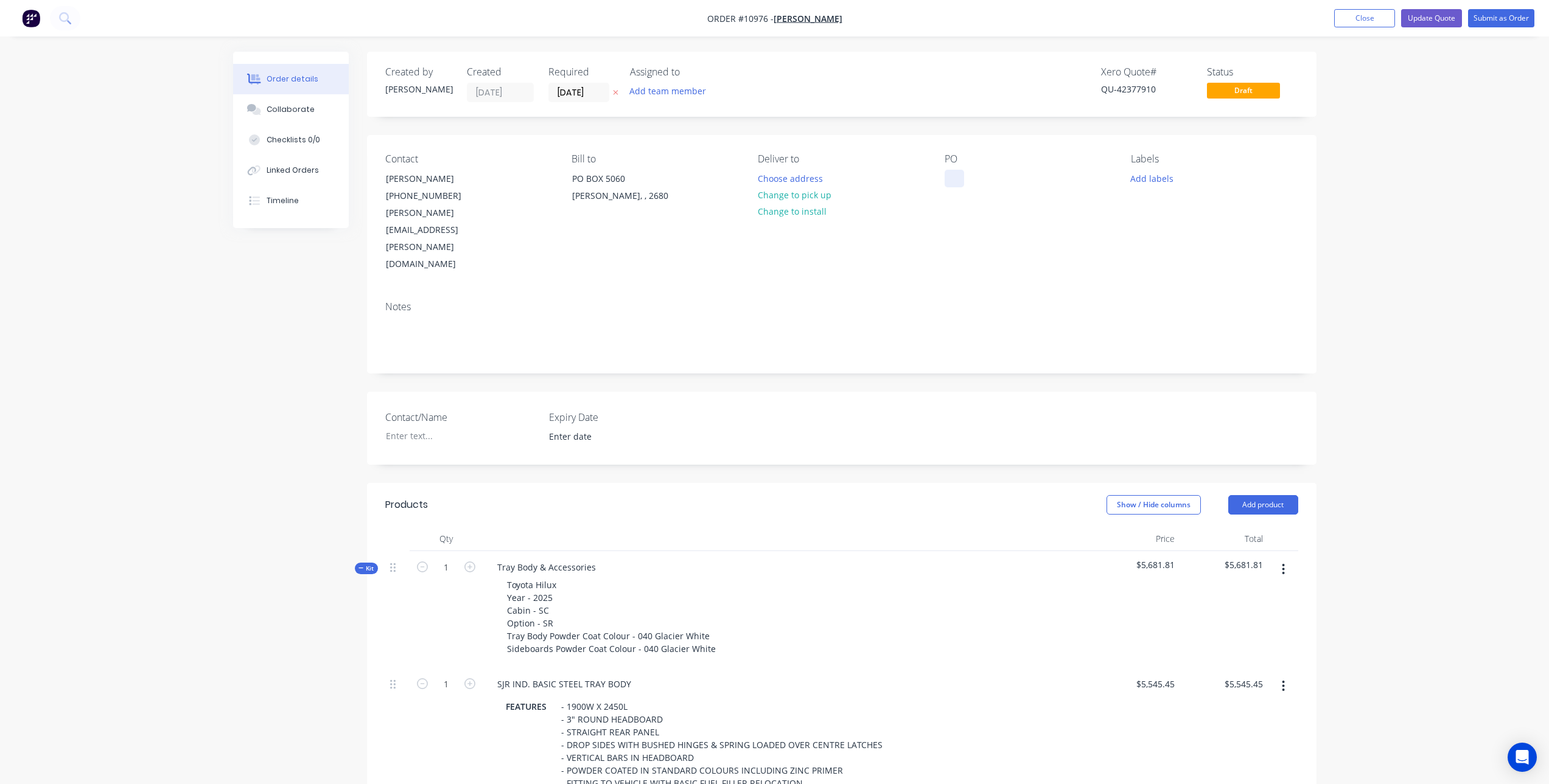
click at [950, 176] on div at bounding box center [954, 179] width 19 height 18
click at [964, 238] on div "Contact Paul Connell (02) 6962 8800 paul.connell@owentoyota.com.au Bill to PO B…" at bounding box center [842, 213] width 950 height 156
click at [1441, 10] on button "Update Quote" at bounding box center [1432, 19] width 61 height 19
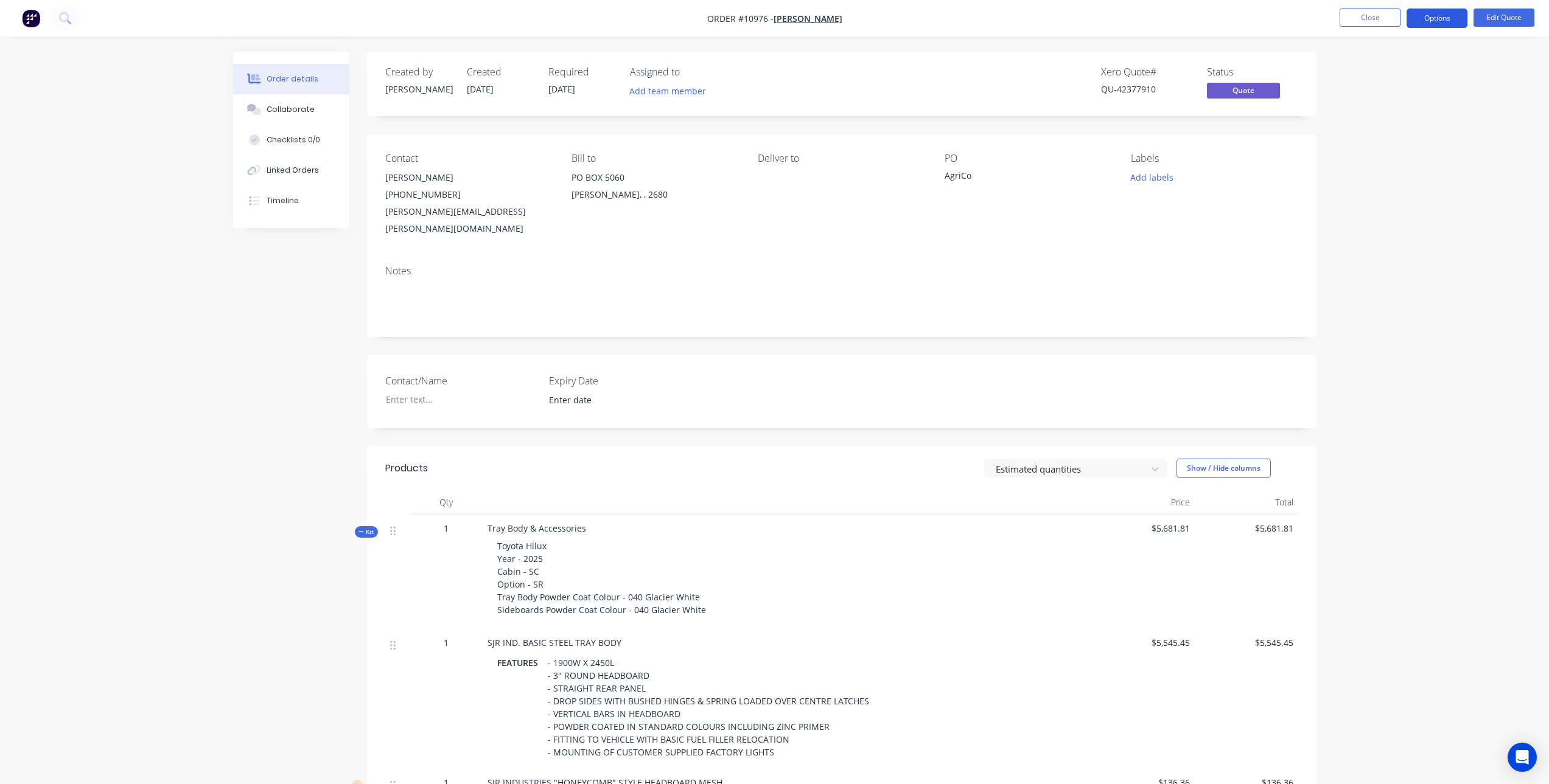
click at [1447, 18] on button "Options" at bounding box center [1437, 18] width 61 height 19
click at [1375, 82] on div "Quote" at bounding box center [1401, 74] width 112 height 18
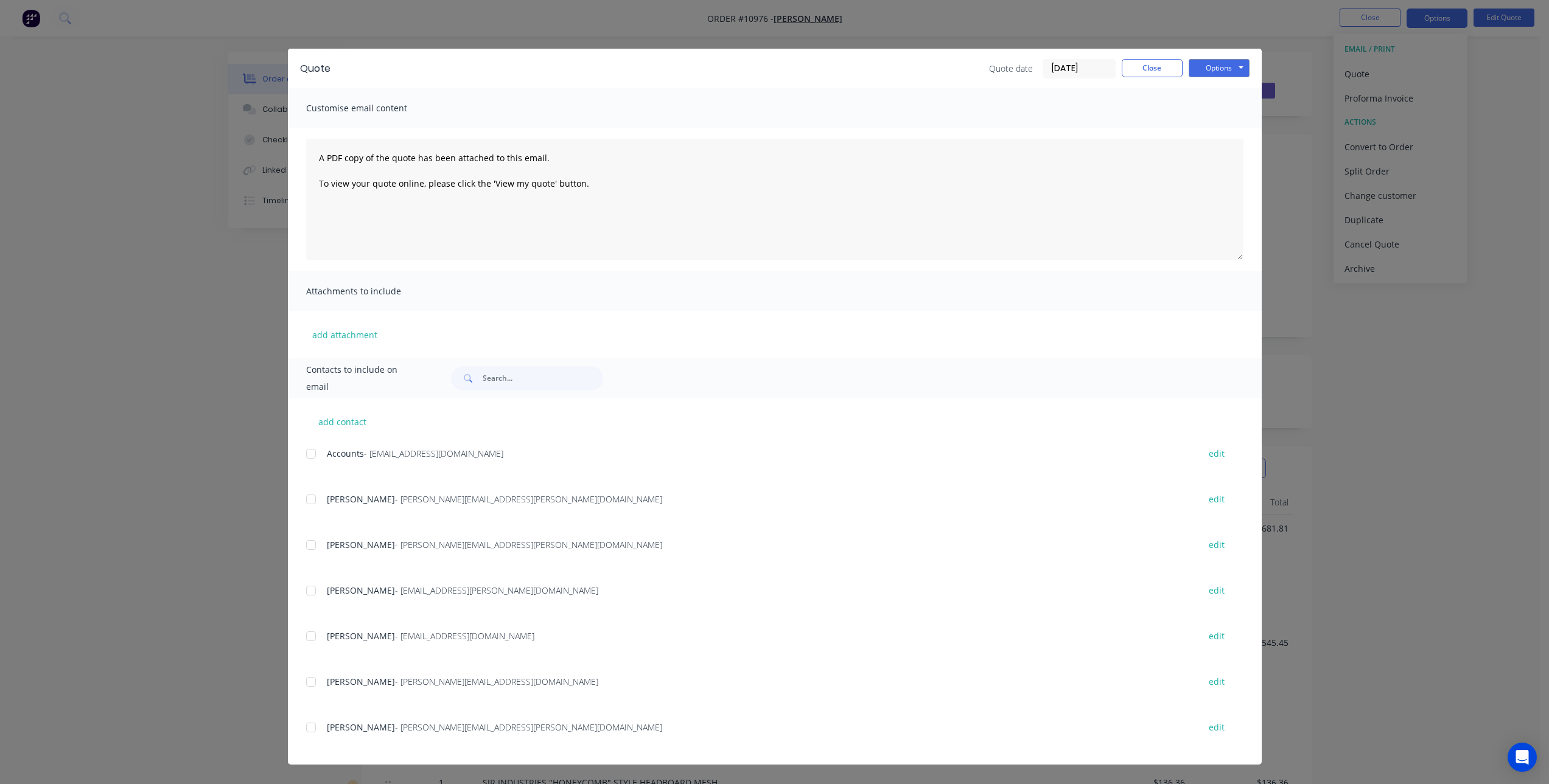
click at [328, 503] on span "[PERSON_NAME]" at bounding box center [361, 499] width 68 height 12
click at [308, 500] on div at bounding box center [311, 499] width 24 height 24
click at [1207, 64] on button "Options" at bounding box center [1219, 68] width 61 height 19
click at [1220, 134] on button "Email" at bounding box center [1228, 130] width 78 height 20
click at [1147, 68] on button "Close" at bounding box center [1152, 68] width 61 height 19
